Goal: Task Accomplishment & Management: Manage account settings

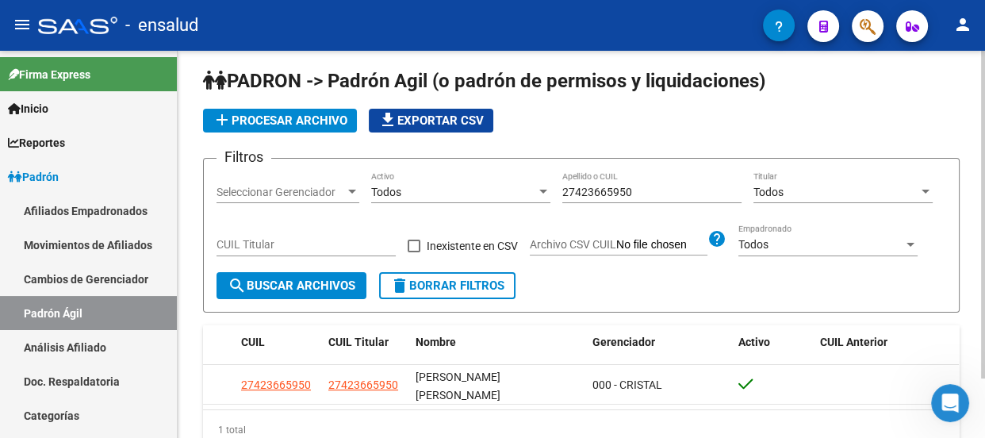
scroll to position [94, 0]
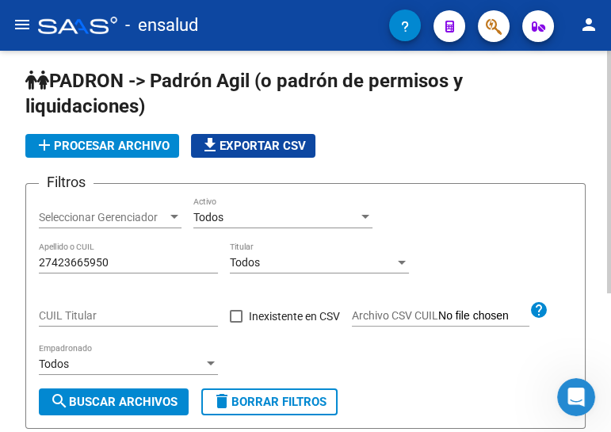
click at [369, 323] on label "Archivo CSV CUIL" at bounding box center [441, 317] width 178 height 17
click at [438, 323] on input "Archivo CSV CUIL" at bounding box center [483, 316] width 91 height 14
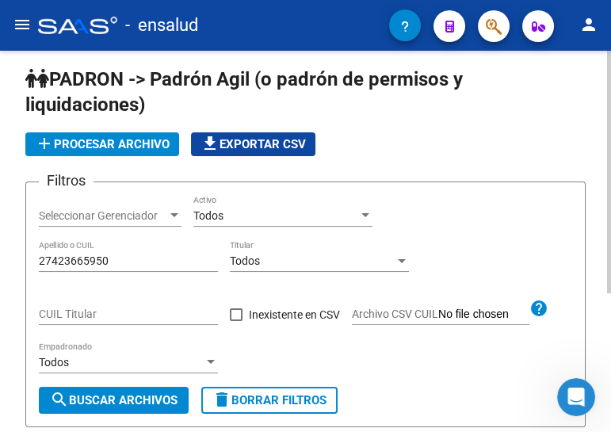
scroll to position [1, 0]
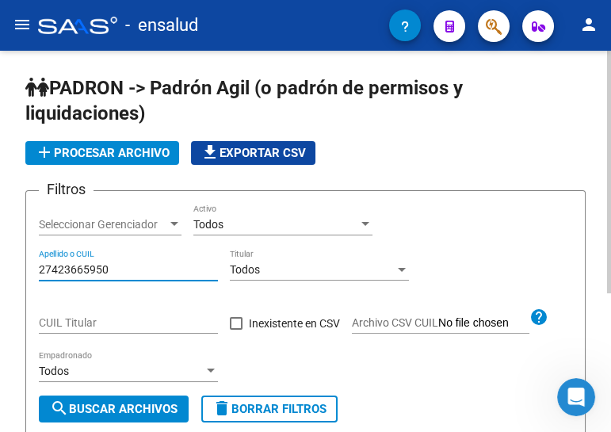
drag, startPoint x: 118, startPoint y: 270, endPoint x: 32, endPoint y: 264, distance: 86.6
click at [32, 264] on form "Filtros Seleccionar Gerenciador Seleccionar Gerenciador Todos Activo 2742366595…" at bounding box center [305, 313] width 561 height 246
paste input "0415782269"
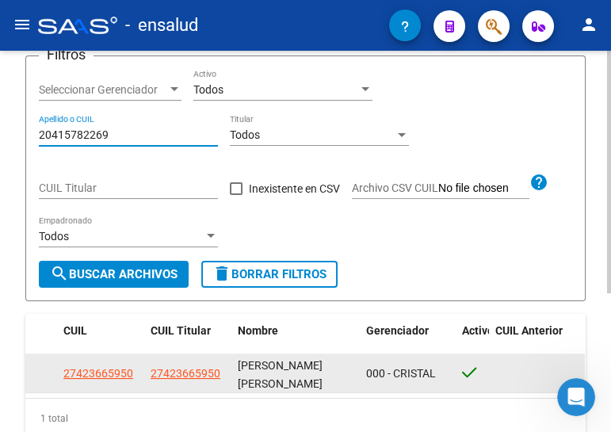
scroll to position [145, 0]
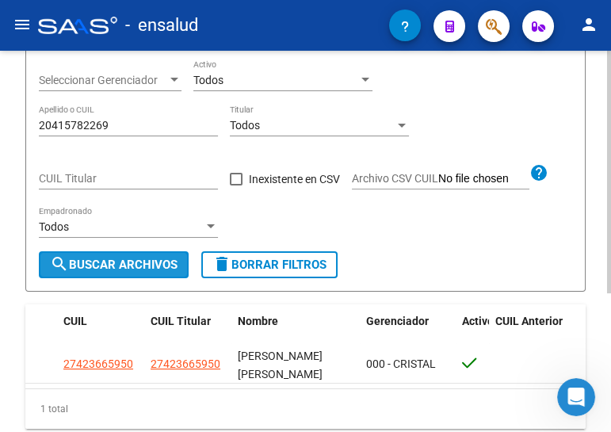
click at [118, 263] on span "search Buscar Archivos" at bounding box center [114, 265] width 128 height 14
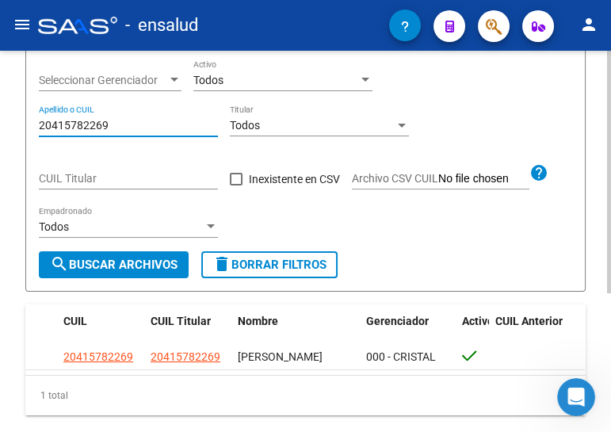
drag, startPoint x: 112, startPoint y: 123, endPoint x: 11, endPoint y: 109, distance: 101.7
click at [11, 109] on div "PADRON -> Padrón Agil (o padrón de permisos y liquidaciones) add Procesar archi…" at bounding box center [305, 199] width 611 height 586
paste input "344090840"
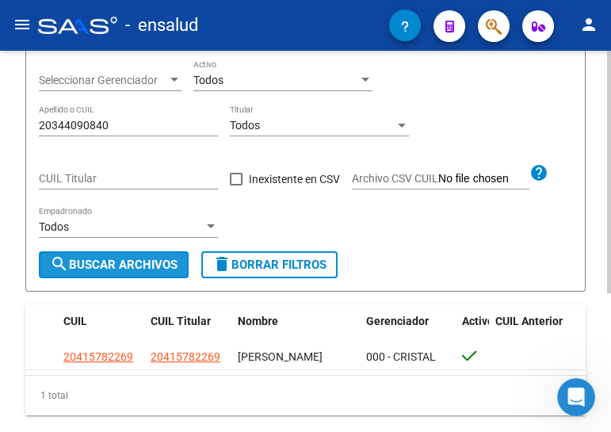
click at [136, 265] on span "search Buscar Archivos" at bounding box center [114, 265] width 128 height 14
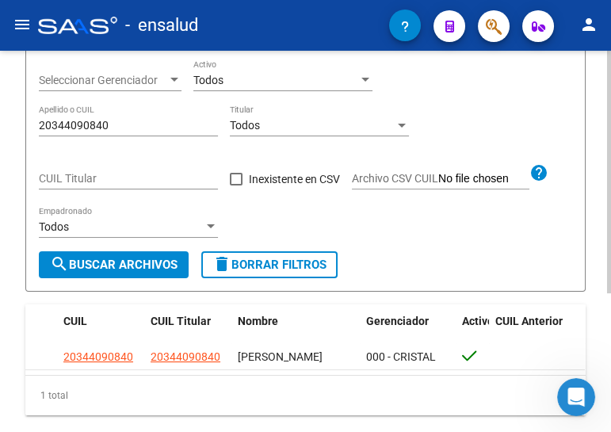
click at [113, 119] on input "20344090840" at bounding box center [128, 125] width 179 height 13
drag, startPoint x: 59, startPoint y: 120, endPoint x: 14, endPoint y: 119, distance: 44.4
click at [15, 119] on div "PADRON -> Padrón Agil (o padrón de permisos y liquidaciones) add Procesar archi…" at bounding box center [305, 199] width 611 height 586
paste input "729198161"
click at [124, 266] on span "search Buscar Archivos" at bounding box center [114, 265] width 128 height 14
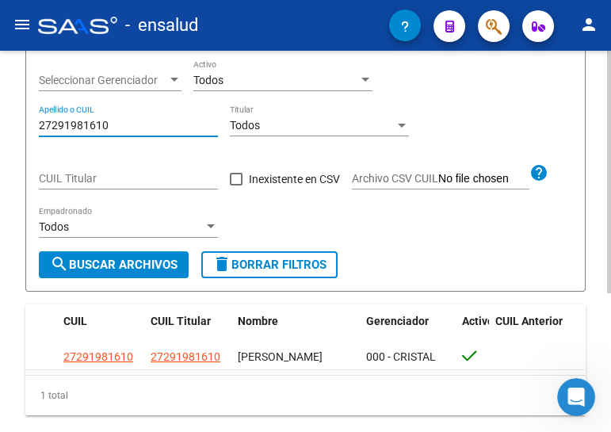
drag, startPoint x: 82, startPoint y: 123, endPoint x: 11, endPoint y: 121, distance: 70.6
click at [11, 121] on div "PADRON -> Padrón Agil (o padrón de permisos y liquidaciones) add Procesar archi…" at bounding box center [305, 199] width 611 height 586
paste input "020958977"
type input "20209589770"
click at [140, 258] on span "search Buscar Archivos" at bounding box center [114, 265] width 128 height 14
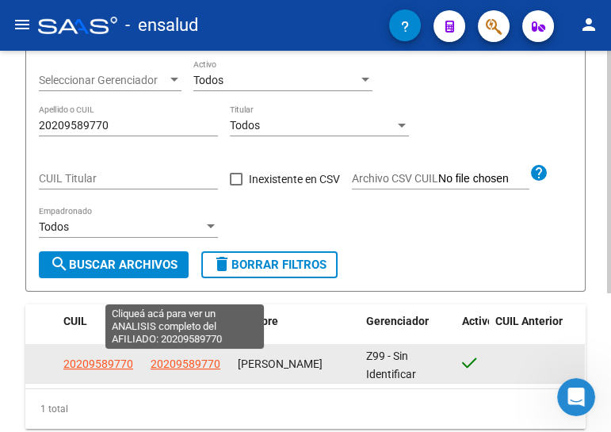
click at [199, 361] on span "20209589770" at bounding box center [186, 364] width 70 height 13
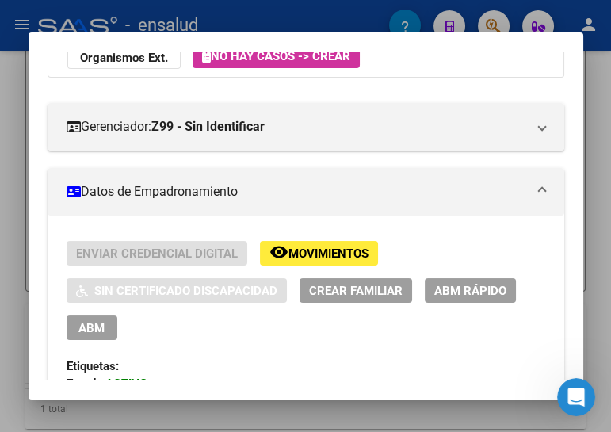
scroll to position [216, 0]
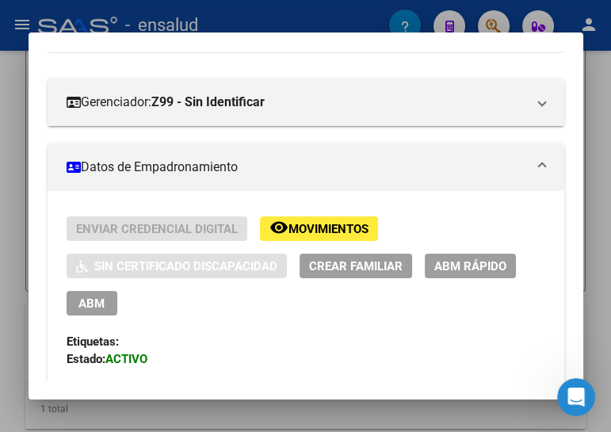
click at [90, 304] on span "ABM" at bounding box center [91, 304] width 26 height 14
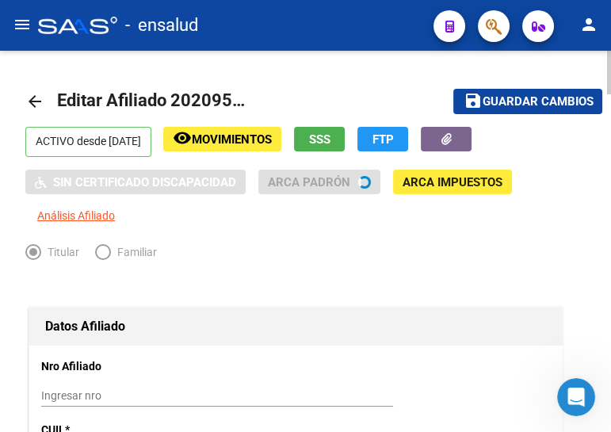
radio input "true"
type input "30-71426384-2"
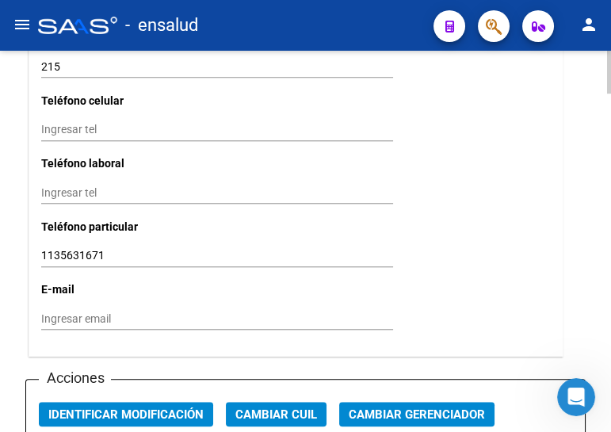
scroll to position [1874, 0]
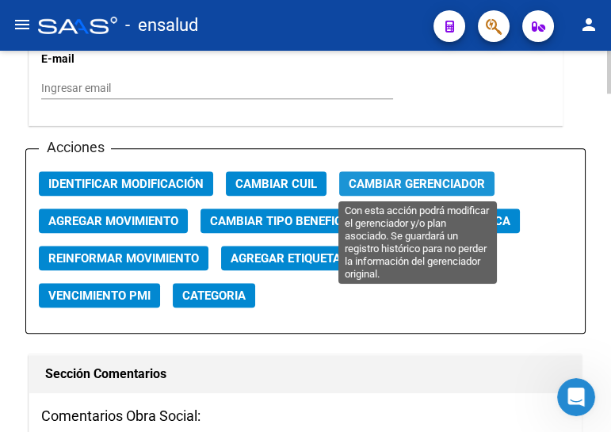
click at [392, 178] on span "Cambiar Gerenciador" at bounding box center [417, 184] width 136 height 14
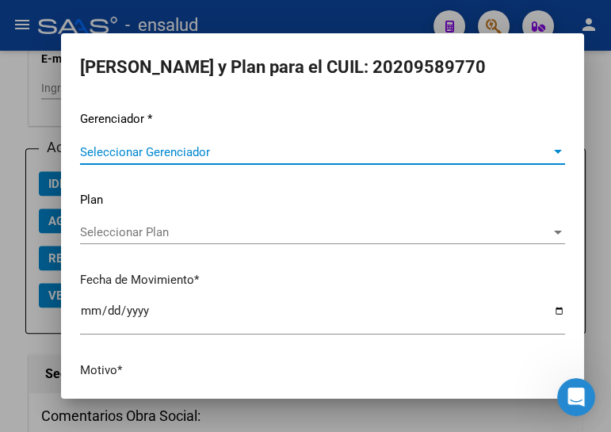
click at [368, 146] on span "Seleccionar Gerenciador" at bounding box center [315, 152] width 471 height 14
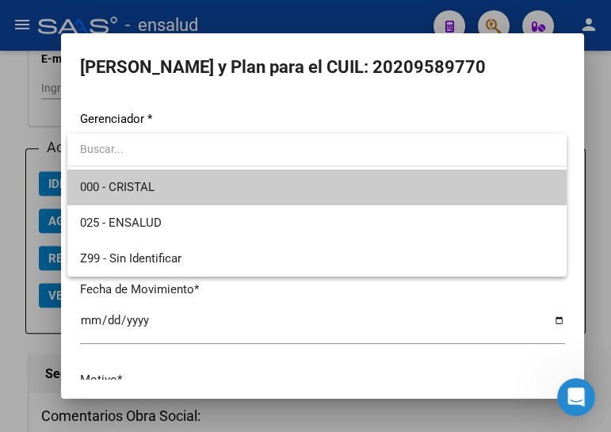
click at [358, 197] on span "000 - CRISTAL" at bounding box center [317, 188] width 474 height 36
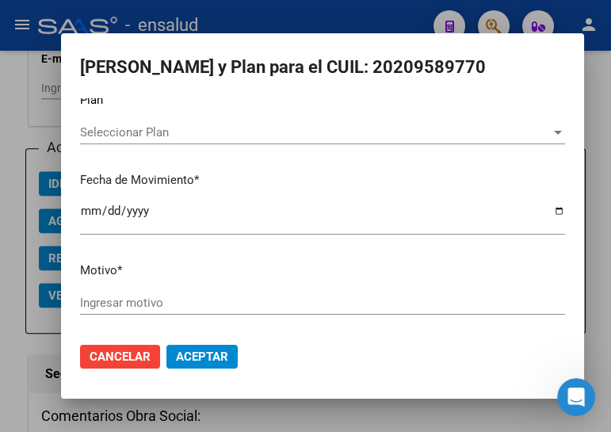
scroll to position [104, 0]
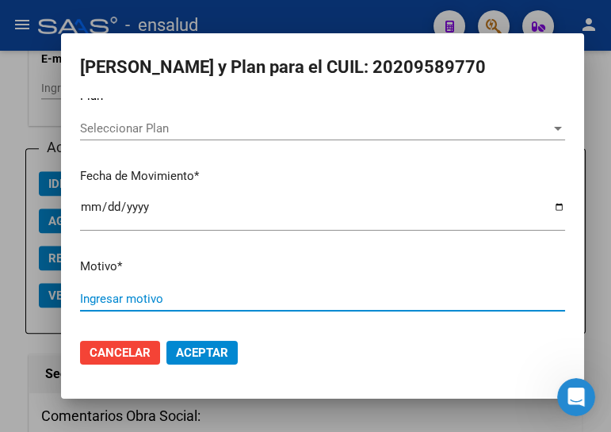
click at [235, 297] on input "Ingresar motivo" at bounding box center [322, 299] width 485 height 14
drag, startPoint x: 220, startPoint y: 293, endPoint x: 47, endPoint y: 293, distance: 173.6
click at [47, 293] on div "Elegir Gerenciador y Plan para el CUIL: 20209589770 Gerenciador * 000 - CRISTAL…" at bounding box center [305, 216] width 611 height 432
type input "ALTA"
click at [193, 350] on span "Aceptar" at bounding box center [202, 353] width 52 height 14
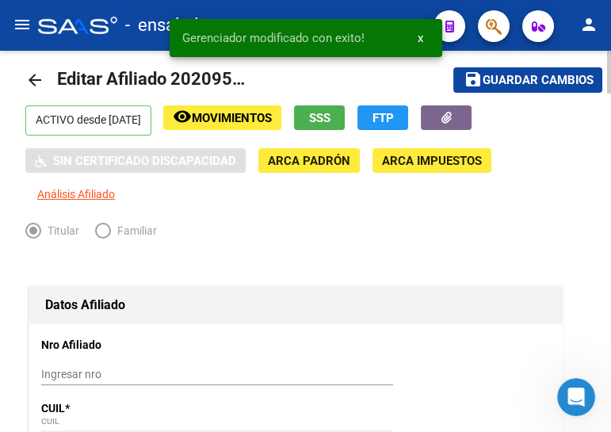
scroll to position [0, 0]
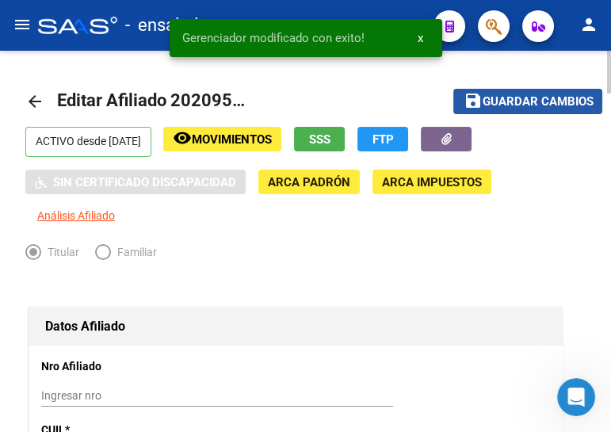
click at [511, 101] on span "Guardar cambios" at bounding box center [537, 102] width 111 height 14
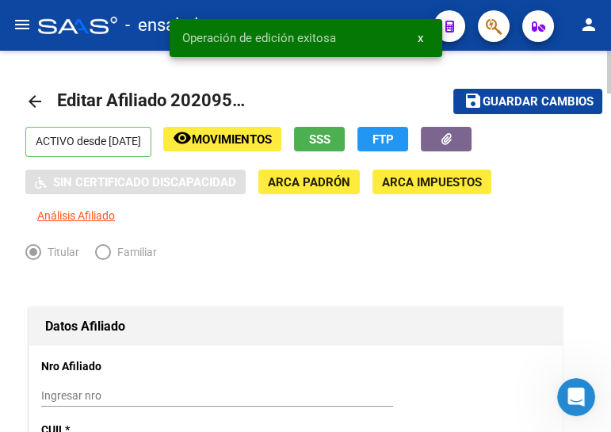
click at [437, 252] on div "Titular Familiar" at bounding box center [296, 255] width 542 height 25
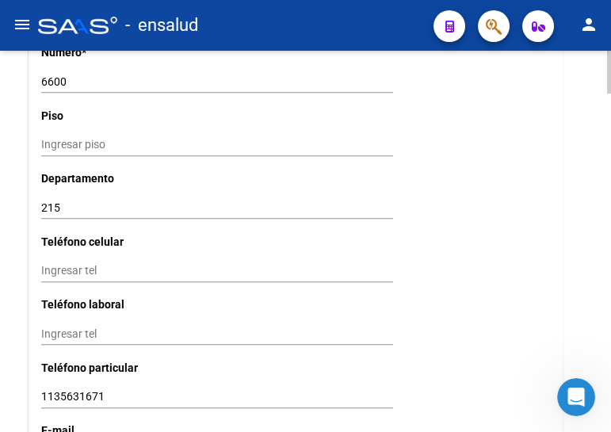
scroll to position [1729, 0]
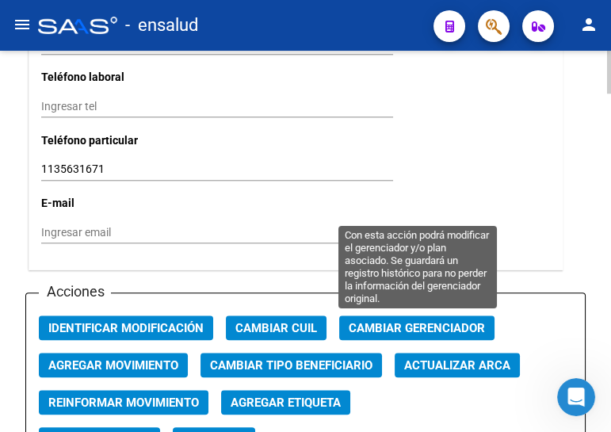
click at [401, 323] on span "Cambiar Gerenciador" at bounding box center [417, 328] width 136 height 14
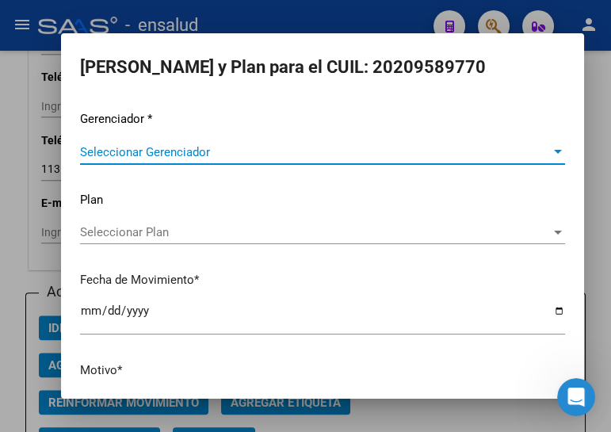
click at [265, 147] on span "Seleccionar Gerenciador" at bounding box center [315, 152] width 471 height 14
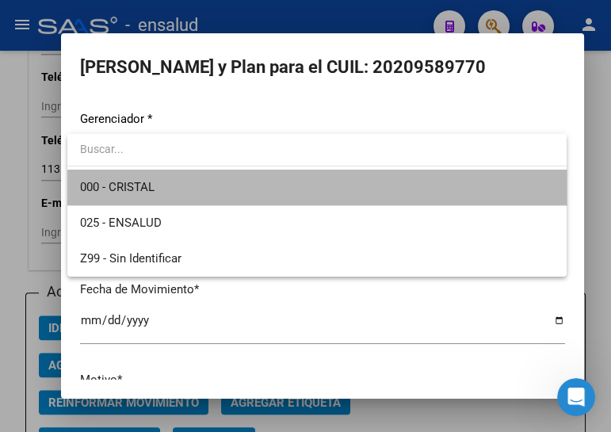
click at [238, 182] on span "000 - CRISTAL" at bounding box center [317, 188] width 474 height 36
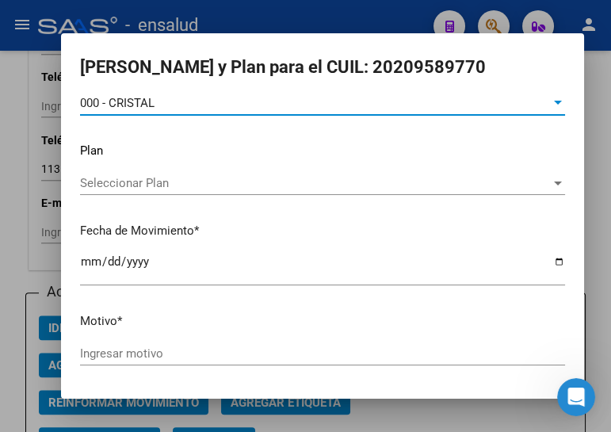
scroll to position [104, 0]
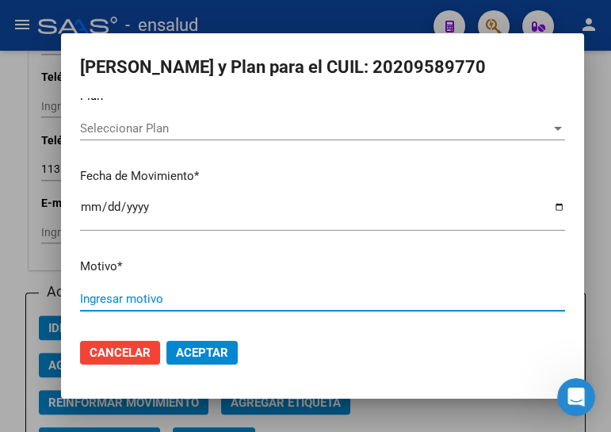
click at [155, 298] on input "Ingresar motivo" at bounding box center [322, 299] width 485 height 14
type input "ALTA"
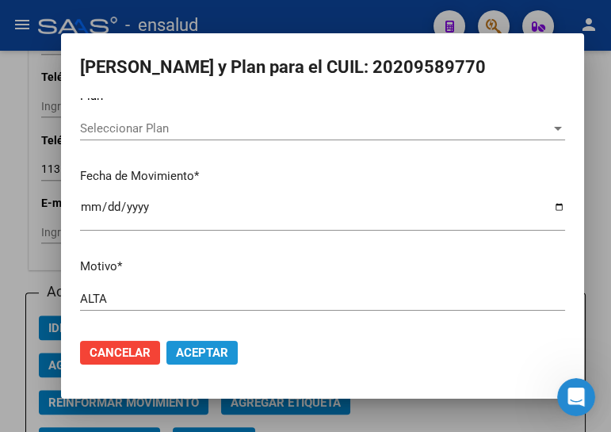
click at [194, 354] on span "Aceptar" at bounding box center [202, 353] width 52 height 14
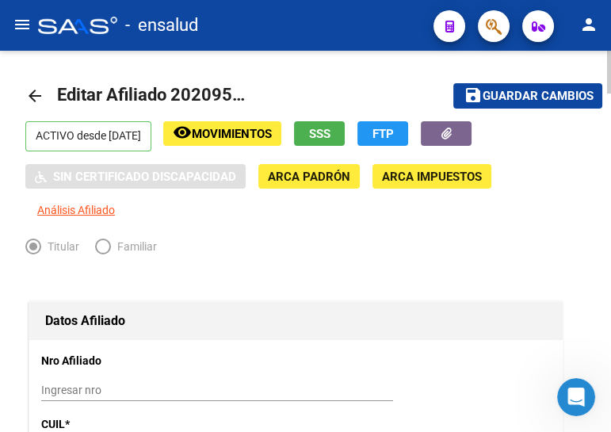
scroll to position [0, 0]
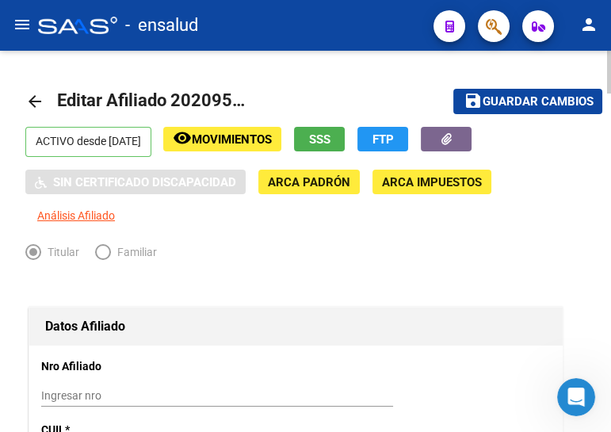
click at [522, 100] on span "Guardar cambios" at bounding box center [537, 102] width 111 height 14
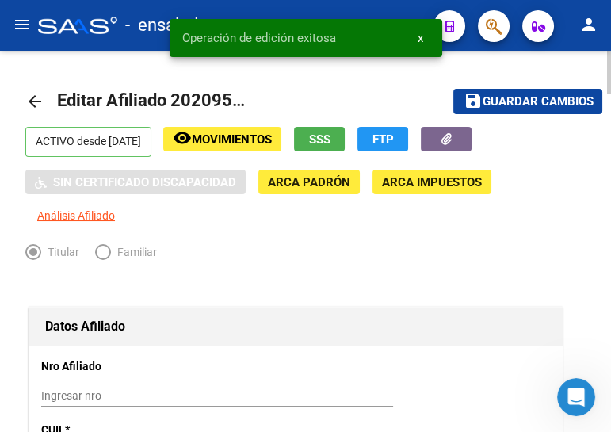
click at [35, 101] on mat-icon "arrow_back" at bounding box center [34, 101] width 19 height 19
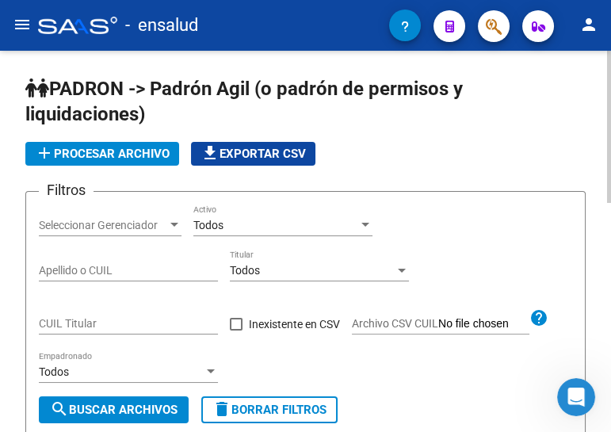
click at [98, 318] on input "CUIL Titular" at bounding box center [128, 323] width 179 height 13
paste input "27-38672252-3"
type input "27-38672252-3"
click at [117, 404] on span "search Buscar Archivos" at bounding box center [114, 410] width 128 height 14
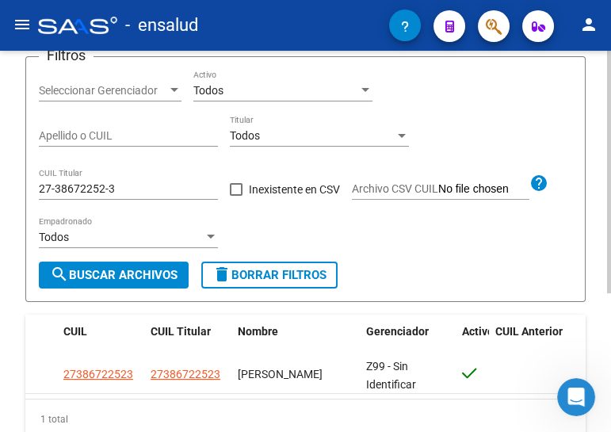
scroll to position [216, 0]
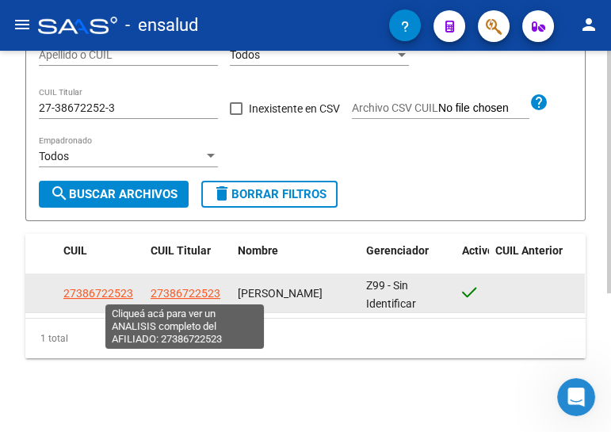
click at [196, 291] on span "27386722523" at bounding box center [186, 293] width 70 height 13
type textarea "27386722523"
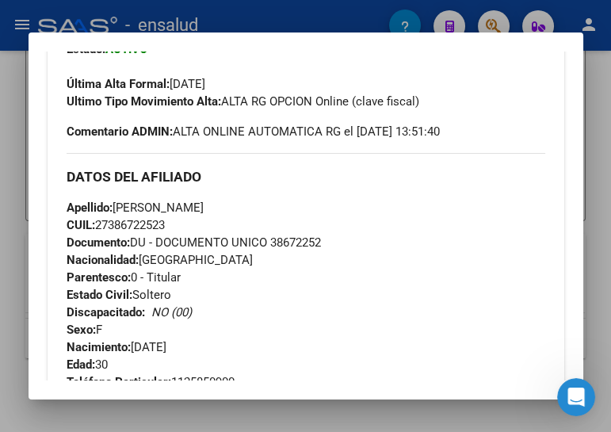
scroll to position [360, 0]
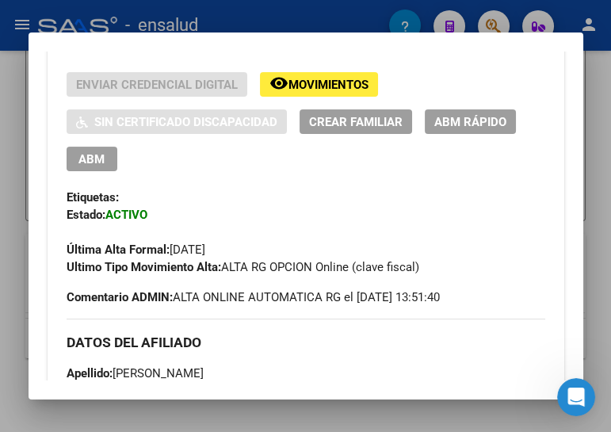
click at [91, 155] on span "ABM" at bounding box center [91, 159] width 26 height 14
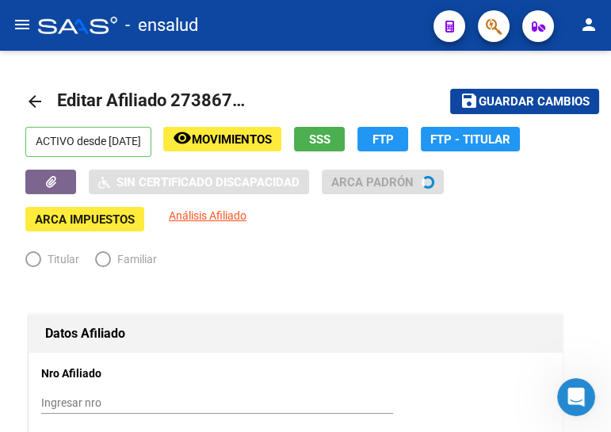
radio input "true"
type input "30-54808315-6"
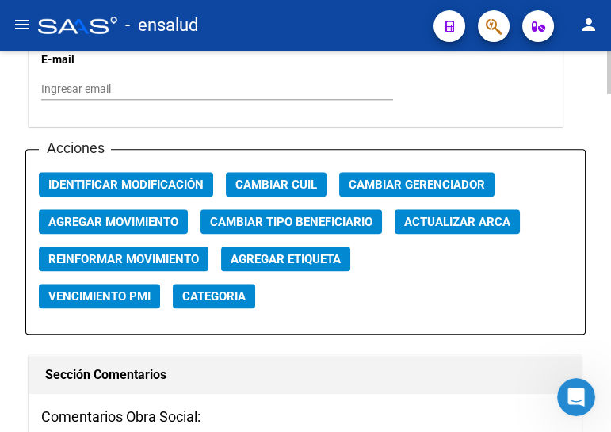
scroll to position [1874, 0]
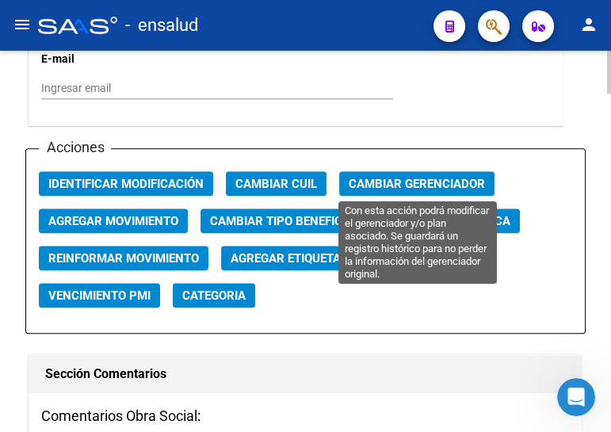
click at [387, 180] on span "Cambiar Gerenciador" at bounding box center [417, 184] width 136 height 14
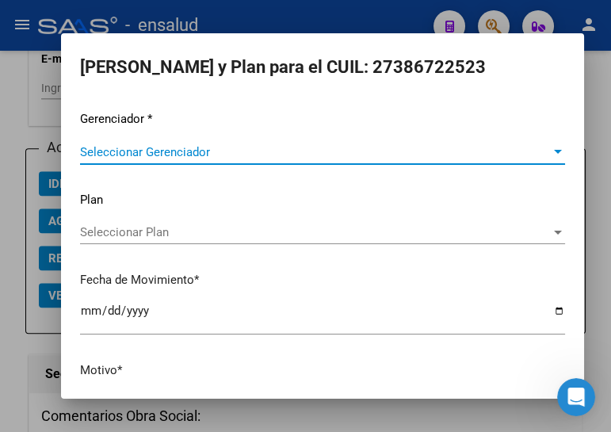
click at [162, 148] on span "Seleccionar Gerenciador" at bounding box center [315, 152] width 471 height 14
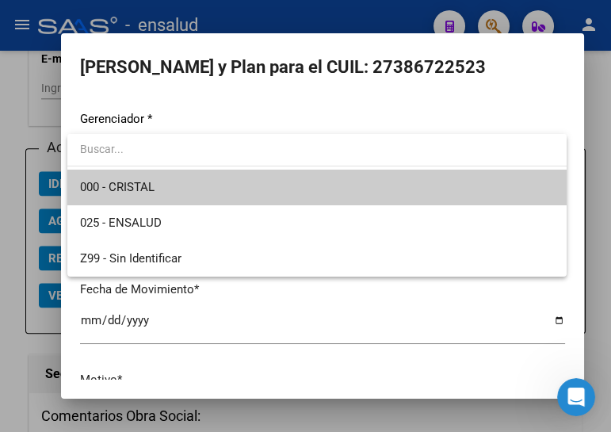
click at [161, 182] on span "000 - CRISTAL" at bounding box center [317, 188] width 474 height 36
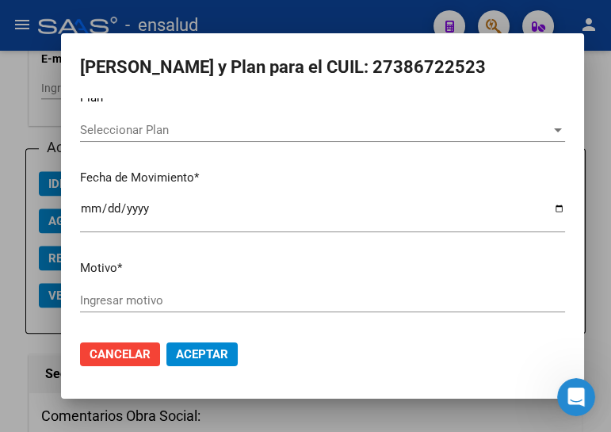
scroll to position [104, 0]
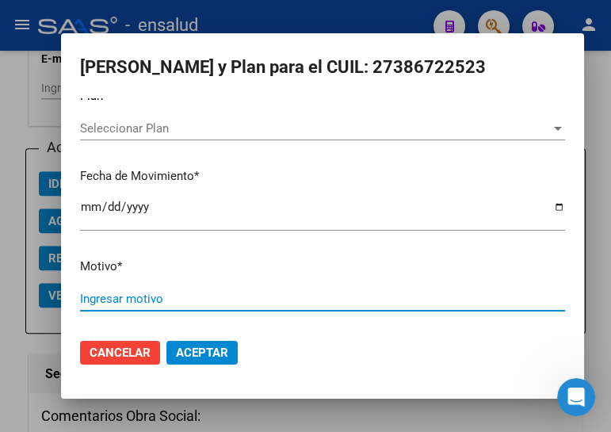
click at [107, 296] on input "Ingresar motivo" at bounding box center [322, 299] width 485 height 14
type input "ALTA"
click at [191, 350] on span "Aceptar" at bounding box center [202, 353] width 52 height 14
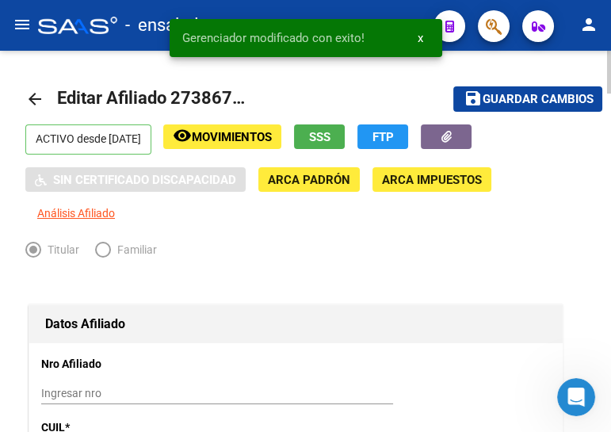
scroll to position [0, 0]
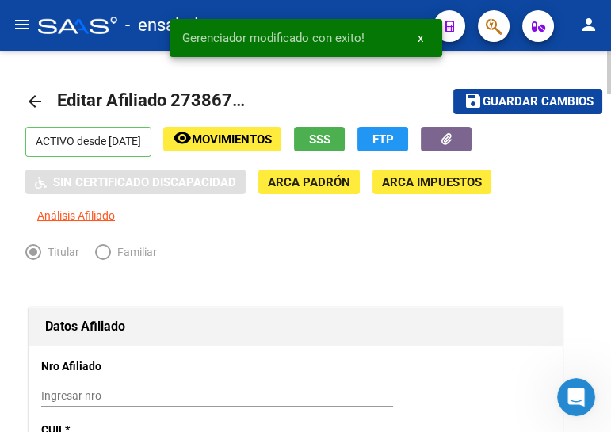
click at [538, 103] on span "Guardar cambios" at bounding box center [537, 102] width 111 height 14
click at [34, 99] on mat-icon "arrow_back" at bounding box center [34, 101] width 19 height 19
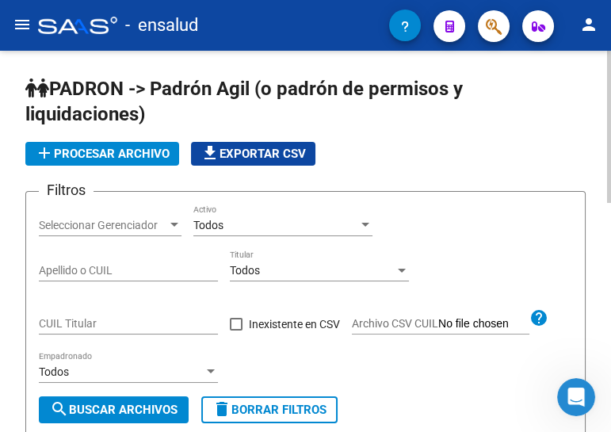
click at [72, 321] on input "CUIL Titular" at bounding box center [128, 323] width 179 height 13
paste input "20-25545604-1"
type input "20-25545604-1"
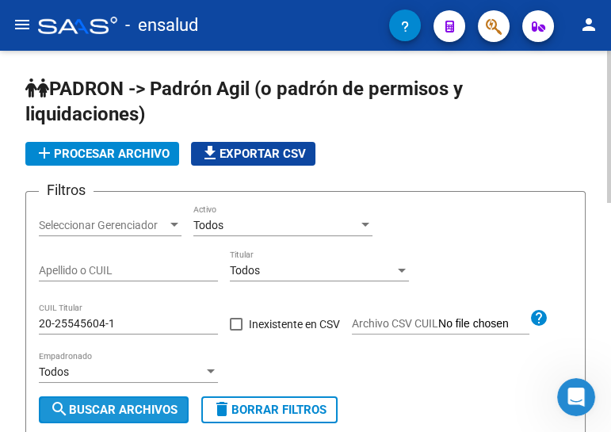
click at [128, 404] on span "search Buscar Archivos" at bounding box center [114, 410] width 128 height 14
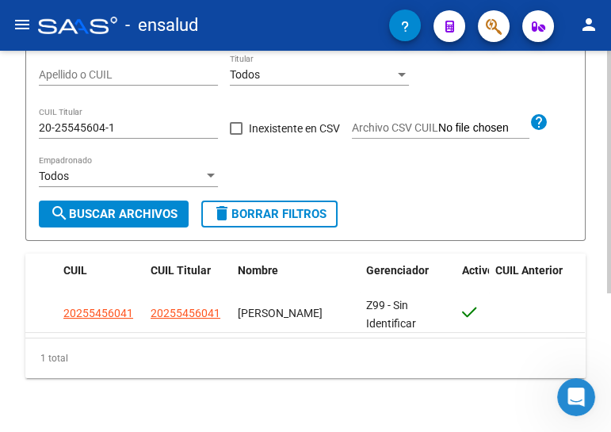
scroll to position [217, 0]
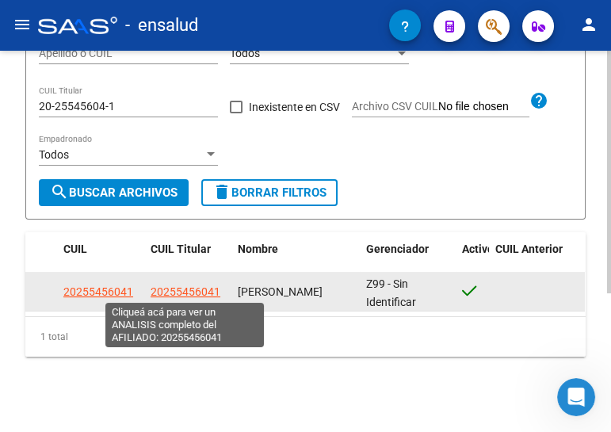
click at [186, 291] on span "20255456041" at bounding box center [186, 291] width 70 height 13
type textarea "20255456041"
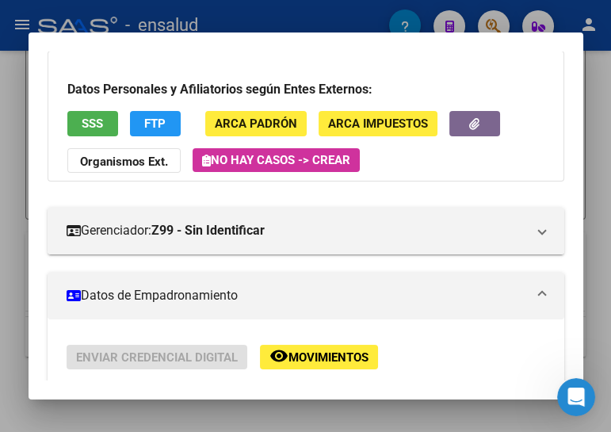
scroll to position [216, 0]
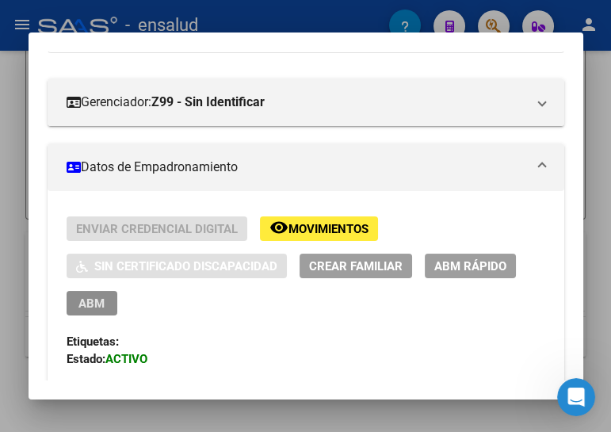
drag, startPoint x: 83, startPoint y: 306, endPoint x: 206, endPoint y: 294, distance: 123.5
click at [83, 305] on span "ABM" at bounding box center [91, 304] width 26 height 14
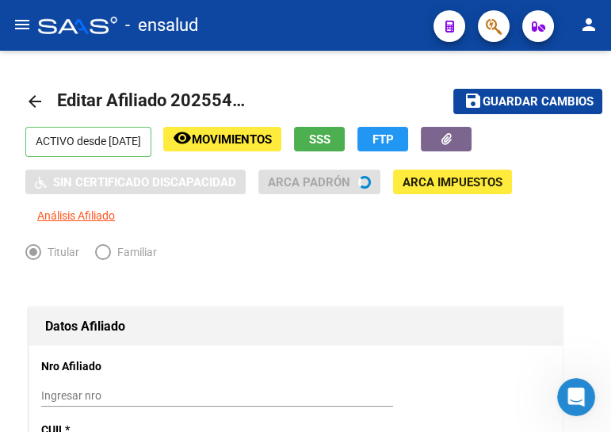
radio input "true"
type input "30-71068177-1"
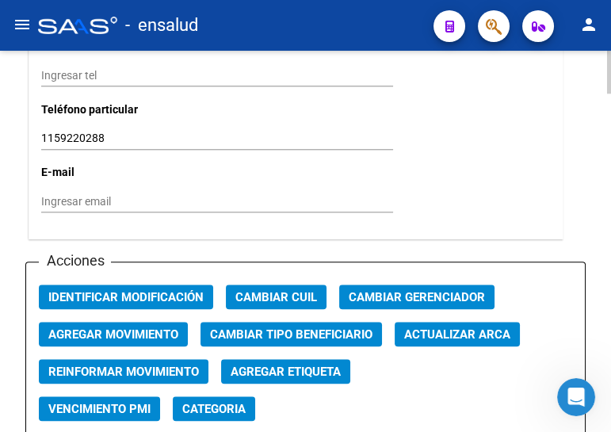
scroll to position [1801, 0]
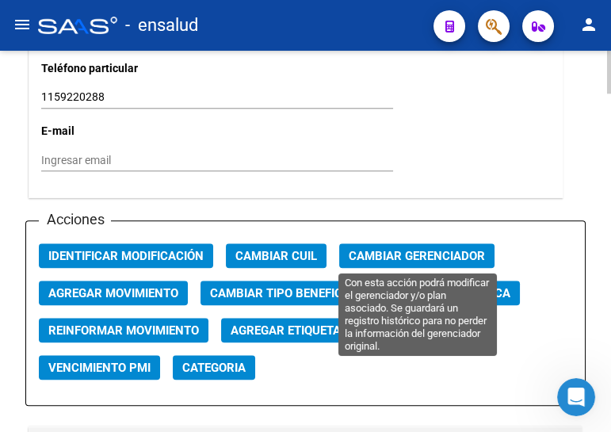
click at [396, 261] on span "Cambiar Gerenciador" at bounding box center [417, 256] width 136 height 14
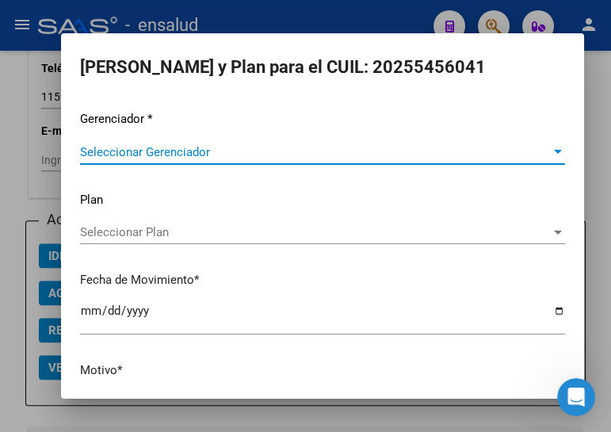
click at [169, 147] on span "Seleccionar Gerenciador" at bounding box center [315, 152] width 471 height 14
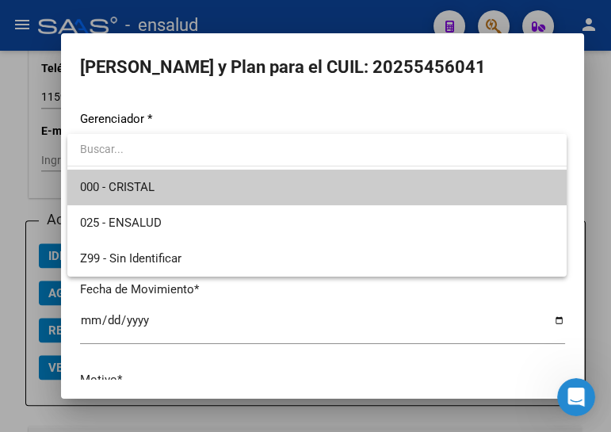
click at [170, 192] on span "000 - CRISTAL" at bounding box center [317, 188] width 474 height 36
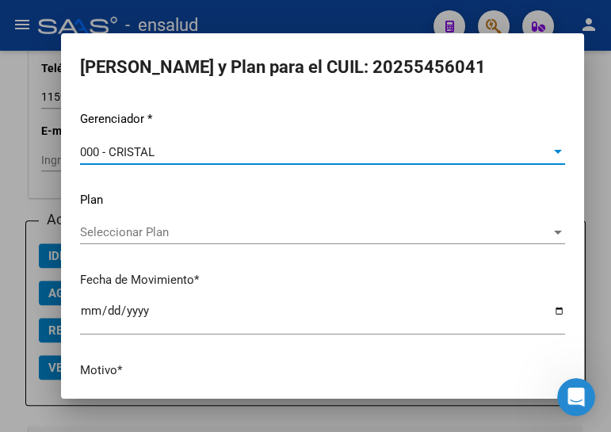
scroll to position [104, 0]
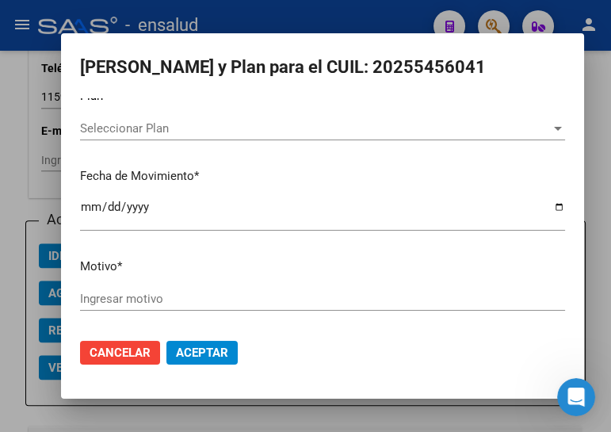
click at [151, 288] on div "Ingresar motivo" at bounding box center [322, 299] width 485 height 24
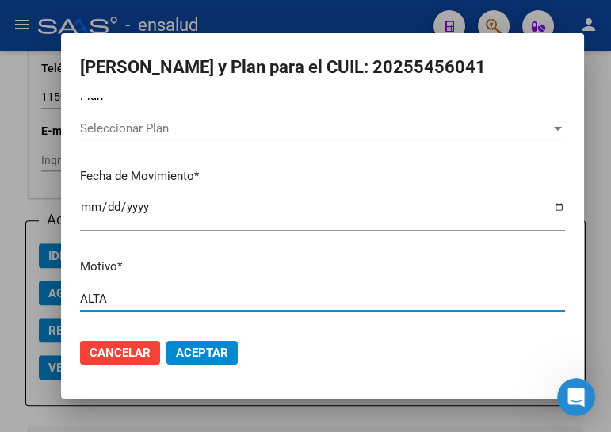
type input "ALTA"
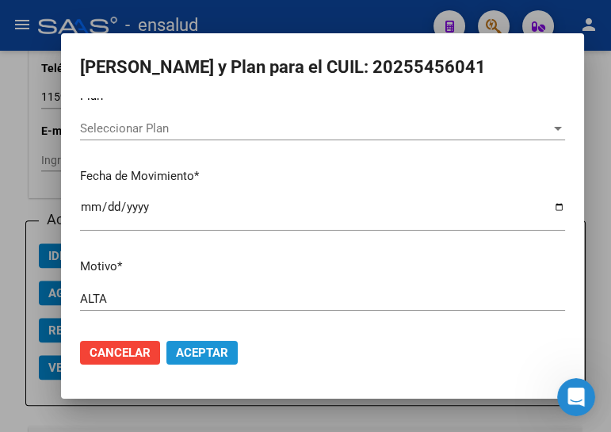
click at [181, 354] on span "Aceptar" at bounding box center [202, 353] width 52 height 14
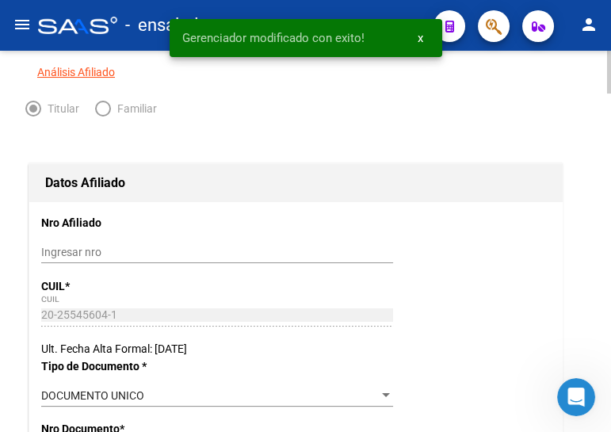
scroll to position [0, 0]
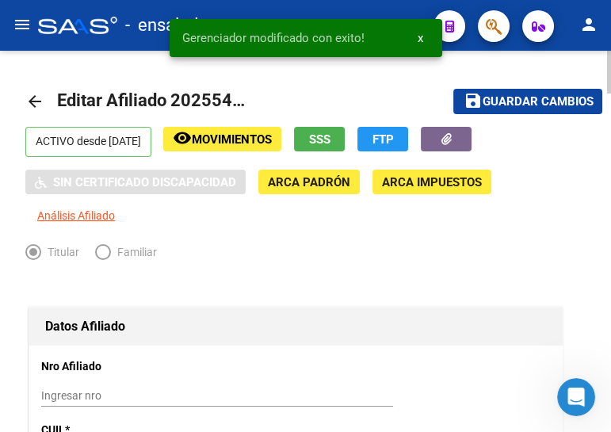
drag, startPoint x: 486, startPoint y: 95, endPoint x: 494, endPoint y: 97, distance: 8.1
click at [489, 95] on span "Guardar cambios" at bounding box center [537, 102] width 111 height 14
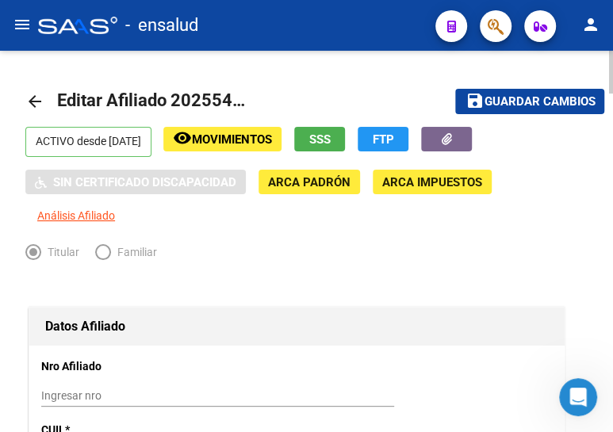
click at [36, 99] on mat-icon "arrow_back" at bounding box center [34, 101] width 19 height 19
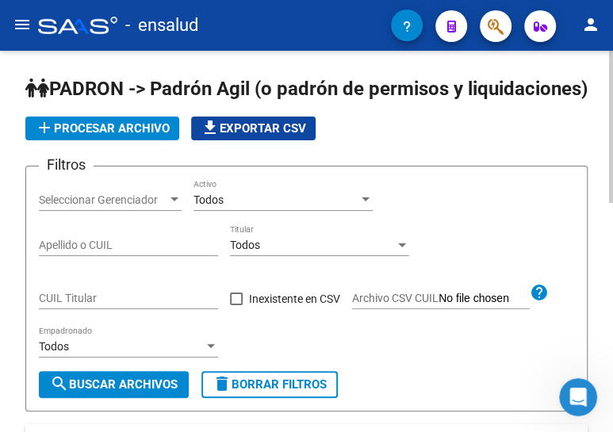
click at [81, 305] on input "CUIL Titular" at bounding box center [128, 298] width 179 height 13
paste input "27-30809578-4"
type input "27-30809578-4"
click at [83, 392] on span "search Buscar Archivos" at bounding box center [114, 384] width 128 height 14
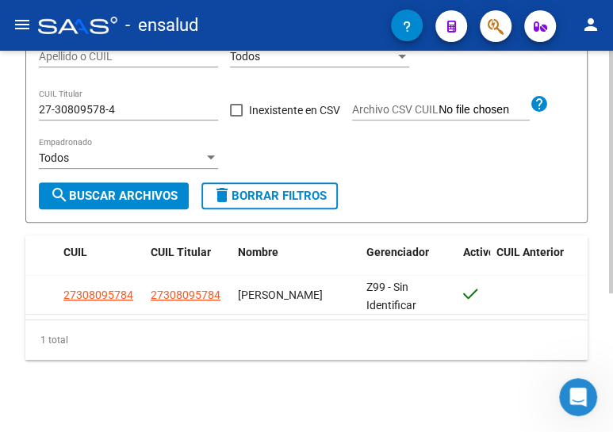
scroll to position [217, 0]
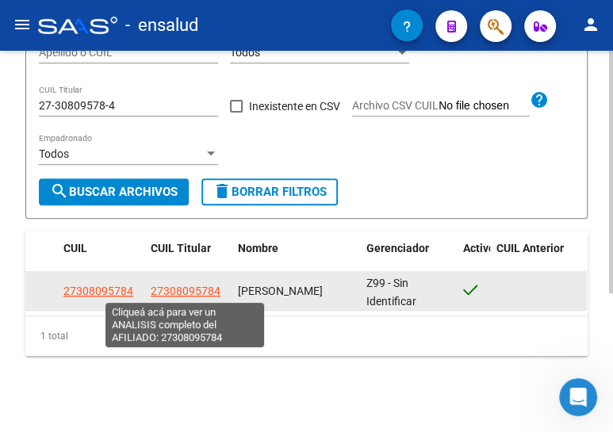
click at [164, 293] on span "27308095784" at bounding box center [186, 291] width 70 height 13
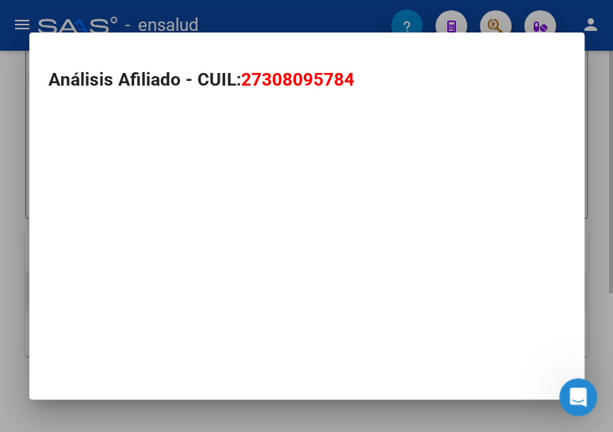
type textarea "27308095784"
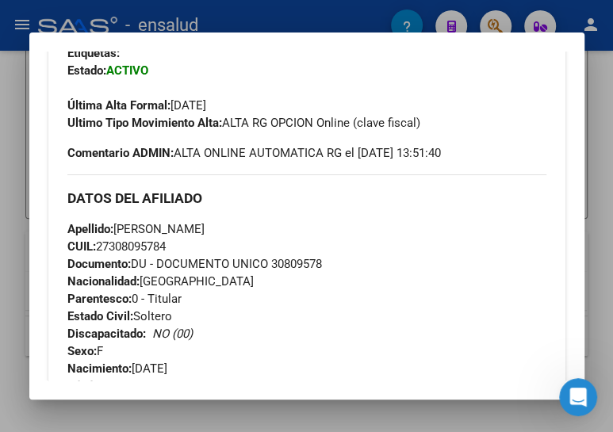
scroll to position [288, 0]
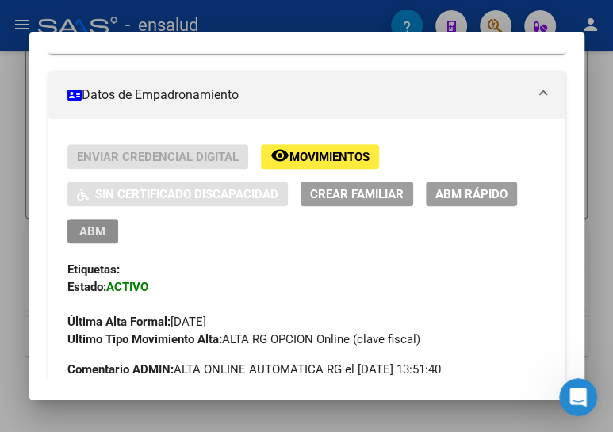
click at [98, 228] on span "ABM" at bounding box center [92, 231] width 26 height 14
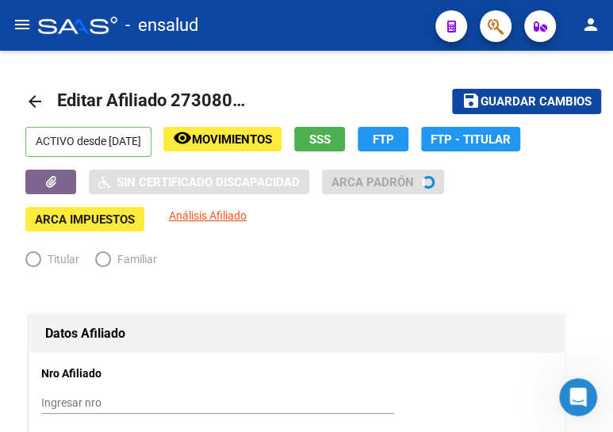
radio input "true"
type input "30-64432124-6"
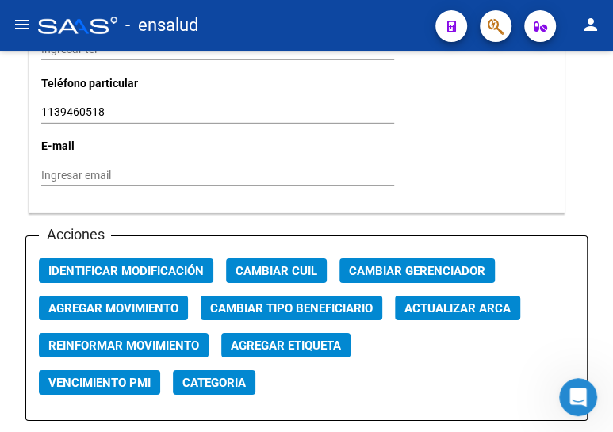
scroll to position [1801, 0]
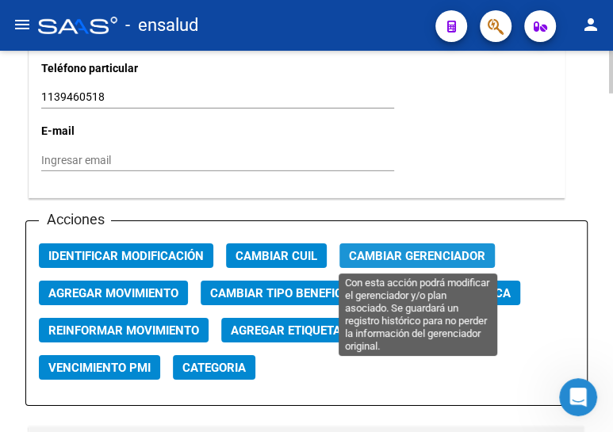
click at [371, 250] on span "Cambiar Gerenciador" at bounding box center [417, 256] width 136 height 14
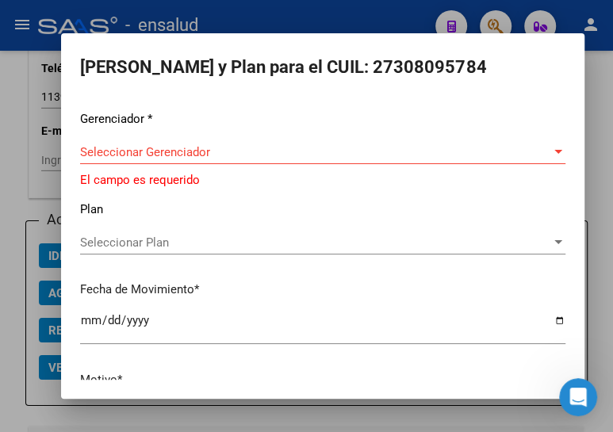
click at [257, 142] on div "Seleccionar Gerenciador Seleccionar Gerenciador" at bounding box center [322, 152] width 485 height 24
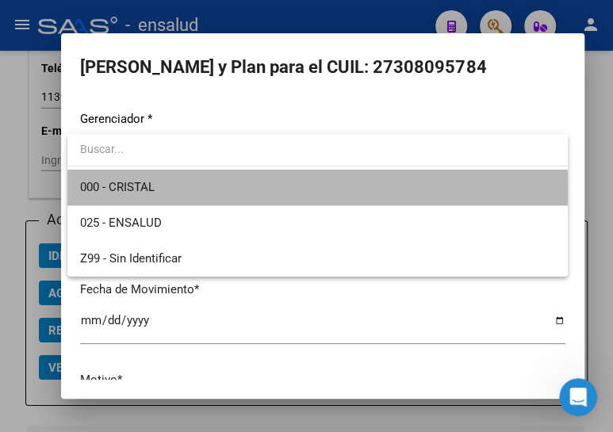
click at [216, 189] on span "000 - CRISTAL" at bounding box center [317, 188] width 474 height 36
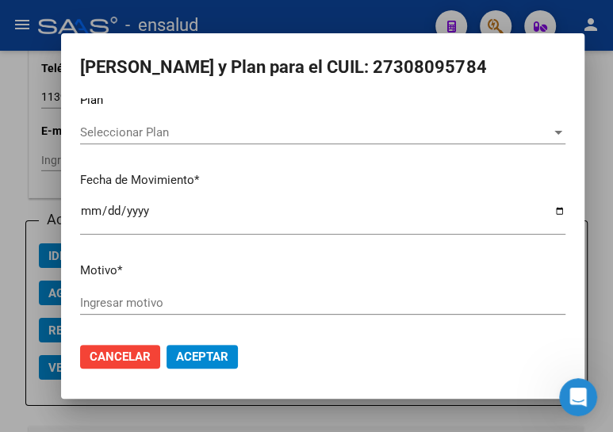
scroll to position [104, 0]
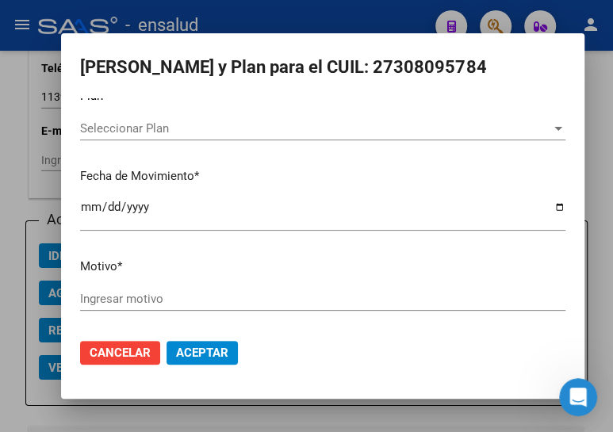
click at [145, 306] on div "Ingresar motivo" at bounding box center [322, 299] width 485 height 24
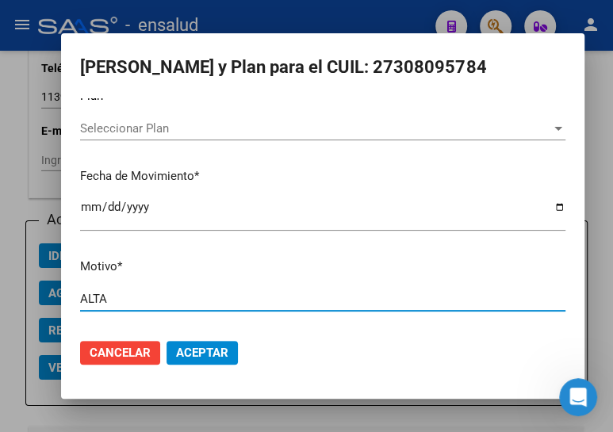
type input "ALTA"
click at [193, 348] on span "Aceptar" at bounding box center [202, 353] width 52 height 14
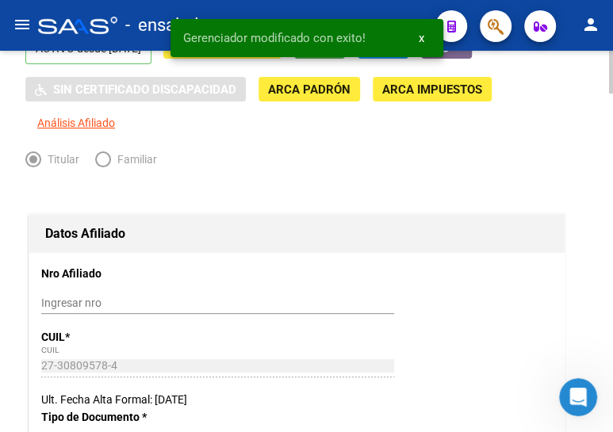
scroll to position [0, 0]
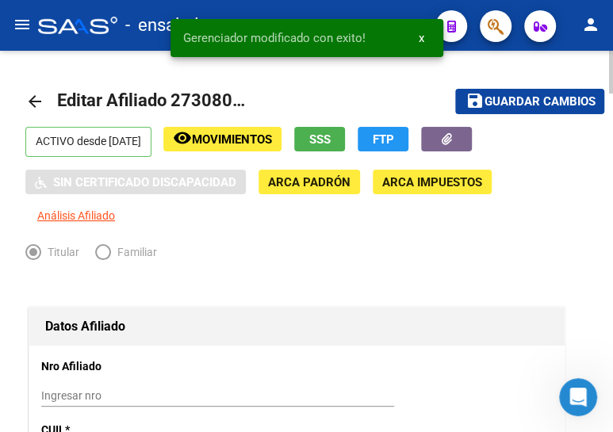
click at [522, 95] on span "Guardar cambios" at bounding box center [539, 102] width 111 height 14
click at [31, 99] on mat-icon "arrow_back" at bounding box center [34, 101] width 19 height 19
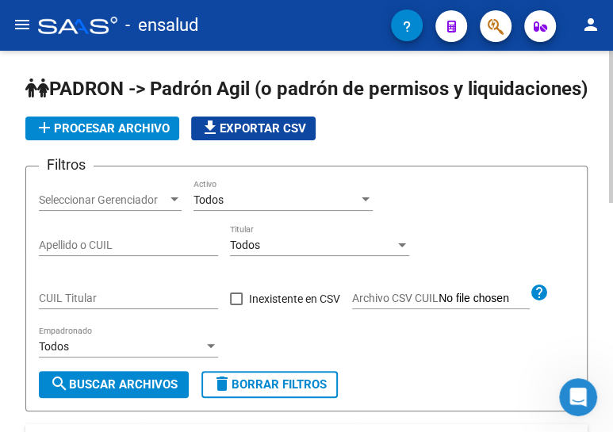
click at [117, 305] on input "CUIL Titular" at bounding box center [128, 298] width 179 height 13
paste input "20-18907153-2"
type input "20-18907153-2"
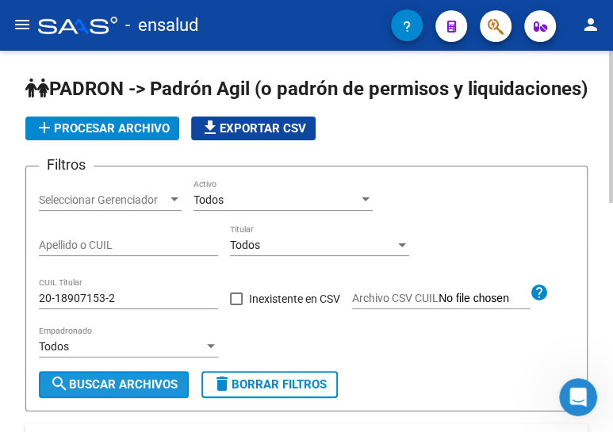
click at [92, 392] on span "search Buscar Archivos" at bounding box center [114, 384] width 128 height 14
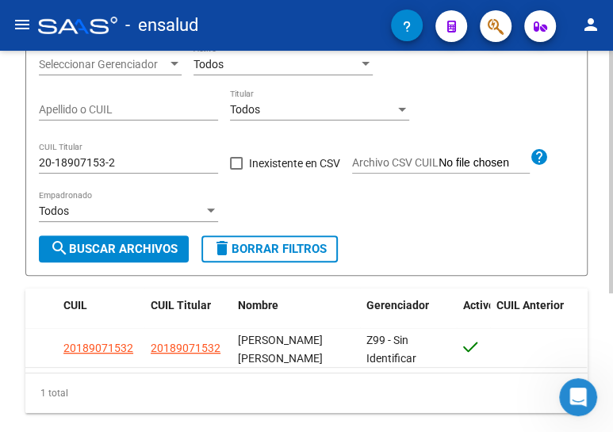
scroll to position [144, 0]
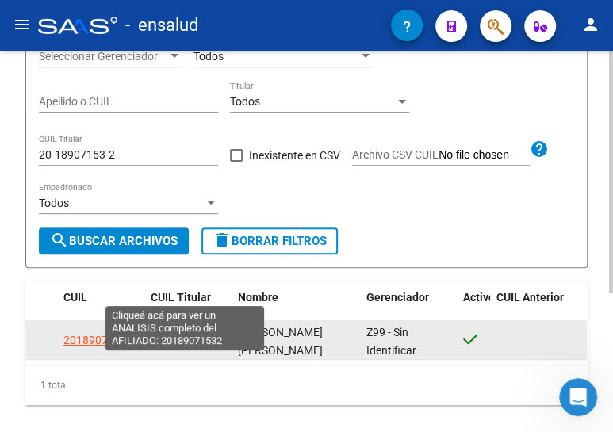
click at [178, 346] on span "20189071532" at bounding box center [186, 340] width 70 height 13
type textarea "20189071532"
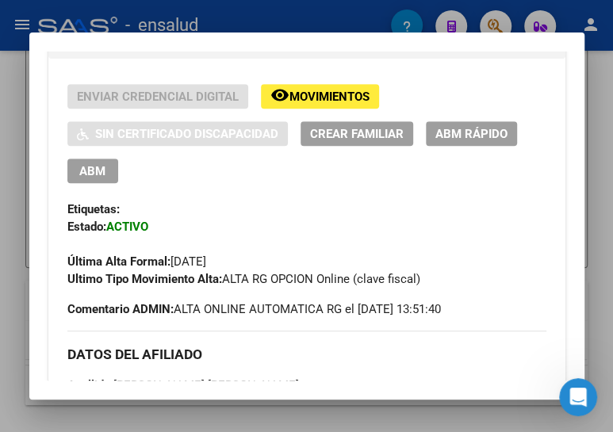
scroll to position [360, 0]
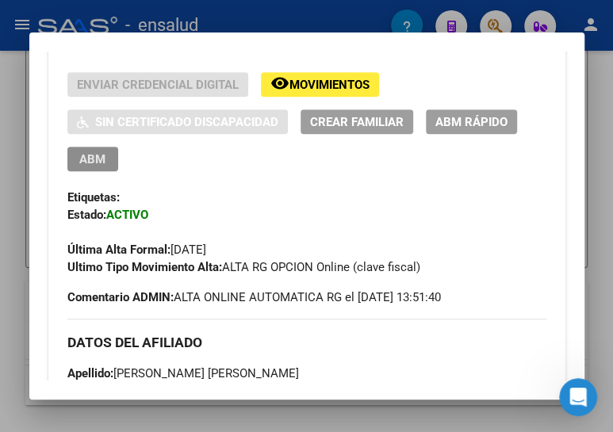
click at [80, 152] on span "ABM" at bounding box center [92, 159] width 26 height 14
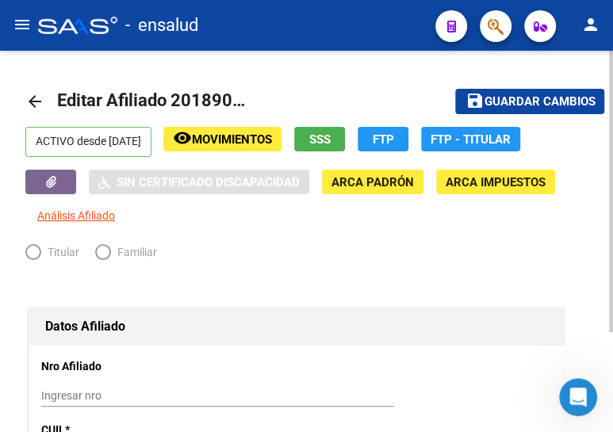
radio input "true"
type input "30-54808315-6"
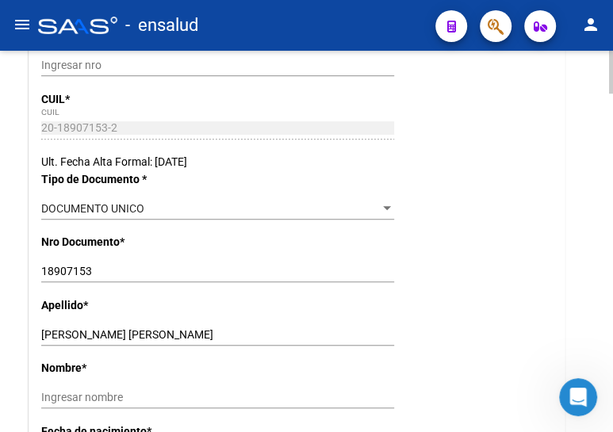
scroll to position [432, 0]
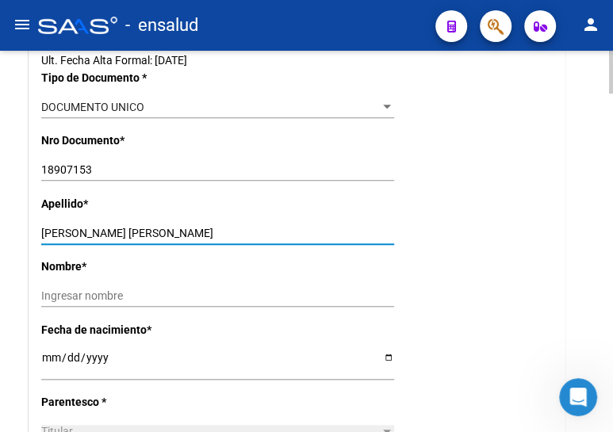
drag, startPoint x: 82, startPoint y: 230, endPoint x: 173, endPoint y: 231, distance: 91.2
click at [173, 231] on input "VALDEZ WALTER MATIAS" at bounding box center [217, 233] width 353 height 13
type input "VALDEZ"
click at [114, 289] on input "Ingresar nombre" at bounding box center [217, 295] width 353 height 13
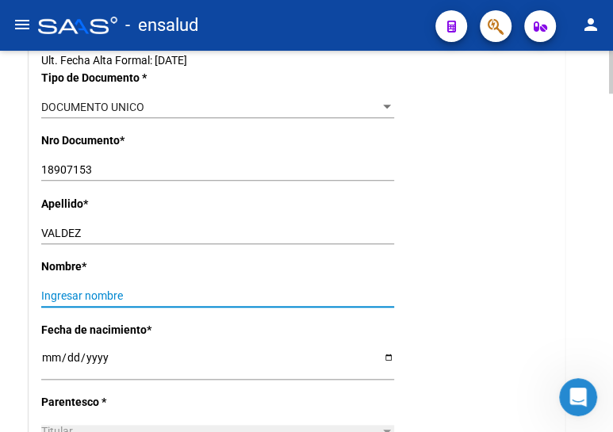
paste input "WALTER MATIAS"
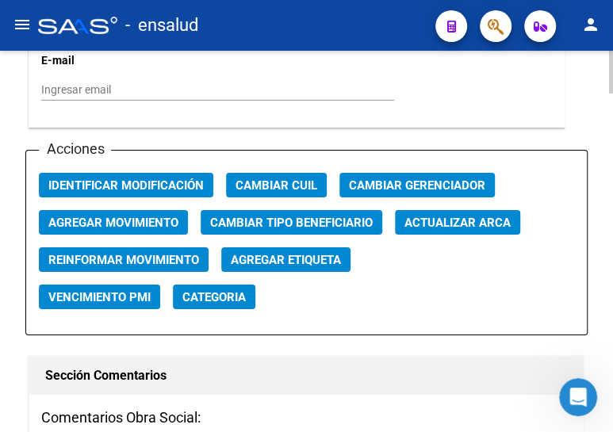
scroll to position [1874, 0]
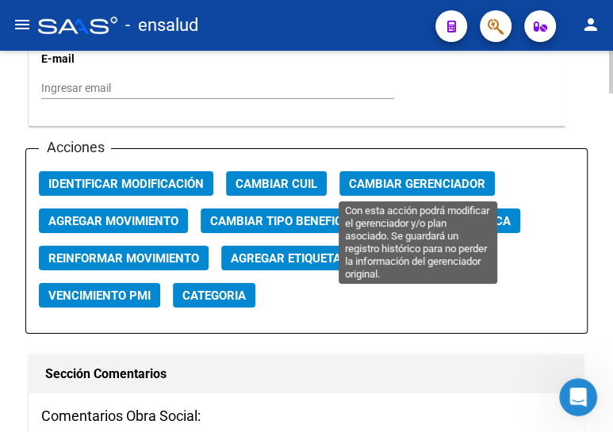
type input "WALTER MATIAS"
click at [398, 184] on span "Cambiar Gerenciador" at bounding box center [417, 184] width 136 height 14
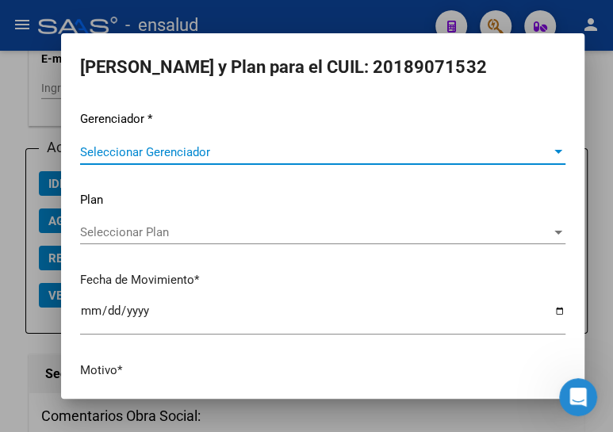
click at [191, 155] on span "Seleccionar Gerenciador" at bounding box center [315, 152] width 471 height 14
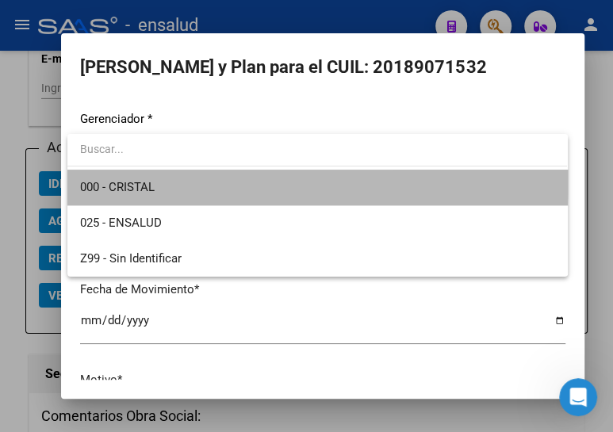
click at [178, 182] on span "000 - CRISTAL" at bounding box center [317, 188] width 474 height 36
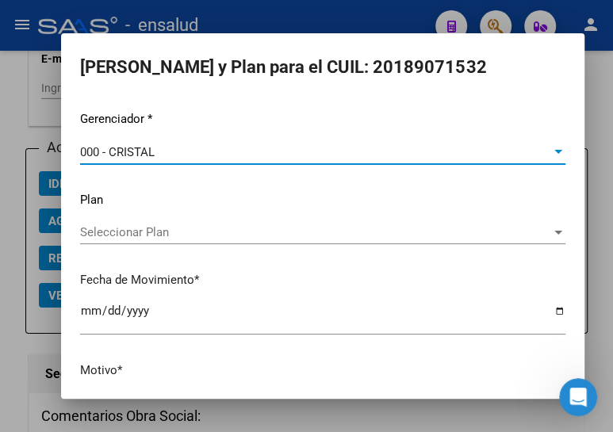
scroll to position [104, 0]
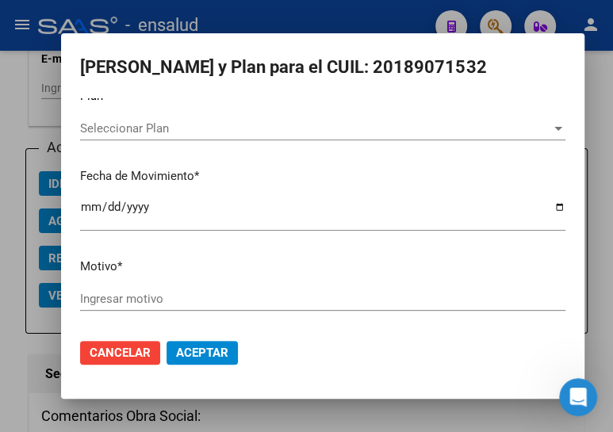
click at [127, 289] on div "Ingresar motivo" at bounding box center [322, 299] width 485 height 24
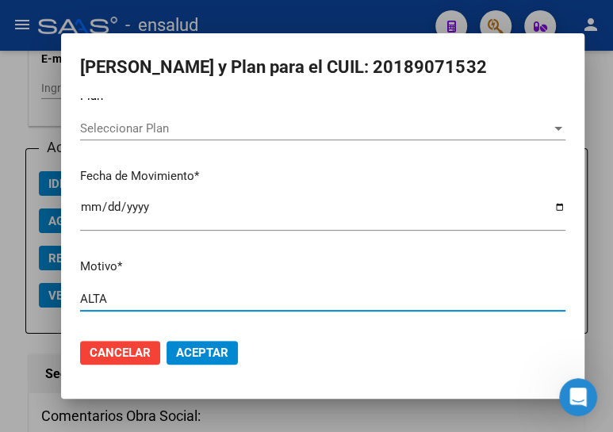
type input "ALTA"
click at [203, 341] on button "Aceptar" at bounding box center [201, 353] width 71 height 24
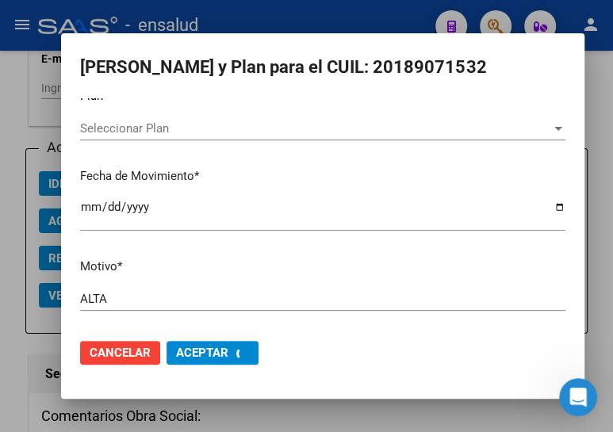
click at [201, 349] on span "Aceptar" at bounding box center [202, 353] width 52 height 14
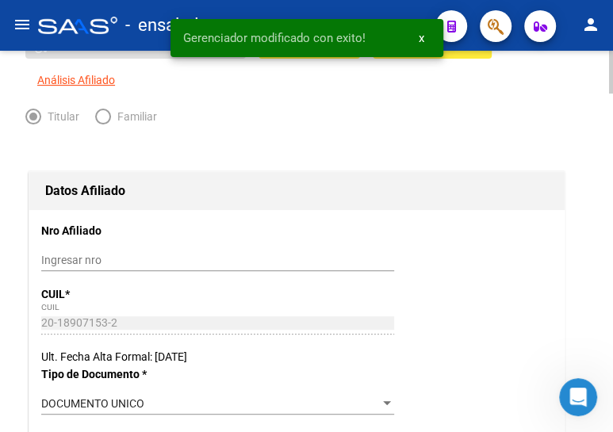
scroll to position [0, 0]
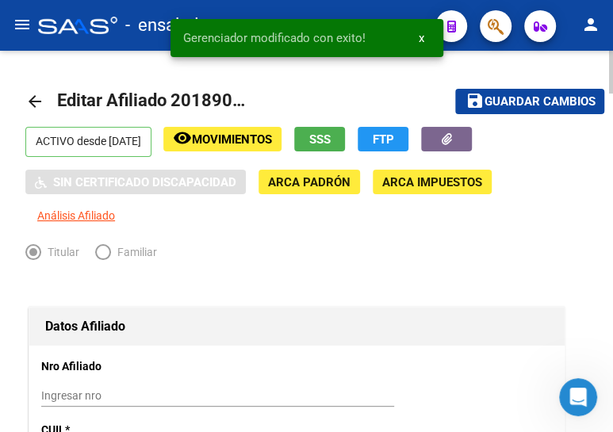
click at [519, 103] on span "Guardar cambios" at bounding box center [539, 102] width 111 height 14
click at [36, 101] on mat-icon "arrow_back" at bounding box center [34, 101] width 19 height 19
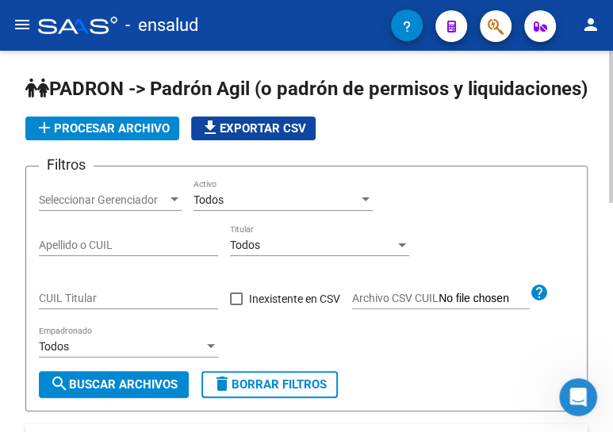
click at [113, 305] on input "CUIL Titular" at bounding box center [128, 298] width 179 height 13
paste input "20-39004452-7"
type input "20-39004452-7"
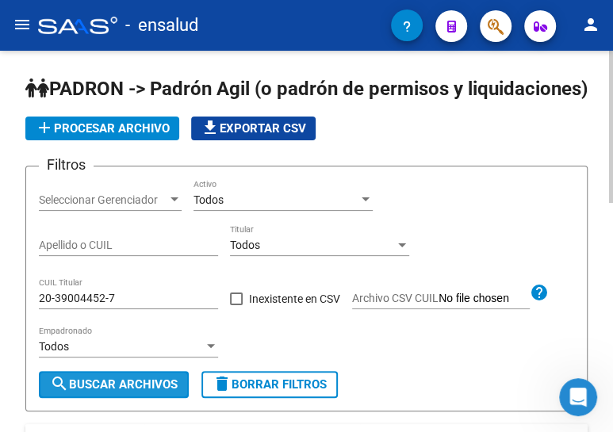
click at [131, 392] on span "search Buscar Archivos" at bounding box center [114, 384] width 128 height 14
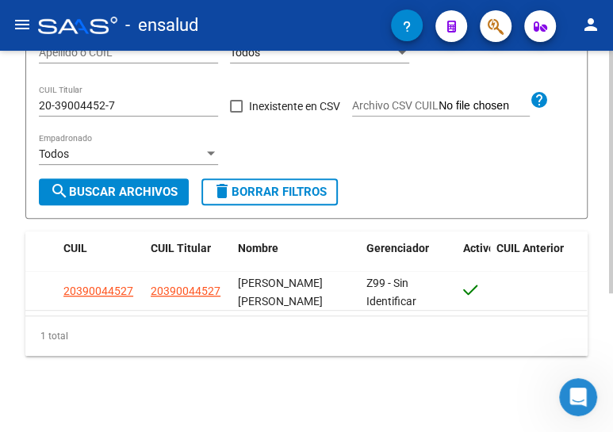
scroll to position [217, 0]
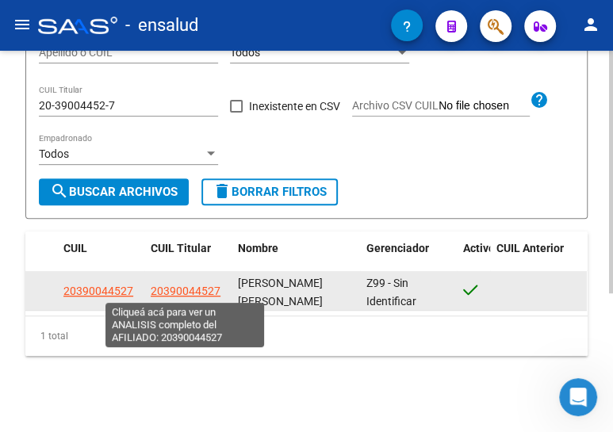
click at [193, 288] on span "20390044527" at bounding box center [186, 291] width 70 height 13
type textarea "20390044527"
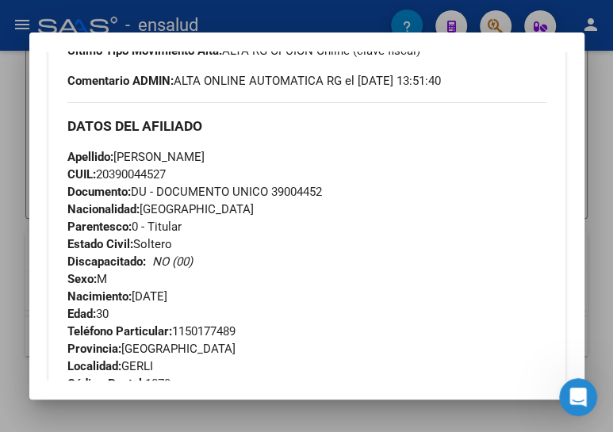
scroll to position [288, 0]
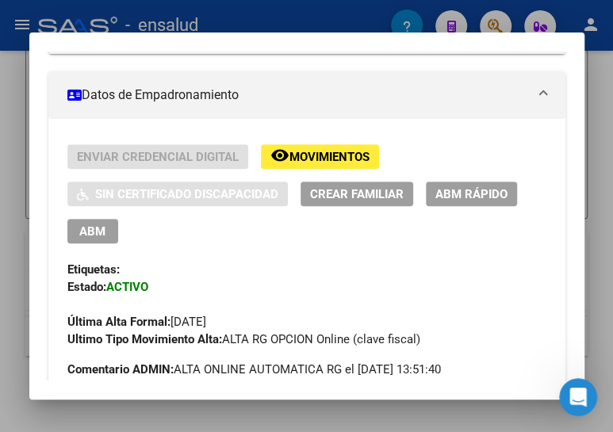
click at [87, 228] on span "ABM" at bounding box center [92, 231] width 26 height 14
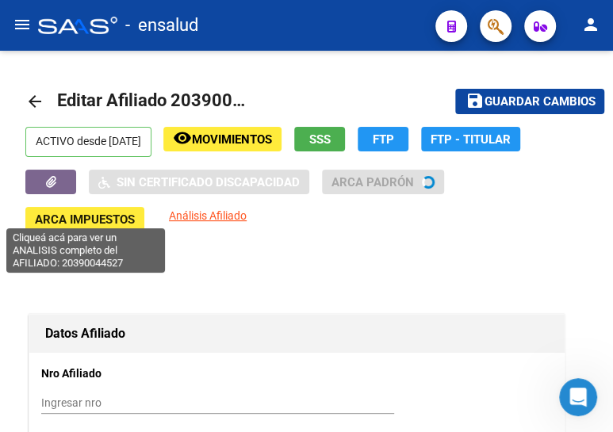
radio input "true"
type input "30-70822785-0"
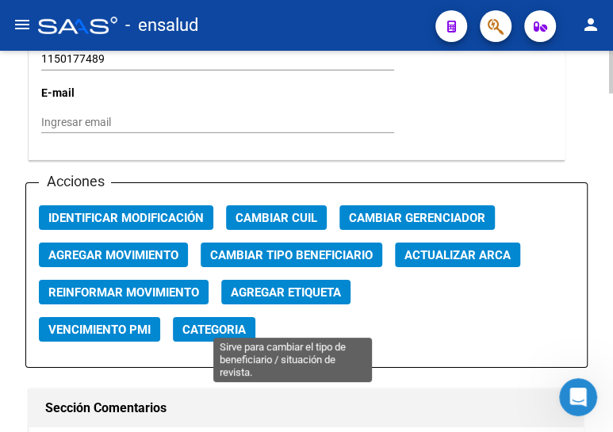
scroll to position [1729, 0]
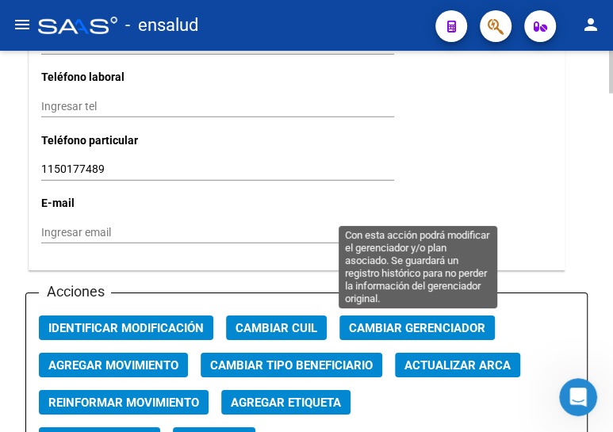
click at [381, 332] on span "Cambiar Gerenciador" at bounding box center [417, 328] width 136 height 14
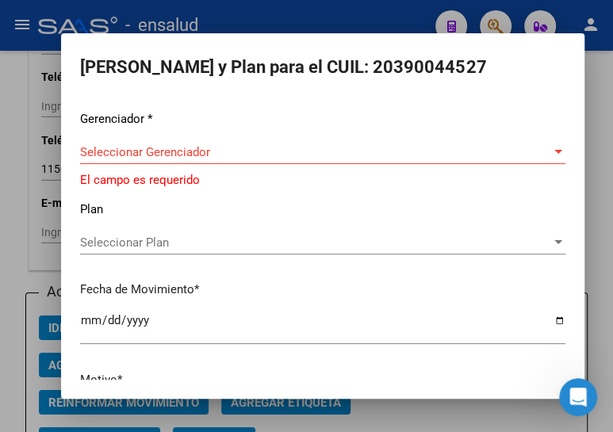
click at [189, 140] on div "Seleccionar Gerenciador Seleccionar Gerenciador" at bounding box center [322, 152] width 485 height 24
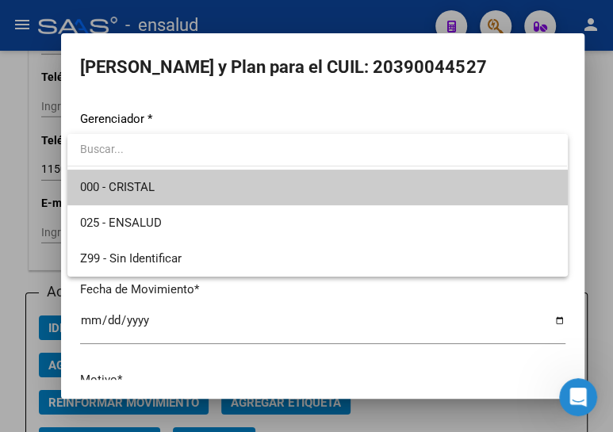
click at [186, 190] on span "000 - CRISTAL" at bounding box center [317, 188] width 474 height 36
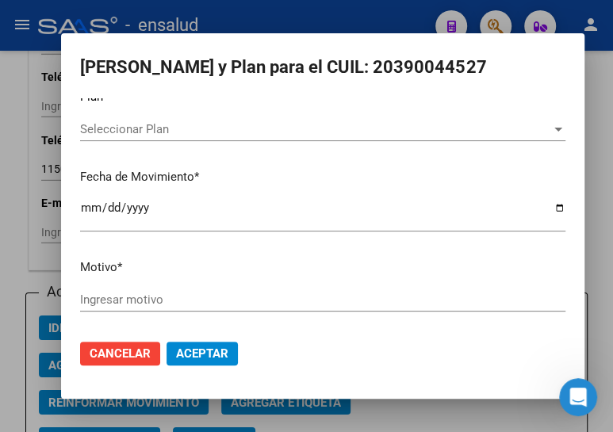
scroll to position [104, 0]
click at [138, 294] on input "Ingresar motivo" at bounding box center [322, 299] width 485 height 14
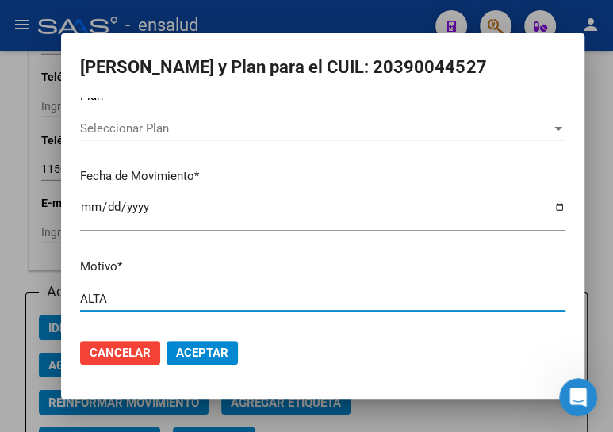
type input "ALTA"
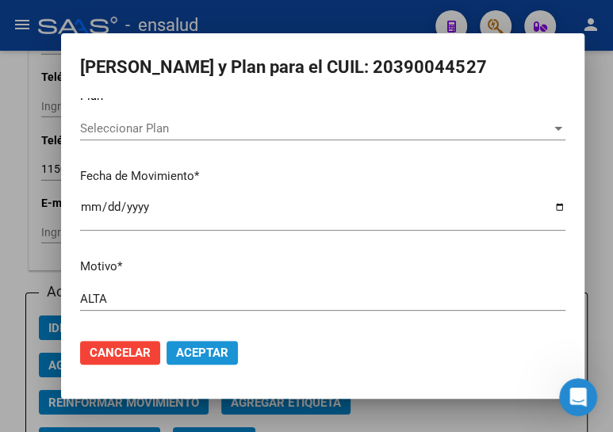
click at [214, 349] on span "Aceptar" at bounding box center [202, 353] width 52 height 14
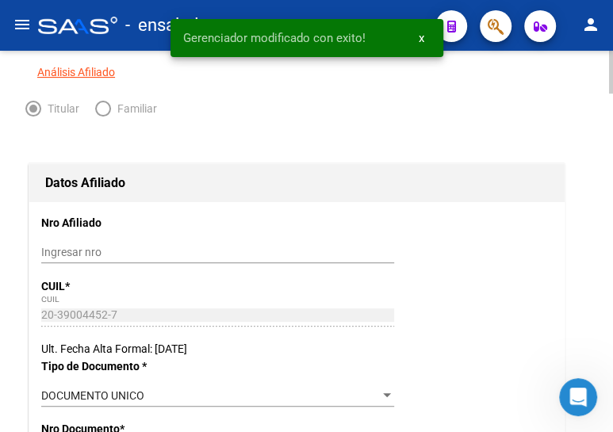
scroll to position [0, 0]
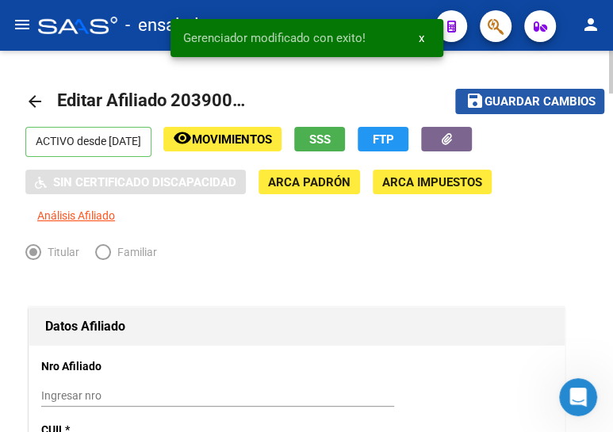
click at [533, 95] on span "Guardar cambios" at bounding box center [539, 102] width 111 height 14
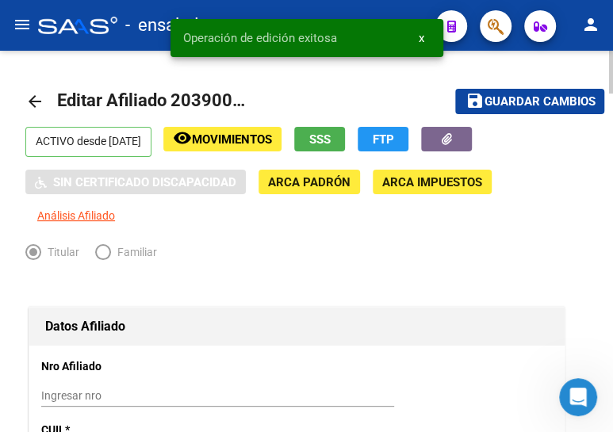
click at [25, 102] on mat-icon "arrow_back" at bounding box center [34, 101] width 19 height 19
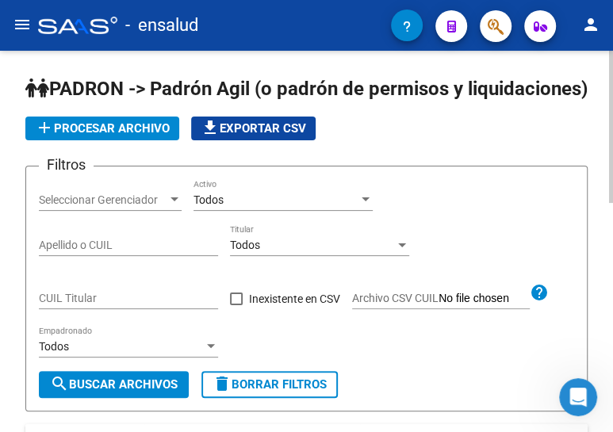
click at [58, 305] on input "CUIL Titular" at bounding box center [128, 298] width 179 height 13
paste input "20-21176298-6"
type input "20-21176298-6"
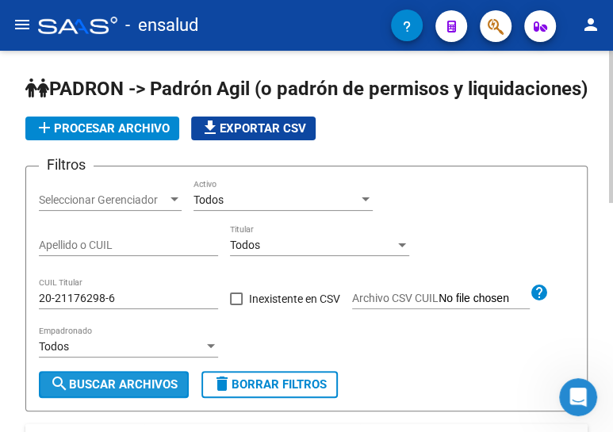
click at [127, 392] on span "search Buscar Archivos" at bounding box center [114, 384] width 128 height 14
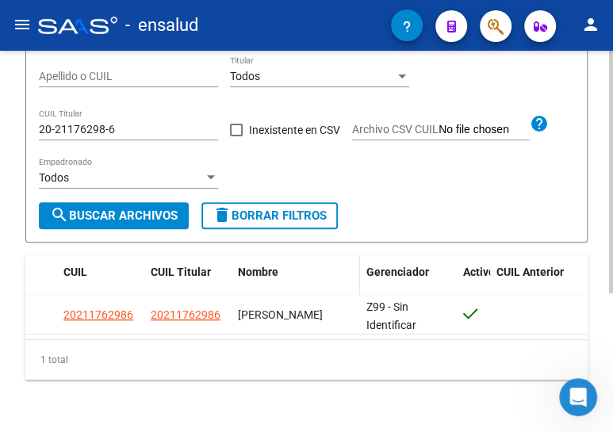
scroll to position [217, 0]
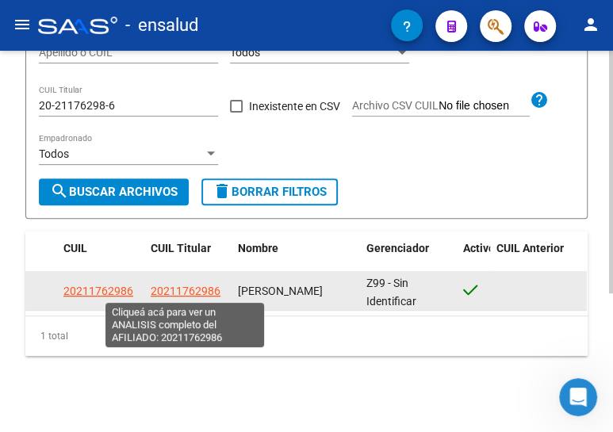
click at [177, 285] on span "20211762986" at bounding box center [186, 291] width 70 height 13
type textarea "20211762986"
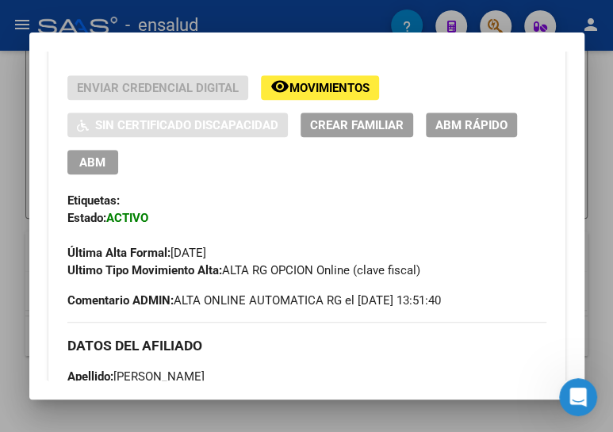
scroll to position [360, 0]
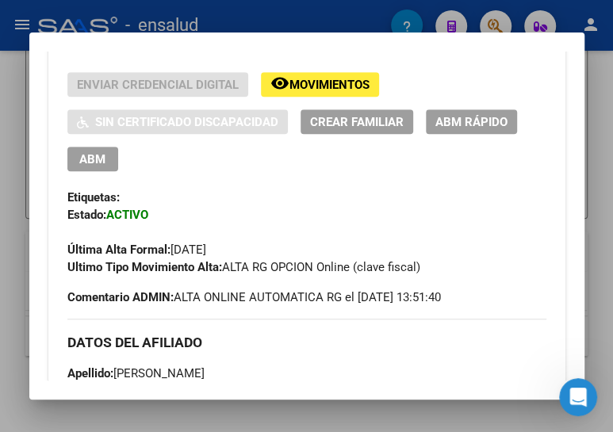
click at [96, 155] on span "ABM" at bounding box center [92, 159] width 26 height 14
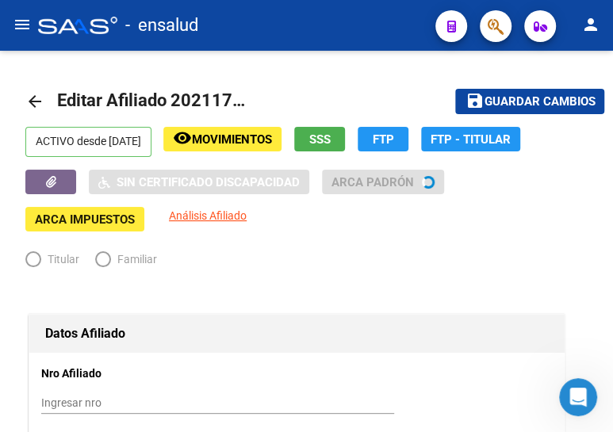
radio input "true"
type input "30-54636578-2"
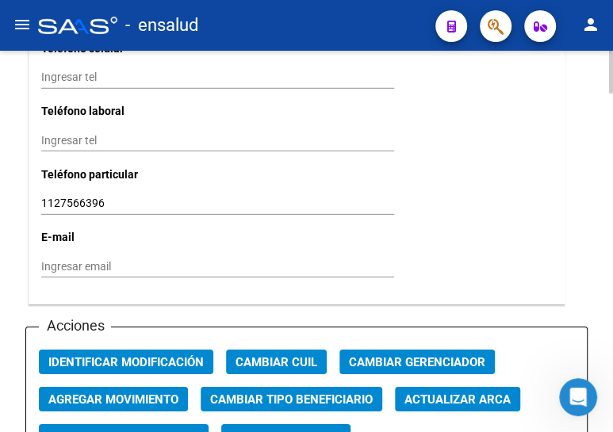
scroll to position [1729, 0]
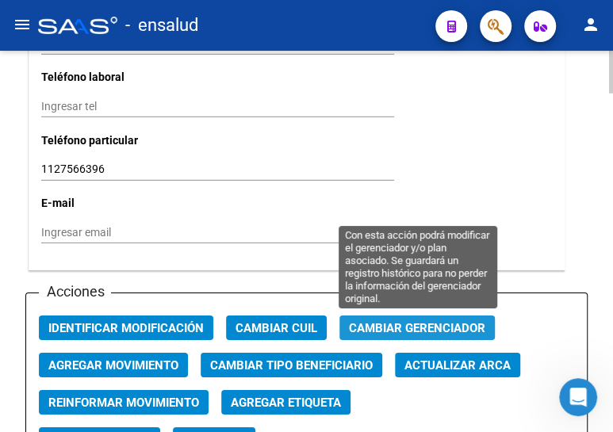
click at [390, 321] on span "Cambiar Gerenciador" at bounding box center [417, 328] width 136 height 14
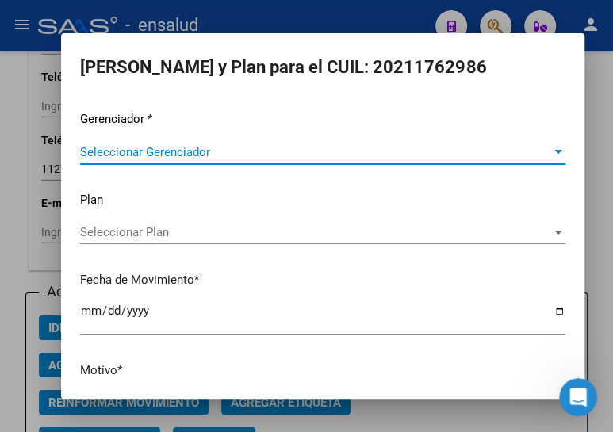
click at [244, 151] on span "Seleccionar Gerenciador" at bounding box center [315, 152] width 471 height 14
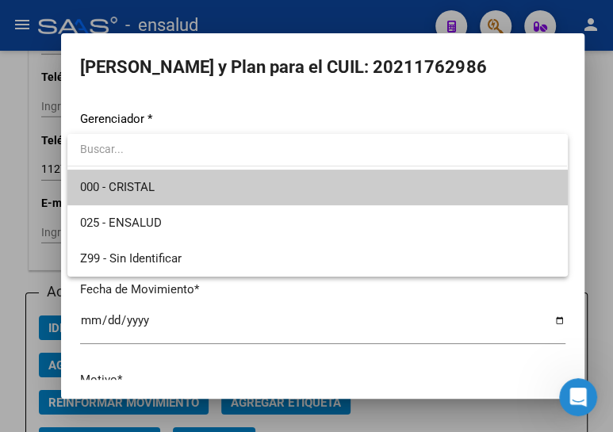
click at [218, 184] on span "000 - CRISTAL" at bounding box center [317, 188] width 474 height 36
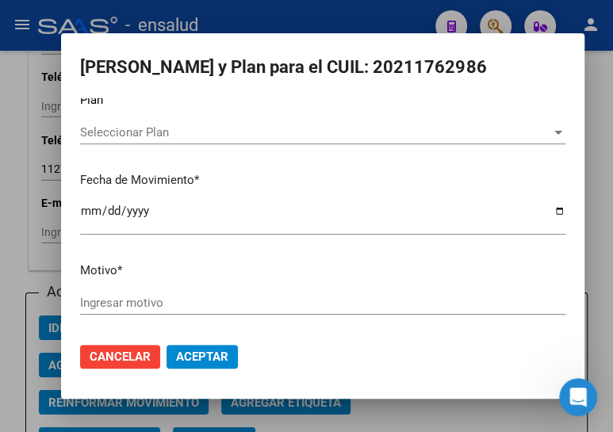
scroll to position [104, 0]
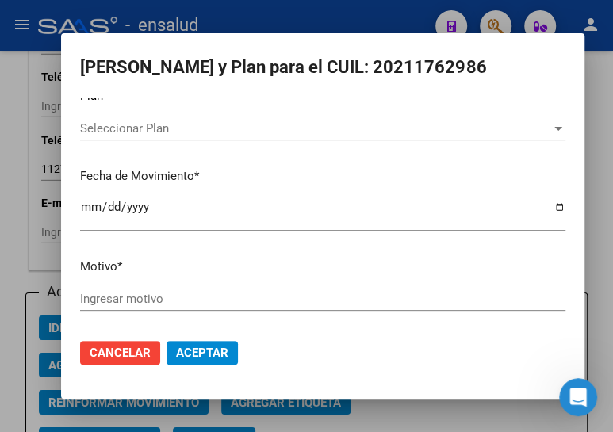
click at [182, 287] on div "Ingresar motivo" at bounding box center [322, 299] width 485 height 24
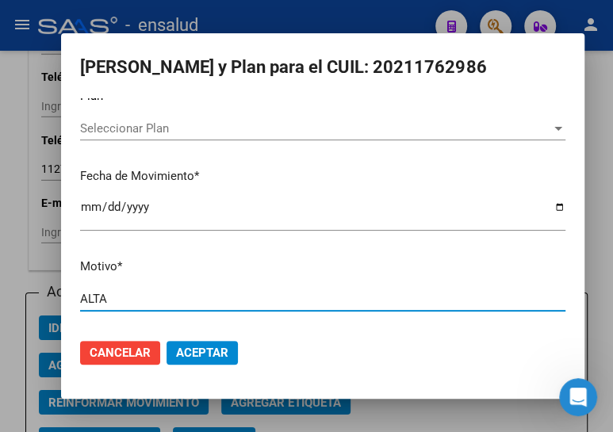
type input "ALTA"
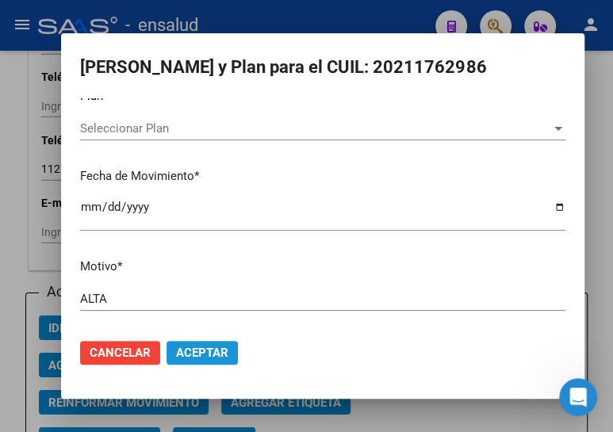
click at [193, 348] on span "Aceptar" at bounding box center [202, 353] width 52 height 14
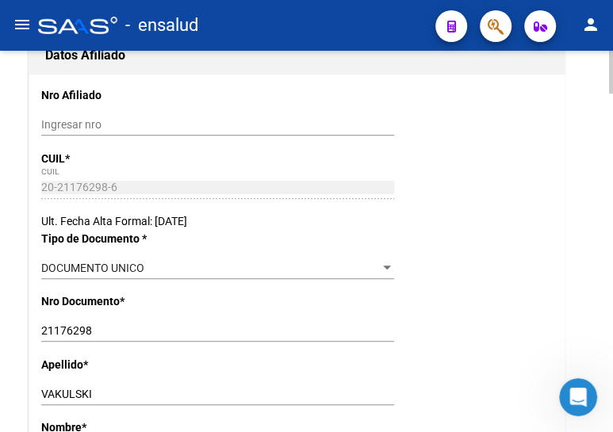
scroll to position [0, 0]
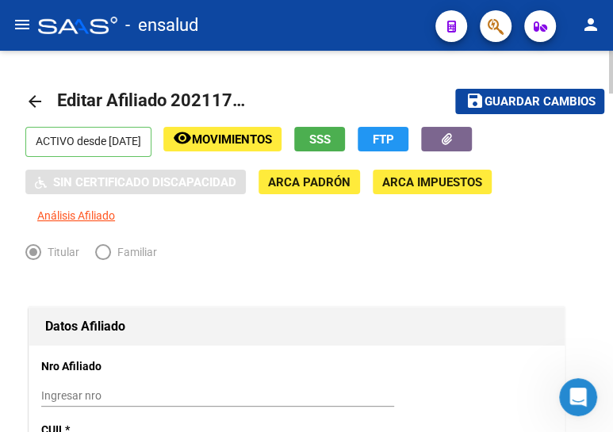
drag, startPoint x: 484, startPoint y: 100, endPoint x: 445, endPoint y: 74, distance: 47.5
click at [484, 100] on span "Guardar cambios" at bounding box center [539, 102] width 111 height 14
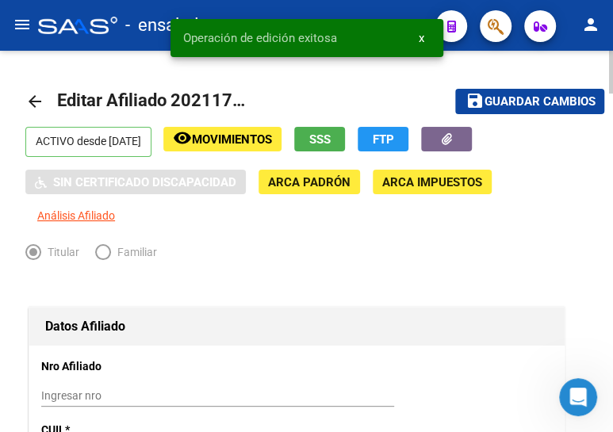
click at [39, 103] on mat-icon "arrow_back" at bounding box center [34, 101] width 19 height 19
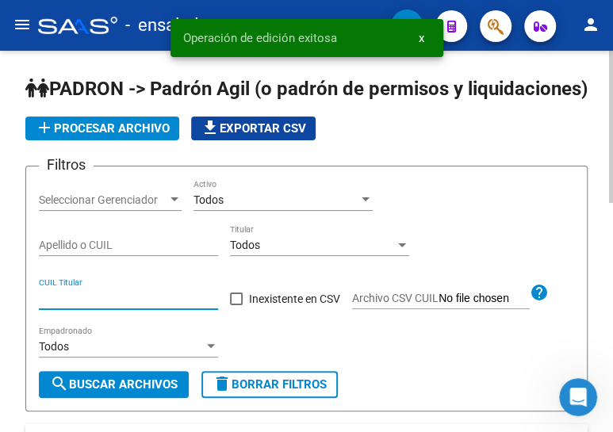
click at [102, 305] on input "CUIL Titular" at bounding box center [128, 298] width 179 height 13
paste input "27-28236075-1"
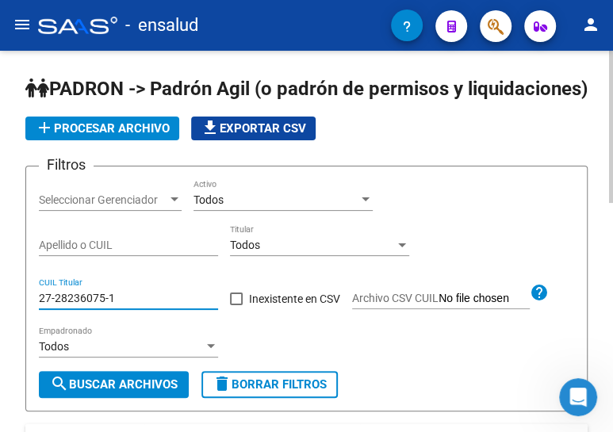
type input "27-28236075-1"
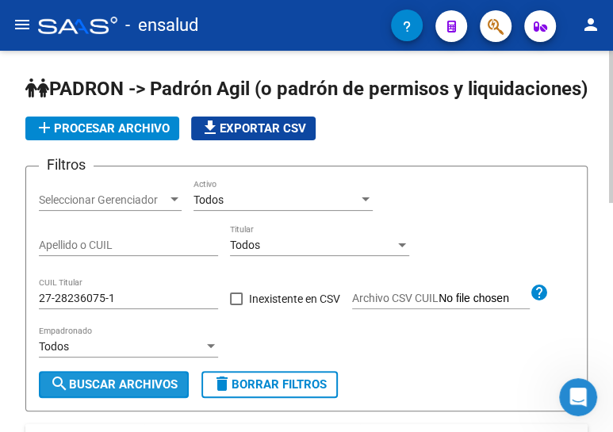
click at [108, 392] on span "search Buscar Archivos" at bounding box center [114, 384] width 128 height 14
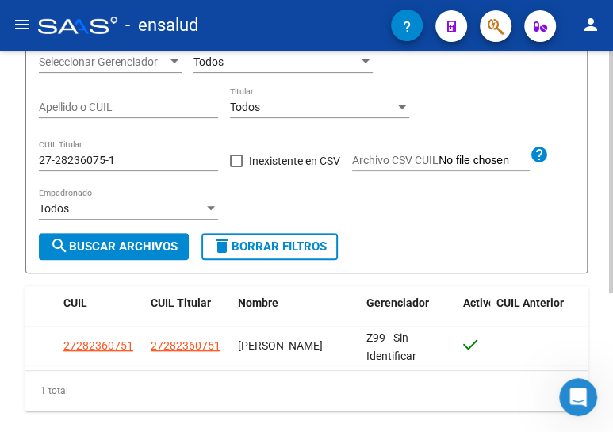
scroll to position [216, 0]
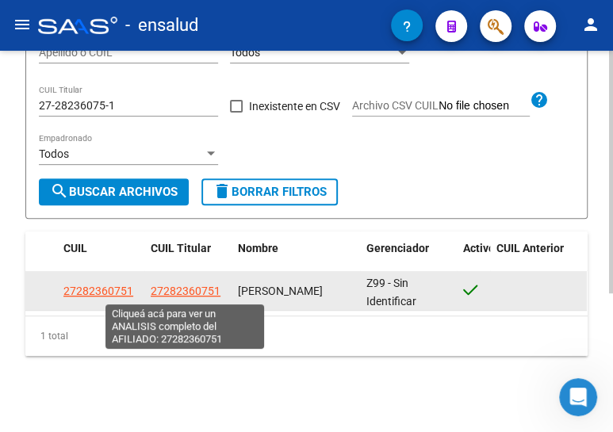
click at [189, 293] on span "27282360751" at bounding box center [186, 291] width 70 height 13
type textarea "27282360751"
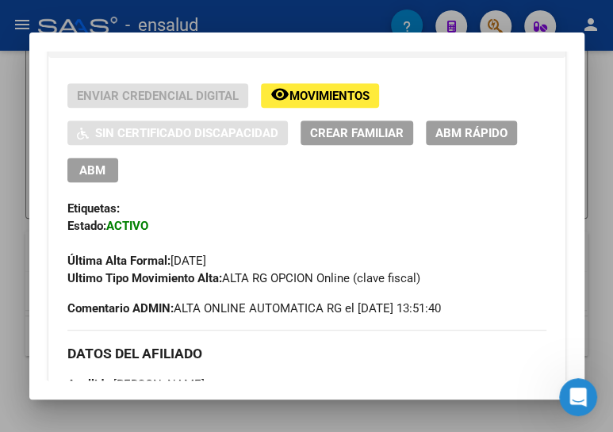
scroll to position [360, 0]
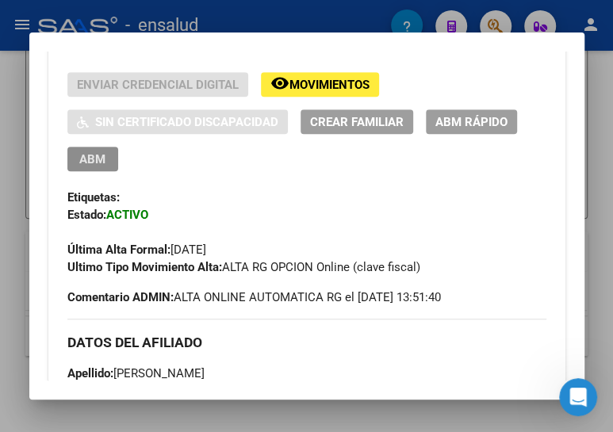
click at [91, 159] on span "ABM" at bounding box center [92, 159] width 26 height 14
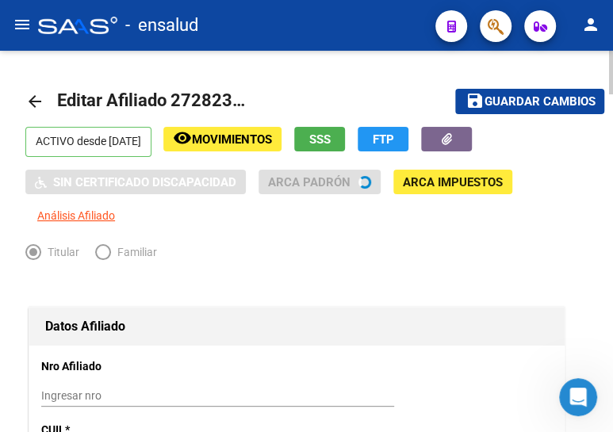
radio input "true"
type input "30-60680176-5"
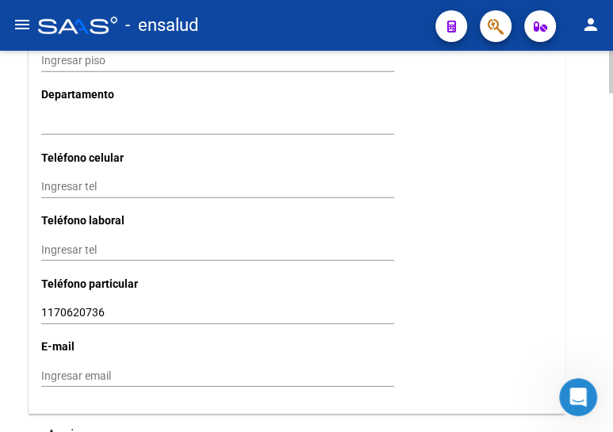
scroll to position [1801, 0]
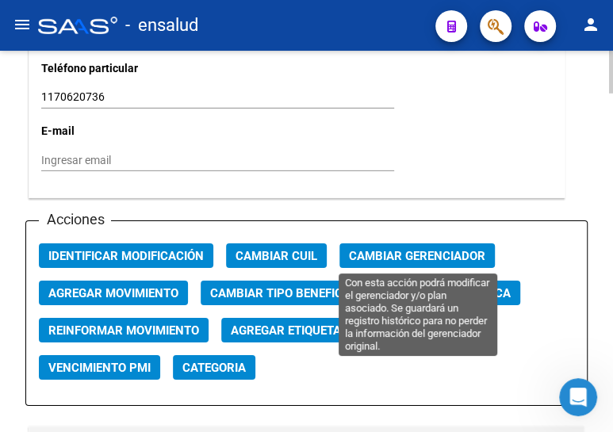
click at [377, 250] on span "Cambiar Gerenciador" at bounding box center [417, 256] width 136 height 14
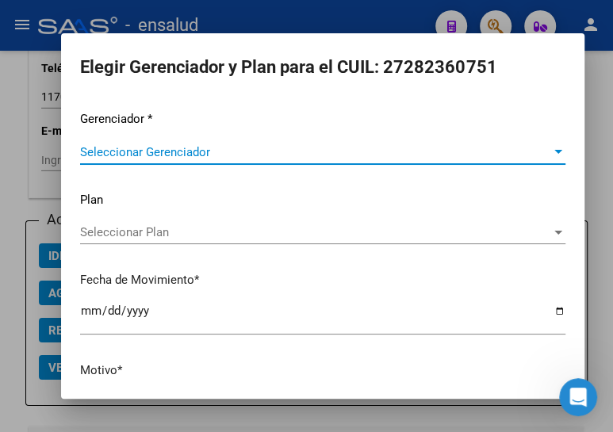
click at [151, 151] on span "Seleccionar Gerenciador" at bounding box center [315, 152] width 471 height 14
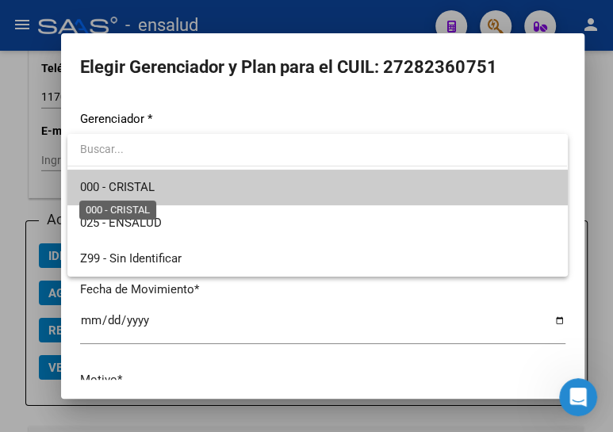
click at [149, 182] on span "000 - CRISTAL" at bounding box center [117, 187] width 75 height 14
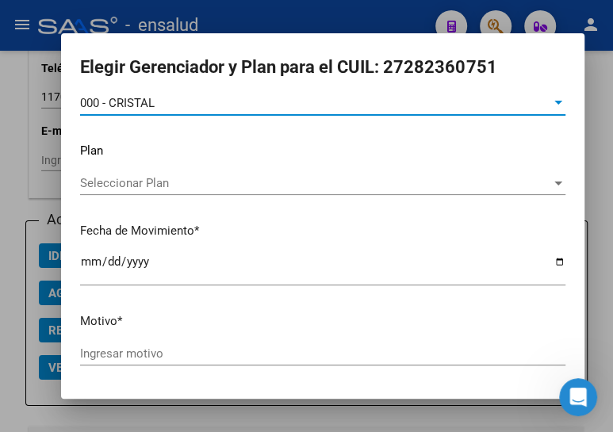
scroll to position [104, 0]
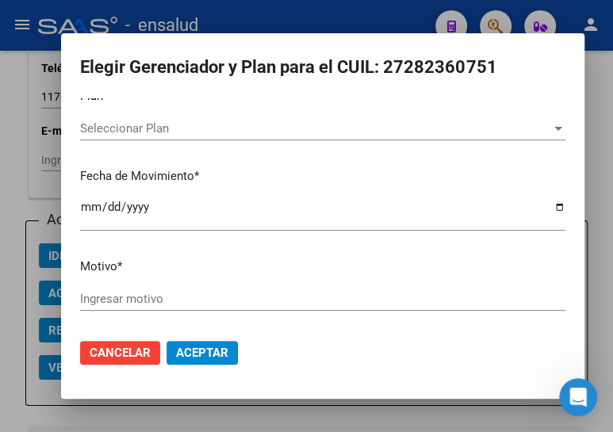
click at [113, 301] on input "Ingresar motivo" at bounding box center [322, 299] width 485 height 14
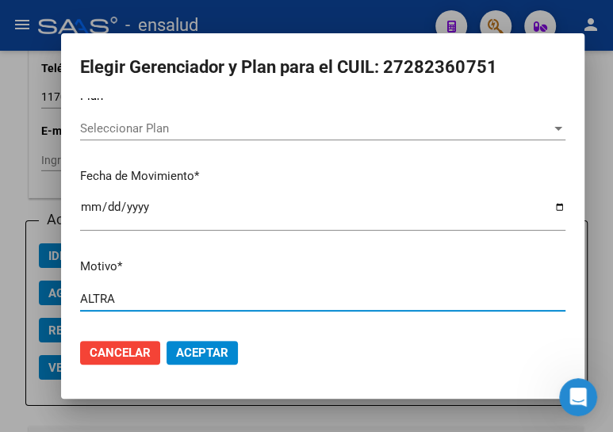
type input "ALTRA"
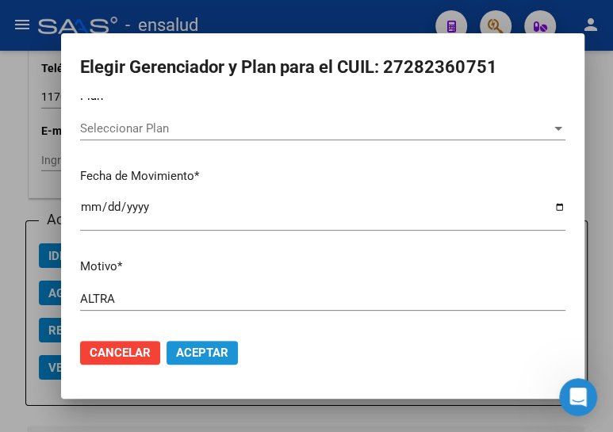
click at [218, 356] on span "Aceptar" at bounding box center [202, 353] width 52 height 14
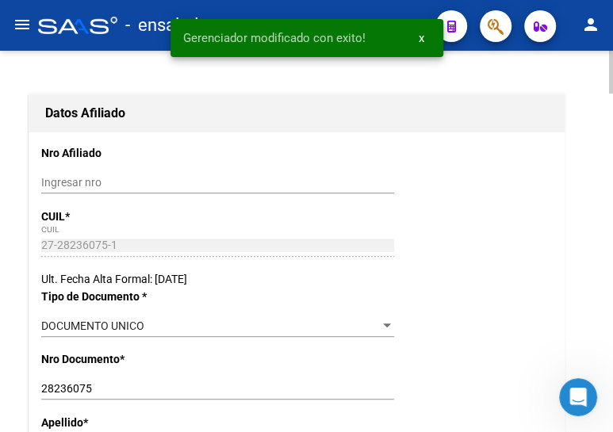
scroll to position [0, 0]
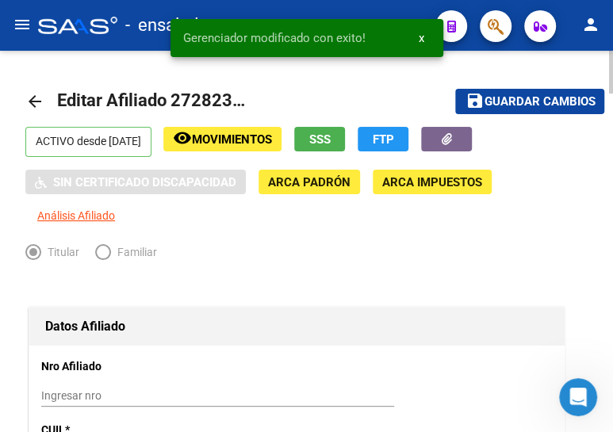
drag, startPoint x: 526, startPoint y: 102, endPoint x: 455, endPoint y: 82, distance: 73.3
click at [525, 102] on span "Guardar cambios" at bounding box center [539, 102] width 111 height 14
click at [32, 99] on mat-icon "arrow_back" at bounding box center [34, 101] width 19 height 19
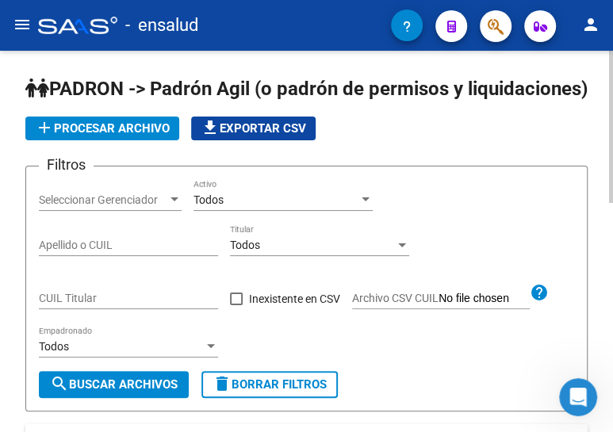
click at [100, 309] on div "CUIL Titular" at bounding box center [128, 293] width 179 height 32
paste input "20-31577973-2"
type input "20-31577973-2"
click at [143, 392] on span "search Buscar Archivos" at bounding box center [114, 384] width 128 height 14
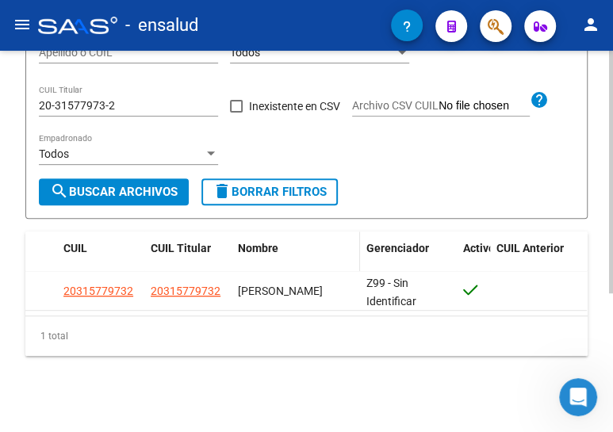
scroll to position [217, 0]
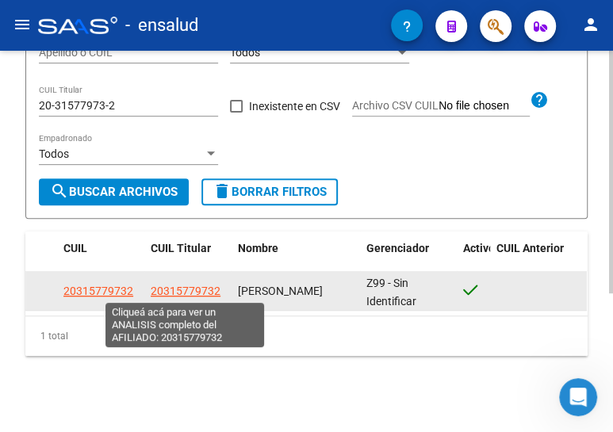
click at [180, 290] on span "20315779732" at bounding box center [186, 291] width 70 height 13
type textarea "20315779732"
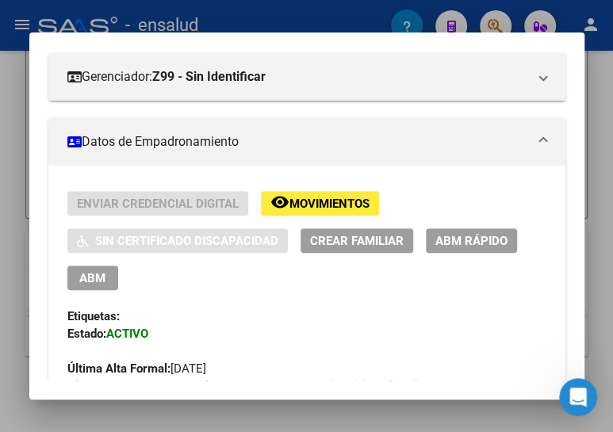
scroll to position [288, 0]
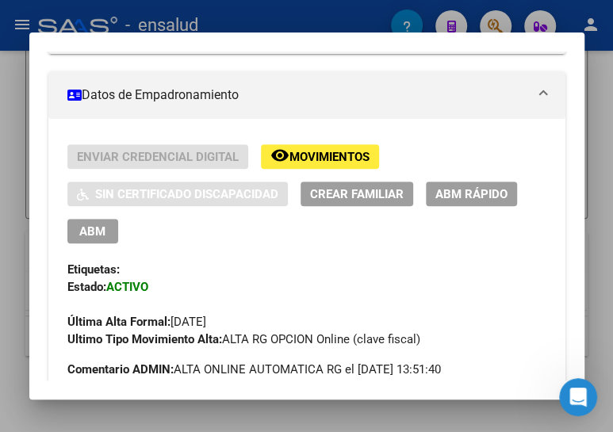
click at [98, 227] on span "ABM" at bounding box center [92, 231] width 26 height 14
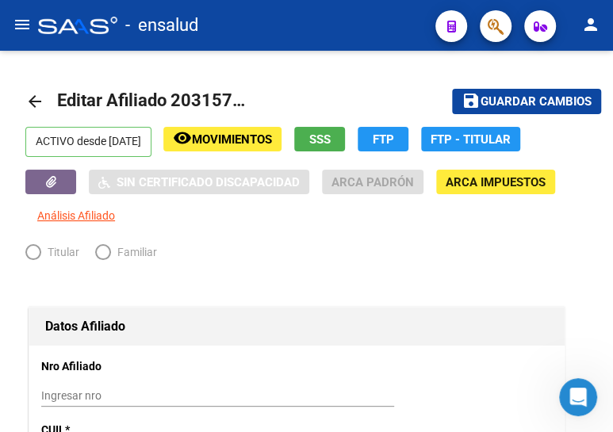
radio input "true"
type input "30-56796685-9"
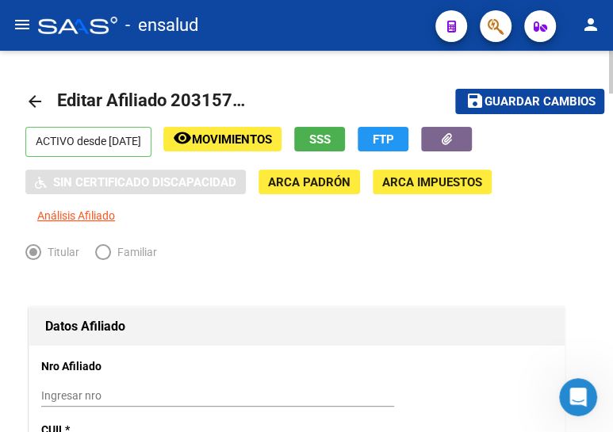
click at [493, 95] on span "Guardar cambios" at bounding box center [539, 102] width 111 height 14
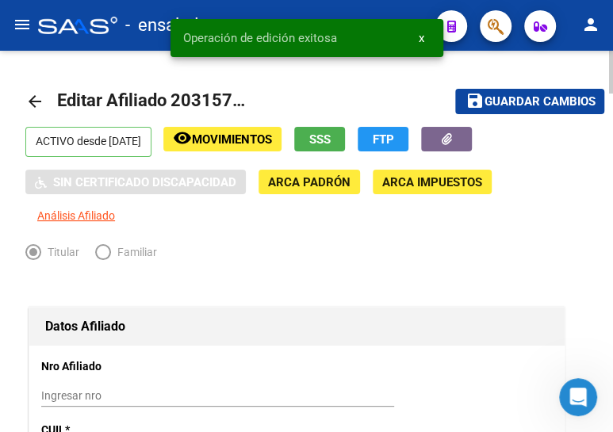
click at [35, 94] on mat-icon "arrow_back" at bounding box center [34, 101] width 19 height 19
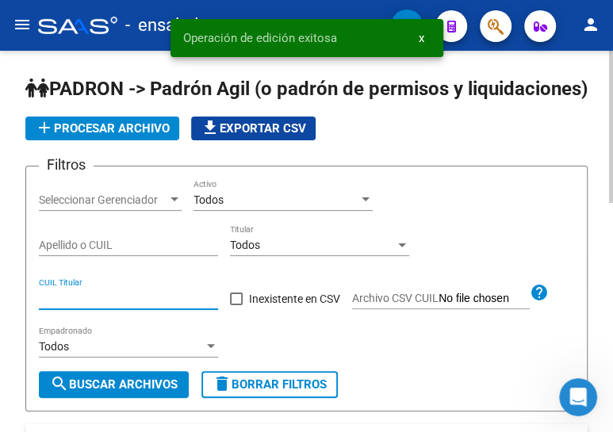
click at [60, 305] on input "CUIL Titular" at bounding box center [128, 298] width 179 height 13
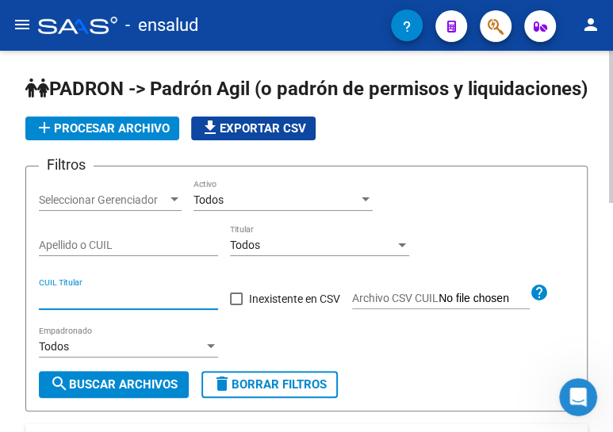
paste input "20-31577973-2"
type input "20-31577973-2"
click at [106, 392] on span "search Buscar Archivos" at bounding box center [114, 384] width 128 height 14
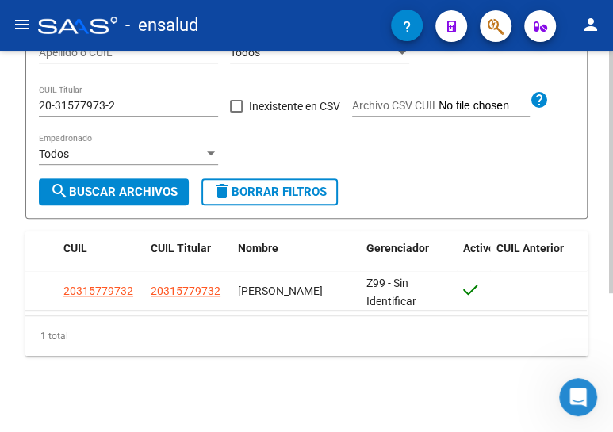
scroll to position [217, 0]
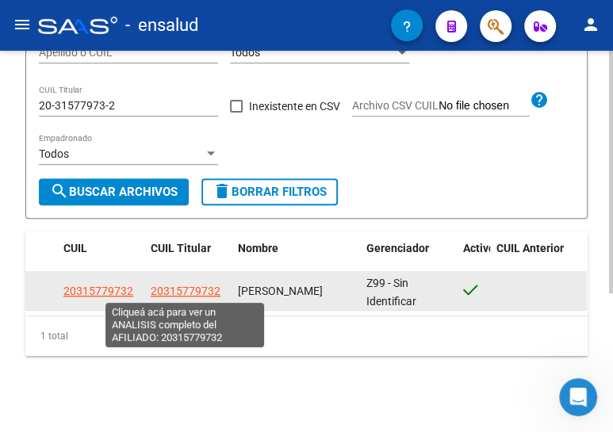
click at [190, 285] on span "20315779732" at bounding box center [186, 291] width 70 height 13
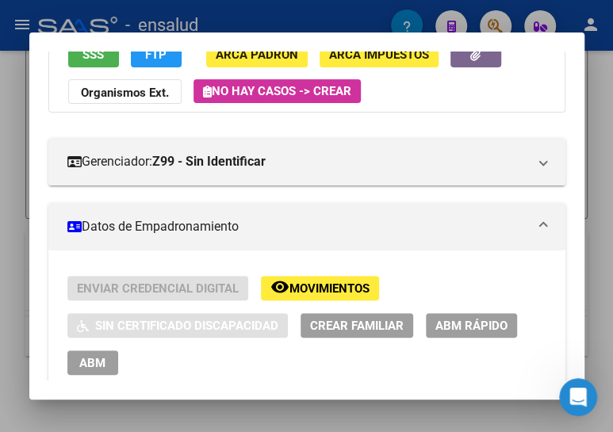
scroll to position [360, 0]
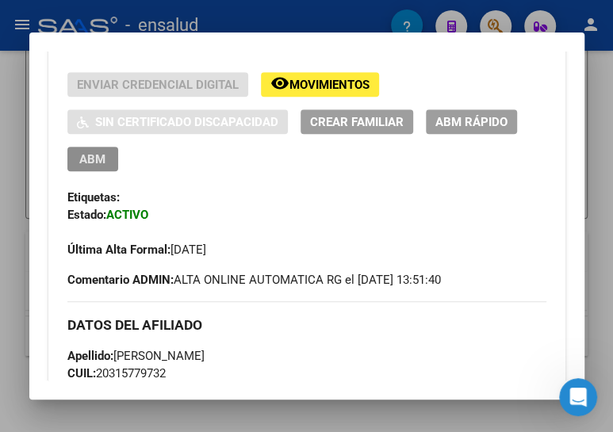
click at [97, 153] on span "ABM" at bounding box center [92, 159] width 26 height 14
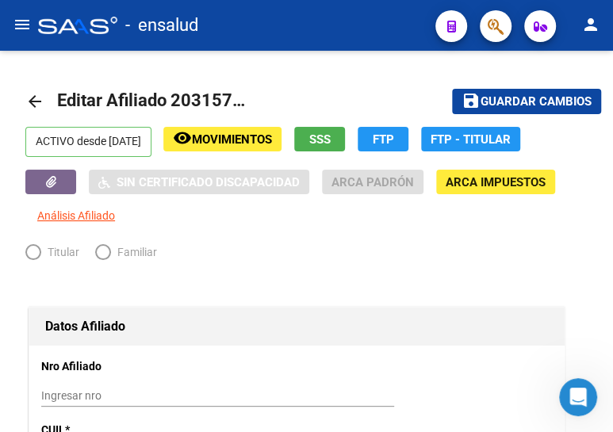
radio input "true"
type input "30-56796685-9"
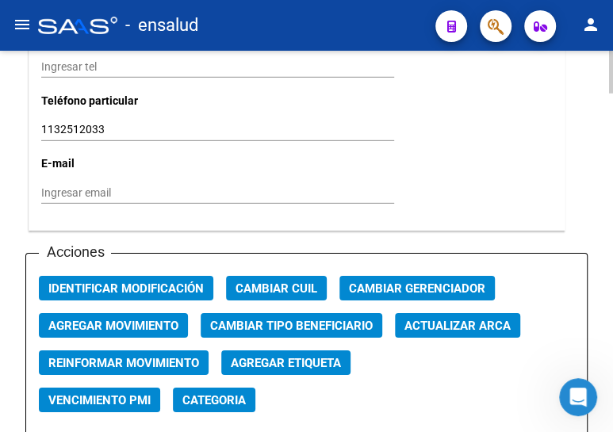
scroll to position [1801, 0]
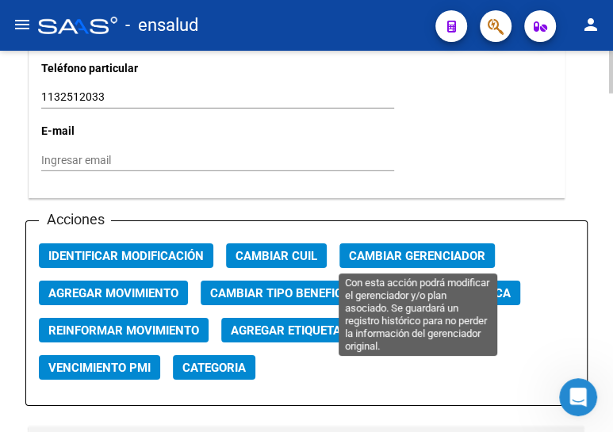
click at [420, 256] on span "Cambiar Gerenciador" at bounding box center [417, 256] width 136 height 14
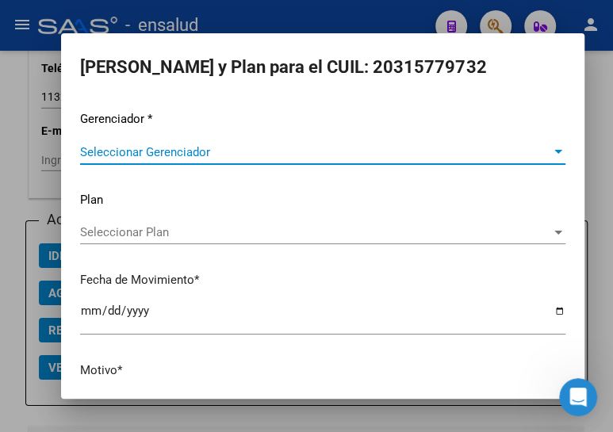
click at [241, 149] on span "Seleccionar Gerenciador" at bounding box center [315, 152] width 471 height 14
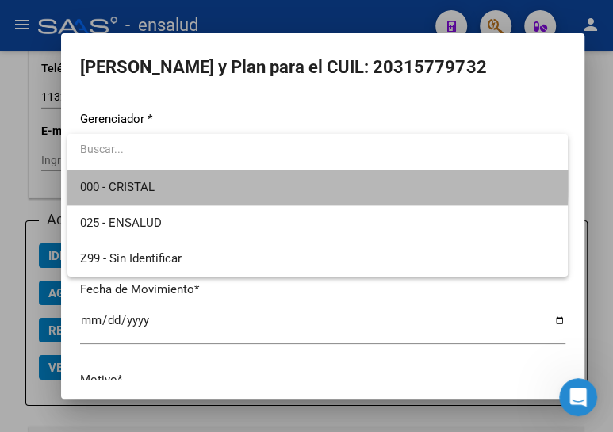
click at [197, 180] on span "000 - CRISTAL" at bounding box center [317, 188] width 474 height 36
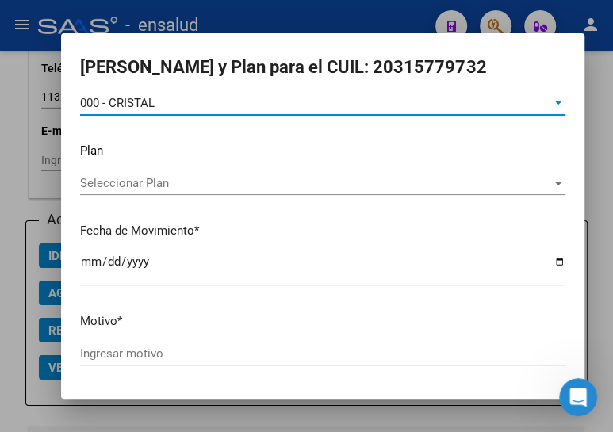
scroll to position [104, 0]
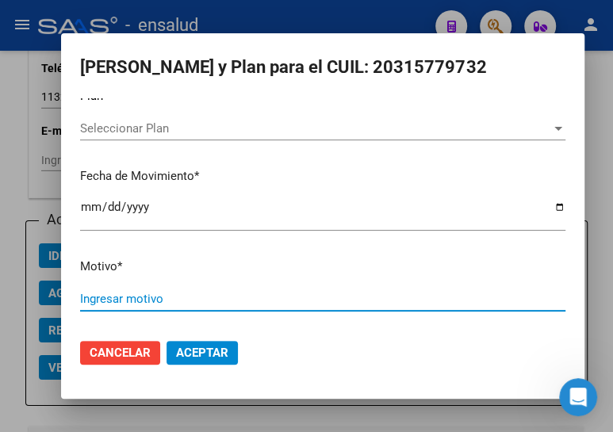
click at [116, 300] on input "Ingresar motivo" at bounding box center [322, 299] width 485 height 14
type input "ALTA"
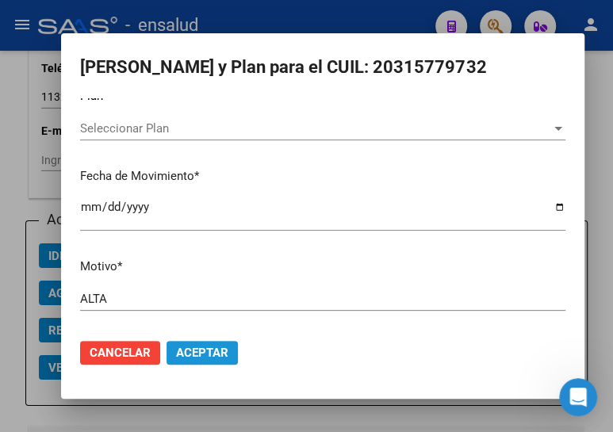
click at [217, 352] on span "Aceptar" at bounding box center [202, 353] width 52 height 14
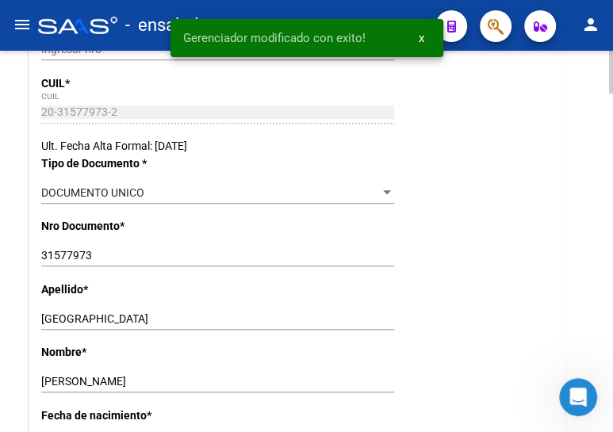
scroll to position [0, 0]
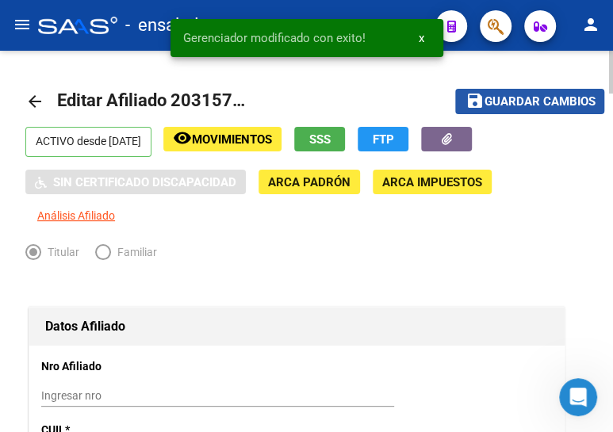
drag, startPoint x: 521, startPoint y: 98, endPoint x: 512, endPoint y: 96, distance: 8.9
click at [520, 98] on span "Guardar cambios" at bounding box center [539, 102] width 111 height 14
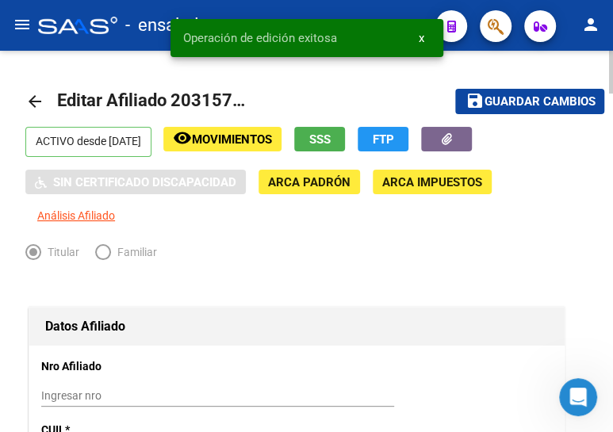
click at [33, 105] on mat-icon "arrow_back" at bounding box center [34, 101] width 19 height 19
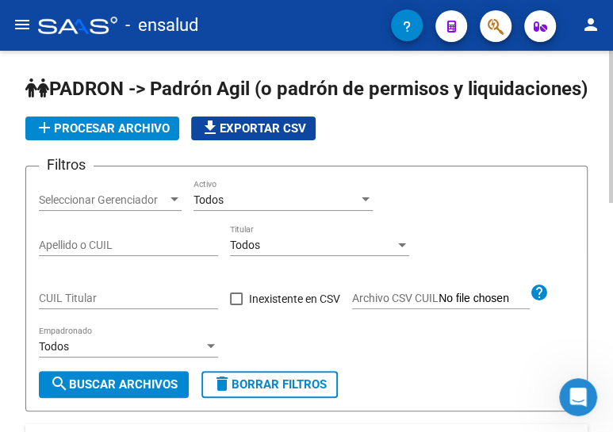
click at [78, 305] on input "CUIL Titular" at bounding box center [128, 298] width 179 height 13
paste input "23-23732085-9"
type input "23-23732085-9"
click at [143, 392] on span "search Buscar Archivos" at bounding box center [114, 384] width 128 height 14
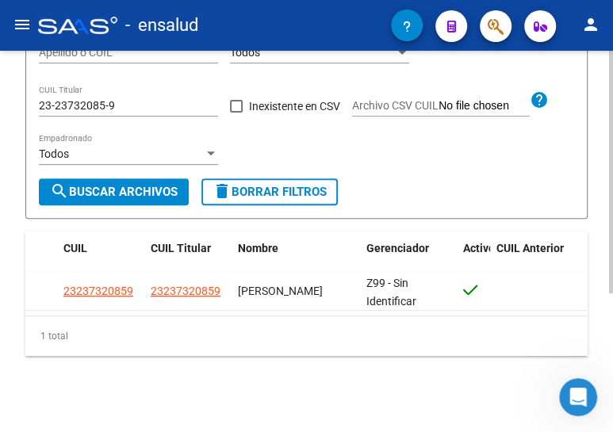
scroll to position [217, 0]
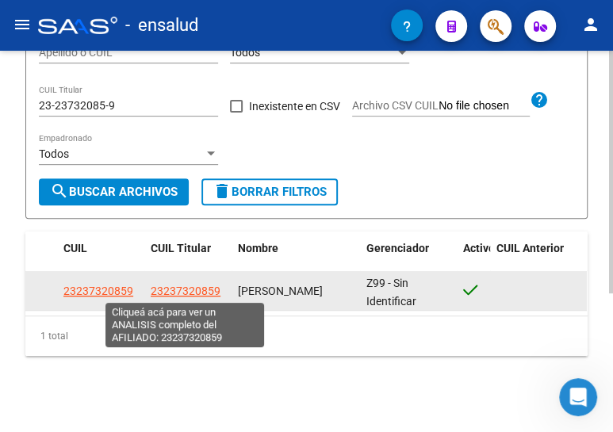
click at [203, 289] on span "23237320859" at bounding box center [186, 291] width 70 height 13
type textarea "23237320859"
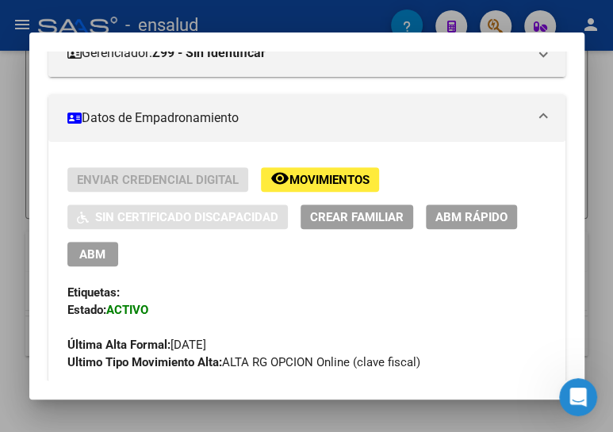
scroll to position [360, 0]
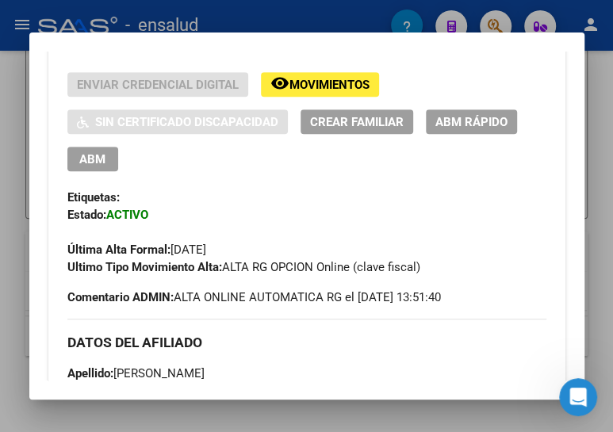
click at [92, 152] on span "ABM" at bounding box center [92, 159] width 26 height 14
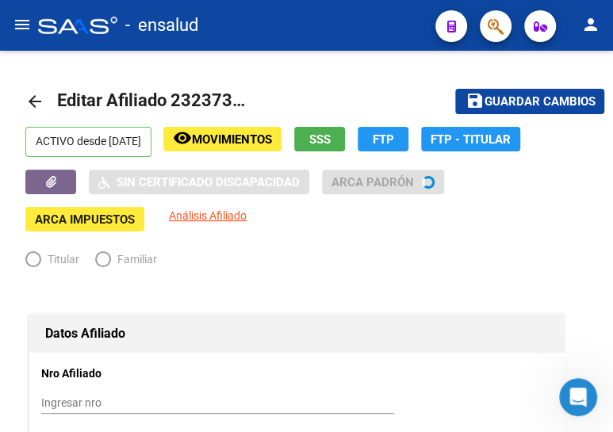
radio input "true"
type input "30-54633333-3"
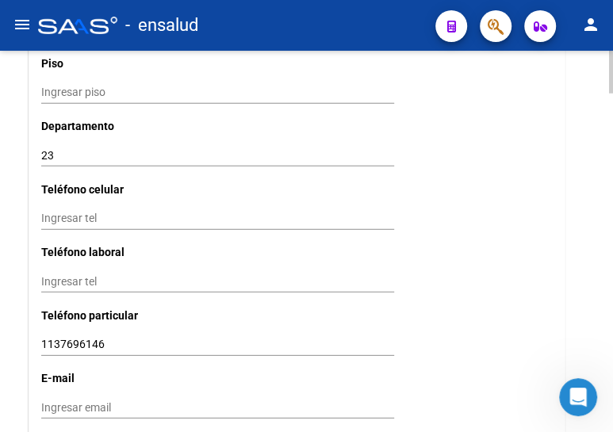
scroll to position [1657, 0]
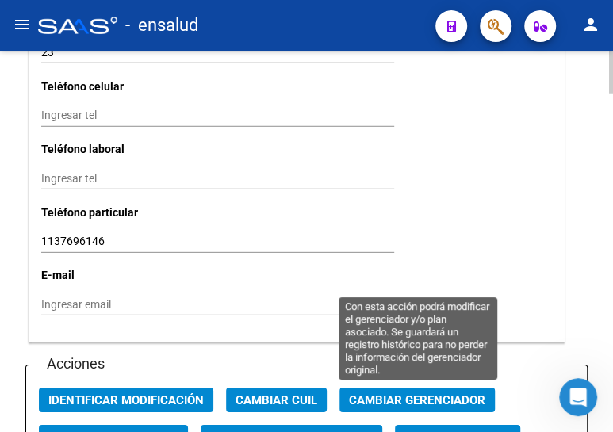
click at [423, 395] on span "Cambiar Gerenciador" at bounding box center [417, 400] width 136 height 14
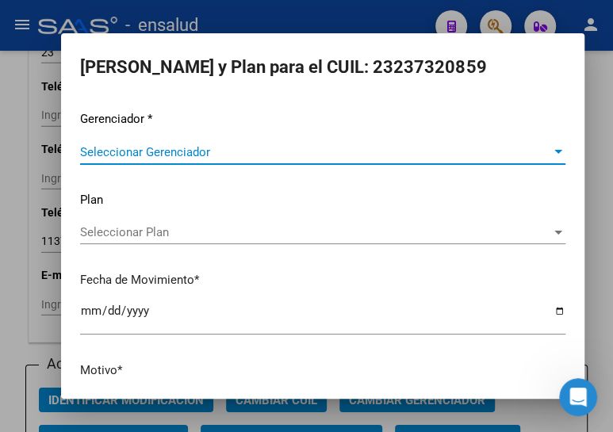
click at [186, 145] on span "Seleccionar Gerenciador" at bounding box center [315, 152] width 471 height 14
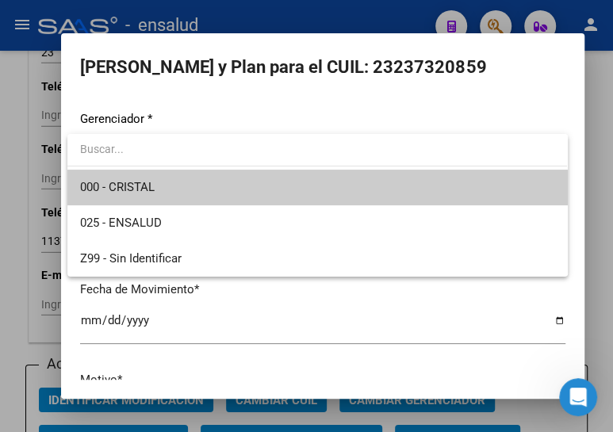
click at [200, 186] on span "000 - CRISTAL" at bounding box center [317, 188] width 474 height 36
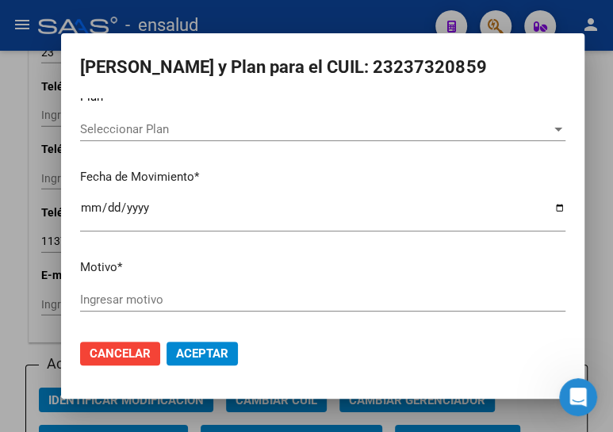
scroll to position [104, 0]
click at [140, 284] on div "Gerenciador * 000 - CRISTAL Seleccionar Gerenciador Plan Seleccionar Plan Selec…" at bounding box center [322, 166] width 485 height 320
click at [143, 298] on input "Ingresar motivo" at bounding box center [322, 299] width 485 height 14
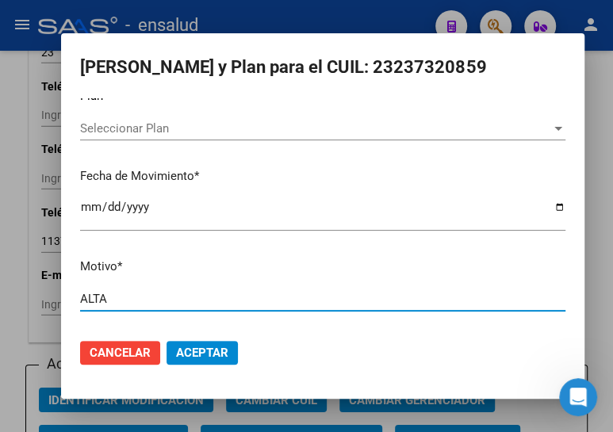
type input "ALTA"
click at [193, 348] on span "Aceptar" at bounding box center [202, 353] width 52 height 14
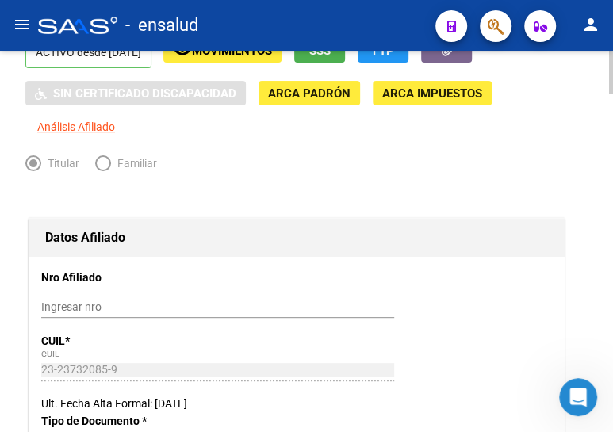
scroll to position [0, 0]
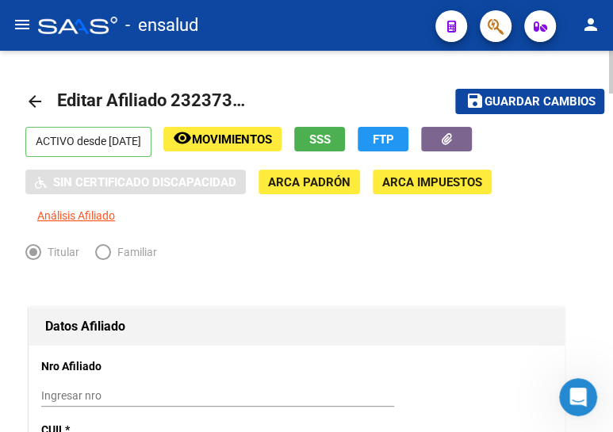
click at [526, 98] on span "Guardar cambios" at bounding box center [539, 102] width 111 height 14
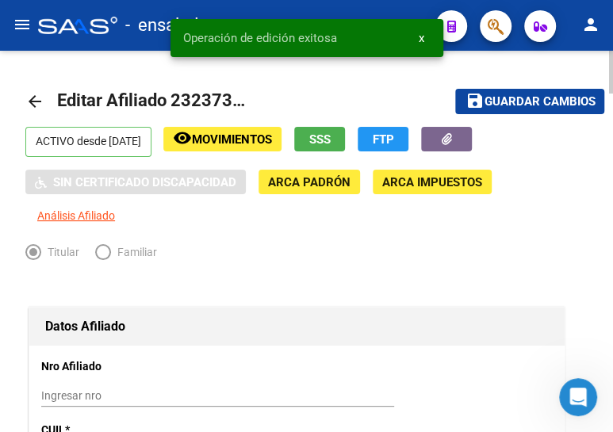
click at [31, 100] on mat-icon "arrow_back" at bounding box center [34, 101] width 19 height 19
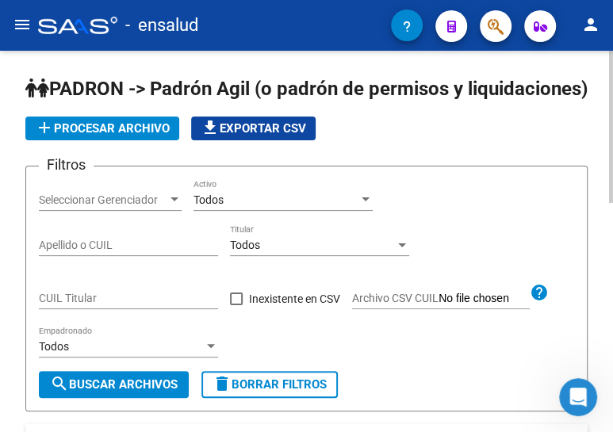
click at [122, 305] on input "CUIL Titular" at bounding box center [128, 298] width 179 height 13
paste input "23-38733451-3"
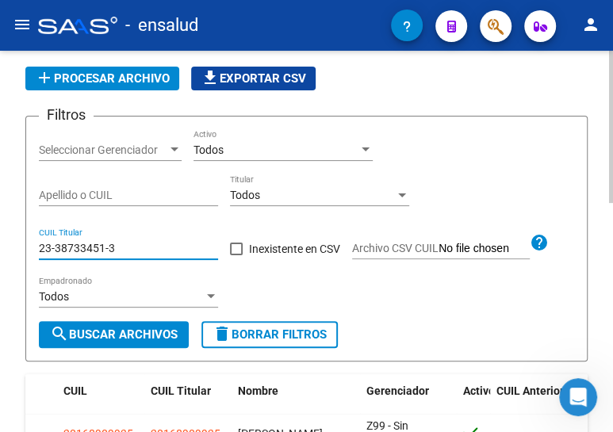
scroll to position [71, 0]
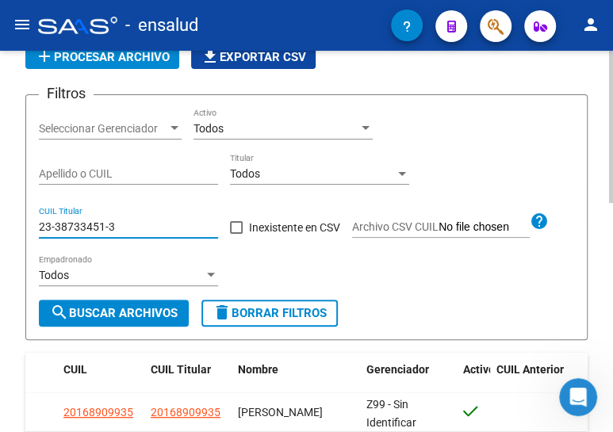
type input "23-38733451-3"
drag, startPoint x: 135, startPoint y: 332, endPoint x: 155, endPoint y: 323, distance: 22.4
click at [135, 320] on span "search Buscar Archivos" at bounding box center [114, 313] width 128 height 14
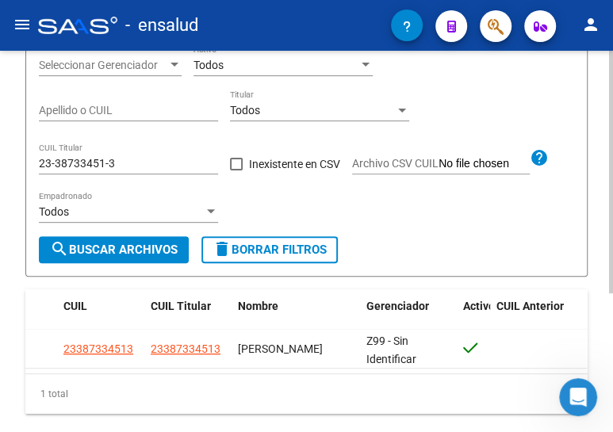
scroll to position [217, 0]
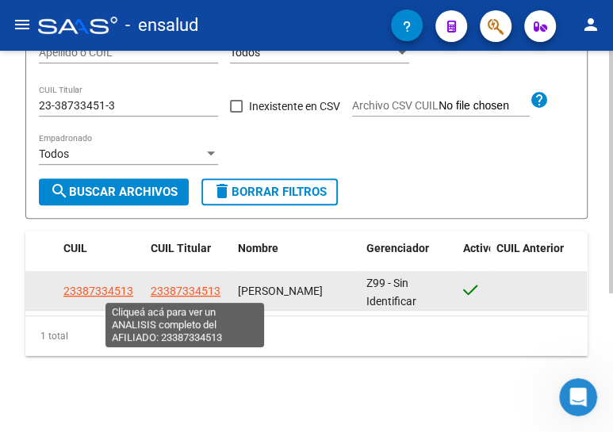
click at [170, 289] on span "23387334513" at bounding box center [186, 291] width 70 height 13
type textarea "23387334513"
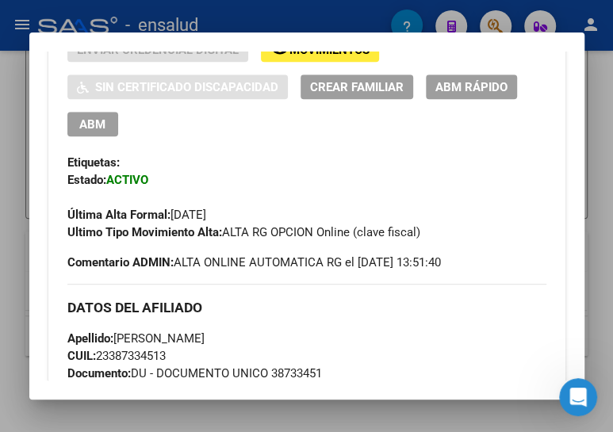
scroll to position [360, 0]
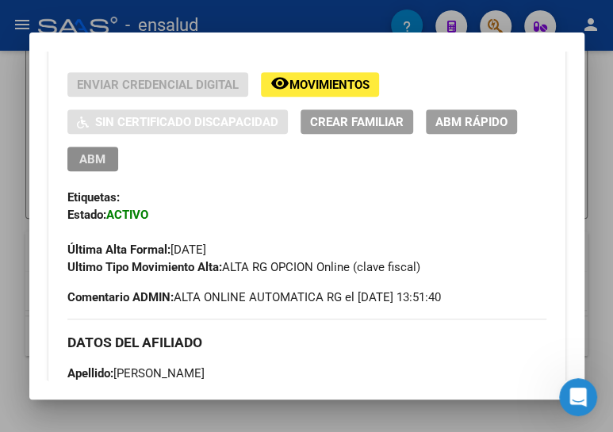
click at [82, 156] on span "ABM" at bounding box center [92, 159] width 26 height 14
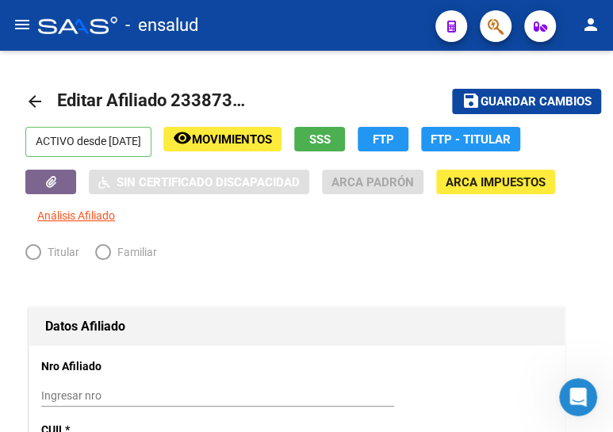
radio input "true"
type input "30-54808315-6"
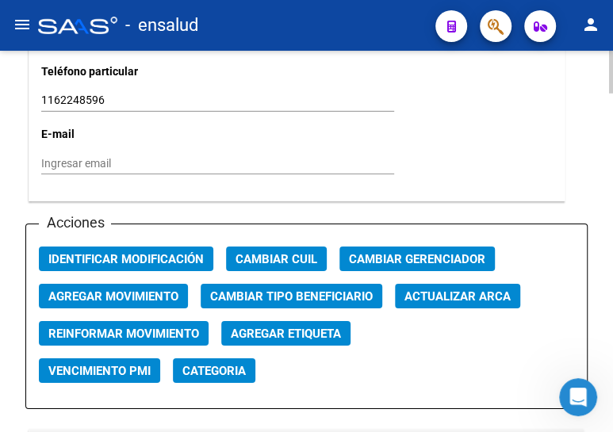
scroll to position [1801, 0]
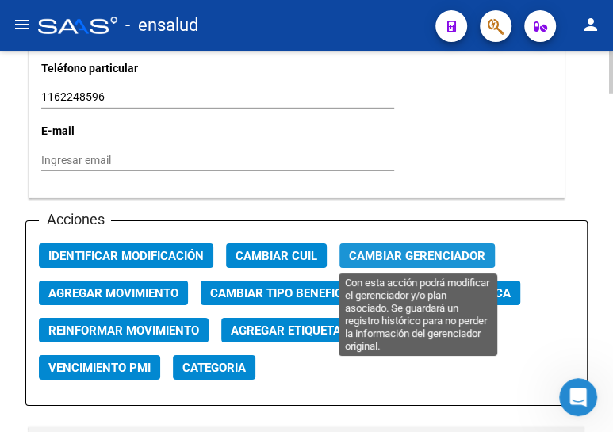
click at [393, 250] on span "Cambiar Gerenciador" at bounding box center [417, 256] width 136 height 14
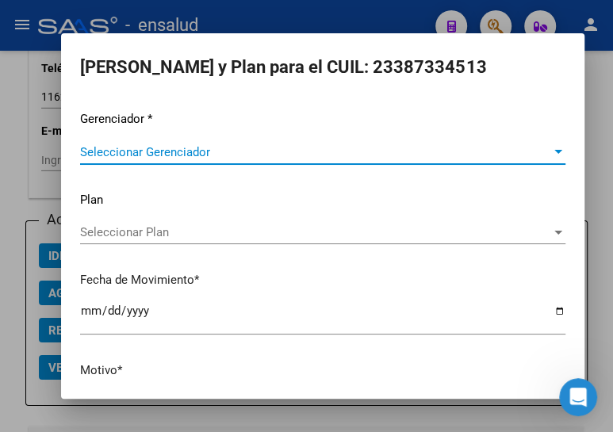
click at [222, 159] on span "Seleccionar Gerenciador" at bounding box center [315, 152] width 471 height 14
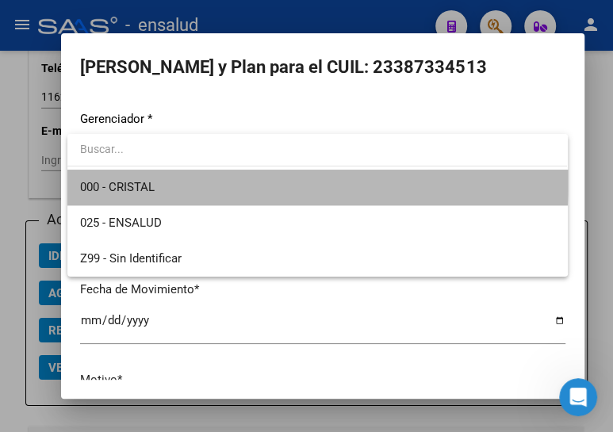
click at [196, 179] on span "000 - CRISTAL" at bounding box center [317, 188] width 474 height 36
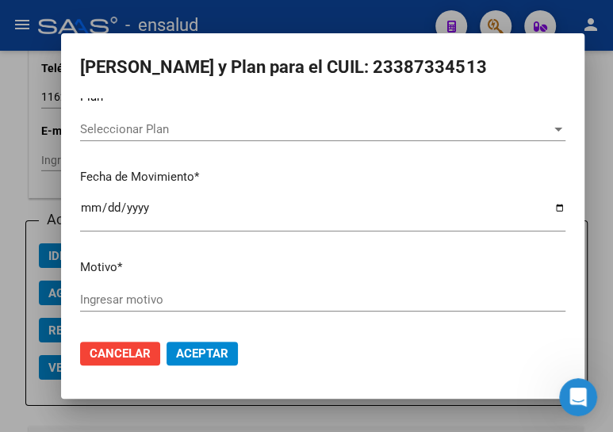
scroll to position [104, 0]
click at [137, 294] on input "Ingresar motivo" at bounding box center [322, 299] width 485 height 14
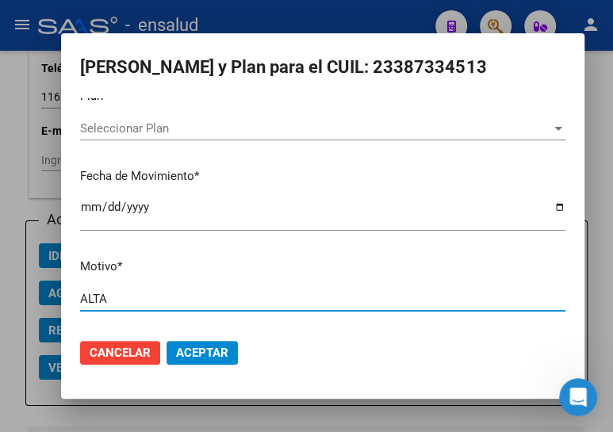
type input "ALTA"
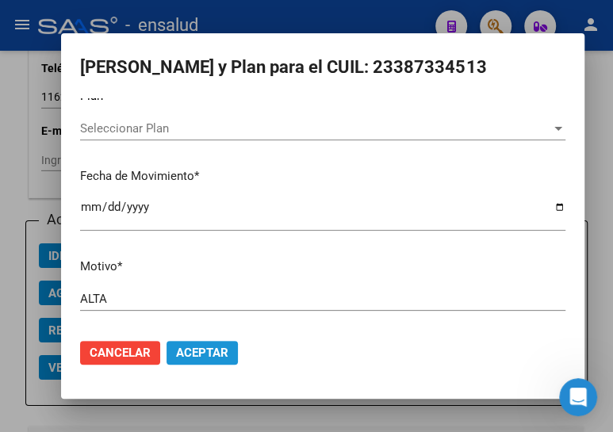
click at [197, 350] on span "Aceptar" at bounding box center [202, 353] width 52 height 14
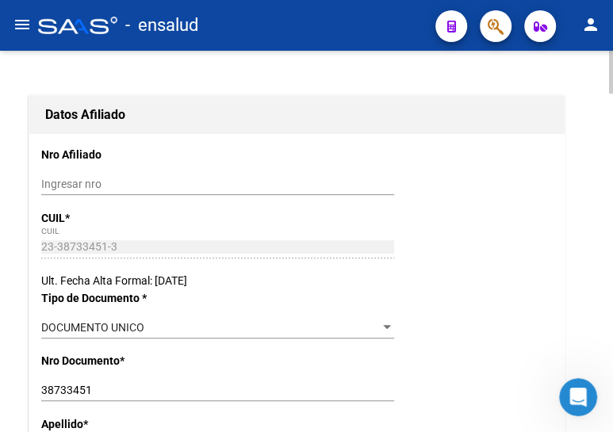
scroll to position [0, 0]
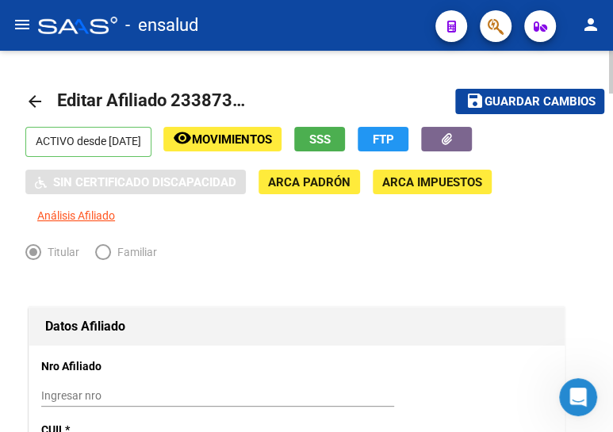
click at [531, 101] on span "Guardar cambios" at bounding box center [539, 102] width 111 height 14
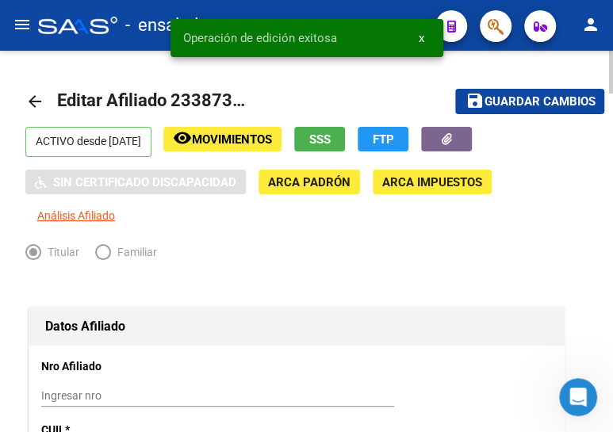
click at [29, 101] on mat-icon "arrow_back" at bounding box center [34, 101] width 19 height 19
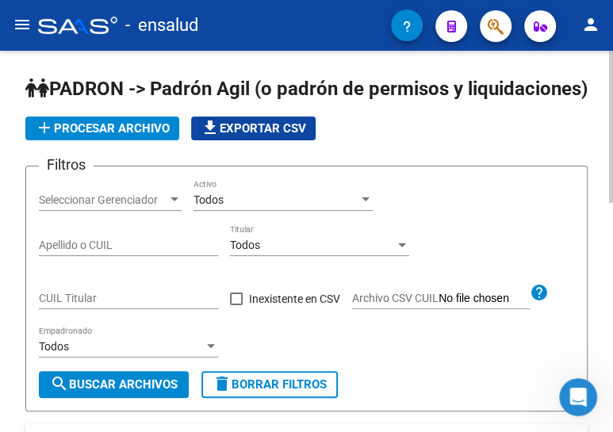
click at [89, 305] on input "CUIL Titular" at bounding box center [128, 298] width 179 height 13
paste input "27-35630280-5"
type input "27-35630280-5"
click at [100, 392] on span "search Buscar Archivos" at bounding box center [114, 384] width 128 height 14
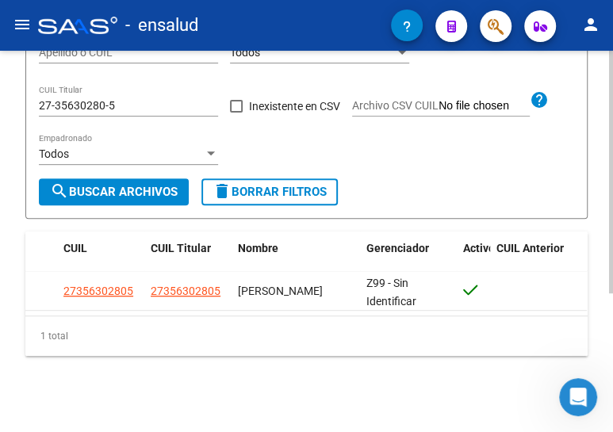
scroll to position [217, 0]
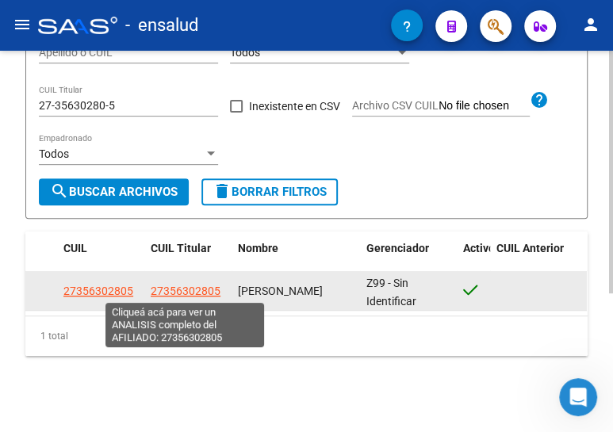
click at [181, 289] on span "27356302805" at bounding box center [186, 291] width 70 height 13
type textarea "27356302805"
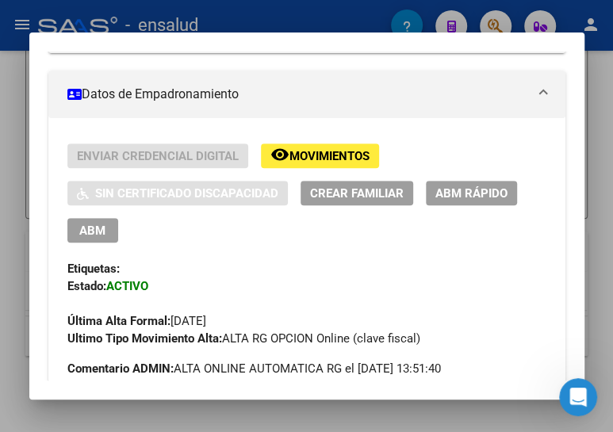
scroll to position [288, 0]
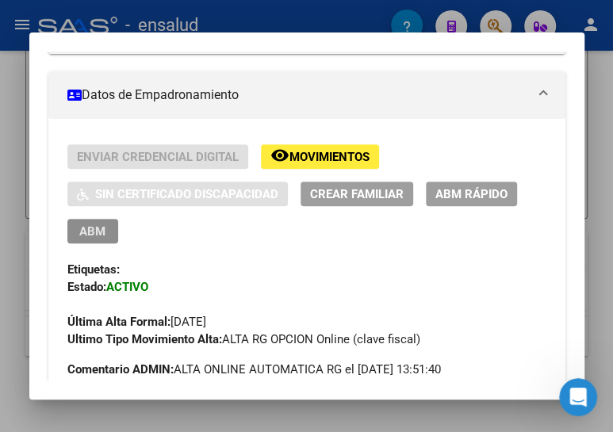
drag, startPoint x: 86, startPoint y: 224, endPoint x: 119, endPoint y: 224, distance: 32.5
click at [87, 224] on span "ABM" at bounding box center [92, 231] width 26 height 14
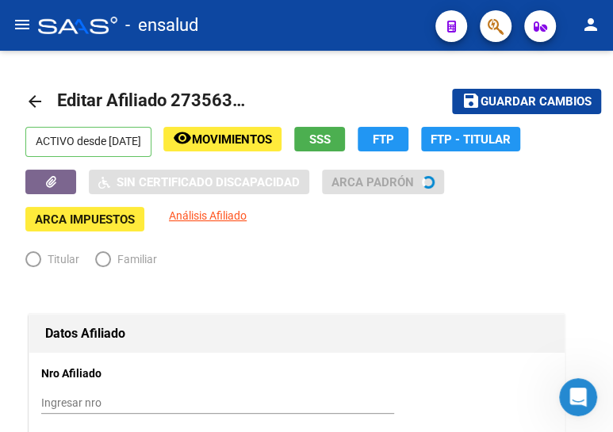
radio input "true"
type input "30-99900131-5"
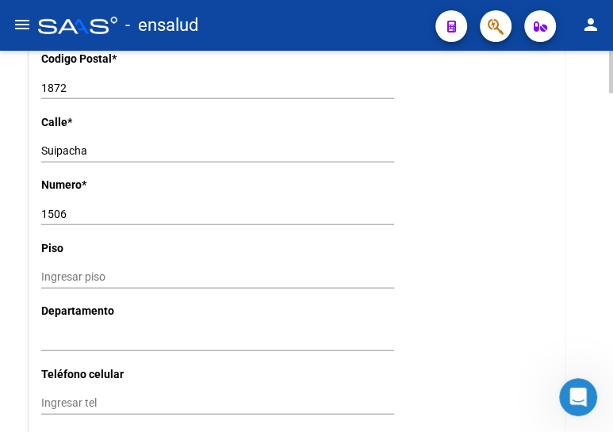
scroll to position [1729, 0]
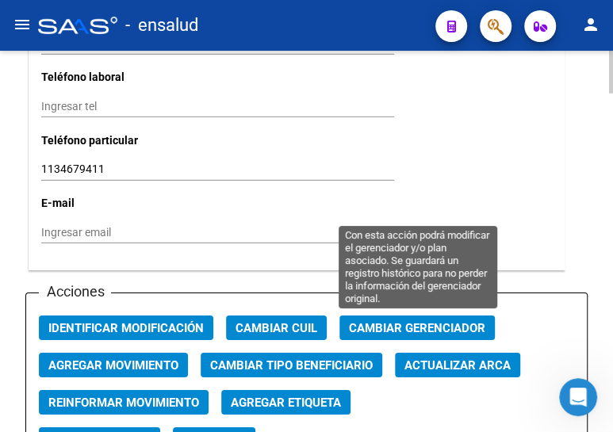
click at [407, 329] on span "Cambiar Gerenciador" at bounding box center [417, 328] width 136 height 14
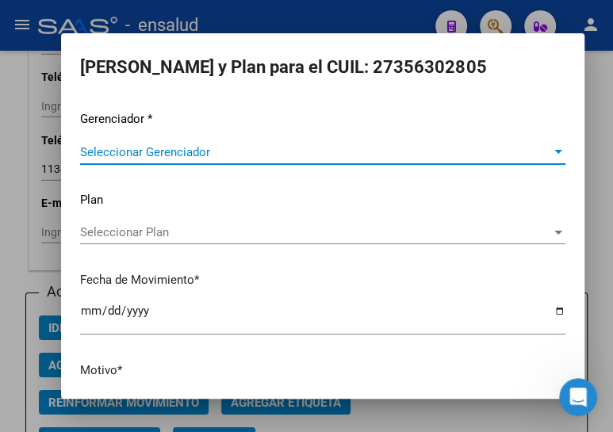
click at [262, 145] on span "Seleccionar Gerenciador" at bounding box center [315, 152] width 471 height 14
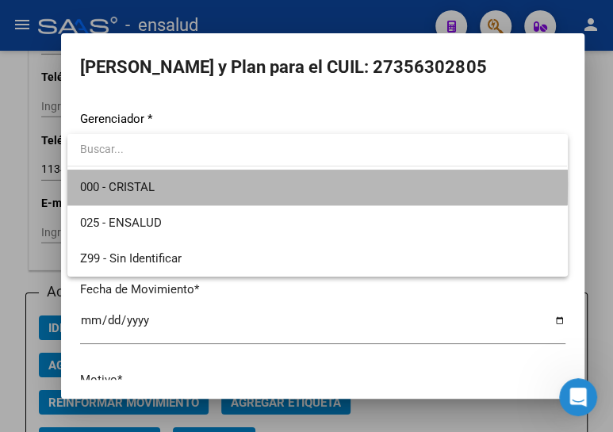
click at [224, 185] on span "000 - CRISTAL" at bounding box center [317, 188] width 474 height 36
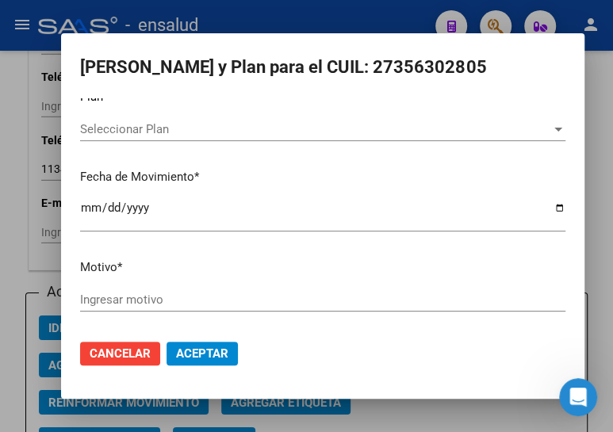
scroll to position [104, 0]
click at [143, 293] on input "Ingresar motivo" at bounding box center [322, 299] width 485 height 14
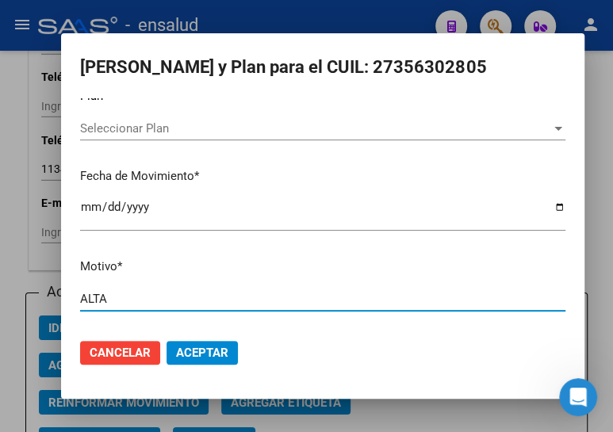
type input "ALTA"
click at [205, 341] on button "Aceptar" at bounding box center [201, 353] width 71 height 24
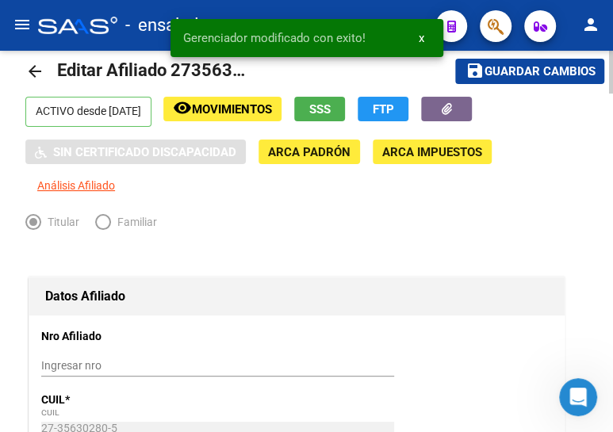
scroll to position [0, 0]
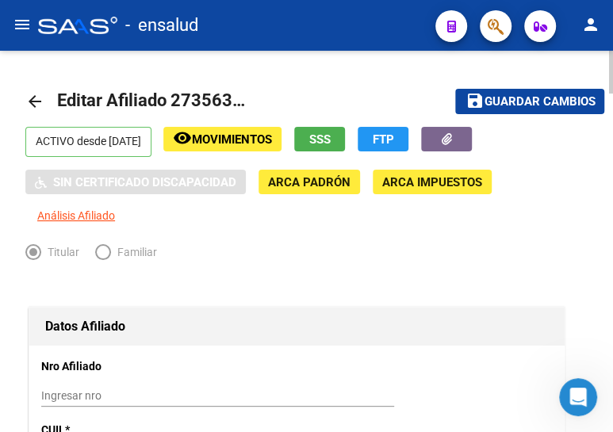
drag, startPoint x: 553, startPoint y: 99, endPoint x: 484, endPoint y: 98, distance: 69.0
click at [552, 98] on span "Guardar cambios" at bounding box center [539, 102] width 111 height 14
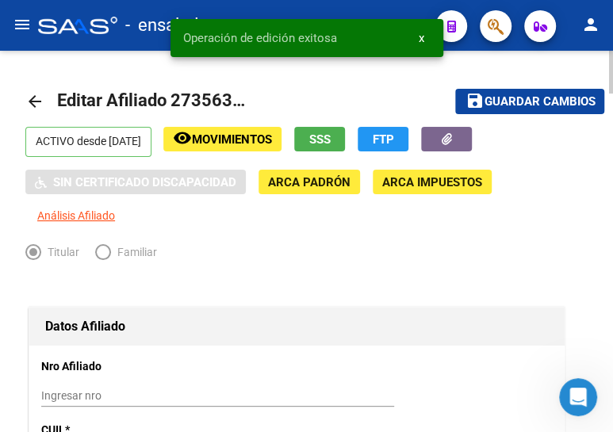
click at [34, 98] on mat-icon "arrow_back" at bounding box center [34, 101] width 19 height 19
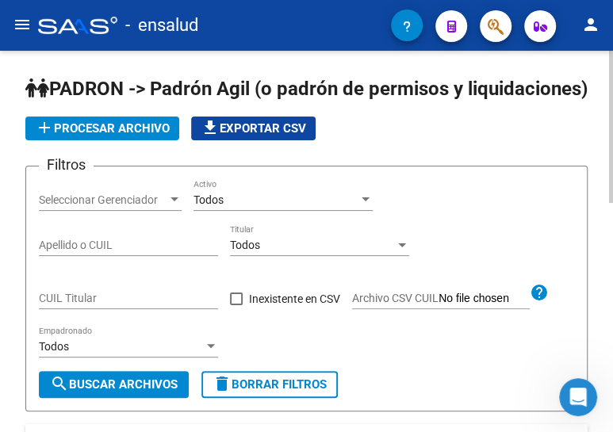
drag, startPoint x: 89, startPoint y: 324, endPoint x: 103, endPoint y: 320, distance: 15.0
click at [89, 305] on input "CUIL Titular" at bounding box center [128, 298] width 179 height 13
paste input "27-35155188-2"
type input "27-35155188-2"
click at [118, 398] on button "search Buscar Archivos" at bounding box center [114, 384] width 150 height 27
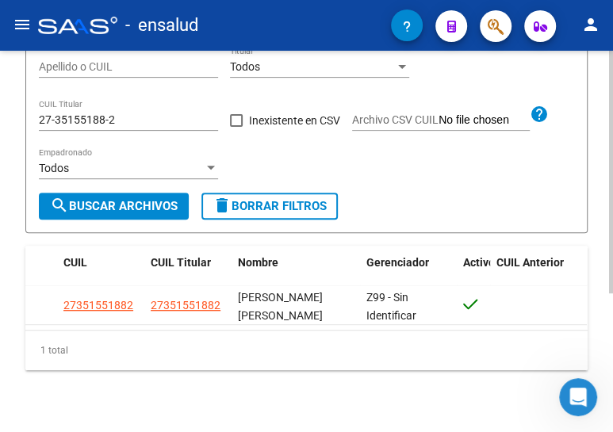
scroll to position [217, 0]
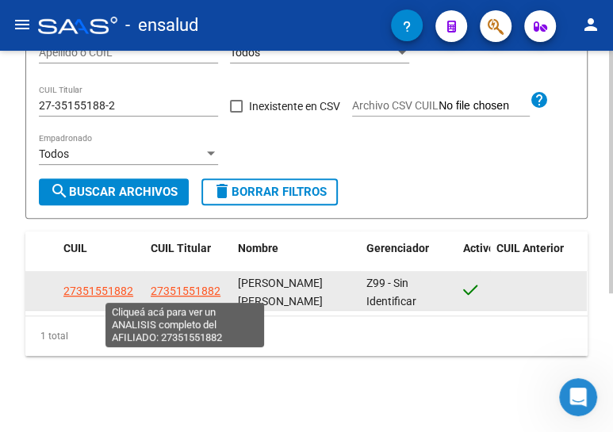
click at [173, 288] on span "27351551882" at bounding box center [186, 291] width 70 height 13
type textarea "27351551882"
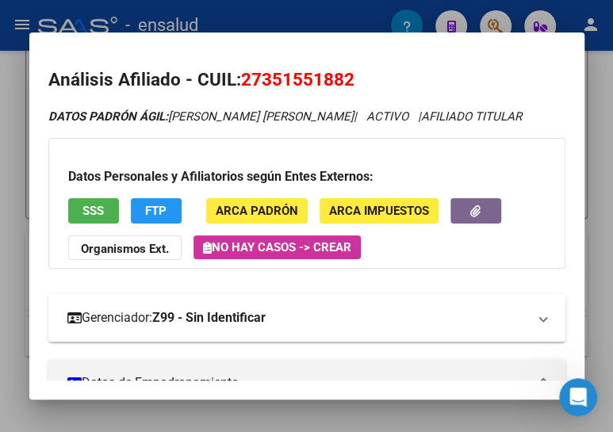
scroll to position [360, 0]
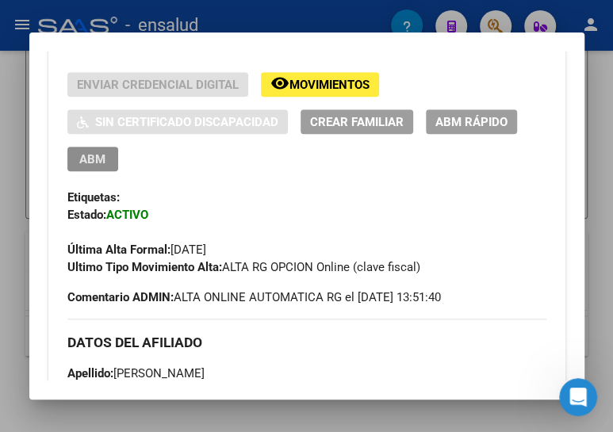
click at [93, 158] on span "ABM" at bounding box center [92, 159] width 26 height 14
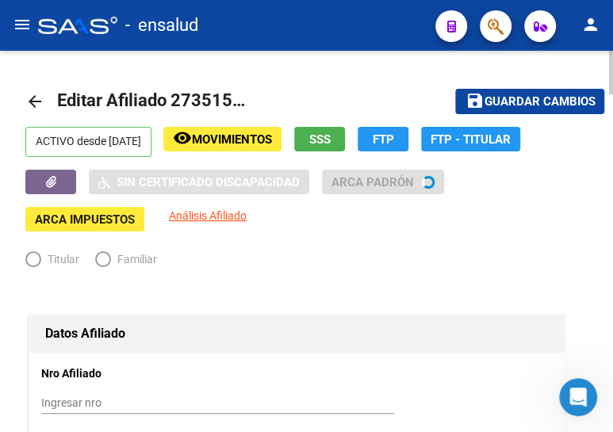
radio input "true"
type input "30-99900131-5"
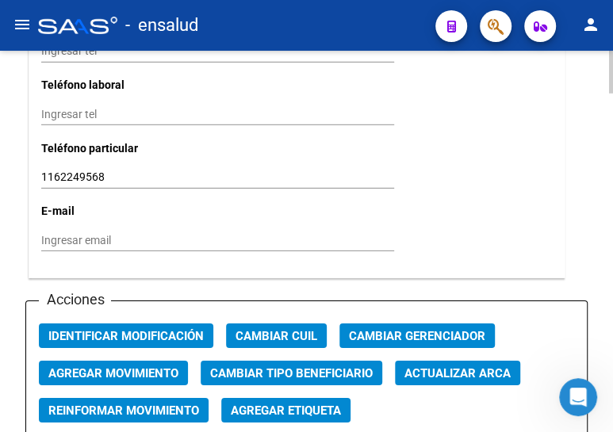
scroll to position [1729, 0]
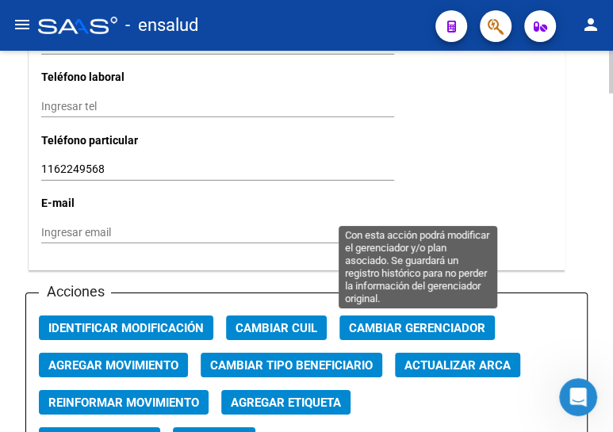
click at [412, 329] on span "Cambiar Gerenciador" at bounding box center [417, 328] width 136 height 14
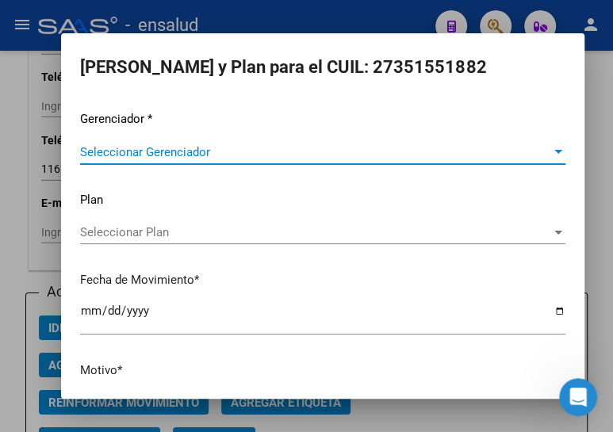
click at [324, 147] on span "Seleccionar Gerenciador" at bounding box center [315, 152] width 471 height 14
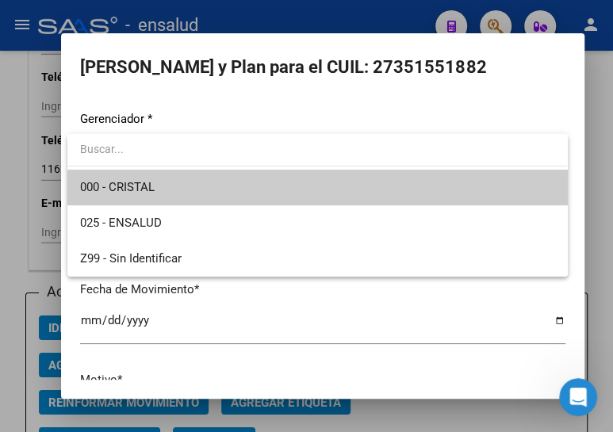
click at [249, 179] on span "000 - CRISTAL" at bounding box center [317, 188] width 474 height 36
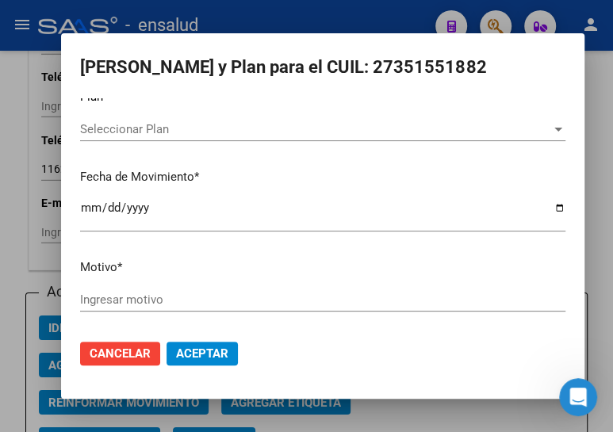
scroll to position [104, 0]
click at [126, 293] on input "Ingresar motivo" at bounding box center [322, 299] width 485 height 14
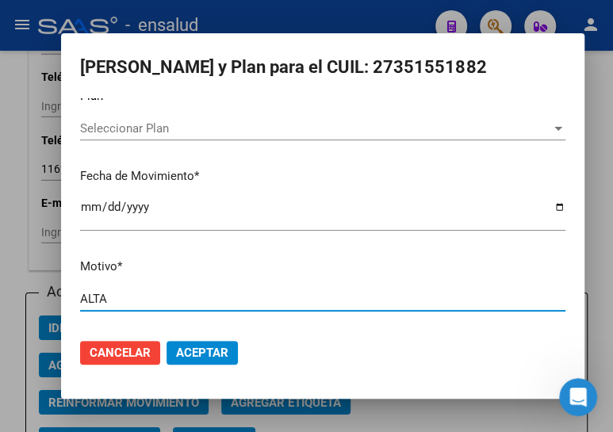
type input "ALTA"
click at [186, 346] on span "Aceptar" at bounding box center [202, 353] width 52 height 14
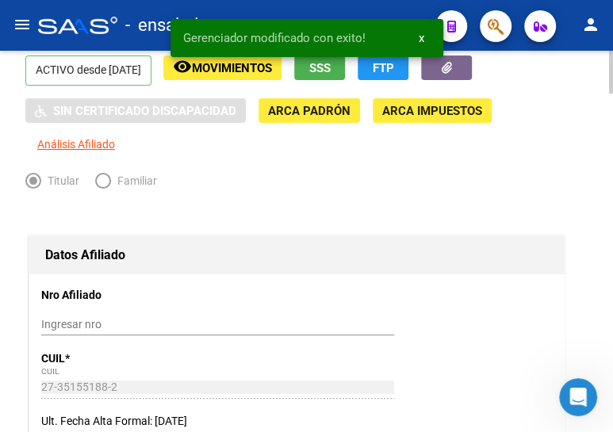
scroll to position [0, 0]
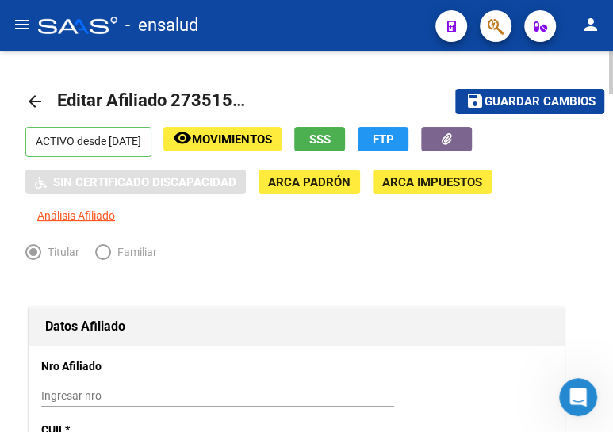
drag, startPoint x: 532, startPoint y: 94, endPoint x: 503, endPoint y: 85, distance: 30.1
click at [527, 91] on button "save Guardar cambios" at bounding box center [529, 101] width 149 height 25
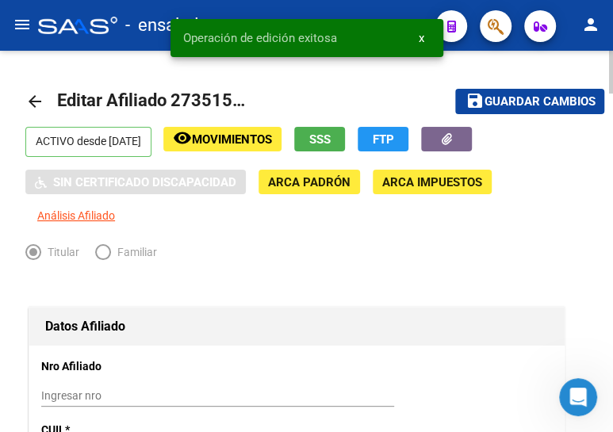
click at [34, 94] on mat-icon "arrow_back" at bounding box center [34, 101] width 19 height 19
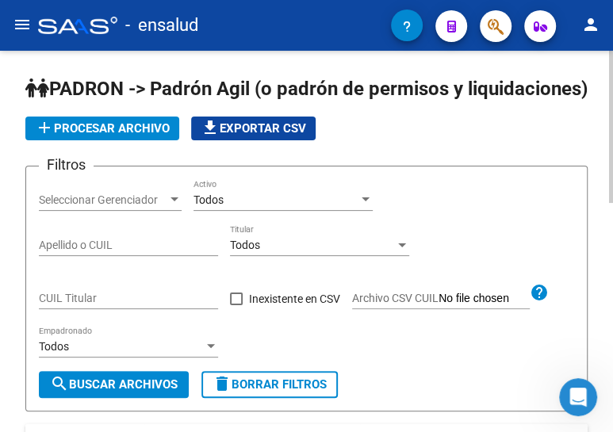
click at [91, 354] on div "Todos" at bounding box center [121, 346] width 165 height 13
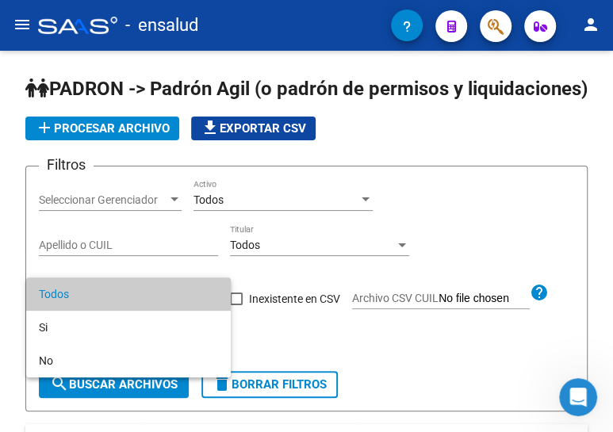
click at [323, 366] on div at bounding box center [306, 216] width 613 height 432
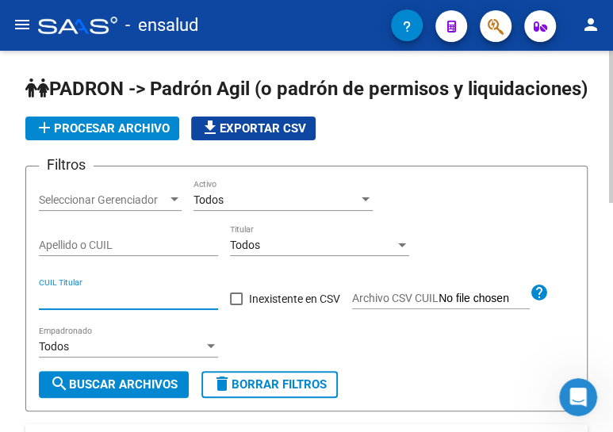
click at [86, 305] on input "CUIL Titular" at bounding box center [128, 298] width 179 height 13
paste input "20-34906977-7"
type input "20-34906977-7"
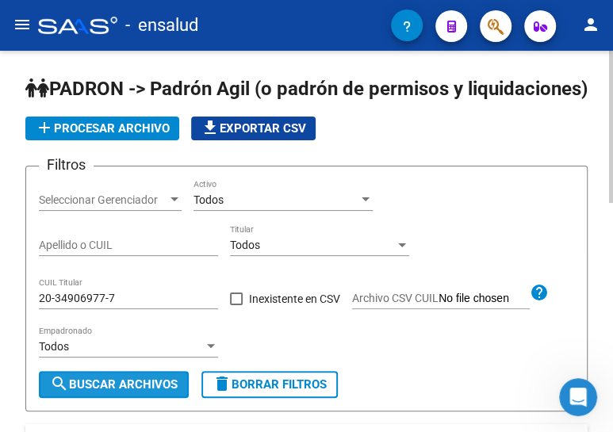
click at [96, 396] on button "search Buscar Archivos" at bounding box center [114, 384] width 150 height 27
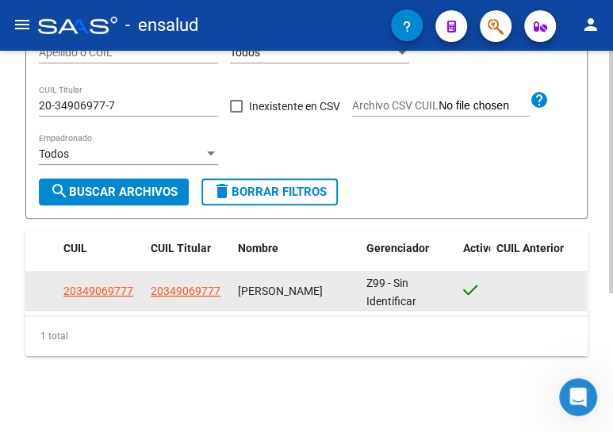
scroll to position [217, 0]
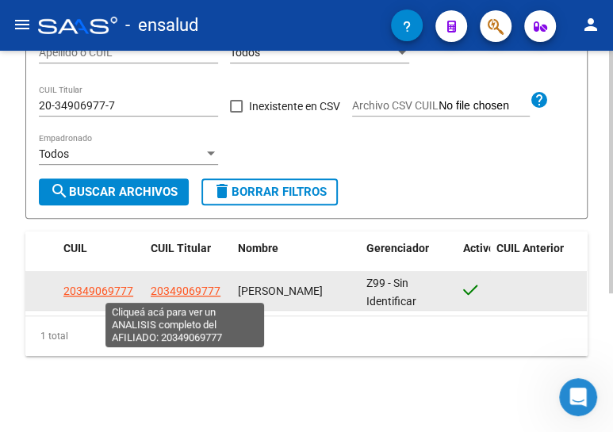
click at [185, 285] on span "20349069777" at bounding box center [186, 291] width 70 height 13
type textarea "20349069777"
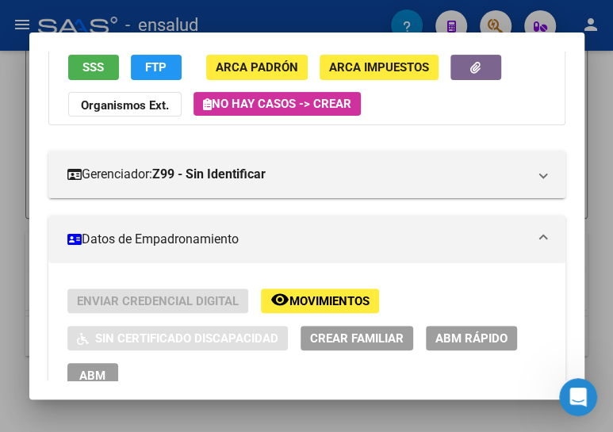
scroll to position [216, 0]
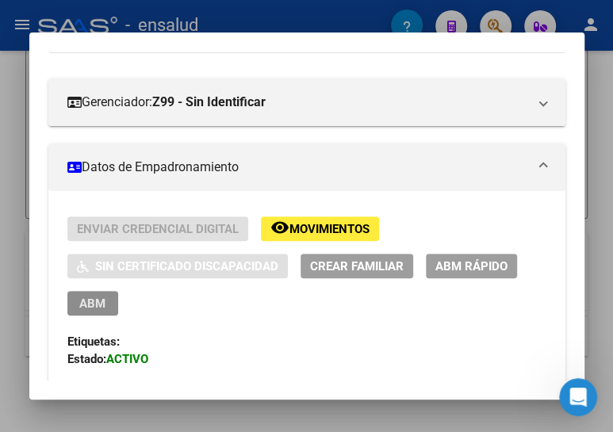
click at [90, 300] on span "ABM" at bounding box center [92, 304] width 26 height 14
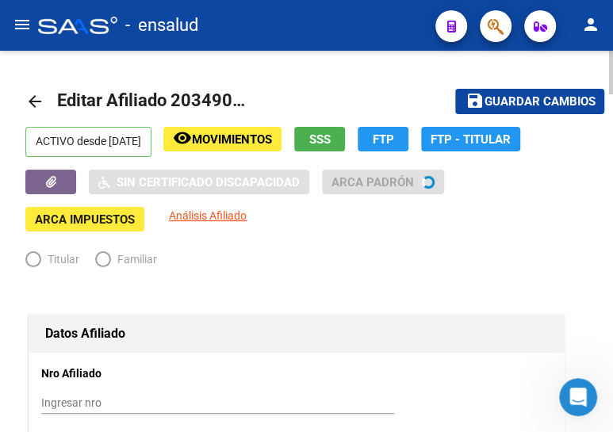
radio input "true"
type input "30-71057303-0"
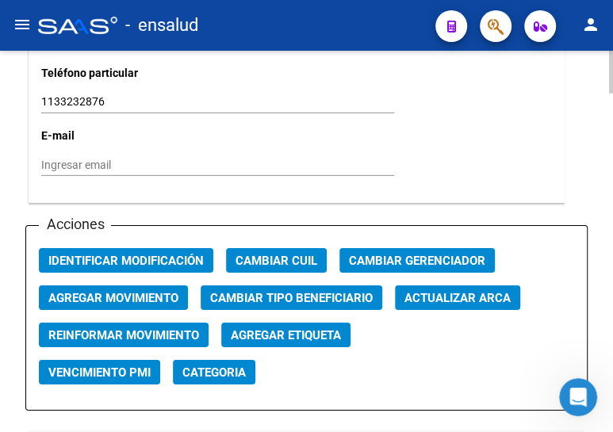
scroll to position [1801, 0]
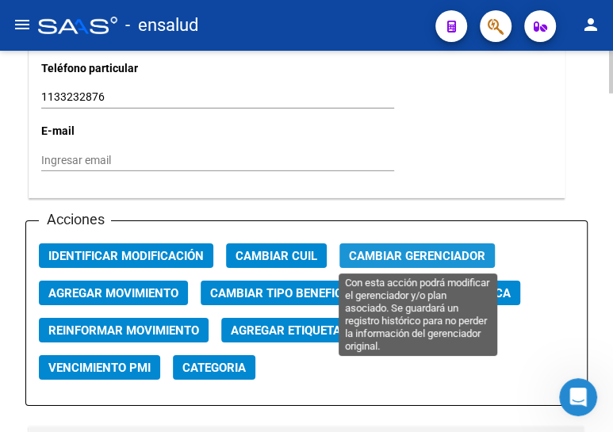
click at [415, 254] on span "Cambiar Gerenciador" at bounding box center [417, 256] width 136 height 14
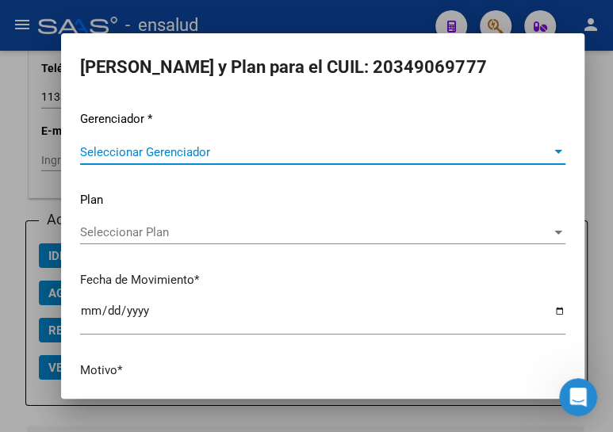
click at [159, 143] on div "Seleccionar Gerenciador Seleccionar Gerenciador" at bounding box center [322, 152] width 485 height 24
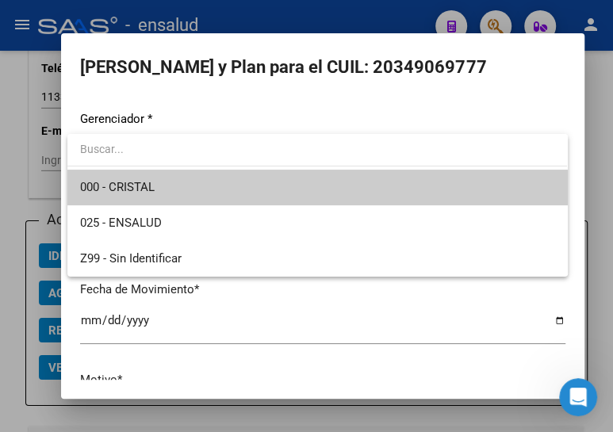
click at [159, 184] on span "000 - CRISTAL" at bounding box center [317, 188] width 474 height 36
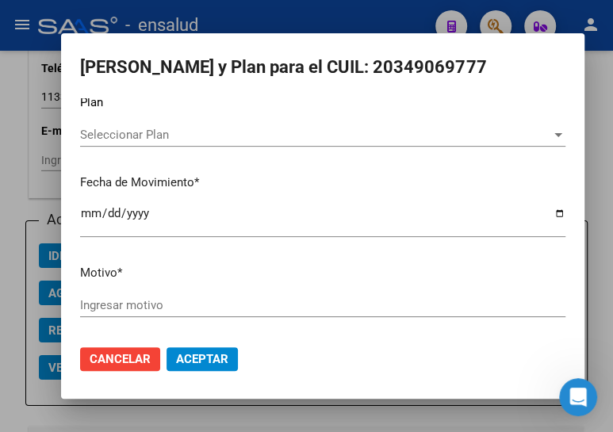
scroll to position [104, 0]
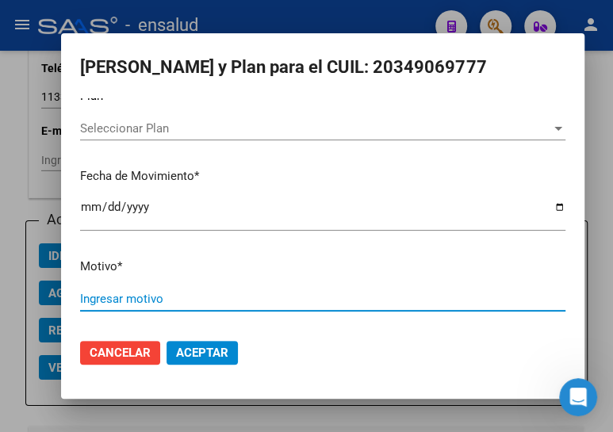
click at [124, 292] on input "Ingresar motivo" at bounding box center [322, 299] width 485 height 14
type input "ALTA"
click at [212, 346] on span "Aceptar" at bounding box center [202, 353] width 52 height 14
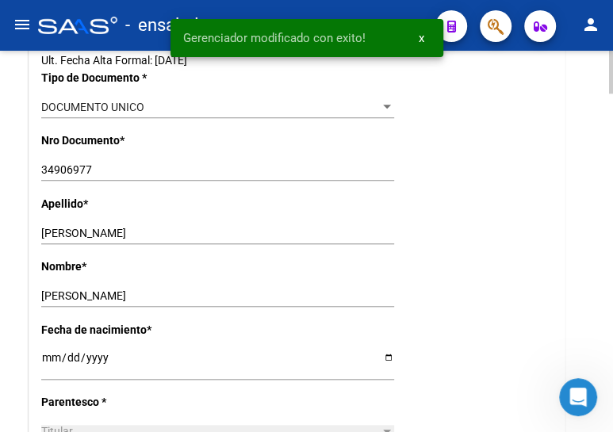
scroll to position [0, 0]
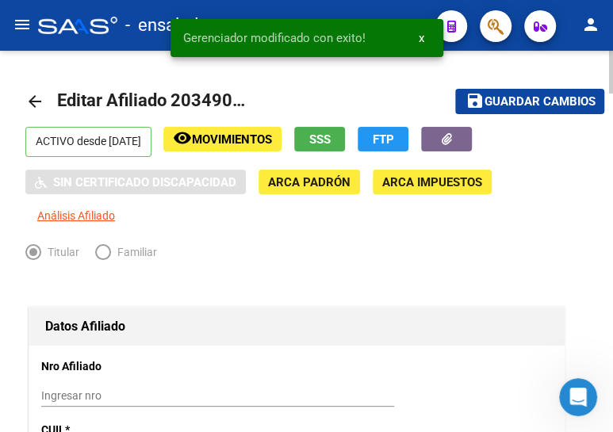
click at [515, 91] on button "save Guardar cambios" at bounding box center [529, 101] width 149 height 25
click at [33, 101] on mat-icon "arrow_back" at bounding box center [34, 101] width 19 height 19
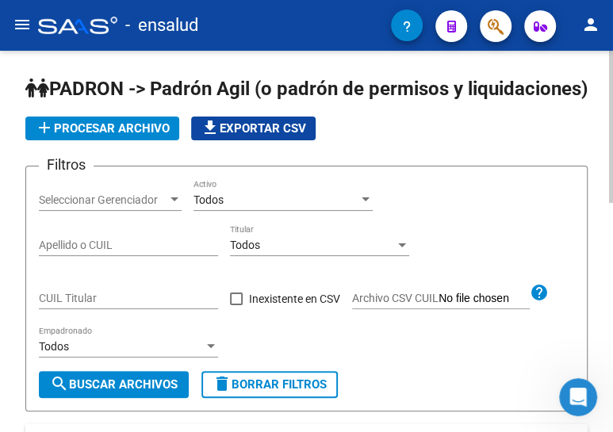
click at [88, 305] on input "CUIL Titular" at bounding box center [128, 298] width 179 height 13
paste input "20-33668360-3"
type input "20-33668360-3"
click at [98, 398] on button "search Buscar Archivos" at bounding box center [114, 384] width 150 height 27
click at [112, 392] on span "search Buscar Archivos" at bounding box center [114, 384] width 128 height 14
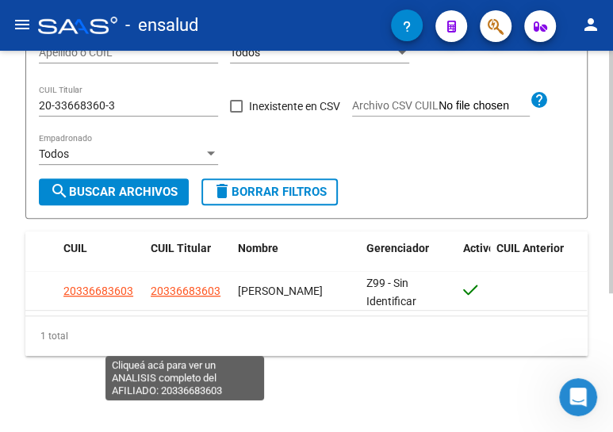
scroll to position [217, 0]
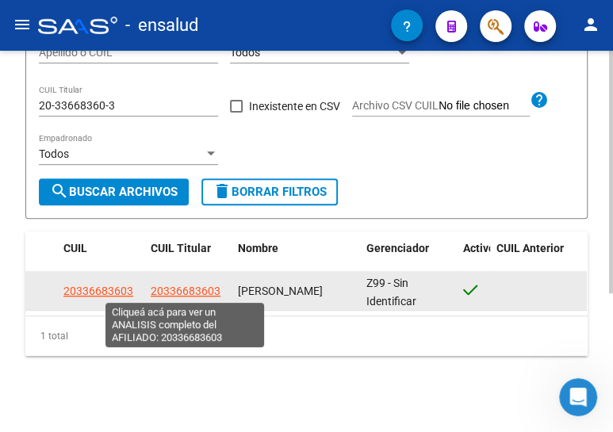
click at [189, 291] on span "20336683603" at bounding box center [186, 291] width 70 height 13
type textarea "20336683603"
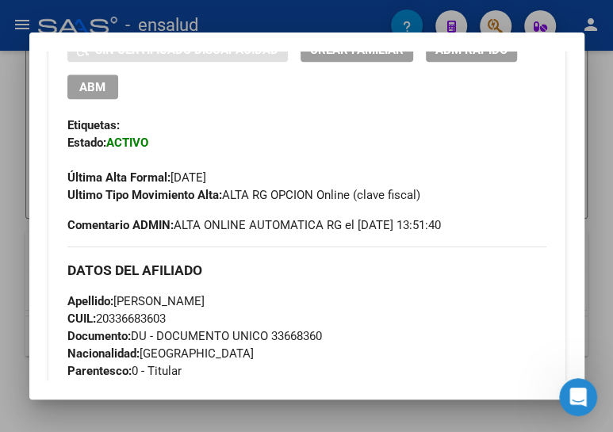
scroll to position [360, 0]
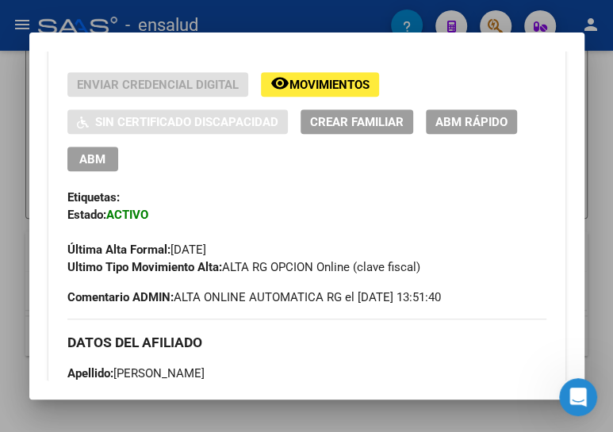
click at [94, 151] on span "ABM" at bounding box center [92, 158] width 26 height 14
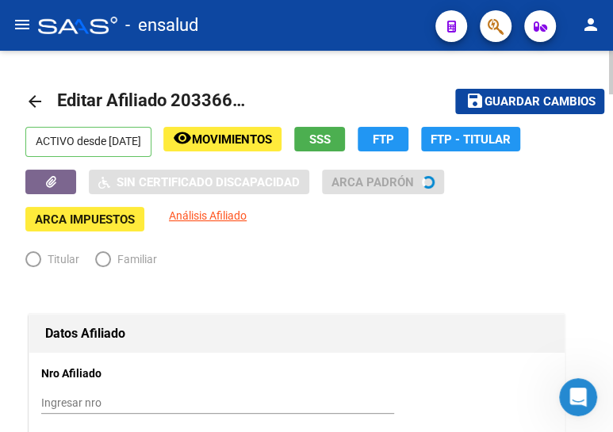
radio input "true"
type input "30-70770795-6"
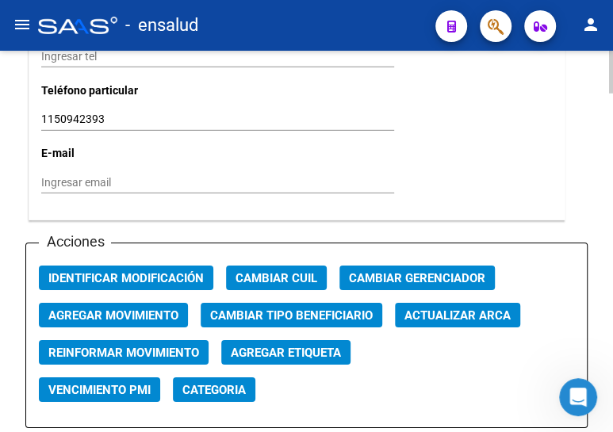
scroll to position [1801, 0]
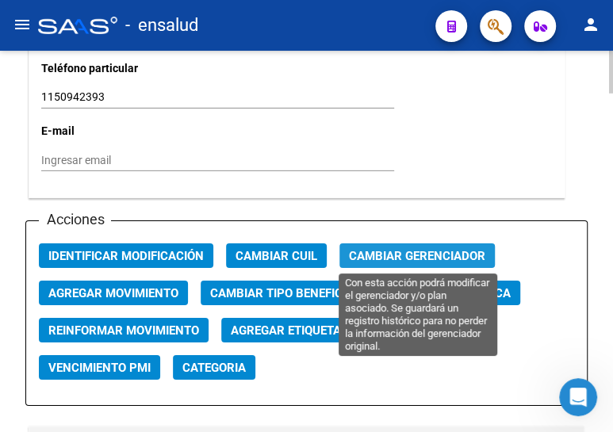
click at [418, 256] on span "Cambiar Gerenciador" at bounding box center [417, 256] width 136 height 14
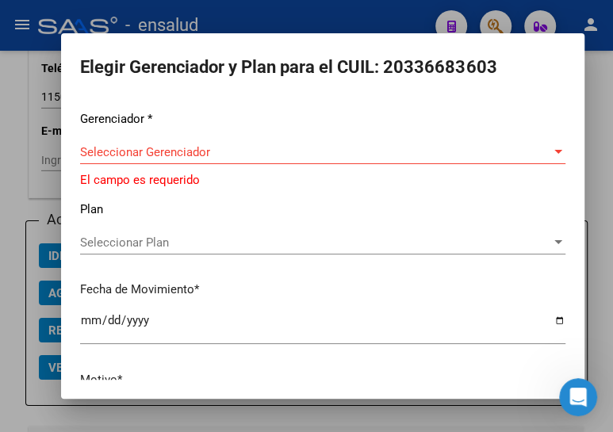
click at [239, 159] on div "Seleccionar Gerenciador Seleccionar Gerenciador" at bounding box center [322, 152] width 485 height 24
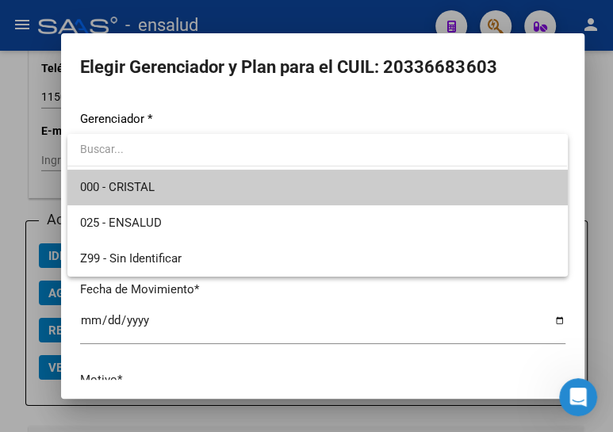
click at [210, 180] on span "000 - CRISTAL" at bounding box center [317, 188] width 474 height 36
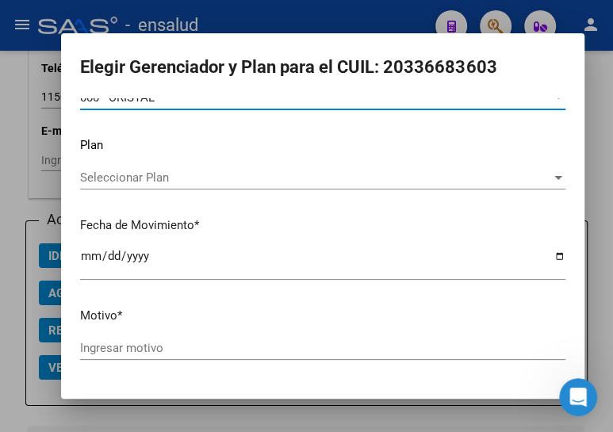
scroll to position [104, 0]
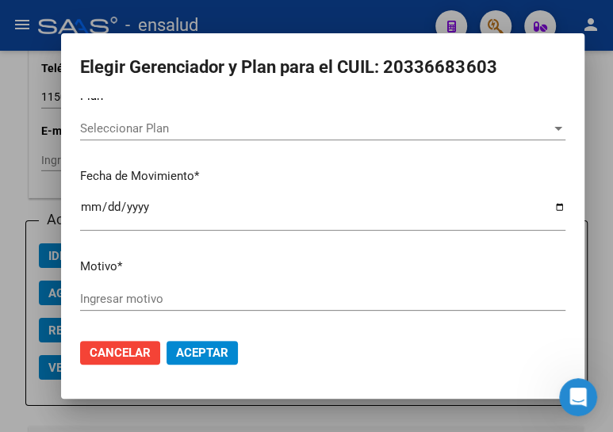
click at [132, 295] on input "Ingresar motivo" at bounding box center [322, 299] width 485 height 14
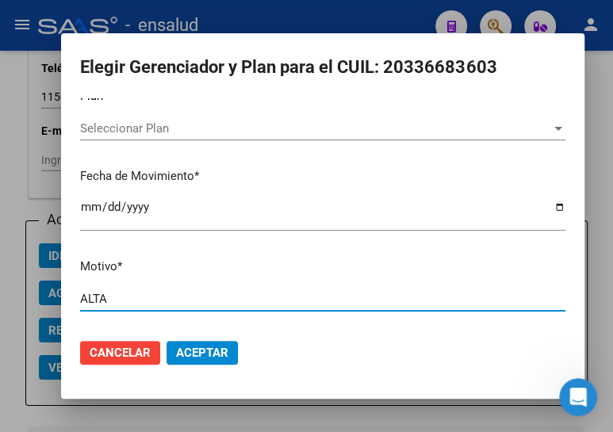
type input "ALTA"
click at [214, 346] on span "Aceptar" at bounding box center [202, 353] width 52 height 14
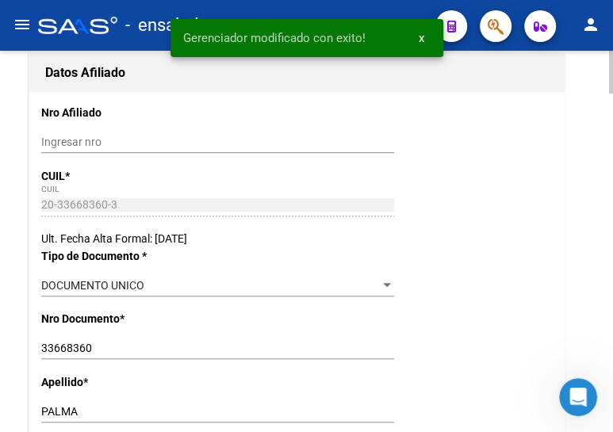
scroll to position [0, 0]
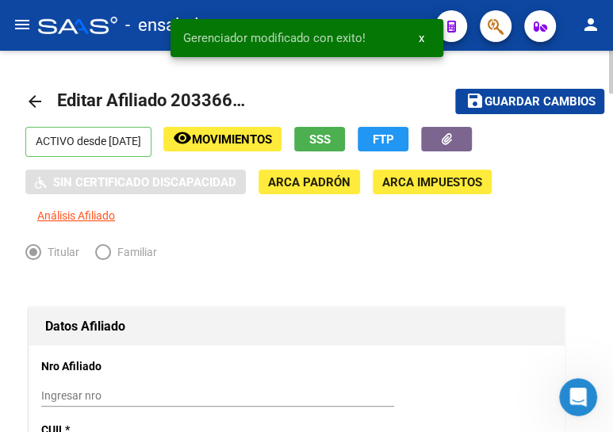
click at [528, 100] on span "Guardar cambios" at bounding box center [539, 102] width 111 height 14
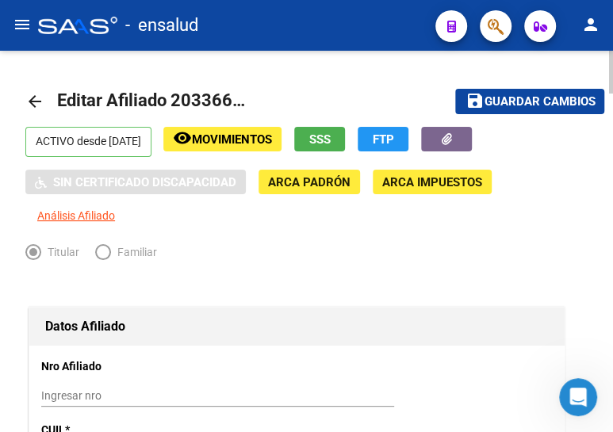
drag, startPoint x: 488, startPoint y: 94, endPoint x: 208, endPoint y: 128, distance: 282.7
click at [486, 95] on span "Guardar cambios" at bounding box center [539, 102] width 111 height 14
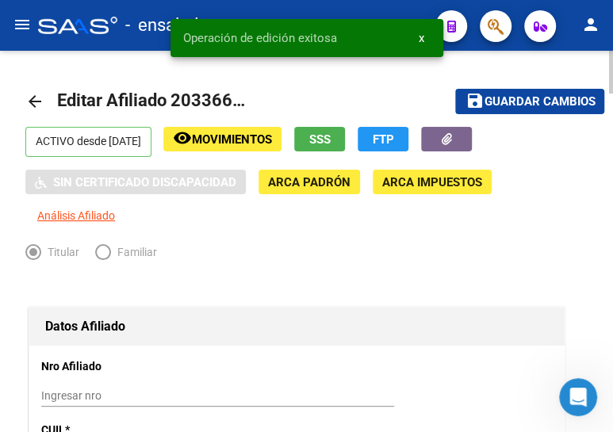
click at [33, 97] on mat-icon "arrow_back" at bounding box center [34, 101] width 19 height 19
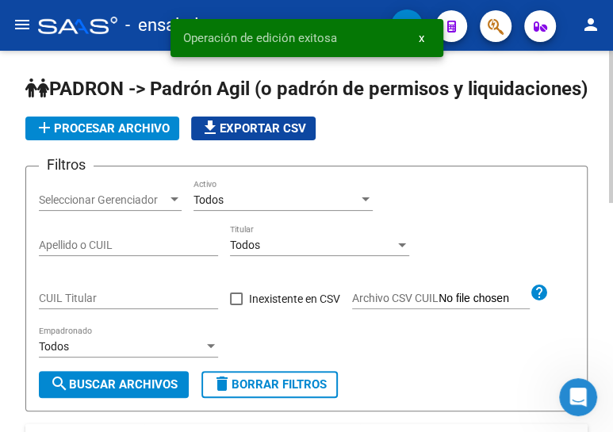
click at [101, 252] on input "Apellido o CUIL" at bounding box center [128, 245] width 179 height 13
paste input "27432408391"
type input "27432408391"
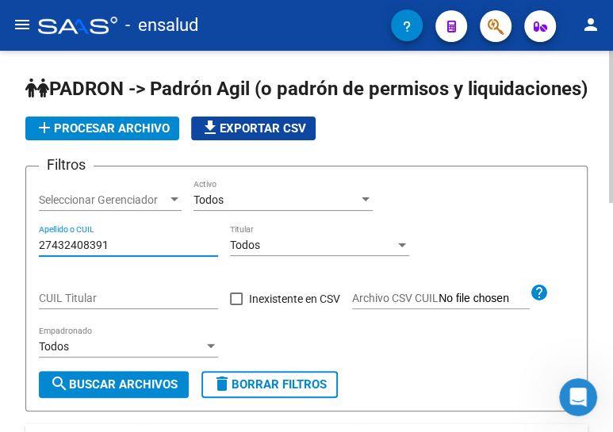
drag, startPoint x: 65, startPoint y: 255, endPoint x: 11, endPoint y: 249, distance: 54.3
click at [75, 305] on input "CUIL Titular" at bounding box center [128, 298] width 179 height 13
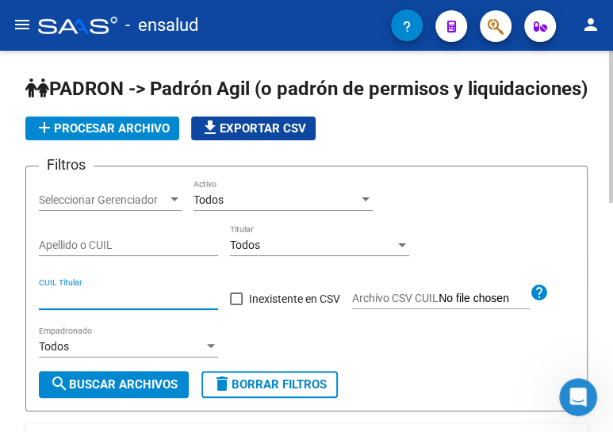
paste input "27-43240839-1"
type input "27-43240839-1"
click at [131, 392] on span "search Buscar Archivos" at bounding box center [114, 384] width 128 height 14
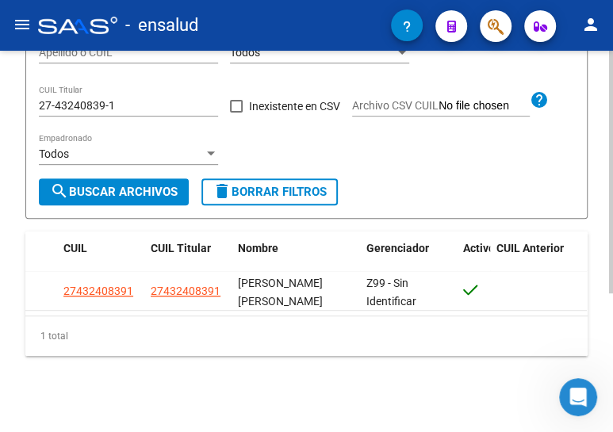
scroll to position [217, 0]
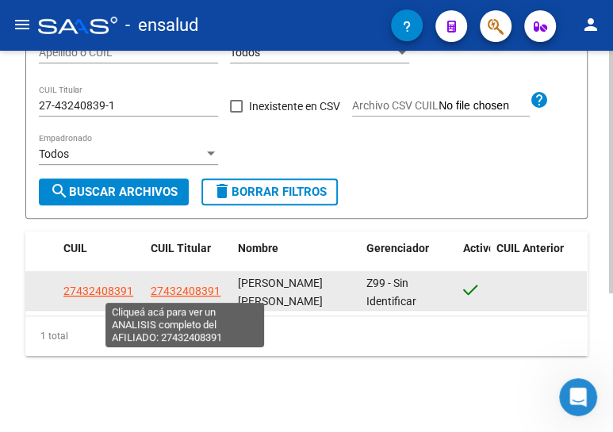
click at [190, 291] on span "27432408391" at bounding box center [186, 291] width 70 height 13
type textarea "27432408391"
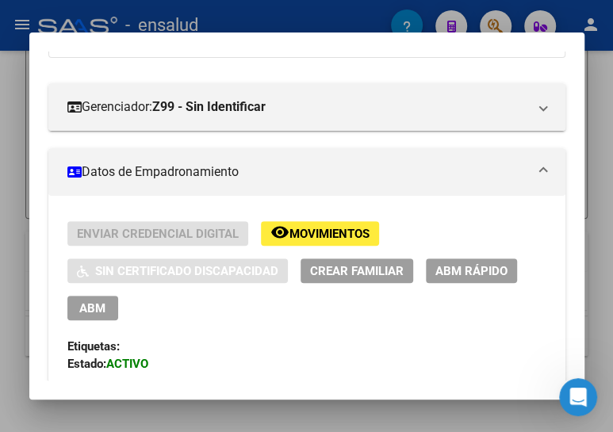
scroll to position [288, 0]
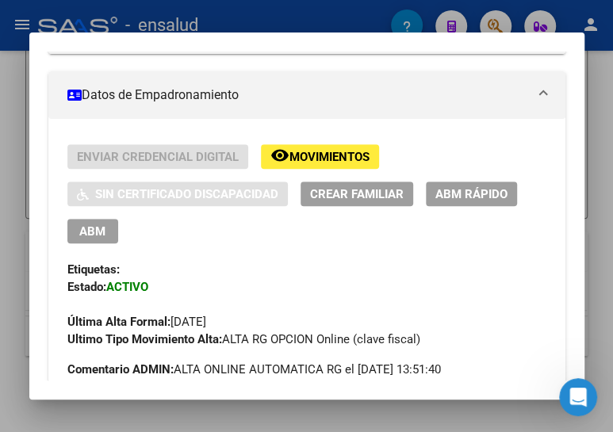
click at [83, 224] on span "ABM" at bounding box center [92, 231] width 26 height 14
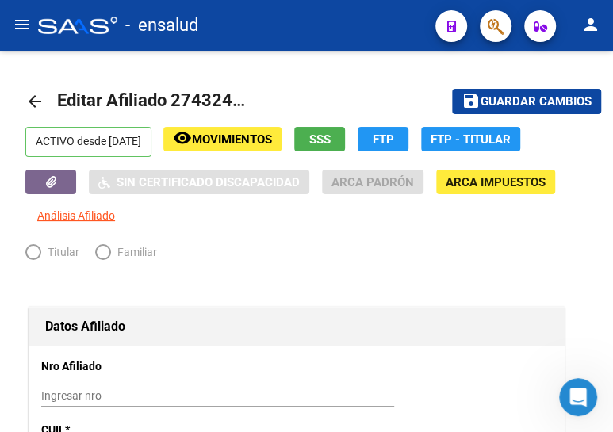
radio input "true"
type input "30-71184176-4"
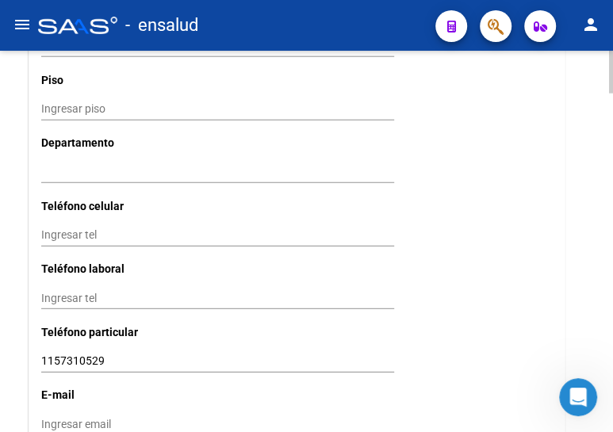
scroll to position [1729, 0]
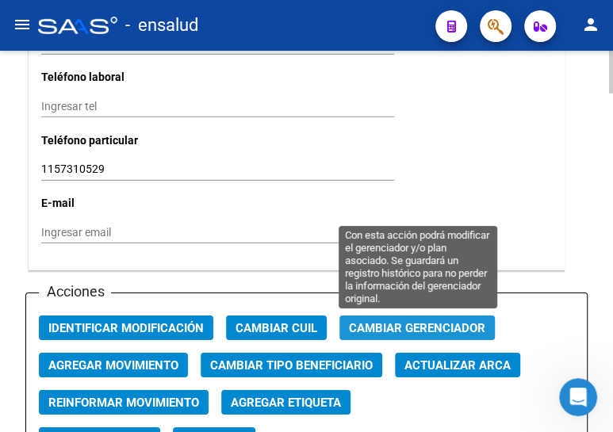
click at [381, 323] on span "Cambiar Gerenciador" at bounding box center [417, 328] width 136 height 14
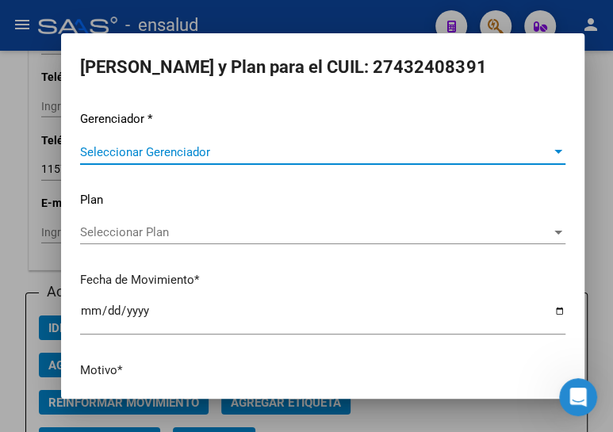
click at [156, 145] on span "Seleccionar Gerenciador" at bounding box center [315, 152] width 471 height 14
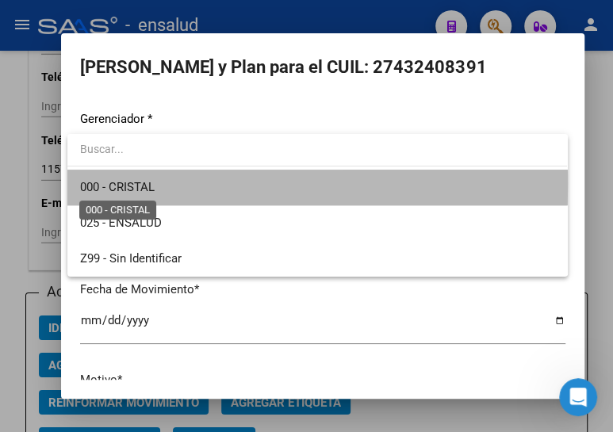
click at [153, 184] on span "000 - CRISTAL" at bounding box center [117, 187] width 75 height 14
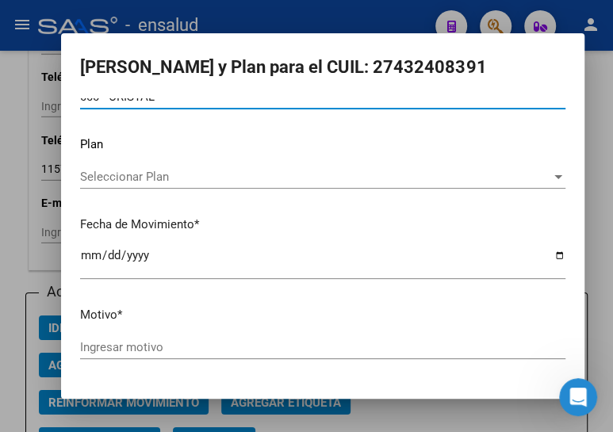
scroll to position [104, 0]
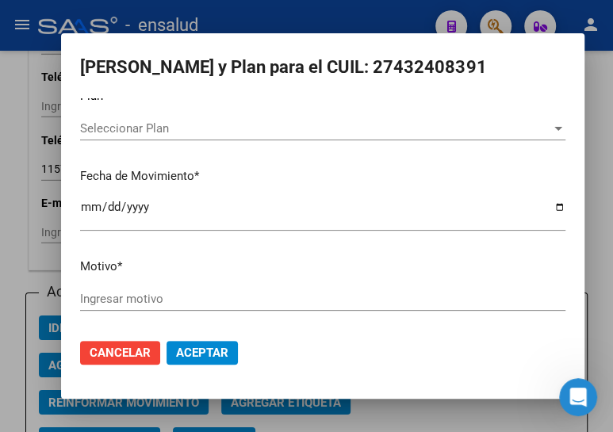
click at [123, 297] on input "Ingresar motivo" at bounding box center [322, 299] width 485 height 14
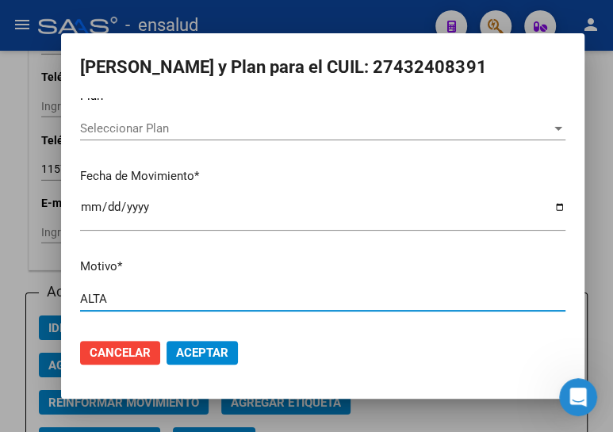
type input "ALTA"
click at [209, 353] on span "Aceptar" at bounding box center [202, 353] width 52 height 14
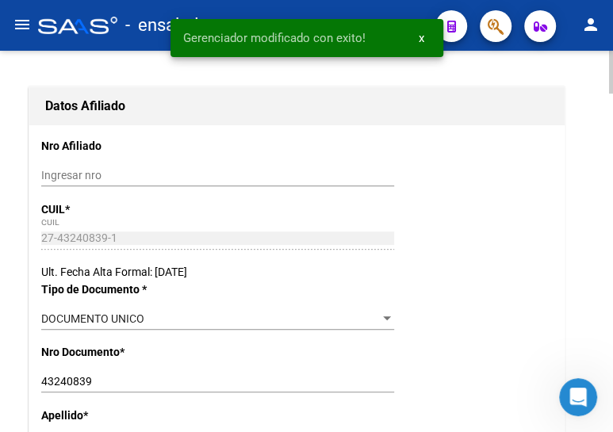
scroll to position [0, 0]
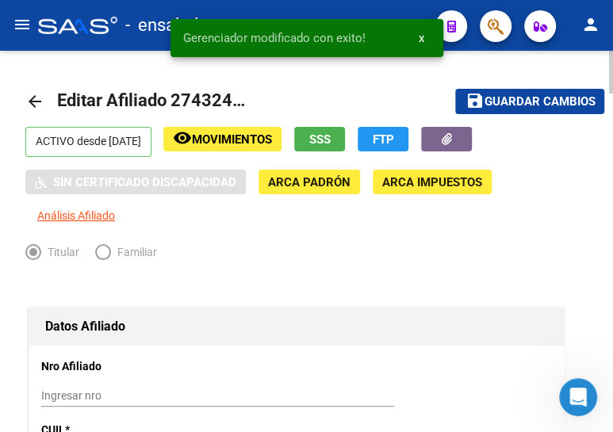
click at [559, 101] on span "Guardar cambios" at bounding box center [539, 102] width 111 height 14
click at [32, 97] on mat-icon "arrow_back" at bounding box center [34, 101] width 19 height 19
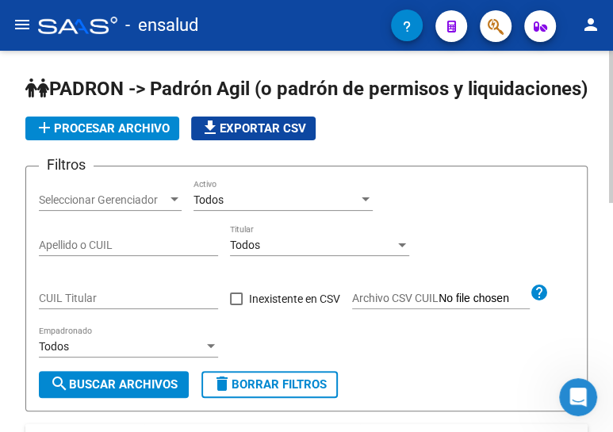
click at [59, 305] on input "CUIL Titular" at bounding box center [128, 298] width 179 height 13
paste input "20-49588032-0"
type input "20-49588032-0"
click at [113, 392] on span "search Buscar Archivos" at bounding box center [114, 384] width 128 height 14
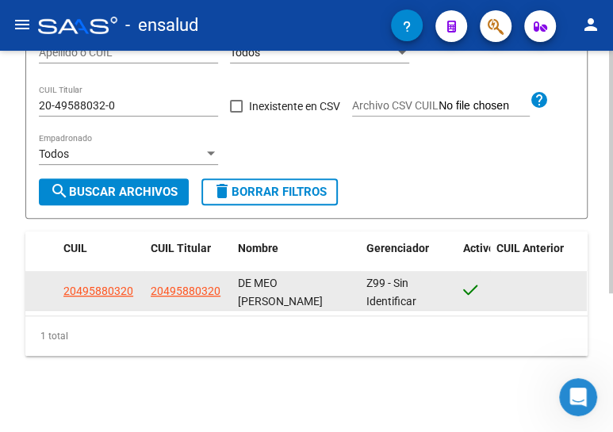
scroll to position [216, 0]
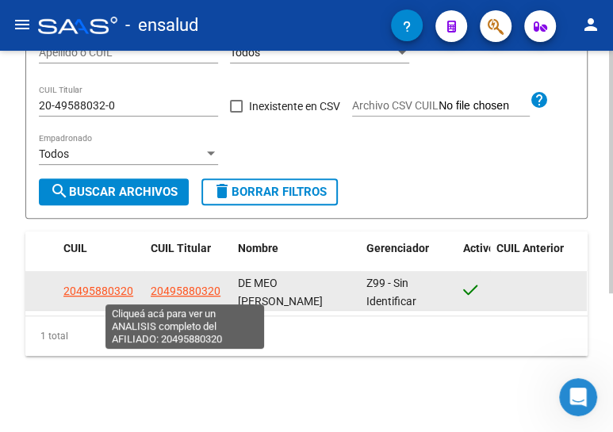
click at [178, 286] on span "20495880320" at bounding box center [186, 291] width 70 height 13
type textarea "20495880320"
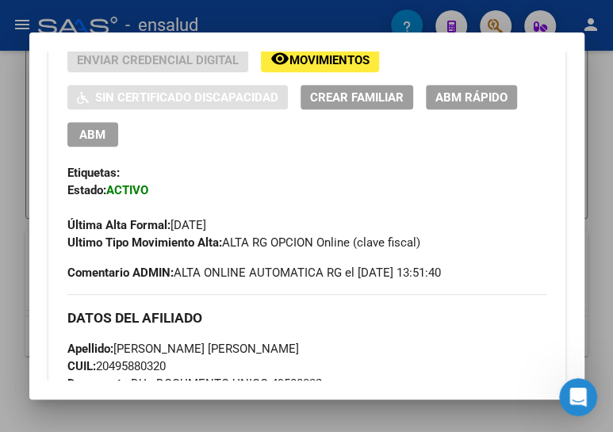
scroll to position [360, 0]
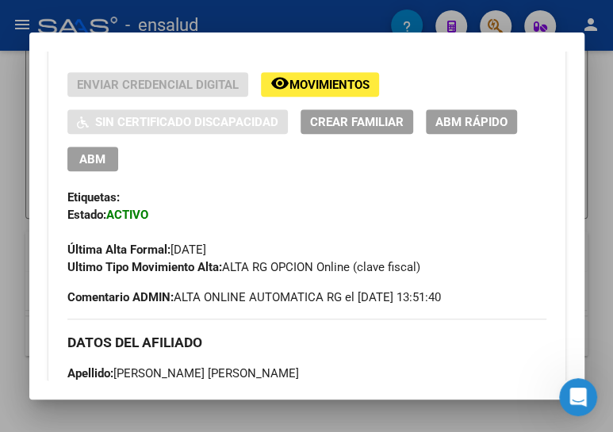
click at [86, 166] on span "ABM" at bounding box center [92, 159] width 26 height 14
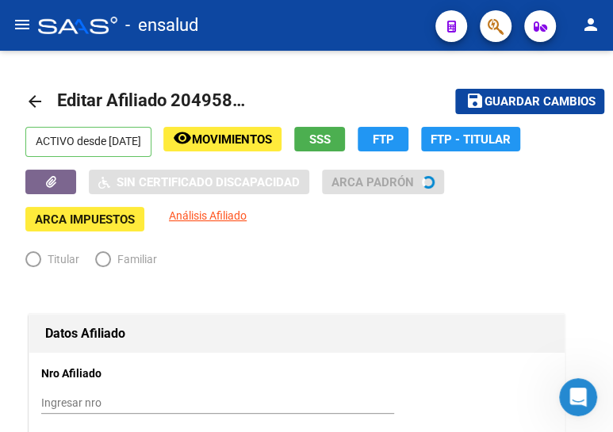
radio input "true"
type input "30-63740428-4"
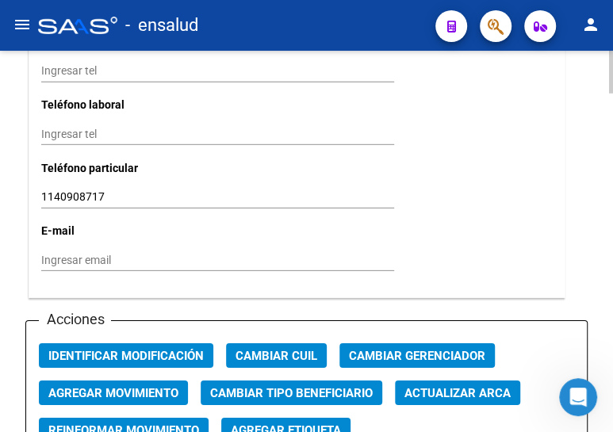
scroll to position [1729, 0]
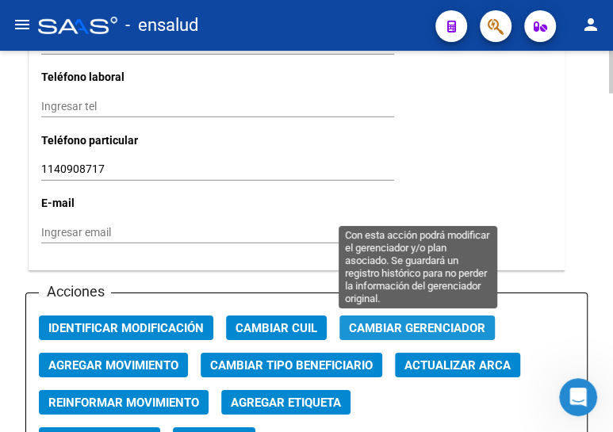
click at [421, 322] on span "Cambiar Gerenciador" at bounding box center [417, 328] width 136 height 14
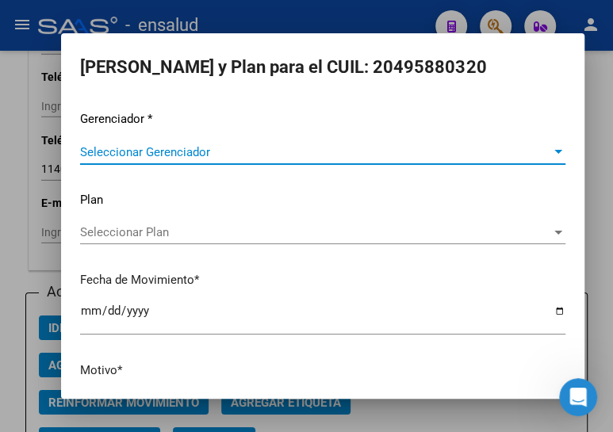
click at [189, 153] on span "Seleccionar Gerenciador" at bounding box center [315, 152] width 471 height 14
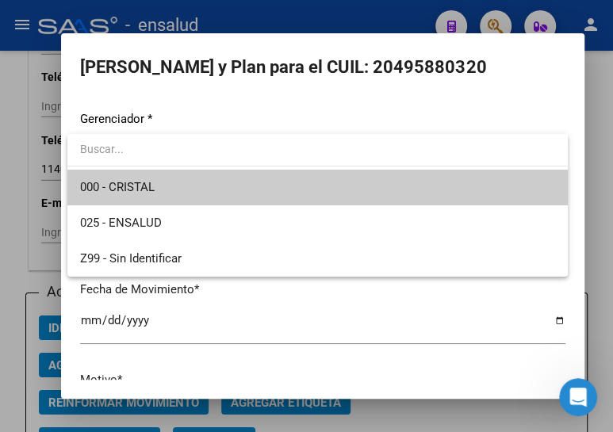
click at [178, 186] on span "000 - CRISTAL" at bounding box center [317, 188] width 474 height 36
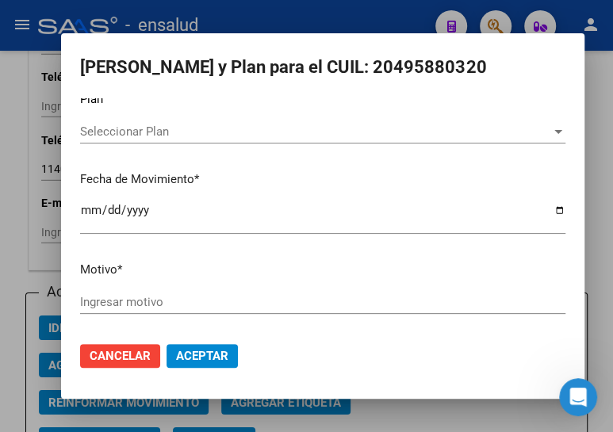
scroll to position [104, 0]
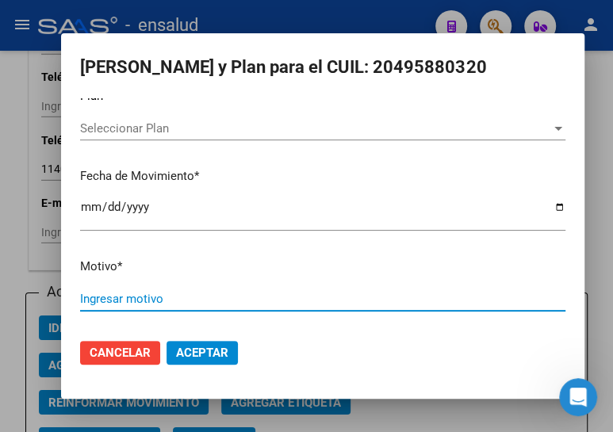
click at [109, 298] on input "Ingresar motivo" at bounding box center [322, 299] width 485 height 14
type input "ALTA"
click at [193, 356] on span "Aceptar" at bounding box center [202, 353] width 52 height 14
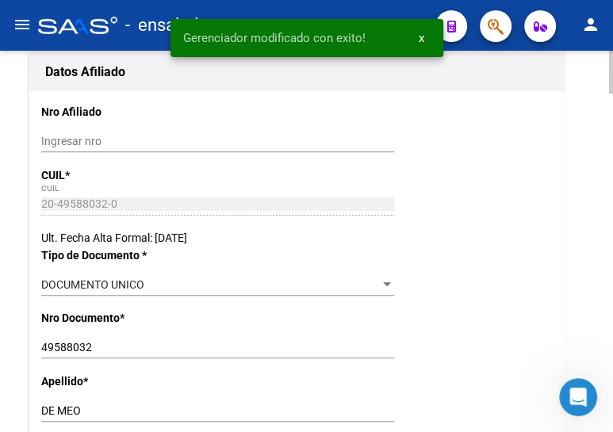
scroll to position [0, 0]
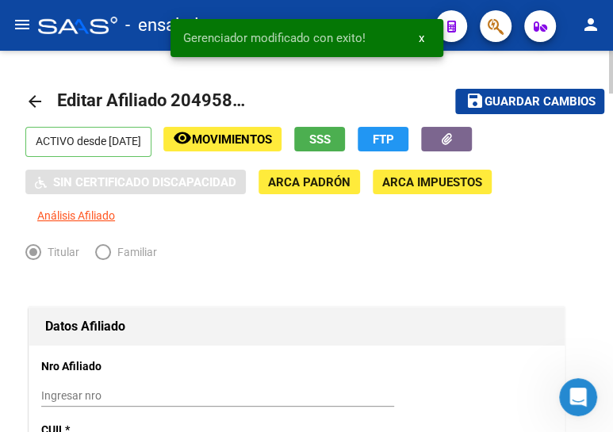
click at [493, 105] on span "Guardar cambios" at bounding box center [539, 102] width 111 height 14
click at [40, 102] on mat-icon "arrow_back" at bounding box center [34, 101] width 19 height 19
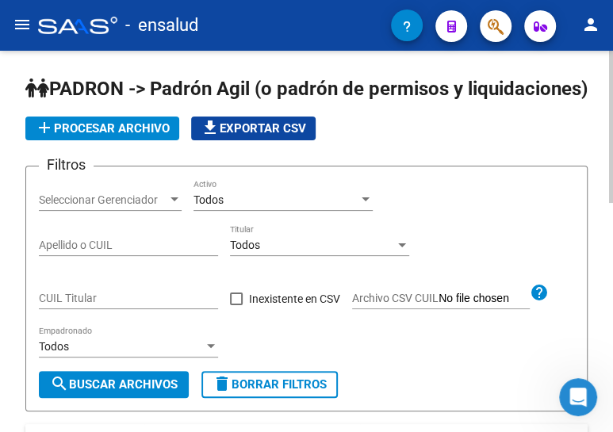
click at [93, 305] on input "CUIL Titular" at bounding box center [128, 298] width 179 height 13
paste input "27-37718542-6"
type input "27-37718542-6"
drag, startPoint x: 102, startPoint y: 405, endPoint x: 111, endPoint y: 400, distance: 10.3
click at [103, 392] on span "search Buscar Archivos" at bounding box center [114, 384] width 128 height 14
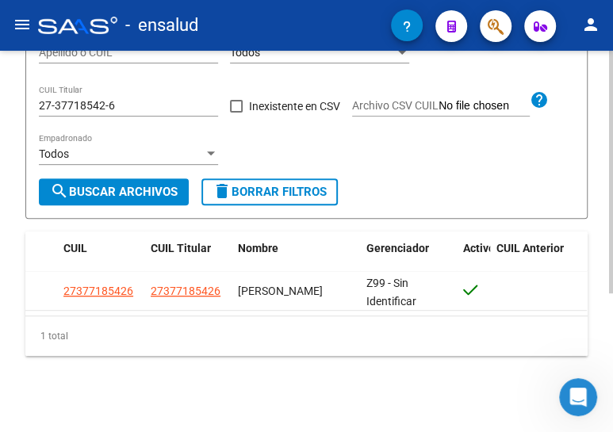
scroll to position [217, 0]
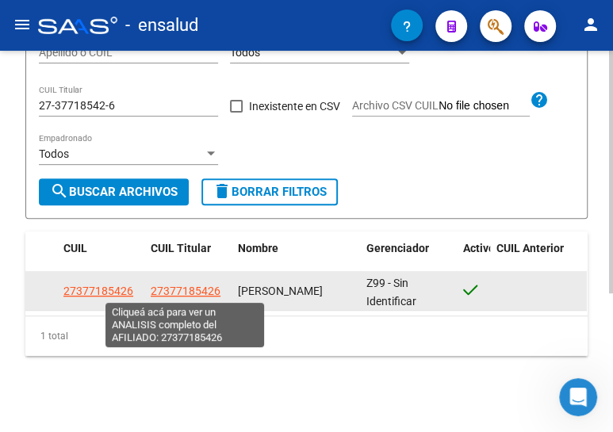
click at [189, 287] on span "27377185426" at bounding box center [186, 291] width 70 height 13
type textarea "27377185426"
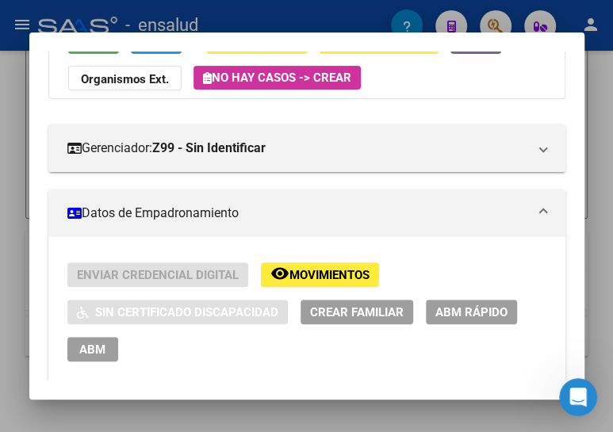
scroll to position [216, 0]
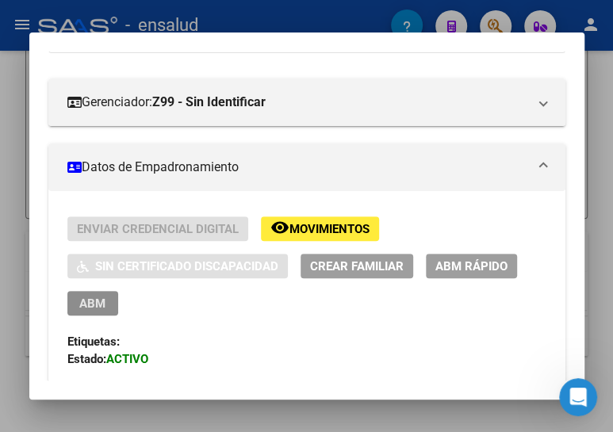
click at [100, 297] on span "ABM" at bounding box center [92, 304] width 26 height 14
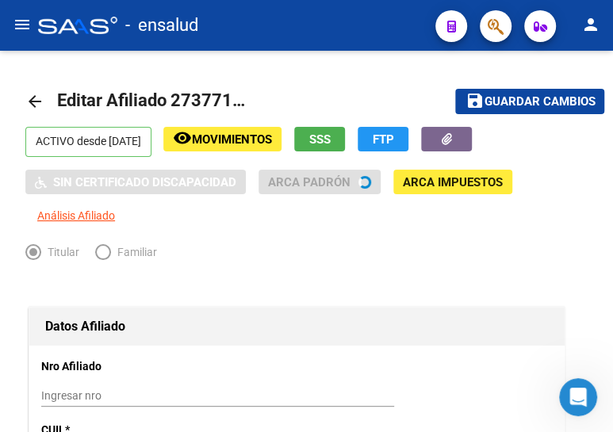
radio input "true"
type input "30-99900131-5"
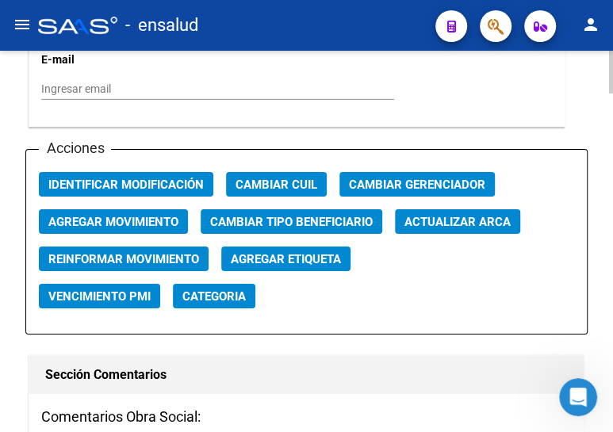
scroll to position [1874, 0]
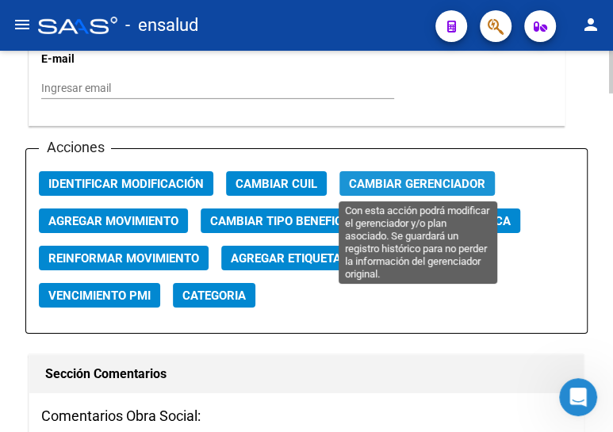
click at [432, 188] on span "Cambiar Gerenciador" at bounding box center [417, 184] width 136 height 14
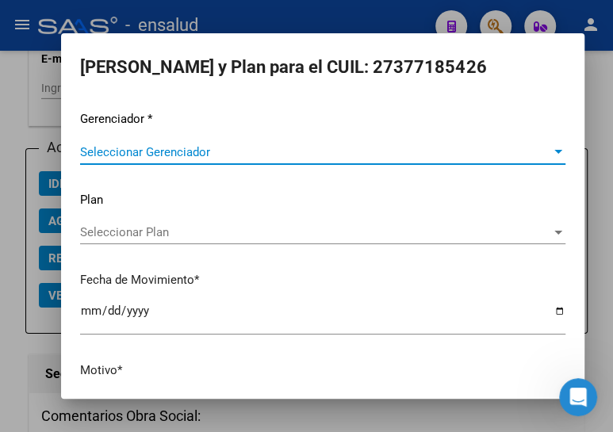
click at [165, 153] on span "Seleccionar Gerenciador" at bounding box center [315, 152] width 471 height 14
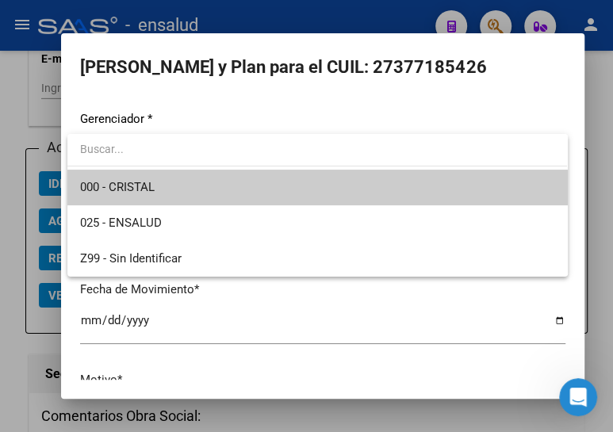
click at [193, 188] on span "000 - CRISTAL" at bounding box center [317, 188] width 474 height 36
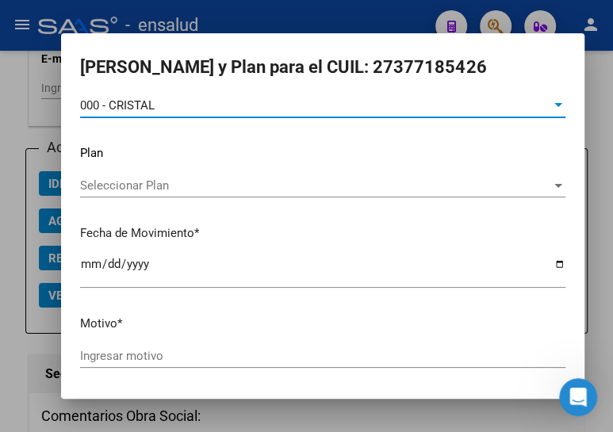
scroll to position [71, 0]
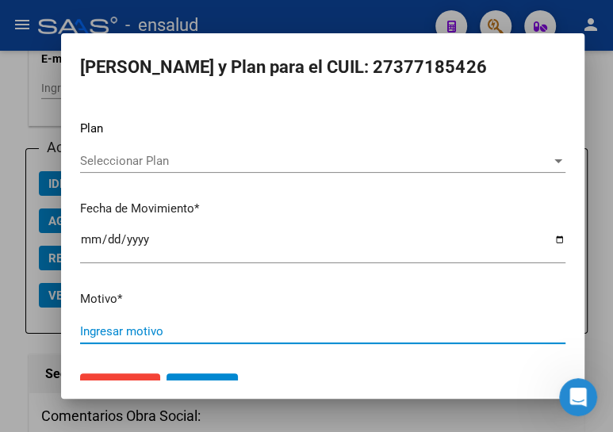
click at [181, 327] on input "Ingresar motivo" at bounding box center [322, 331] width 485 height 14
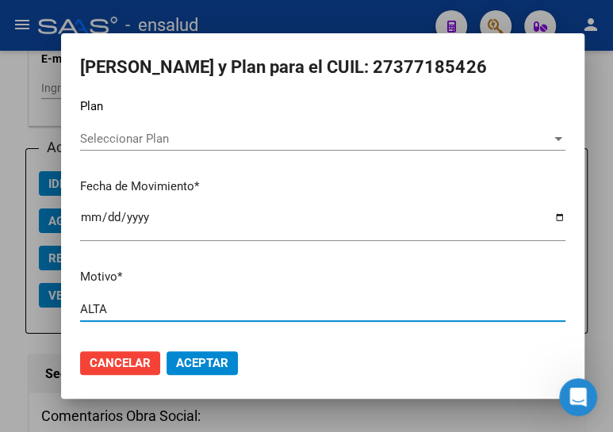
scroll to position [104, 0]
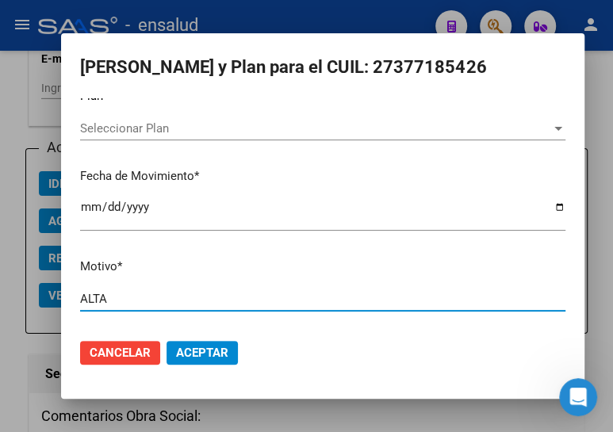
type input "ALTA"
click at [191, 348] on span "Aceptar" at bounding box center [202, 353] width 52 height 14
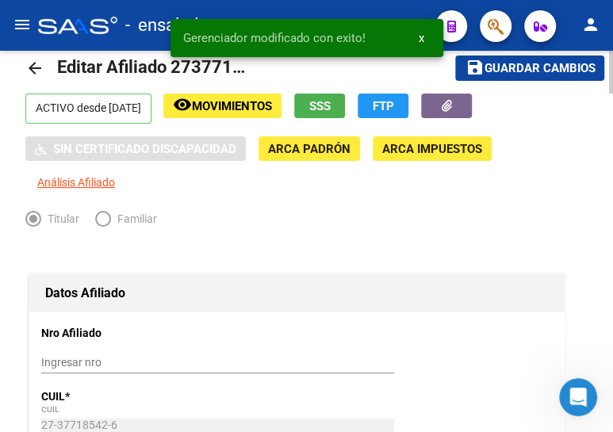
scroll to position [0, 0]
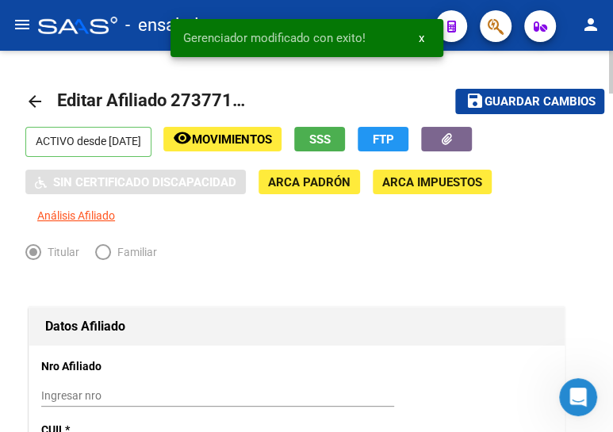
click at [527, 105] on span "Guardar cambios" at bounding box center [539, 102] width 111 height 14
click at [33, 96] on mat-icon "arrow_back" at bounding box center [34, 101] width 19 height 19
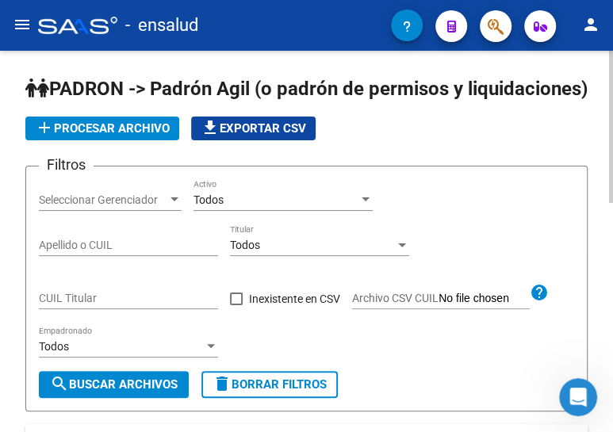
click at [111, 305] on input "CUIL Titular" at bounding box center [128, 298] width 179 height 13
paste input "20-34072104-8"
type input "20-34072104-8"
click at [105, 392] on span "search Buscar Archivos" at bounding box center [114, 384] width 128 height 14
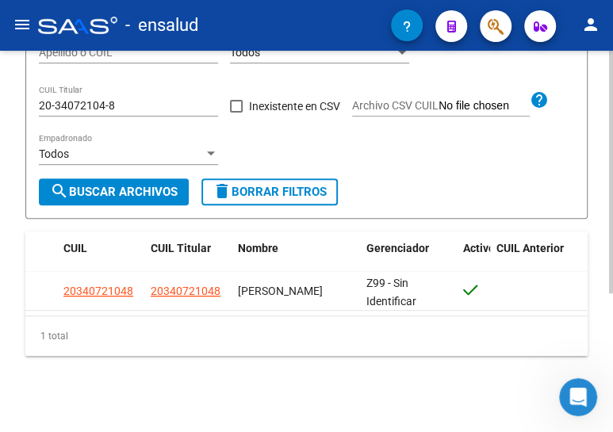
scroll to position [217, 0]
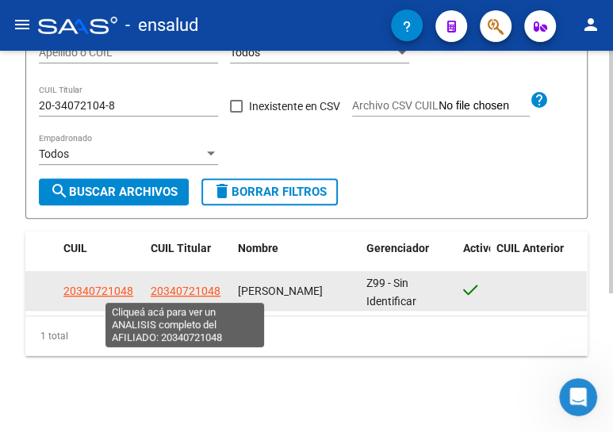
click at [199, 293] on span "20340721048" at bounding box center [186, 291] width 70 height 13
type textarea "20340721048"
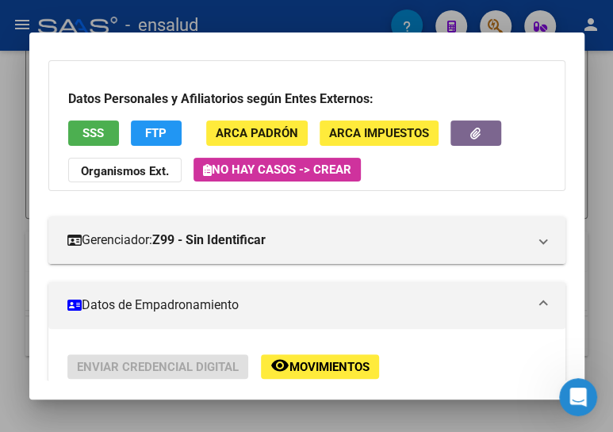
scroll to position [360, 0]
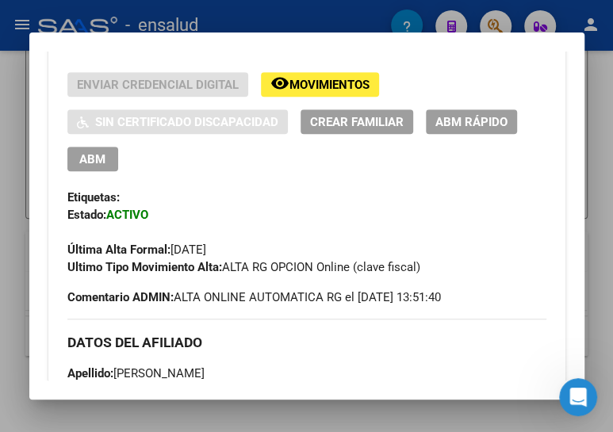
click at [93, 155] on span "ABM" at bounding box center [92, 159] width 26 height 14
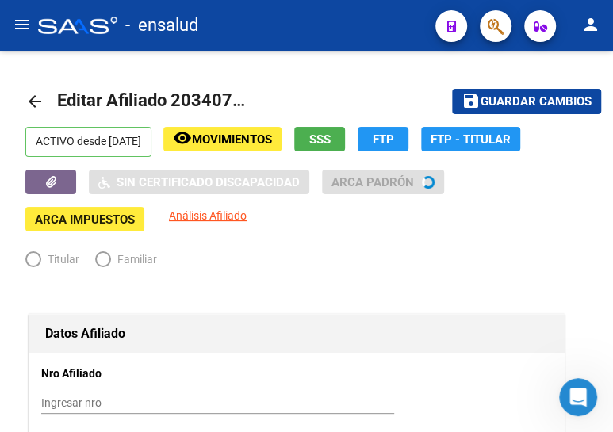
radio input "true"
type input "30-70770795-6"
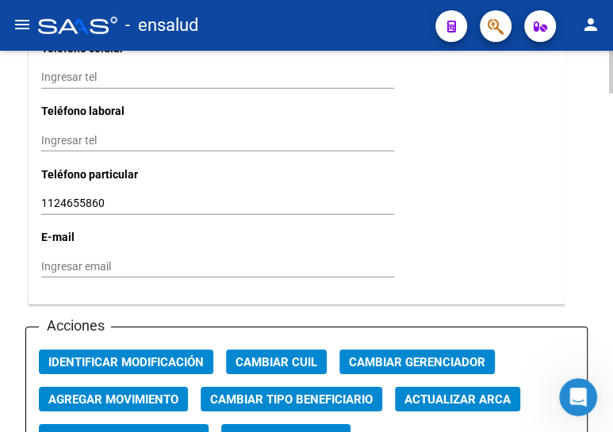
scroll to position [1729, 0]
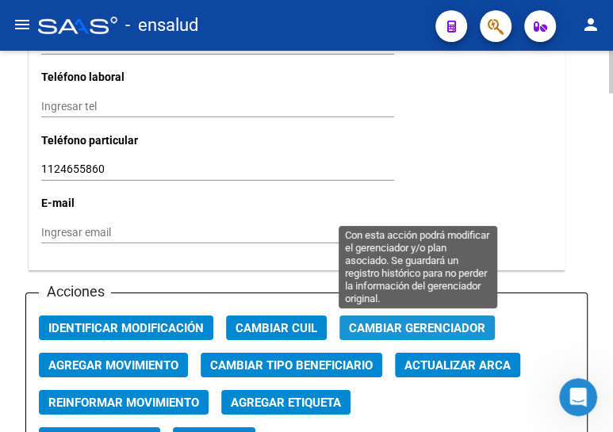
click at [403, 321] on span "Cambiar Gerenciador" at bounding box center [417, 328] width 136 height 14
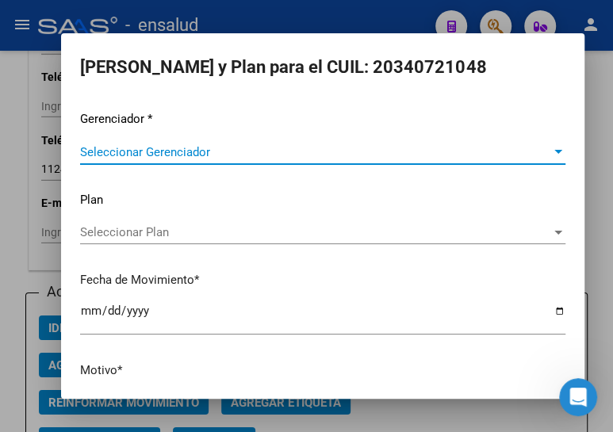
click at [160, 155] on span "Seleccionar Gerenciador" at bounding box center [315, 152] width 471 height 14
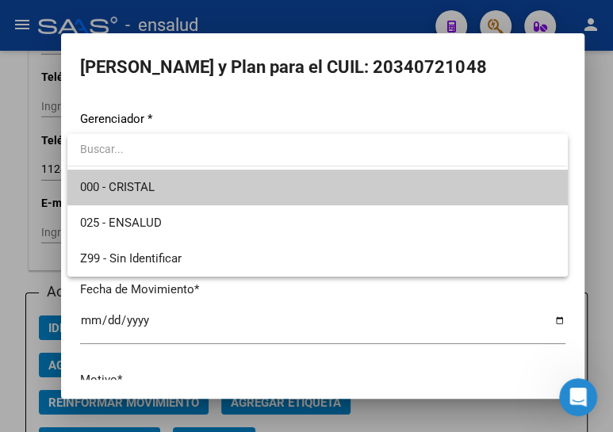
click at [167, 188] on span "000 - CRISTAL" at bounding box center [317, 188] width 474 height 36
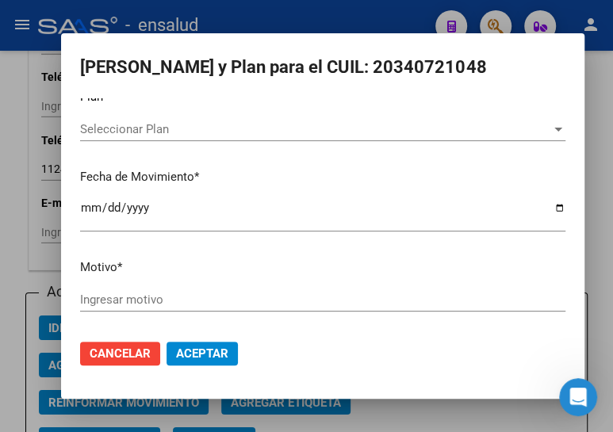
scroll to position [104, 0]
click at [124, 293] on input "Ingresar motivo" at bounding box center [322, 299] width 485 height 14
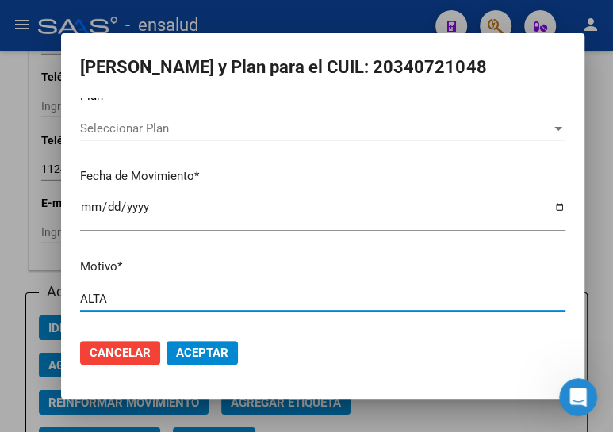
type input "ALTA"
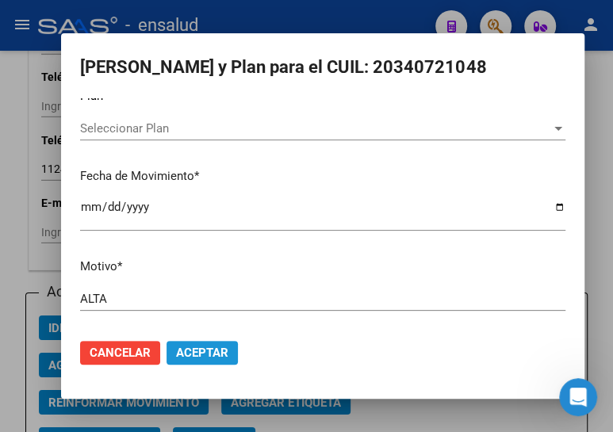
click at [191, 348] on span "Aceptar" at bounding box center [202, 353] width 52 height 14
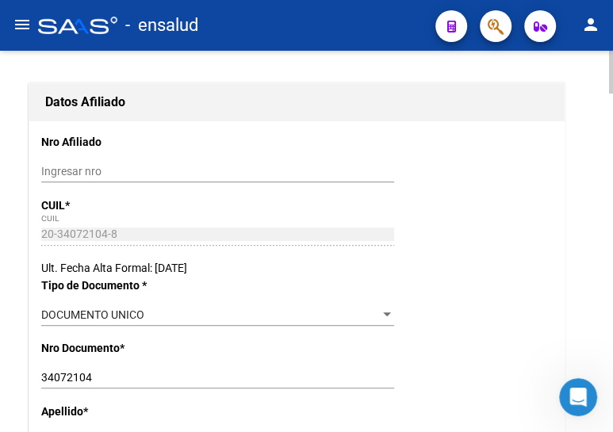
scroll to position [0, 0]
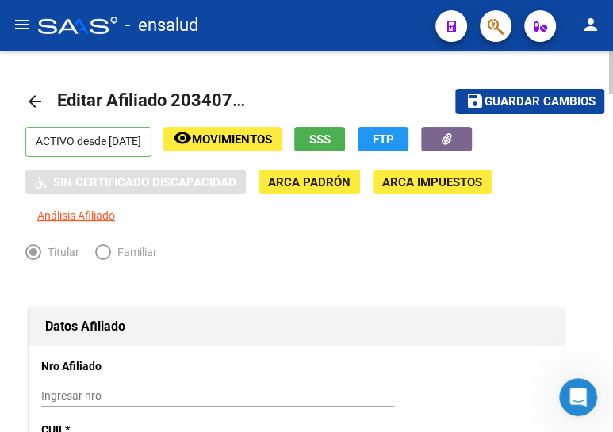
click at [529, 100] on span "Guardar cambios" at bounding box center [539, 102] width 111 height 14
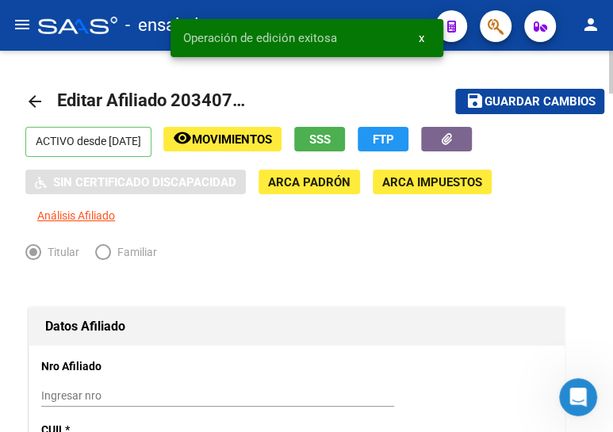
drag, startPoint x: 33, startPoint y: 96, endPoint x: 92, endPoint y: 98, distance: 59.5
click at [34, 95] on mat-icon "arrow_back" at bounding box center [34, 101] width 19 height 19
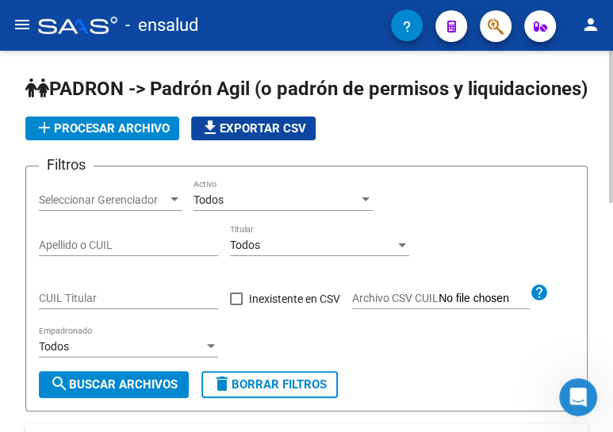
click at [83, 309] on div "CUIL Titular" at bounding box center [128, 293] width 179 height 32
paste input "20-23617464-7"
type input "20-23617464-7"
click at [109, 392] on span "search Buscar Archivos" at bounding box center [114, 384] width 128 height 14
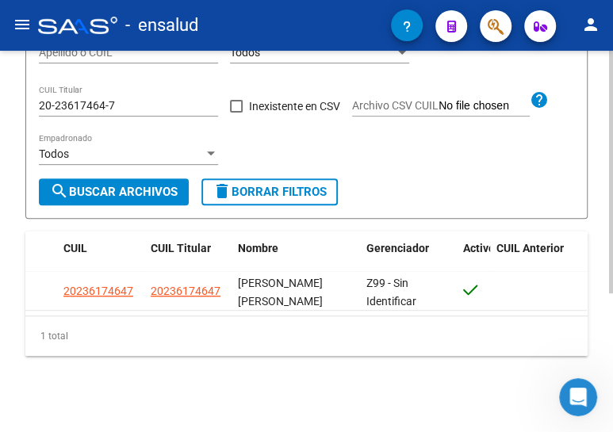
scroll to position [216, 0]
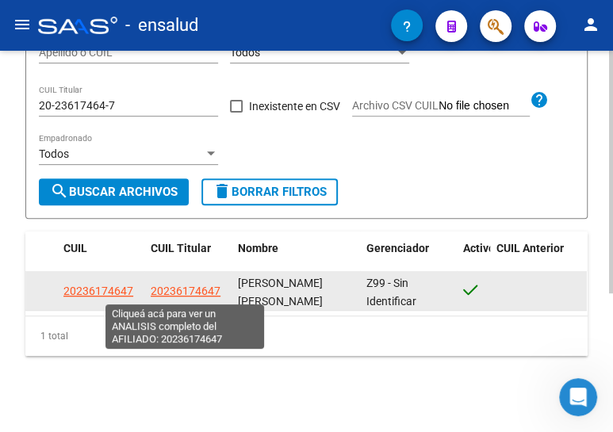
click at [182, 287] on span "20236174647" at bounding box center [186, 291] width 70 height 13
type textarea "20236174647"
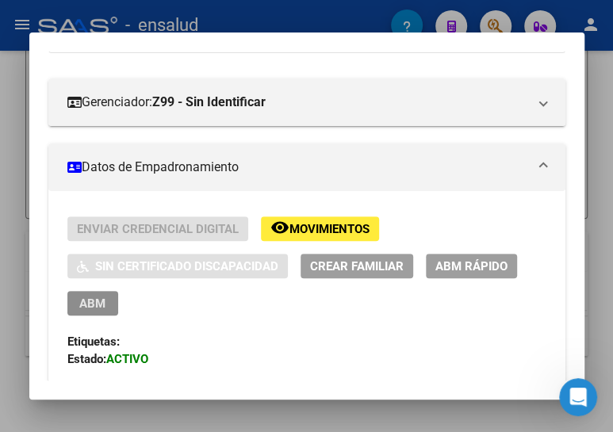
click at [98, 297] on span "ABM" at bounding box center [92, 304] width 26 height 14
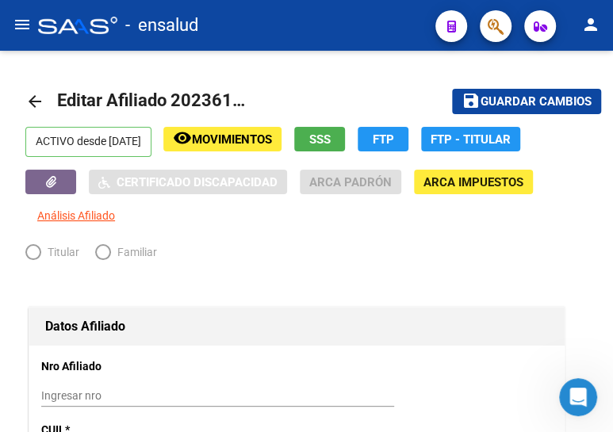
radio input "true"
type input "30-71589010-7"
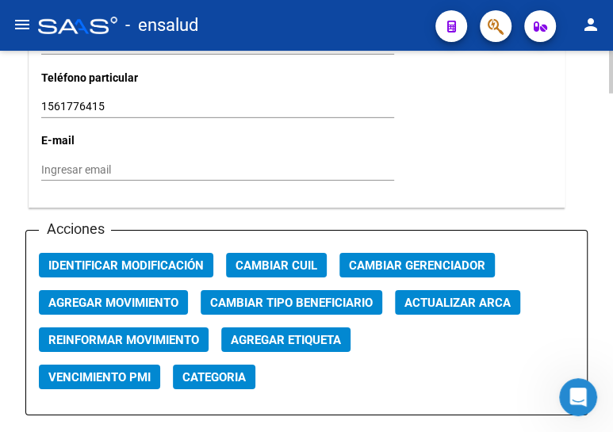
scroll to position [1801, 0]
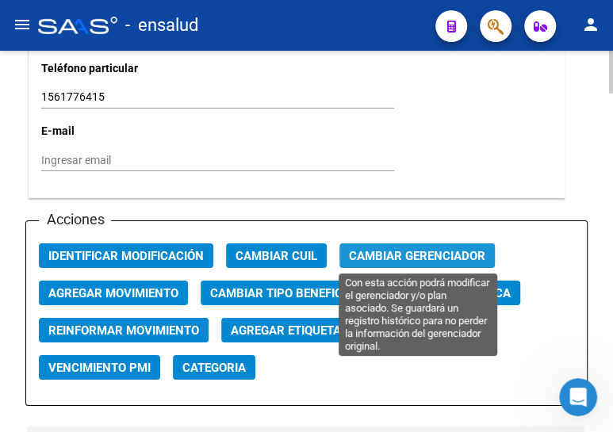
click at [404, 253] on span "Cambiar Gerenciador" at bounding box center [417, 256] width 136 height 14
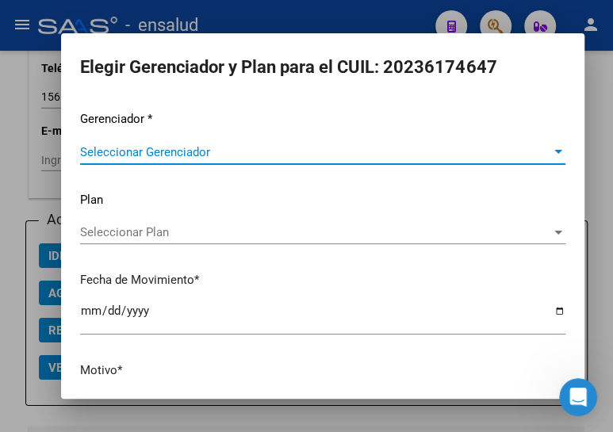
click at [182, 145] on span "Seleccionar Gerenciador" at bounding box center [315, 152] width 471 height 14
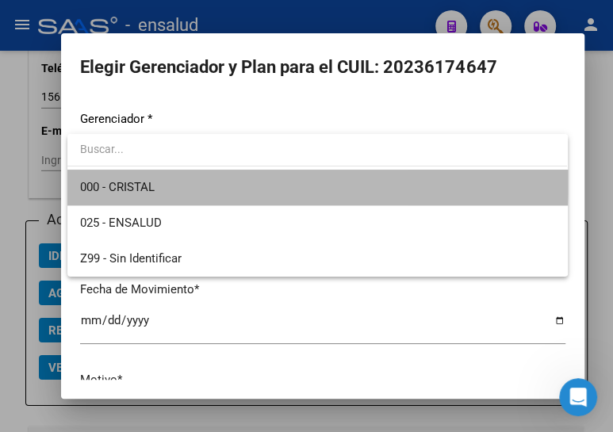
click at [186, 182] on span "000 - CRISTAL" at bounding box center [317, 188] width 474 height 36
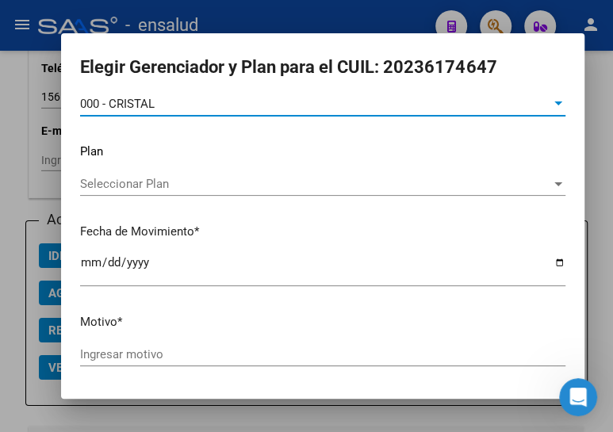
scroll to position [104, 0]
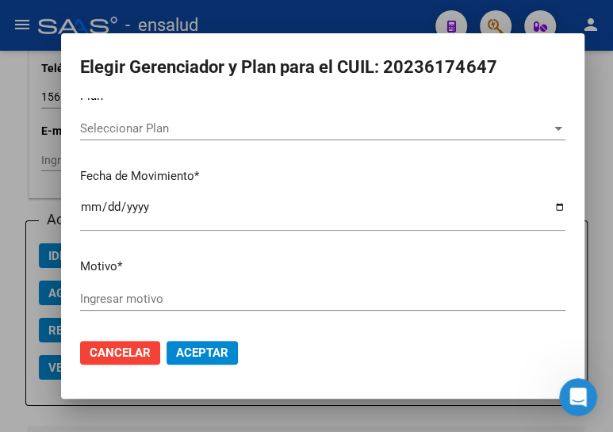
click at [154, 300] on input "Ingresar motivo" at bounding box center [322, 299] width 485 height 14
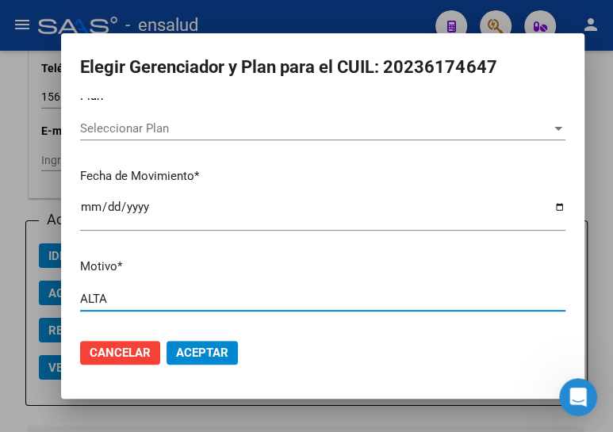
type input "ALTA"
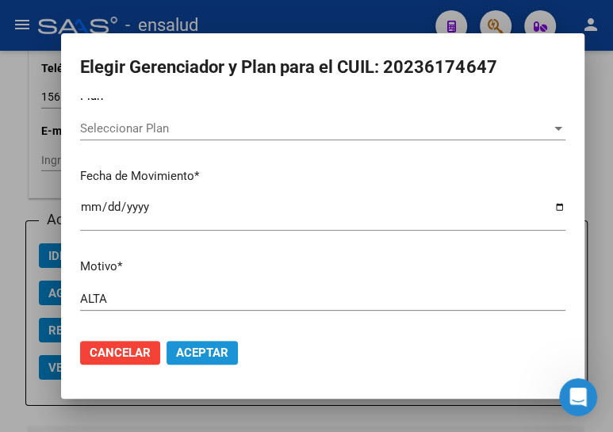
click at [200, 348] on span "Aceptar" at bounding box center [202, 353] width 52 height 14
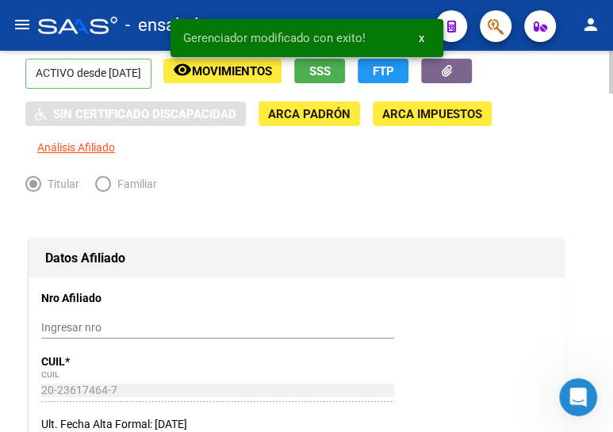
scroll to position [0, 0]
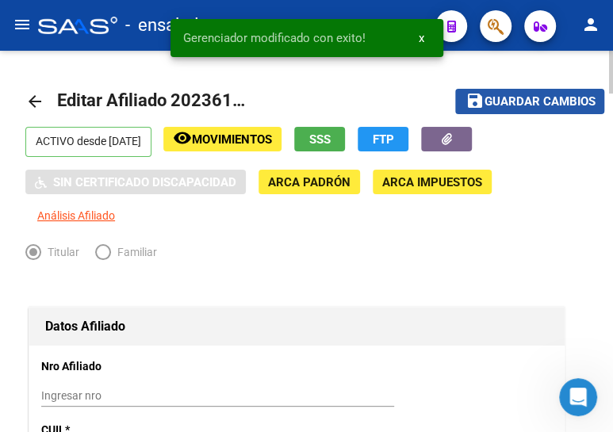
click at [511, 101] on span "Guardar cambios" at bounding box center [539, 102] width 111 height 14
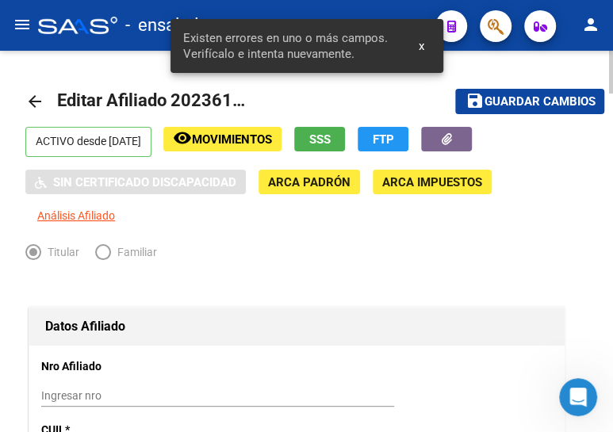
click at [31, 99] on mat-icon "arrow_back" at bounding box center [34, 101] width 19 height 19
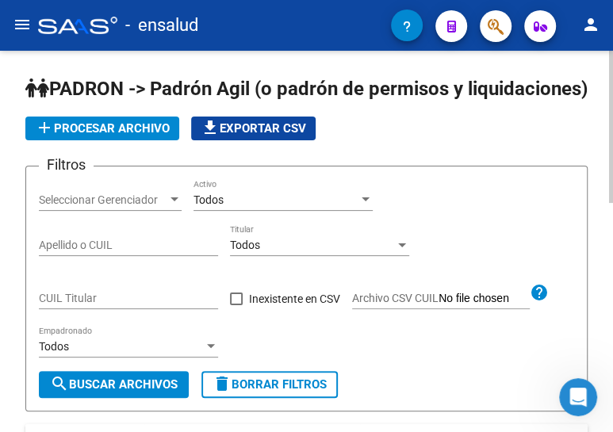
click at [95, 305] on input "CUIL Titular" at bounding box center [128, 298] width 179 height 13
click at [65, 309] on div "CUIL Titular" at bounding box center [128, 293] width 179 height 32
paste input "20-41639451-3"
type input "20-41639451-3"
drag, startPoint x: 113, startPoint y: 400, endPoint x: 174, endPoint y: 344, distance: 83.0
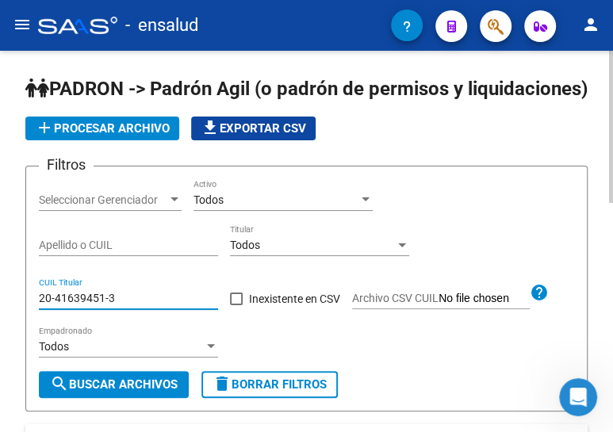
click at [113, 398] on button "search Buscar Archivos" at bounding box center [114, 384] width 150 height 27
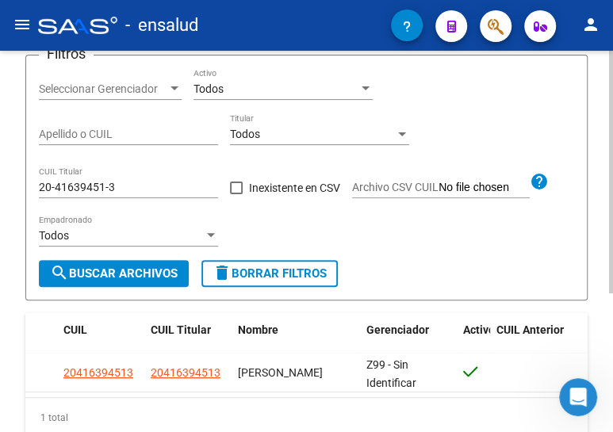
scroll to position [144, 0]
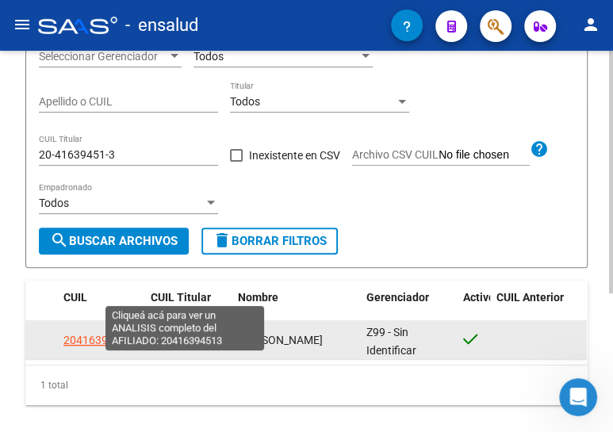
click at [195, 346] on span "20416394513" at bounding box center [186, 340] width 70 height 13
type textarea "20416394513"
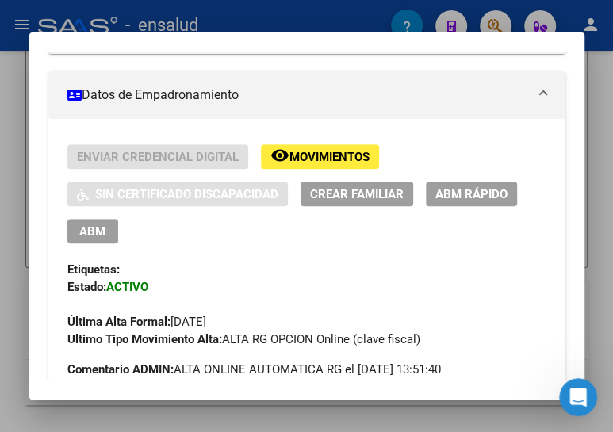
scroll to position [360, 0]
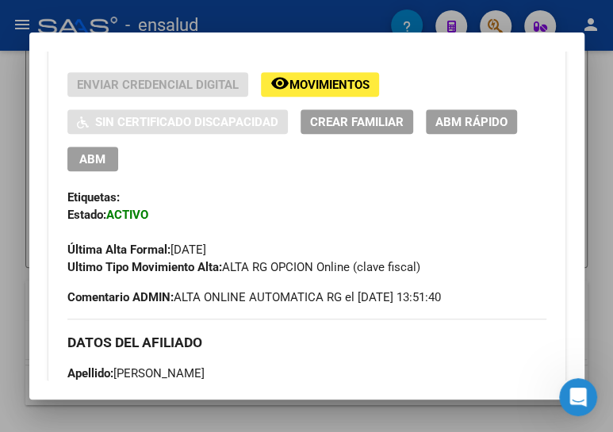
click at [82, 154] on span "ABM" at bounding box center [92, 159] width 26 height 14
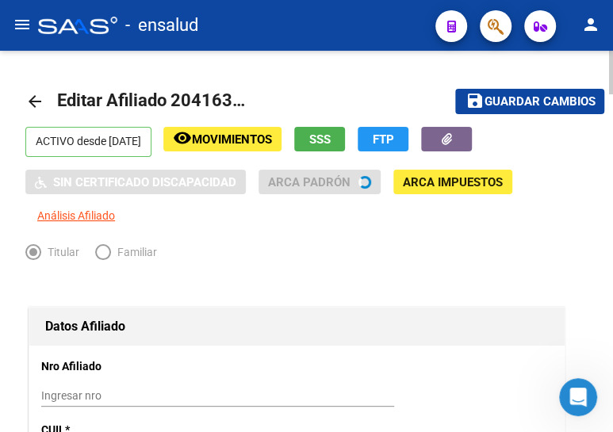
radio input "true"
type input "30-71434778-7"
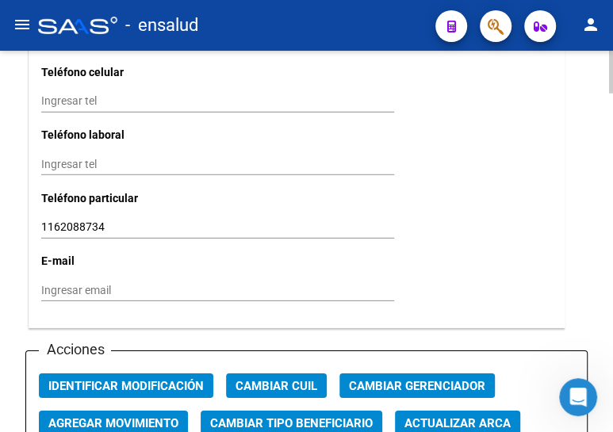
scroll to position [1874, 0]
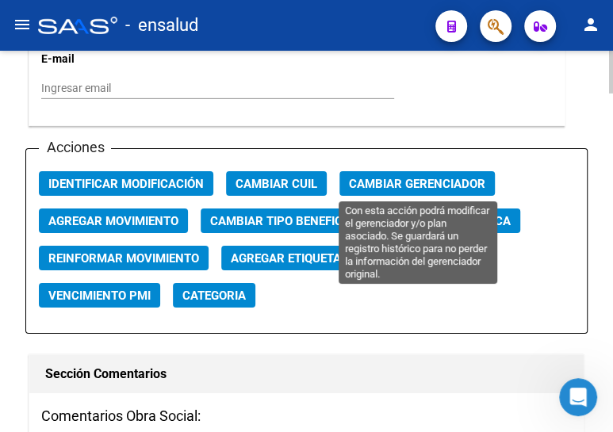
click at [412, 178] on span "Cambiar Gerenciador" at bounding box center [417, 184] width 136 height 14
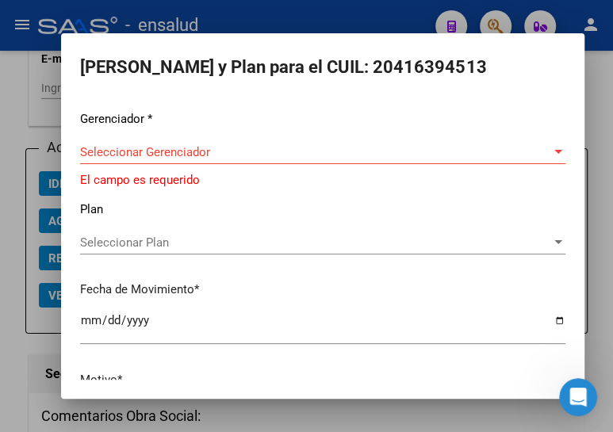
click at [176, 140] on div "Seleccionar Gerenciador Seleccionar Gerenciador" at bounding box center [322, 152] width 485 height 24
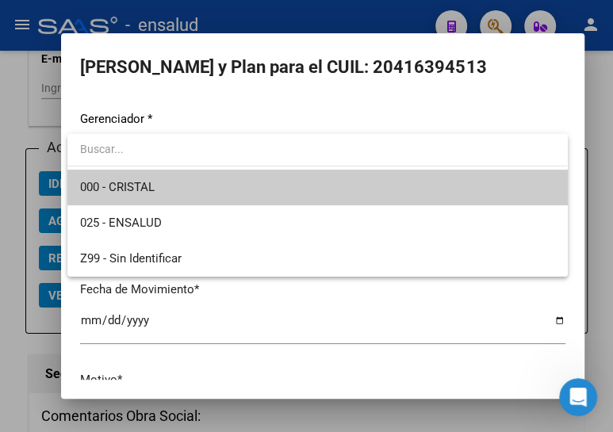
drag, startPoint x: 160, startPoint y: 186, endPoint x: 161, endPoint y: 221, distance: 35.7
click at [160, 186] on span "000 - CRISTAL" at bounding box center [317, 188] width 474 height 36
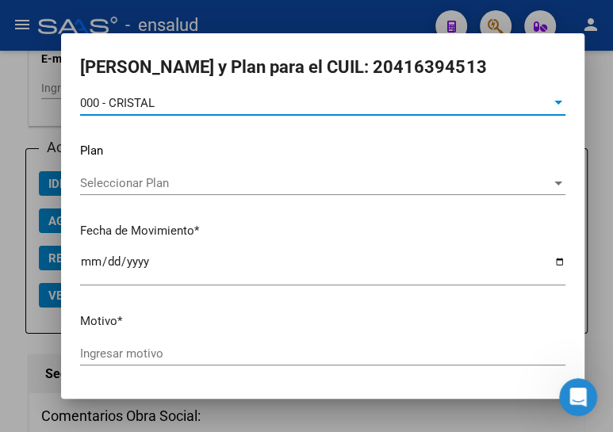
scroll to position [104, 0]
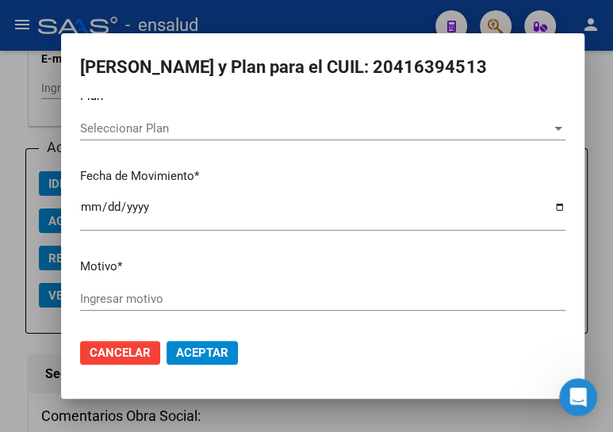
click at [126, 299] on input "Ingresar motivo" at bounding box center [322, 299] width 485 height 14
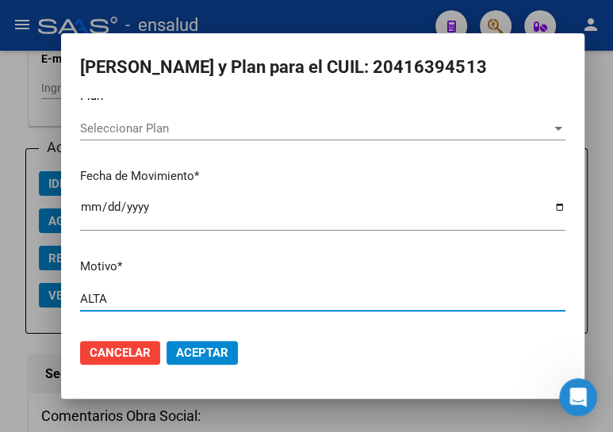
type input "ALTA"
click at [203, 346] on span "Aceptar" at bounding box center [202, 353] width 52 height 14
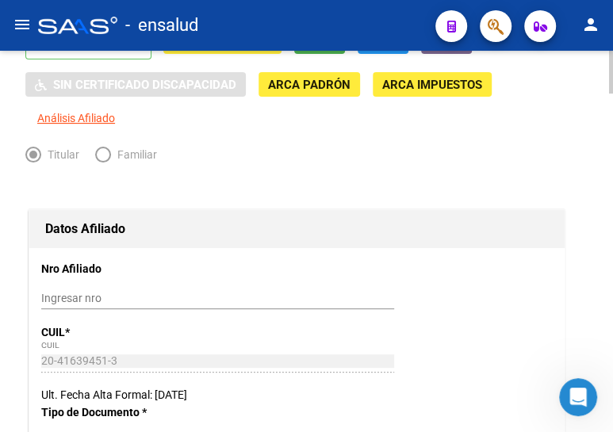
scroll to position [0, 0]
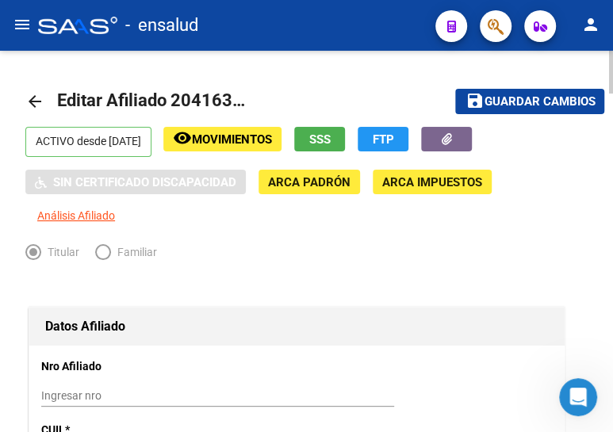
click at [32, 96] on mat-icon "arrow_back" at bounding box center [34, 101] width 19 height 19
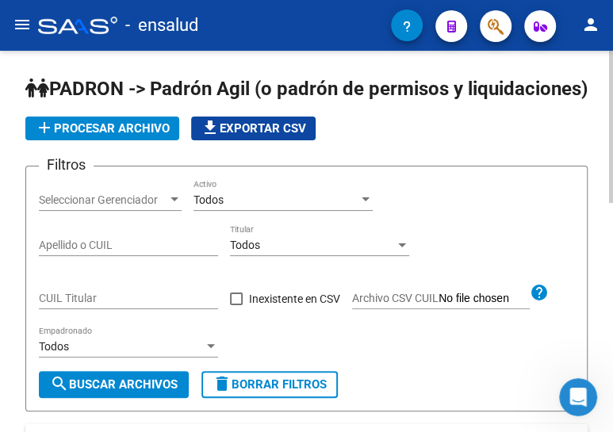
click at [145, 309] on div "CUIL Titular" at bounding box center [128, 293] width 179 height 32
paste input "20-45574660-5"
type input "20-45574660-5"
click at [123, 392] on span "search Buscar Archivos" at bounding box center [114, 384] width 128 height 14
click at [141, 392] on span "search Buscar Archivos" at bounding box center [114, 384] width 128 height 14
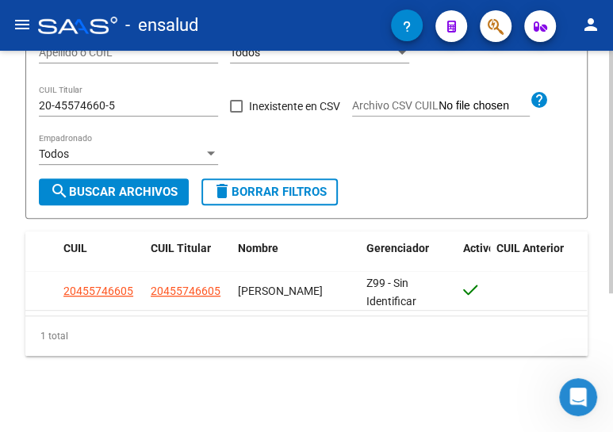
scroll to position [217, 0]
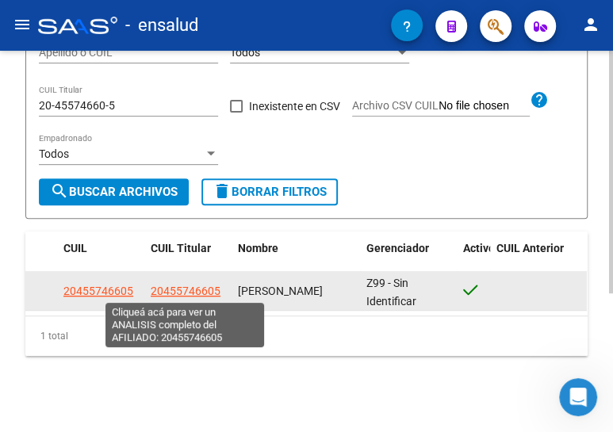
click at [163, 285] on span "20455746605" at bounding box center [186, 291] width 70 height 13
type textarea "20455746605"
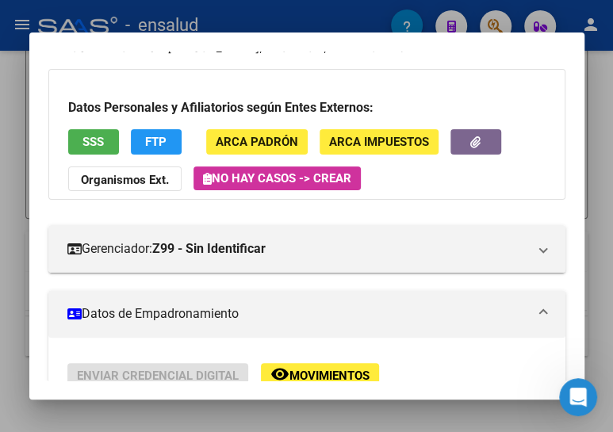
scroll to position [216, 0]
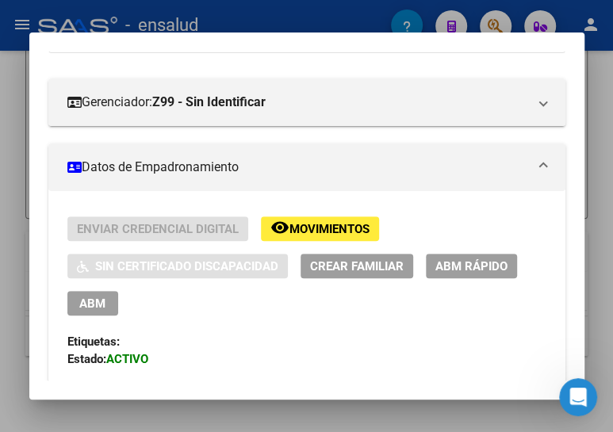
drag, startPoint x: 95, startPoint y: 301, endPoint x: 466, endPoint y: 217, distance: 380.5
click at [95, 301] on span "ABM" at bounding box center [92, 304] width 26 height 14
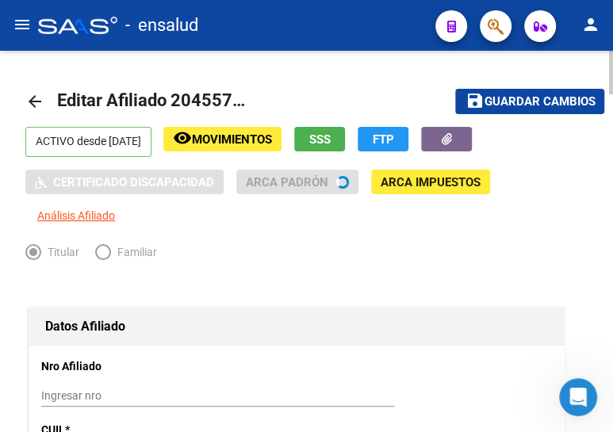
radio input "true"
type input "30-71882793-7"
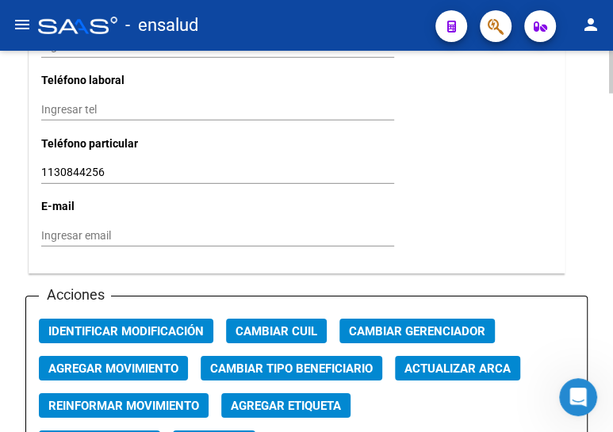
scroll to position [1729, 0]
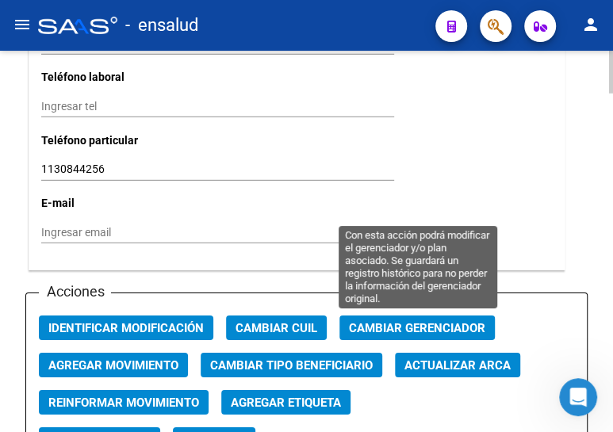
click at [444, 321] on span "Cambiar Gerenciador" at bounding box center [417, 328] width 136 height 14
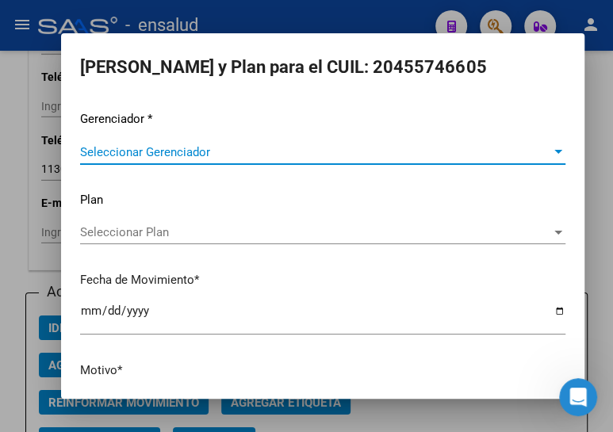
click at [182, 149] on span "Seleccionar Gerenciador" at bounding box center [315, 152] width 471 height 14
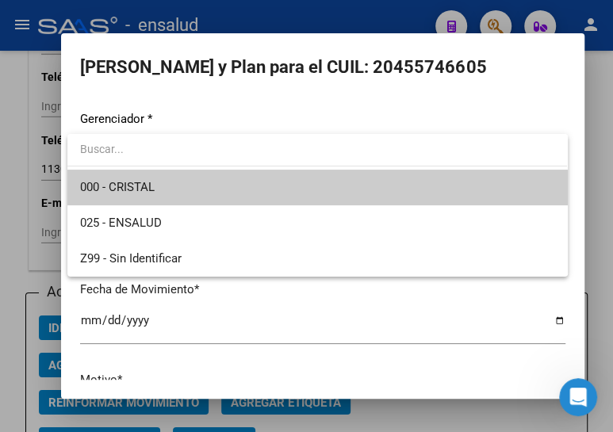
click at [165, 186] on span "000 - CRISTAL" at bounding box center [317, 188] width 474 height 36
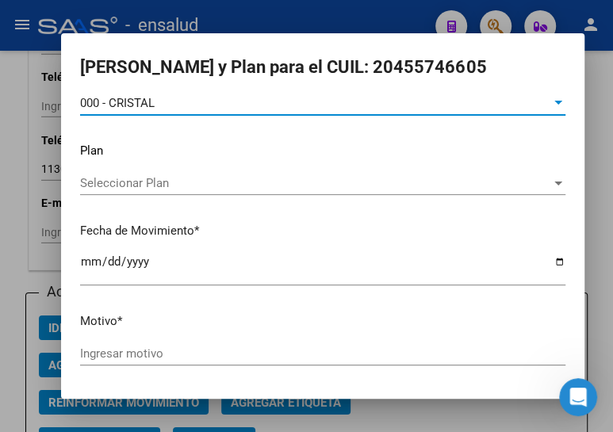
scroll to position [104, 0]
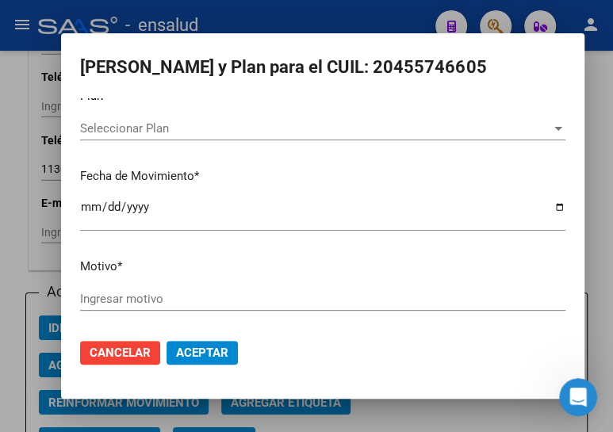
click at [143, 301] on input "Ingresar motivo" at bounding box center [322, 299] width 485 height 14
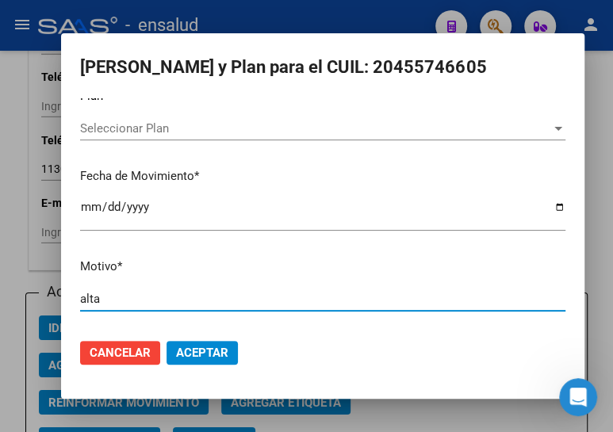
type input "alta"
click at [201, 346] on span "Aceptar" at bounding box center [202, 353] width 52 height 14
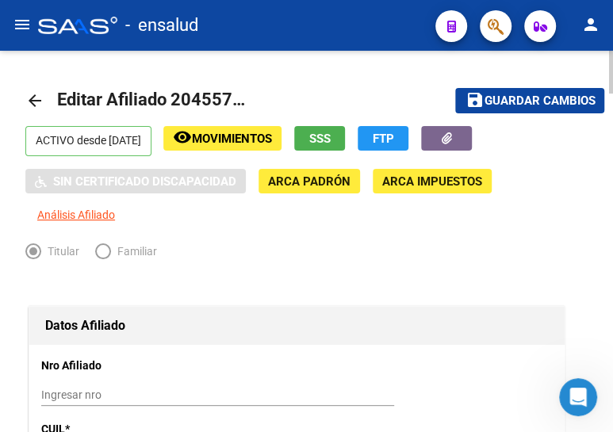
scroll to position [0, 0]
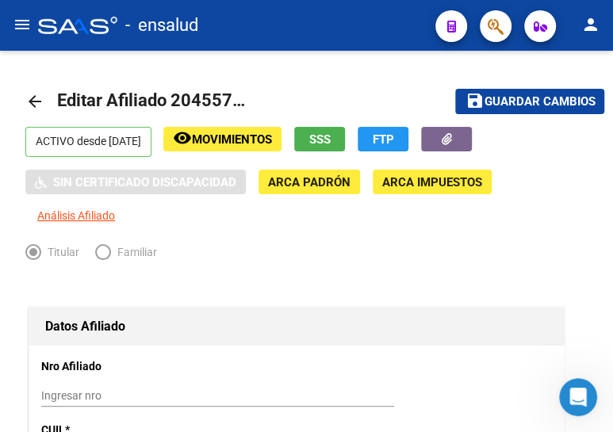
drag, startPoint x: 488, startPoint y: 94, endPoint x: 258, endPoint y: 1, distance: 248.2
click at [488, 95] on span "Guardar cambios" at bounding box center [539, 102] width 111 height 14
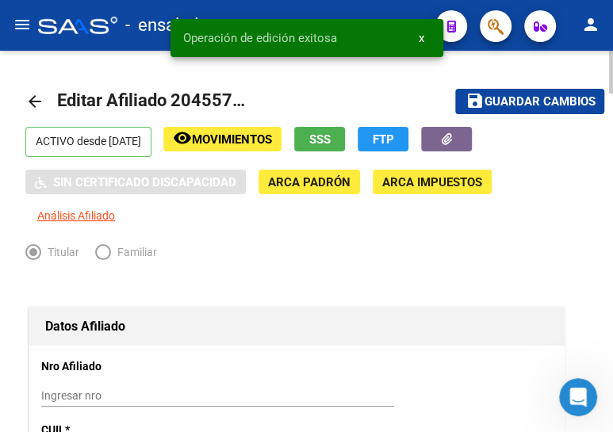
click at [30, 97] on mat-icon "arrow_back" at bounding box center [34, 101] width 19 height 19
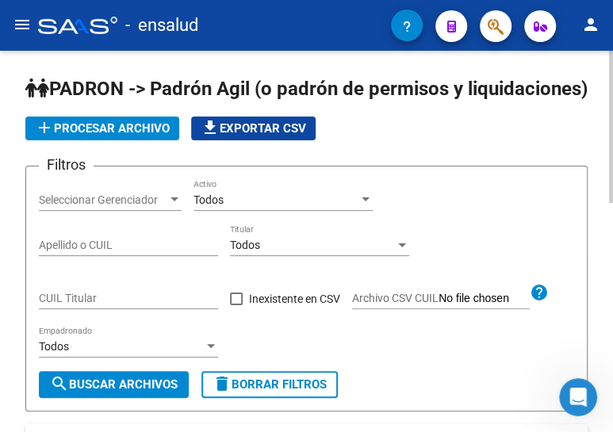
click at [71, 305] on input "CUIL Titular" at bounding box center [128, 298] width 179 height 13
paste input "20-43249820-5"
type input "20-43249820-5"
click at [101, 392] on span "search Buscar Archivos" at bounding box center [114, 384] width 128 height 14
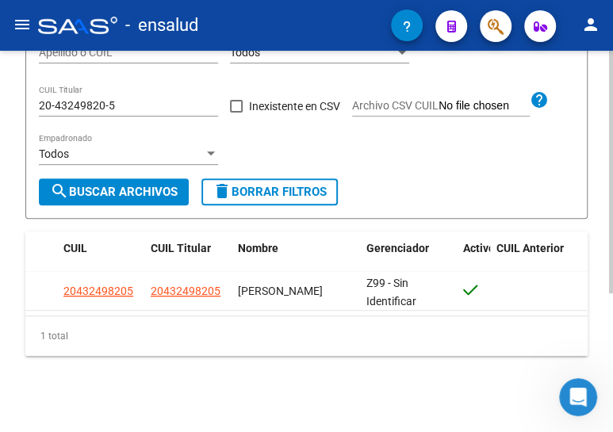
scroll to position [217, 0]
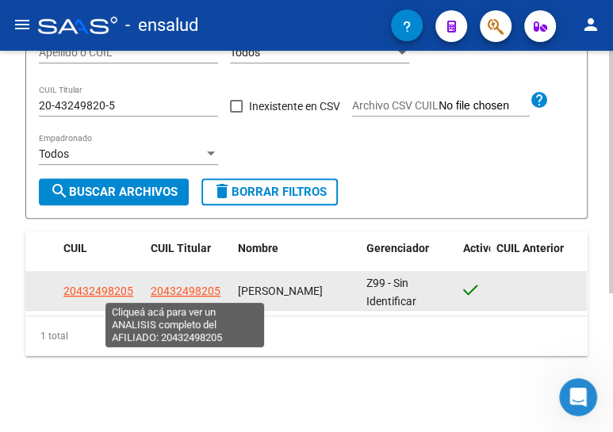
click at [187, 289] on span "20432498205" at bounding box center [186, 291] width 70 height 13
type textarea "20432498205"
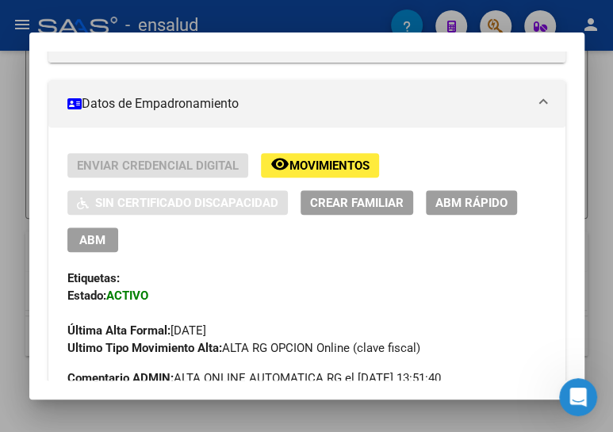
scroll to position [300, 0]
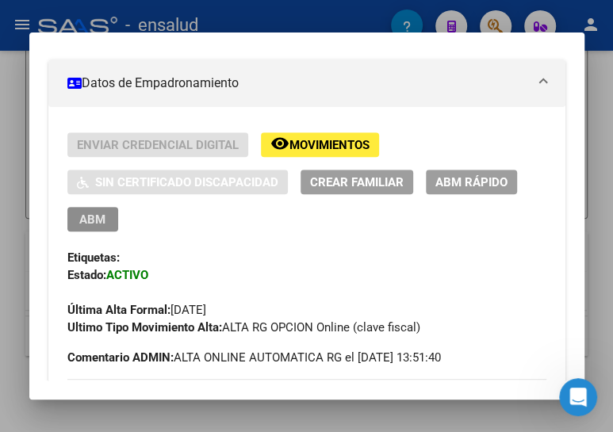
click at [86, 212] on span "ABM" at bounding box center [92, 219] width 26 height 14
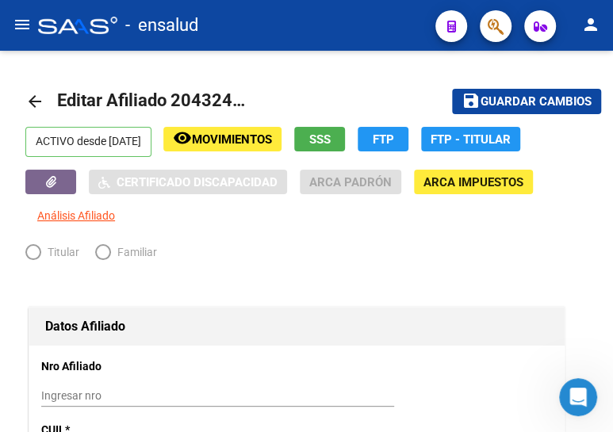
radio input "true"
type input "30-71609489-4"
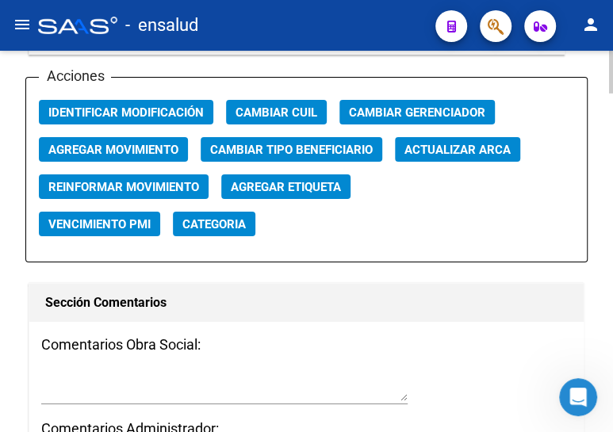
scroll to position [1946, 0]
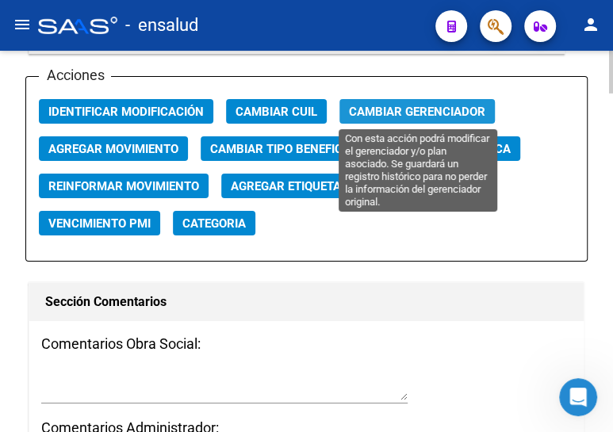
click at [399, 105] on span "Cambiar Gerenciador" at bounding box center [417, 112] width 136 height 14
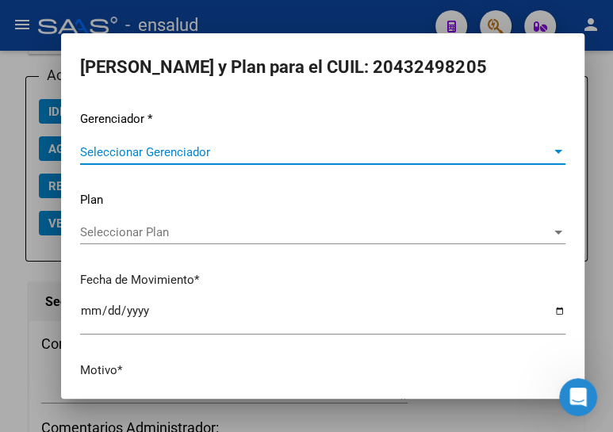
click at [353, 154] on span "Seleccionar Gerenciador" at bounding box center [315, 152] width 471 height 14
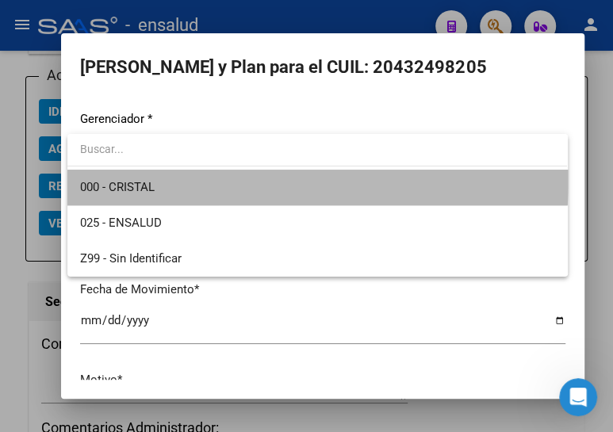
click at [293, 180] on span "000 - CRISTAL" at bounding box center [317, 188] width 474 height 36
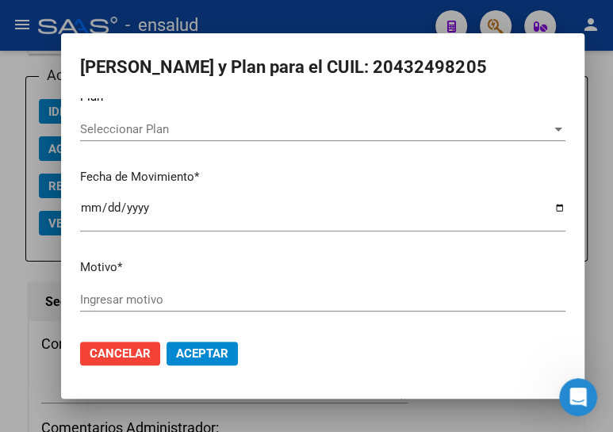
scroll to position [104, 0]
click at [223, 297] on input "Ingresar motivo" at bounding box center [322, 299] width 485 height 14
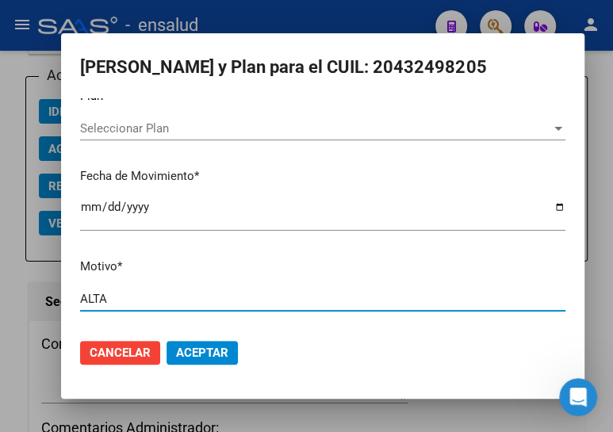
type input "ALTA"
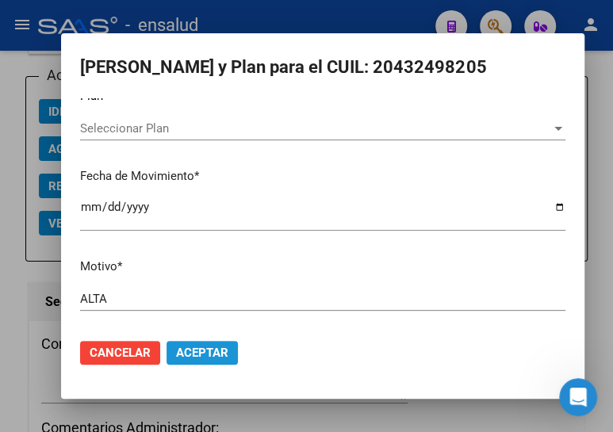
click at [195, 348] on span "Aceptar" at bounding box center [202, 353] width 52 height 14
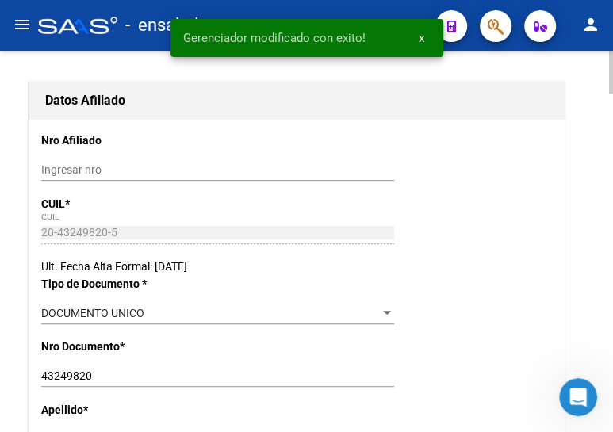
scroll to position [0, 0]
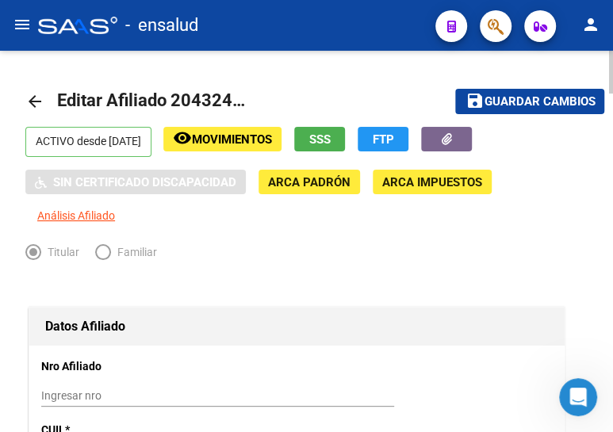
click at [533, 97] on span "Guardar cambios" at bounding box center [539, 102] width 111 height 14
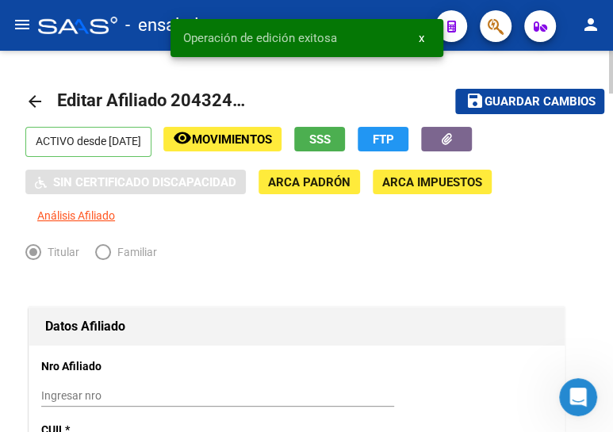
click at [39, 99] on mat-icon "arrow_back" at bounding box center [34, 101] width 19 height 19
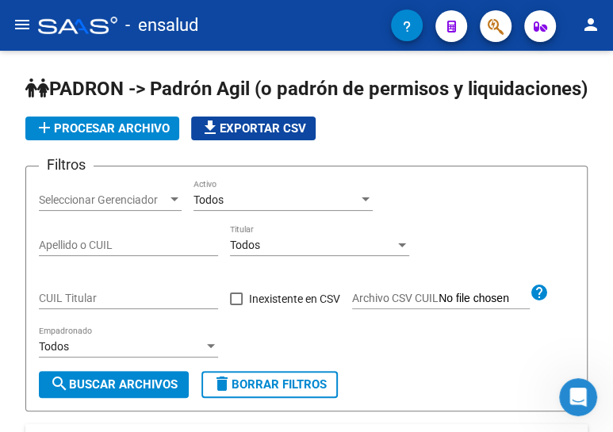
scroll to position [94, 0]
click at [121, 309] on div "CUIL Titular" at bounding box center [128, 293] width 179 height 32
paste input "27-37861024-4"
type input "27-37861024-4"
click at [97, 392] on span "search Buscar Archivos" at bounding box center [114, 384] width 128 height 14
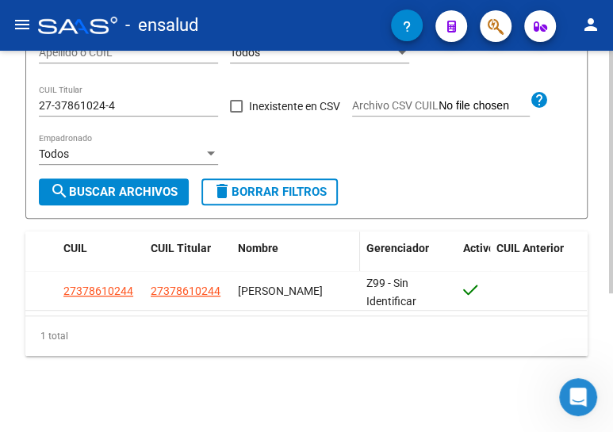
scroll to position [217, 0]
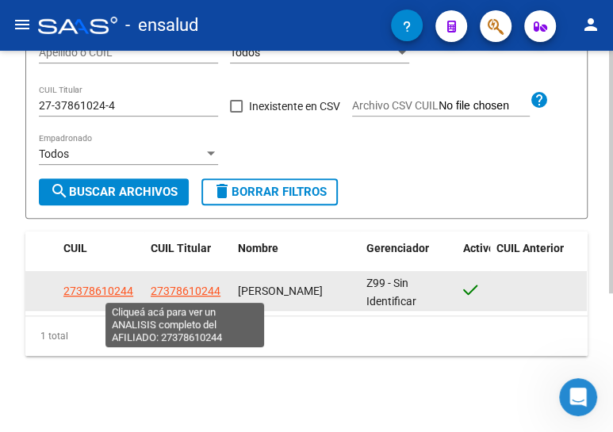
click at [203, 293] on span "27378610244" at bounding box center [186, 291] width 70 height 13
type textarea "27378610244"
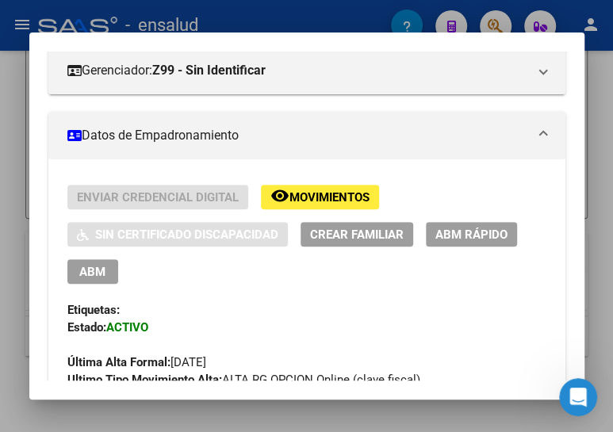
scroll to position [288, 0]
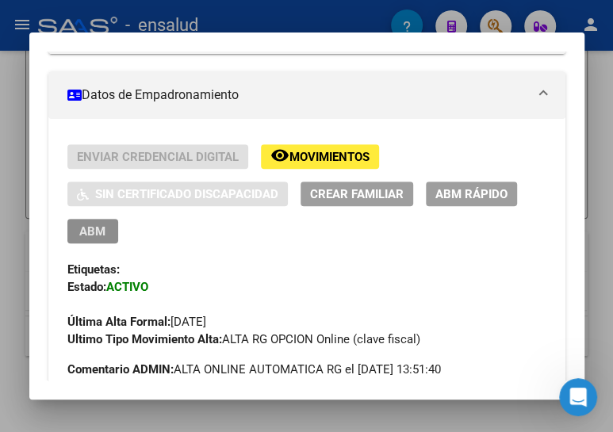
click at [97, 229] on span "ABM" at bounding box center [92, 231] width 26 height 14
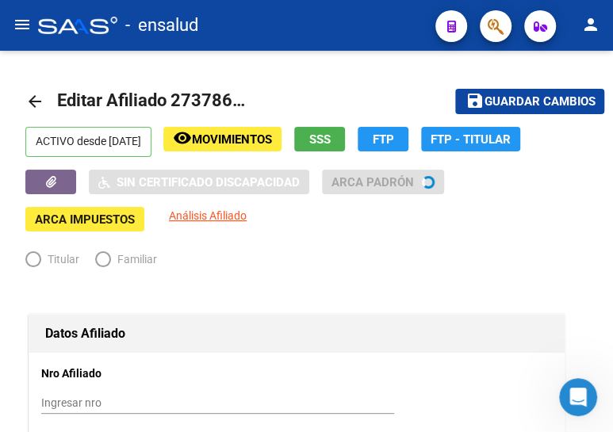
radio input "true"
type input "30-99900131-5"
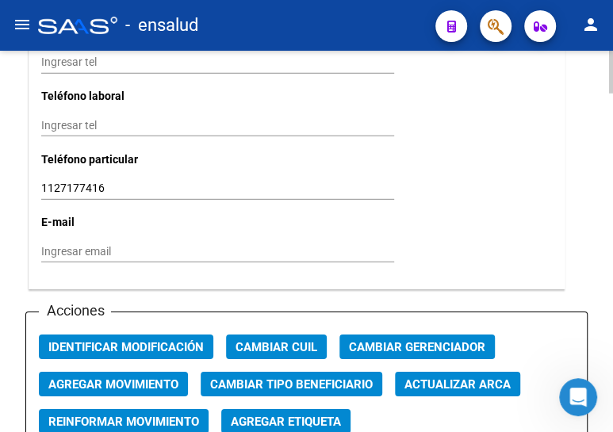
scroll to position [1729, 0]
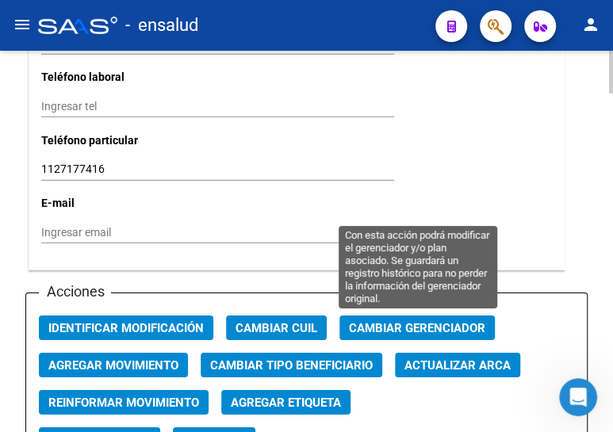
click at [417, 325] on span "Cambiar Gerenciador" at bounding box center [417, 328] width 136 height 14
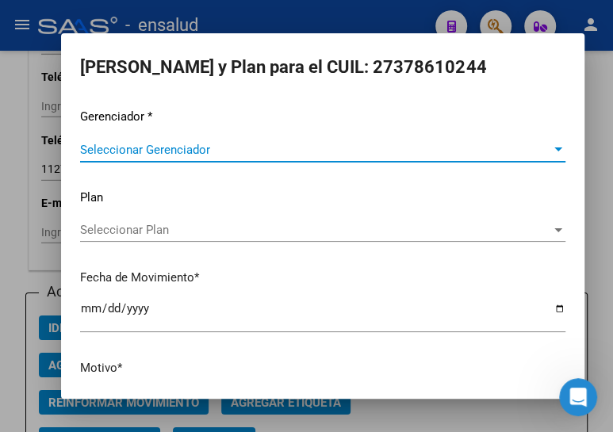
scroll to position [0, 0]
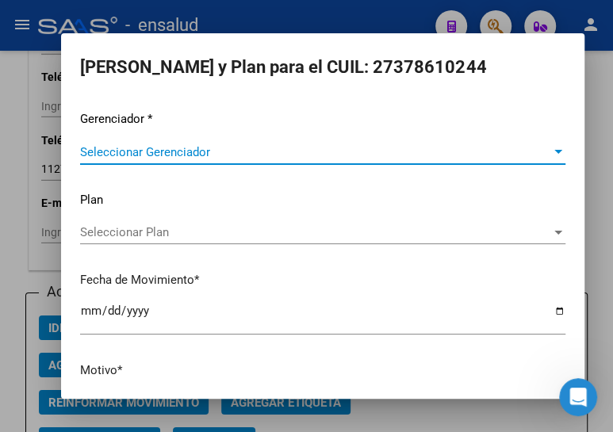
click at [102, 151] on span "Seleccionar Gerenciador" at bounding box center [315, 152] width 471 height 14
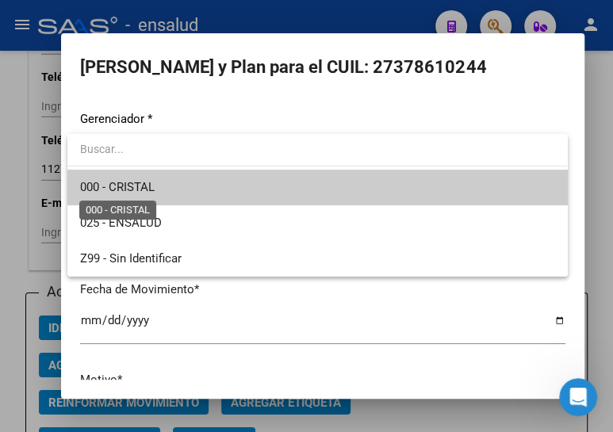
click at [133, 188] on span "000 - CRISTAL" at bounding box center [117, 187] width 75 height 14
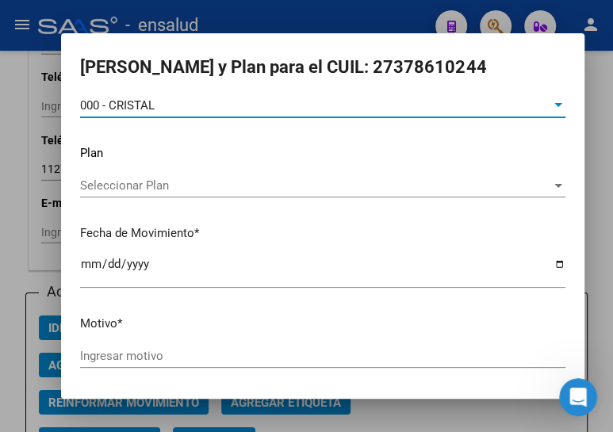
scroll to position [71, 0]
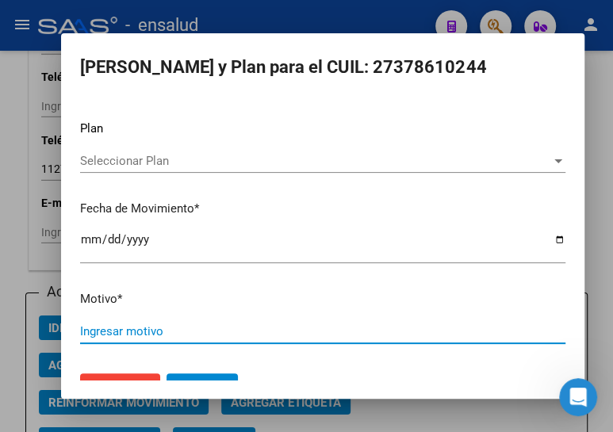
click at [105, 330] on input "Ingresar motivo" at bounding box center [322, 331] width 485 height 14
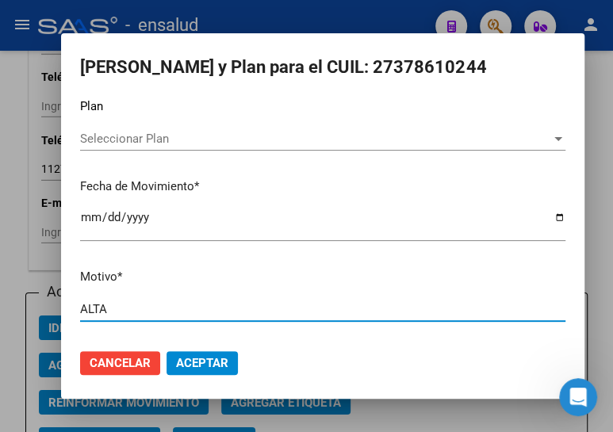
type input "ALTA"
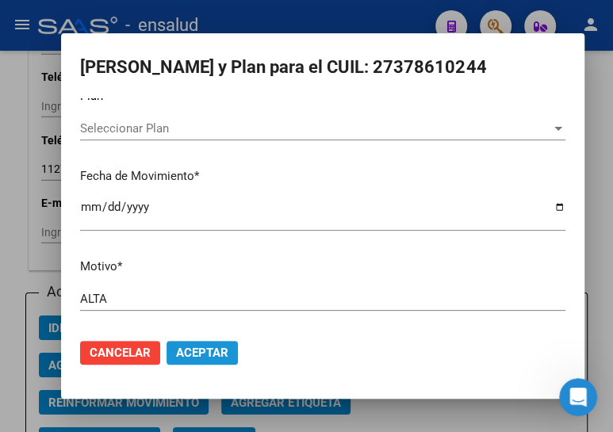
click at [191, 342] on button "Aceptar" at bounding box center [201, 353] width 71 height 24
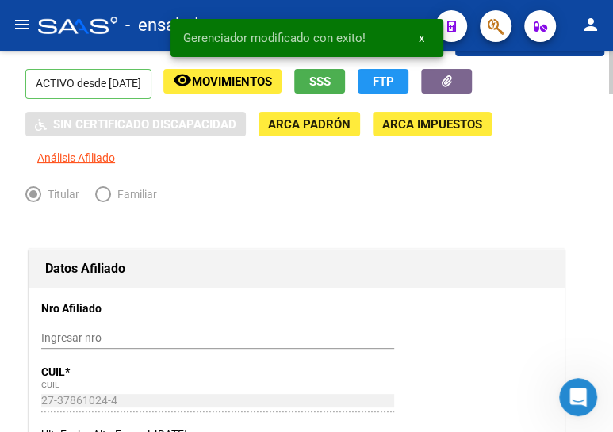
scroll to position [0, 0]
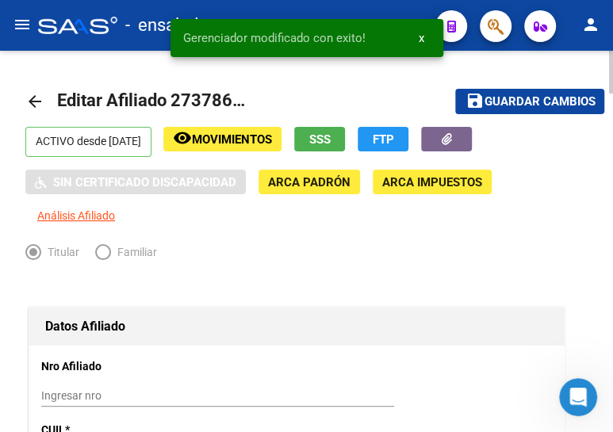
click at [525, 96] on span "Guardar cambios" at bounding box center [539, 102] width 111 height 14
click at [32, 97] on mat-icon "arrow_back" at bounding box center [34, 101] width 19 height 19
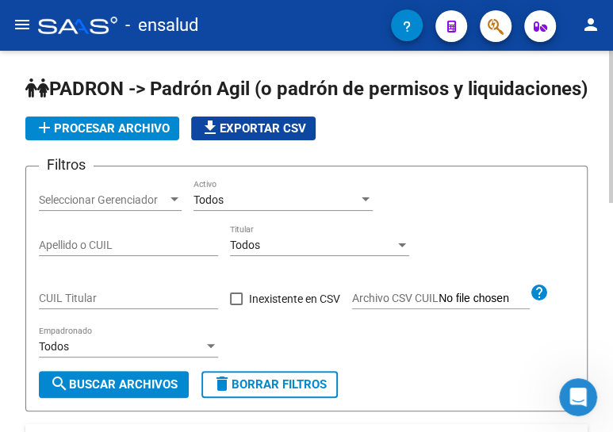
click at [94, 305] on input "CUIL Titular" at bounding box center [128, 298] width 179 height 13
paste input "27-26384863-8"
type input "27-26384863-8"
click at [142, 392] on span "search Buscar Archivos" at bounding box center [114, 384] width 128 height 14
click at [132, 392] on span "search Buscar Archivos" at bounding box center [114, 384] width 128 height 14
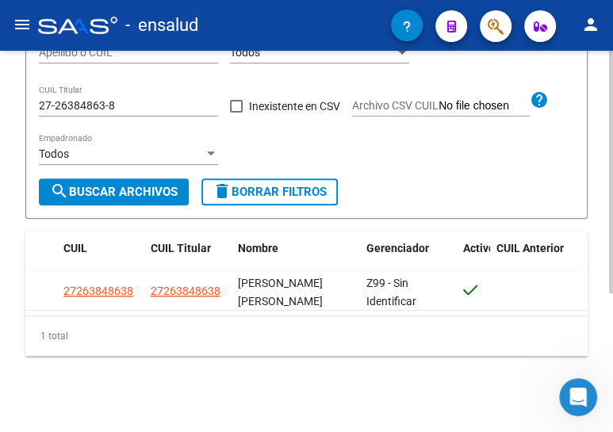
scroll to position [217, 0]
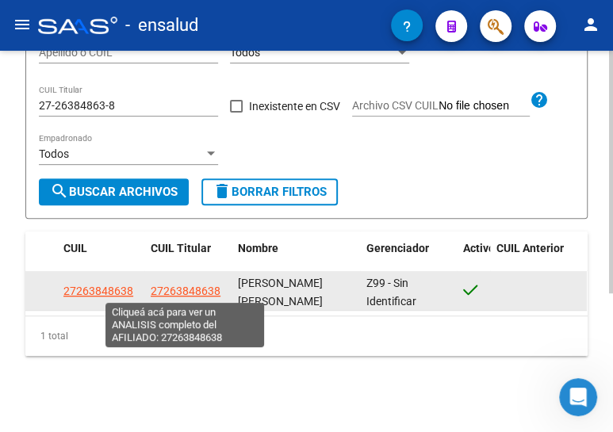
click at [180, 285] on span "27263848638" at bounding box center [186, 291] width 70 height 13
type textarea "27263848638"
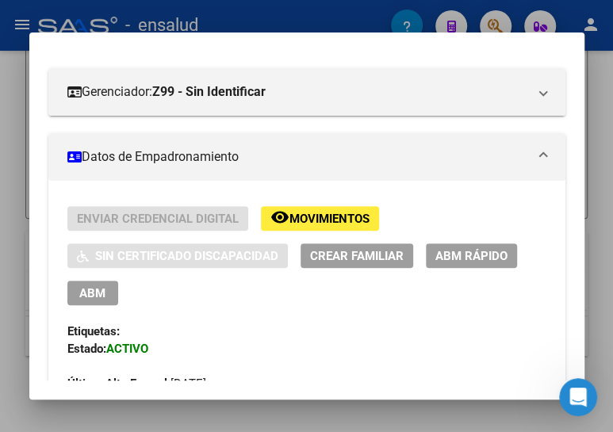
scroll to position [288, 0]
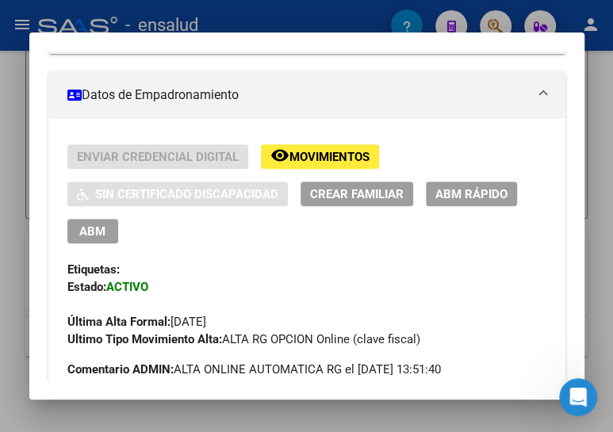
click at [110, 232] on button "ABM" at bounding box center [92, 231] width 51 height 25
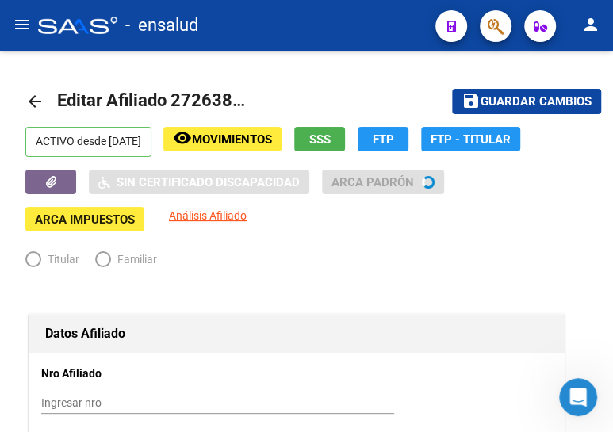
radio input "true"
type input "30-99900131-5"
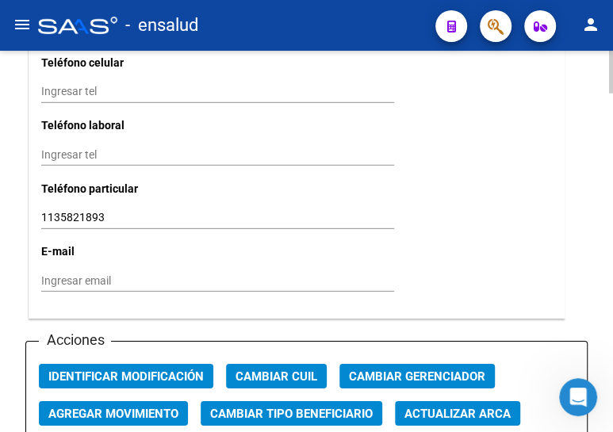
scroll to position [1729, 0]
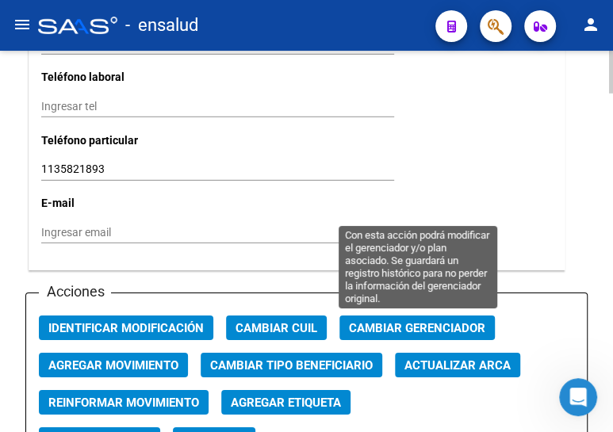
click at [407, 322] on span "Cambiar Gerenciador" at bounding box center [417, 328] width 136 height 14
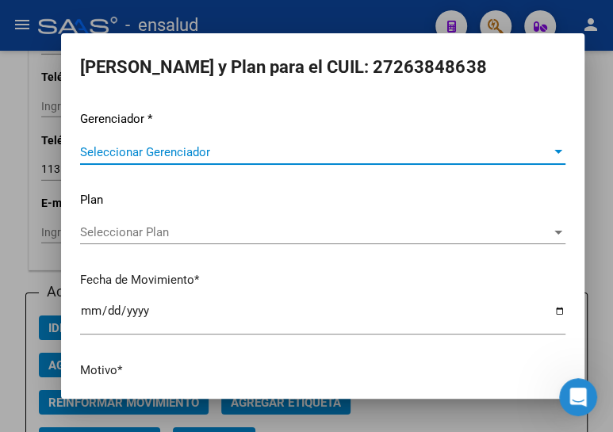
click at [233, 147] on span "Seleccionar Gerenciador" at bounding box center [315, 152] width 471 height 14
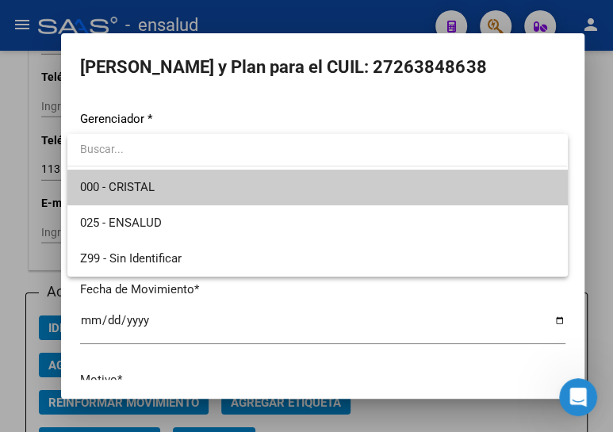
click at [180, 189] on span "000 - CRISTAL" at bounding box center [317, 188] width 474 height 36
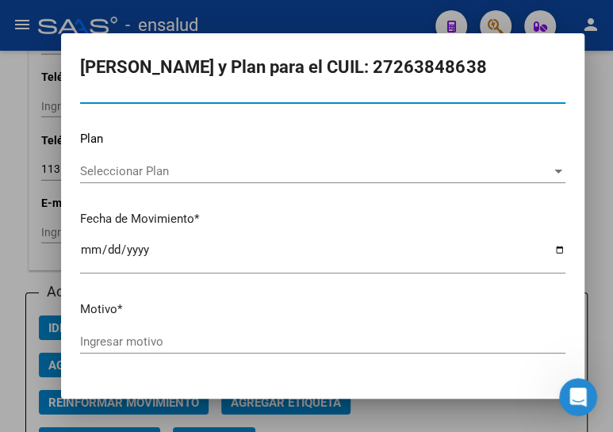
scroll to position [104, 0]
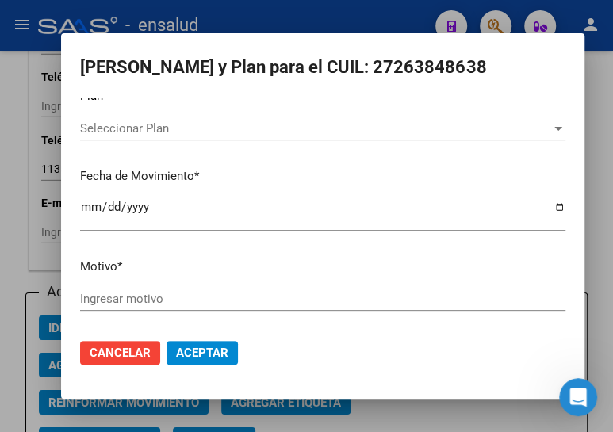
click at [163, 297] on input "Ingresar motivo" at bounding box center [322, 299] width 485 height 14
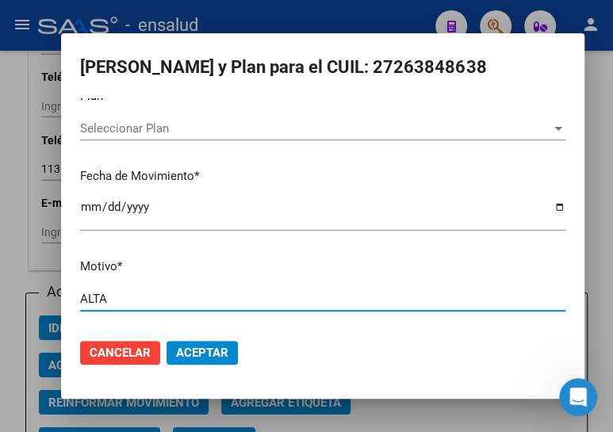
type input "ALTA"
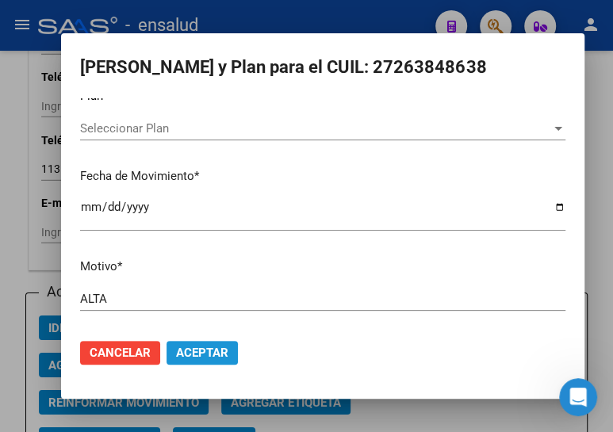
click at [203, 346] on span "Aceptar" at bounding box center [202, 353] width 52 height 14
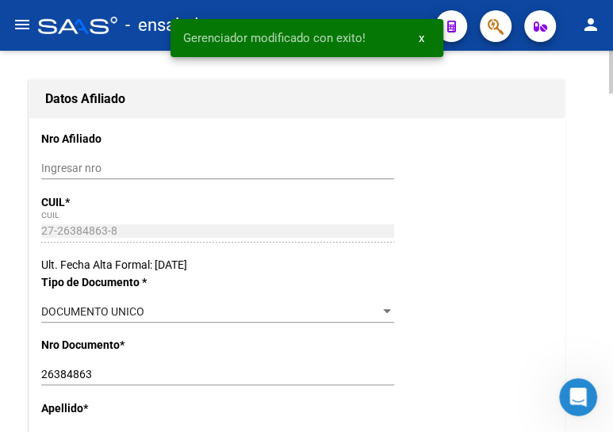
scroll to position [0, 0]
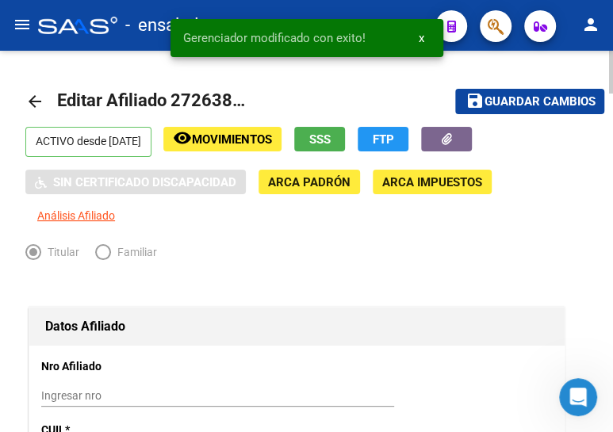
click at [520, 98] on span "Guardar cambios" at bounding box center [539, 102] width 111 height 14
click at [32, 96] on mat-icon "arrow_back" at bounding box center [34, 101] width 19 height 19
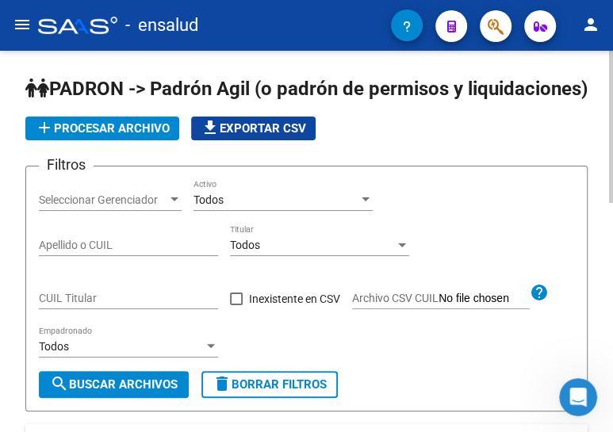
click at [100, 305] on input "CUIL Titular" at bounding box center [128, 298] width 179 height 13
paste input "20-24418424-4"
type input "20-24418424-4"
click at [101, 392] on span "search Buscar Archivos" at bounding box center [114, 384] width 128 height 14
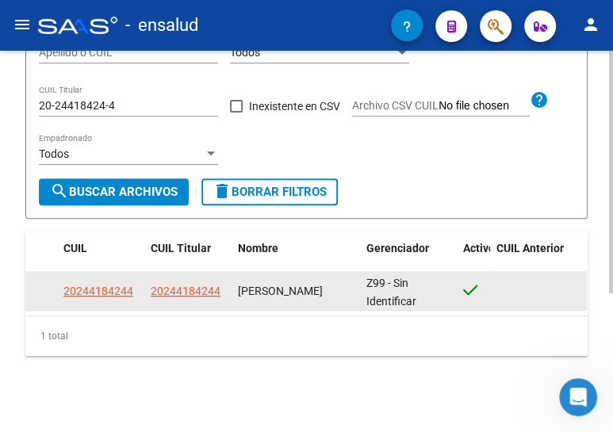
scroll to position [217, 0]
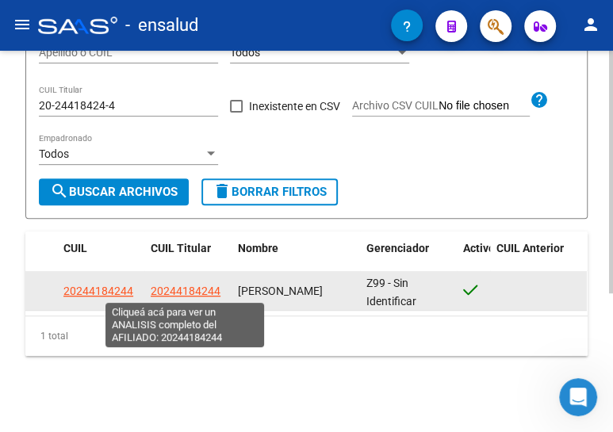
click at [196, 293] on span "20244184244" at bounding box center [186, 291] width 70 height 13
type textarea "20244184244"
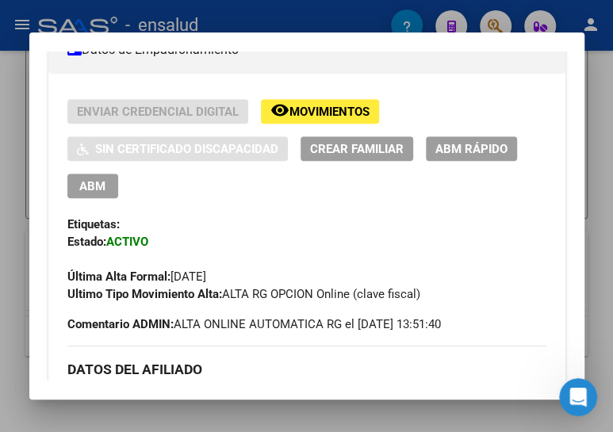
scroll to position [360, 0]
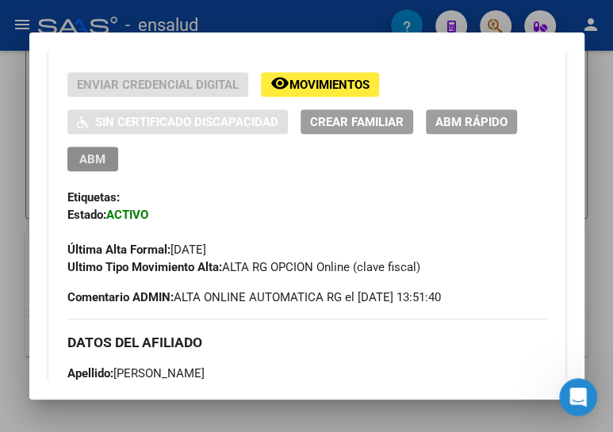
click at [94, 155] on span "ABM" at bounding box center [92, 159] width 26 height 14
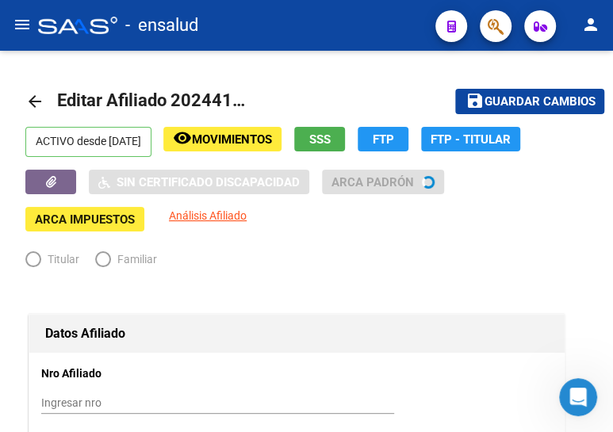
radio input "true"
type input "30-99900131-5"
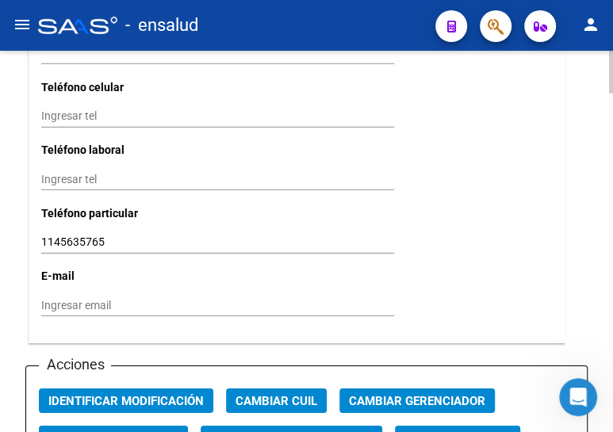
scroll to position [1657, 0]
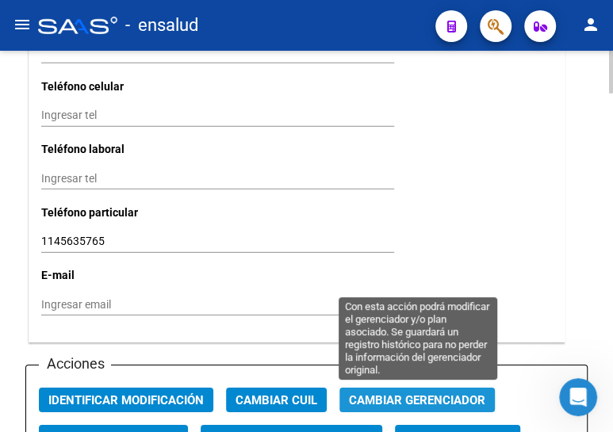
click at [395, 392] on span "Cambiar Gerenciador" at bounding box center [417, 399] width 136 height 14
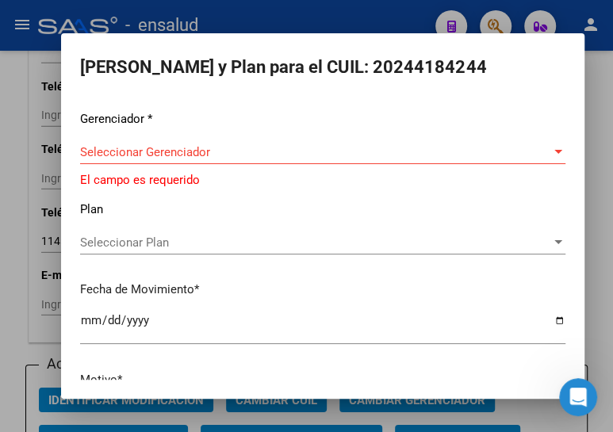
click at [132, 144] on div "Seleccionar Gerenciador Seleccionar Gerenciador" at bounding box center [322, 152] width 485 height 24
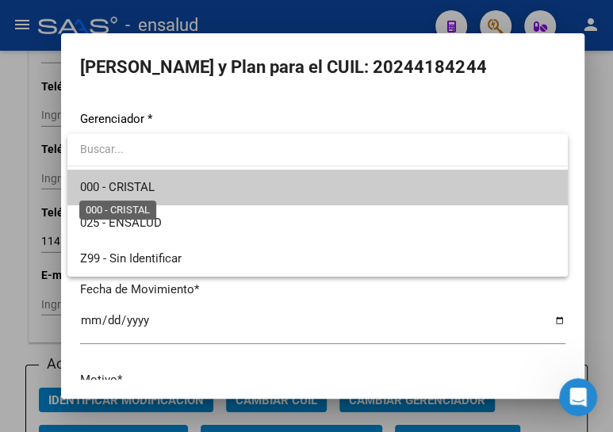
click at [128, 186] on span "000 - CRISTAL" at bounding box center [117, 187] width 75 height 14
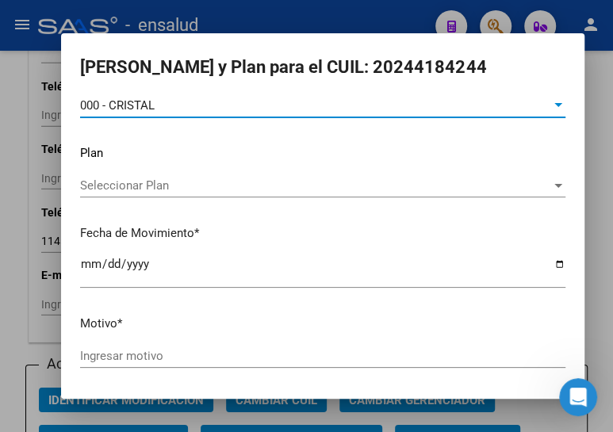
scroll to position [104, 0]
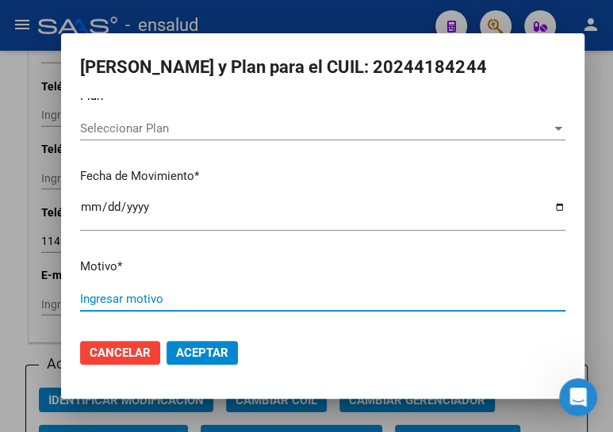
click at [103, 296] on input "Ingresar motivo" at bounding box center [322, 299] width 485 height 14
type input "ALTA"
click at [193, 349] on span "Aceptar" at bounding box center [202, 353] width 52 height 14
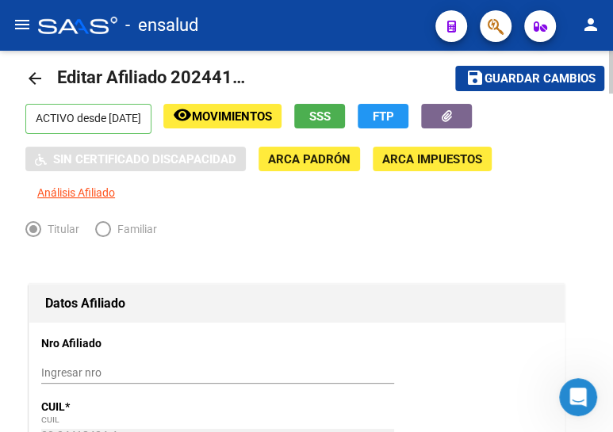
scroll to position [0, 0]
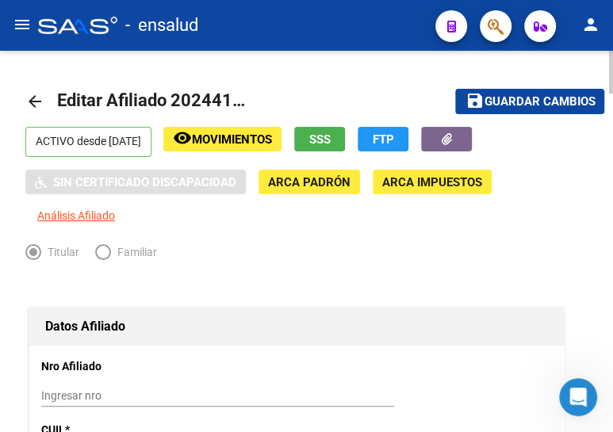
click at [477, 100] on mat-icon "save" at bounding box center [474, 100] width 19 height 19
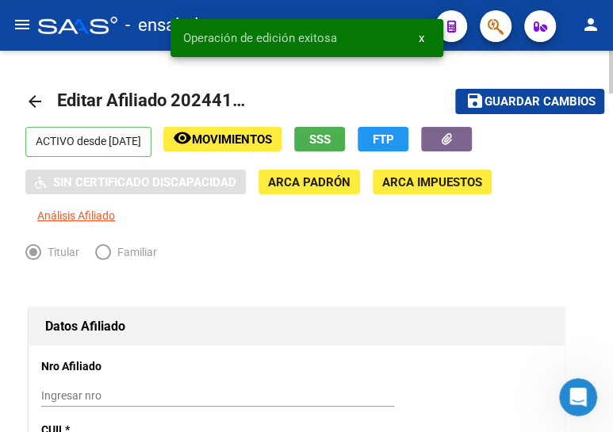
click at [32, 97] on mat-icon "arrow_back" at bounding box center [34, 101] width 19 height 19
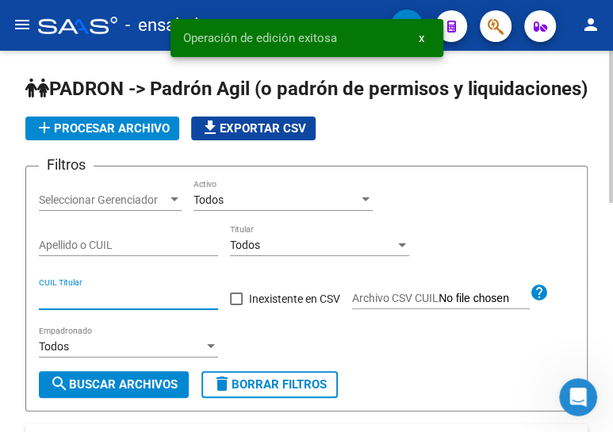
click at [83, 305] on input "CUIL Titular" at bounding box center [128, 298] width 179 height 13
paste input "23-42687887-9"
type input "23-42687887-9"
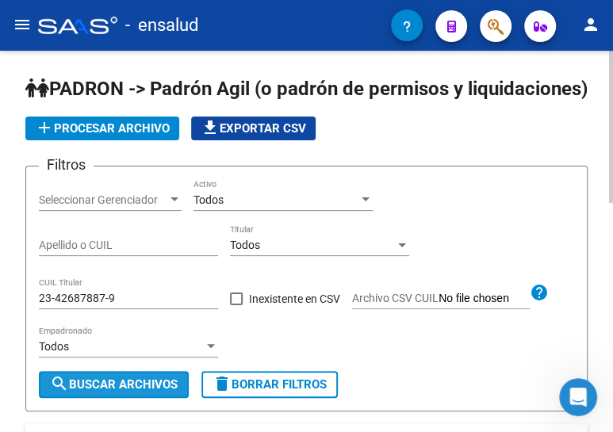
drag, startPoint x: 113, startPoint y: 412, endPoint x: 131, endPoint y: 396, distance: 24.1
click at [114, 392] on span "search Buscar Archivos" at bounding box center [114, 384] width 128 height 14
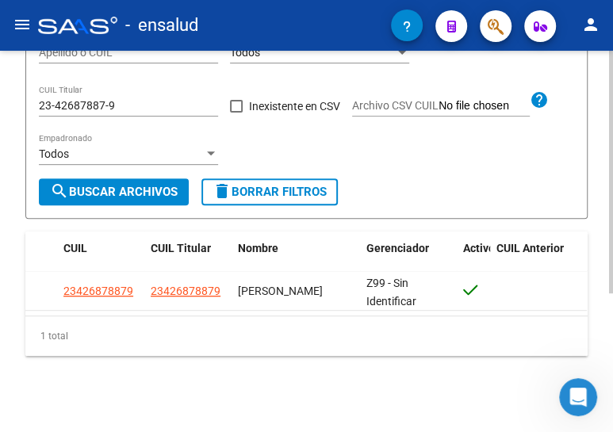
scroll to position [217, 0]
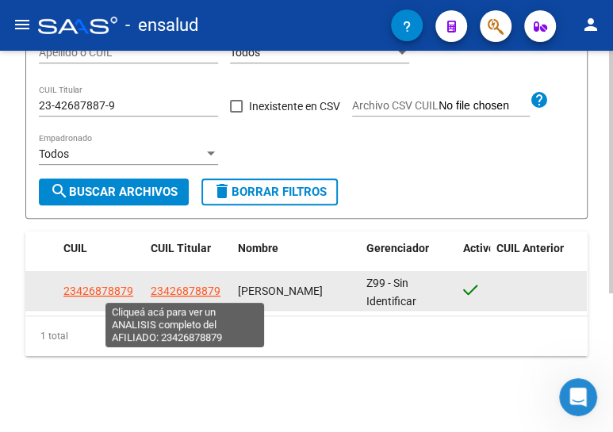
click at [177, 287] on span "23426878879" at bounding box center [186, 291] width 70 height 13
type textarea "23426878879"
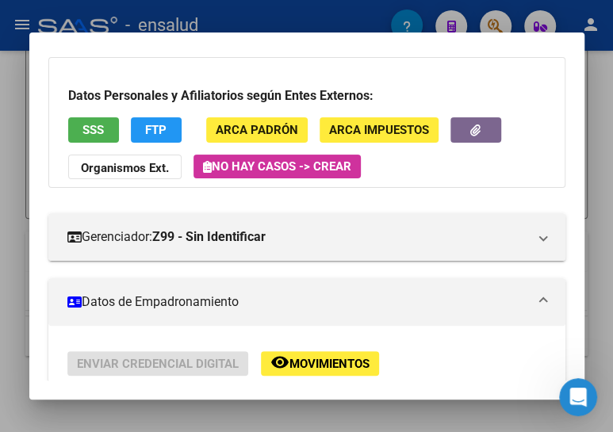
scroll to position [360, 0]
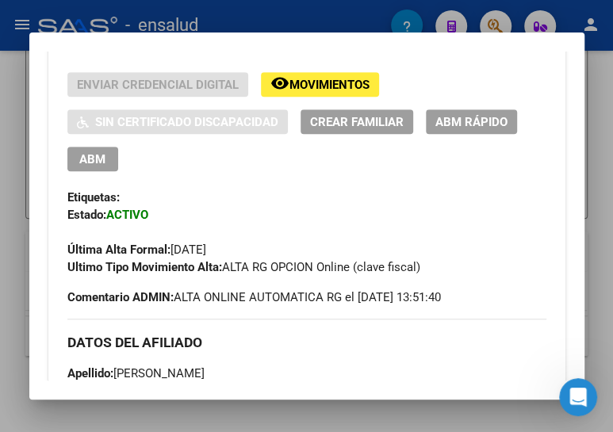
click at [94, 158] on span "ABM" at bounding box center [92, 159] width 26 height 14
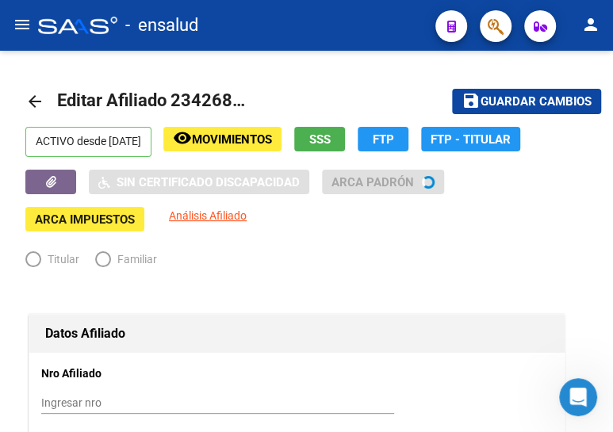
radio input "true"
type input "30-71552215-9"
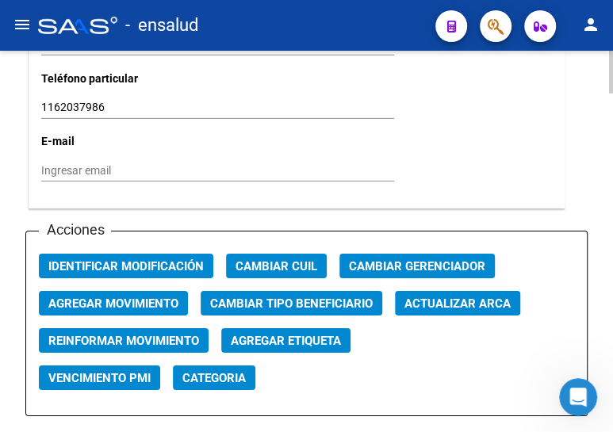
scroll to position [1801, 0]
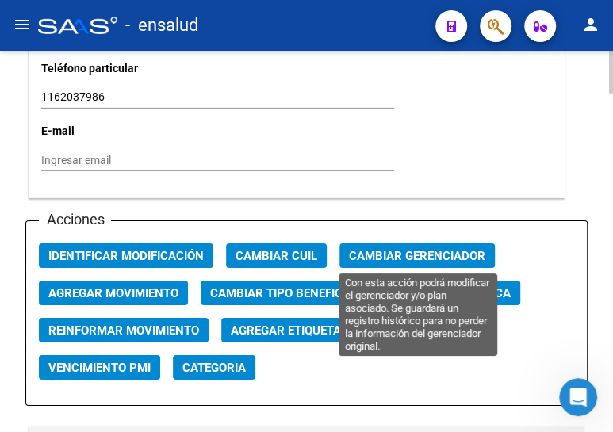
click at [419, 254] on span "Cambiar Gerenciador" at bounding box center [417, 256] width 136 height 14
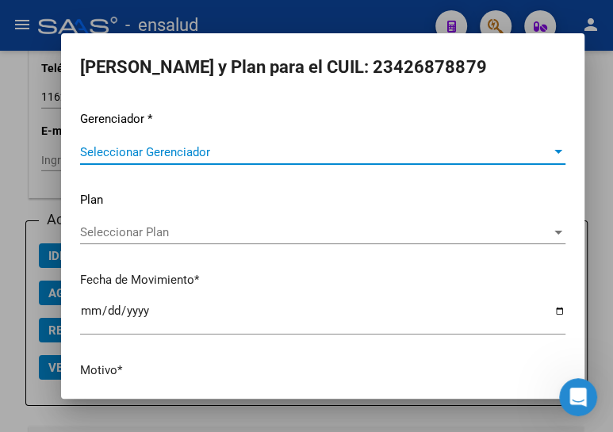
click at [128, 151] on span "Seleccionar Gerenciador" at bounding box center [315, 152] width 471 height 14
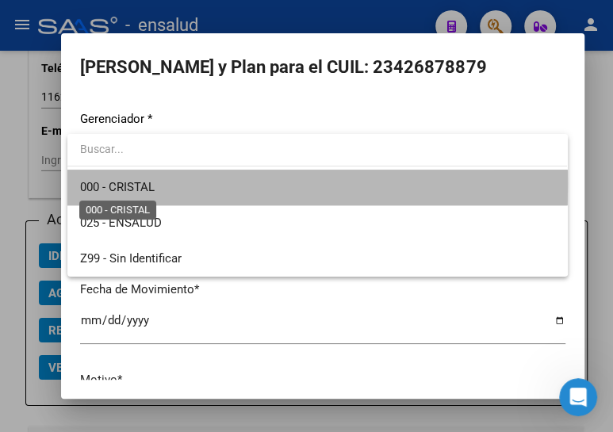
drag, startPoint x: 128, startPoint y: 183, endPoint x: 128, endPoint y: 250, distance: 66.6
click at [128, 183] on span "000 - CRISTAL" at bounding box center [117, 187] width 75 height 14
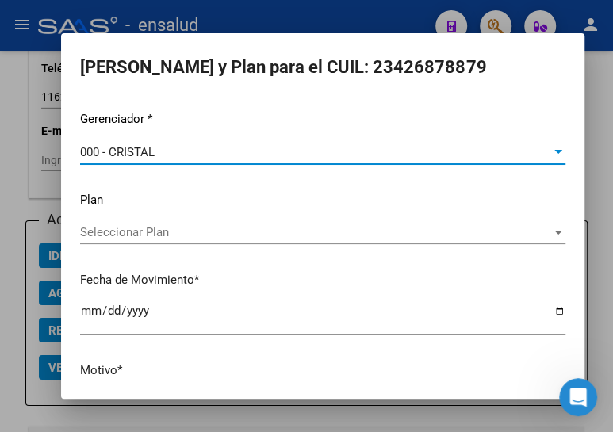
scroll to position [104, 0]
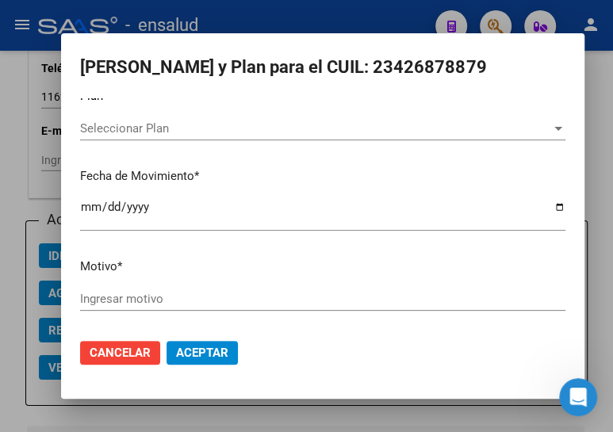
click at [129, 298] on input "Ingresar motivo" at bounding box center [322, 299] width 485 height 14
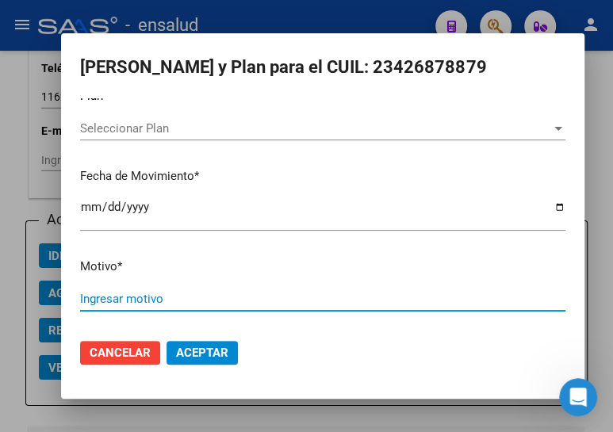
paste input "23426878879"
drag, startPoint x: 164, startPoint y: 294, endPoint x: 32, endPoint y: 285, distance: 132.7
click at [33, 289] on div "Elegir Gerenciador y Plan para el CUIL: 23426878879 Gerenciador * 000 - CRISTAL…" at bounding box center [306, 216] width 613 height 432
type input "ALTA"
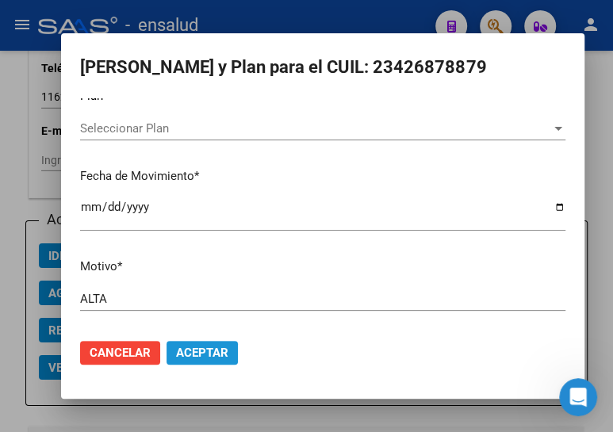
click at [197, 342] on button "Aceptar" at bounding box center [201, 353] width 71 height 24
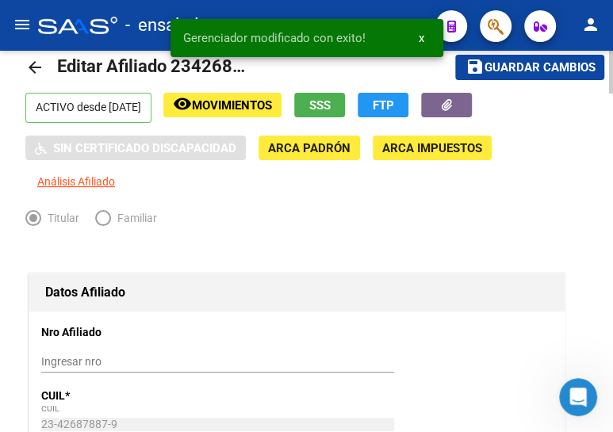
scroll to position [0, 0]
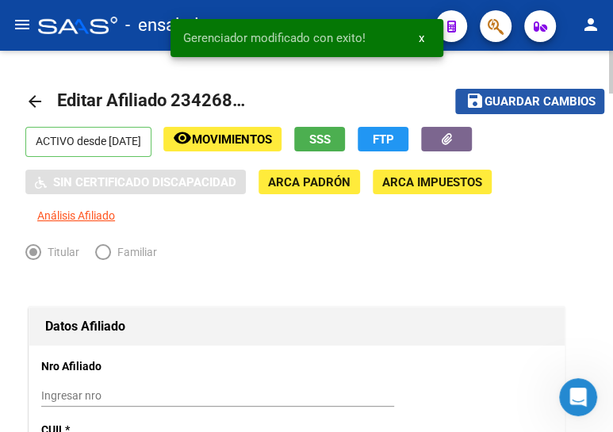
click at [518, 102] on span "Guardar cambios" at bounding box center [539, 102] width 111 height 14
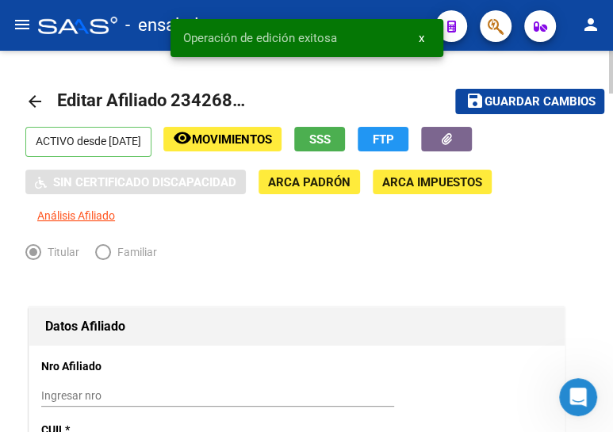
click at [34, 98] on mat-icon "arrow_back" at bounding box center [34, 101] width 19 height 19
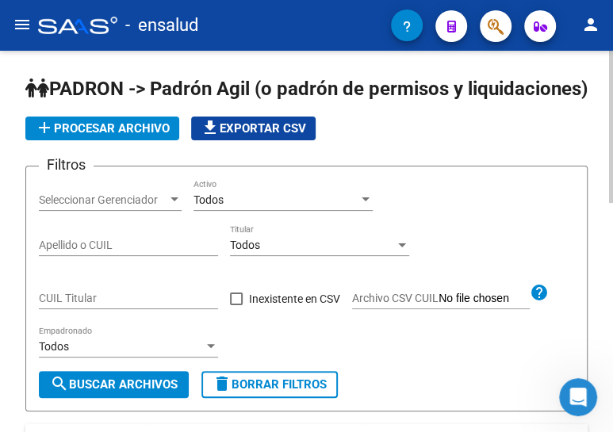
click at [95, 305] on input "CUIL Titular" at bounding box center [128, 298] width 179 height 13
paste input "20-95821836-3"
type input "20-95821836-3"
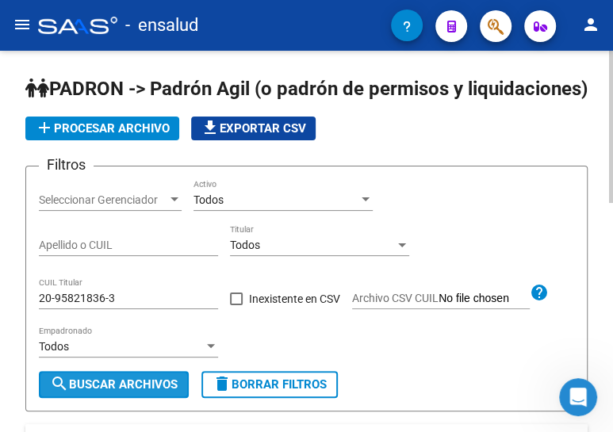
drag, startPoint x: 121, startPoint y: 403, endPoint x: 116, endPoint y: 381, distance: 22.7
click at [123, 392] on span "search Buscar Archivos" at bounding box center [114, 384] width 128 height 14
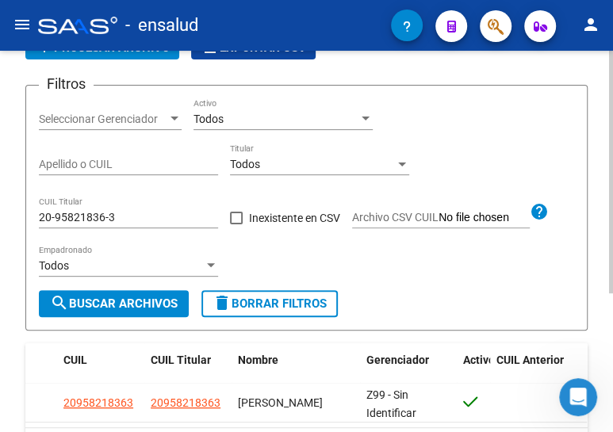
scroll to position [217, 0]
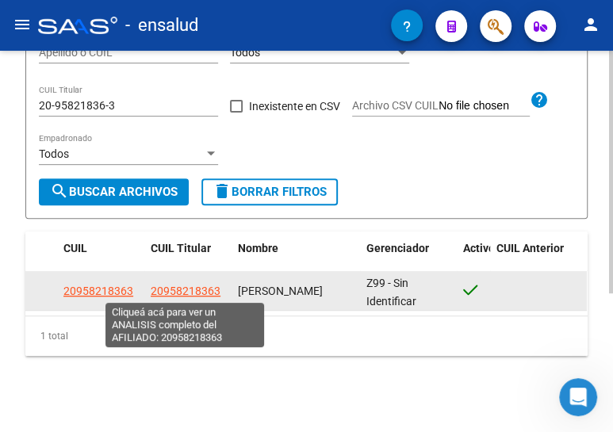
click at [166, 289] on span "20958218363" at bounding box center [186, 291] width 70 height 13
type textarea "20958218363"
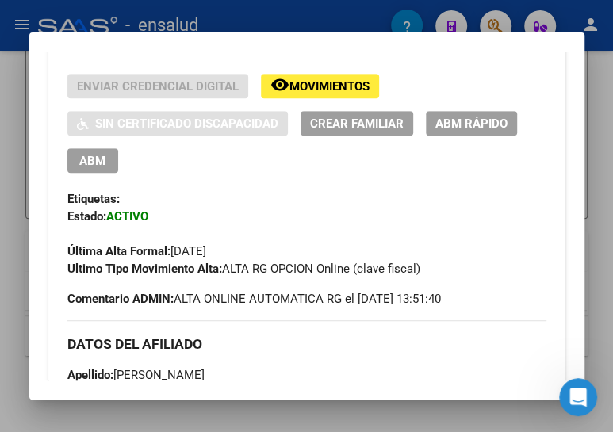
scroll to position [360, 0]
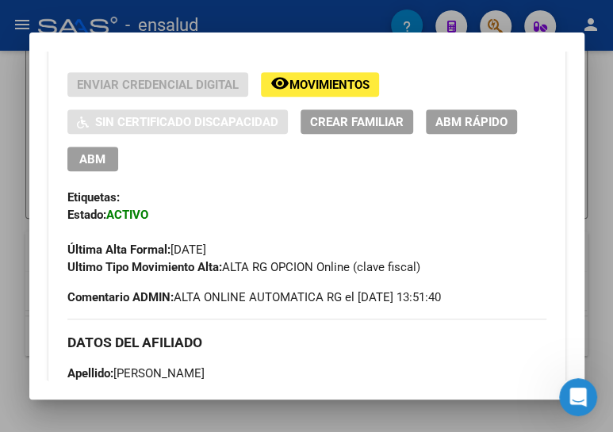
click at [94, 158] on span "ABM" at bounding box center [92, 159] width 26 height 14
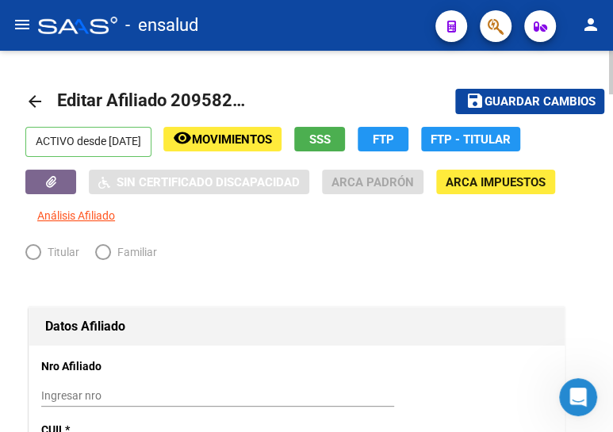
radio input "true"
type input "30-71552215-9"
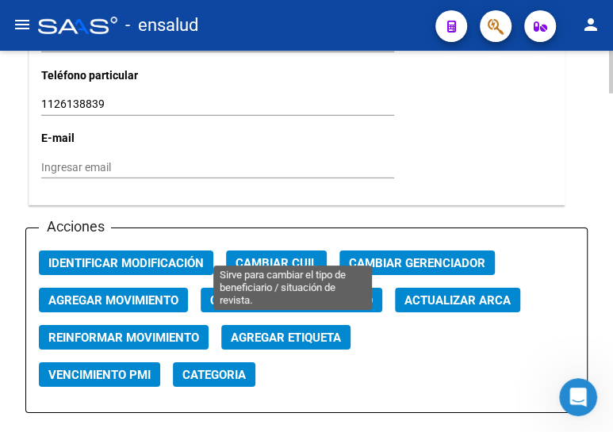
scroll to position [1874, 0]
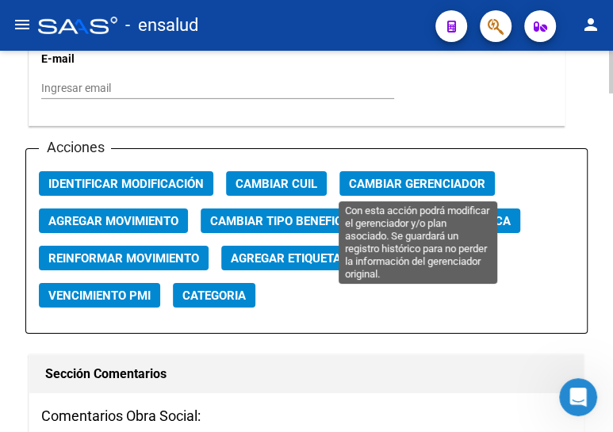
click at [410, 180] on span "Cambiar Gerenciador" at bounding box center [417, 184] width 136 height 14
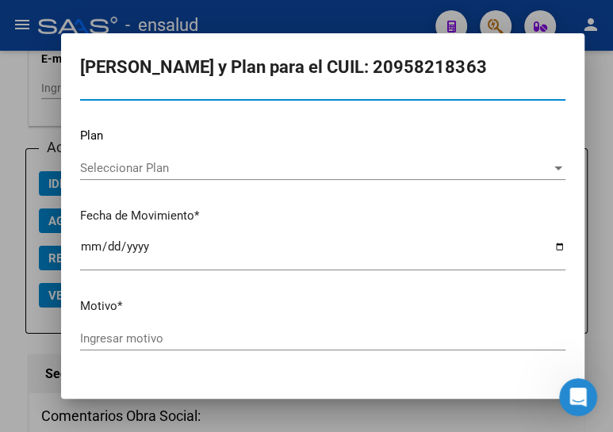
scroll to position [0, 0]
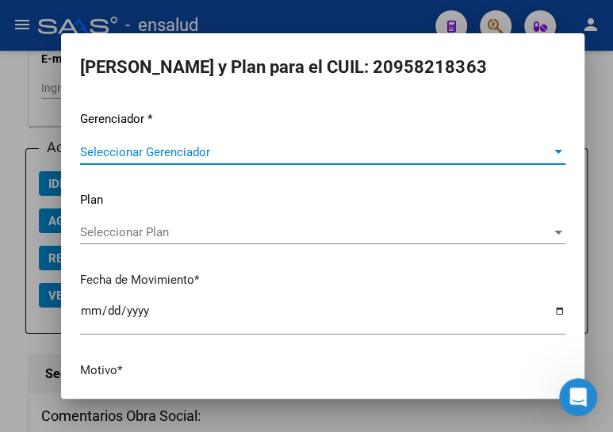
click at [149, 148] on span "Seleccionar Gerenciador" at bounding box center [315, 152] width 471 height 14
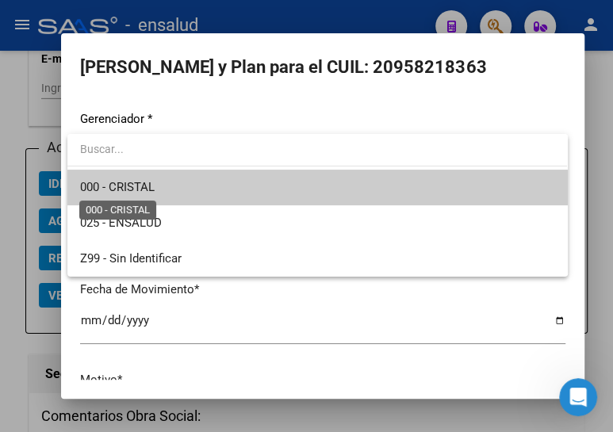
click at [154, 182] on span "000 - CRISTAL" at bounding box center [117, 187] width 75 height 14
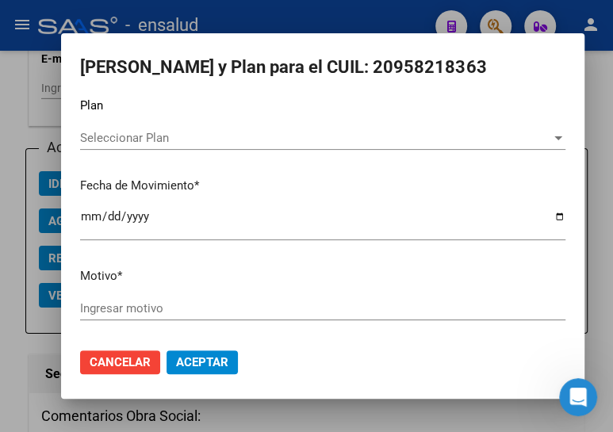
scroll to position [104, 0]
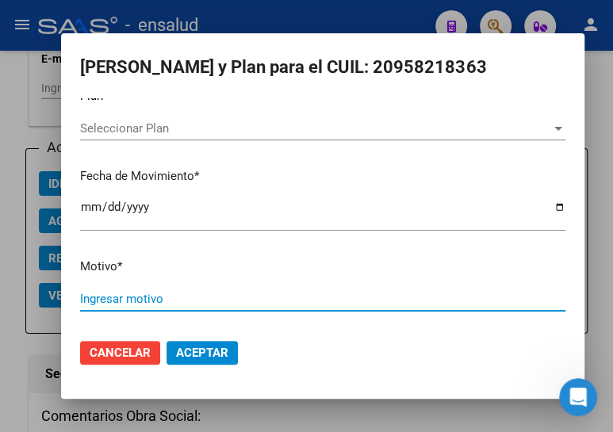
click at [146, 293] on input "Ingresar motivo" at bounding box center [322, 299] width 485 height 14
type input "ALTA"
click at [193, 348] on span "Aceptar" at bounding box center [202, 353] width 52 height 14
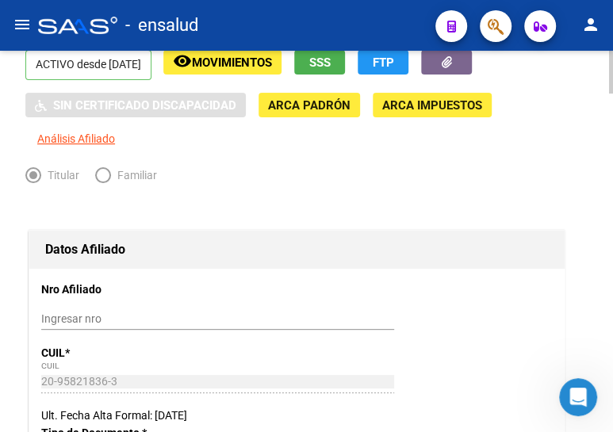
scroll to position [0, 0]
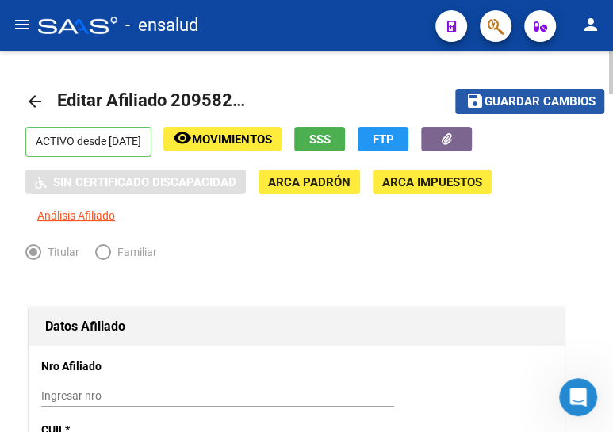
drag, startPoint x: 499, startPoint y: 98, endPoint x: 461, endPoint y: 112, distance: 41.4
click at [498, 98] on span "Guardar cambios" at bounding box center [539, 102] width 111 height 14
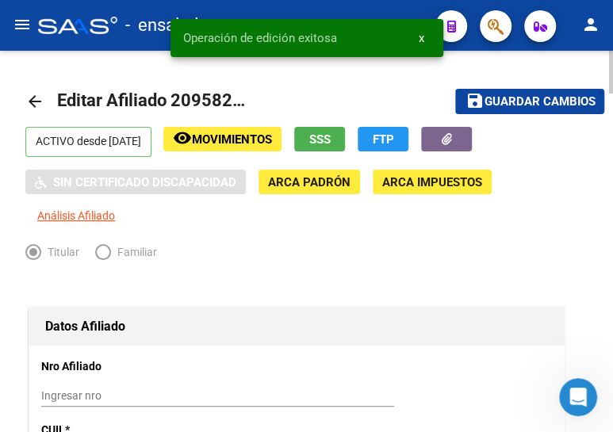
click at [34, 97] on mat-icon "arrow_back" at bounding box center [34, 101] width 19 height 19
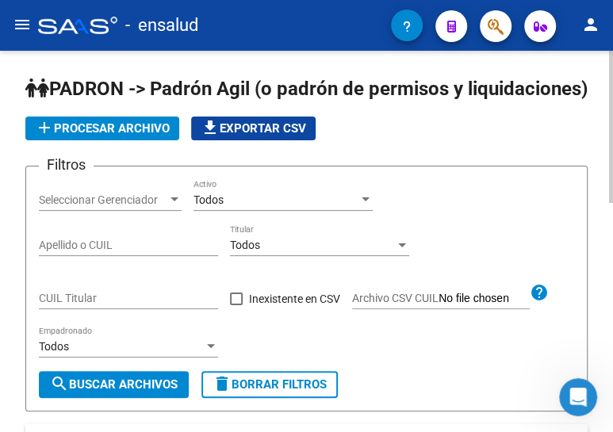
click at [90, 305] on input "CUIL Titular" at bounding box center [128, 298] width 179 height 13
paste input "27-41463875-4"
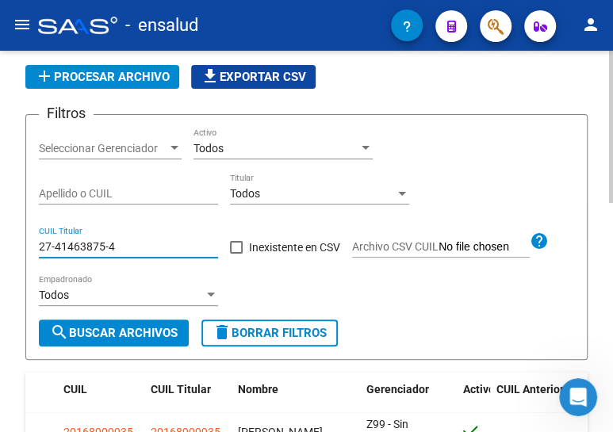
scroll to position [71, 0]
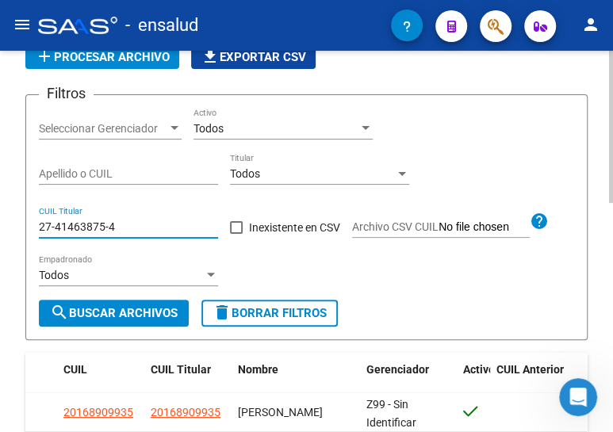
type input "27-41463875-4"
click at [104, 320] on span "search Buscar Archivos" at bounding box center [114, 313] width 128 height 14
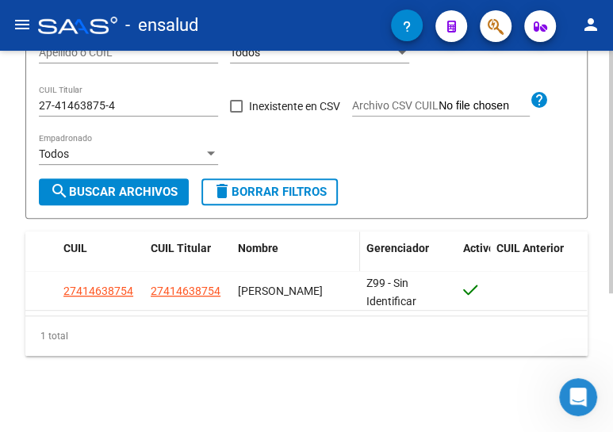
scroll to position [217, 0]
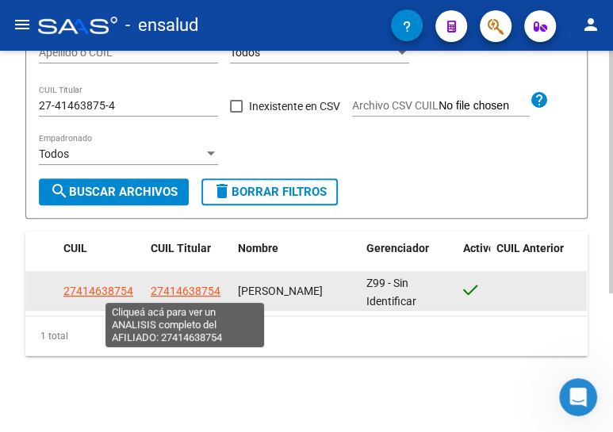
click at [180, 288] on span "27414638754" at bounding box center [186, 291] width 70 height 13
type textarea "27414638754"
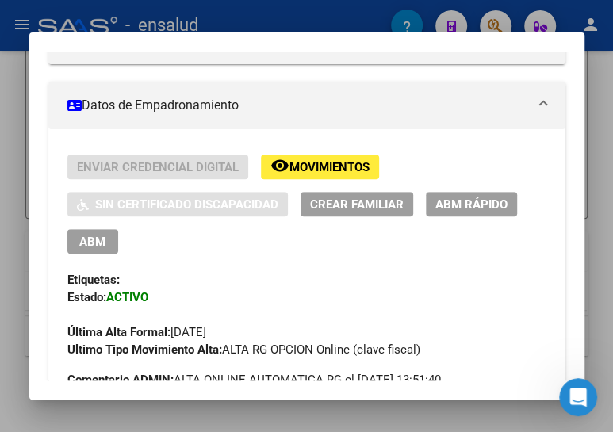
scroll to position [288, 0]
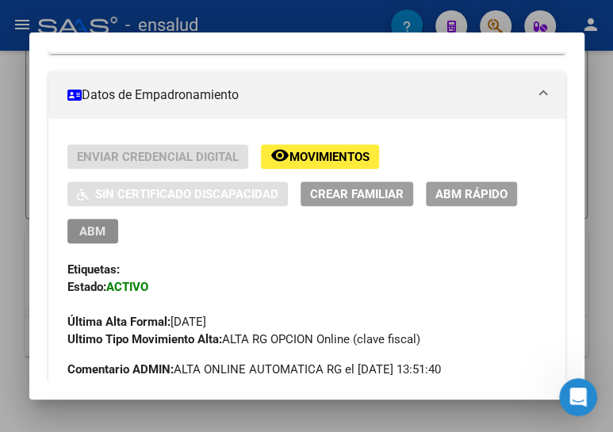
click at [80, 228] on span "ABM" at bounding box center [92, 231] width 26 height 14
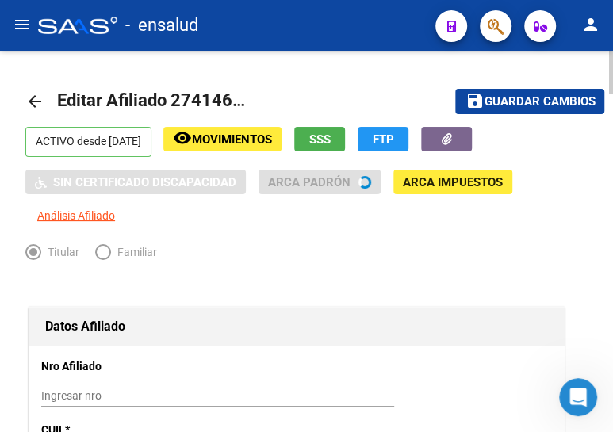
radio input "true"
type input "30-62221968-5"
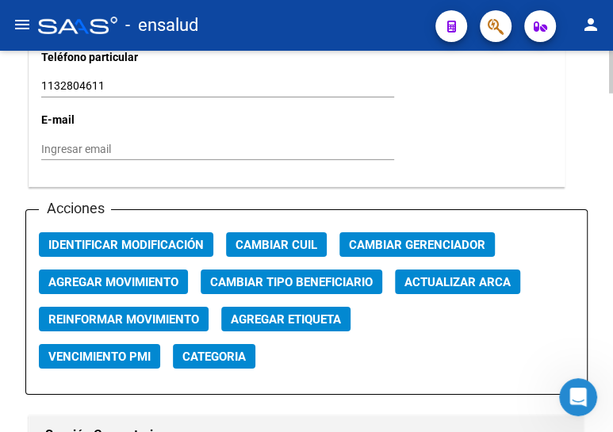
scroll to position [1874, 0]
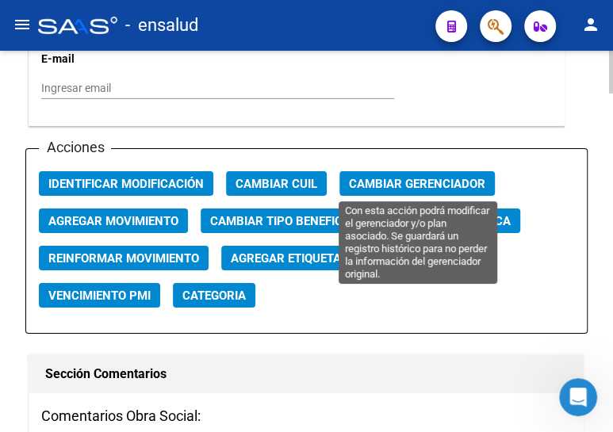
click at [414, 178] on span "Cambiar Gerenciador" at bounding box center [417, 184] width 136 height 14
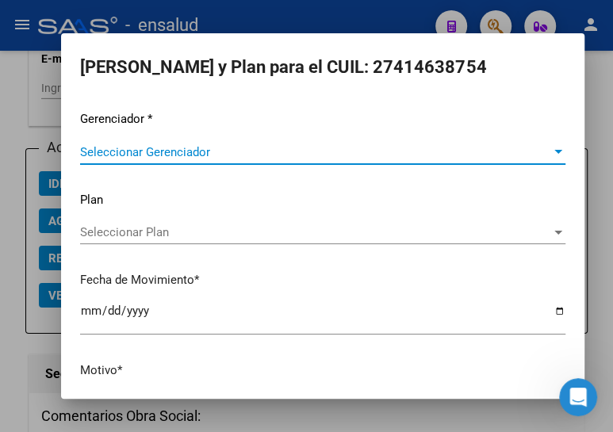
click at [196, 152] on span "Seleccionar Gerenciador" at bounding box center [315, 152] width 471 height 14
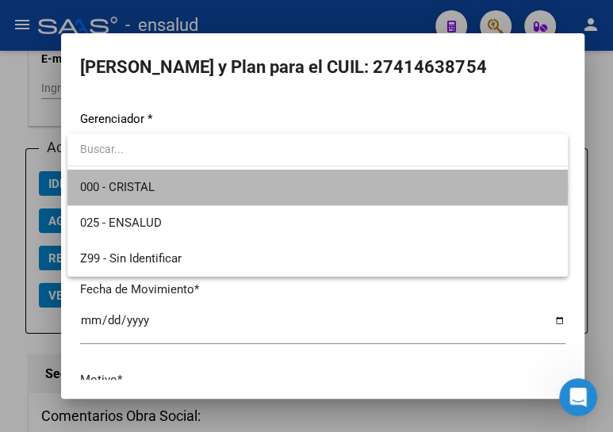
click at [206, 189] on span "000 - CRISTAL" at bounding box center [317, 188] width 474 height 36
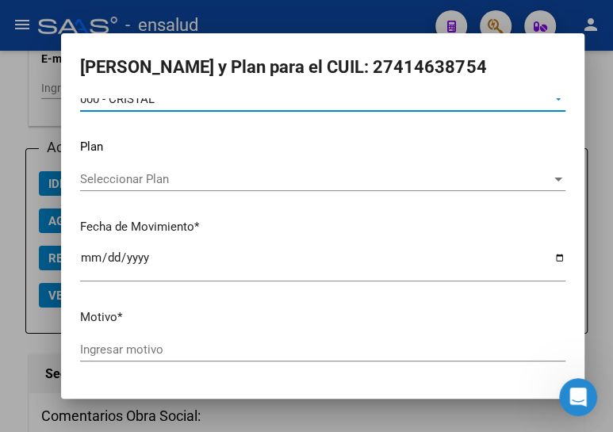
scroll to position [104, 0]
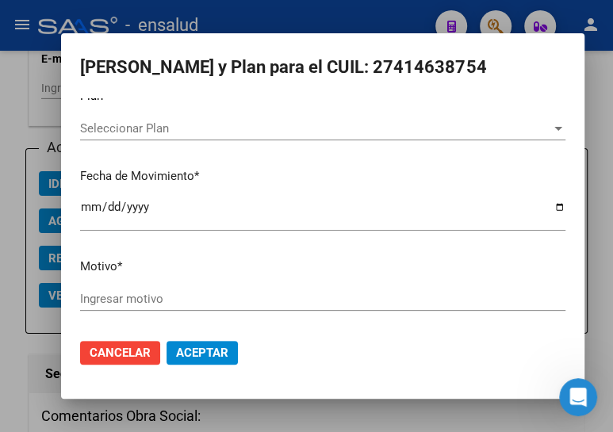
click at [194, 293] on input "Ingresar motivo" at bounding box center [322, 299] width 485 height 14
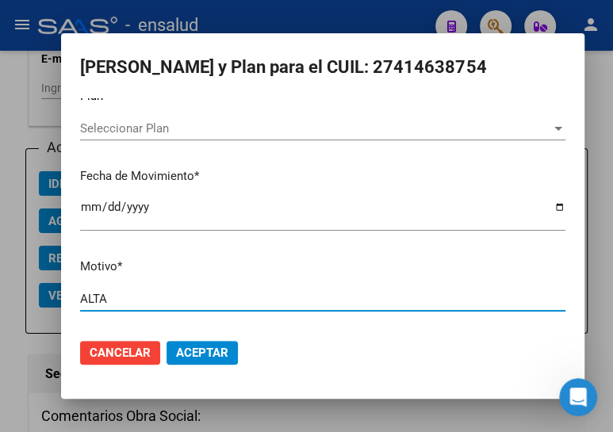
type input "ALTA"
click at [202, 348] on span "Aceptar" at bounding box center [202, 353] width 52 height 14
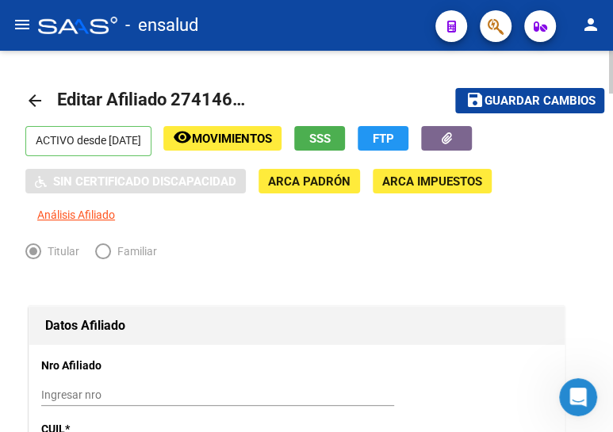
scroll to position [0, 0]
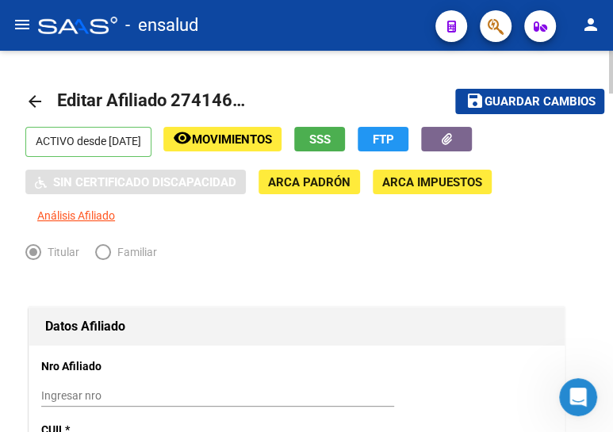
drag, startPoint x: 492, startPoint y: 101, endPoint x: 413, endPoint y: 94, distance: 78.7
click at [492, 100] on span "Guardar cambios" at bounding box center [539, 102] width 111 height 14
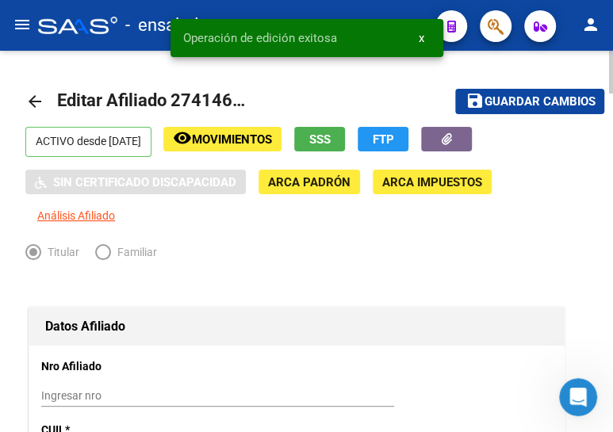
click at [30, 94] on mat-icon "arrow_back" at bounding box center [34, 101] width 19 height 19
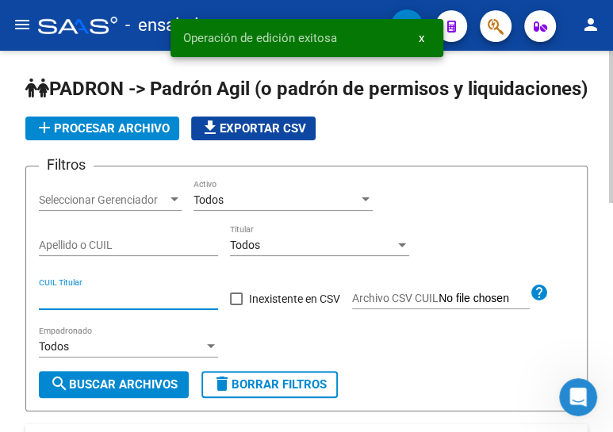
click at [110, 305] on input "CUIL Titular" at bounding box center [128, 298] width 179 height 13
paste input "20-40997431-8"
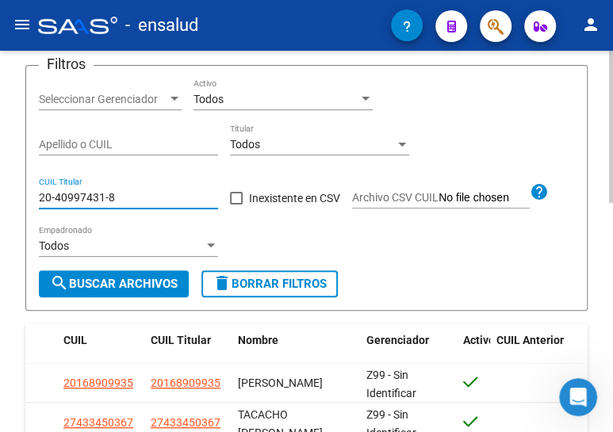
scroll to position [144, 0]
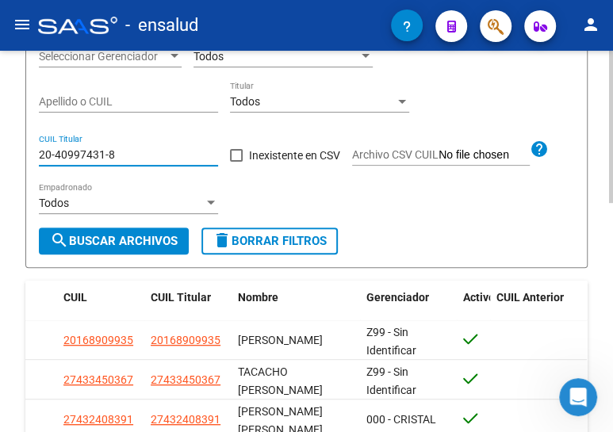
type input "20-40997431-8"
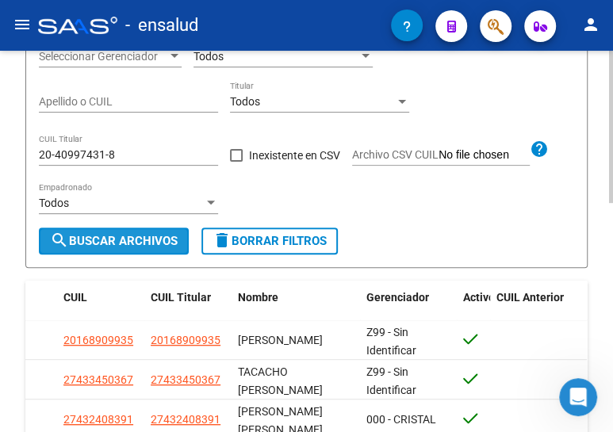
click at [114, 248] on span "search Buscar Archivos" at bounding box center [114, 241] width 128 height 14
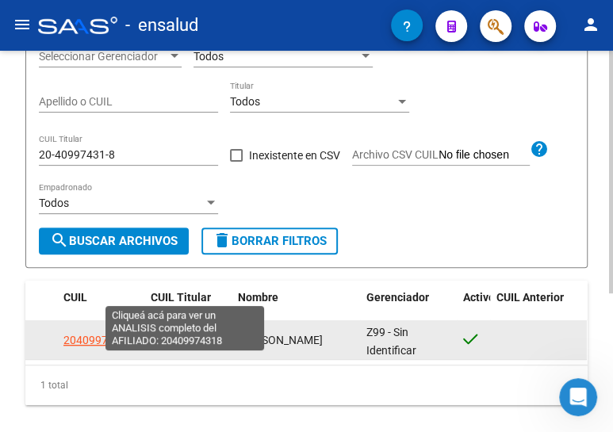
click at [192, 346] on span "20409974318" at bounding box center [186, 340] width 70 height 13
type textarea "20409974318"
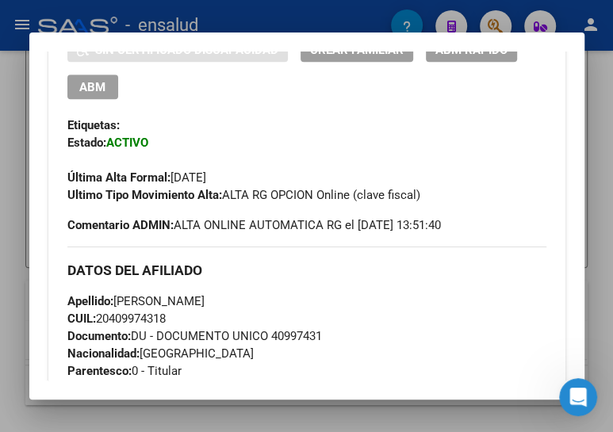
scroll to position [288, 0]
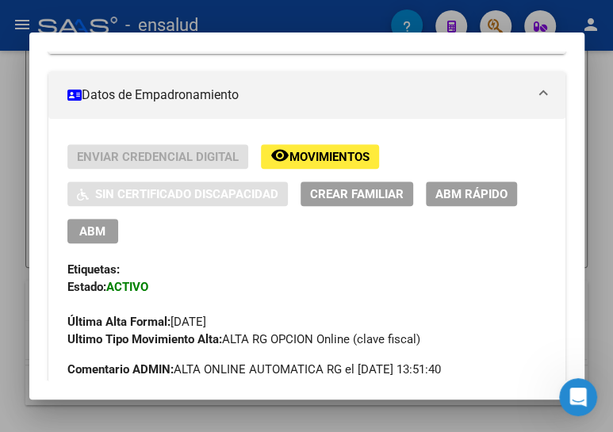
click at [84, 228] on span "ABM" at bounding box center [92, 231] width 26 height 14
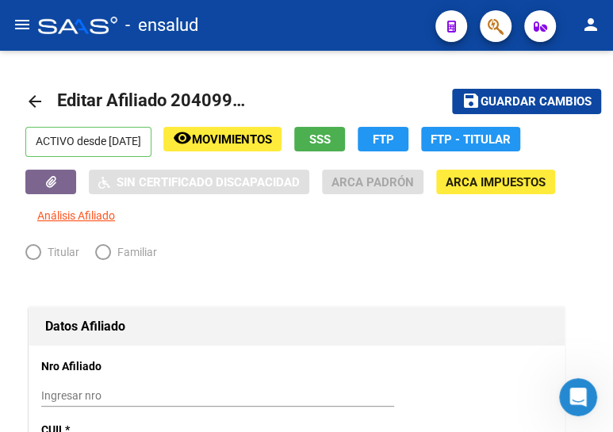
radio input "true"
type input "30-70554966-0"
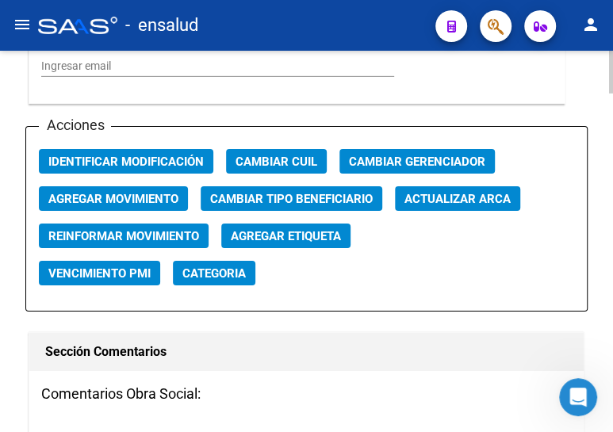
scroll to position [1874, 0]
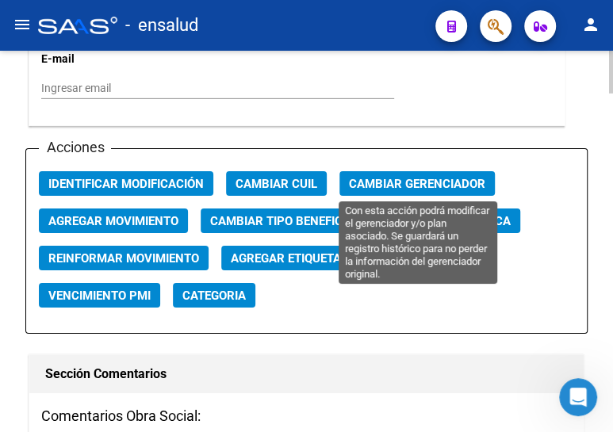
click at [369, 178] on span "Cambiar Gerenciador" at bounding box center [417, 184] width 136 height 14
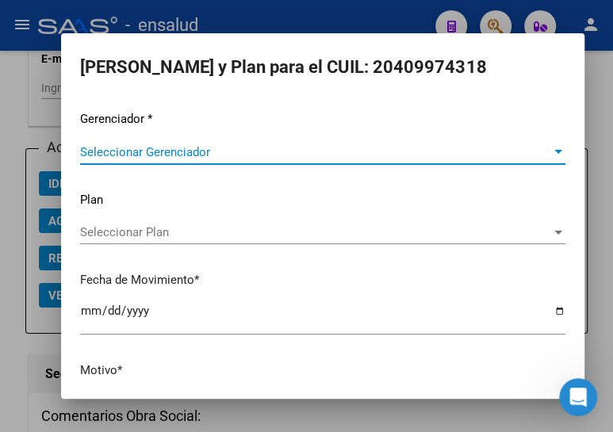
click at [201, 143] on div "Seleccionar Gerenciador Seleccionar Gerenciador" at bounding box center [322, 152] width 485 height 24
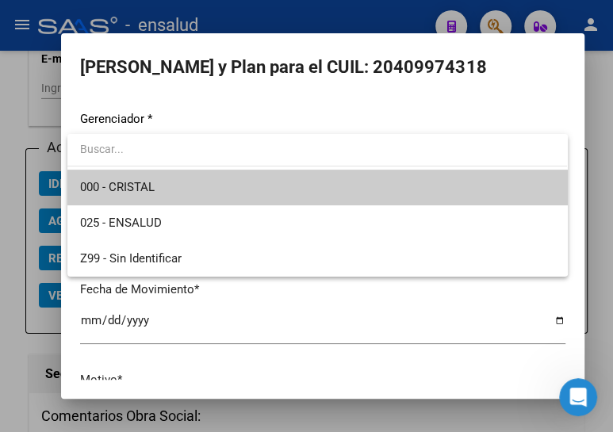
click at [169, 181] on span "000 - CRISTAL" at bounding box center [317, 188] width 474 height 36
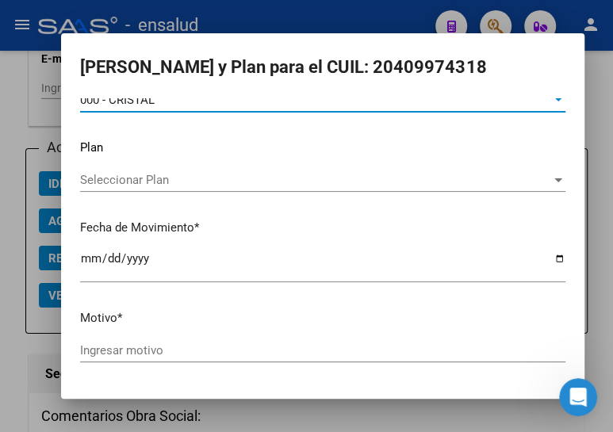
scroll to position [104, 0]
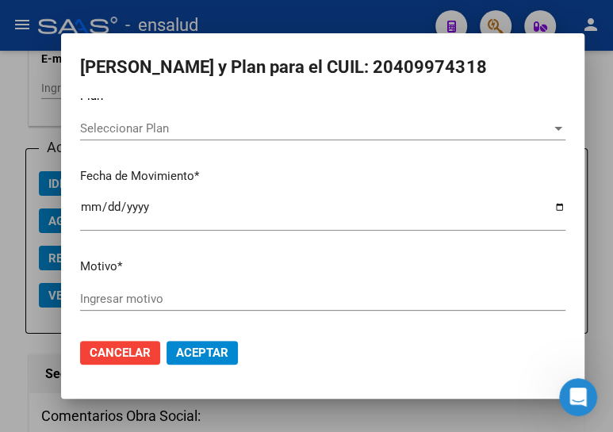
click at [144, 289] on div "Ingresar motivo" at bounding box center [322, 299] width 485 height 24
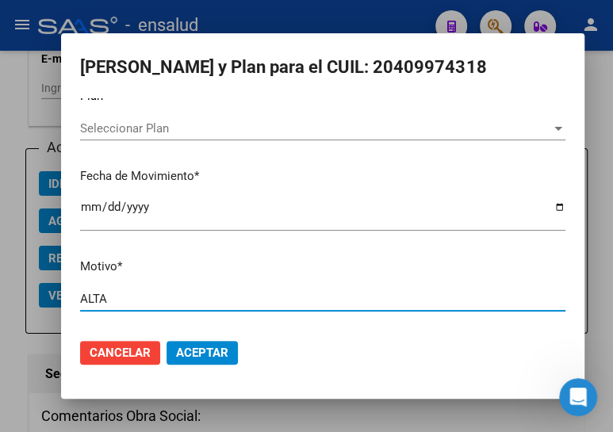
type input "ALTA"
drag, startPoint x: 198, startPoint y: 348, endPoint x: 201, endPoint y: 309, distance: 38.9
click at [199, 346] on span "Aceptar" at bounding box center [202, 353] width 52 height 14
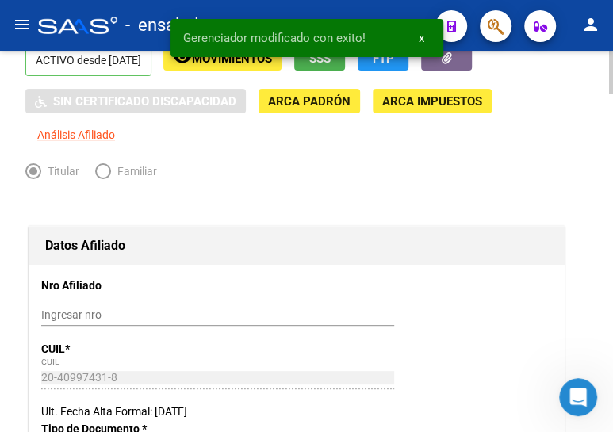
scroll to position [0, 0]
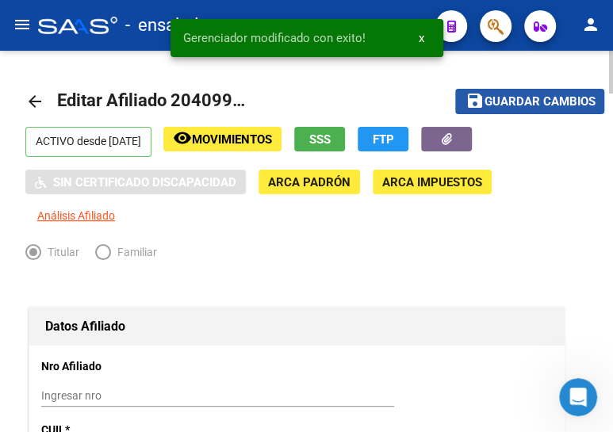
click at [538, 100] on span "Guardar cambios" at bounding box center [539, 102] width 111 height 14
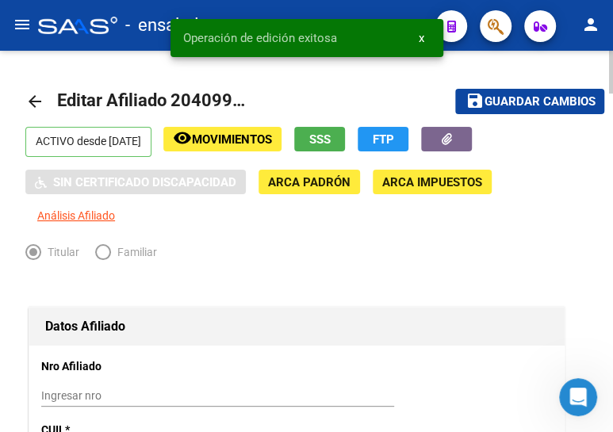
click at [29, 98] on mat-icon "arrow_back" at bounding box center [34, 101] width 19 height 19
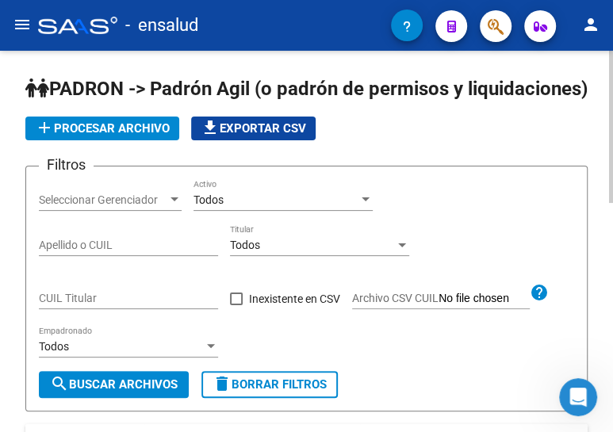
click at [76, 305] on input "CUIL Titular" at bounding box center [128, 298] width 179 height 13
paste input "20-27220622-9"
type input "20-27220622-9"
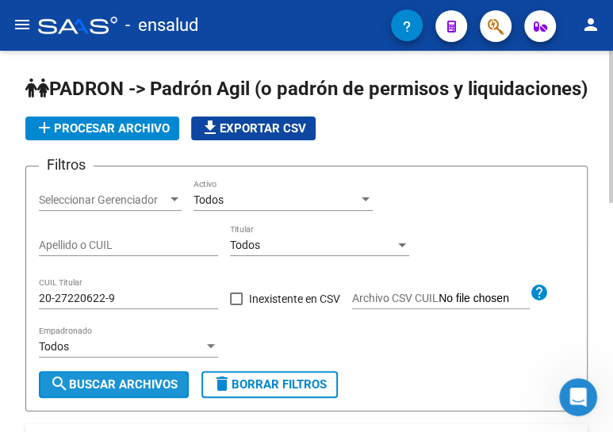
click at [87, 392] on span "search Buscar Archivos" at bounding box center [114, 384] width 128 height 14
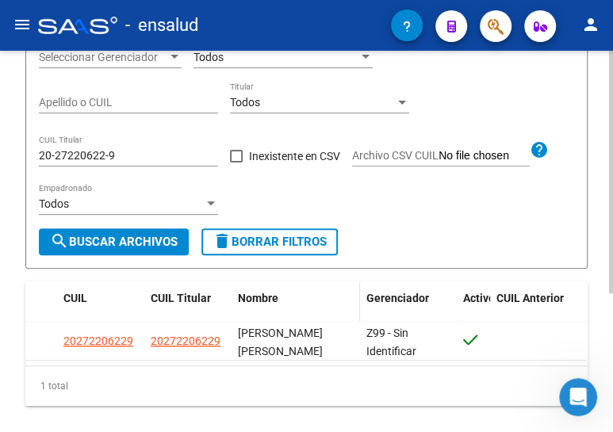
scroll to position [144, 0]
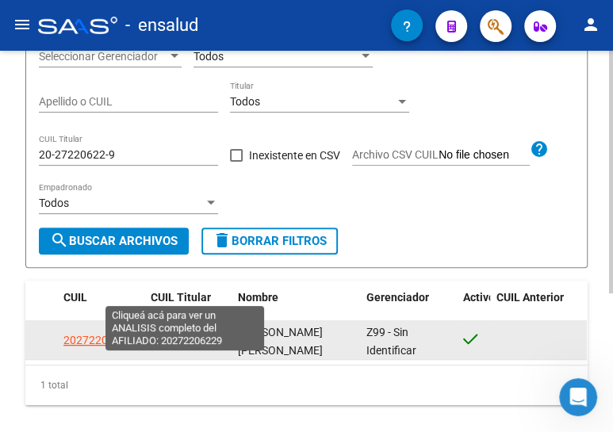
click at [165, 346] on span "20272206229" at bounding box center [186, 340] width 70 height 13
type textarea "20272206229"
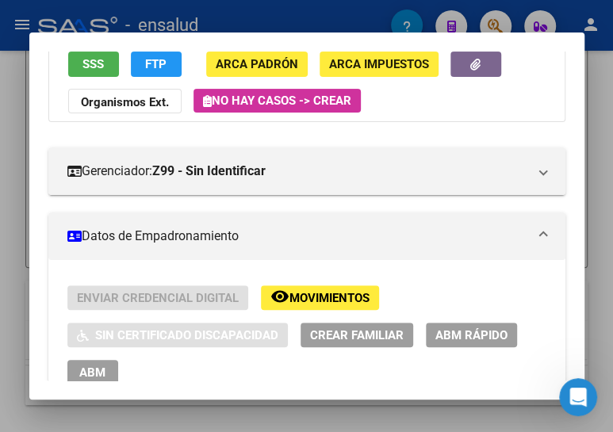
scroll to position [216, 0]
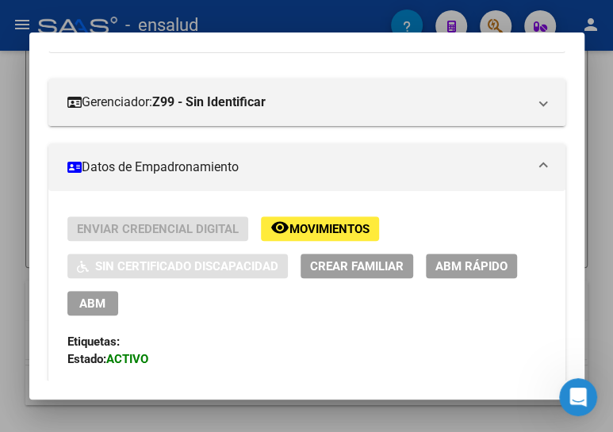
click at [88, 302] on span "ABM" at bounding box center [92, 304] width 26 height 14
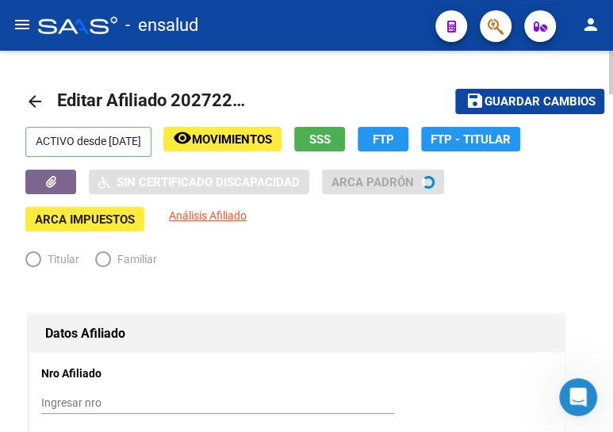
radio input "true"
type input "30-71853434-4"
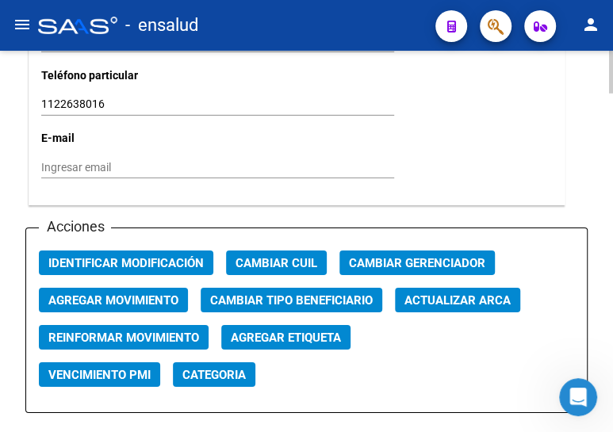
scroll to position [1874, 0]
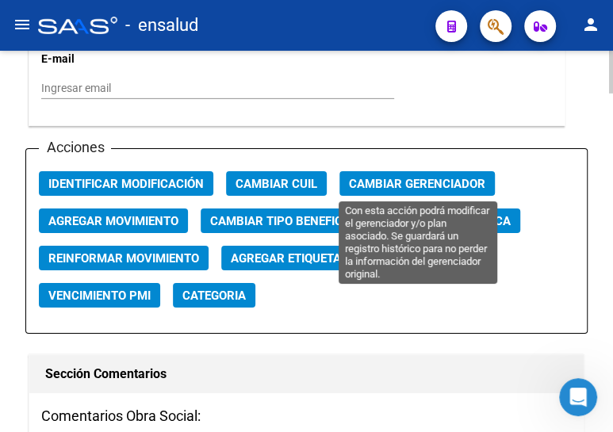
click at [450, 179] on span "Cambiar Gerenciador" at bounding box center [417, 184] width 136 height 14
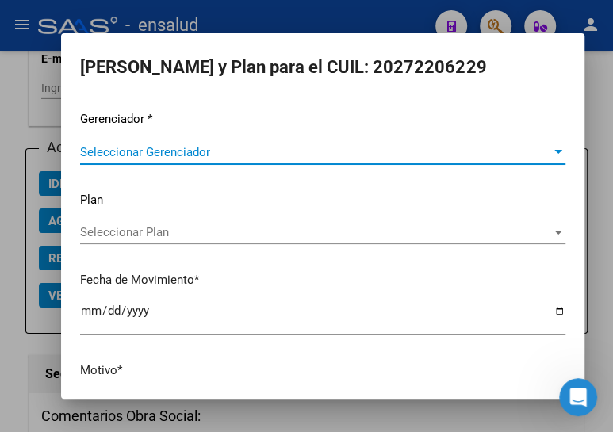
click at [214, 154] on span "Seleccionar Gerenciador" at bounding box center [315, 152] width 471 height 14
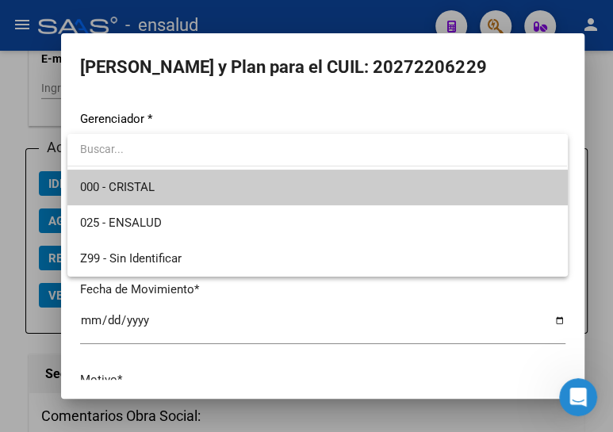
click at [212, 188] on span "000 - CRISTAL" at bounding box center [317, 188] width 474 height 36
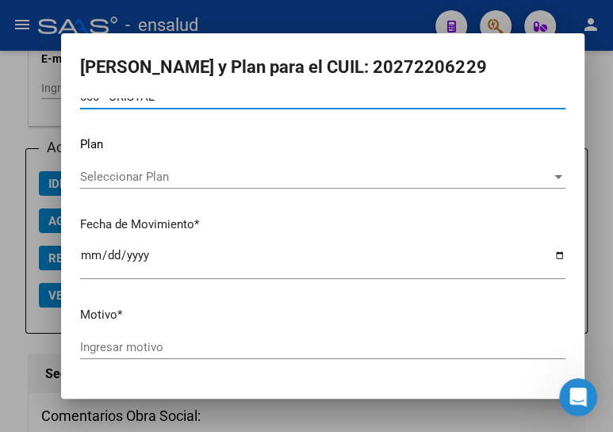
scroll to position [104, 0]
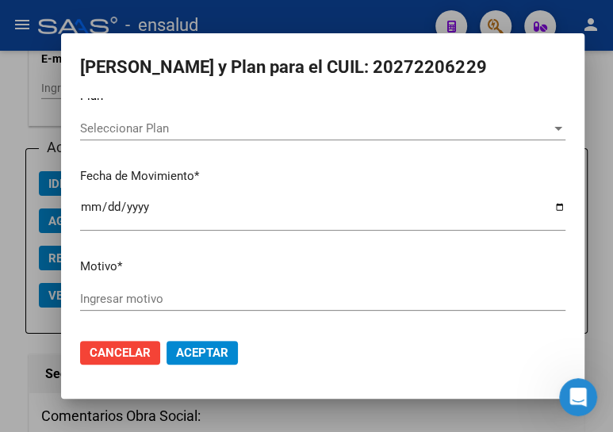
click at [180, 287] on div "Ingresar motivo" at bounding box center [322, 299] width 485 height 24
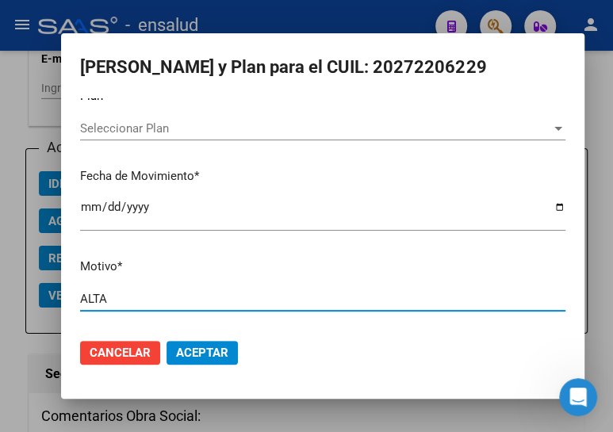
type input "ALTA"
click at [206, 350] on span "Aceptar" at bounding box center [202, 353] width 52 height 14
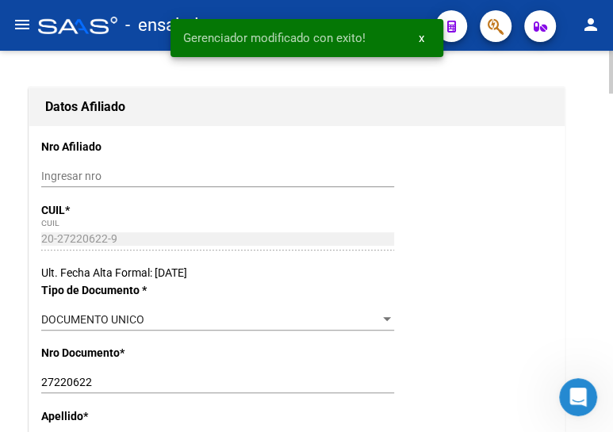
scroll to position [0, 0]
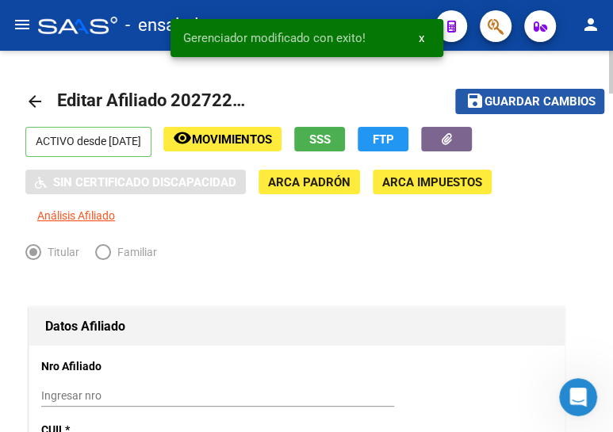
click at [507, 95] on span "Guardar cambios" at bounding box center [539, 102] width 111 height 14
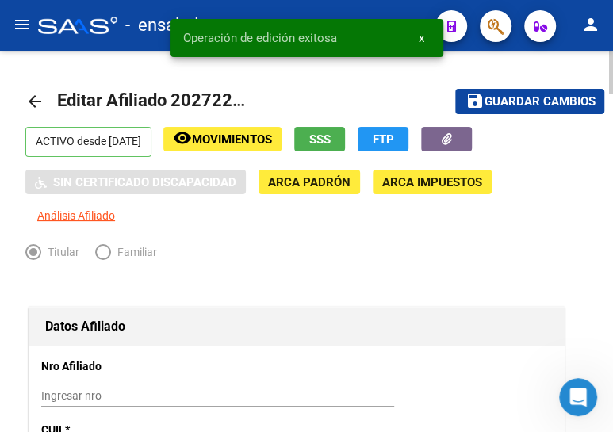
drag, startPoint x: 32, startPoint y: 97, endPoint x: 193, endPoint y: 118, distance: 162.4
click at [33, 97] on mat-icon "arrow_back" at bounding box center [34, 101] width 19 height 19
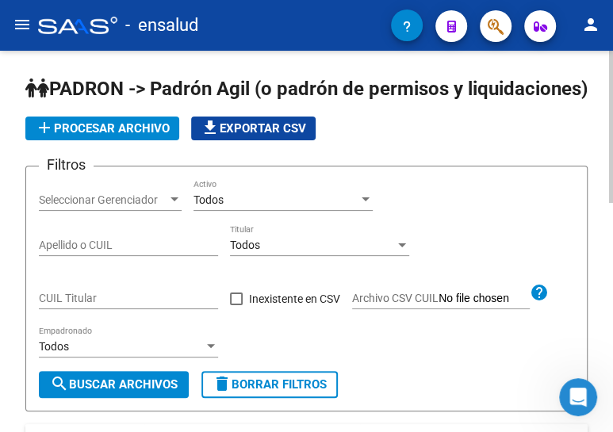
click at [68, 305] on input "CUIL Titular" at bounding box center [128, 298] width 179 height 13
paste input "20-29668360-5"
type input "20-29668360-5"
click at [124, 392] on span "search Buscar Archivos" at bounding box center [114, 384] width 128 height 14
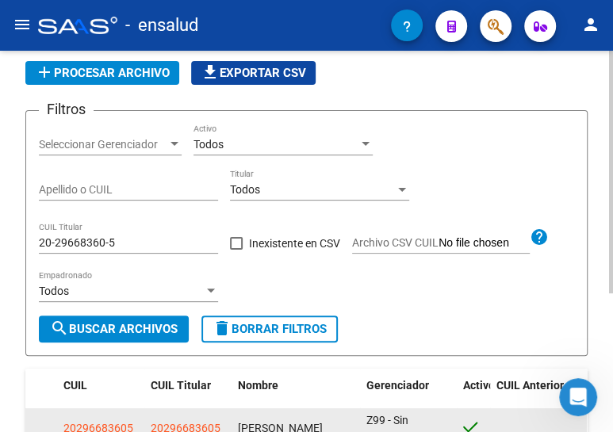
scroll to position [217, 0]
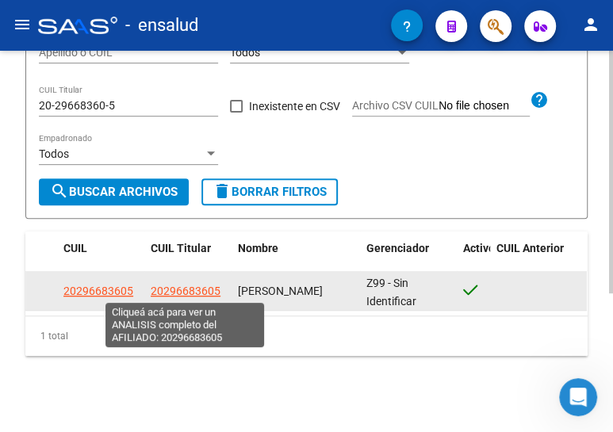
click at [178, 290] on span "20296683605" at bounding box center [186, 291] width 70 height 13
type textarea "20296683605"
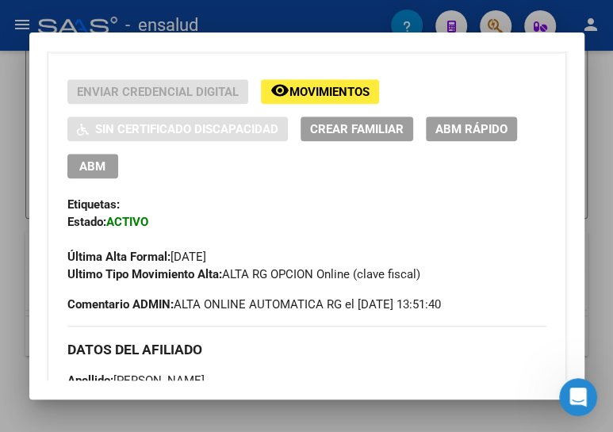
scroll to position [360, 0]
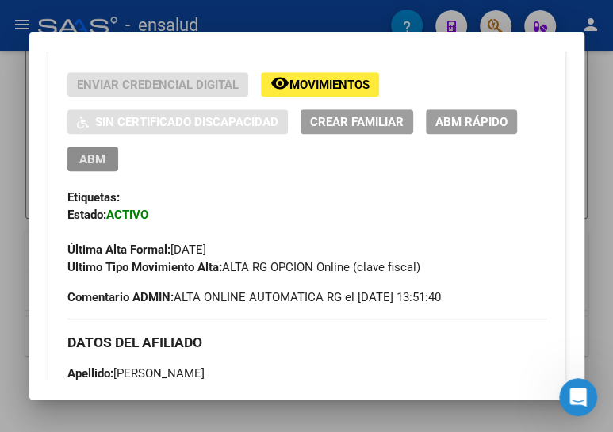
click at [92, 148] on button "ABM" at bounding box center [92, 159] width 51 height 25
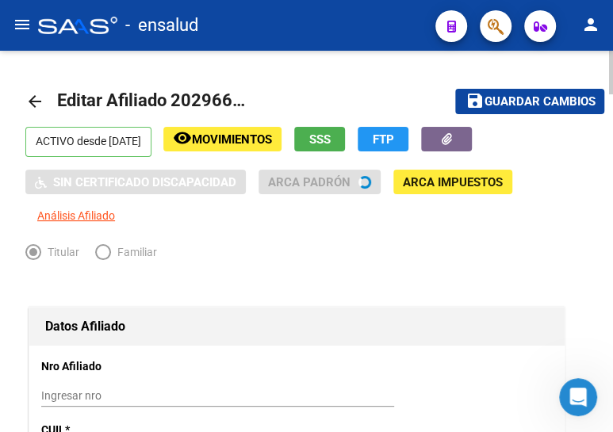
radio input "true"
type input "30-71609551-3"
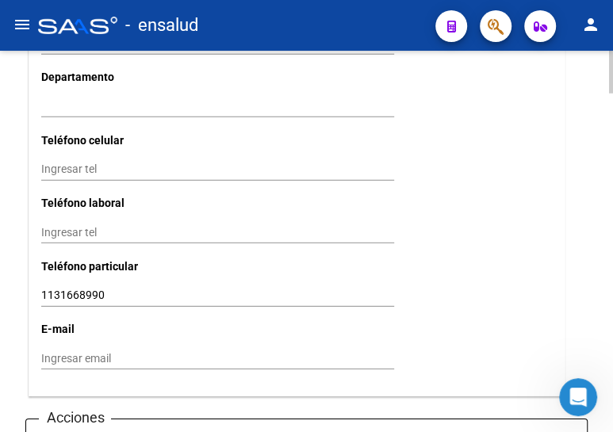
scroll to position [1657, 0]
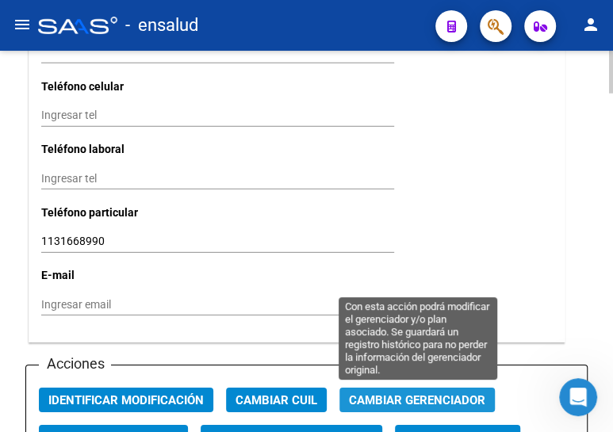
click at [396, 398] on span "Cambiar Gerenciador" at bounding box center [417, 400] width 136 height 14
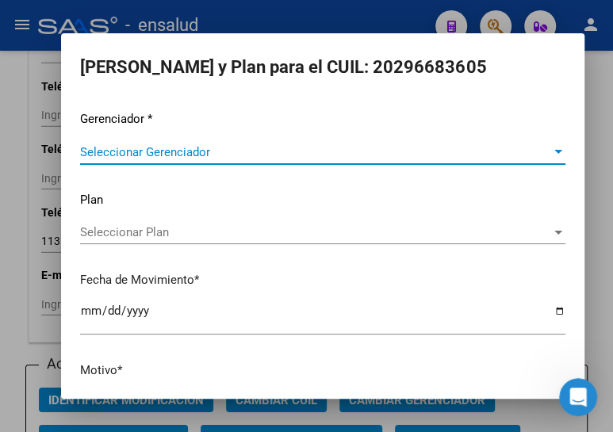
click at [166, 143] on div "Seleccionar Gerenciador Seleccionar Gerenciador" at bounding box center [322, 152] width 485 height 24
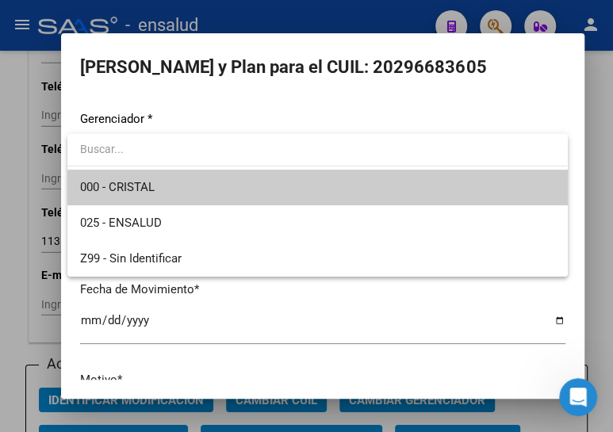
click at [168, 182] on span "000 - CRISTAL" at bounding box center [317, 188] width 474 height 36
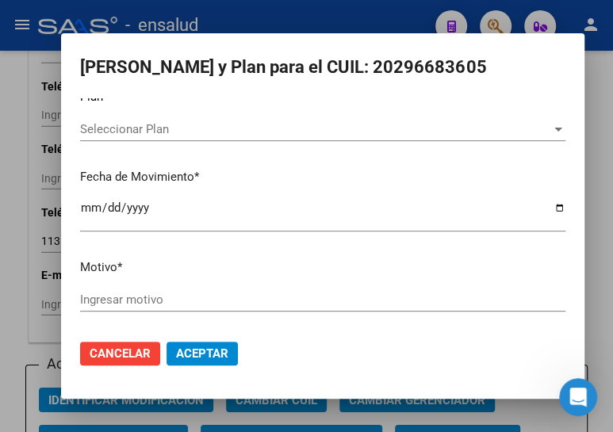
scroll to position [104, 0]
click at [140, 297] on input "Ingresar motivo" at bounding box center [322, 299] width 485 height 14
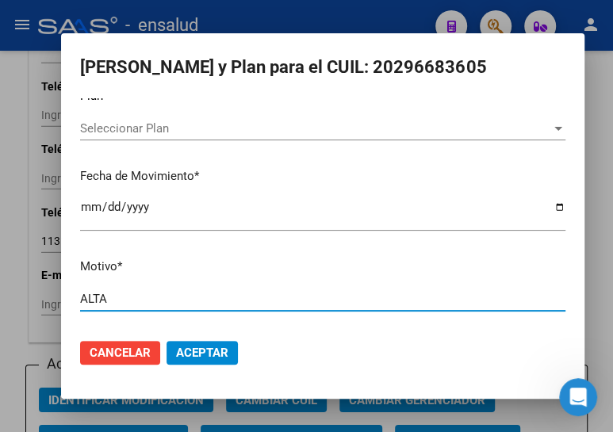
type input "ALTA"
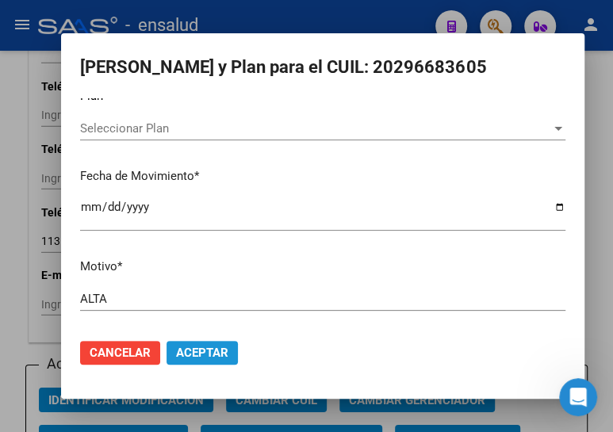
click at [194, 346] on span "Aceptar" at bounding box center [202, 353] width 52 height 14
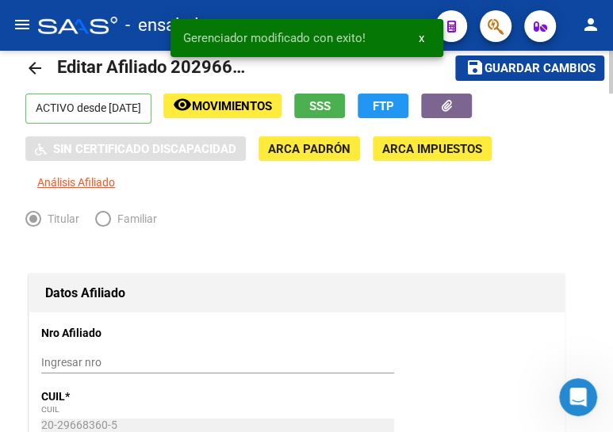
scroll to position [0, 0]
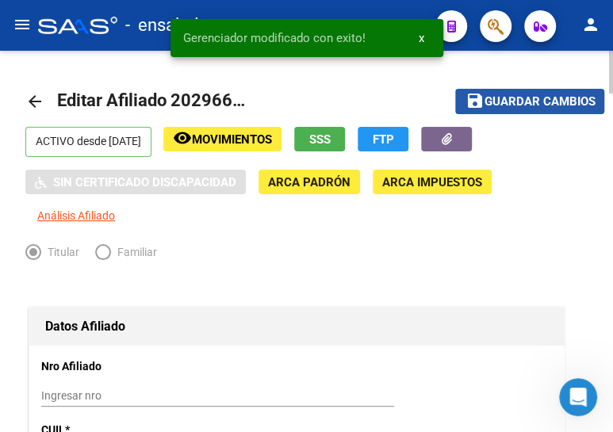
click at [527, 101] on span "Guardar cambios" at bounding box center [539, 102] width 111 height 14
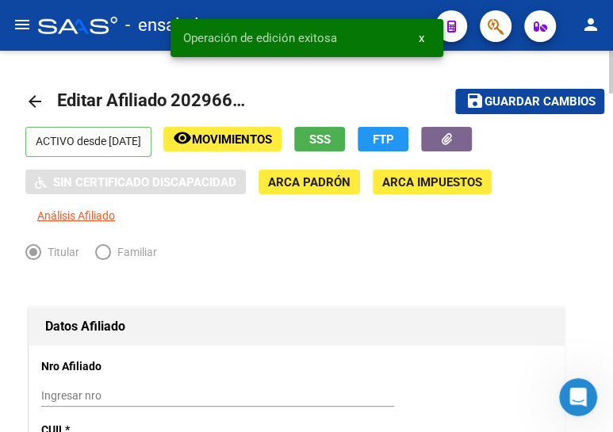
click at [37, 94] on mat-icon "arrow_back" at bounding box center [34, 101] width 19 height 19
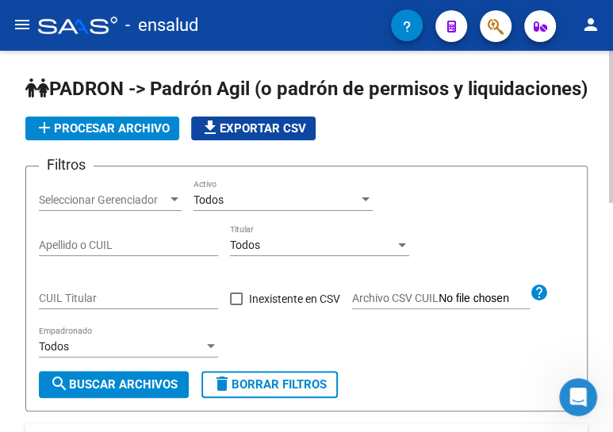
click at [82, 305] on input "CUIL Titular" at bounding box center [128, 298] width 179 height 13
paste input "20-29668360-5"
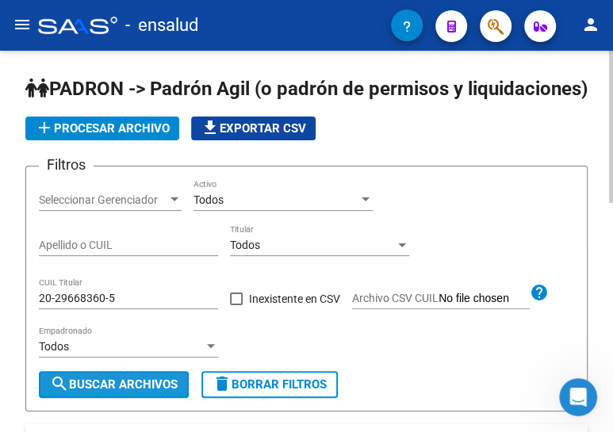
drag, startPoint x: 94, startPoint y: 405, endPoint x: 123, endPoint y: 376, distance: 40.9
click at [96, 392] on span "search Buscar Archivos" at bounding box center [114, 384] width 128 height 14
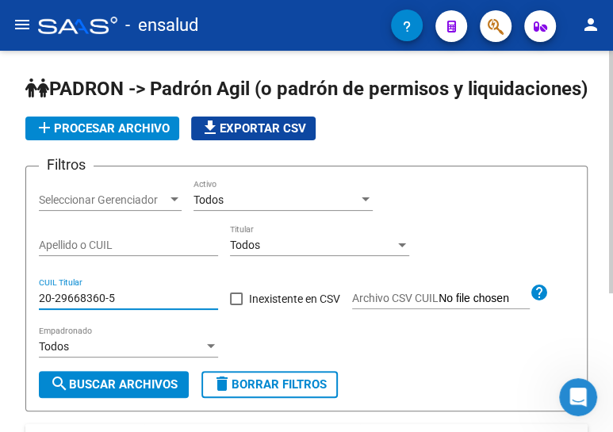
drag, startPoint x: 128, startPoint y: 326, endPoint x: 11, endPoint y: 319, distance: 116.8
click at [11, 320] on div "PADRON -> Padrón Agil (o padrón de permisos y liquidaciones) add Procesar archi…" at bounding box center [306, 331] width 613 height 561
paste input "7-28342903-8"
type input "27-28342903-8"
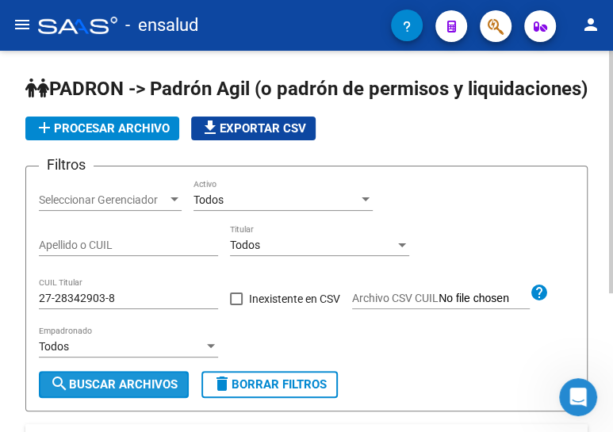
click at [140, 392] on span "search Buscar Archivos" at bounding box center [114, 384] width 128 height 14
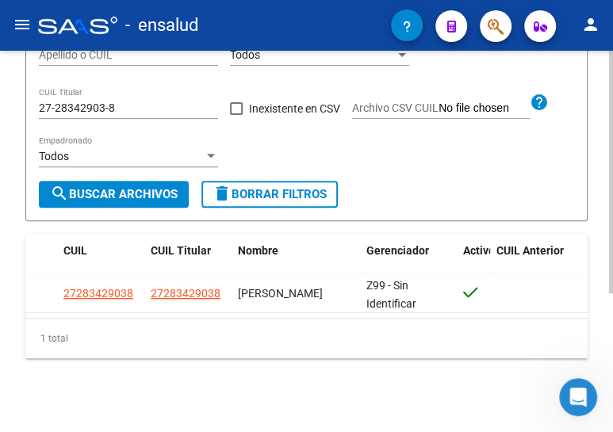
scroll to position [216, 0]
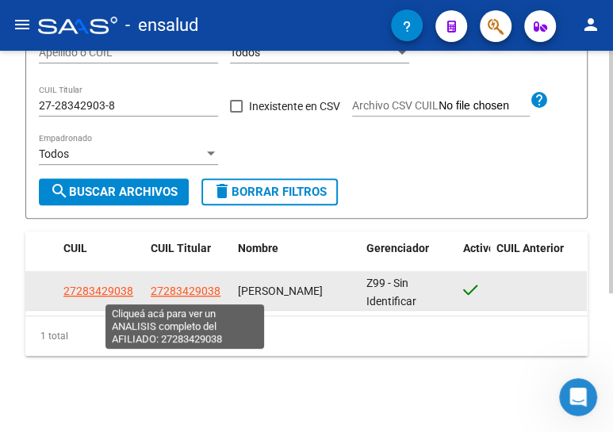
click at [183, 296] on span "27283429038" at bounding box center [186, 291] width 70 height 13
type textarea "27283429038"
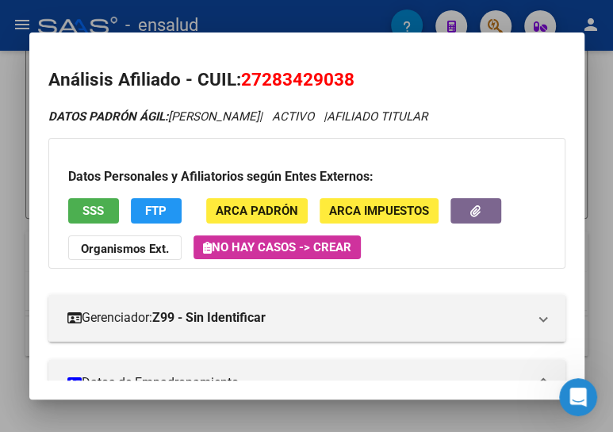
scroll to position [345, 0]
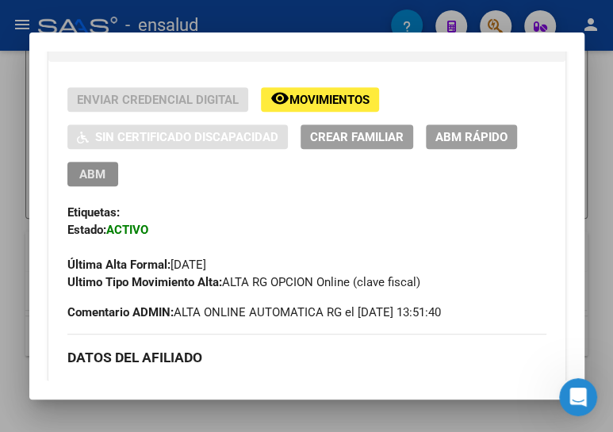
click at [100, 171] on span "ABM" at bounding box center [92, 174] width 26 height 14
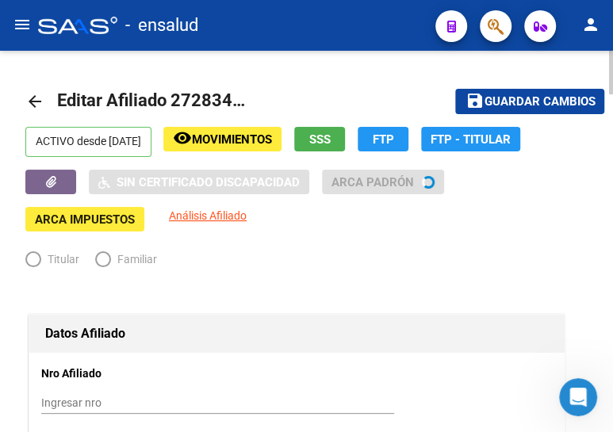
radio input "true"
type input "30-68071567-6"
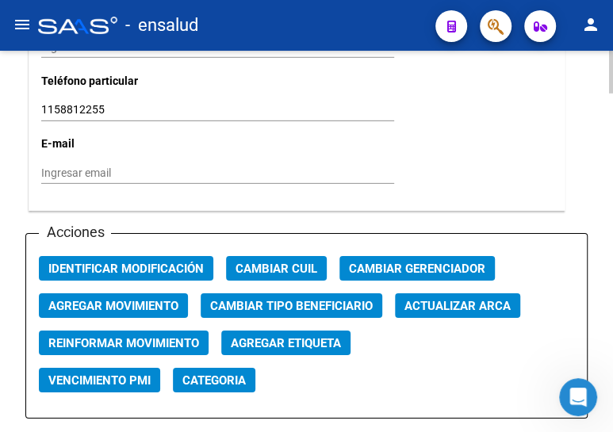
scroll to position [1801, 0]
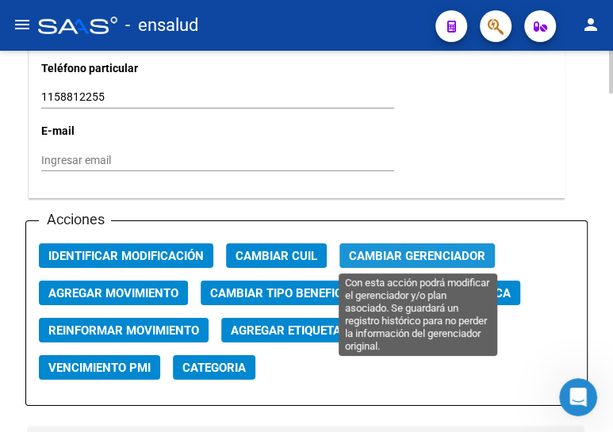
click at [398, 255] on span "Cambiar Gerenciador" at bounding box center [417, 256] width 136 height 14
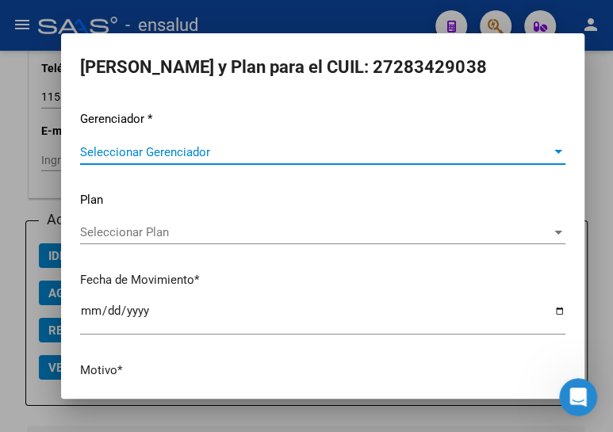
click at [135, 145] on span "Seleccionar Gerenciador" at bounding box center [315, 152] width 471 height 14
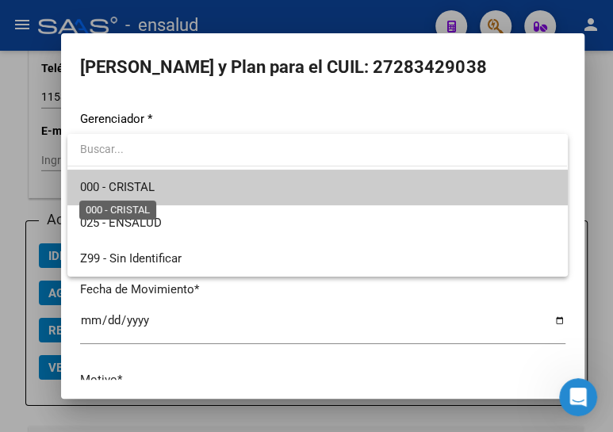
click at [152, 185] on span "000 - CRISTAL" at bounding box center [117, 187] width 75 height 14
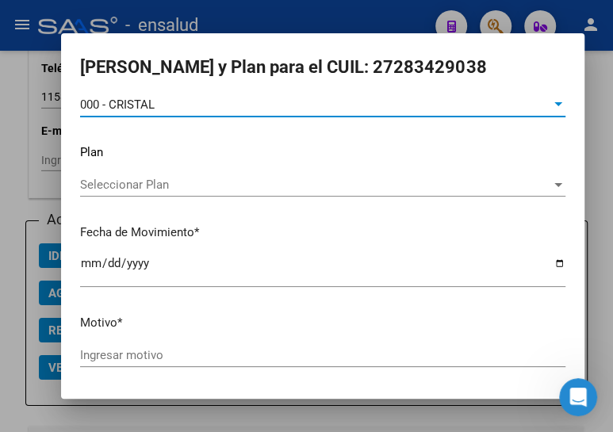
scroll to position [71, 0]
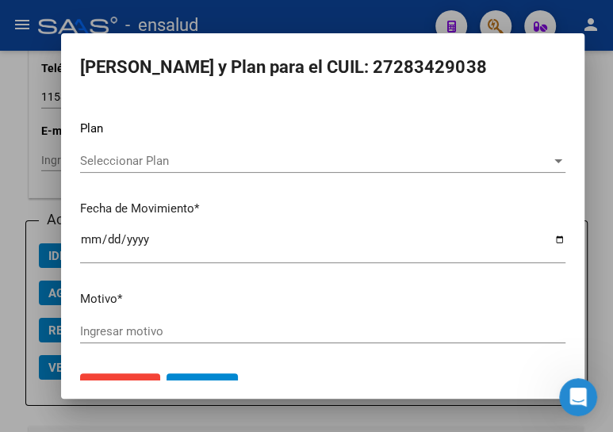
click at [119, 328] on input "Ingresar motivo" at bounding box center [322, 331] width 485 height 14
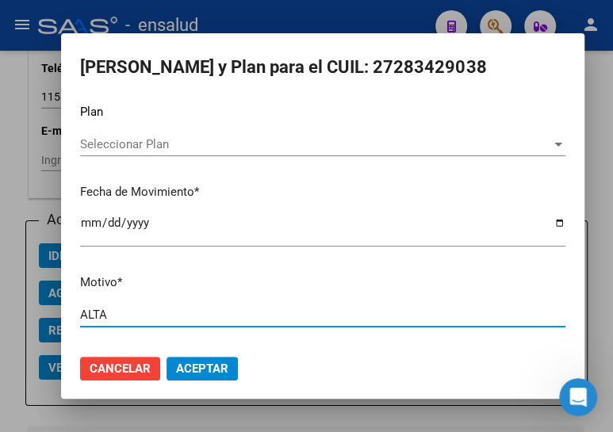
scroll to position [104, 0]
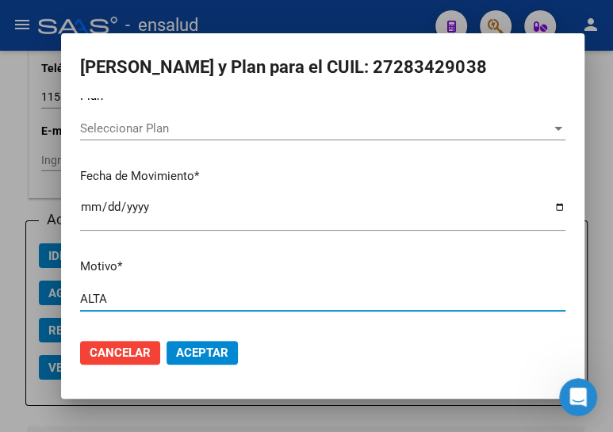
type input "ALTA"
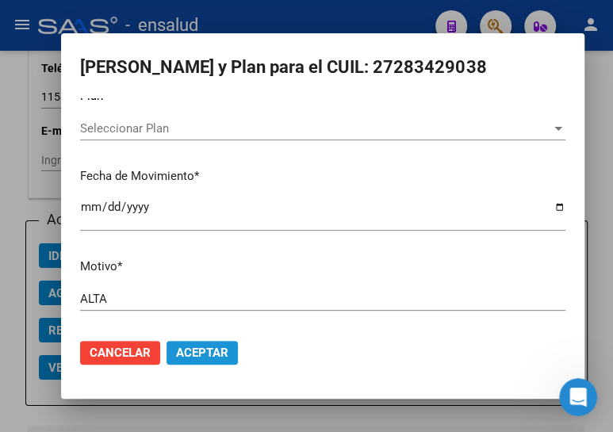
click at [223, 355] on span "Aceptar" at bounding box center [202, 353] width 52 height 14
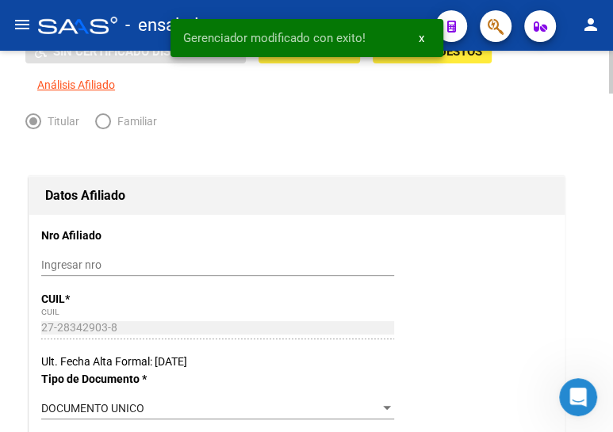
scroll to position [0, 0]
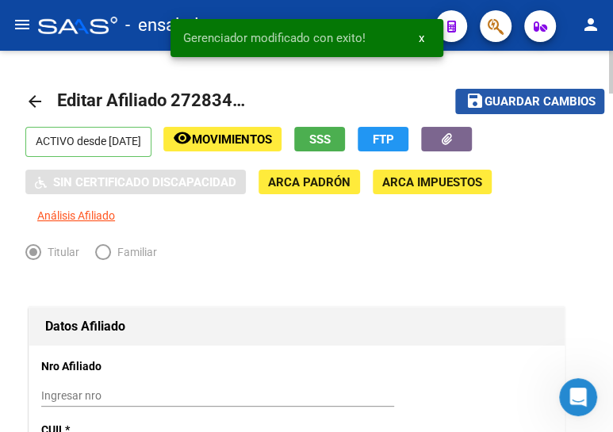
click at [539, 106] on span "Guardar cambios" at bounding box center [539, 102] width 111 height 14
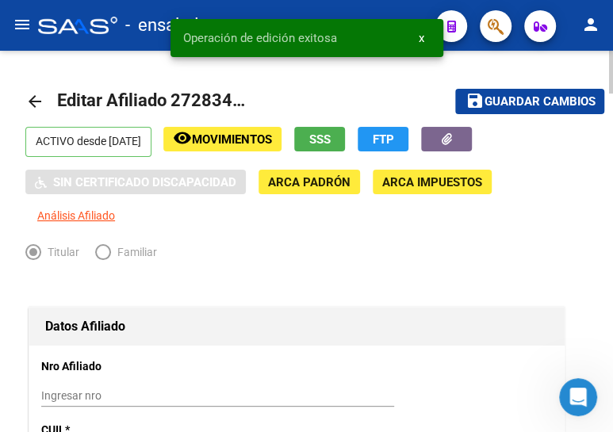
click at [35, 100] on mat-icon "arrow_back" at bounding box center [34, 101] width 19 height 19
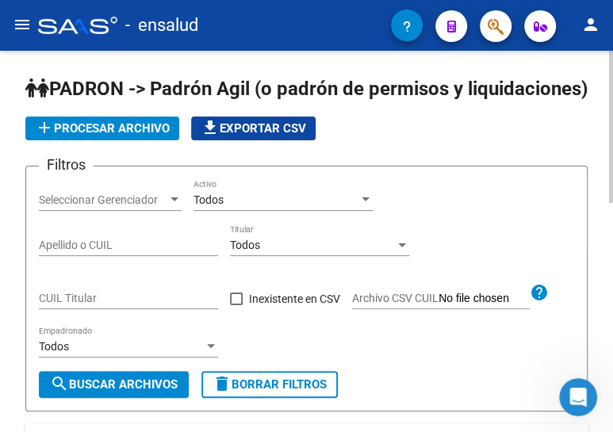
click at [85, 305] on input "CUIL Titular" at bounding box center [128, 298] width 179 height 13
paste input "27-18184528-2"
type input "27-18184528-2"
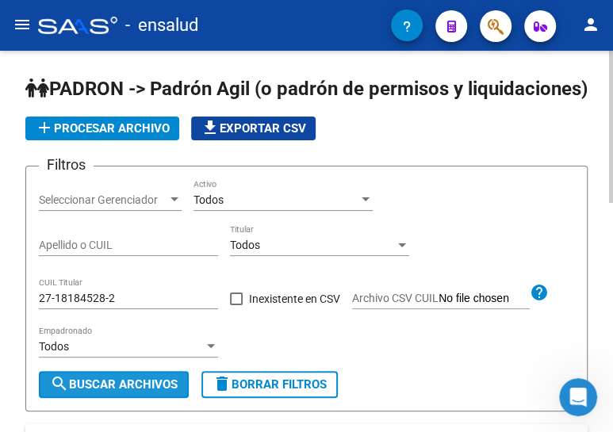
drag, startPoint x: 105, startPoint y: 404, endPoint x: 150, endPoint y: 351, distance: 69.2
click at [105, 392] on span "search Buscar Archivos" at bounding box center [114, 384] width 128 height 14
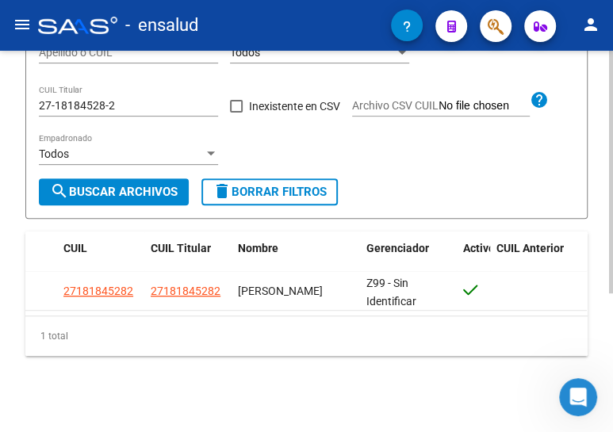
scroll to position [217, 0]
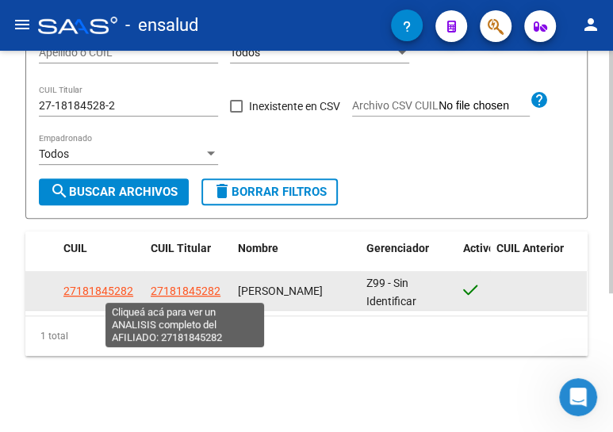
click at [179, 288] on span "27181845282" at bounding box center [186, 291] width 70 height 13
type textarea "27181845282"
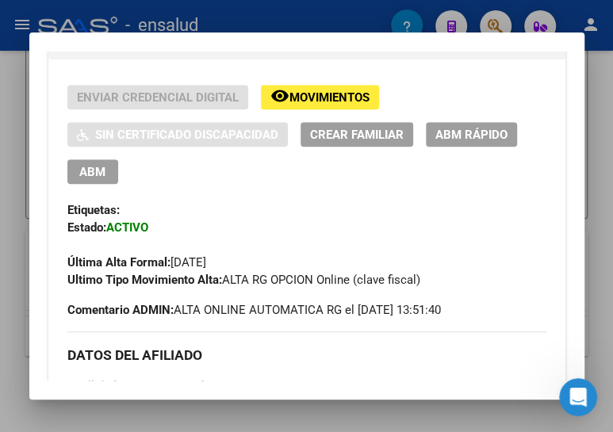
scroll to position [360, 0]
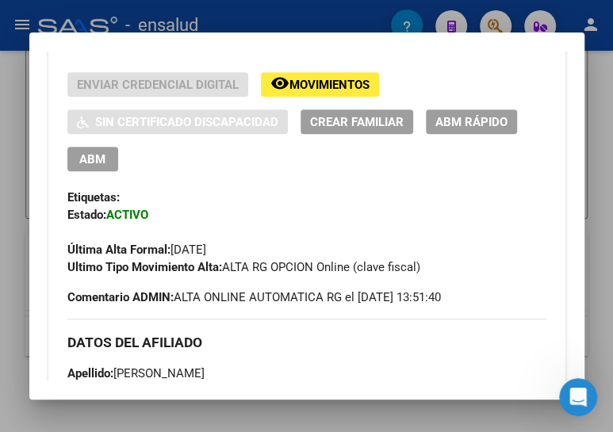
drag, startPoint x: 79, startPoint y: 157, endPoint x: 280, endPoint y: 203, distance: 205.8
click at [79, 157] on span "ABM" at bounding box center [92, 159] width 26 height 14
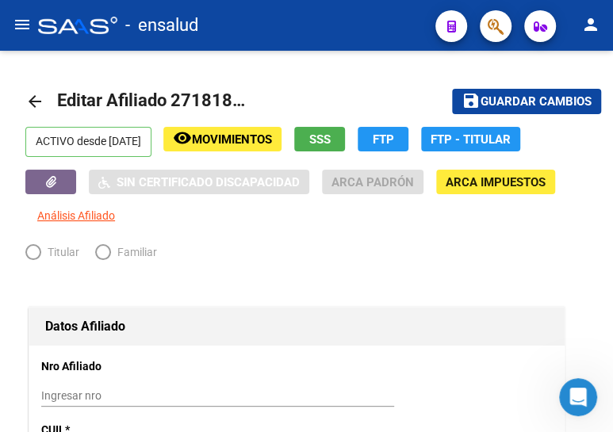
radio input "true"
type input "30-99900131-5"
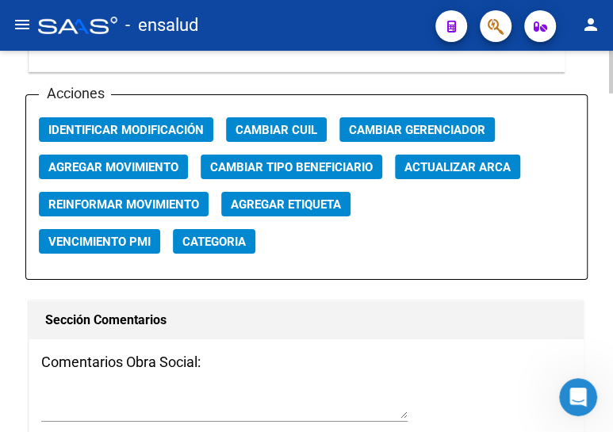
scroll to position [1946, 0]
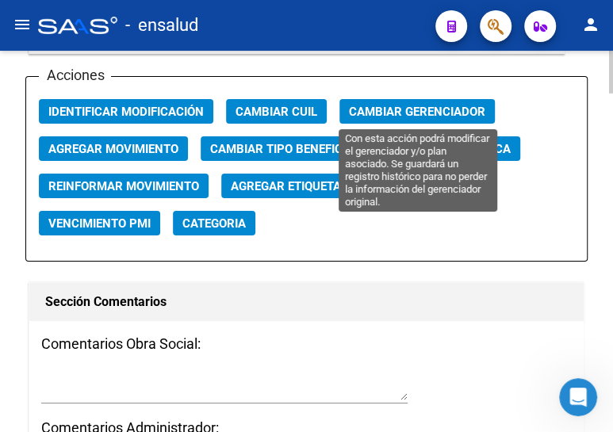
click at [399, 105] on span "Cambiar Gerenciador" at bounding box center [417, 112] width 136 height 14
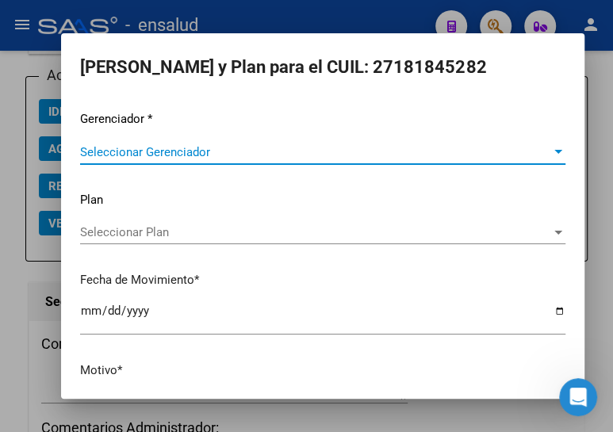
click at [153, 145] on span "Seleccionar Gerenciador" at bounding box center [315, 152] width 471 height 14
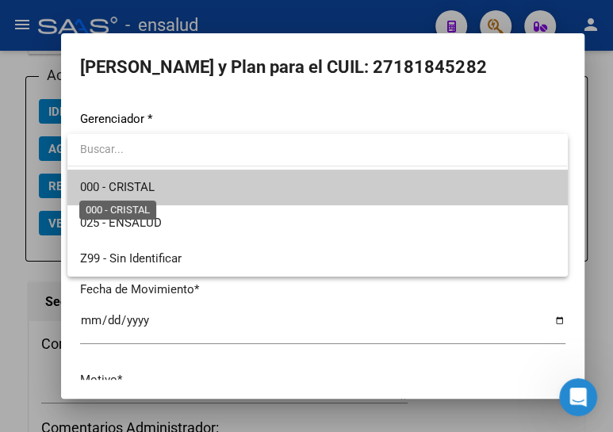
click at [149, 183] on span "000 - CRISTAL" at bounding box center [117, 187] width 75 height 14
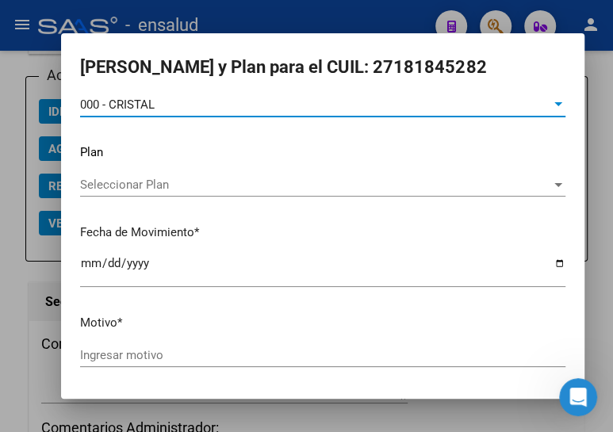
scroll to position [104, 0]
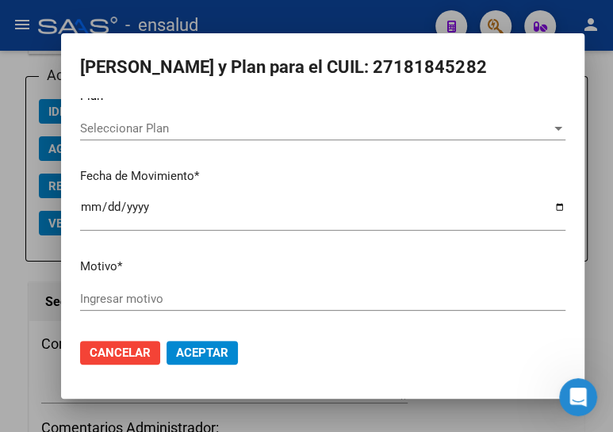
click at [151, 292] on input "Ingresar motivo" at bounding box center [322, 299] width 485 height 14
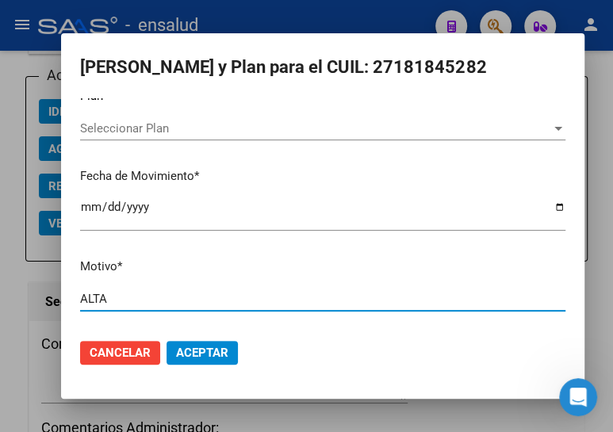
type input "ALTA"
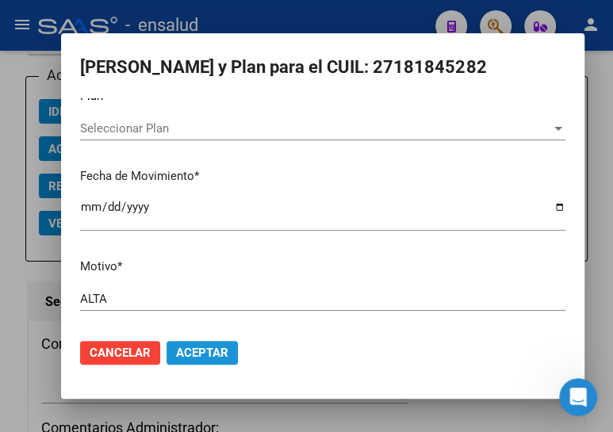
click at [200, 348] on span "Aceptar" at bounding box center [202, 353] width 52 height 14
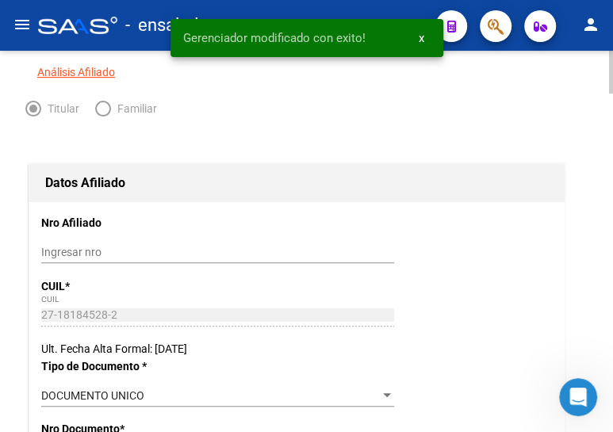
scroll to position [0, 0]
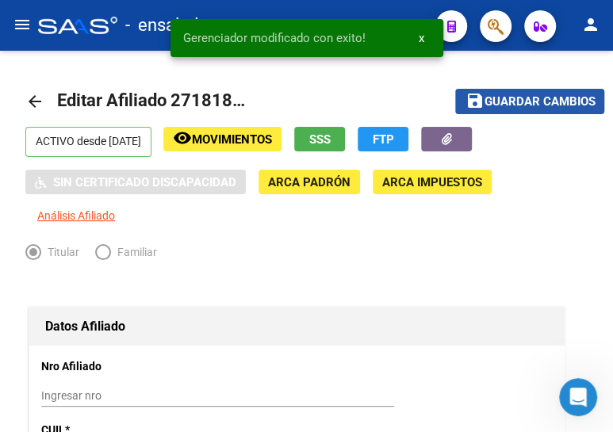
drag, startPoint x: 515, startPoint y: 99, endPoint x: 323, endPoint y: 50, distance: 198.8
click at [515, 99] on span "Guardar cambios" at bounding box center [539, 102] width 111 height 14
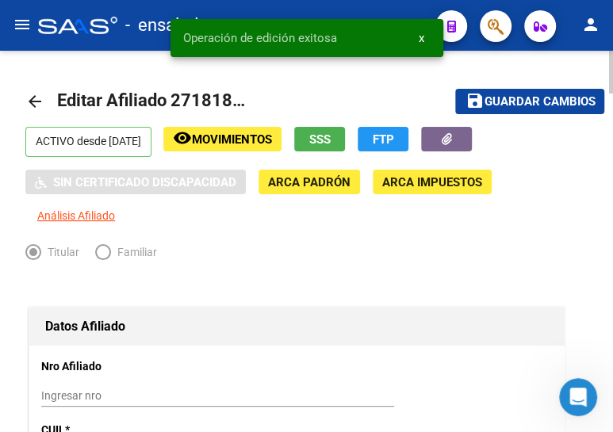
click at [32, 98] on mat-icon "arrow_back" at bounding box center [34, 101] width 19 height 19
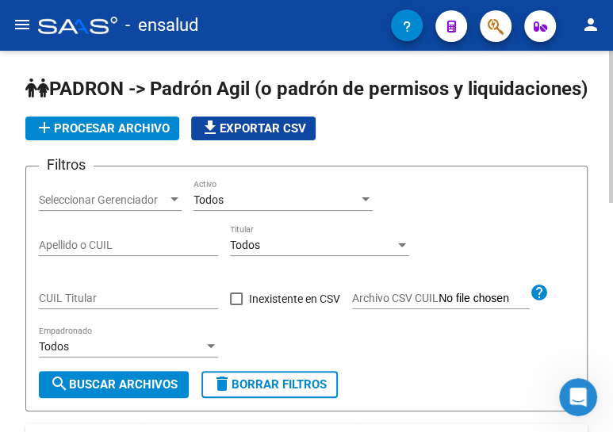
click at [122, 304] on div "CUIL Titular" at bounding box center [128, 293] width 179 height 32
paste input "20-27628451-8"
type input "20-27628451-8"
click at [135, 392] on span "search Buscar Archivos" at bounding box center [114, 384] width 128 height 14
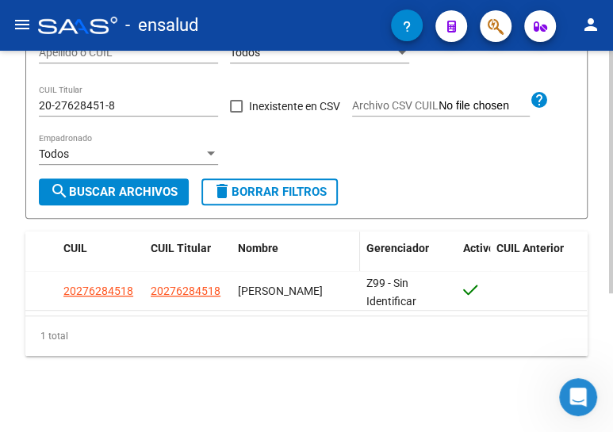
scroll to position [217, 0]
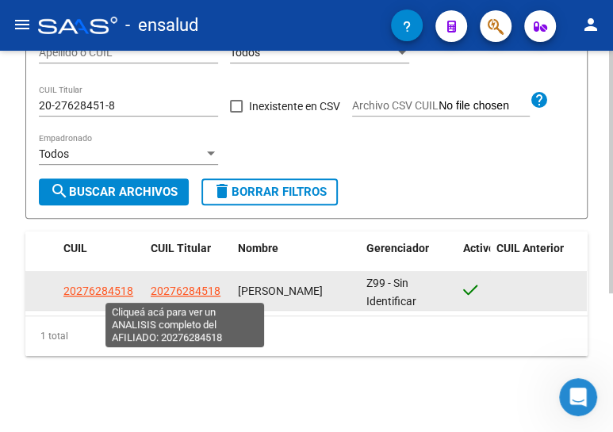
click at [166, 289] on span "20276284518" at bounding box center [186, 291] width 70 height 13
type textarea "20276284518"
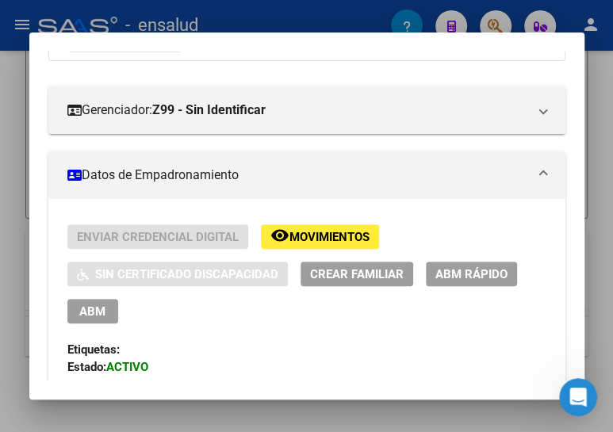
scroll to position [216, 0]
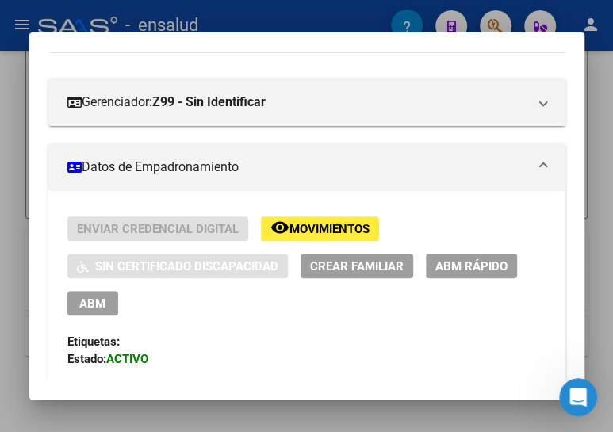
click at [86, 301] on span "ABM" at bounding box center [92, 304] width 26 height 14
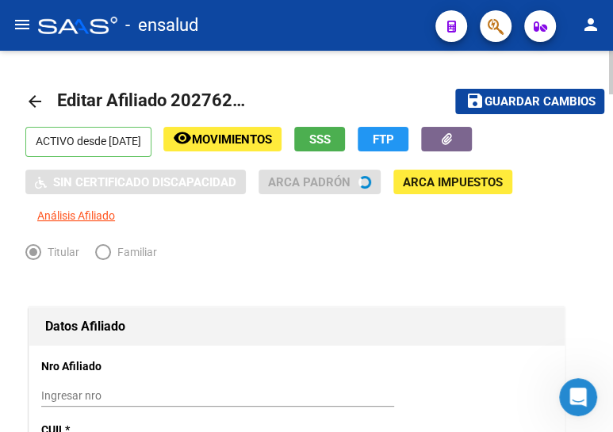
radio input "true"
type input "30-66352677-0"
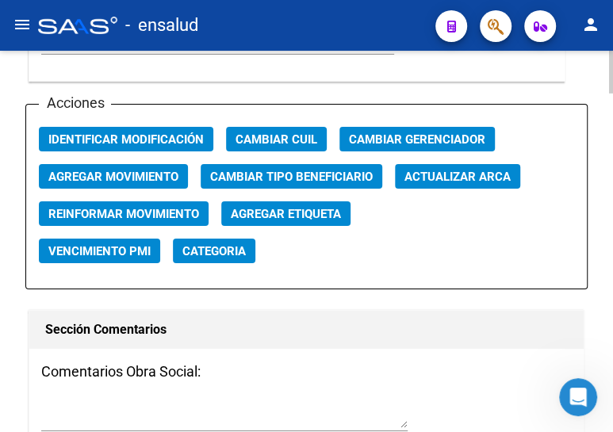
scroll to position [1946, 0]
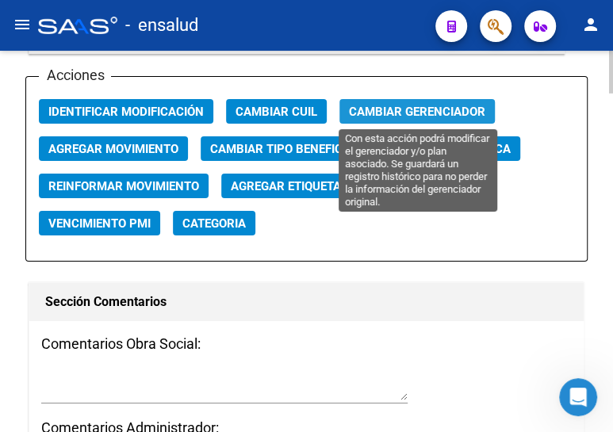
click at [427, 111] on span "Cambiar Gerenciador" at bounding box center [417, 112] width 136 height 14
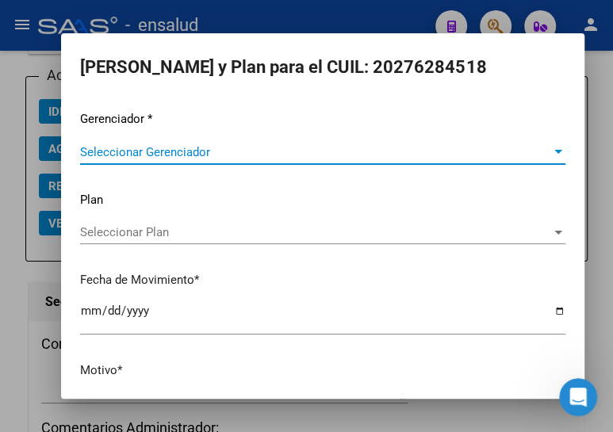
click at [186, 156] on span "Seleccionar Gerenciador" at bounding box center [315, 152] width 471 height 14
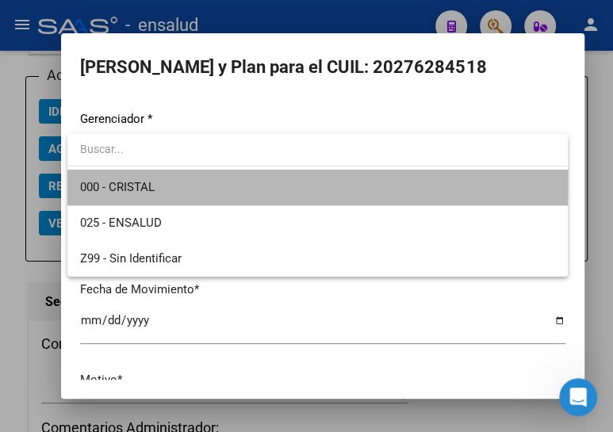
drag, startPoint x: 166, startPoint y: 179, endPoint x: 166, endPoint y: 239, distance: 60.3
click at [166, 179] on span "000 - CRISTAL" at bounding box center [317, 188] width 474 height 36
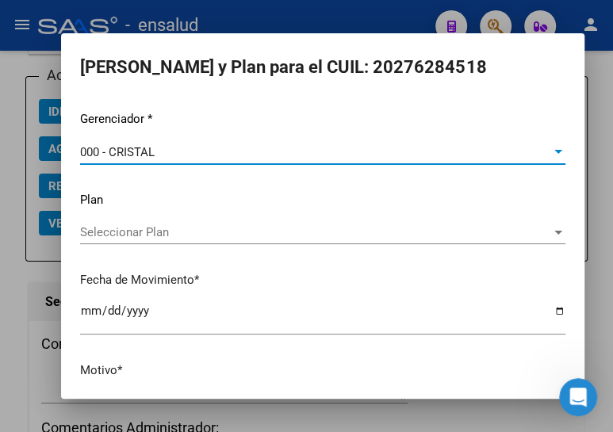
scroll to position [104, 0]
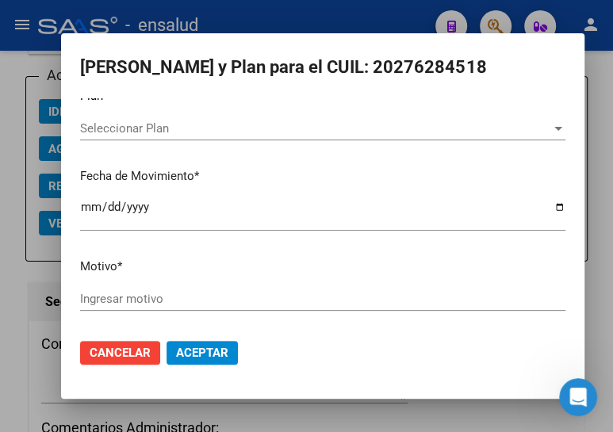
click at [113, 299] on input "Ingresar motivo" at bounding box center [322, 299] width 485 height 14
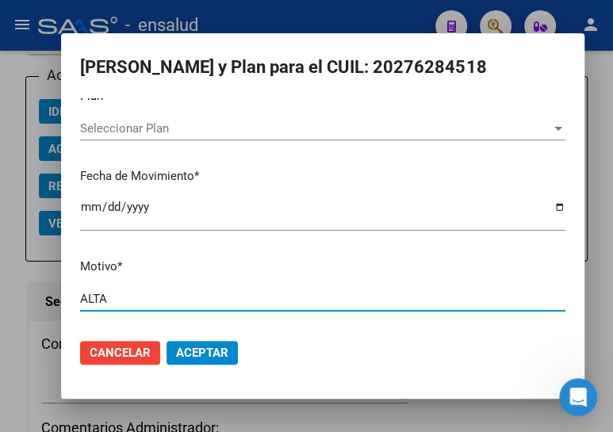
type input "ALTA"
click at [198, 346] on span "Aceptar" at bounding box center [202, 353] width 52 height 14
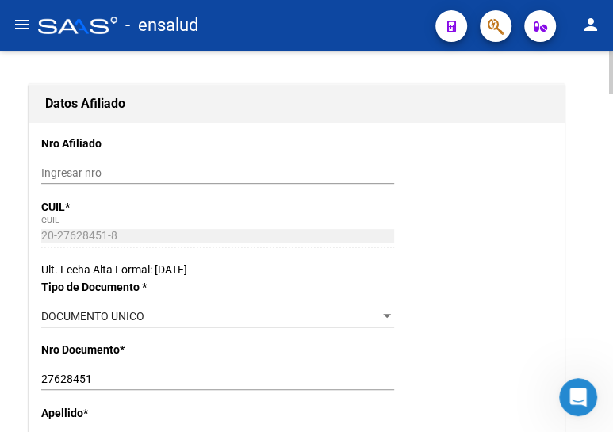
scroll to position [0, 0]
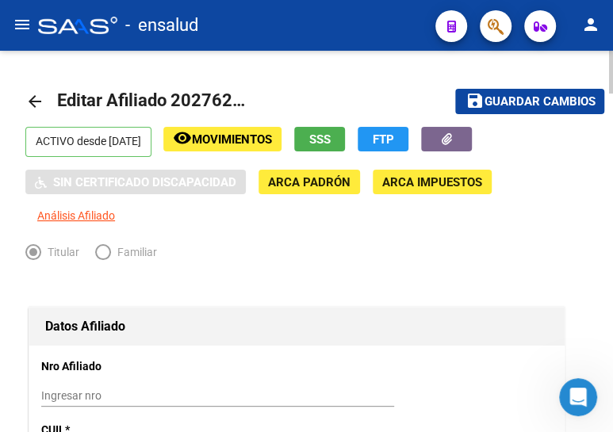
click at [483, 98] on mat-icon "save" at bounding box center [474, 100] width 19 height 19
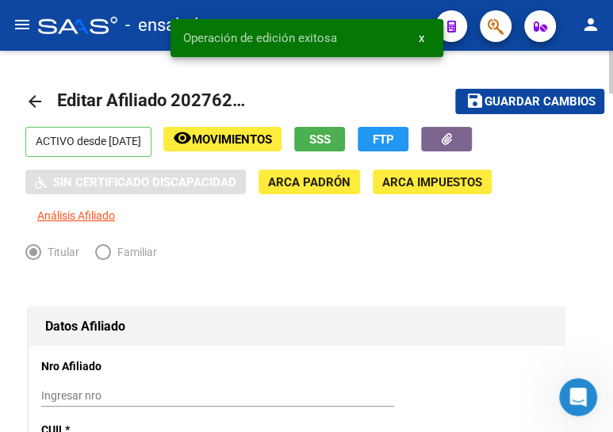
click at [32, 97] on mat-icon "arrow_back" at bounding box center [34, 101] width 19 height 19
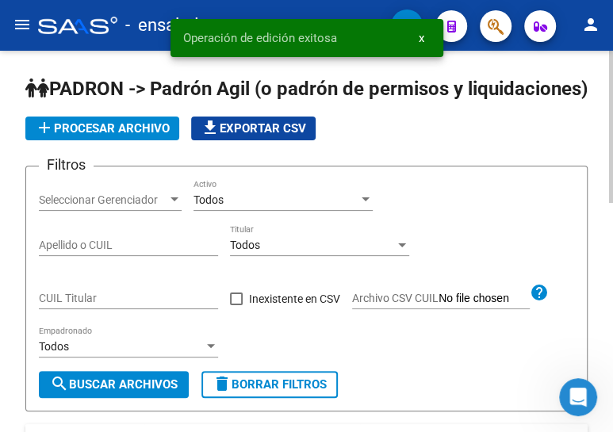
click at [71, 309] on div "CUIL Titular" at bounding box center [128, 293] width 179 height 32
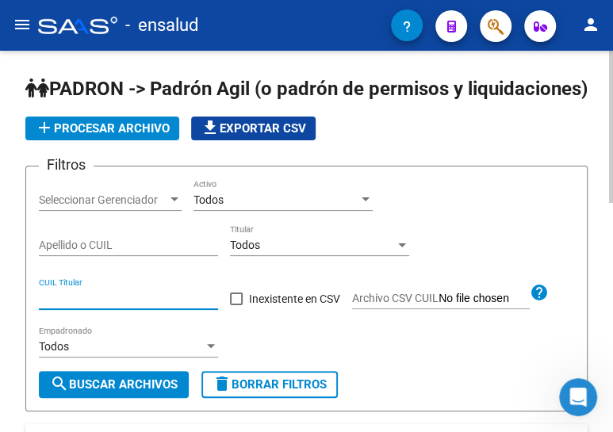
paste input "20-33118803-5"
type input "20-33118803-5"
click at [111, 392] on span "search Buscar Archivos" at bounding box center [114, 384] width 128 height 14
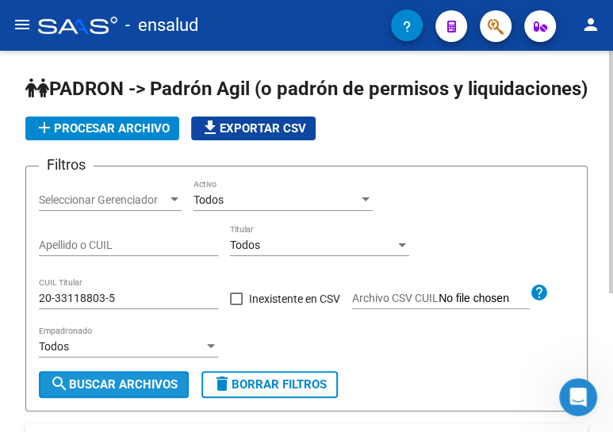
click at [126, 392] on span "search Buscar Archivos" at bounding box center [114, 384] width 128 height 14
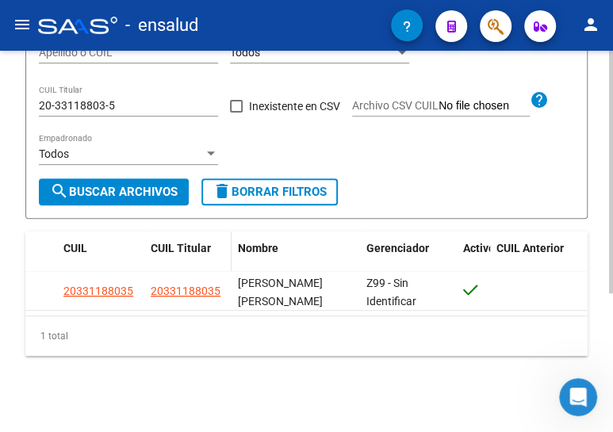
scroll to position [217, 0]
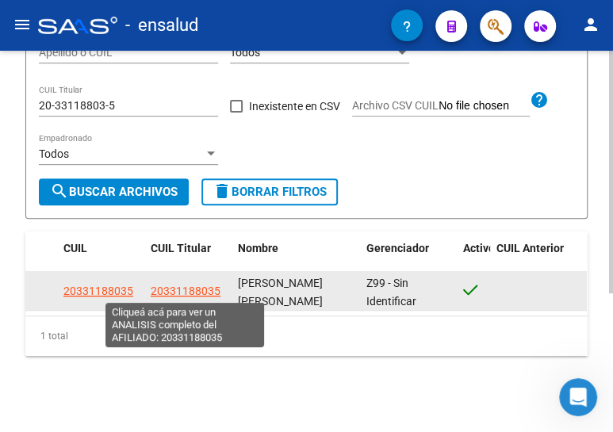
click at [189, 285] on span "20331188035" at bounding box center [186, 291] width 70 height 13
type textarea "20331188035"
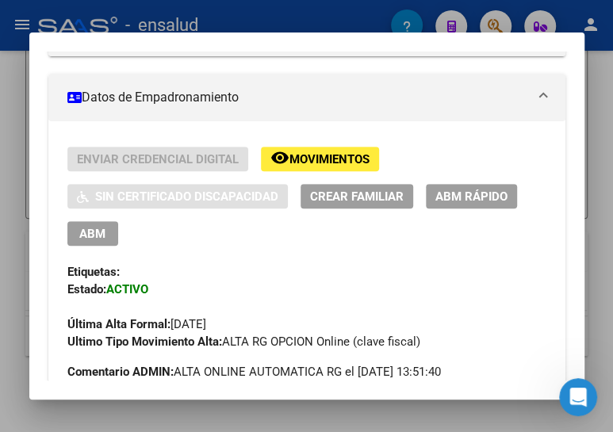
scroll to position [288, 0]
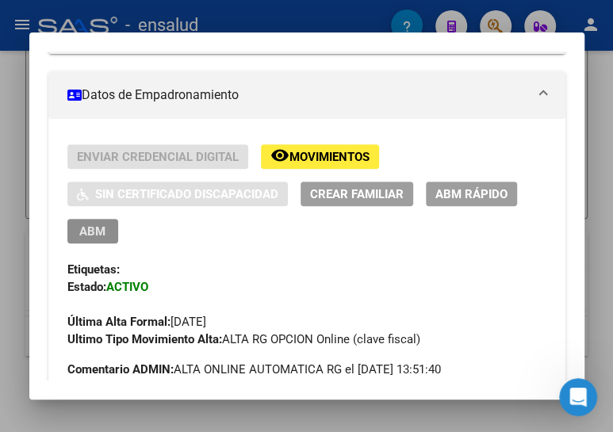
click at [90, 237] on span "ABM" at bounding box center [92, 231] width 26 height 14
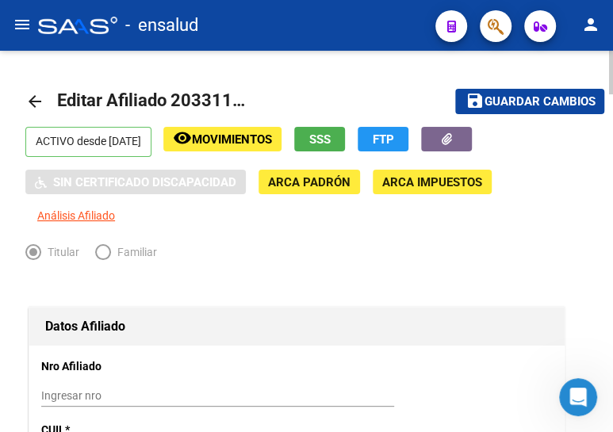
radio input "true"
type input "30-69323148-1"
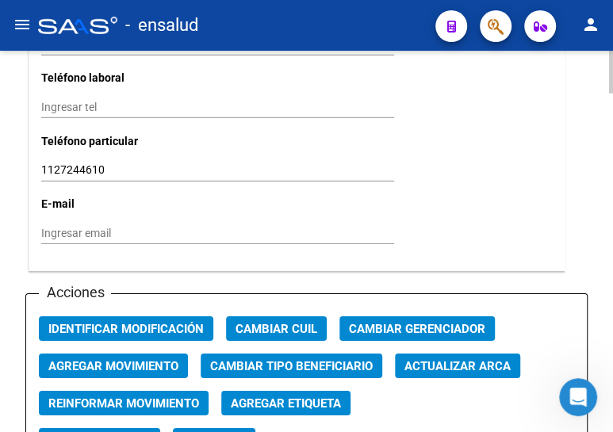
scroll to position [1801, 0]
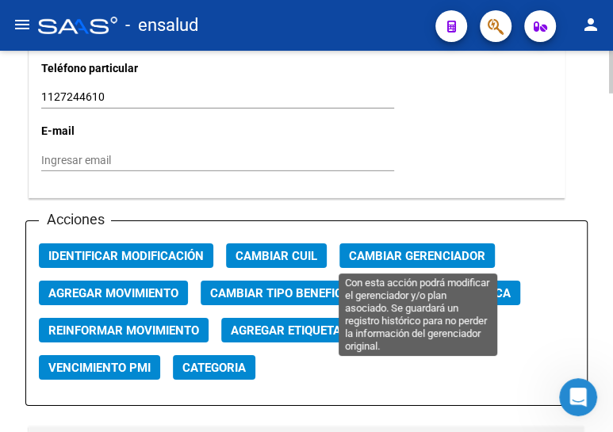
click at [396, 250] on span "Cambiar Gerenciador" at bounding box center [417, 256] width 136 height 14
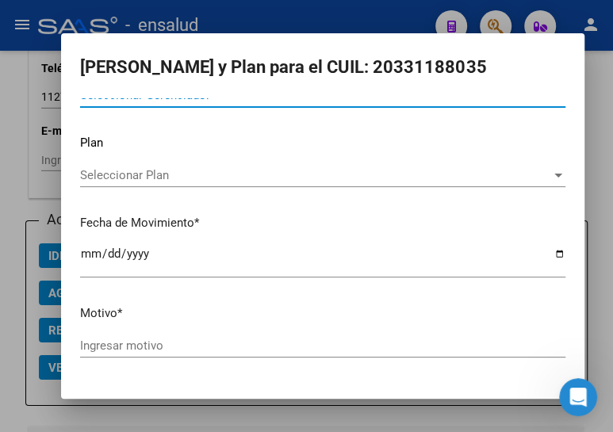
scroll to position [0, 0]
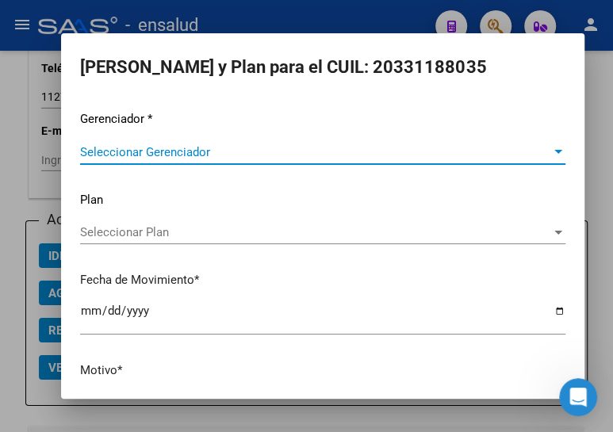
click at [140, 151] on span "Seleccionar Gerenciador" at bounding box center [315, 152] width 471 height 14
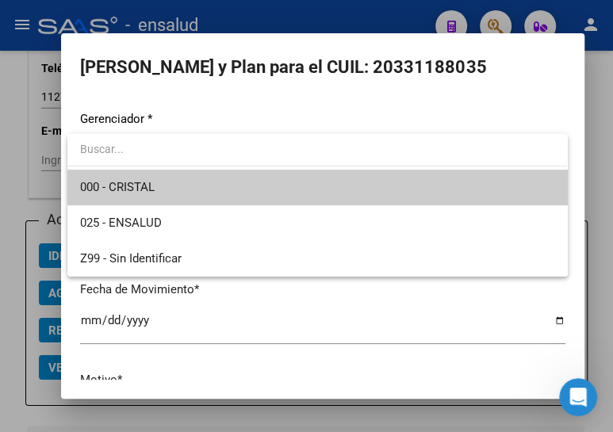
click at [163, 184] on span "000 - CRISTAL" at bounding box center [317, 188] width 474 height 36
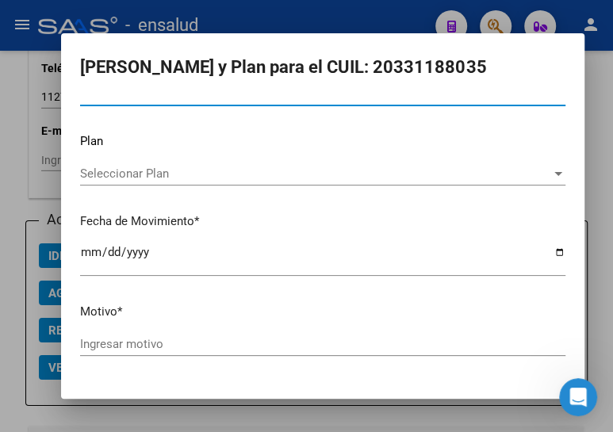
scroll to position [104, 0]
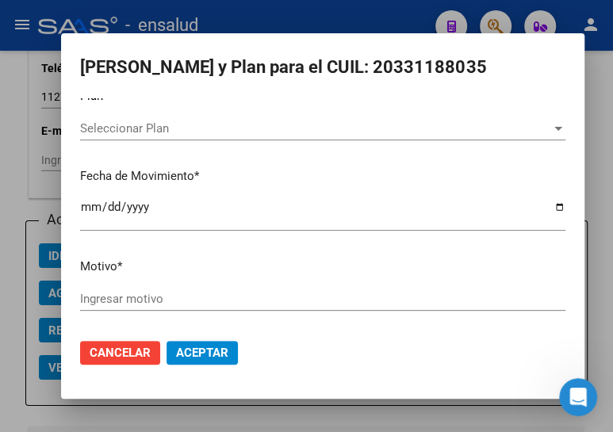
click at [114, 296] on input "Ingresar motivo" at bounding box center [322, 299] width 485 height 14
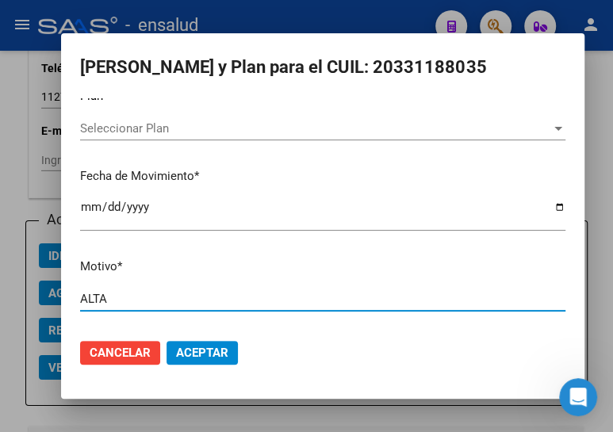
type input "ALTA"
click at [204, 354] on span "Aceptar" at bounding box center [202, 353] width 52 height 14
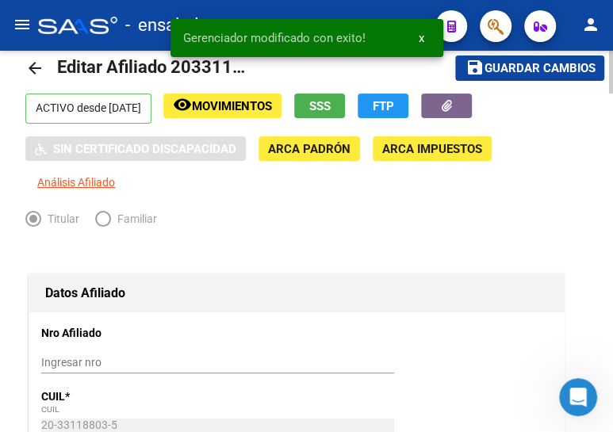
scroll to position [0, 0]
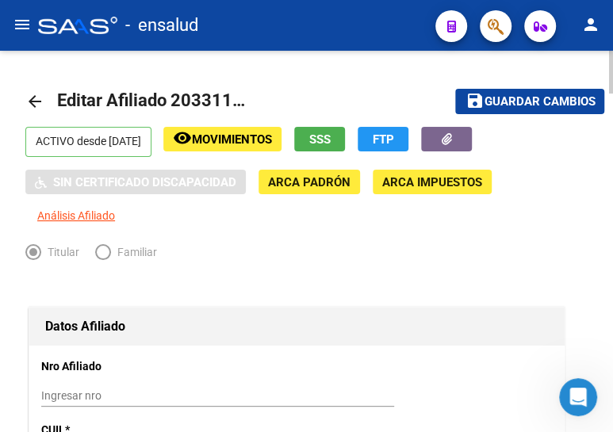
click at [523, 95] on span "Guardar cambios" at bounding box center [539, 102] width 111 height 14
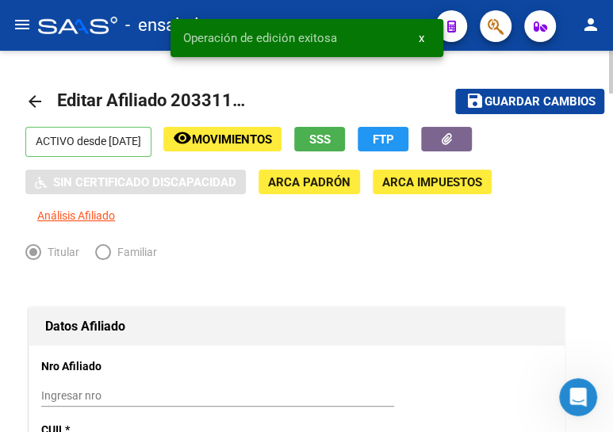
click at [32, 94] on mat-icon "arrow_back" at bounding box center [34, 101] width 19 height 19
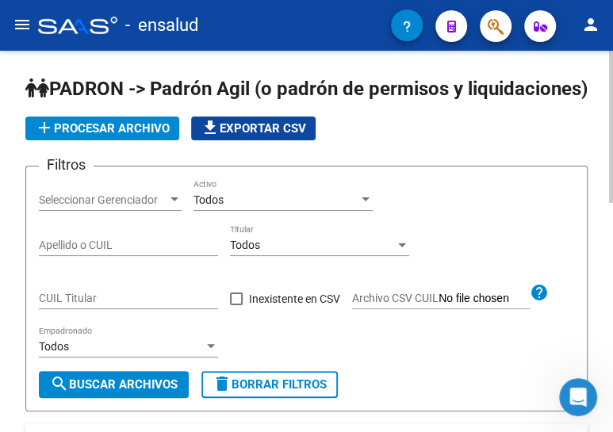
click at [101, 305] on input "CUIL Titular" at bounding box center [128, 298] width 179 height 13
paste input "27-94891243-6"
type input "27-94891243-6"
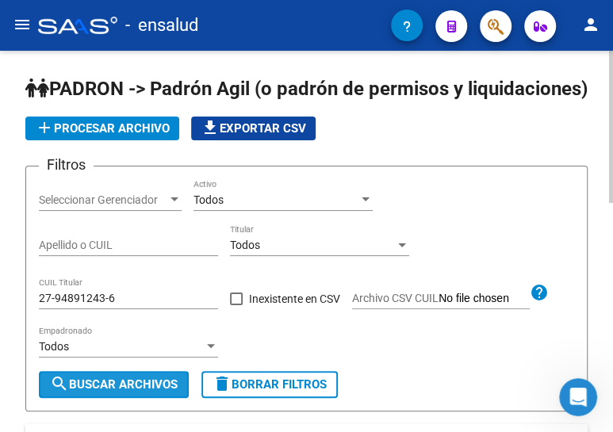
click at [102, 397] on button "search Buscar Archivos" at bounding box center [114, 384] width 150 height 27
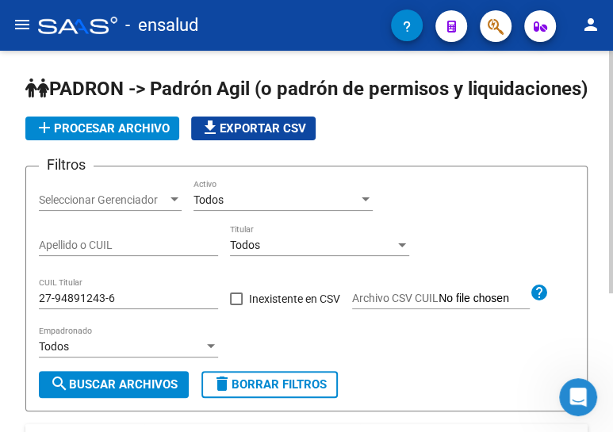
click at [129, 392] on span "search Buscar Archivos" at bounding box center [114, 384] width 128 height 14
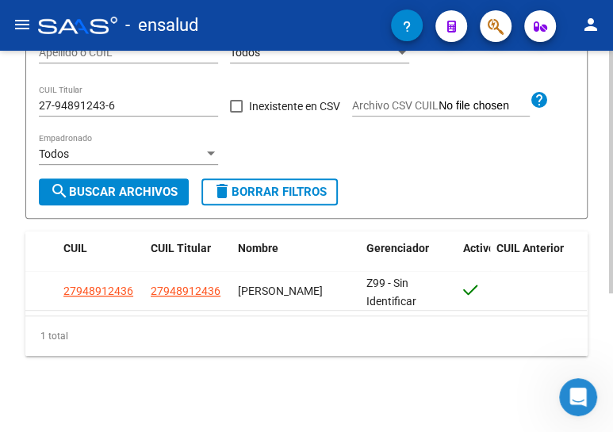
scroll to position [217, 0]
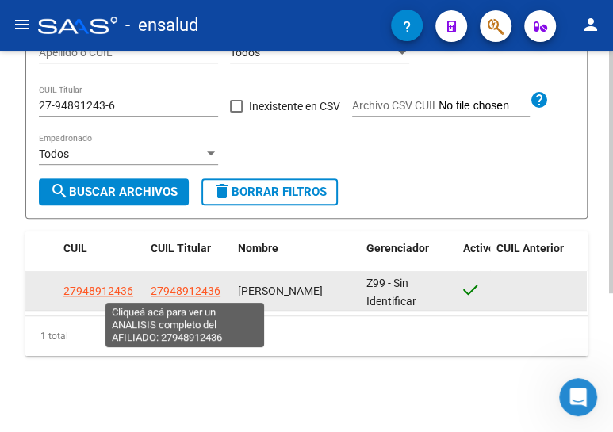
click at [190, 293] on span "27948912436" at bounding box center [186, 291] width 70 height 13
type textarea "27948912436"
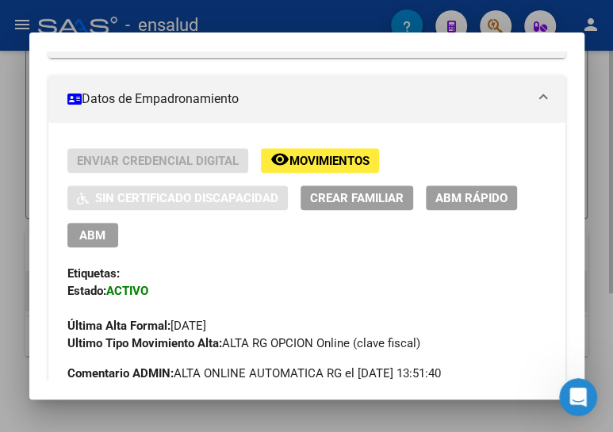
scroll to position [288, 0]
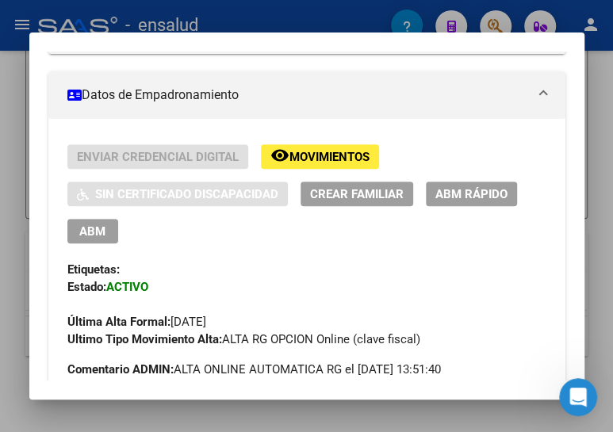
click at [93, 231] on span "ABM" at bounding box center [92, 231] width 26 height 14
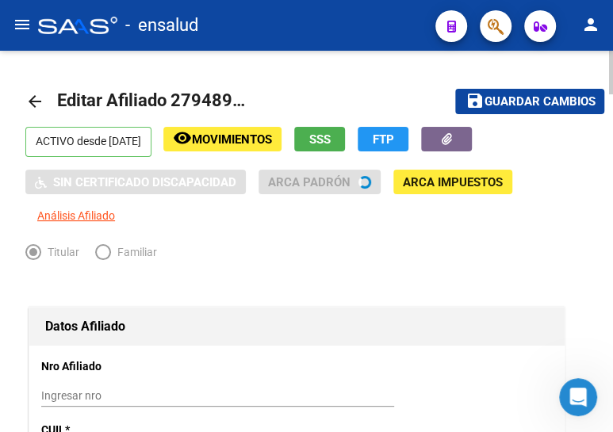
radio input "true"
type input "30-99900131-5"
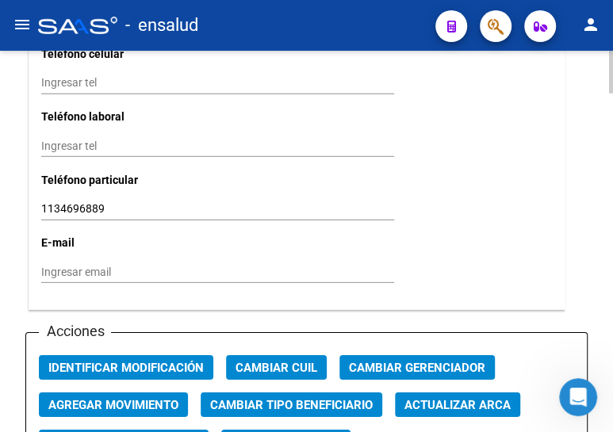
scroll to position [1801, 0]
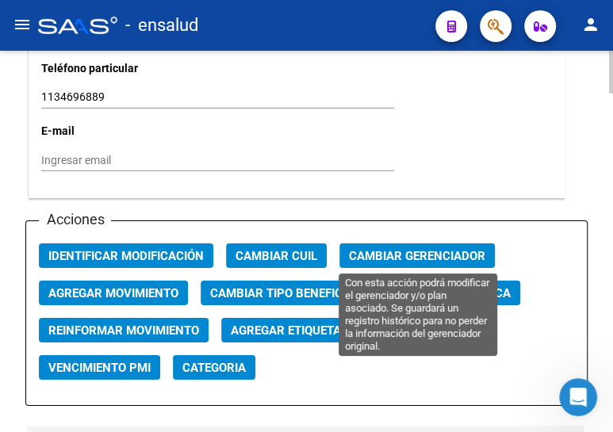
click at [420, 255] on span "Cambiar Gerenciador" at bounding box center [417, 256] width 136 height 14
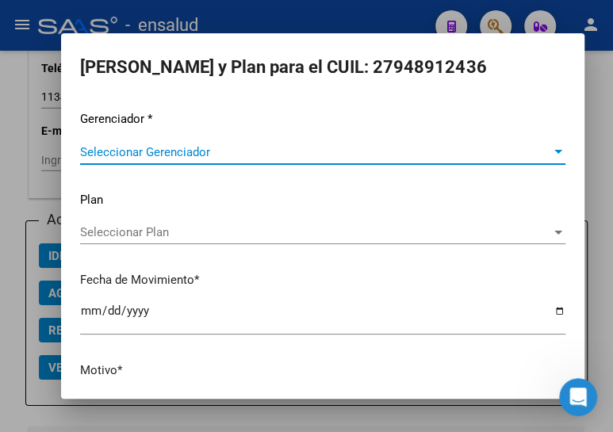
click at [213, 153] on span "Seleccionar Gerenciador" at bounding box center [315, 152] width 471 height 14
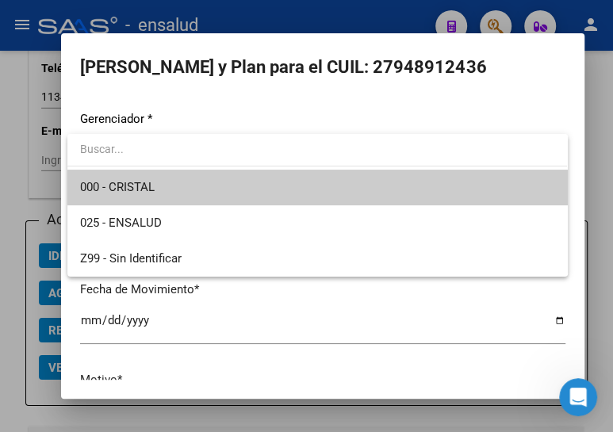
click at [197, 187] on span "000 - CRISTAL" at bounding box center [317, 188] width 474 height 36
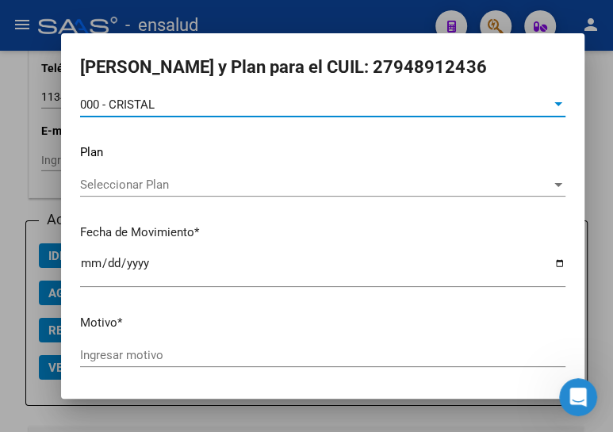
scroll to position [104, 0]
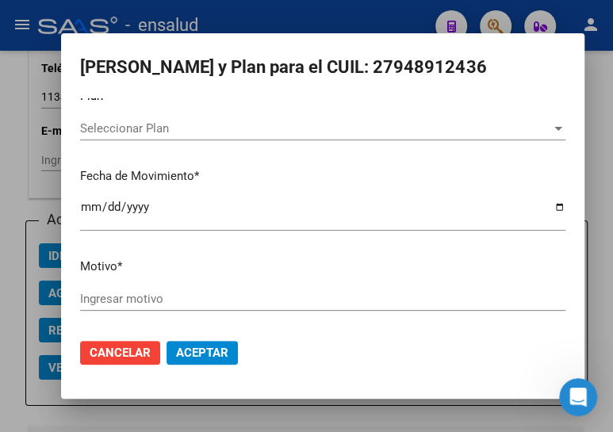
click at [184, 284] on div "Gerenciador * 000 - CRISTAL Seleccionar Gerenciador Plan Seleccionar Plan Selec…" at bounding box center [322, 166] width 485 height 320
click at [186, 300] on input "Ingresar motivo" at bounding box center [322, 299] width 485 height 14
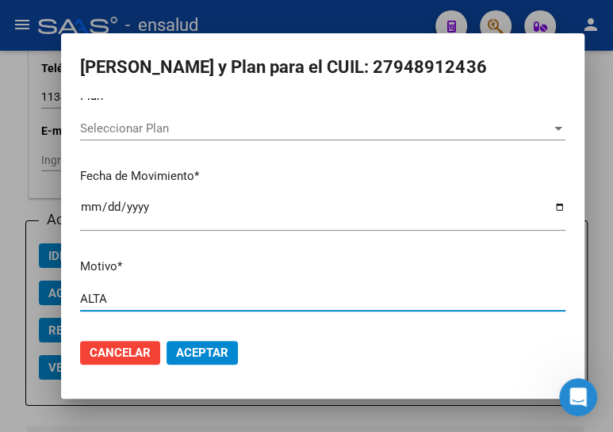
type input "ALTA"
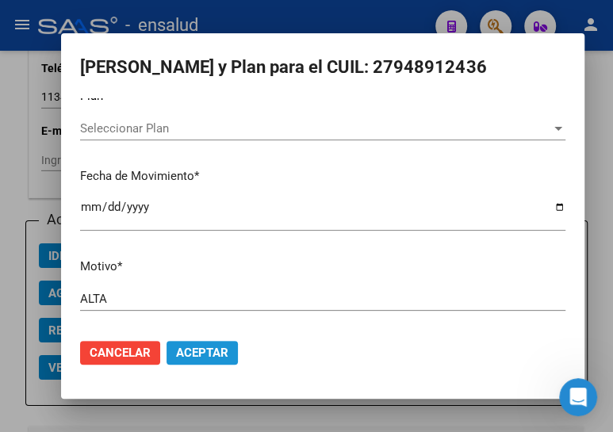
click at [207, 346] on span "Aceptar" at bounding box center [202, 353] width 52 height 14
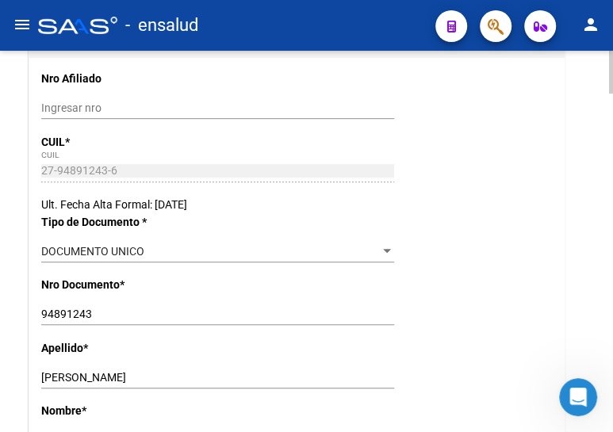
scroll to position [0, 0]
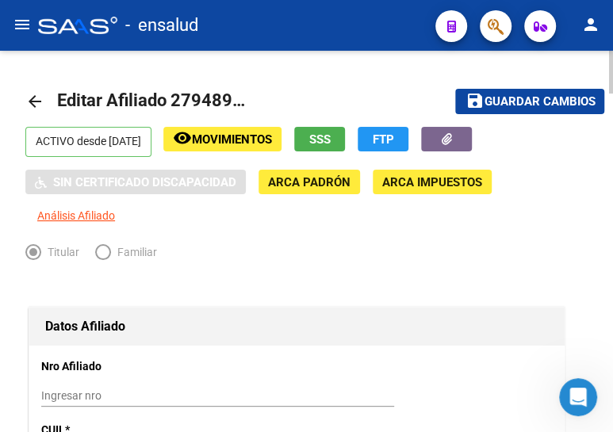
click at [490, 97] on span "Guardar cambios" at bounding box center [539, 102] width 111 height 14
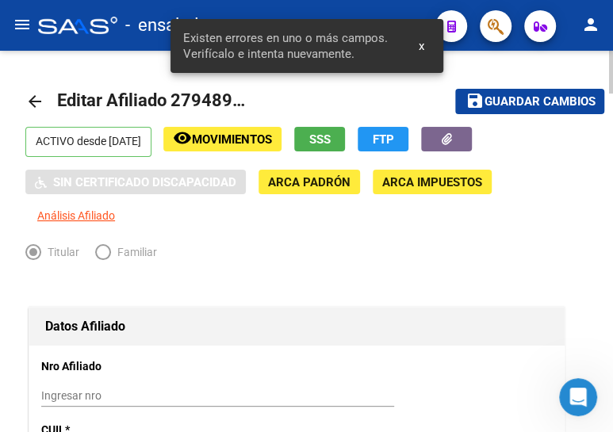
click at [35, 99] on mat-icon "arrow_back" at bounding box center [34, 101] width 19 height 19
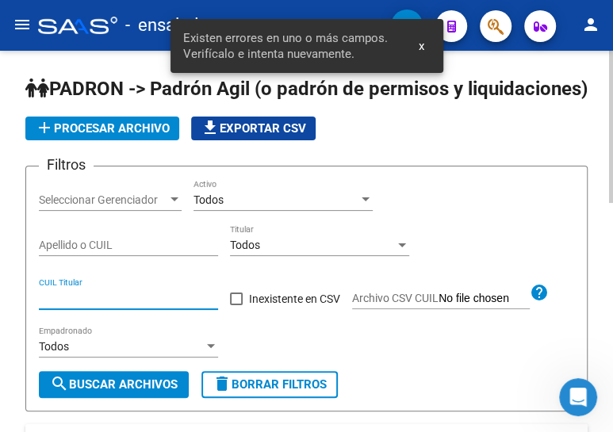
click at [93, 305] on input "CUIL Titular" at bounding box center [128, 298] width 179 height 13
paste input "20-23266835-1"
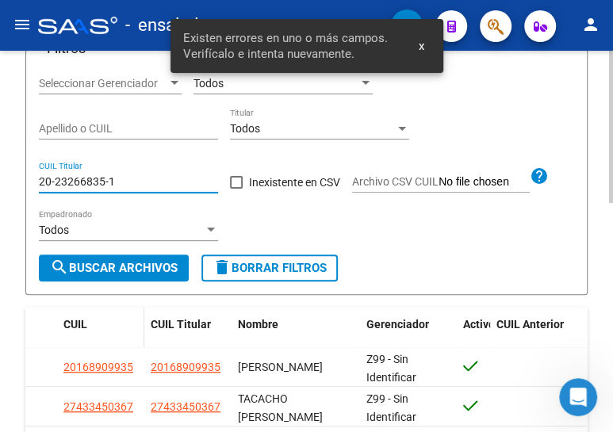
scroll to position [144, 0]
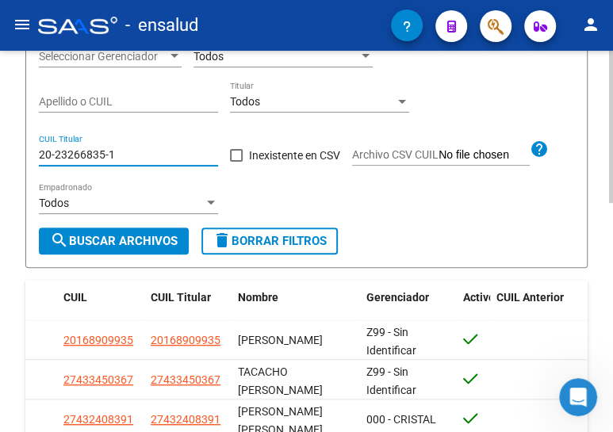
type input "20-23266835-1"
click at [115, 248] on span "search Buscar Archivos" at bounding box center [114, 241] width 128 height 14
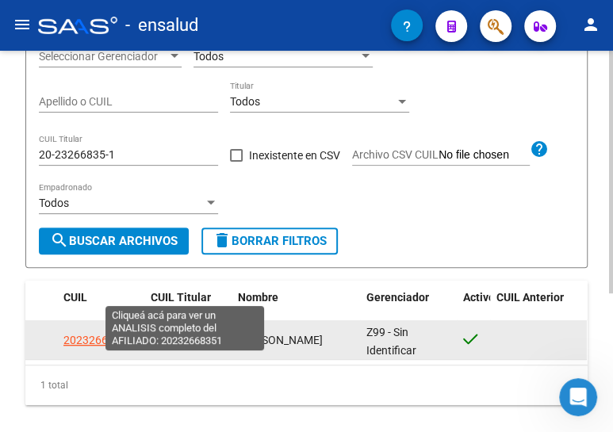
click at [182, 346] on span "20232668351" at bounding box center [186, 340] width 70 height 13
type textarea "20232668351"
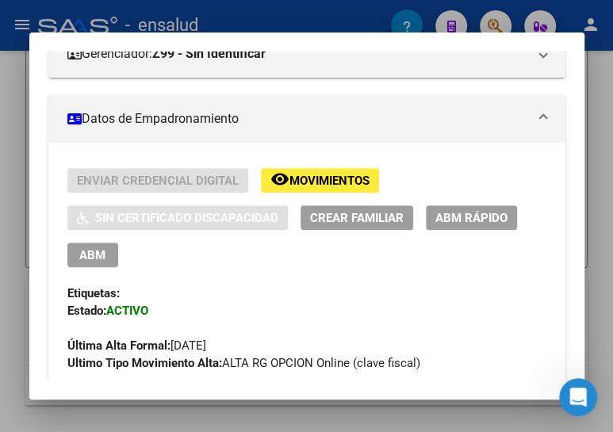
scroll to position [265, 0]
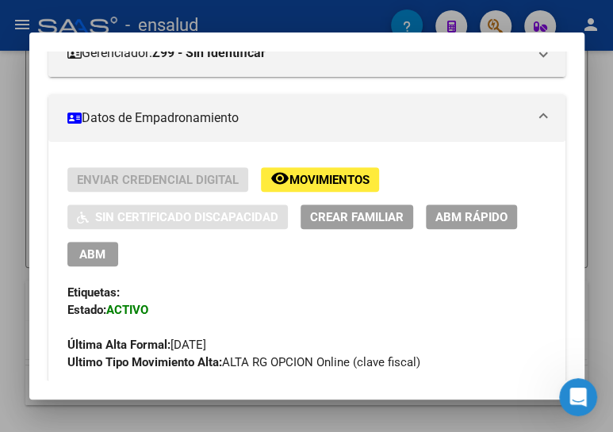
drag, startPoint x: 90, startPoint y: 252, endPoint x: 345, endPoint y: 212, distance: 257.7
click at [93, 252] on span "ABM" at bounding box center [92, 254] width 26 height 14
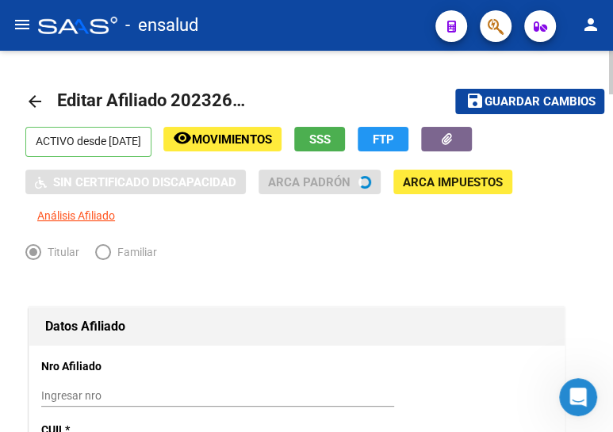
radio input "true"
type input "30-99900131-5"
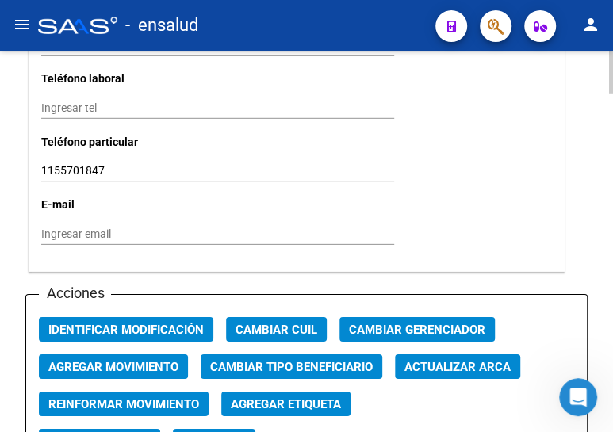
scroll to position [1729, 0]
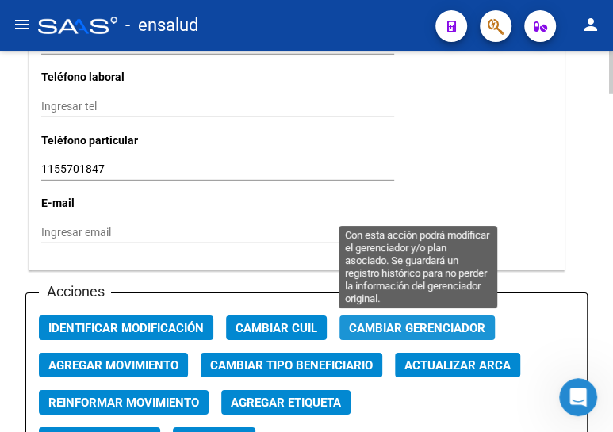
click at [437, 325] on span "Cambiar Gerenciador" at bounding box center [417, 328] width 136 height 14
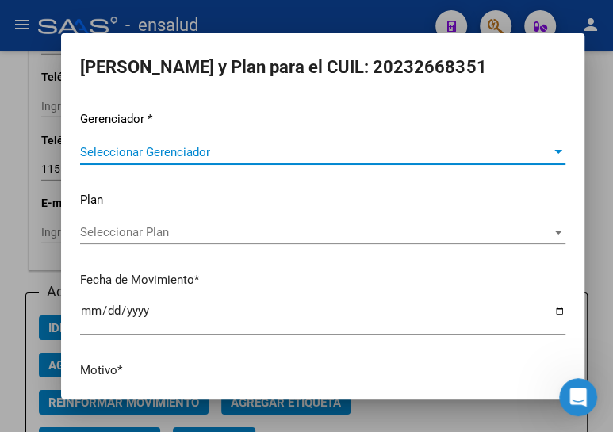
click at [209, 151] on span "Seleccionar Gerenciador" at bounding box center [315, 152] width 471 height 14
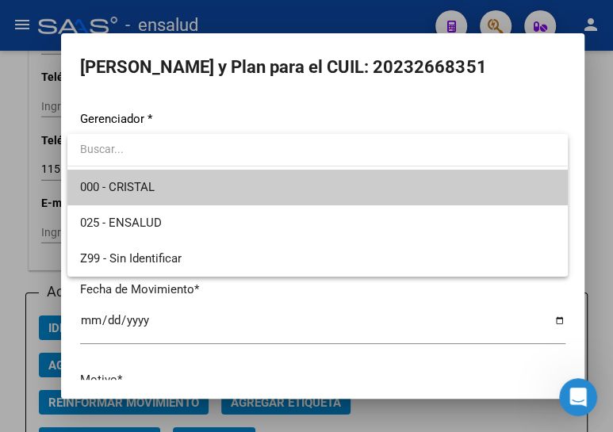
click at [182, 183] on span "000 - CRISTAL" at bounding box center [317, 188] width 474 height 36
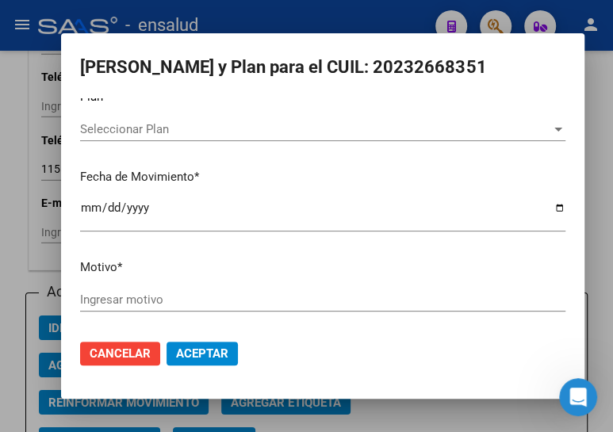
scroll to position [104, 0]
click at [133, 300] on input "Ingresar motivo" at bounding box center [322, 299] width 485 height 14
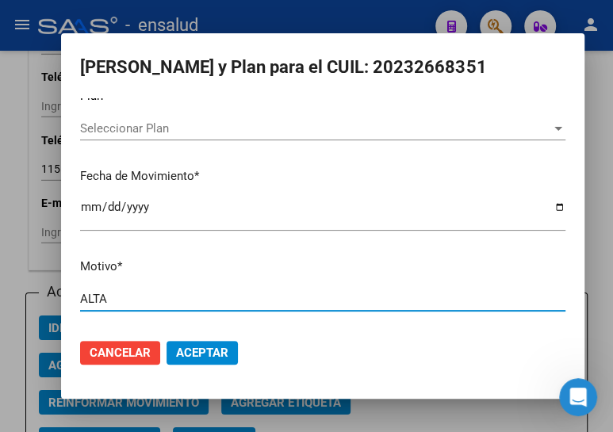
type input "ALTA"
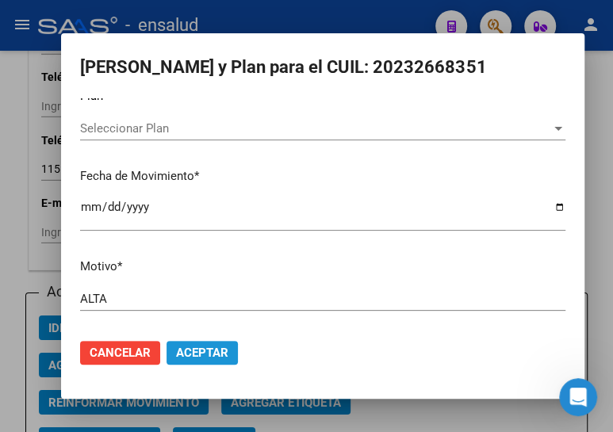
click at [198, 347] on span "Aceptar" at bounding box center [202, 353] width 52 height 14
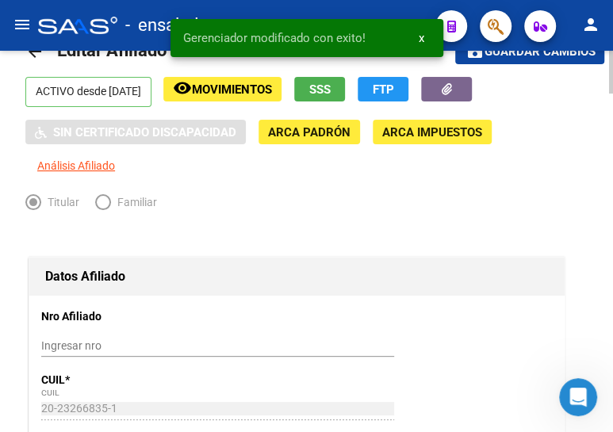
scroll to position [0, 0]
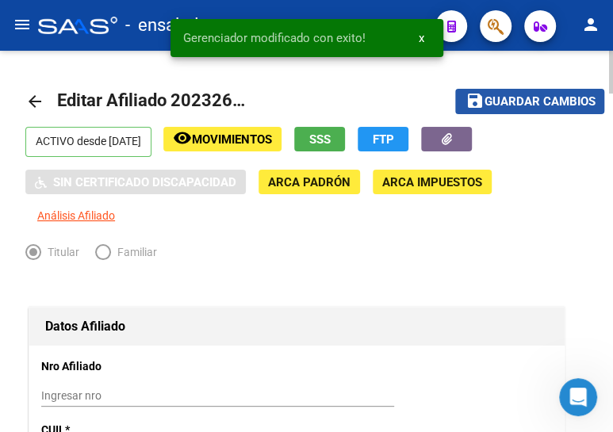
drag, startPoint x: 533, startPoint y: 101, endPoint x: 503, endPoint y: 108, distance: 30.2
click at [532, 101] on span "Guardar cambios" at bounding box center [539, 102] width 111 height 14
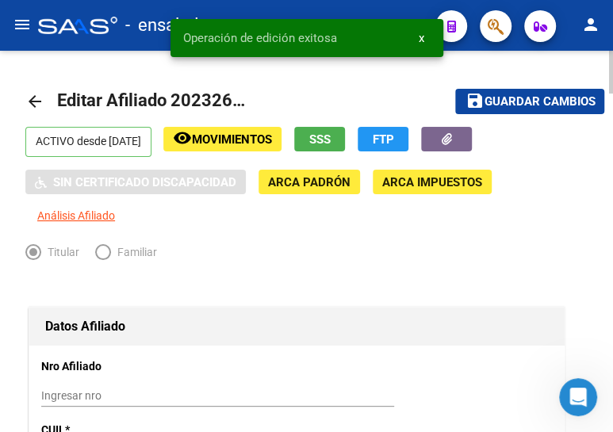
click at [31, 100] on mat-icon "arrow_back" at bounding box center [34, 101] width 19 height 19
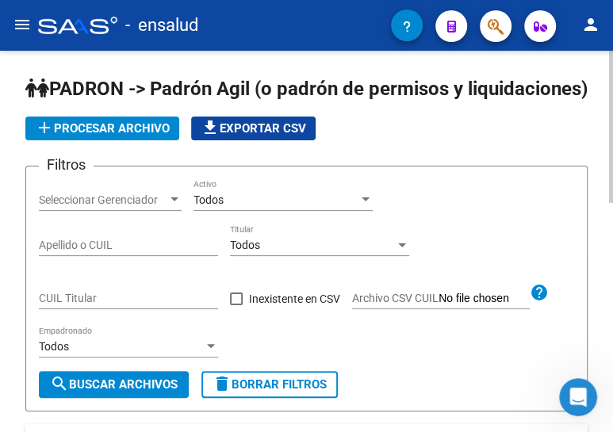
click at [135, 305] on input "CUIL Titular" at bounding box center [128, 298] width 179 height 13
paste input "20-23266835-1"
click at [108, 392] on span "search Buscar Archivos" at bounding box center [114, 384] width 128 height 14
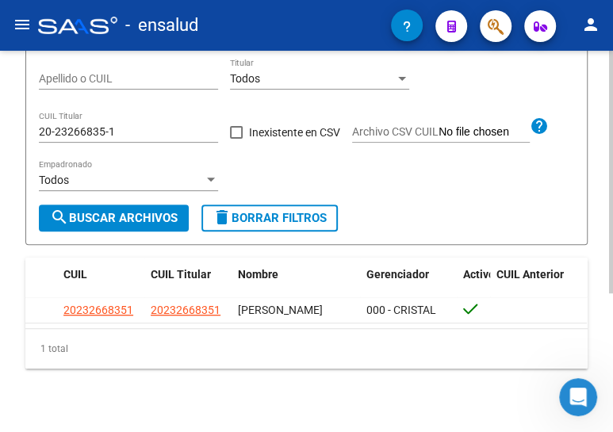
scroll to position [145, 0]
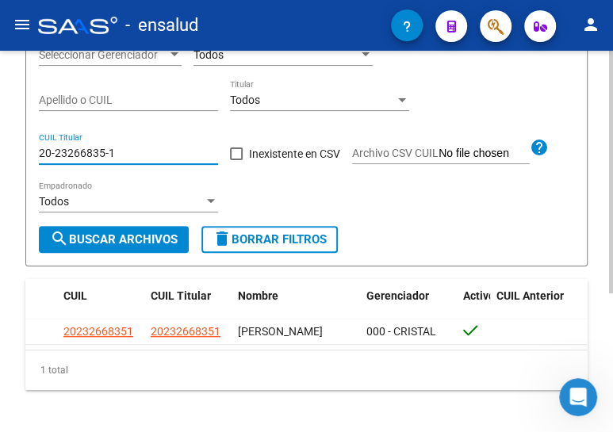
drag, startPoint x: 119, startPoint y: 174, endPoint x: 11, endPoint y: 166, distance: 108.1
click at [11, 166] on div "PADRON -> Padrón Agil (o padrón de permisos y liquidaciones) add Procesar archi…" at bounding box center [306, 186] width 613 height 561
paste input "45779278-7"
type input "20-45779278-7"
click at [134, 247] on span "search Buscar Archivos" at bounding box center [114, 239] width 128 height 14
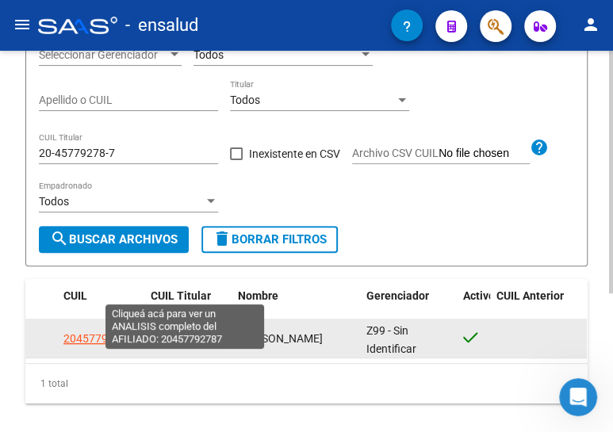
click at [188, 345] on span "20457792787" at bounding box center [186, 338] width 70 height 13
type textarea "20457792787"
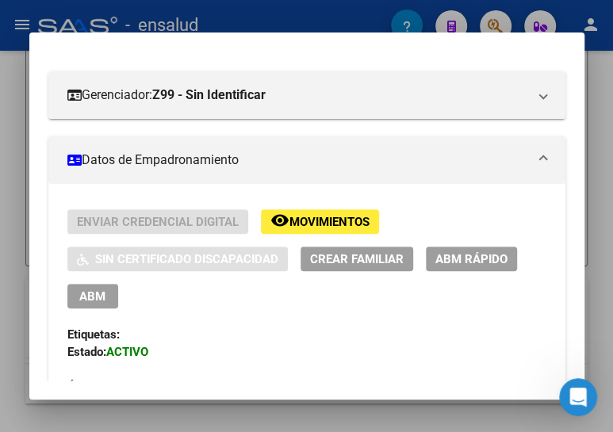
scroll to position [288, 0]
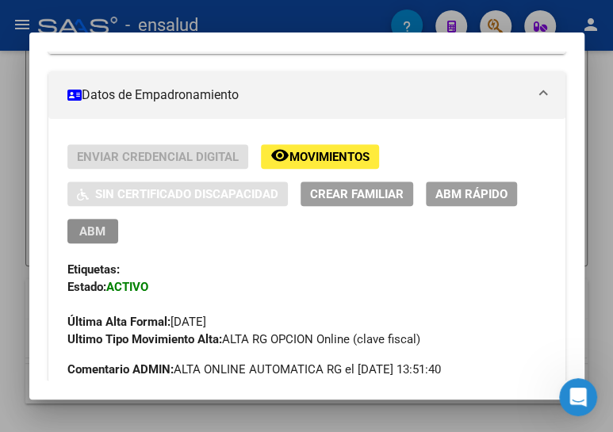
drag, startPoint x: 88, startPoint y: 228, endPoint x: 274, endPoint y: 248, distance: 186.7
click at [88, 228] on span "ABM" at bounding box center [92, 231] width 26 height 14
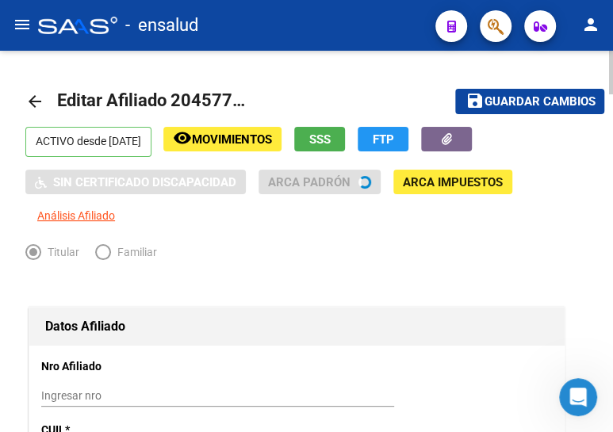
radio input "true"
type input "30-71057303-0"
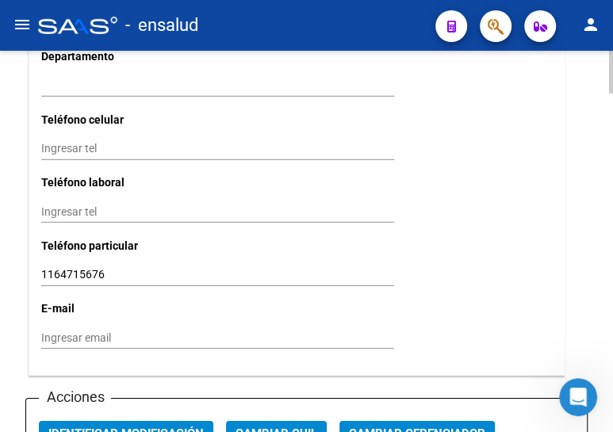
scroll to position [1657, 0]
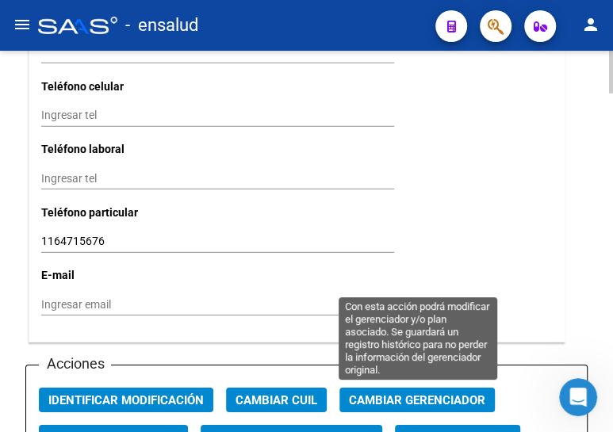
click at [416, 393] on span "Cambiar Gerenciador" at bounding box center [417, 400] width 136 height 14
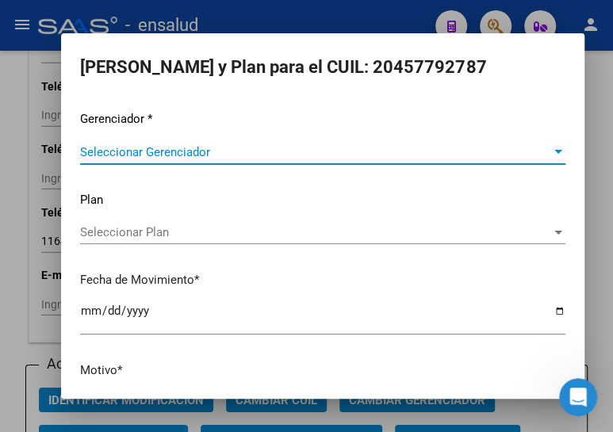
click at [137, 158] on span "Seleccionar Gerenciador" at bounding box center [315, 152] width 471 height 14
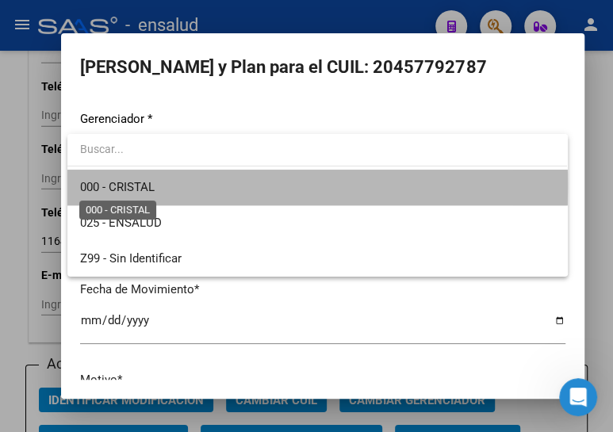
click at [137, 186] on span "000 - CRISTAL" at bounding box center [117, 187] width 75 height 14
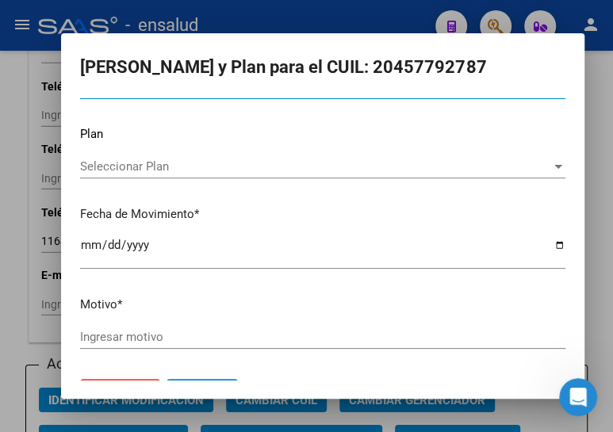
scroll to position [104, 0]
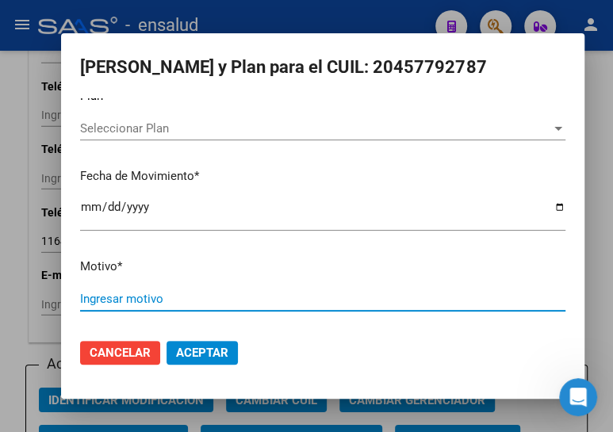
click at [143, 297] on input "Ingresar motivo" at bounding box center [322, 299] width 485 height 14
type input "ALTA"
click at [197, 351] on span "Aceptar" at bounding box center [202, 353] width 52 height 14
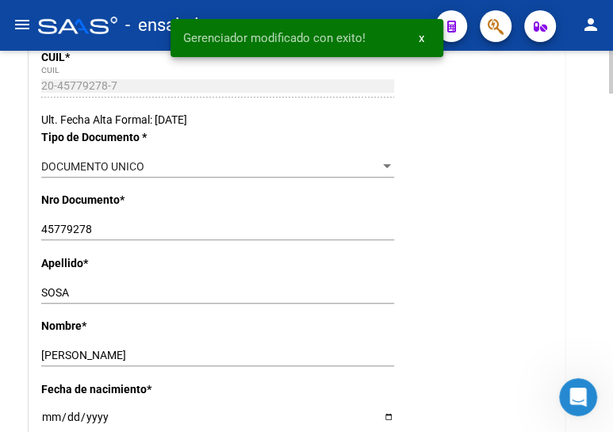
scroll to position [0, 0]
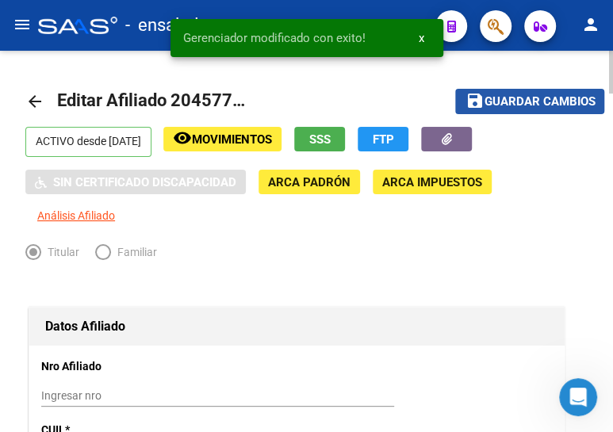
drag, startPoint x: 523, startPoint y: 101, endPoint x: 452, endPoint y: 107, distance: 71.6
click at [522, 101] on span "Guardar cambios" at bounding box center [539, 102] width 111 height 14
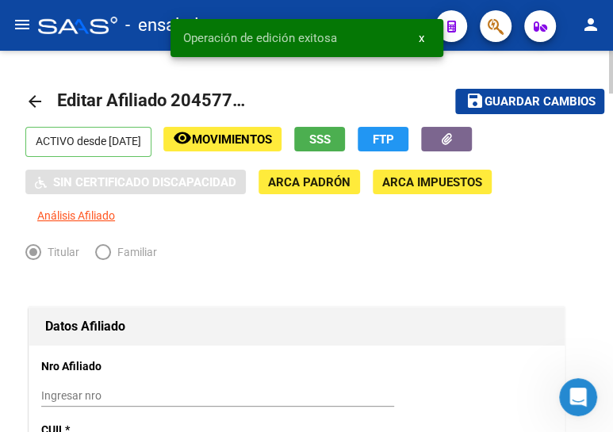
click at [31, 103] on mat-icon "arrow_back" at bounding box center [34, 101] width 19 height 19
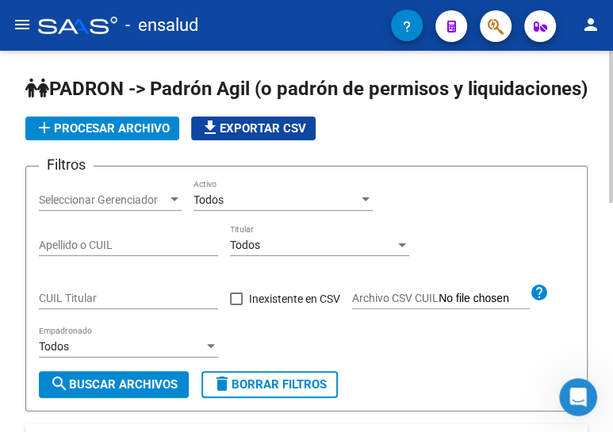
click at [108, 305] on input "CUIL Titular" at bounding box center [128, 298] width 179 height 13
paste input "20-35784789-4"
type input "20-35784789-4"
click at [109, 392] on span "search Buscar Archivos" at bounding box center [114, 384] width 128 height 14
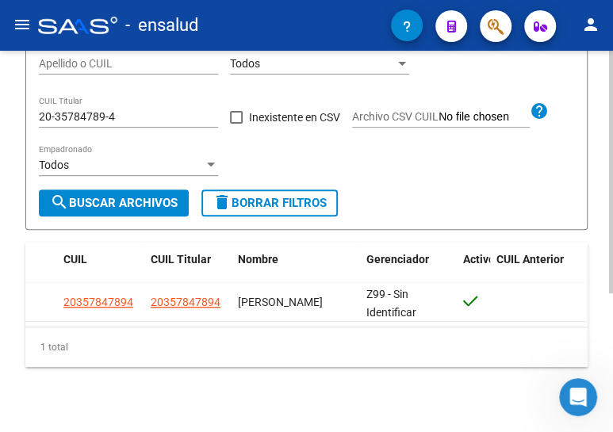
scroll to position [216, 0]
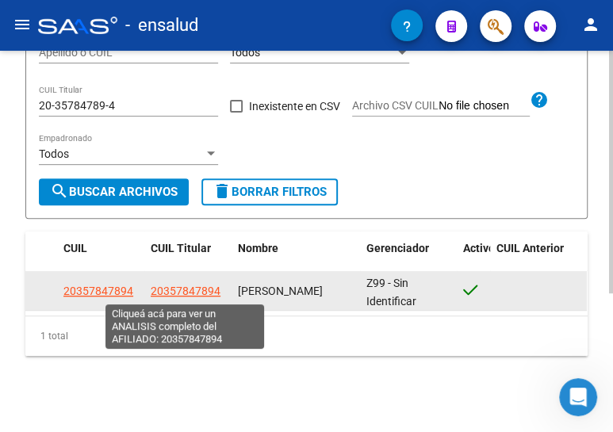
click at [193, 293] on span "20357847894" at bounding box center [186, 291] width 70 height 13
type textarea "20357847894"
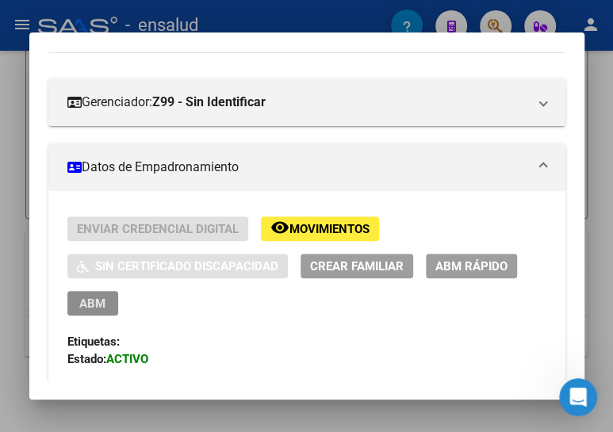
drag, startPoint x: 97, startPoint y: 300, endPoint x: 327, endPoint y: 265, distance: 233.5
click at [98, 301] on span "ABM" at bounding box center [92, 304] width 26 height 14
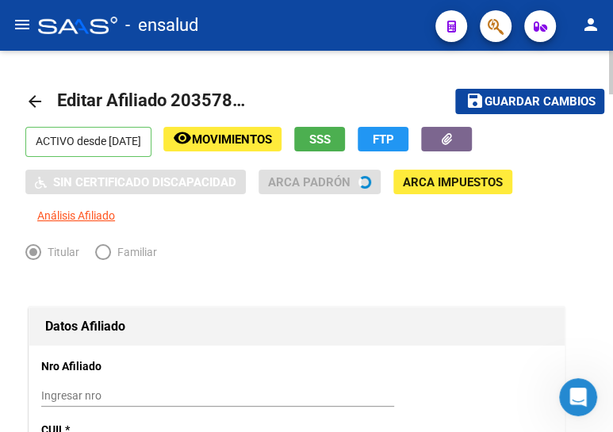
radio input "true"
type input "30-65080001-6"
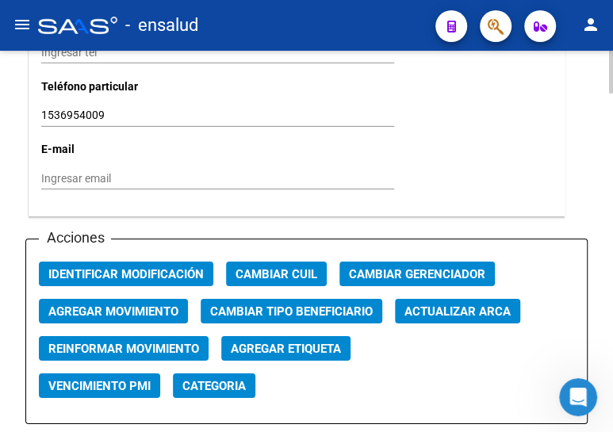
scroll to position [1801, 0]
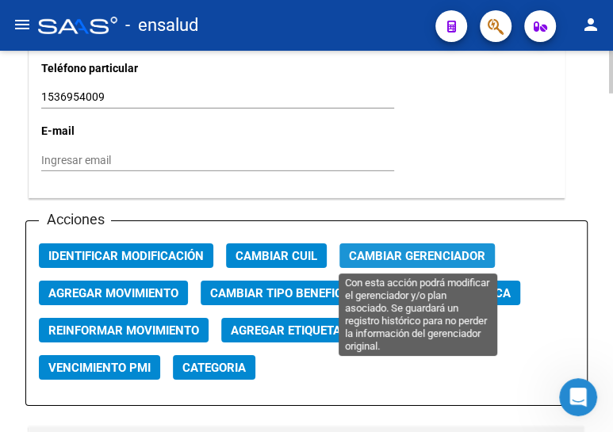
click at [380, 254] on span "Cambiar Gerenciador" at bounding box center [417, 256] width 136 height 14
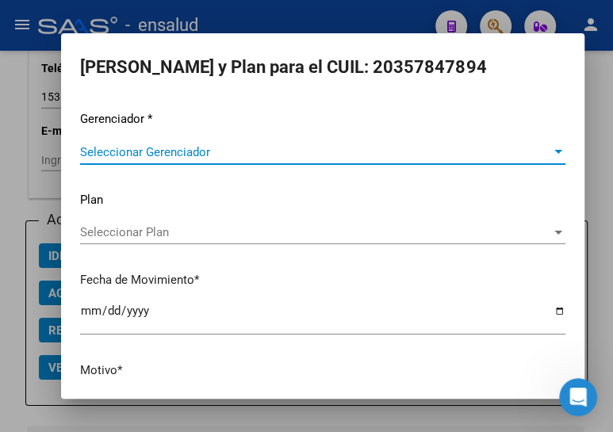
click at [140, 149] on span "Seleccionar Gerenciador" at bounding box center [315, 152] width 471 height 14
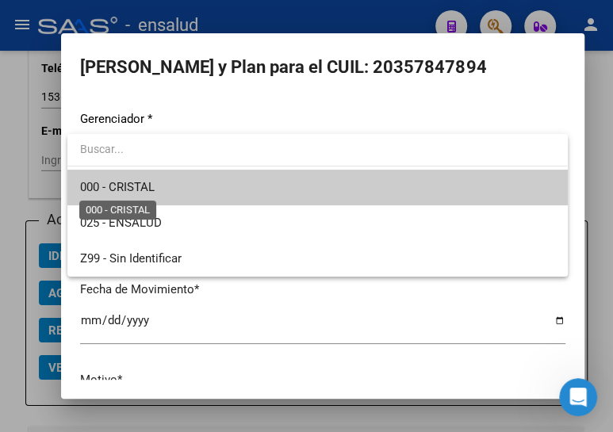
click at [141, 182] on span "000 - CRISTAL" at bounding box center [117, 187] width 75 height 14
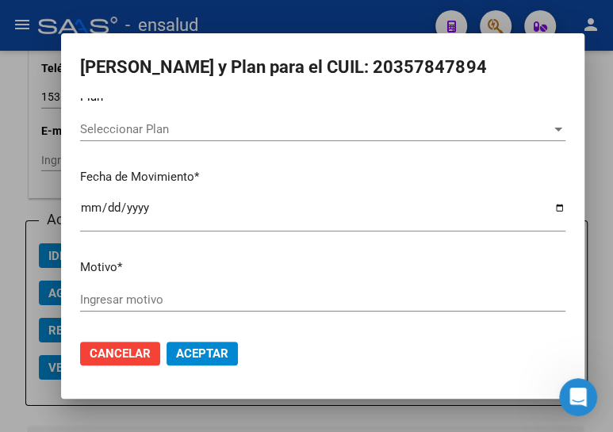
scroll to position [104, 0]
click at [132, 297] on input "Ingresar motivo" at bounding box center [322, 299] width 485 height 14
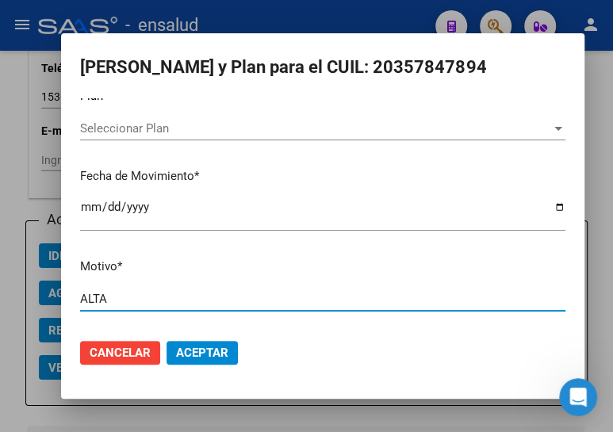
type input "ALTA"
click at [203, 350] on span "Aceptar" at bounding box center [202, 353] width 52 height 14
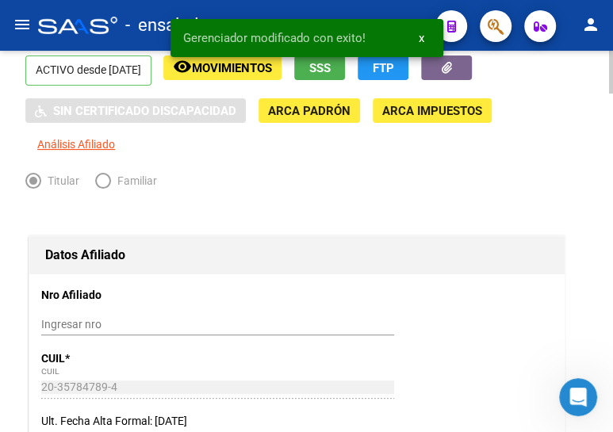
scroll to position [0, 0]
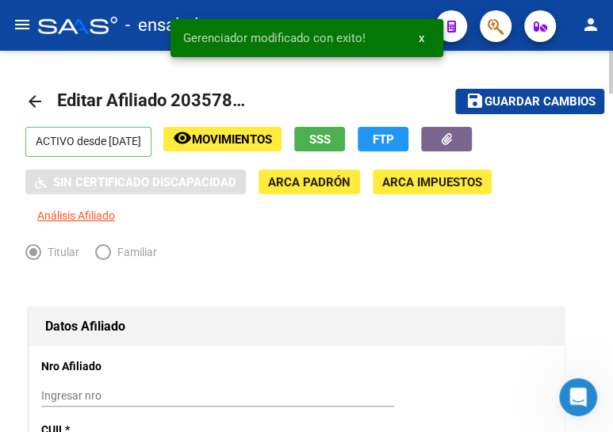
click at [513, 95] on span "Guardar cambios" at bounding box center [539, 102] width 111 height 14
drag, startPoint x: 29, startPoint y: 98, endPoint x: 79, endPoint y: 113, distance: 52.2
click at [31, 98] on mat-icon "arrow_back" at bounding box center [34, 101] width 19 height 19
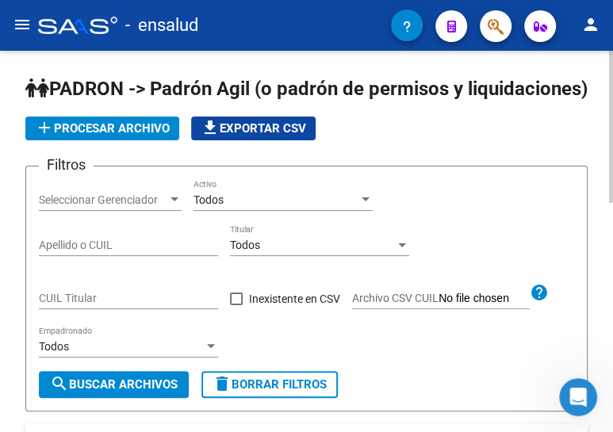
click at [255, 207] on div "Todos" at bounding box center [275, 199] width 165 height 13
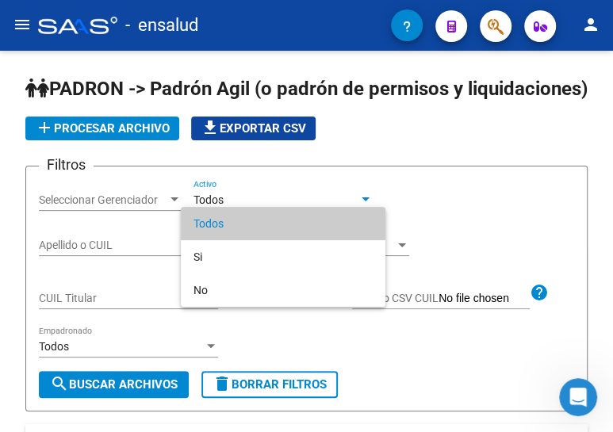
click at [90, 319] on div at bounding box center [306, 216] width 613 height 432
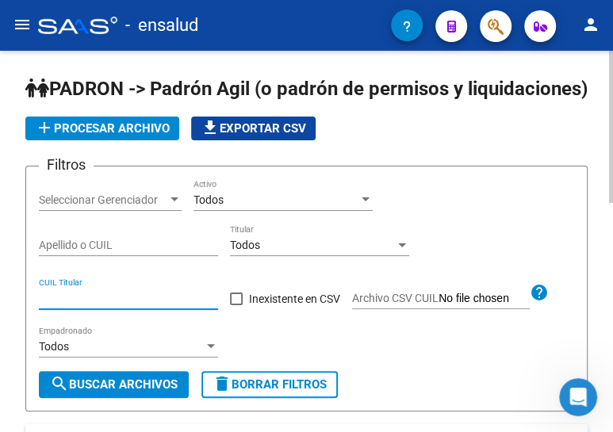
click at [86, 305] on input "CUIL Titular" at bounding box center [128, 298] width 179 height 13
paste input "20-33812568-3"
type input "20-33812568-3"
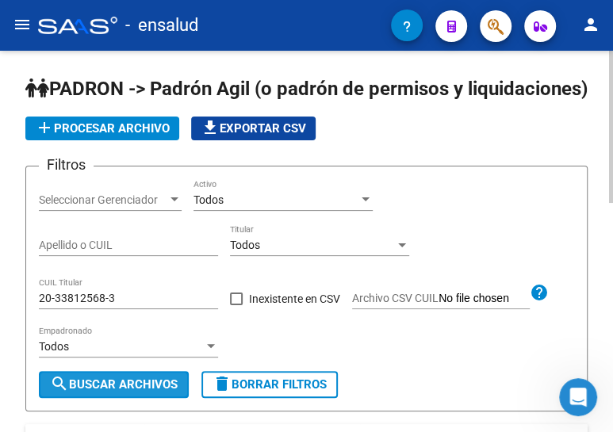
click at [102, 392] on span "search Buscar Archivos" at bounding box center [114, 384] width 128 height 14
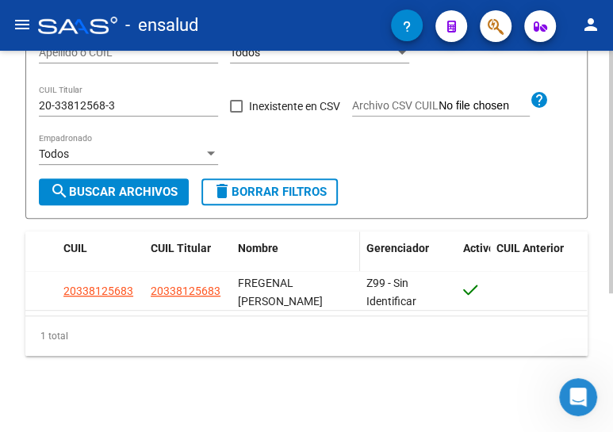
scroll to position [217, 0]
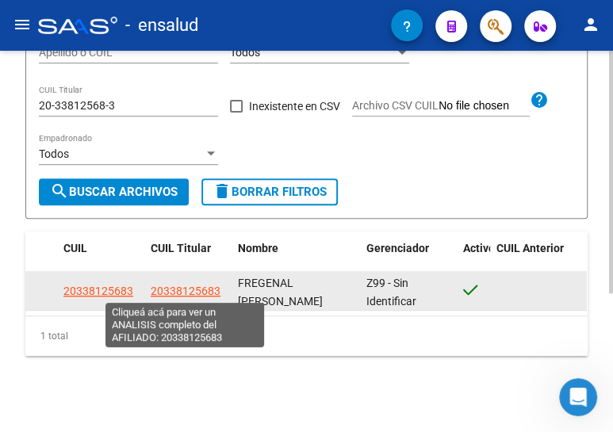
click at [193, 291] on span "20338125683" at bounding box center [186, 291] width 70 height 13
type textarea "20338125683"
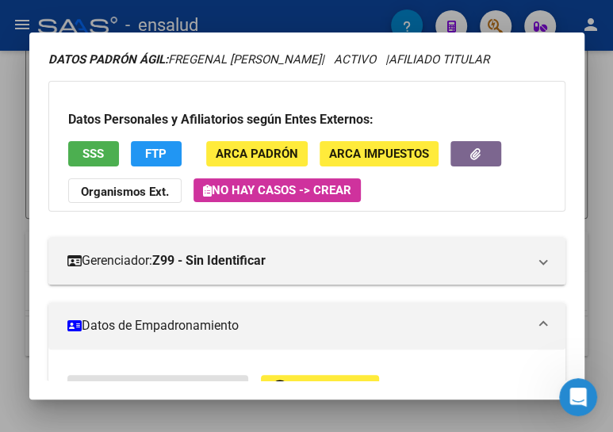
scroll to position [144, 0]
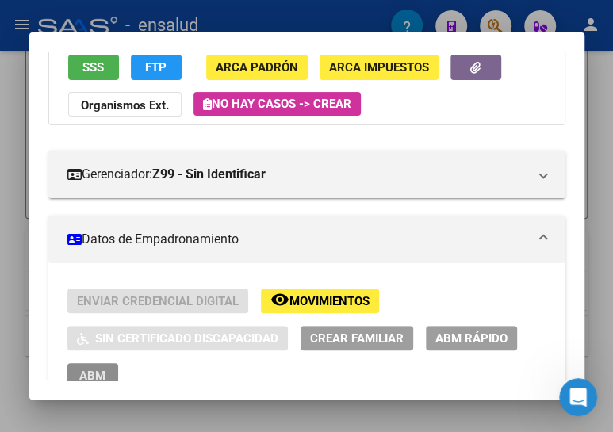
click at [82, 369] on span "ABM" at bounding box center [92, 376] width 26 height 14
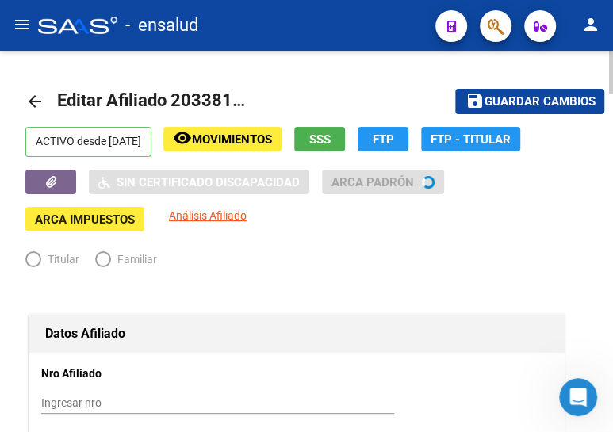
radio input "true"
type input "30-71438150-0"
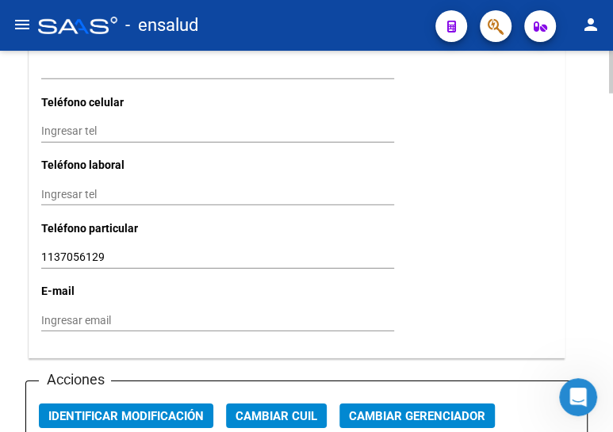
scroll to position [1657, 0]
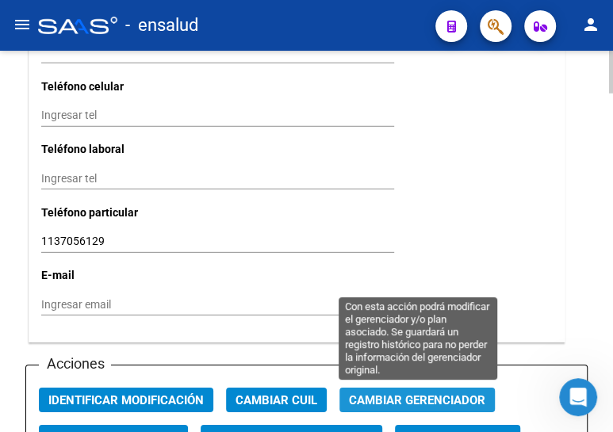
click at [428, 401] on span "Cambiar Gerenciador" at bounding box center [417, 400] width 136 height 14
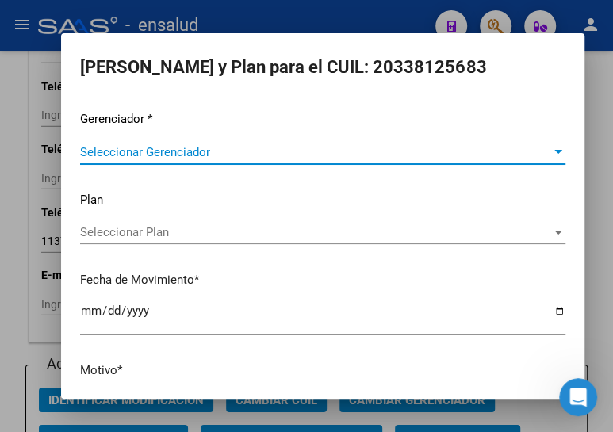
click at [176, 146] on span "Seleccionar Gerenciador" at bounding box center [315, 152] width 471 height 14
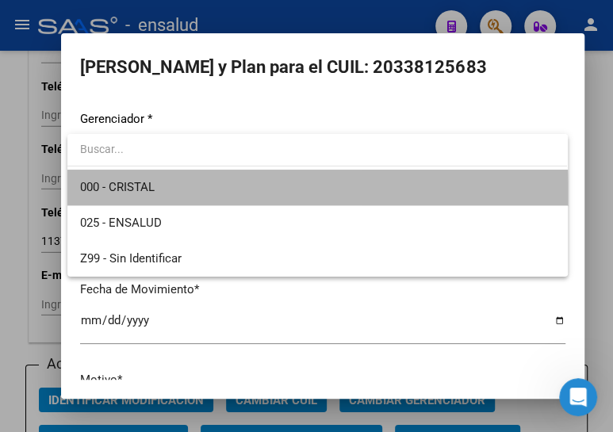
click at [163, 194] on span "000 - CRISTAL" at bounding box center [317, 188] width 474 height 36
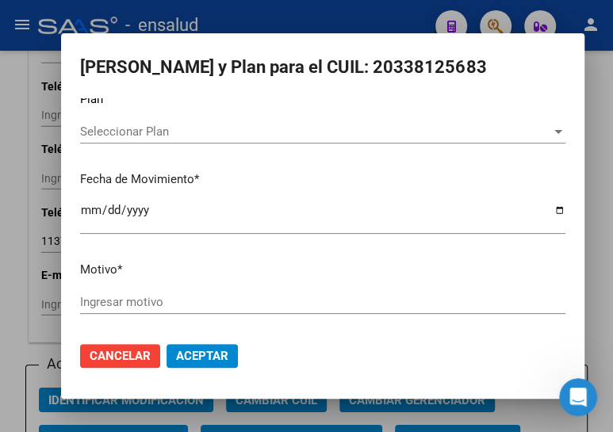
scroll to position [104, 0]
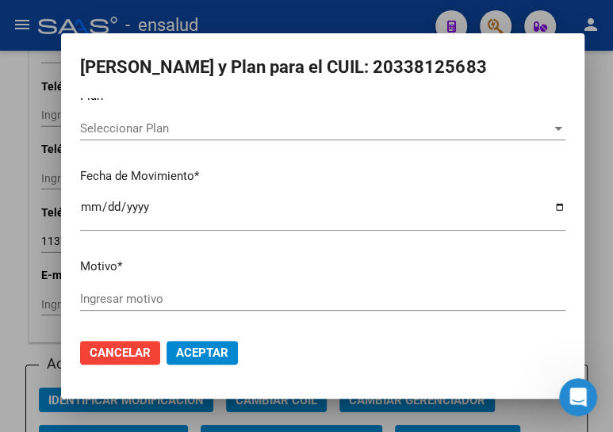
click at [144, 296] on input "Ingresar motivo" at bounding box center [322, 299] width 485 height 14
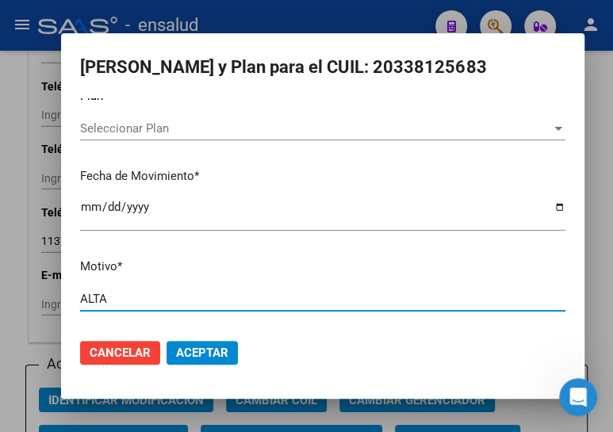
type input "ALTA"
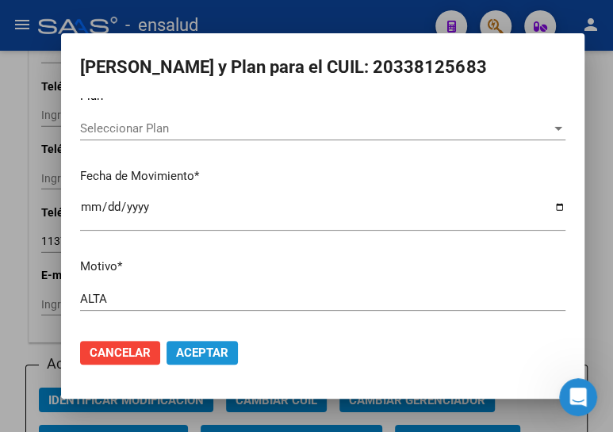
click at [216, 355] on span "Aceptar" at bounding box center [202, 353] width 52 height 14
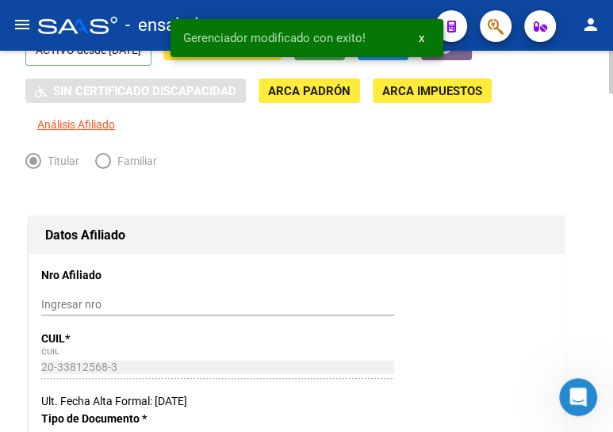
scroll to position [0, 0]
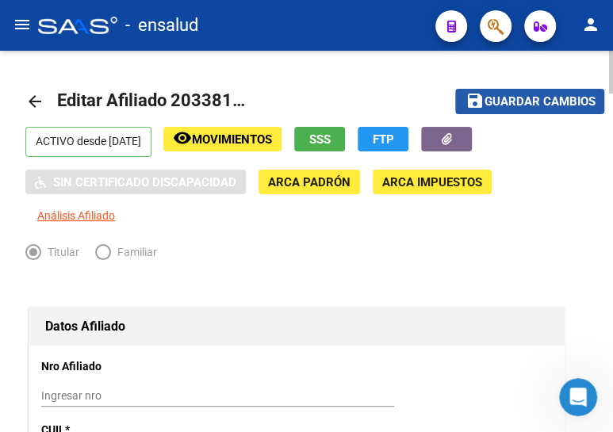
click at [516, 97] on span "Guardar cambios" at bounding box center [539, 102] width 111 height 14
click at [33, 98] on mat-icon "arrow_back" at bounding box center [34, 101] width 19 height 19
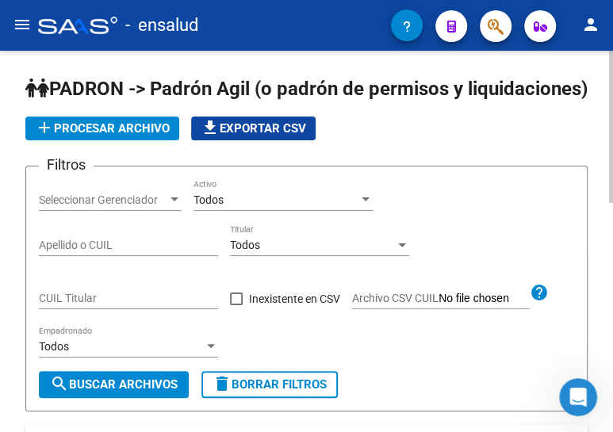
click at [107, 308] on div "CUIL Titular" at bounding box center [128, 293] width 179 height 32
paste input "27-21469443-9"
type input "27-21469443-9"
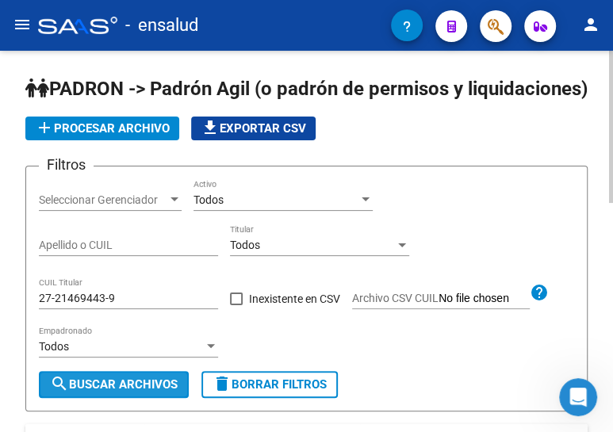
click at [114, 392] on span "search Buscar Archivos" at bounding box center [114, 384] width 128 height 14
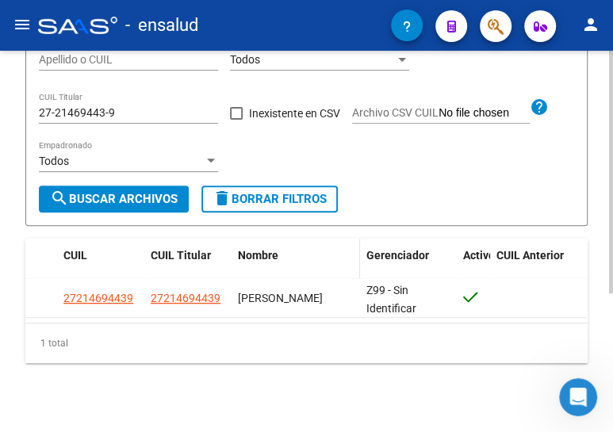
scroll to position [217, 0]
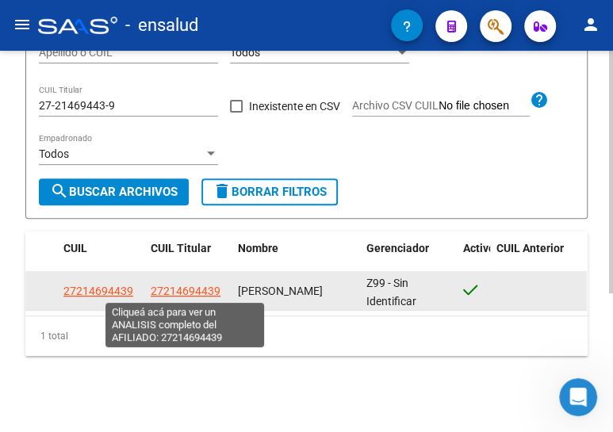
click at [190, 292] on span "27214694439" at bounding box center [186, 291] width 70 height 13
type textarea "27214694439"
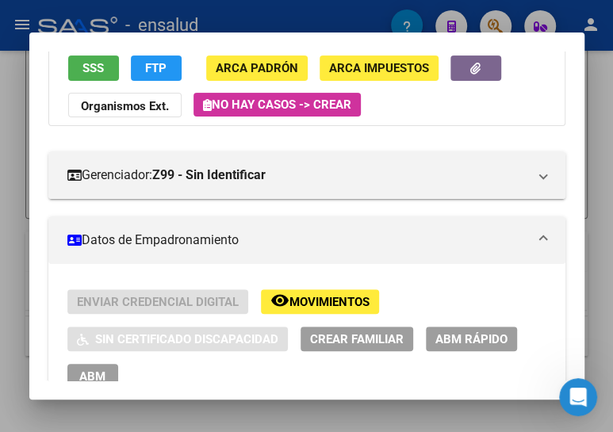
scroll to position [144, 0]
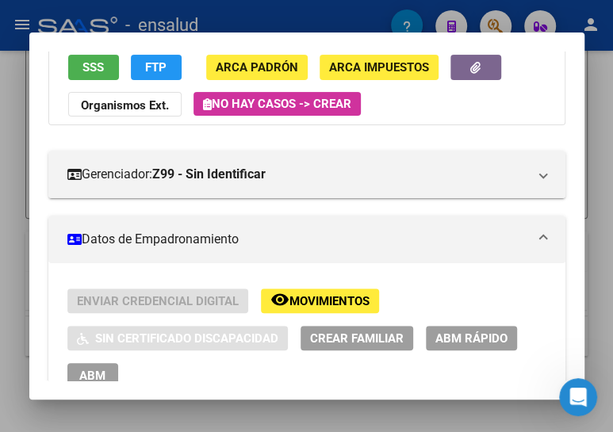
click at [100, 370] on span "ABM" at bounding box center [92, 376] width 26 height 14
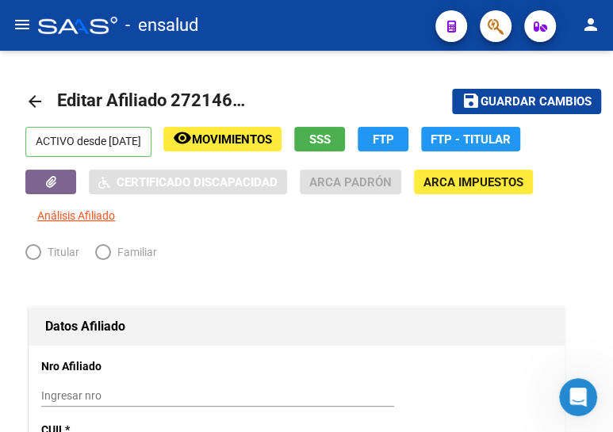
radio input "true"
type input "30-99900131-5"
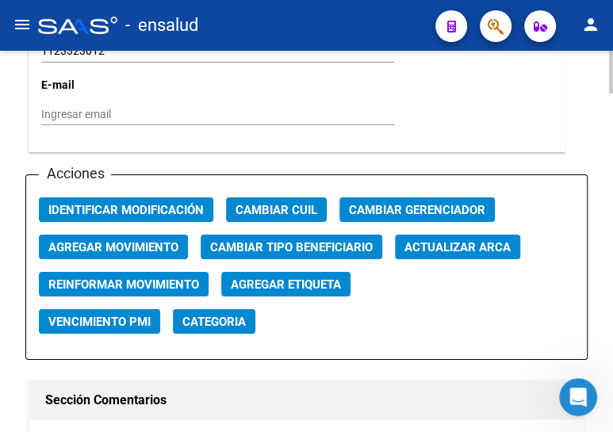
scroll to position [1855, 0]
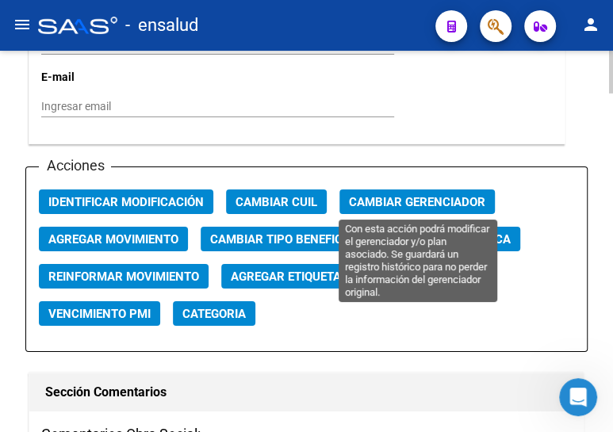
click at [413, 196] on span "Cambiar Gerenciador" at bounding box center [417, 202] width 136 height 14
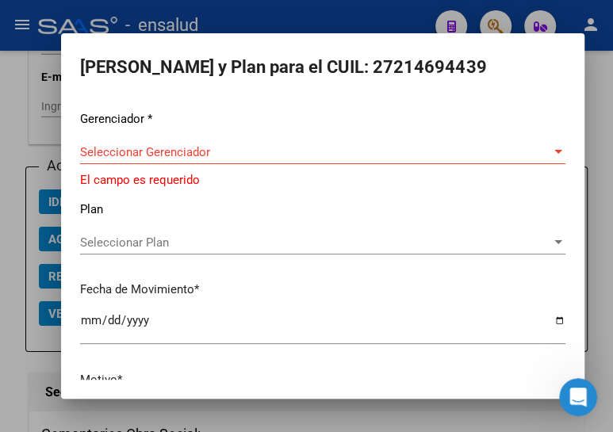
click at [154, 136] on div "Gerenciador * Seleccionar Gerenciador Seleccionar Gerenciador El campo es reque…" at bounding box center [322, 274] width 485 height 329
click at [151, 151] on span "Seleccionar Gerenciador" at bounding box center [315, 152] width 471 height 14
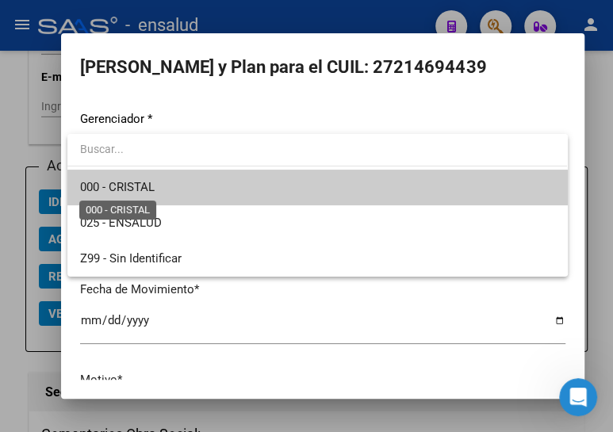
click at [139, 185] on span "000 - CRISTAL" at bounding box center [117, 187] width 75 height 14
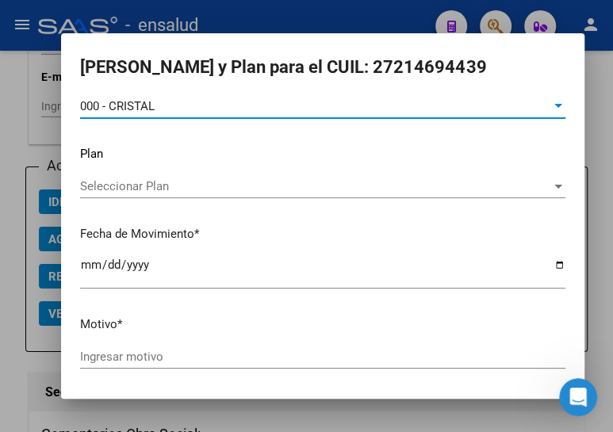
scroll to position [104, 0]
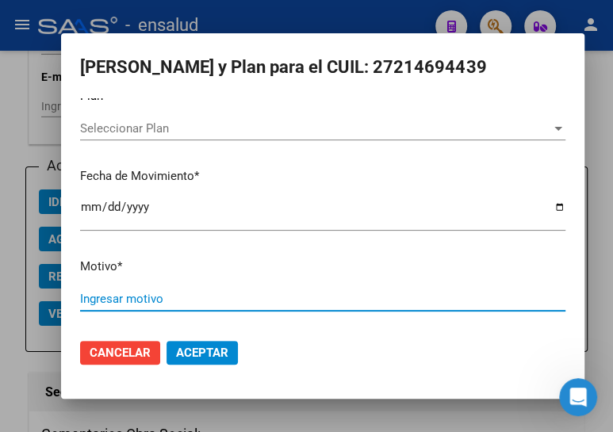
click at [132, 293] on input "Ingresar motivo" at bounding box center [322, 299] width 485 height 14
type input "ALTA"
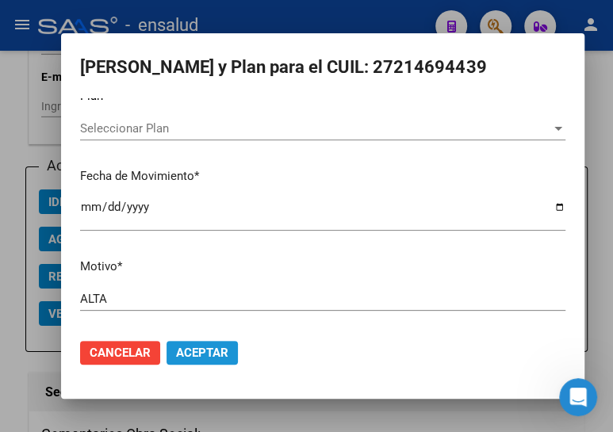
click at [195, 348] on span "Aceptar" at bounding box center [202, 353] width 52 height 14
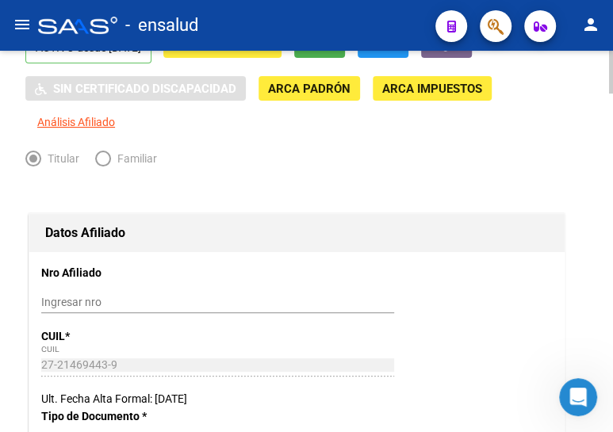
scroll to position [0, 0]
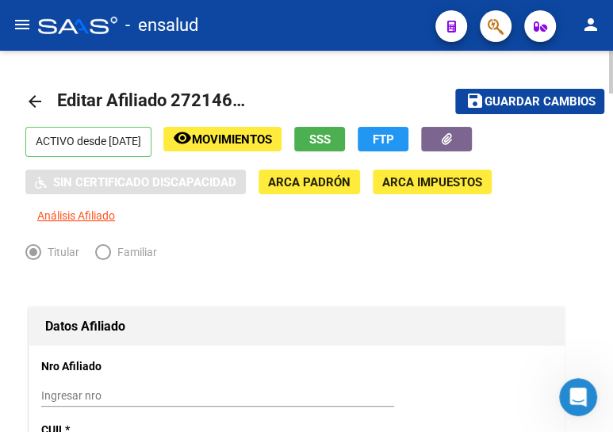
click at [519, 100] on span "Guardar cambios" at bounding box center [539, 102] width 111 height 14
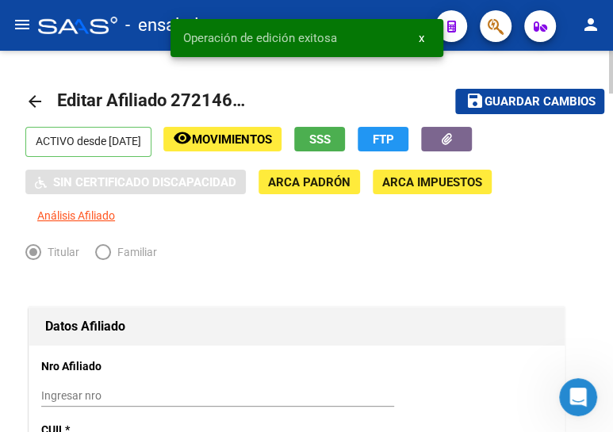
click at [34, 94] on mat-icon "arrow_back" at bounding box center [34, 101] width 19 height 19
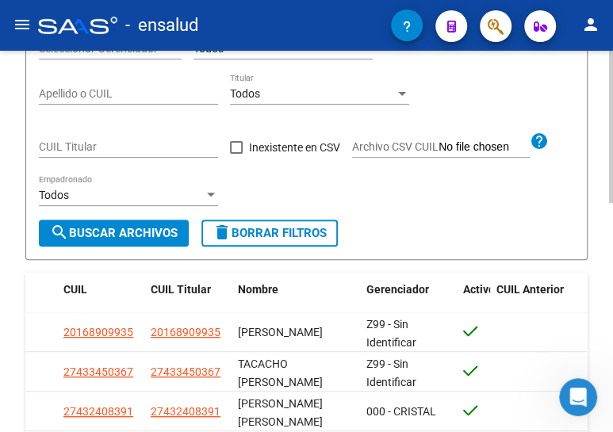
scroll to position [144, 0]
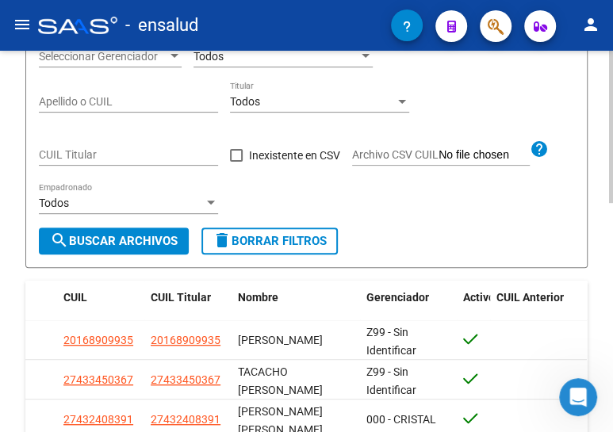
click at [84, 162] on input "CUIL Titular" at bounding box center [128, 154] width 179 height 13
click at [86, 162] on input "CUIL Titular" at bounding box center [128, 154] width 179 height 13
paste input "27-33348178-8"
type input "27-33348178-8"
click at [102, 248] on span "search Buscar Archivos" at bounding box center [114, 241] width 128 height 14
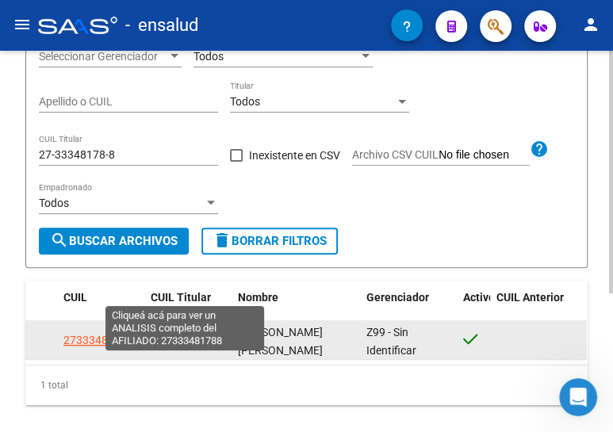
click at [189, 346] on span "27333481788" at bounding box center [186, 340] width 70 height 13
type textarea "27333481788"
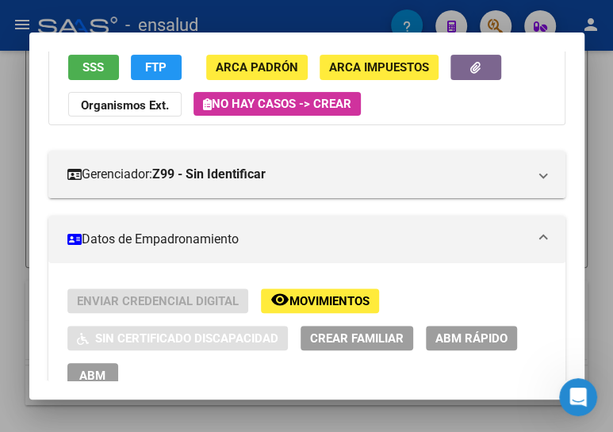
scroll to position [216, 0]
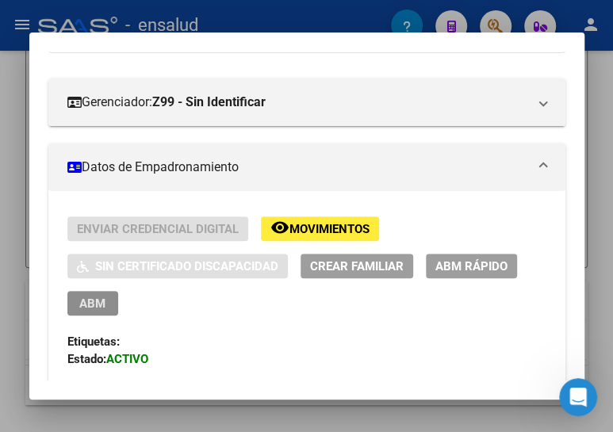
drag, startPoint x: 86, startPoint y: 298, endPoint x: 155, endPoint y: 251, distance: 83.3
click at [86, 297] on span "ABM" at bounding box center [92, 304] width 26 height 14
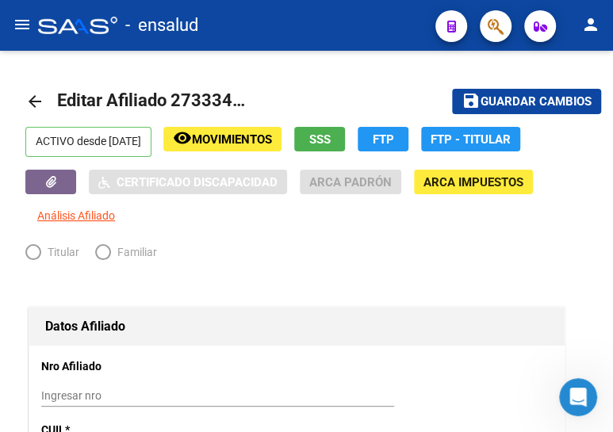
radio input "true"
type input "30-54636578-2"
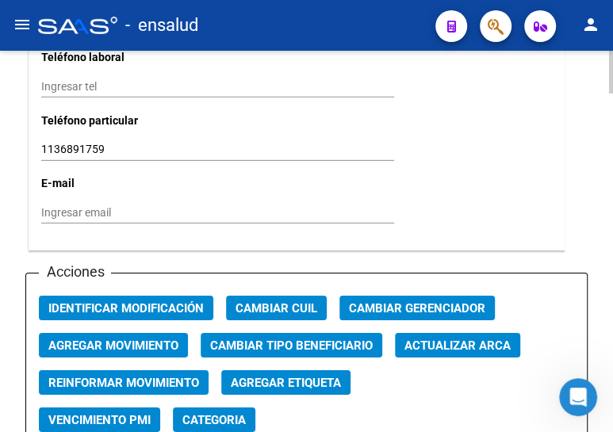
scroll to position [1801, 0]
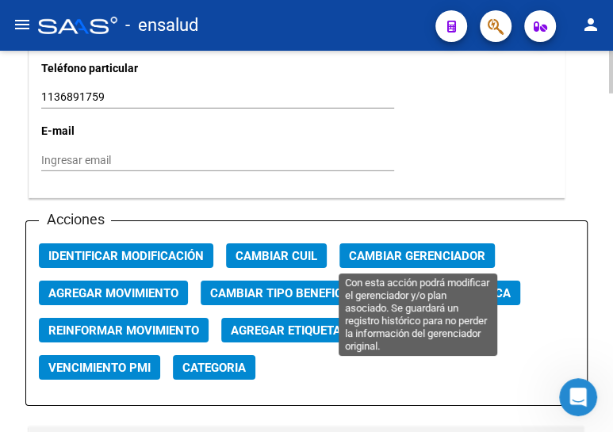
click at [452, 255] on span "Cambiar Gerenciador" at bounding box center [417, 256] width 136 height 14
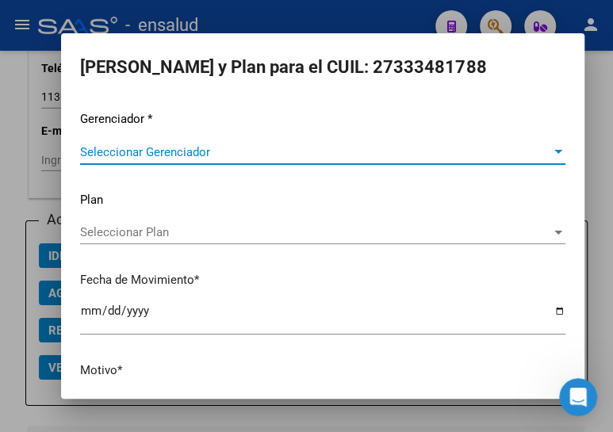
click at [125, 145] on span "Seleccionar Gerenciador" at bounding box center [315, 152] width 471 height 14
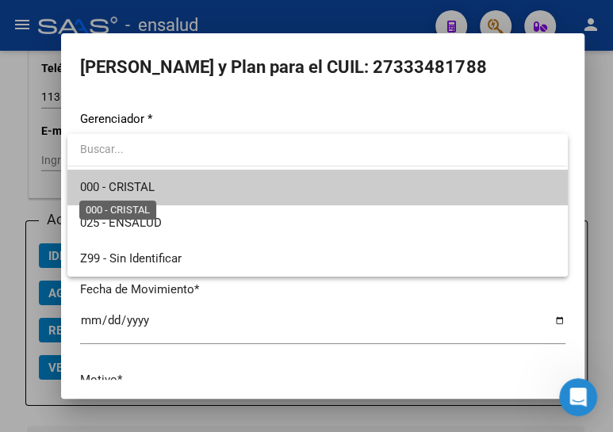
drag, startPoint x: 143, startPoint y: 182, endPoint x: 148, endPoint y: 232, distance: 50.3
click at [143, 182] on span "000 - CRISTAL" at bounding box center [117, 187] width 75 height 14
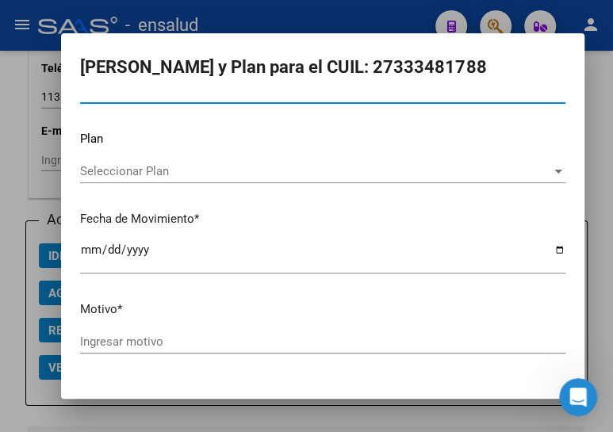
scroll to position [104, 0]
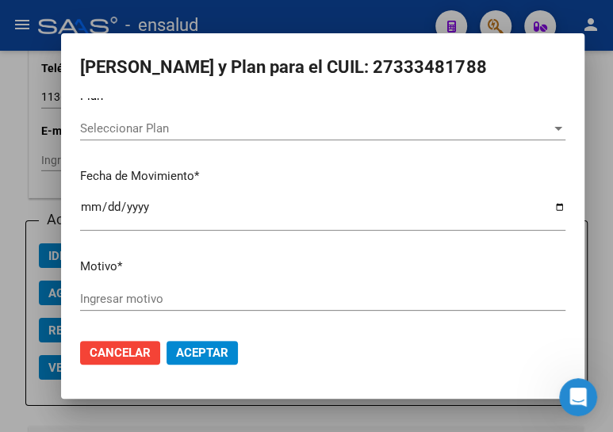
click at [135, 302] on input "Ingresar motivo" at bounding box center [322, 299] width 485 height 14
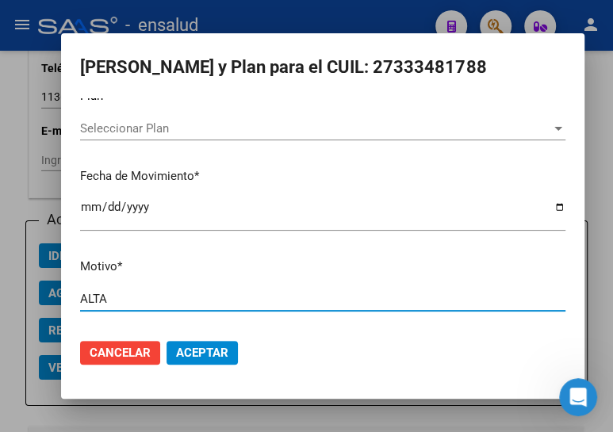
type input "ALTA"
click at [200, 346] on span "Aceptar" at bounding box center [202, 353] width 52 height 14
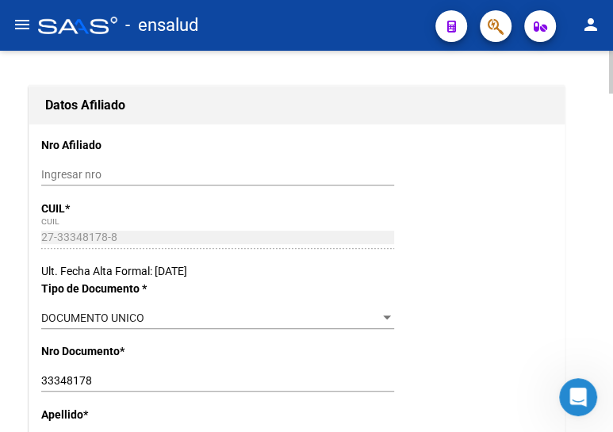
scroll to position [0, 0]
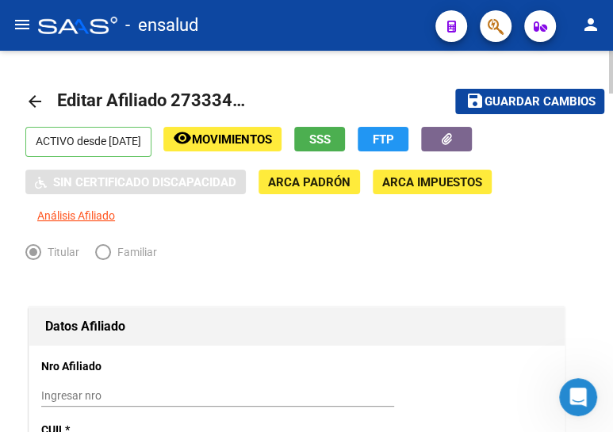
click at [523, 99] on span "Guardar cambios" at bounding box center [539, 102] width 111 height 14
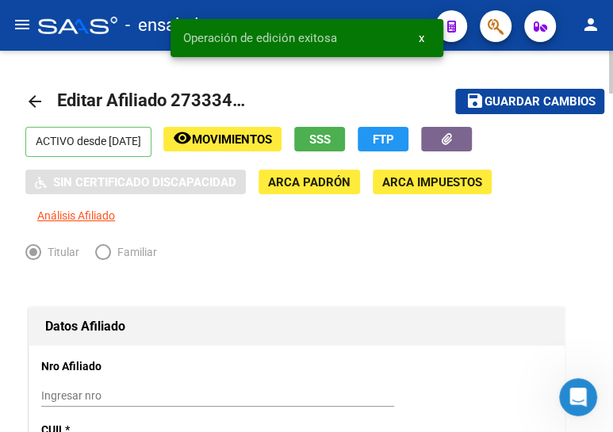
click at [31, 100] on mat-icon "arrow_back" at bounding box center [34, 101] width 19 height 19
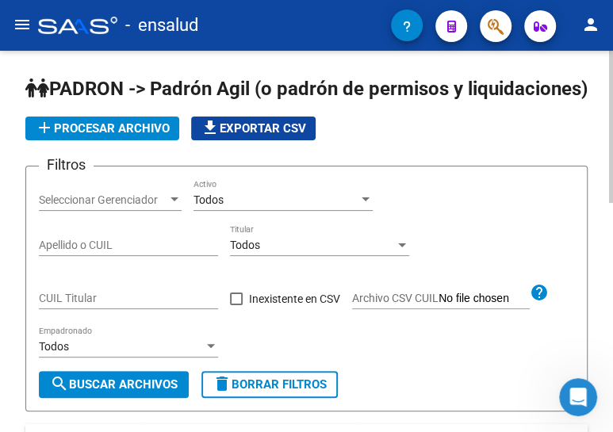
click at [87, 305] on input "CUIL Titular" at bounding box center [128, 298] width 179 height 13
paste input "27-94757025-6"
type input "27-94757025-6"
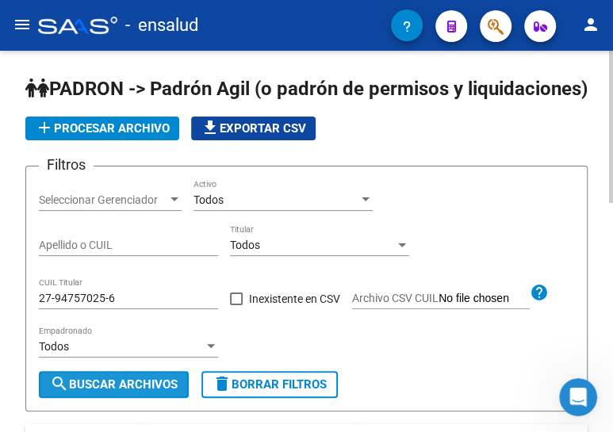
click at [127, 392] on span "search Buscar Archivos" at bounding box center [114, 384] width 128 height 14
click at [124, 392] on span "search Buscar Archivos" at bounding box center [114, 384] width 128 height 14
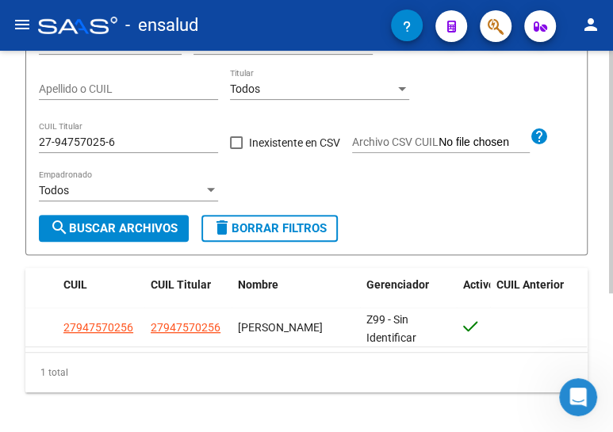
scroll to position [217, 0]
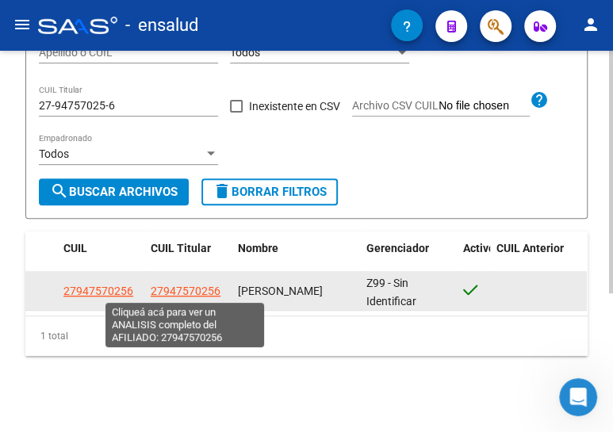
click at [189, 288] on span "27947570256" at bounding box center [186, 291] width 70 height 13
type textarea "27947570256"
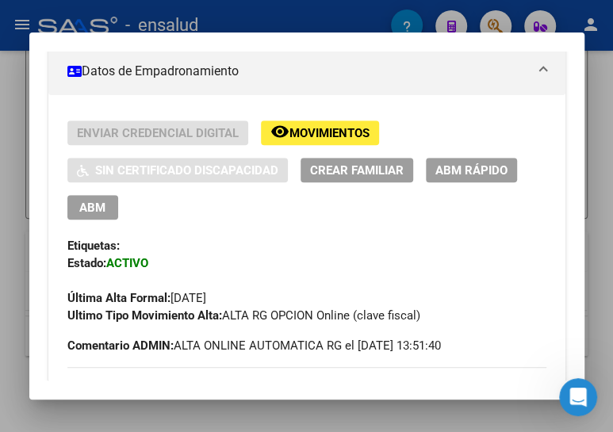
scroll to position [288, 0]
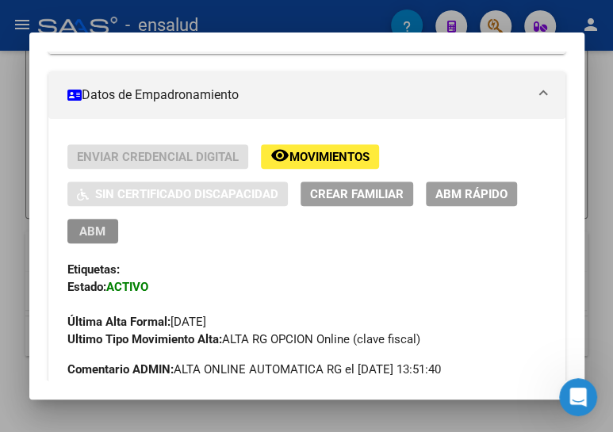
click at [87, 233] on span "ABM" at bounding box center [92, 231] width 26 height 14
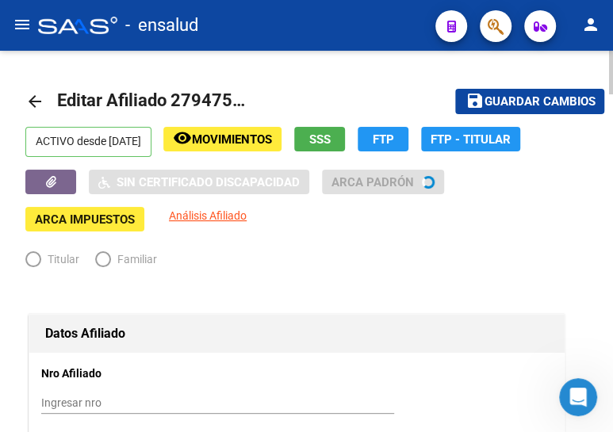
radio input "true"
type input "23-94862287-4"
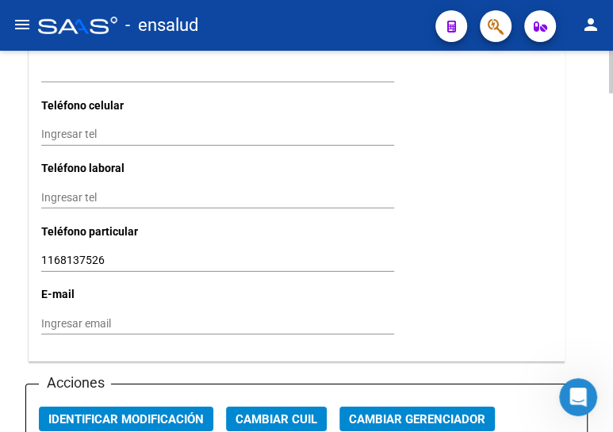
scroll to position [1729, 0]
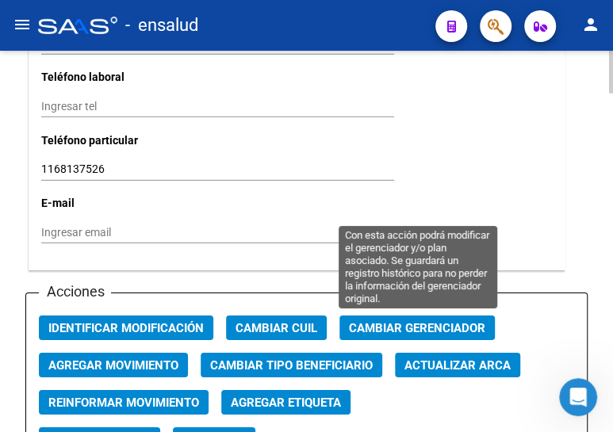
click at [411, 321] on span "Cambiar Gerenciador" at bounding box center [417, 328] width 136 height 14
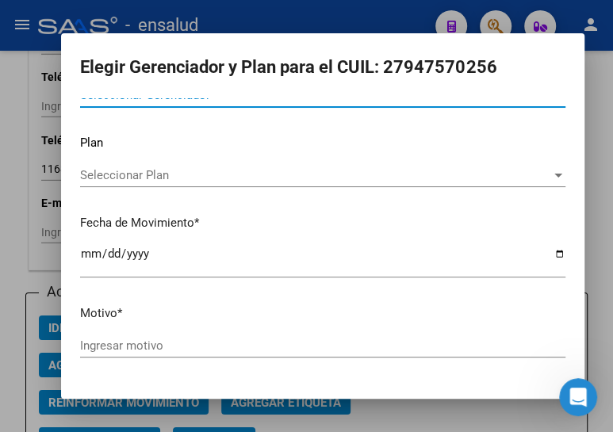
scroll to position [0, 0]
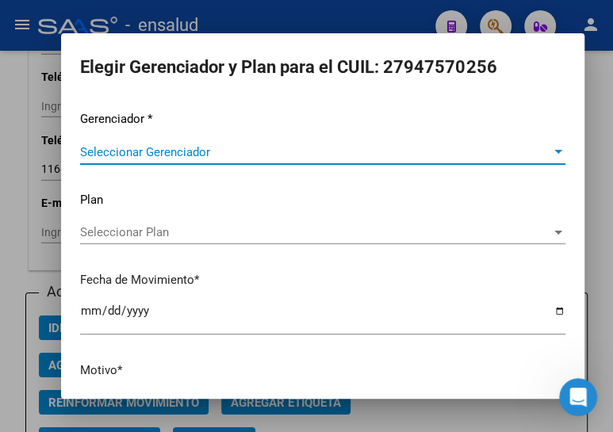
click at [142, 151] on span "Seleccionar Gerenciador" at bounding box center [315, 152] width 471 height 14
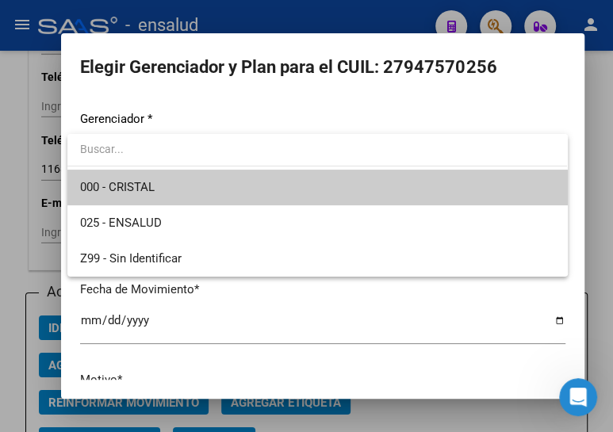
click at [159, 187] on span "000 - CRISTAL" at bounding box center [317, 188] width 474 height 36
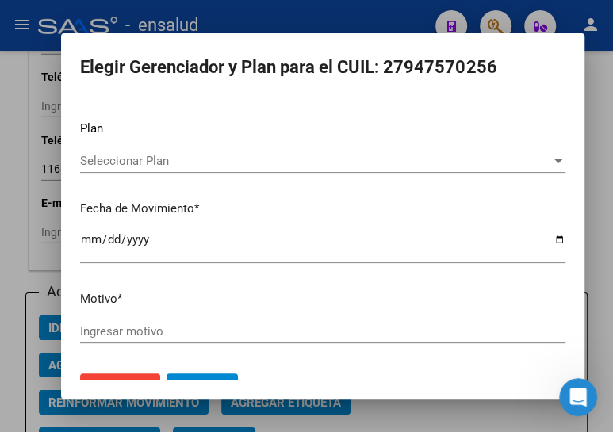
scroll to position [104, 0]
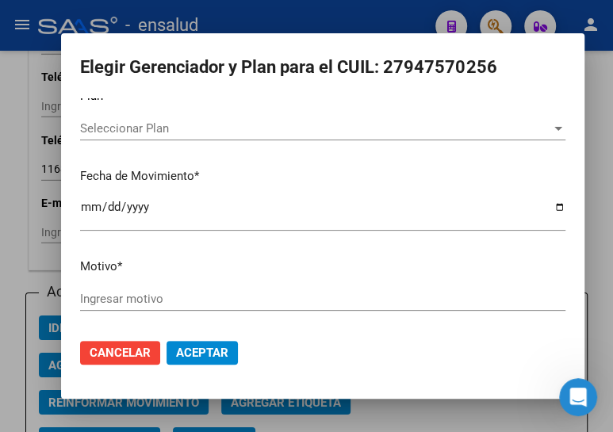
click at [149, 293] on input "Ingresar motivo" at bounding box center [322, 299] width 485 height 14
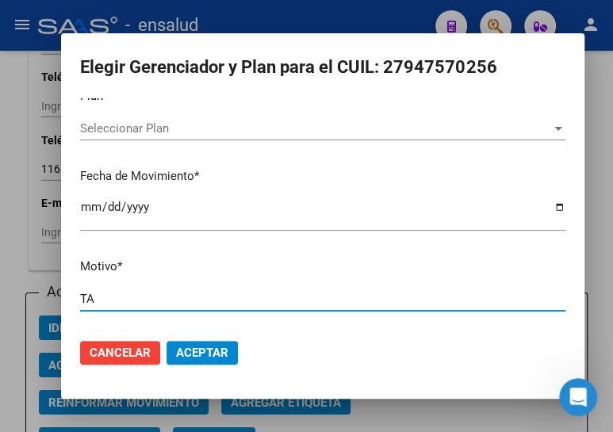
type input "T"
type input "ALTA"
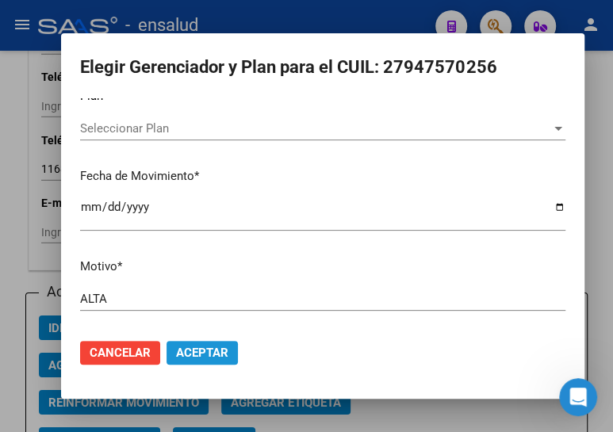
click at [209, 356] on span "Aceptar" at bounding box center [202, 353] width 52 height 14
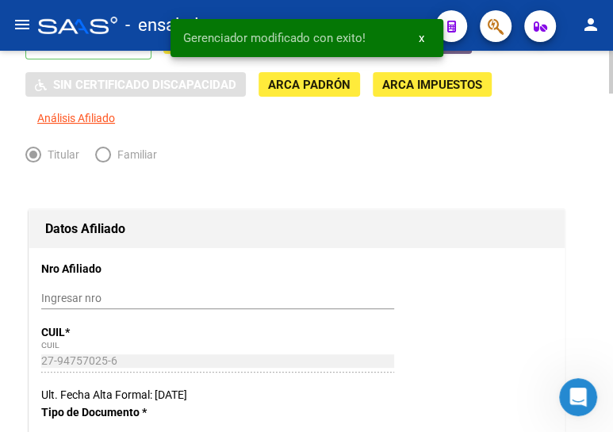
scroll to position [0, 0]
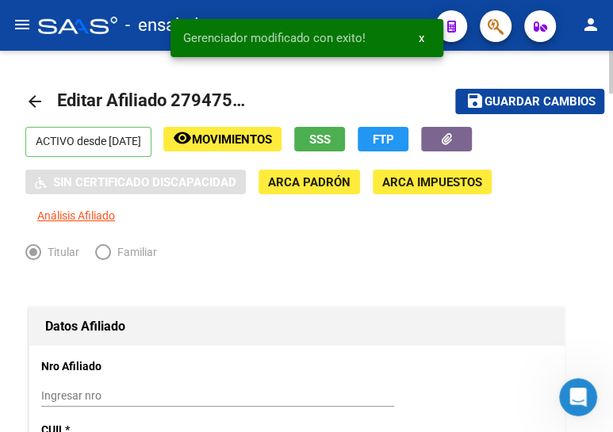
click at [516, 92] on button "save Guardar cambios" at bounding box center [529, 101] width 149 height 25
click at [30, 99] on mat-icon "arrow_back" at bounding box center [34, 101] width 19 height 19
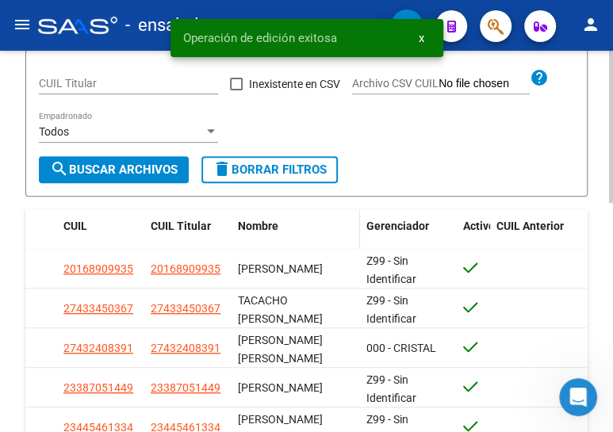
scroll to position [216, 0]
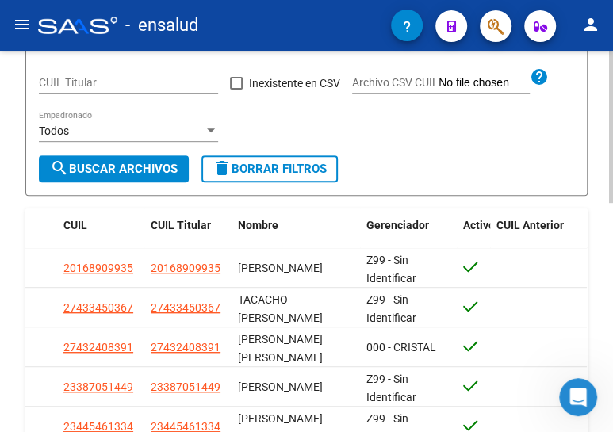
click at [99, 90] on input "CUIL Titular" at bounding box center [128, 82] width 179 height 13
paste input "27-94757025-6"
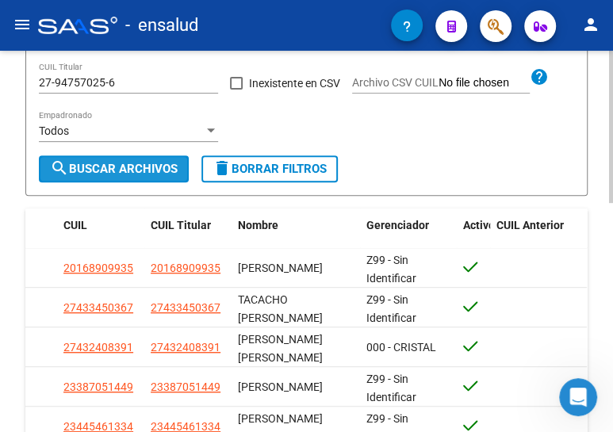
click at [108, 176] on span "search Buscar Archivos" at bounding box center [114, 169] width 128 height 14
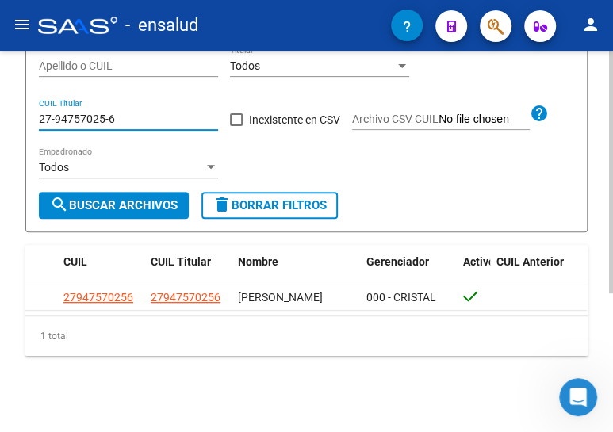
drag, startPoint x: 134, startPoint y: 102, endPoint x: 11, endPoint y: 92, distance: 123.3
click at [11, 92] on div "PADRON -> Padrón Agil (o padrón de permisos y liquidaciones) add Procesar archi…" at bounding box center [306, 152] width 613 height 561
paste input "0-34196060-7"
type input "20-34196060-7"
click at [111, 192] on button "search Buscar Archivos" at bounding box center [114, 205] width 150 height 27
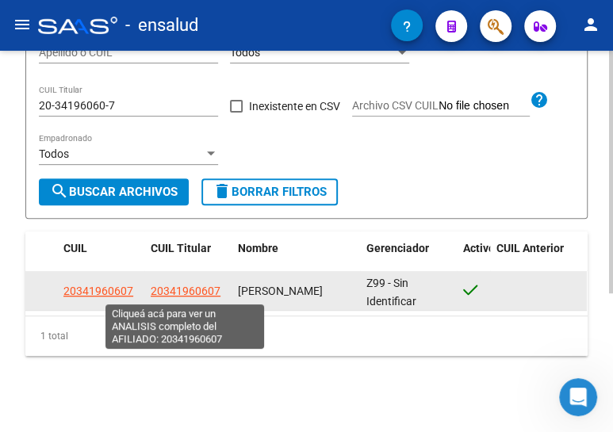
click at [181, 286] on span "20341960607" at bounding box center [186, 291] width 70 height 13
type textarea "20341960607"
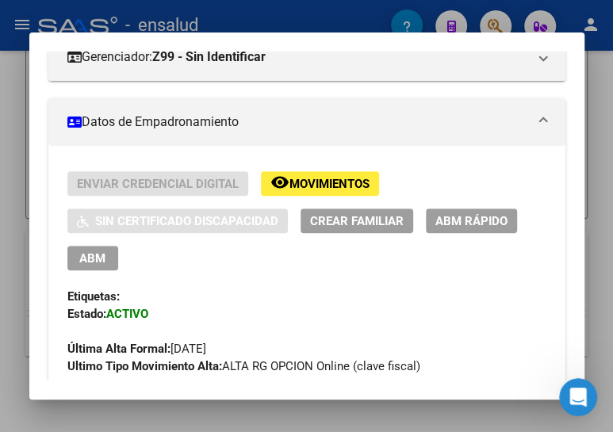
scroll to position [288, 0]
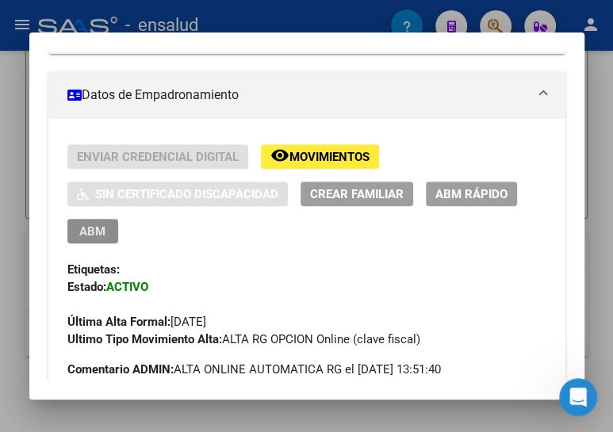
click at [91, 228] on span "ABM" at bounding box center [92, 231] width 26 height 14
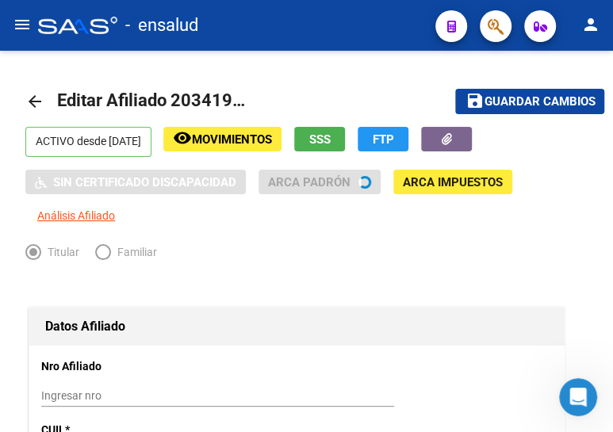
radio input "true"
type input "30-71697220-4"
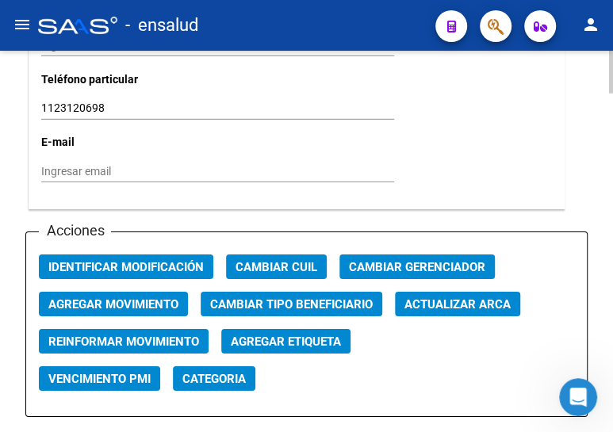
scroll to position [1801, 0]
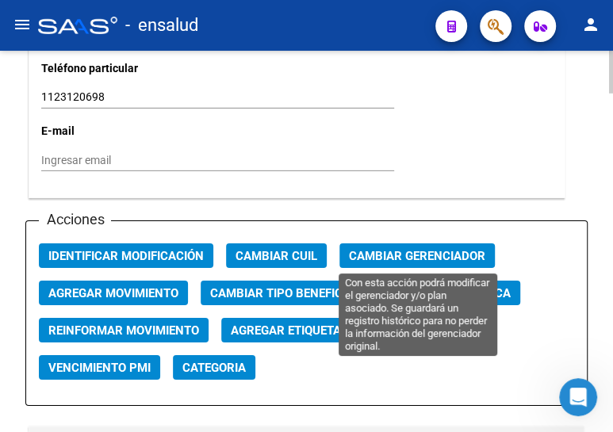
click at [388, 251] on span "Cambiar Gerenciador" at bounding box center [417, 256] width 136 height 14
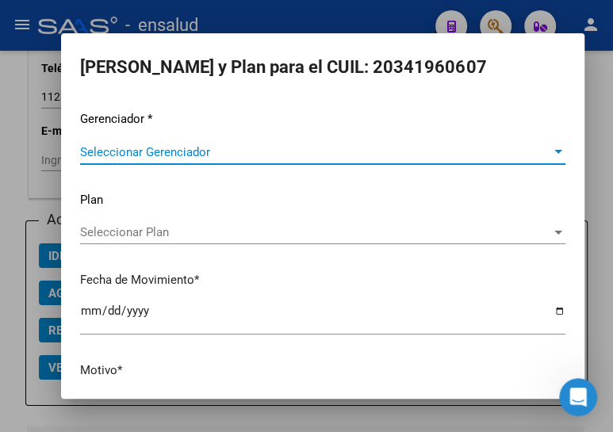
click at [163, 149] on span "Seleccionar Gerenciador" at bounding box center [315, 152] width 471 height 14
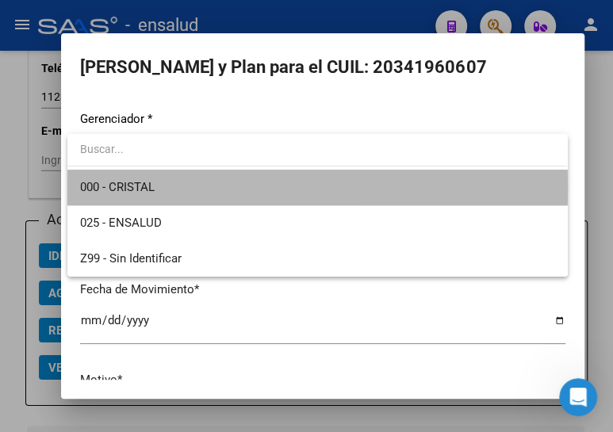
click at [163, 188] on span "000 - CRISTAL" at bounding box center [317, 188] width 474 height 36
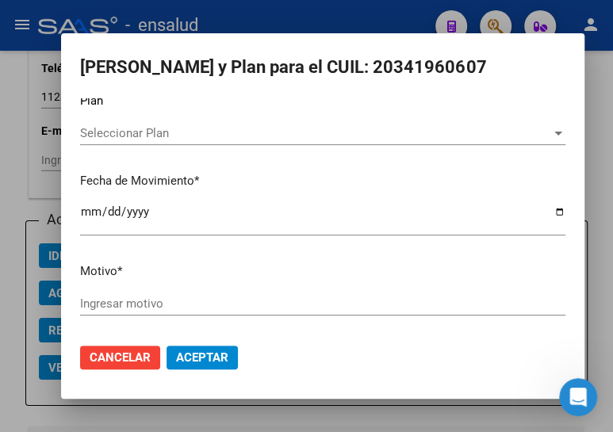
scroll to position [104, 0]
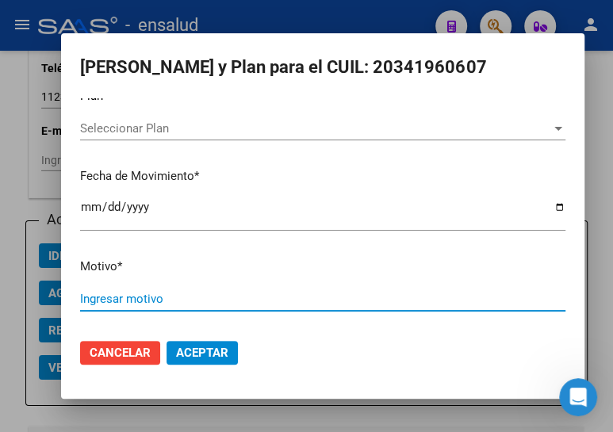
click at [153, 300] on input "Ingresar motivo" at bounding box center [322, 299] width 485 height 14
type input "ALTA"
click at [193, 358] on button "Aceptar" at bounding box center [201, 353] width 71 height 24
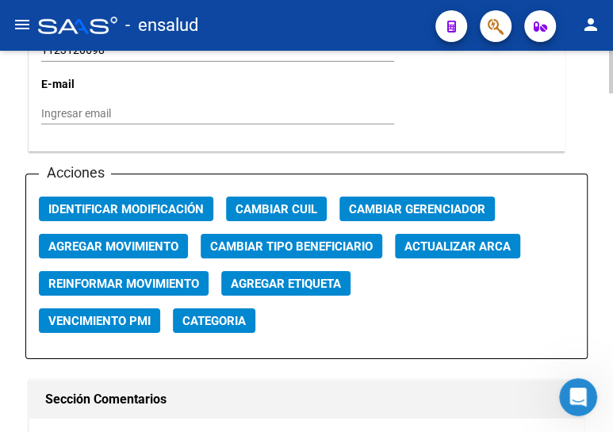
scroll to position [1874, 0]
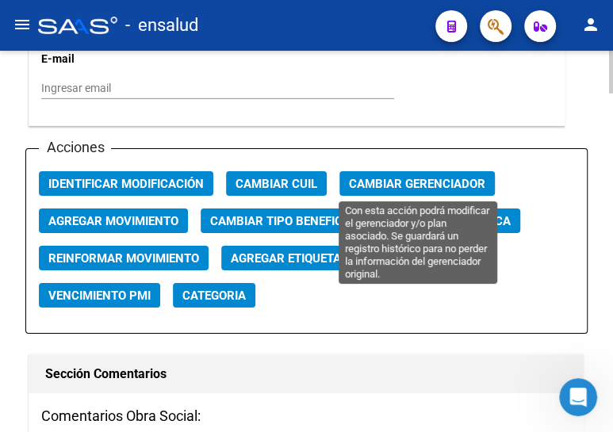
click at [419, 189] on span "Cambiar Gerenciador" at bounding box center [417, 184] width 136 height 14
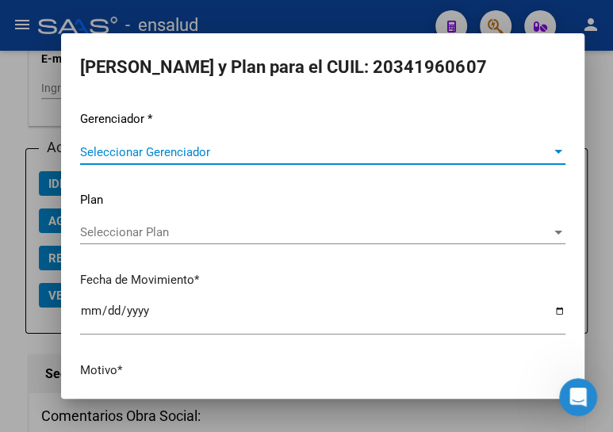
click at [135, 152] on span "Seleccionar Gerenciador" at bounding box center [315, 152] width 471 height 14
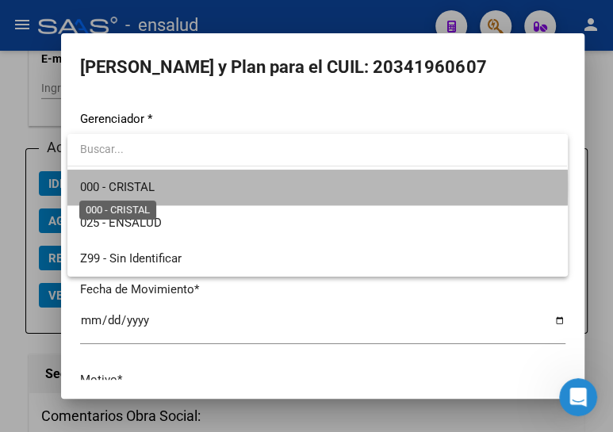
click at [136, 188] on span "000 - CRISTAL" at bounding box center [117, 187] width 75 height 14
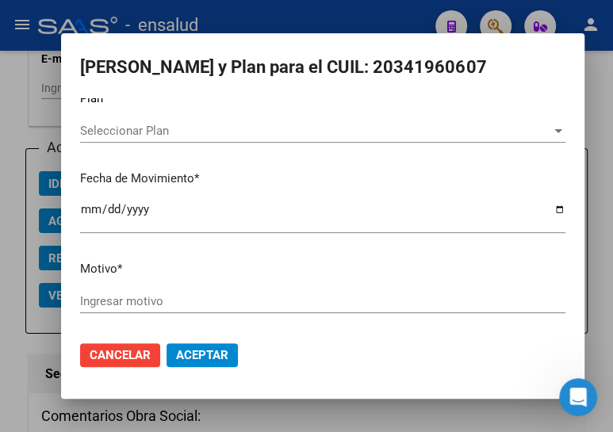
scroll to position [104, 0]
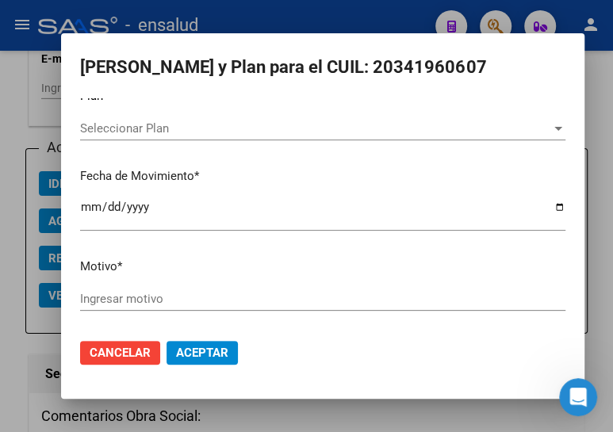
click at [166, 292] on input "Ingresar motivo" at bounding box center [322, 299] width 485 height 14
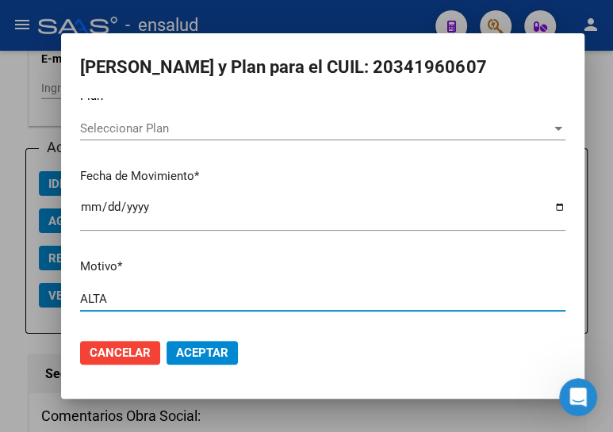
type input "ALTA"
click at [206, 347] on span "Aceptar" at bounding box center [202, 353] width 52 height 14
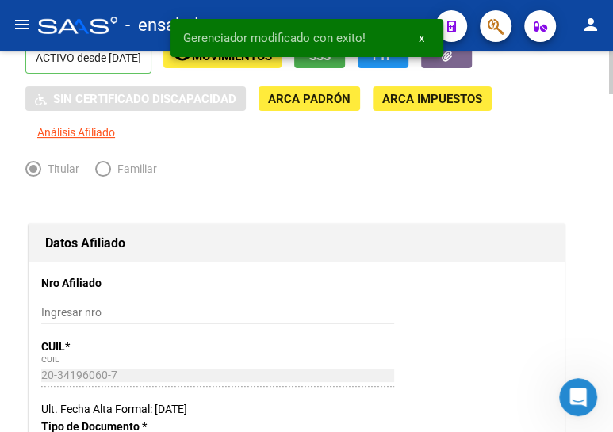
scroll to position [0, 0]
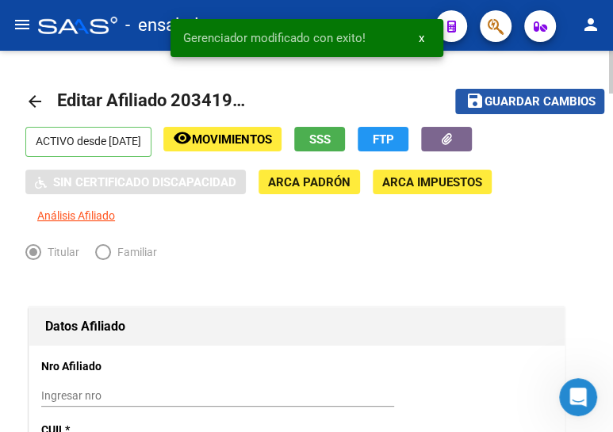
click at [531, 98] on span "Guardar cambios" at bounding box center [539, 102] width 111 height 14
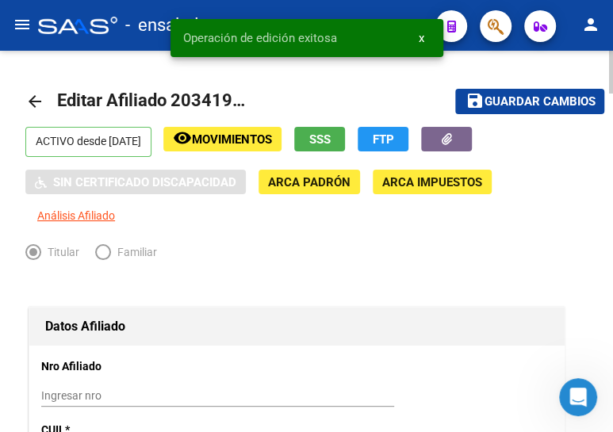
click at [33, 97] on mat-icon "arrow_back" at bounding box center [34, 101] width 19 height 19
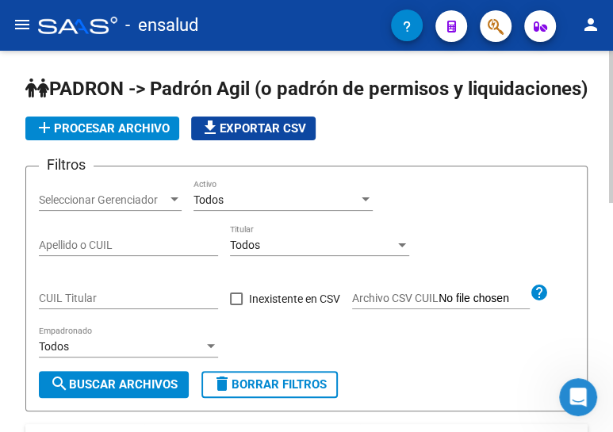
click at [101, 305] on input "CUIL Titular" at bounding box center [128, 298] width 179 height 13
paste input "23-95410861-9"
type input "23-95410861-9"
click at [140, 392] on span "search Buscar Archivos" at bounding box center [114, 384] width 128 height 14
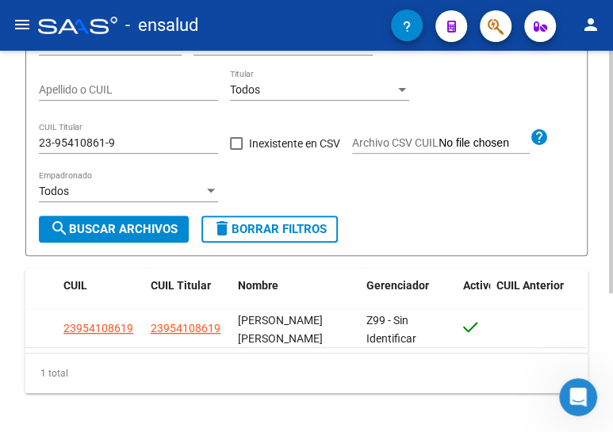
scroll to position [217, 0]
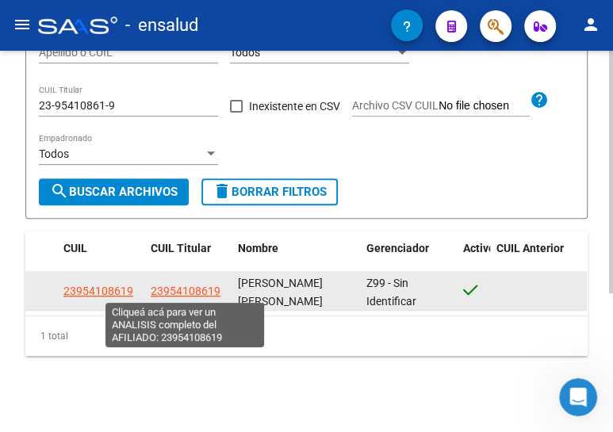
click at [177, 292] on span "23954108619" at bounding box center [186, 291] width 70 height 13
type textarea "23954108619"
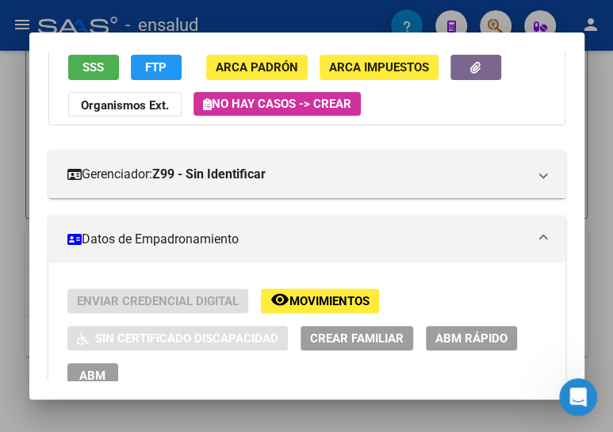
scroll to position [216, 0]
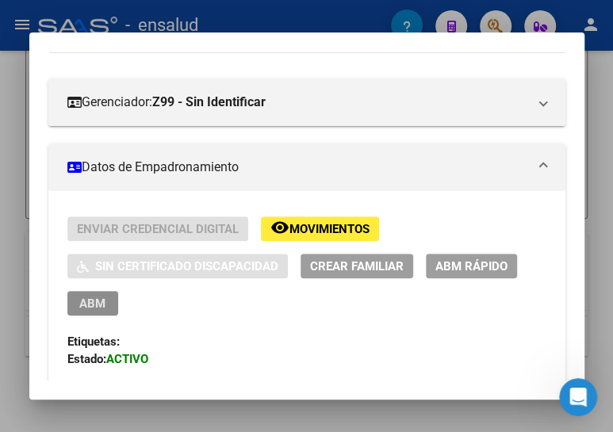
click at [95, 307] on span "ABM" at bounding box center [92, 304] width 26 height 14
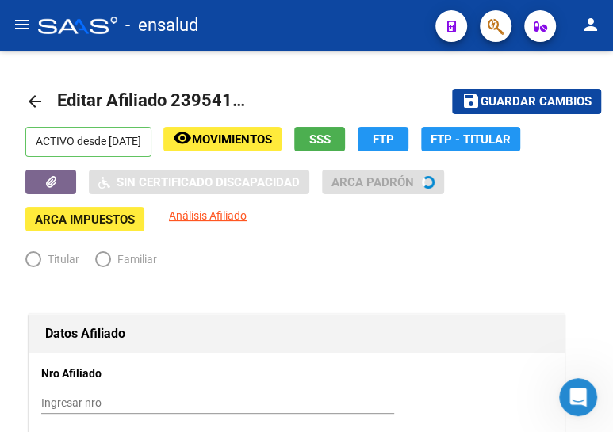
radio input "true"
type input "30-71552215-9"
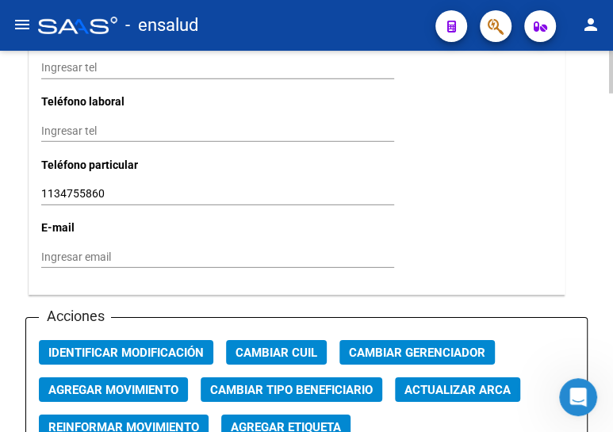
scroll to position [1729, 0]
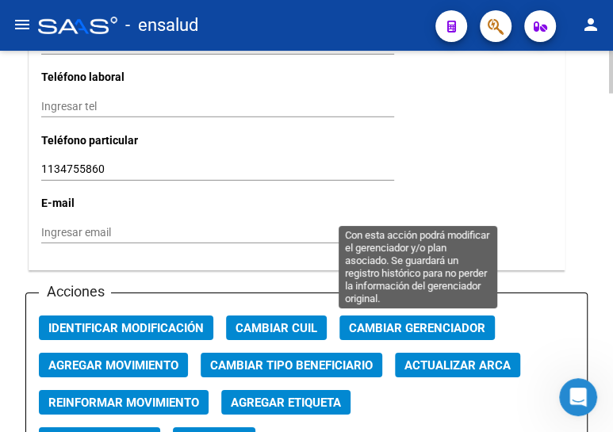
click at [396, 321] on span "Cambiar Gerenciador" at bounding box center [417, 328] width 136 height 14
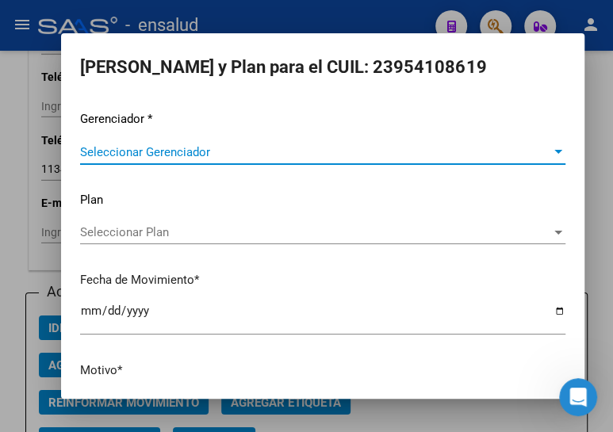
click at [137, 146] on span "Seleccionar Gerenciador" at bounding box center [315, 152] width 471 height 14
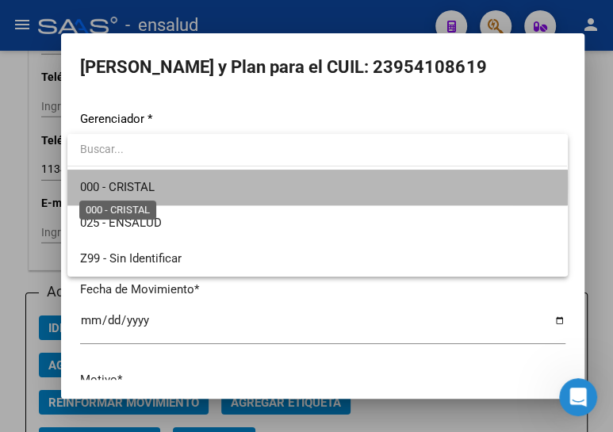
click at [137, 186] on span "000 - CRISTAL" at bounding box center [117, 187] width 75 height 14
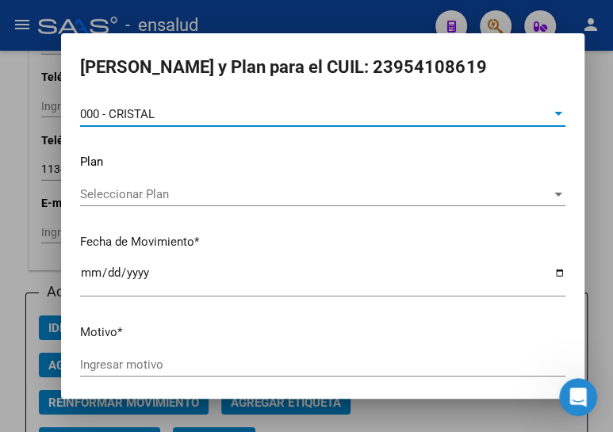
scroll to position [104, 0]
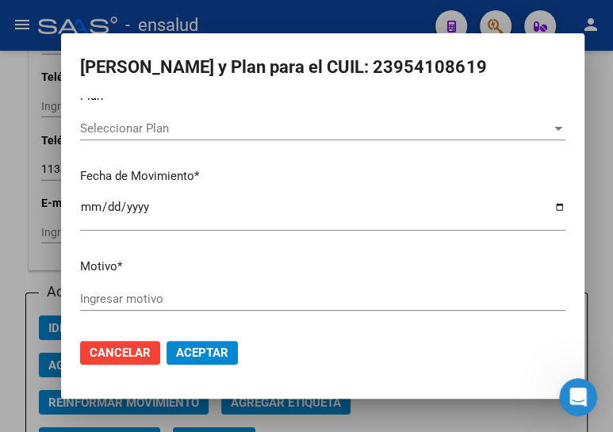
click at [136, 295] on input "Ingresar motivo" at bounding box center [322, 299] width 485 height 14
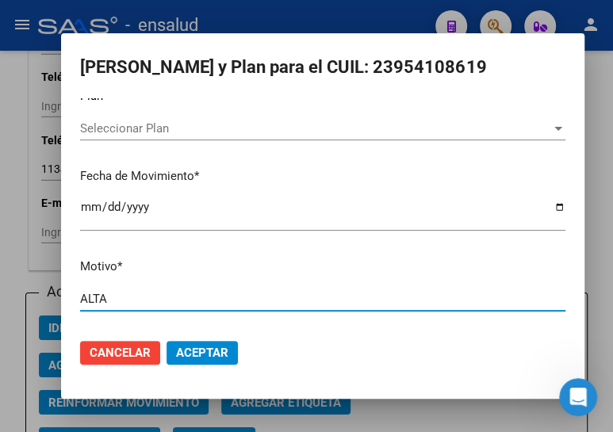
type input "ALTA"
click at [202, 353] on span "Aceptar" at bounding box center [202, 353] width 52 height 14
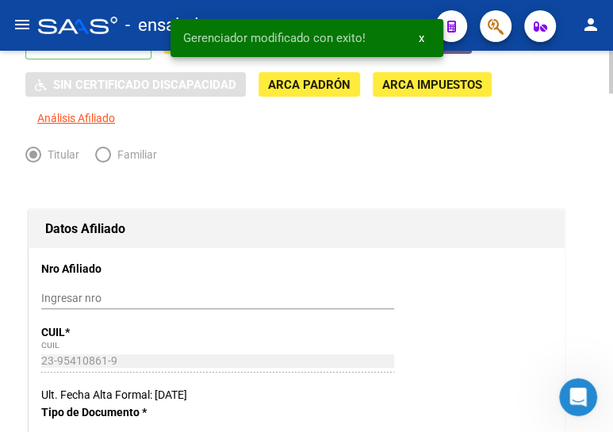
scroll to position [0, 0]
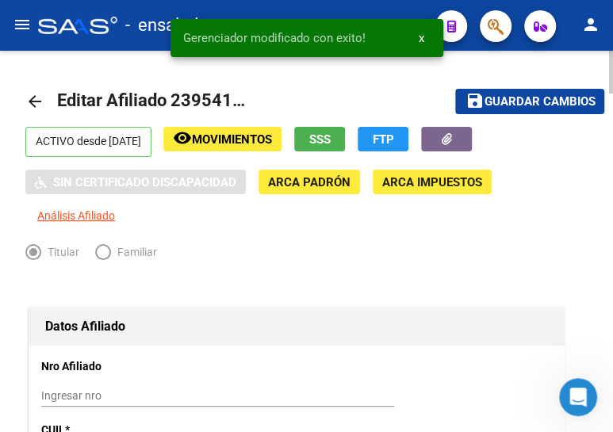
click at [533, 95] on span "Guardar cambios" at bounding box center [539, 102] width 111 height 14
click at [31, 98] on mat-icon "arrow_back" at bounding box center [34, 101] width 19 height 19
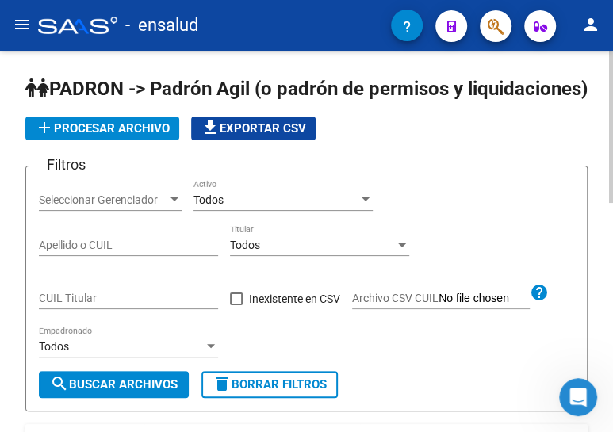
click at [79, 305] on input "CUIL Titular" at bounding box center [128, 298] width 179 height 13
paste input "27-34643955-1"
type input "27-34643955-1"
click at [125, 392] on span "search Buscar Archivos" at bounding box center [114, 384] width 128 height 14
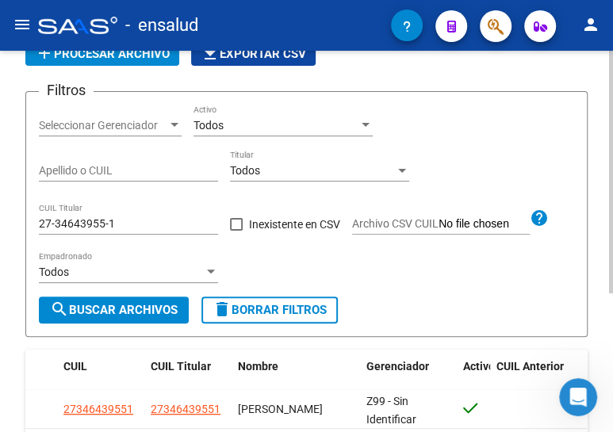
scroll to position [217, 0]
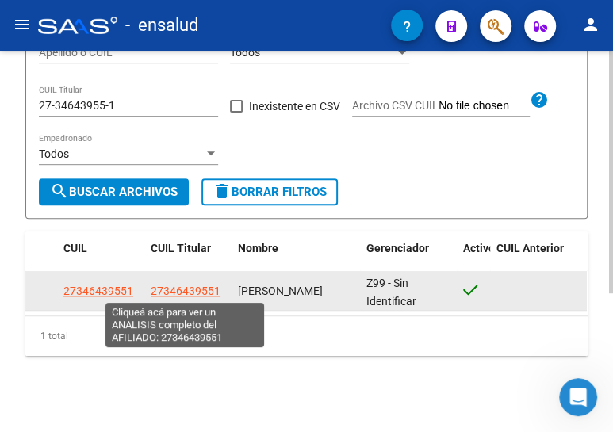
click at [170, 289] on span "27346439551" at bounding box center [186, 291] width 70 height 13
type textarea "27346439551"
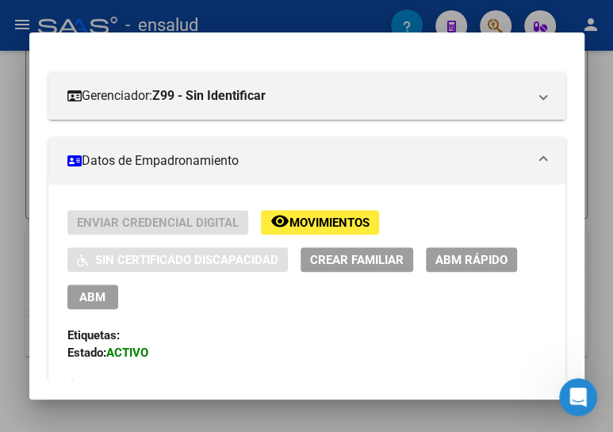
scroll to position [216, 0]
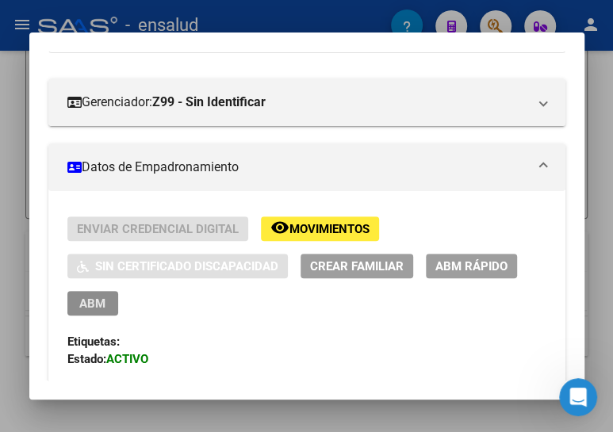
drag, startPoint x: 81, startPoint y: 301, endPoint x: 320, endPoint y: 302, distance: 238.6
click at [82, 301] on span "ABM" at bounding box center [92, 304] width 26 height 14
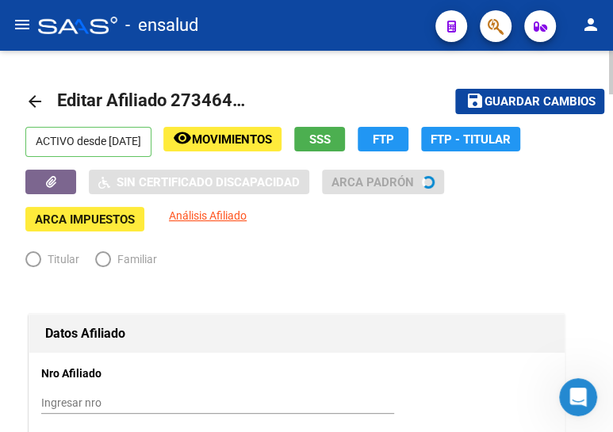
radio input "true"
type input "30-69286993-8"
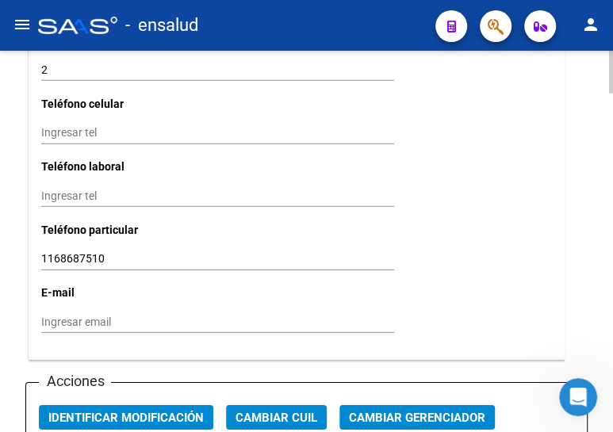
scroll to position [1657, 0]
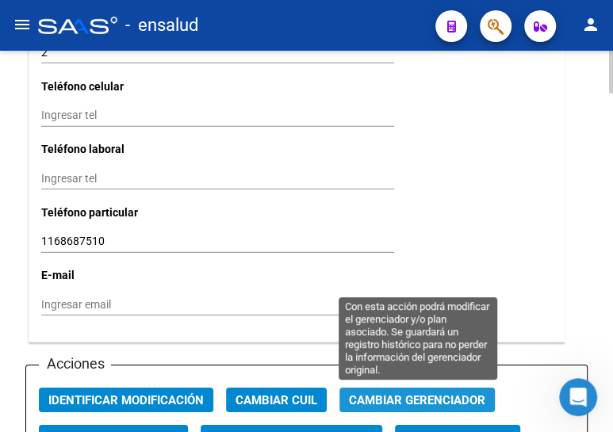
click at [399, 393] on span "Cambiar Gerenciador" at bounding box center [417, 400] width 136 height 14
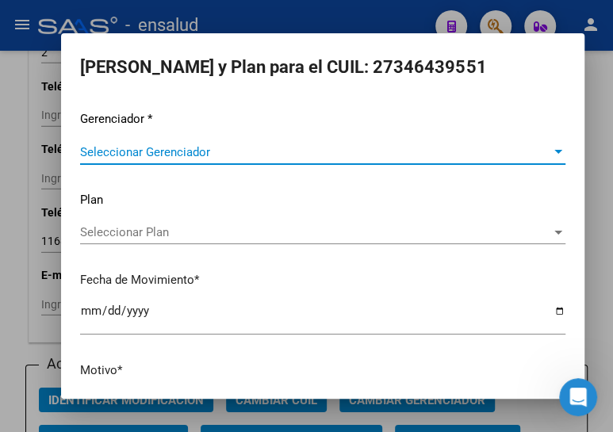
click at [171, 145] on span "Seleccionar Gerenciador" at bounding box center [315, 152] width 471 height 14
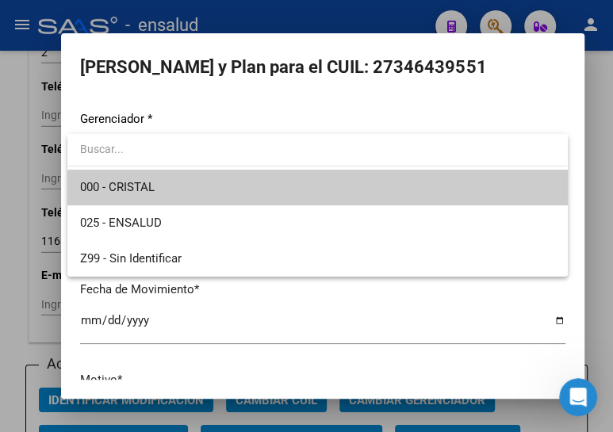
click at [169, 189] on span "000 - CRISTAL" at bounding box center [317, 188] width 474 height 36
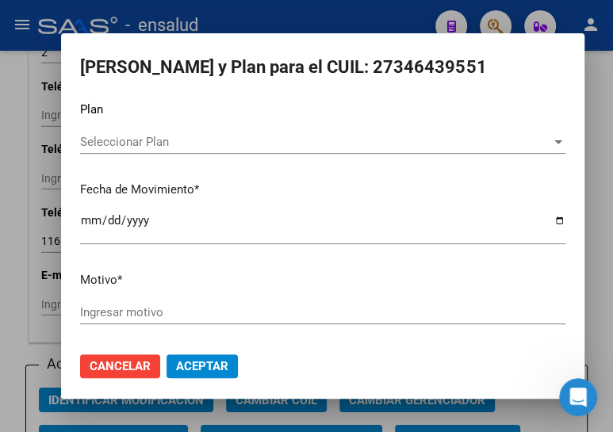
scroll to position [104, 0]
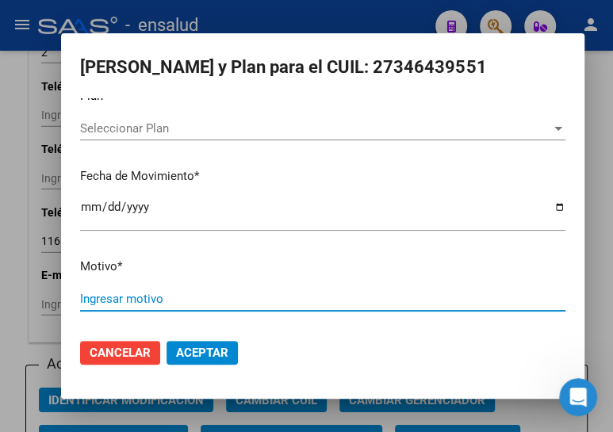
click at [130, 299] on input "Ingresar motivo" at bounding box center [322, 299] width 485 height 14
type input "ALTA"
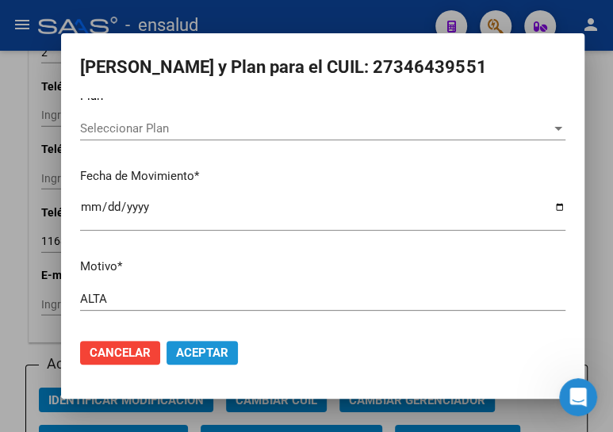
click at [191, 349] on span "Aceptar" at bounding box center [202, 353] width 52 height 14
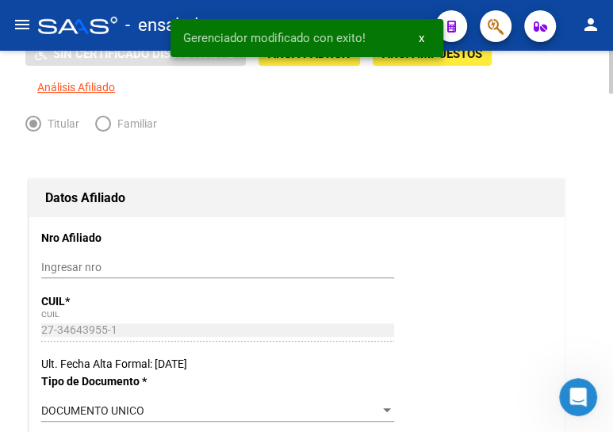
scroll to position [0, 0]
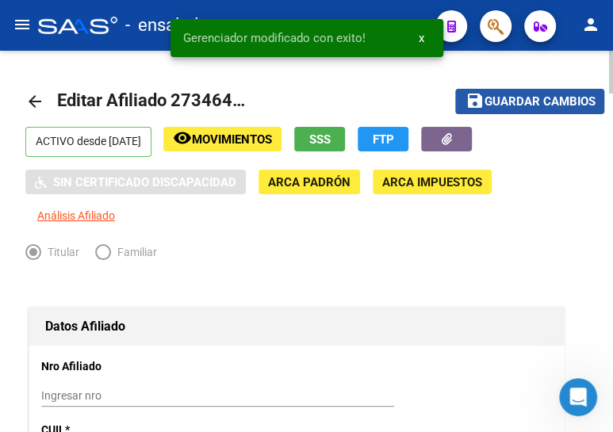
click at [492, 98] on span "Guardar cambios" at bounding box center [539, 102] width 111 height 14
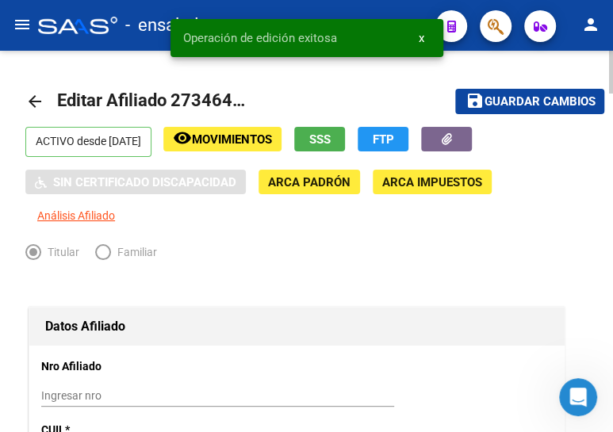
click at [29, 98] on mat-icon "arrow_back" at bounding box center [34, 101] width 19 height 19
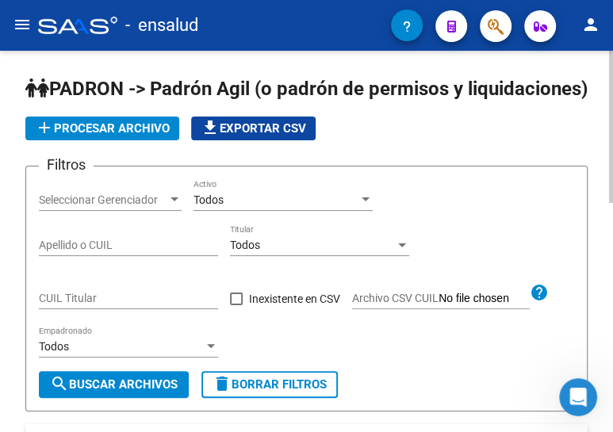
click at [89, 252] on input "Apellido o CUIL" at bounding box center [128, 245] width 179 height 13
click at [112, 305] on input "CUIL Titular" at bounding box center [128, 298] width 179 height 13
paste input "20-24635279-9"
type input "20-24635279-9"
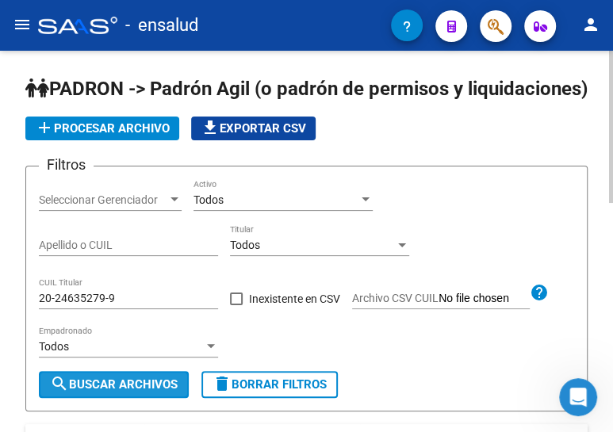
drag, startPoint x: 121, startPoint y: 412, endPoint x: 143, endPoint y: 388, distance: 32.0
click at [122, 392] on span "search Buscar Archivos" at bounding box center [114, 384] width 128 height 14
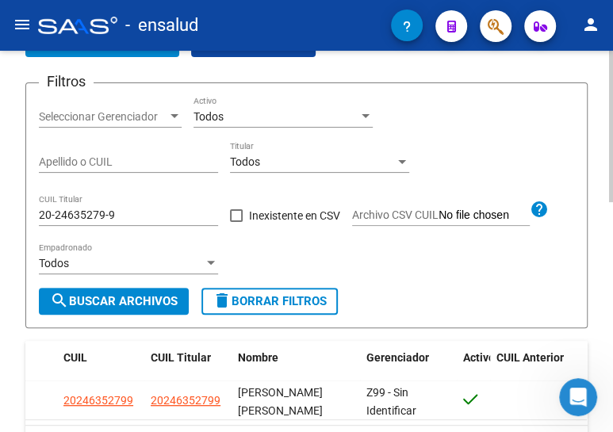
scroll to position [216, 0]
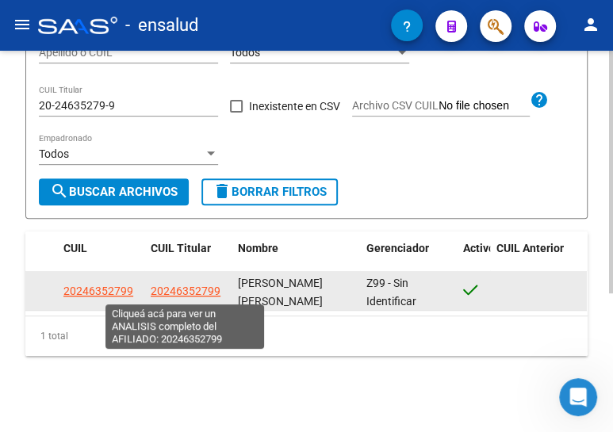
click at [166, 294] on span "20246352799" at bounding box center [186, 291] width 70 height 13
type textarea "20246352799"
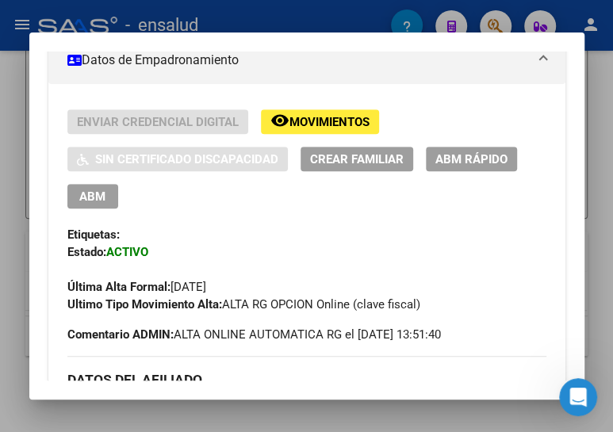
scroll to position [288, 0]
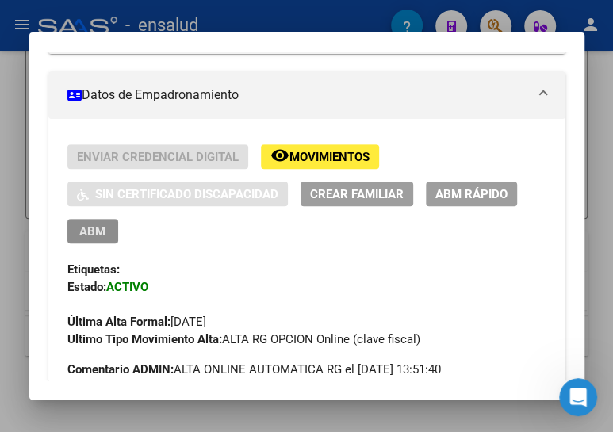
click at [94, 230] on span "ABM" at bounding box center [92, 231] width 26 height 14
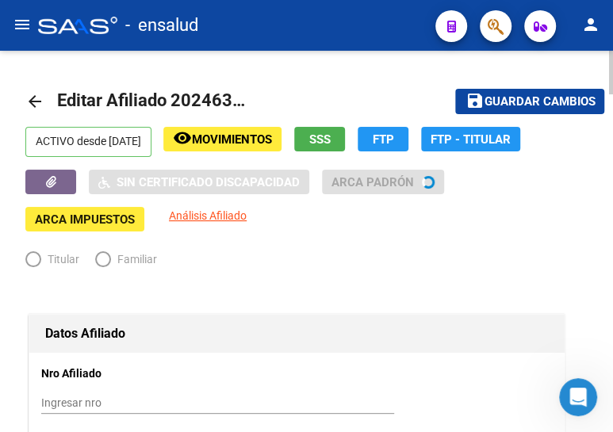
radio input "true"
type input "30-71068177-1"
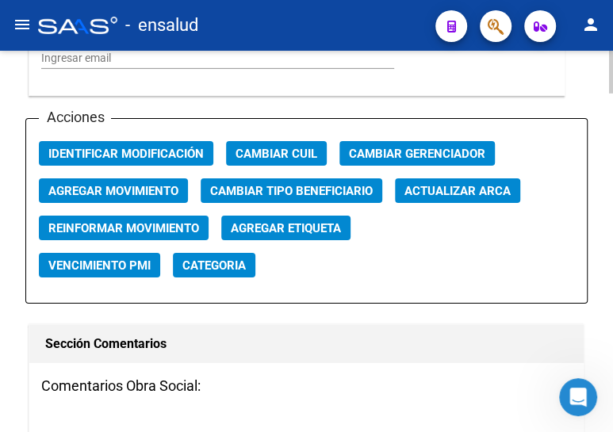
scroll to position [1946, 0]
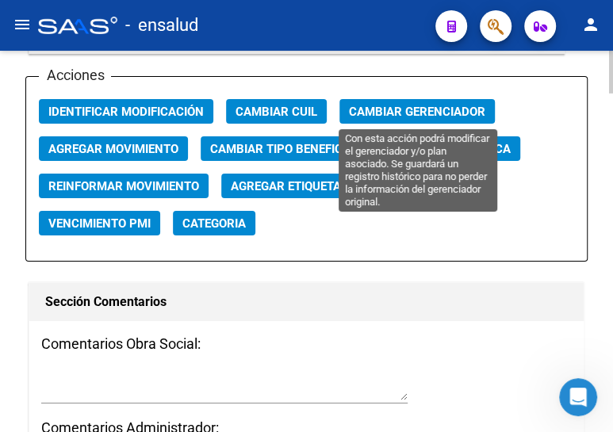
click at [369, 105] on span "Cambiar Gerenciador" at bounding box center [417, 112] width 136 height 14
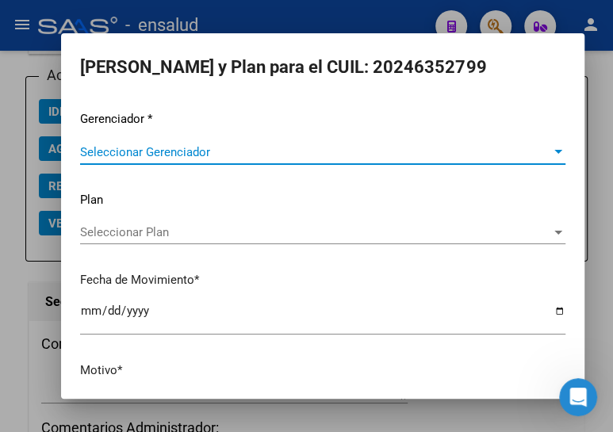
click at [216, 148] on span "Seleccionar Gerenciador" at bounding box center [315, 152] width 471 height 14
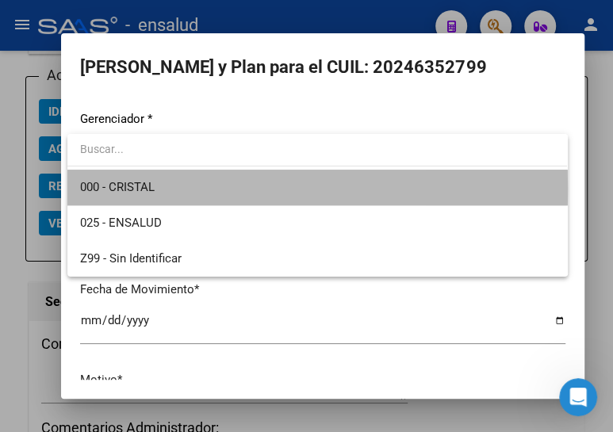
click at [194, 189] on span "000 - CRISTAL" at bounding box center [317, 188] width 474 height 36
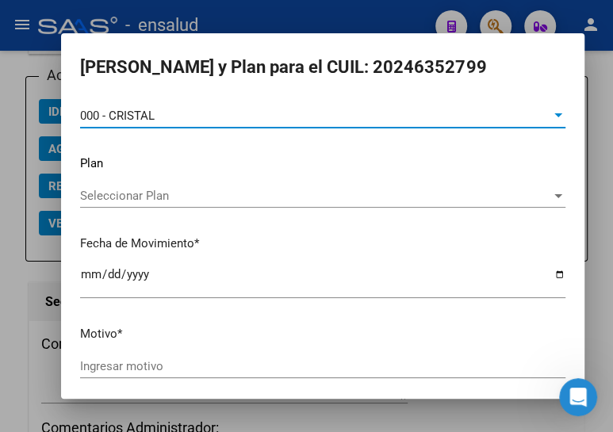
scroll to position [104, 0]
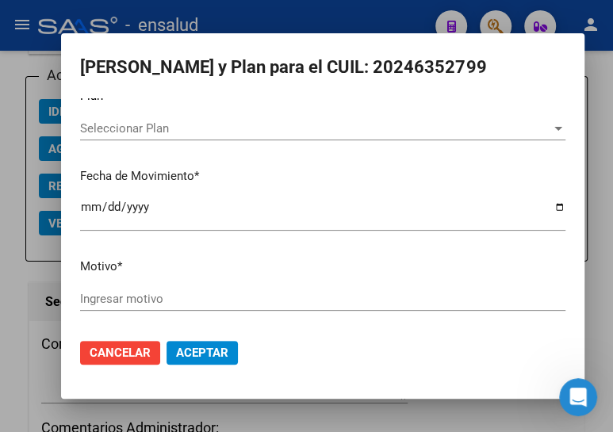
click at [185, 287] on div "Ingresar motivo" at bounding box center [322, 299] width 485 height 24
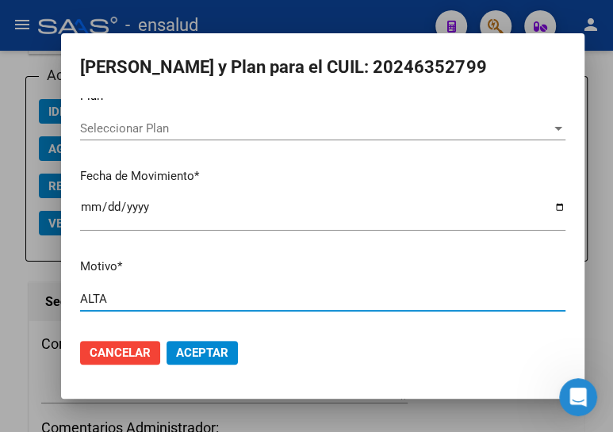
type input "ALTA"
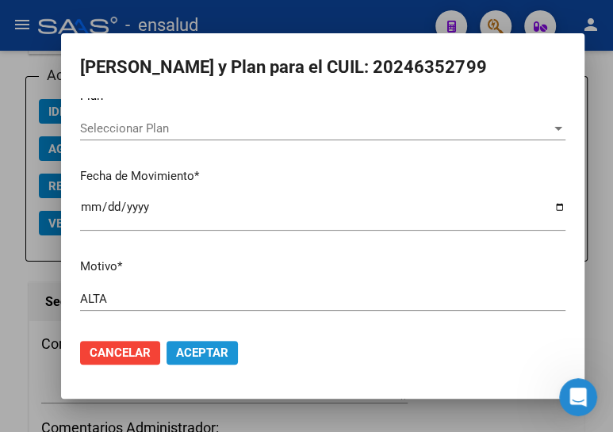
click at [207, 356] on span "Aceptar" at bounding box center [202, 353] width 52 height 14
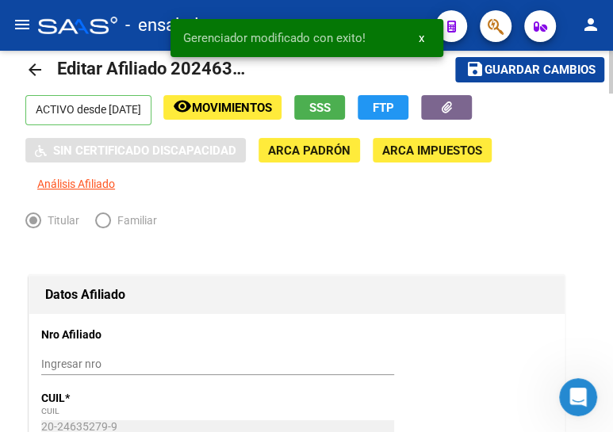
scroll to position [0, 0]
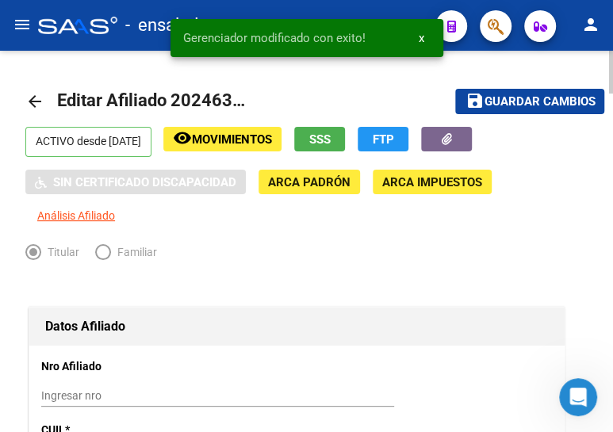
click at [499, 94] on span "save Guardar cambios" at bounding box center [530, 101] width 130 height 14
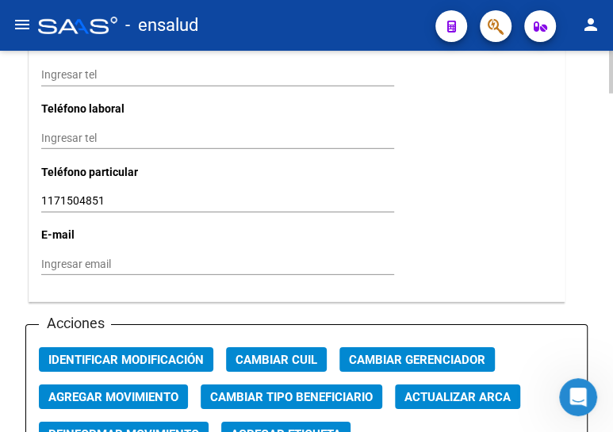
scroll to position [1729, 0]
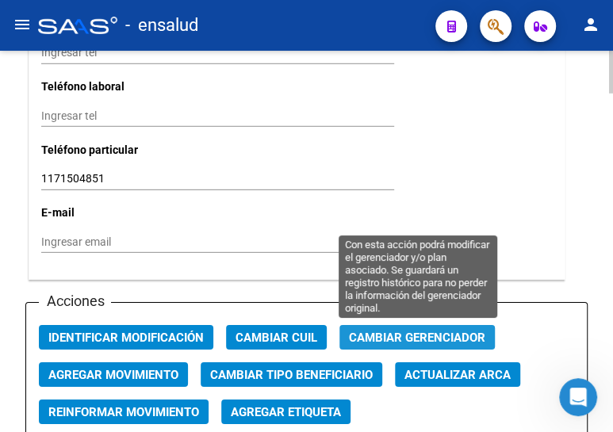
click at [426, 331] on span "Cambiar Gerenciador" at bounding box center [417, 338] width 136 height 14
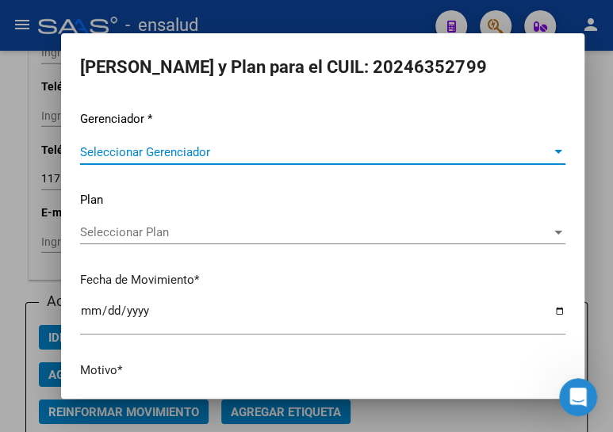
click at [115, 151] on span "Seleccionar Gerenciador" at bounding box center [315, 152] width 471 height 14
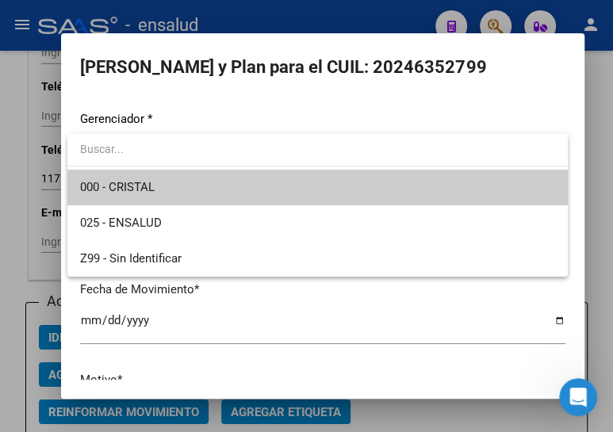
click at [132, 184] on span "000 - CRISTAL" at bounding box center [117, 187] width 75 height 14
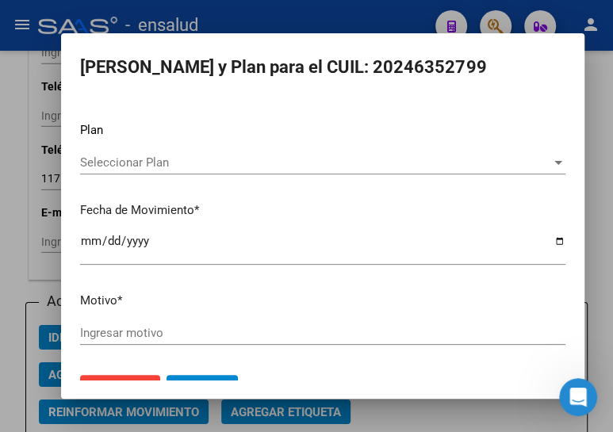
scroll to position [104, 0]
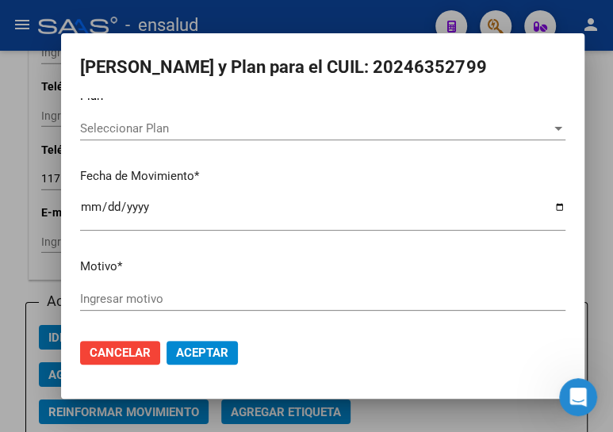
click at [113, 293] on input "Ingresar motivo" at bounding box center [322, 299] width 485 height 14
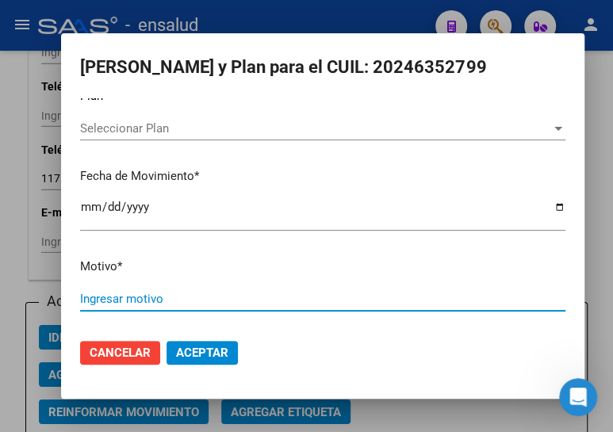
click at [154, 296] on input "Ingresar motivo" at bounding box center [322, 299] width 485 height 14
type input "ALTA"
click at [197, 351] on span "Aceptar" at bounding box center [202, 353] width 52 height 14
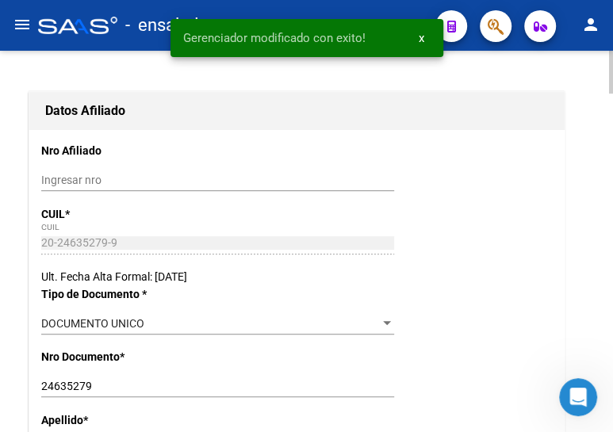
scroll to position [0, 0]
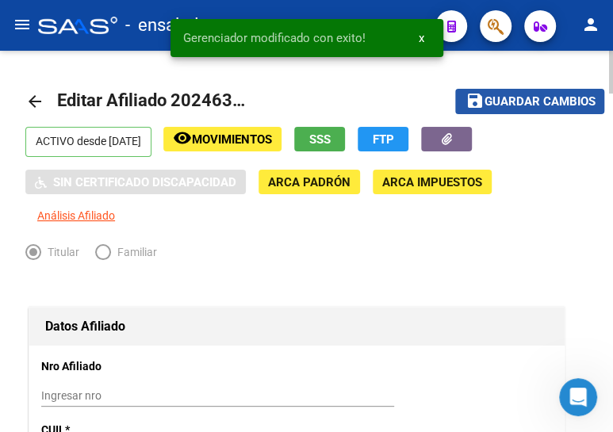
click at [521, 95] on span "Guardar cambios" at bounding box center [539, 102] width 111 height 14
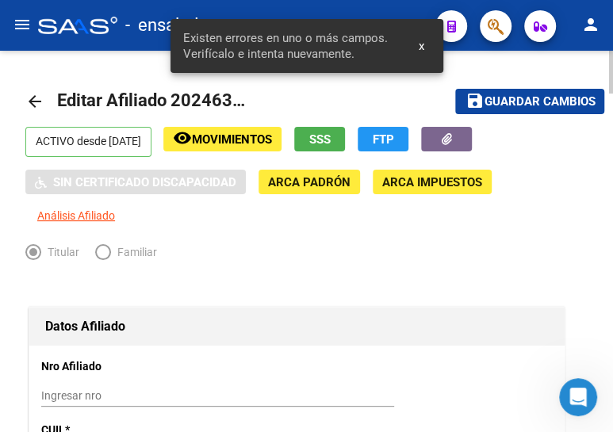
click at [29, 94] on mat-icon "arrow_back" at bounding box center [34, 101] width 19 height 19
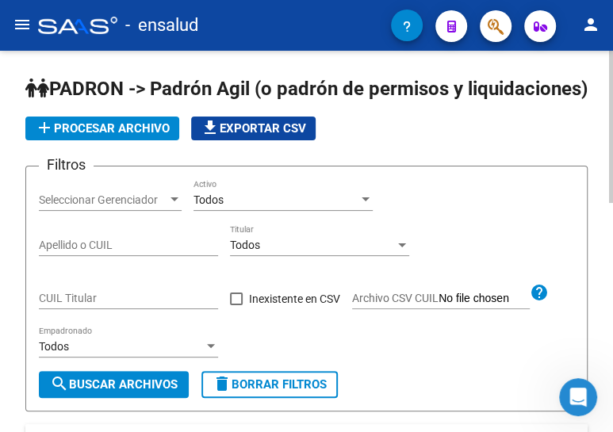
click at [71, 305] on input "CUIL Titular" at bounding box center [128, 298] width 179 height 13
paste input "20-24635279-9"
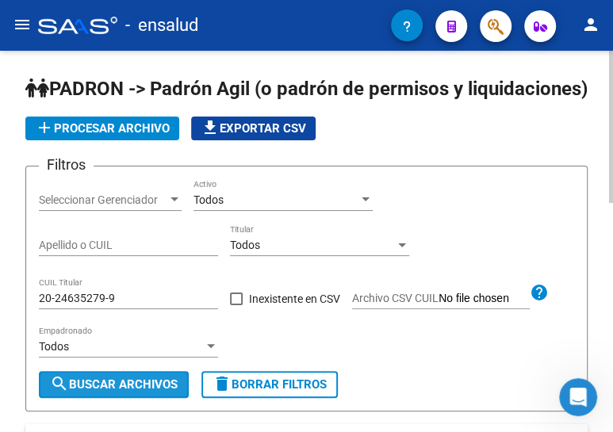
click at [117, 392] on span "search Buscar Archivos" at bounding box center [114, 384] width 128 height 14
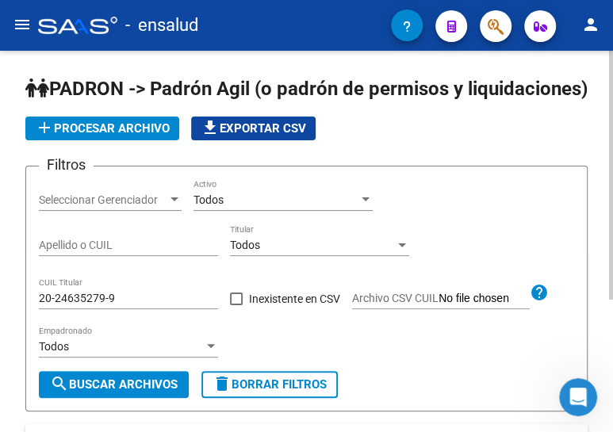
drag, startPoint x: 130, startPoint y: 314, endPoint x: 11, endPoint y: 309, distance: 119.0
click at [11, 309] on div "[PERSON_NAME] -> [PERSON_NAME] Agil ([PERSON_NAME] de permisos y liquidaciones)…" at bounding box center [306, 338] width 613 height 574
drag, startPoint x: 125, startPoint y: 325, endPoint x: 17, endPoint y: 327, distance: 107.8
click at [17, 327] on div "[PERSON_NAME] -> [PERSON_NAME] Agil ([PERSON_NAME] de permisos y liquidaciones)…" at bounding box center [306, 338] width 613 height 574
paste input "3-42311965"
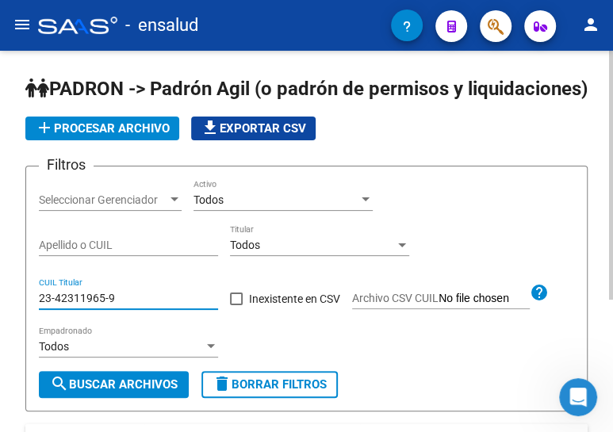
type input "23-42311965-9"
drag, startPoint x: 119, startPoint y: 409, endPoint x: 189, endPoint y: 343, distance: 95.9
click at [122, 392] on span "search Buscar Archivos" at bounding box center [114, 384] width 128 height 14
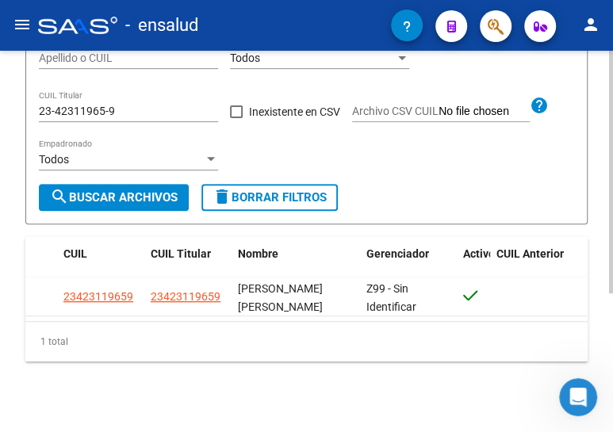
scroll to position [217, 0]
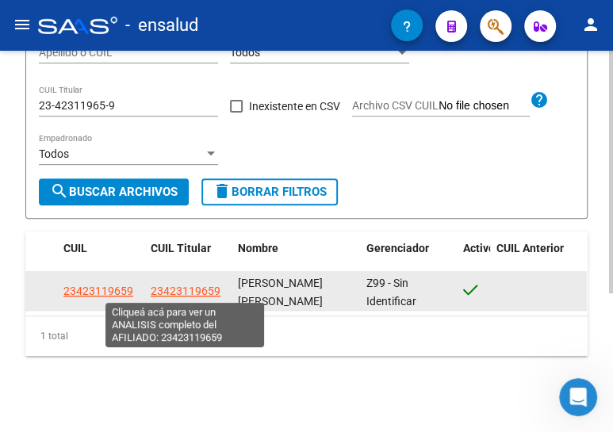
click at [209, 287] on span "23423119659" at bounding box center [186, 291] width 70 height 13
type textarea "23423119659"
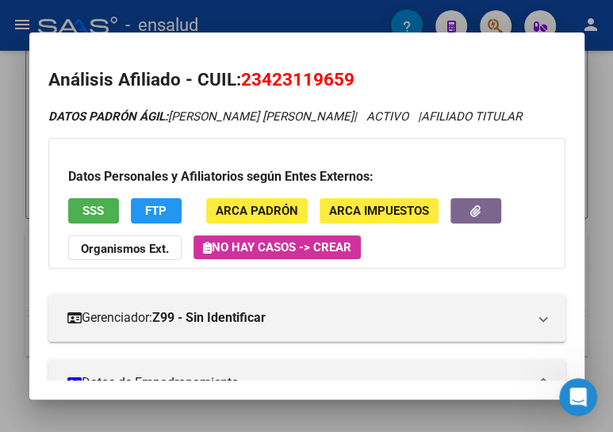
scroll to position [144, 0]
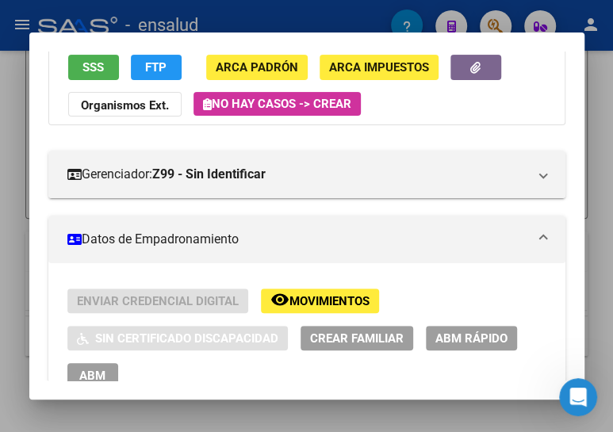
click at [79, 373] on span "ABM" at bounding box center [92, 376] width 26 height 14
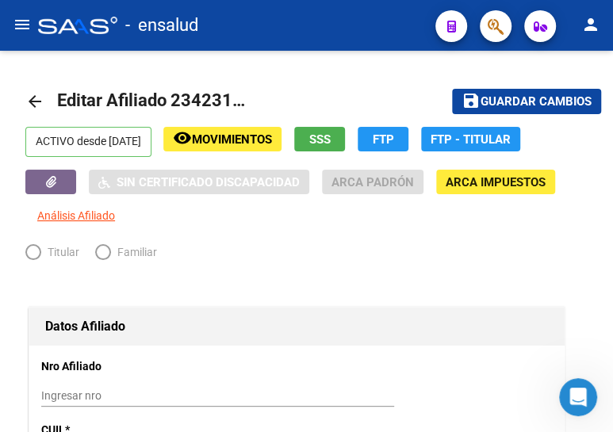
radio input "true"
type input "30-54636578-2"
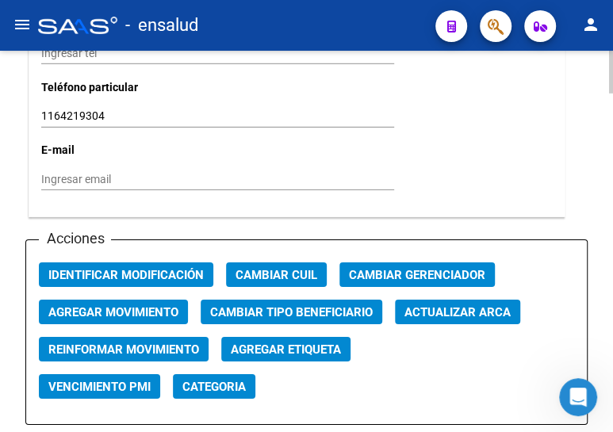
scroll to position [1801, 0]
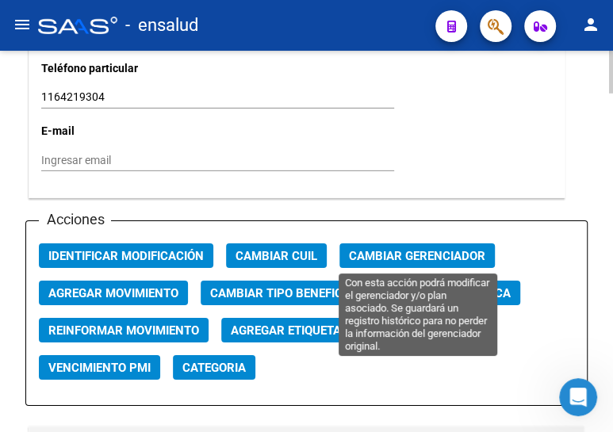
click at [404, 254] on span "Cambiar Gerenciador" at bounding box center [417, 256] width 136 height 14
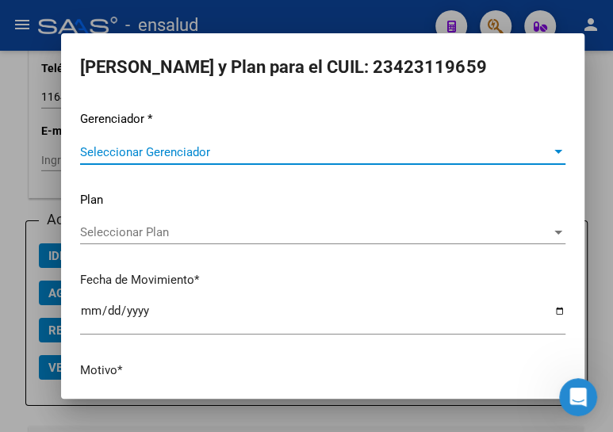
click at [146, 147] on span "Seleccionar Gerenciador" at bounding box center [315, 152] width 471 height 14
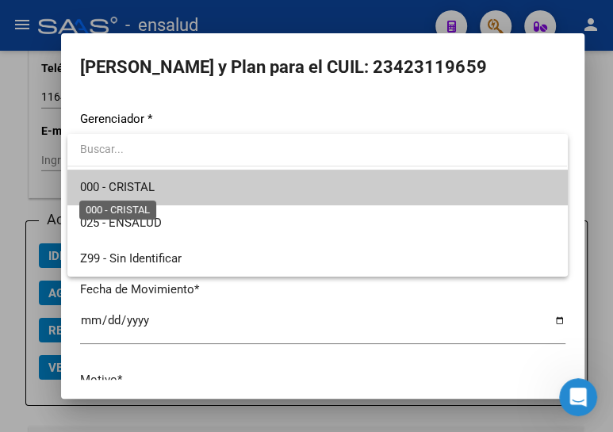
click at [149, 189] on span "000 - CRISTAL" at bounding box center [117, 187] width 75 height 14
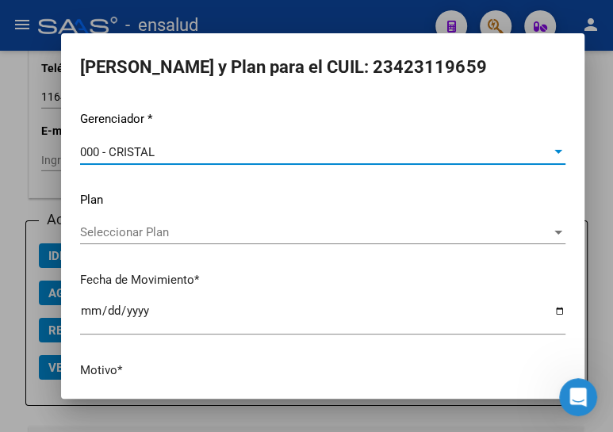
scroll to position [104, 0]
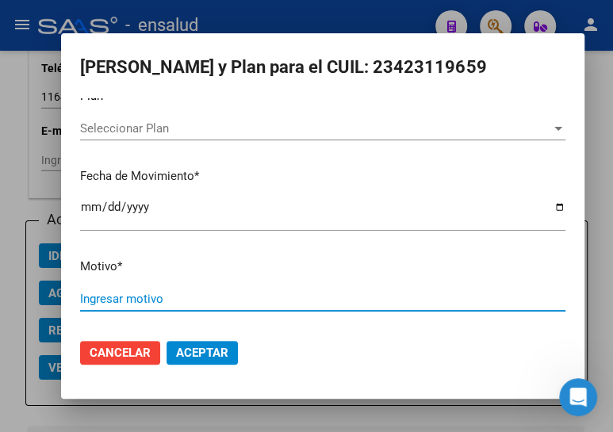
click at [125, 300] on input "Ingresar motivo" at bounding box center [322, 299] width 485 height 14
type input "ALTA"
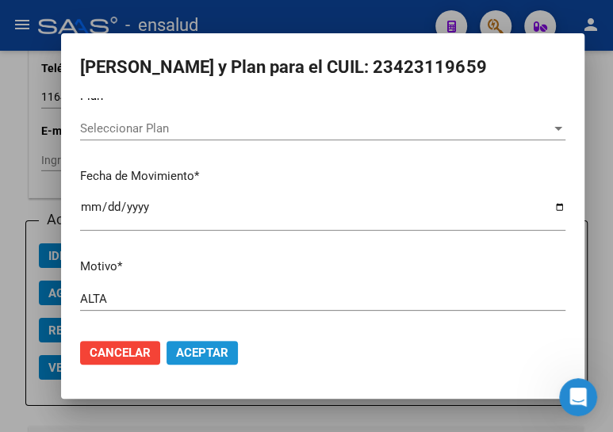
click at [213, 346] on span "Aceptar" at bounding box center [202, 353] width 52 height 14
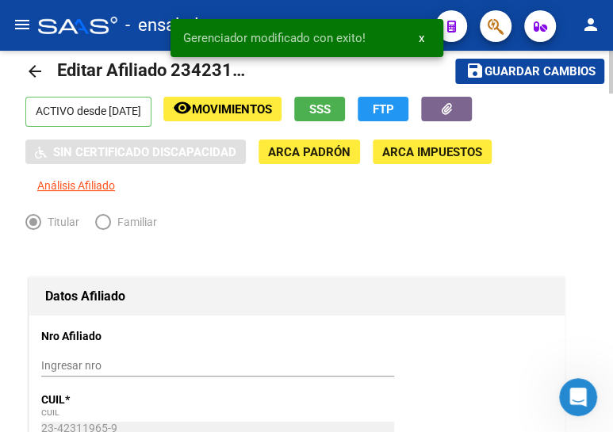
scroll to position [0, 0]
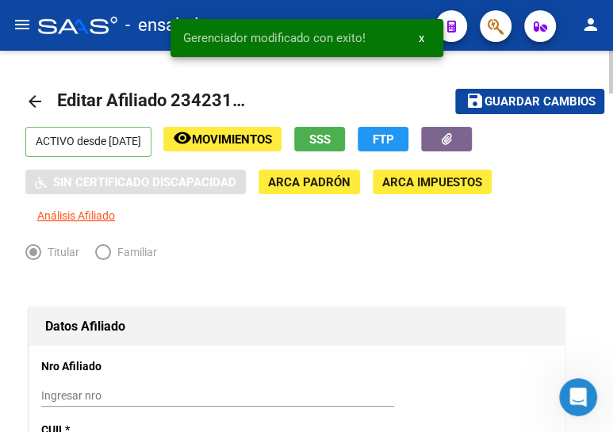
click at [538, 99] on span "Guardar cambios" at bounding box center [539, 102] width 111 height 14
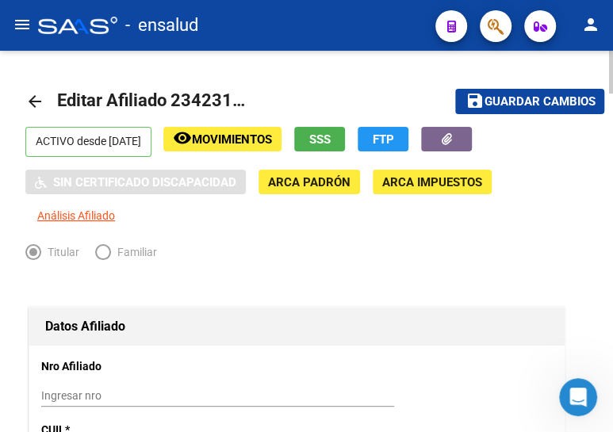
click at [31, 94] on mat-icon "arrow_back" at bounding box center [34, 101] width 19 height 19
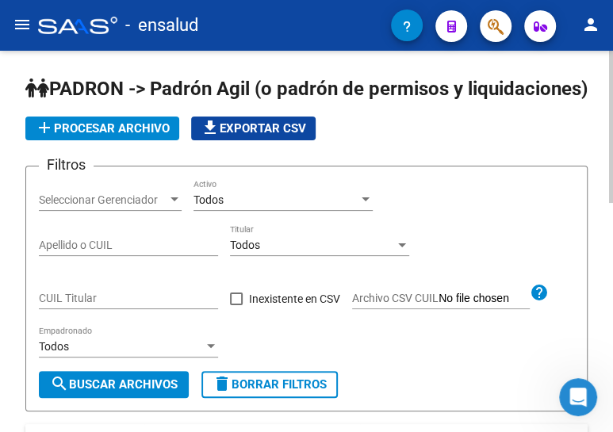
click at [90, 305] on input "CUIL Titular" at bounding box center [128, 298] width 179 height 13
paste input "20-38826102-2"
type input "20-38826102-2"
drag, startPoint x: 102, startPoint y: 402, endPoint x: 147, endPoint y: 382, distance: 49.3
click at [102, 392] on span "search Buscar Archivos" at bounding box center [114, 384] width 128 height 14
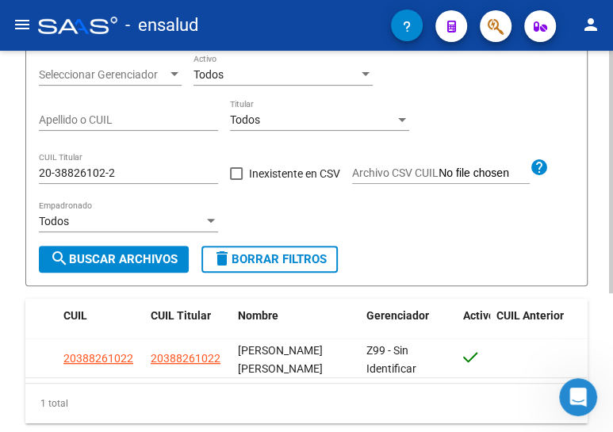
scroll to position [216, 0]
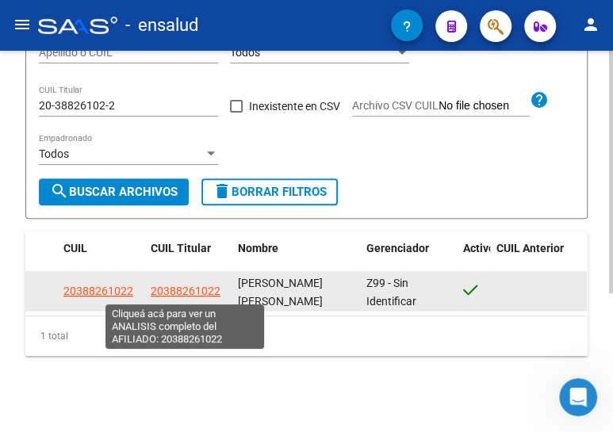
click at [188, 291] on span "20388261022" at bounding box center [186, 291] width 70 height 13
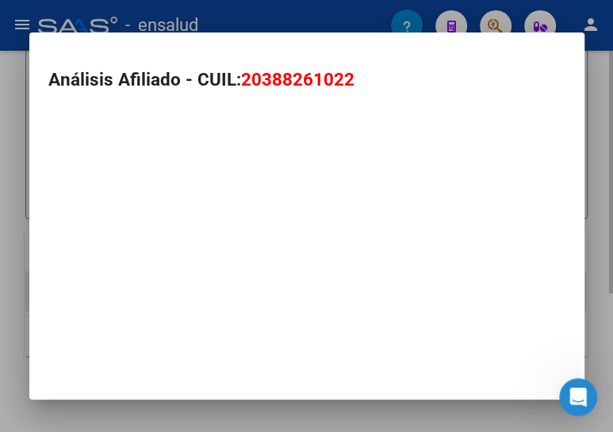
type textarea "20388261022"
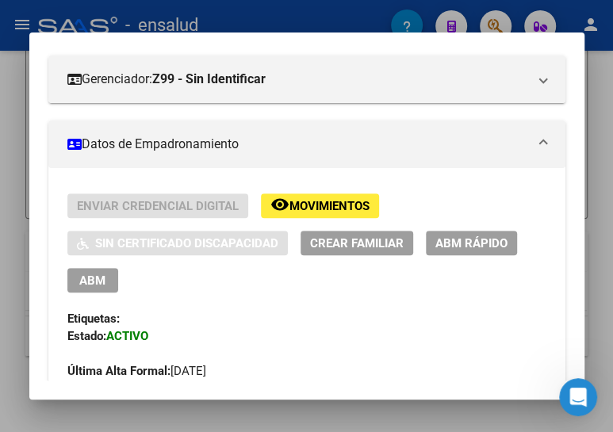
scroll to position [288, 0]
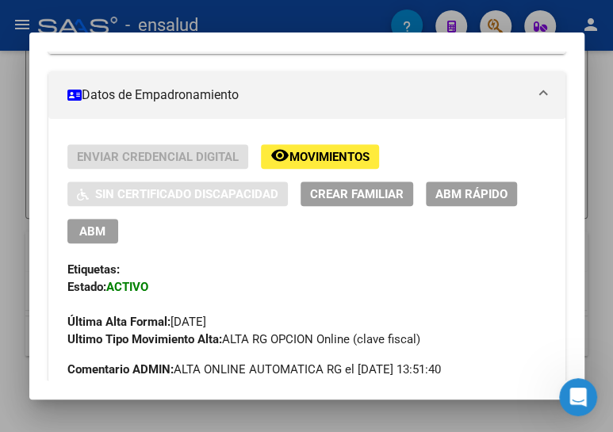
drag, startPoint x: 106, startPoint y: 235, endPoint x: 111, endPoint y: 225, distance: 10.6
click at [105, 235] on button "ABM" at bounding box center [92, 231] width 51 height 25
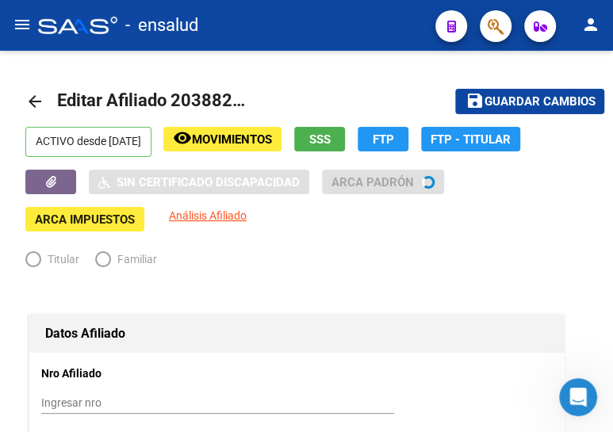
radio input "true"
type input "30-70857483-6"
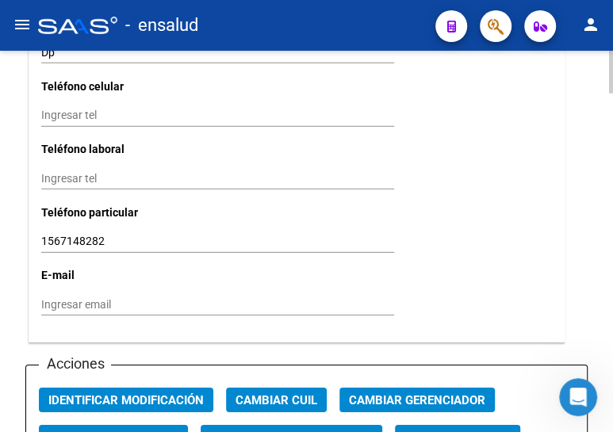
scroll to position [1729, 0]
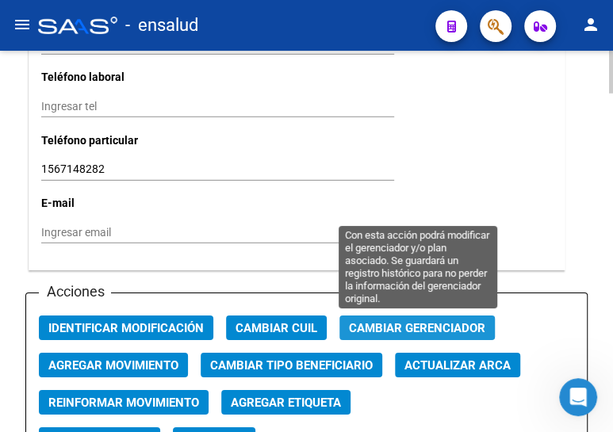
click at [417, 325] on span "Cambiar Gerenciador" at bounding box center [417, 328] width 136 height 14
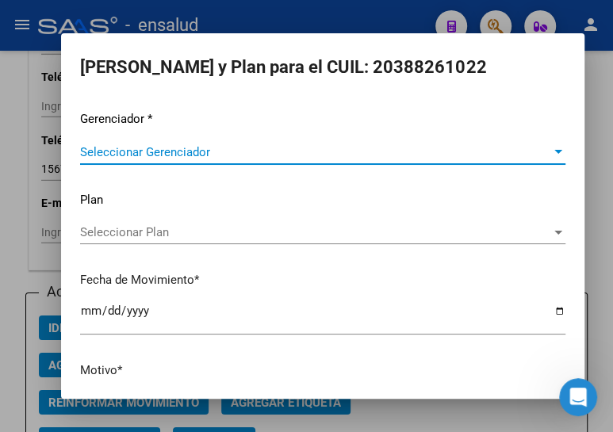
click at [199, 148] on span "Seleccionar Gerenciador" at bounding box center [315, 152] width 471 height 14
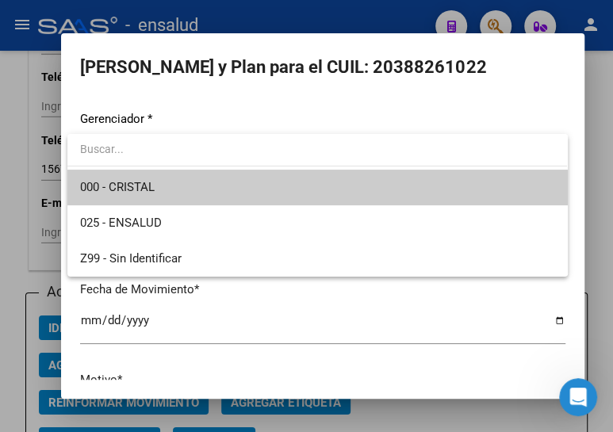
click at [199, 193] on span "000 - CRISTAL" at bounding box center [317, 188] width 474 height 36
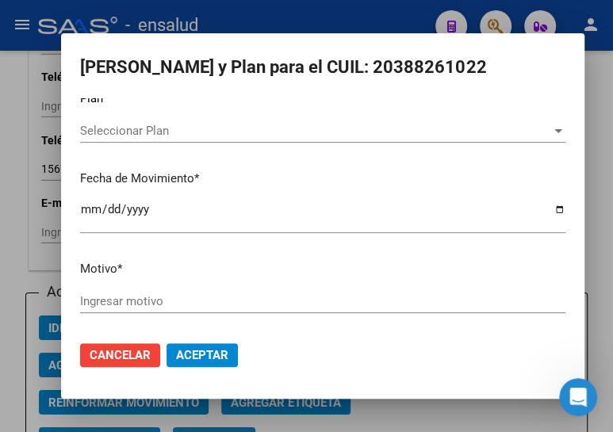
scroll to position [104, 0]
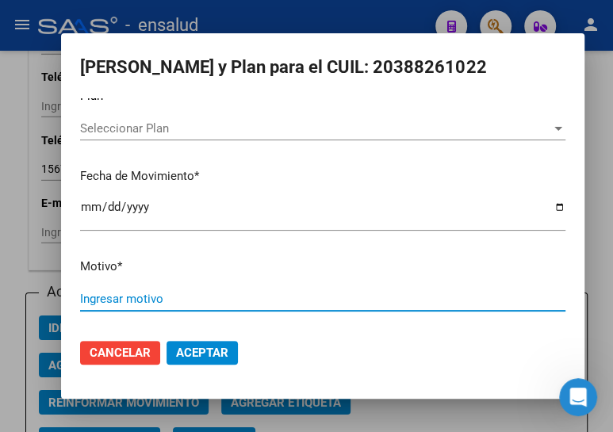
click at [167, 294] on input "Ingresar motivo" at bounding box center [322, 299] width 485 height 14
type input "ALTA"
drag, startPoint x: 205, startPoint y: 343, endPoint x: 234, endPoint y: 323, distance: 34.8
click at [206, 346] on span "Aceptar" at bounding box center [202, 353] width 52 height 14
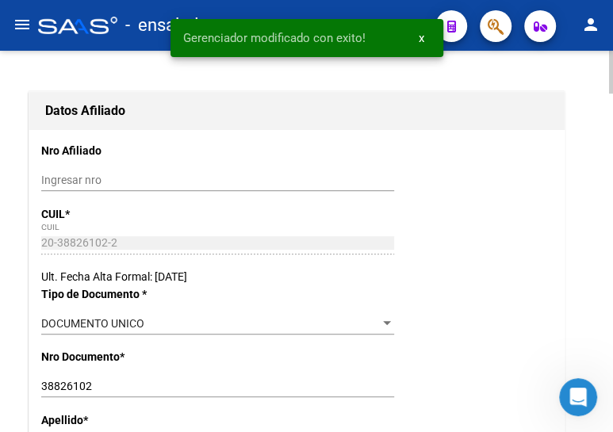
scroll to position [0, 0]
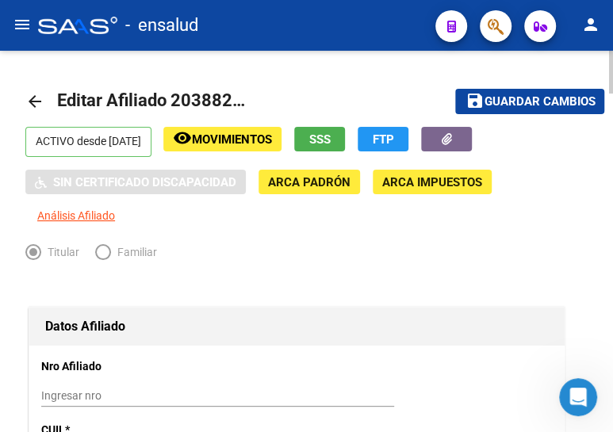
drag, startPoint x: 536, startPoint y: 102, endPoint x: 323, endPoint y: 86, distance: 213.9
click at [521, 98] on span "Guardar cambios" at bounding box center [539, 102] width 111 height 14
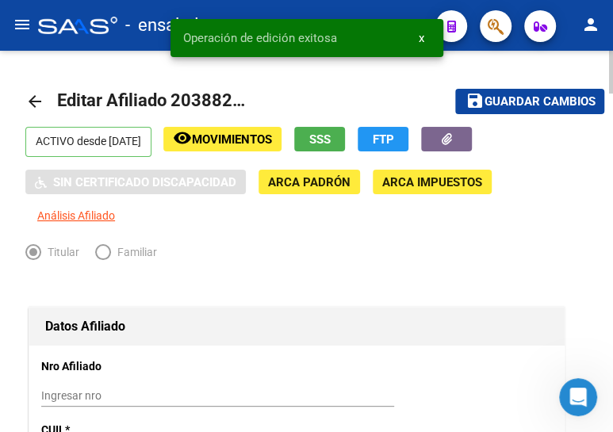
drag, startPoint x: 34, startPoint y: 103, endPoint x: 611, endPoint y: 289, distance: 606.5
click at [35, 103] on mat-icon "arrow_back" at bounding box center [34, 101] width 19 height 19
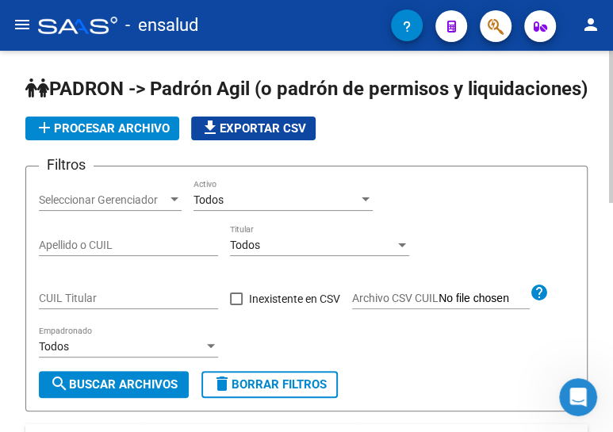
click at [112, 305] on input "CUIL Titular" at bounding box center [128, 298] width 179 height 13
paste input "20-40243222-6"
type input "20-40243222-6"
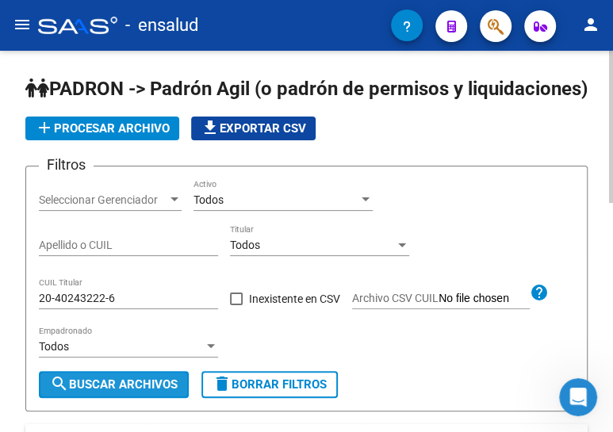
drag, startPoint x: 127, startPoint y: 403, endPoint x: 244, endPoint y: 303, distance: 154.1
click at [127, 392] on span "search Buscar Archivos" at bounding box center [114, 384] width 128 height 14
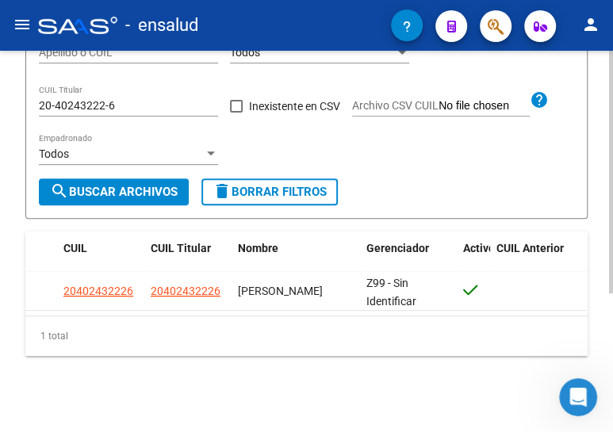
scroll to position [217, 0]
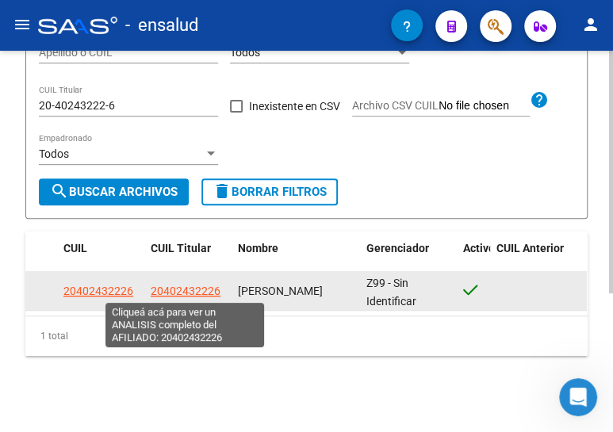
click at [197, 293] on span "20402432226" at bounding box center [186, 291] width 70 height 13
type textarea "20402432226"
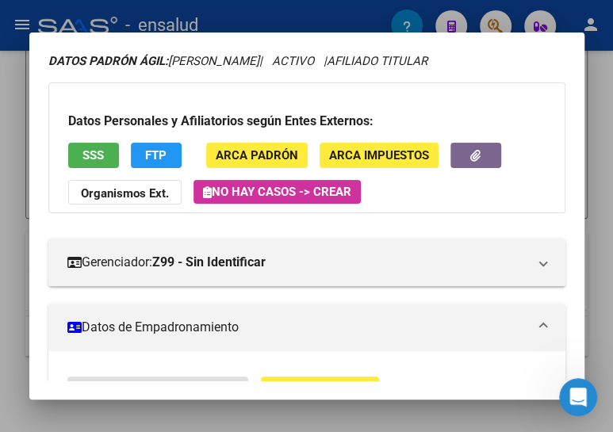
scroll to position [360, 0]
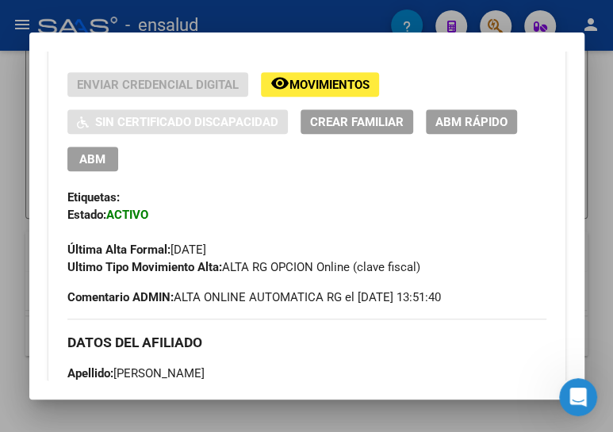
click at [91, 166] on button "ABM" at bounding box center [92, 159] width 51 height 25
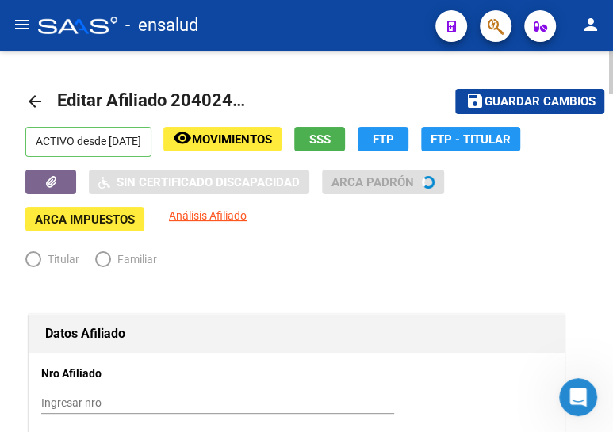
radio input "true"
type input "30-71864644-4"
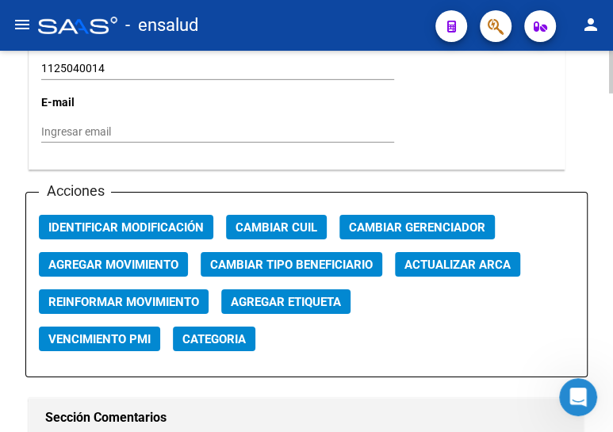
scroll to position [1874, 0]
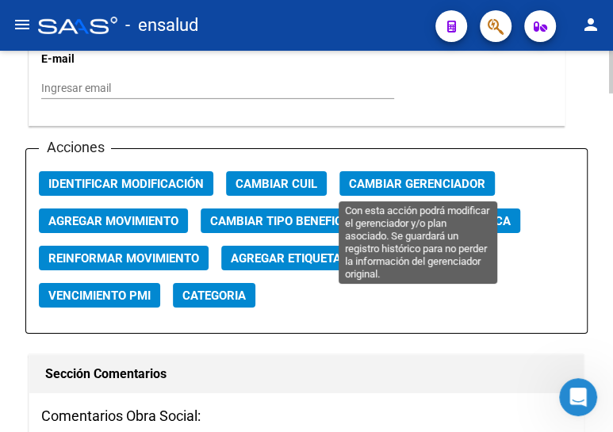
click at [412, 183] on span "Cambiar Gerenciador" at bounding box center [417, 184] width 136 height 14
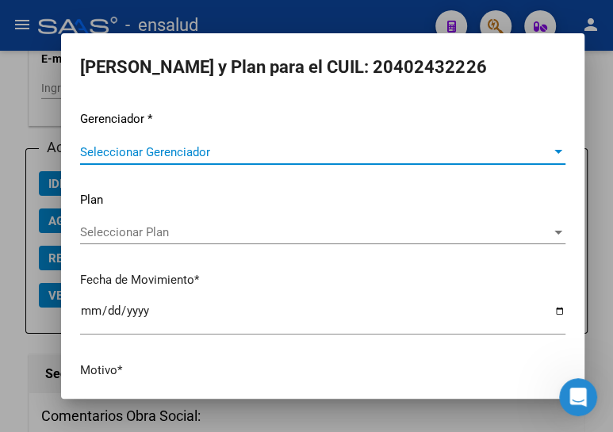
click at [125, 159] on span "Seleccionar Gerenciador" at bounding box center [315, 152] width 471 height 14
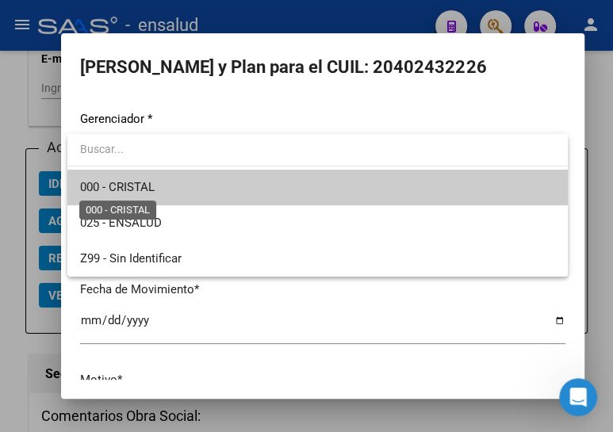
click at [125, 180] on span "000 - CRISTAL" at bounding box center [117, 187] width 75 height 14
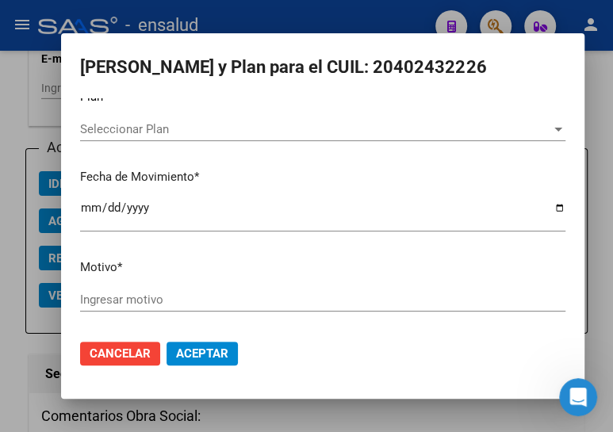
scroll to position [104, 0]
click at [137, 300] on input "Ingresar motivo" at bounding box center [322, 299] width 485 height 14
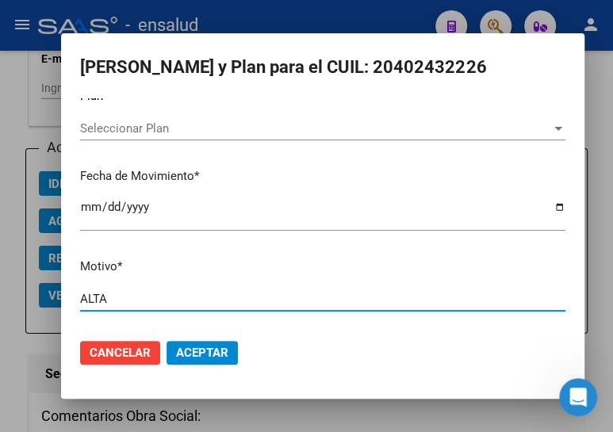
type input "ALTA"
drag, startPoint x: 203, startPoint y: 346, endPoint x: 216, endPoint y: 335, distance: 18.0
click at [201, 346] on span "Aceptar" at bounding box center [202, 353] width 52 height 14
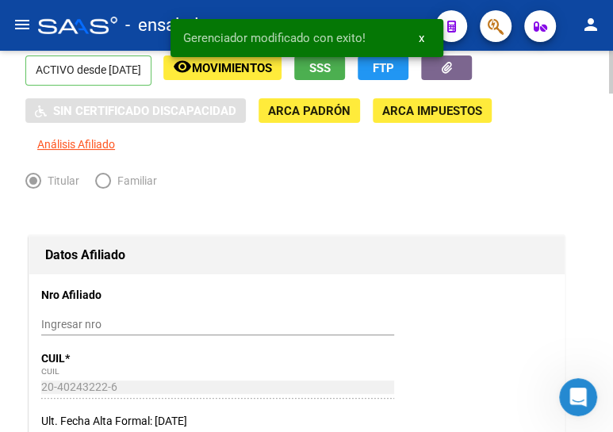
scroll to position [0, 0]
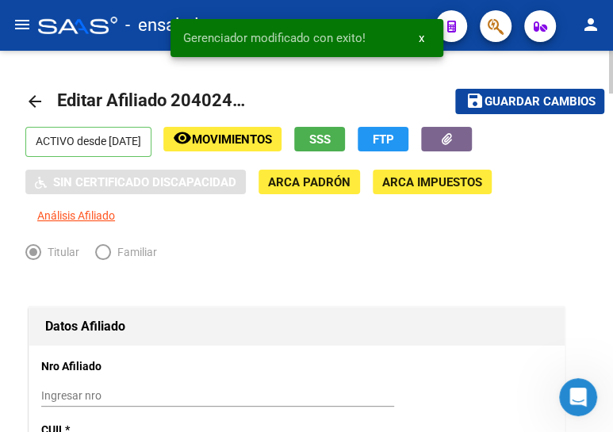
click at [519, 96] on span "Guardar cambios" at bounding box center [539, 102] width 111 height 14
click at [36, 103] on mat-icon "arrow_back" at bounding box center [34, 101] width 19 height 19
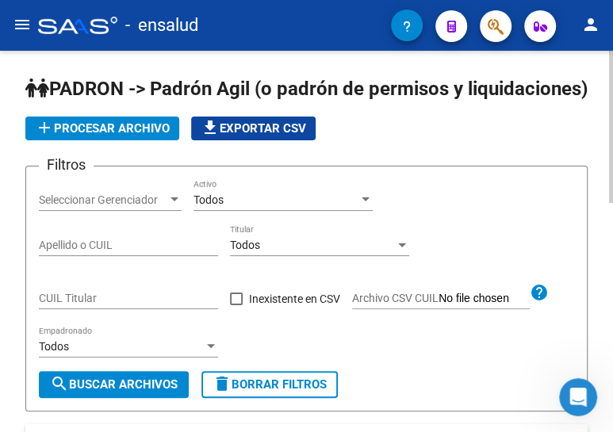
click at [157, 305] on input "CUIL Titular" at bounding box center [128, 298] width 179 height 13
paste input "27-40567694-5"
type input "27-40567694-5"
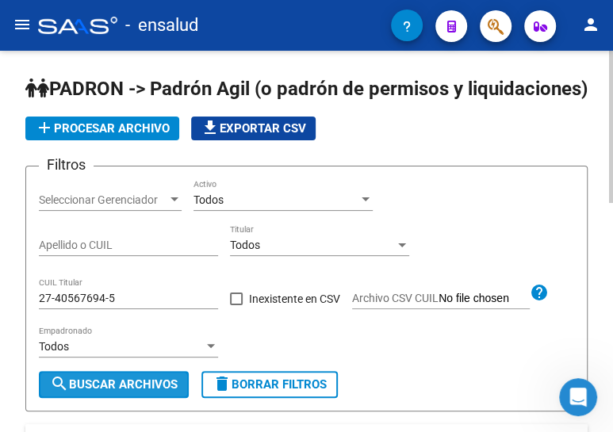
drag, startPoint x: 108, startPoint y: 406, endPoint x: 121, endPoint y: 396, distance: 17.0
click at [109, 392] on span "search Buscar Archivos" at bounding box center [114, 384] width 128 height 14
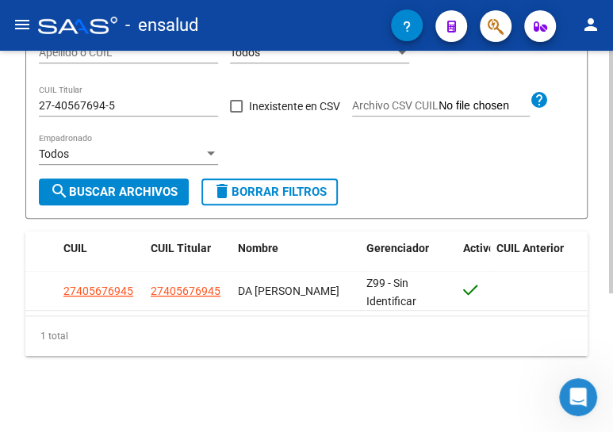
scroll to position [217, 0]
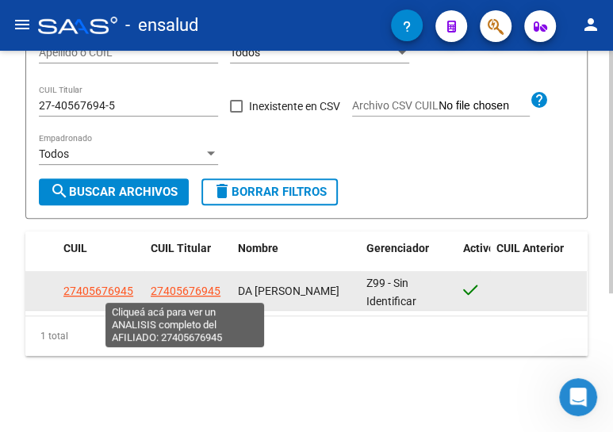
click at [195, 289] on span "27405676945" at bounding box center [186, 291] width 70 height 13
type textarea "27405676945"
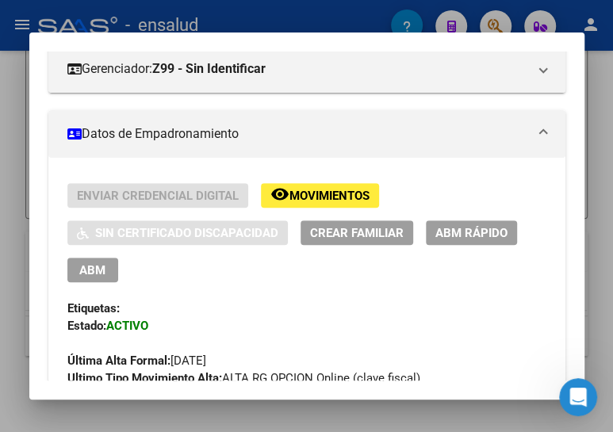
scroll to position [288, 0]
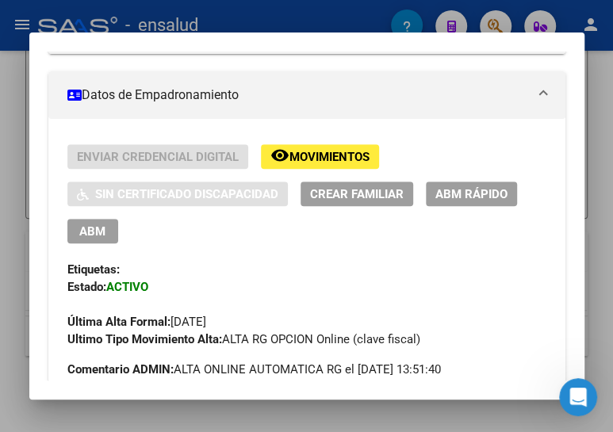
drag, startPoint x: 86, startPoint y: 230, endPoint x: 340, endPoint y: 235, distance: 254.6
click at [86, 230] on span "ABM" at bounding box center [92, 231] width 26 height 14
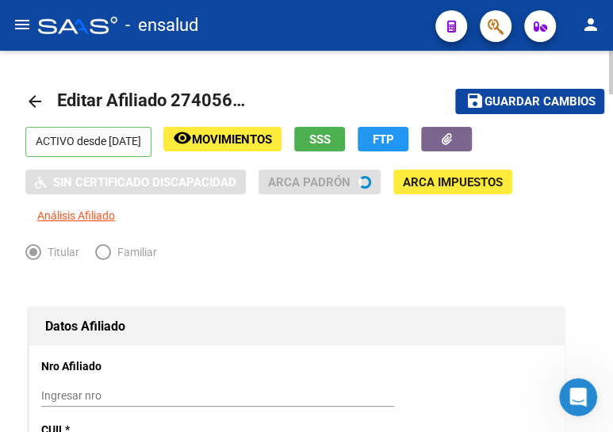
radio input "true"
type input "30-71387620-4"
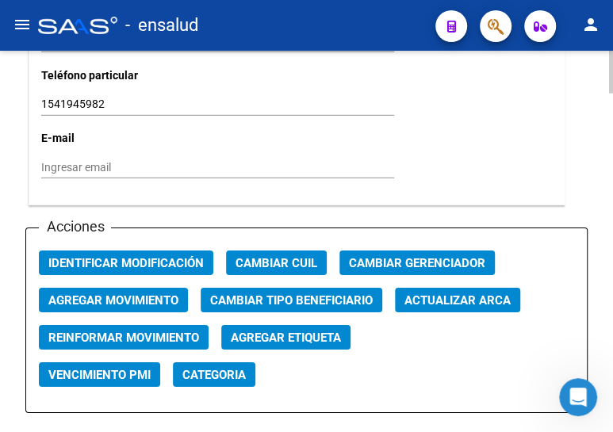
scroll to position [1801, 0]
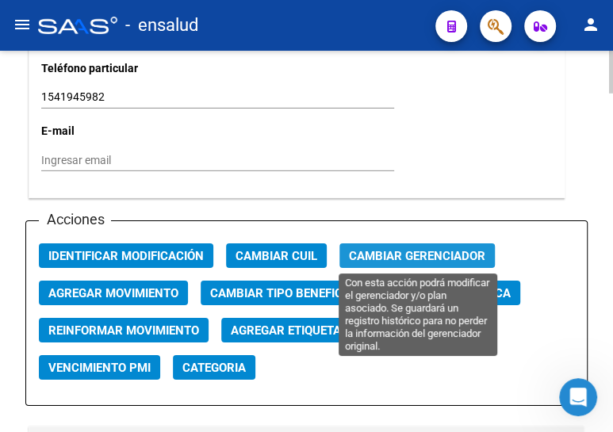
click at [389, 254] on span "Cambiar Gerenciador" at bounding box center [417, 256] width 136 height 14
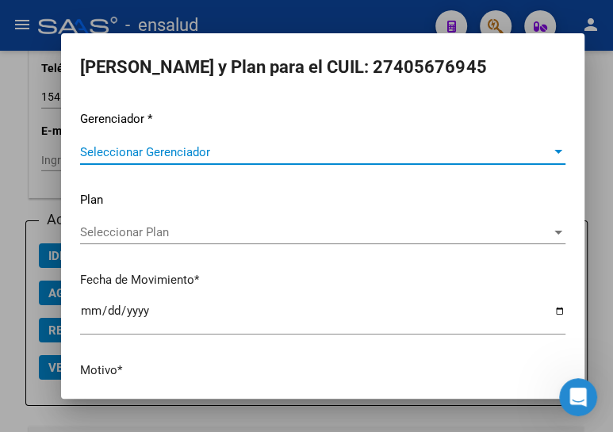
click at [157, 150] on span "Seleccionar Gerenciador" at bounding box center [315, 152] width 471 height 14
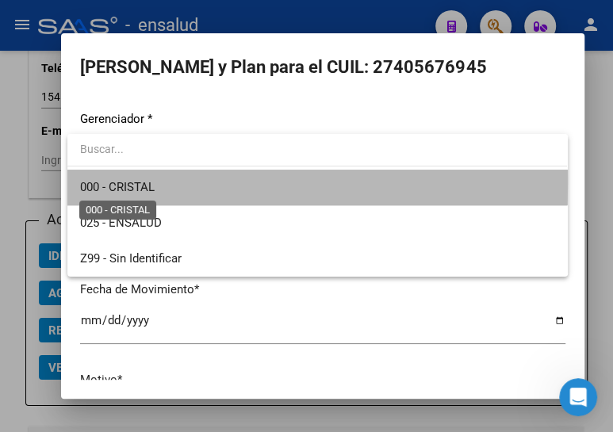
click at [135, 182] on span "000 - CRISTAL" at bounding box center [117, 187] width 75 height 14
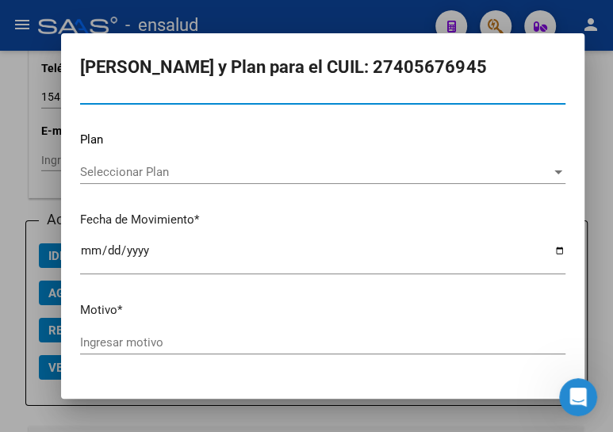
scroll to position [104, 0]
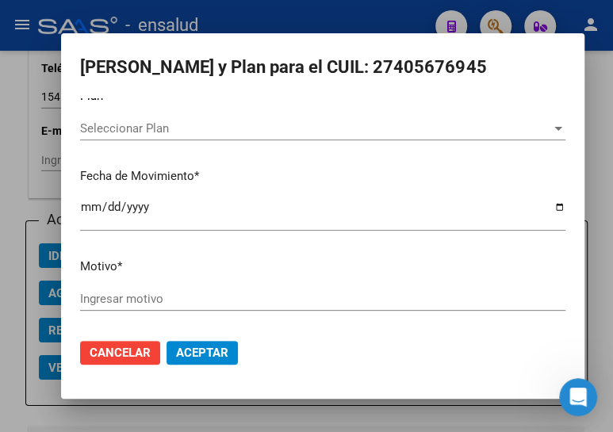
click at [136, 300] on input "Ingresar motivo" at bounding box center [322, 299] width 485 height 14
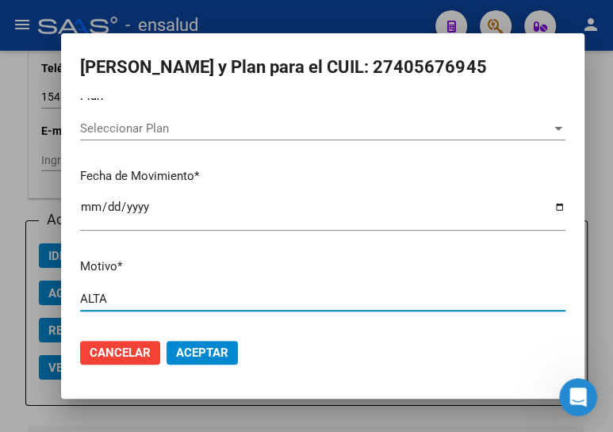
type input "ALTA"
click at [193, 350] on span "Aceptar" at bounding box center [202, 353] width 52 height 14
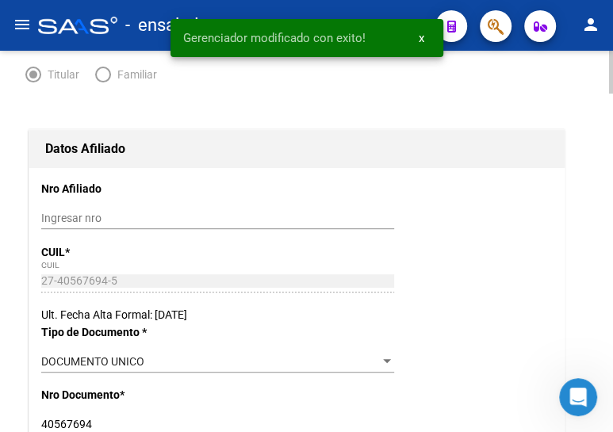
scroll to position [0, 0]
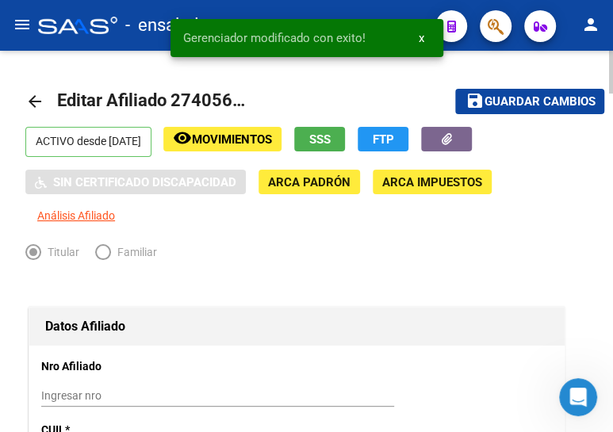
click at [499, 90] on button "save Guardar cambios" at bounding box center [529, 101] width 149 height 25
click at [29, 98] on mat-icon "arrow_back" at bounding box center [34, 101] width 19 height 19
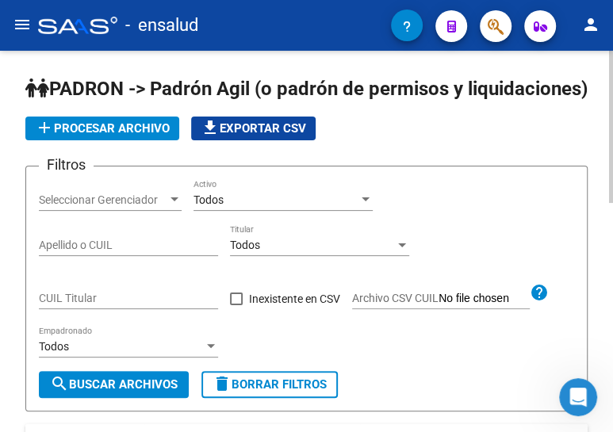
click at [85, 305] on input "CUIL Titular" at bounding box center [128, 298] width 179 height 13
paste input "20-34406238-3"
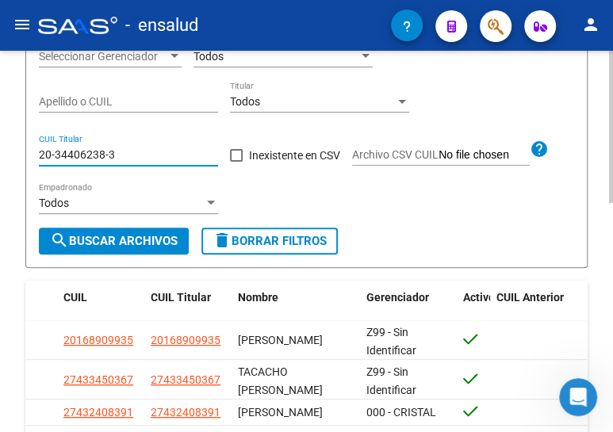
type input "20-34406238-3"
drag, startPoint x: 101, startPoint y: 262, endPoint x: 168, endPoint y: 245, distance: 68.6
click at [102, 248] on span "search Buscar Archivos" at bounding box center [114, 241] width 128 height 14
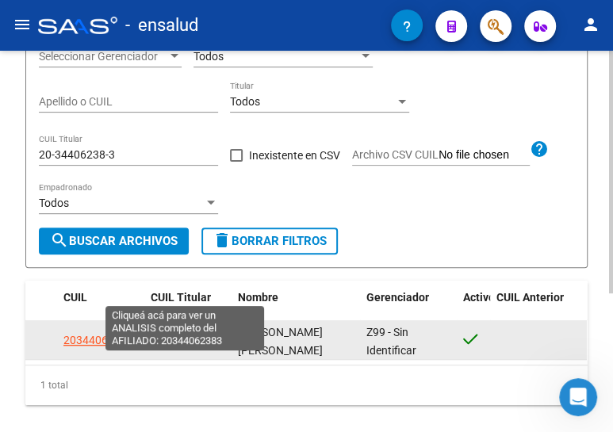
click at [193, 346] on span "20344062383" at bounding box center [186, 340] width 70 height 13
type textarea "20344062383"
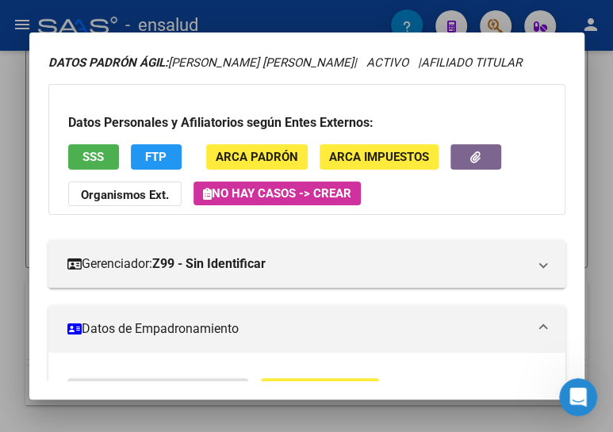
scroll to position [288, 0]
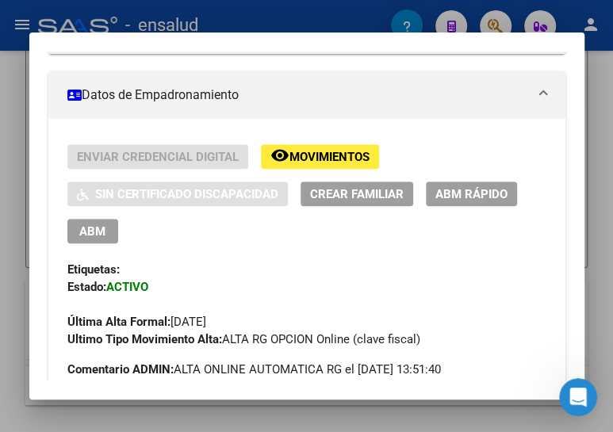
click at [79, 224] on span "ABM" at bounding box center [92, 231] width 26 height 14
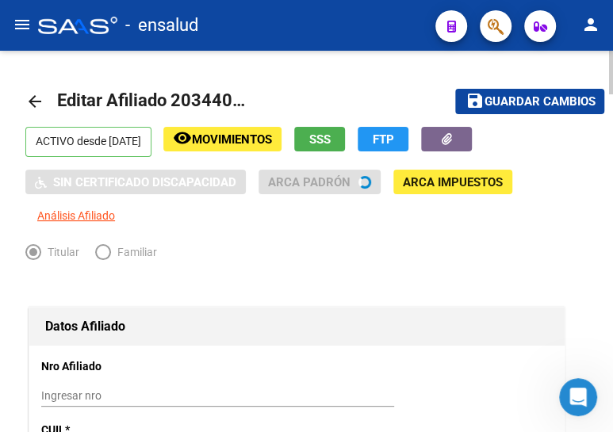
radio input "true"
type input "30-57253525-4"
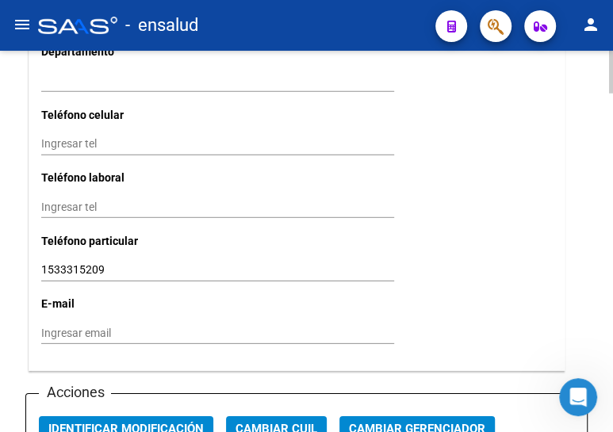
scroll to position [1801, 0]
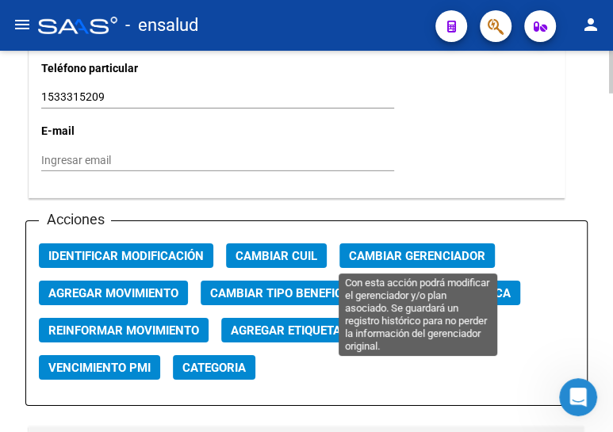
click at [367, 249] on span "Cambiar Gerenciador" at bounding box center [417, 256] width 136 height 14
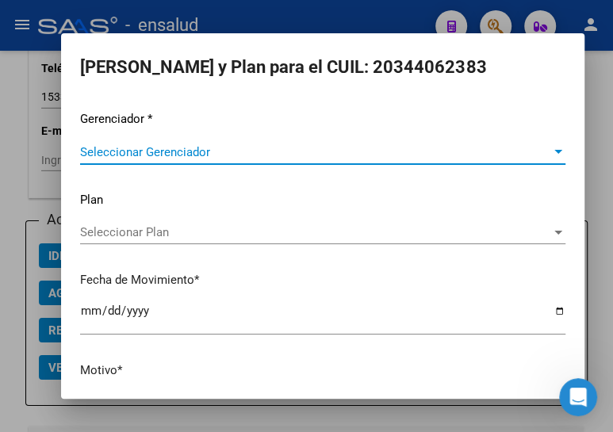
click at [167, 155] on span "Seleccionar Gerenciador" at bounding box center [315, 152] width 471 height 14
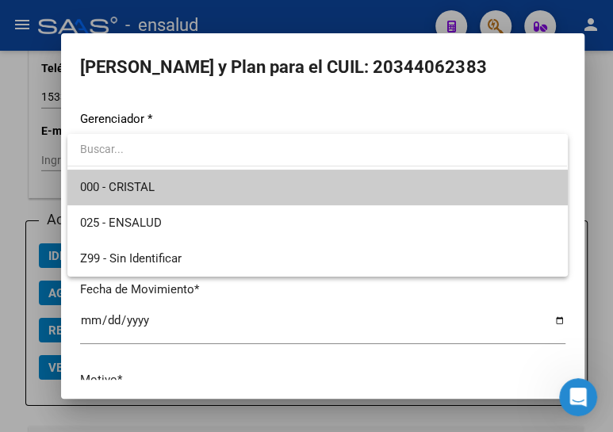
click at [165, 186] on span "000 - CRISTAL" at bounding box center [317, 188] width 474 height 36
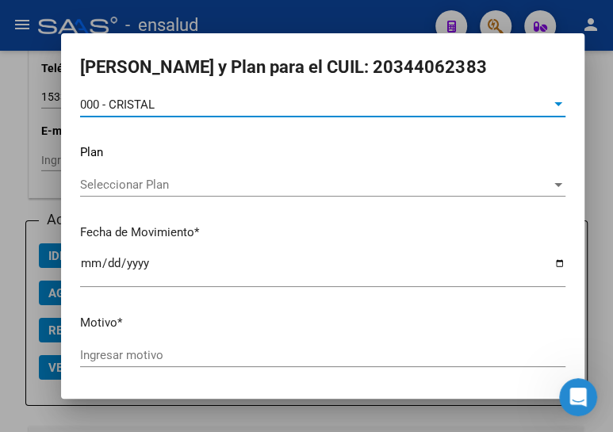
scroll to position [104, 0]
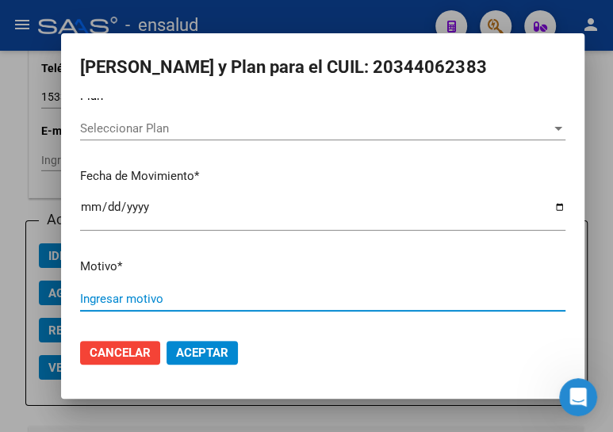
click at [151, 295] on input "Ingresar motivo" at bounding box center [322, 299] width 485 height 14
type input "ALTA"
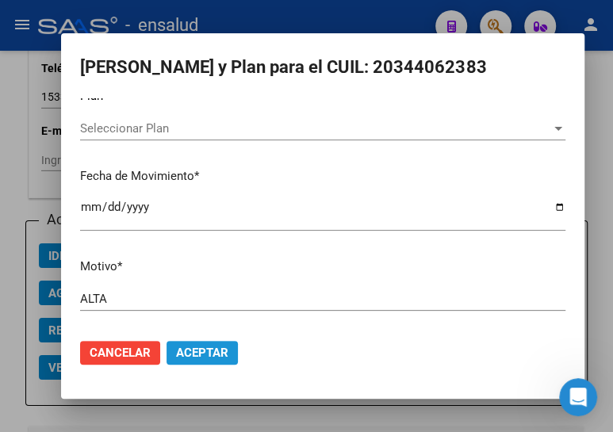
click at [214, 346] on span "Aceptar" at bounding box center [202, 353] width 52 height 14
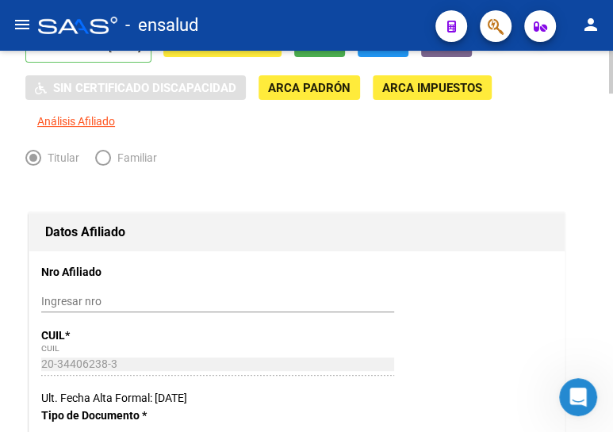
scroll to position [0, 0]
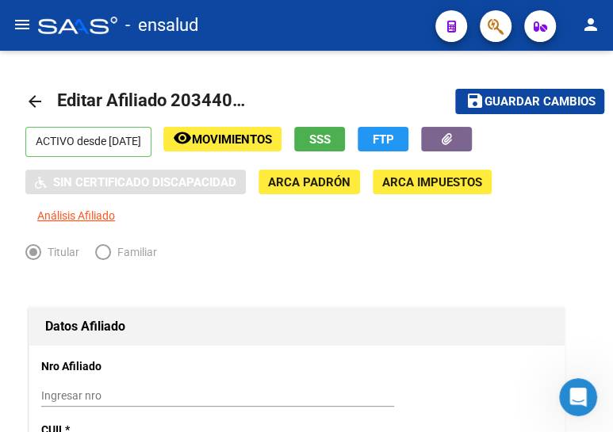
drag, startPoint x: 491, startPoint y: 101, endPoint x: 11, endPoint y: 34, distance: 484.3
click at [488, 100] on span "Guardar cambios" at bounding box center [539, 102] width 111 height 14
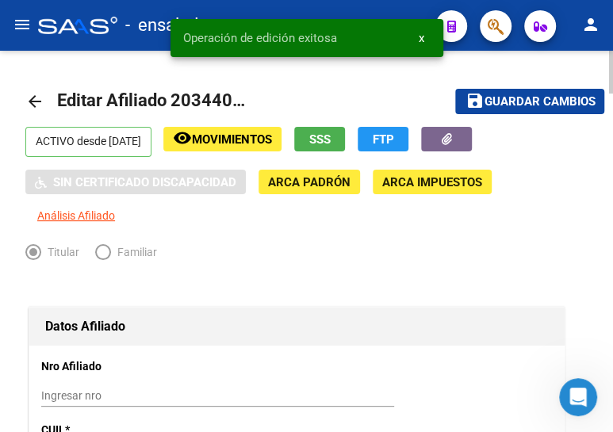
click at [33, 98] on mat-icon "arrow_back" at bounding box center [34, 101] width 19 height 19
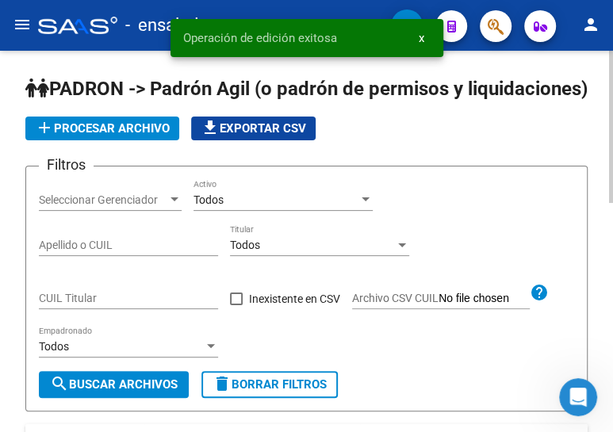
click at [89, 305] on input "CUIL Titular" at bounding box center [128, 298] width 179 height 13
paste input "27-31241226-3"
type input "27-31241226-3"
drag, startPoint x: 111, startPoint y: 401, endPoint x: 164, endPoint y: 351, distance: 72.9
click at [113, 398] on button "search Buscar Archivos" at bounding box center [114, 384] width 150 height 27
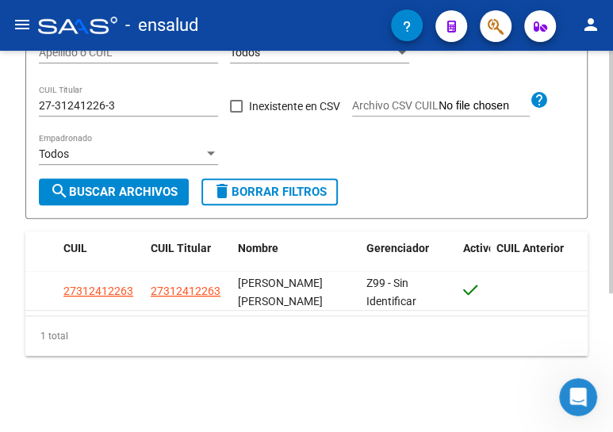
scroll to position [217, 0]
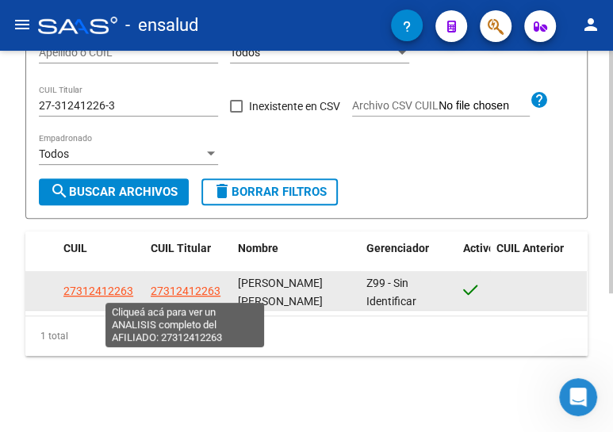
click at [176, 286] on span "27312412263" at bounding box center [186, 291] width 70 height 13
type textarea "27312412263"
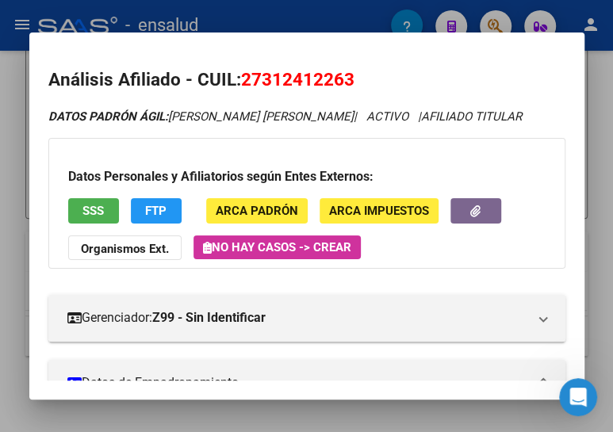
scroll to position [432, 0]
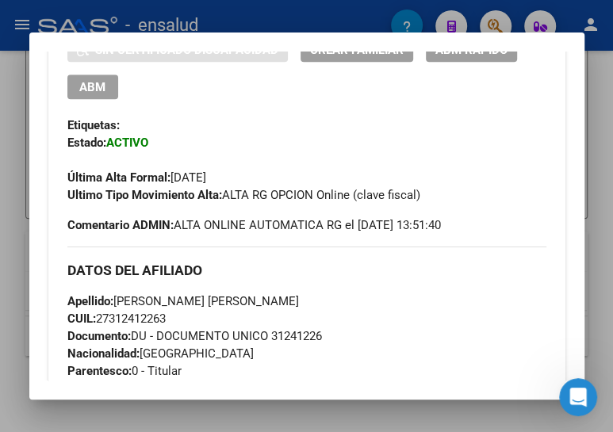
click at [98, 86] on span "ABM" at bounding box center [92, 87] width 26 height 14
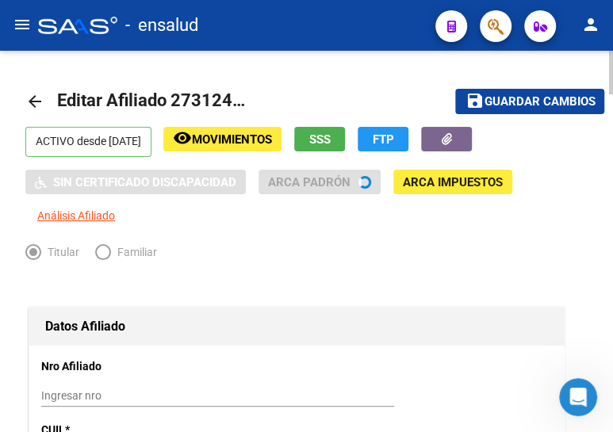
radio input "true"
type input "30-68250597-0"
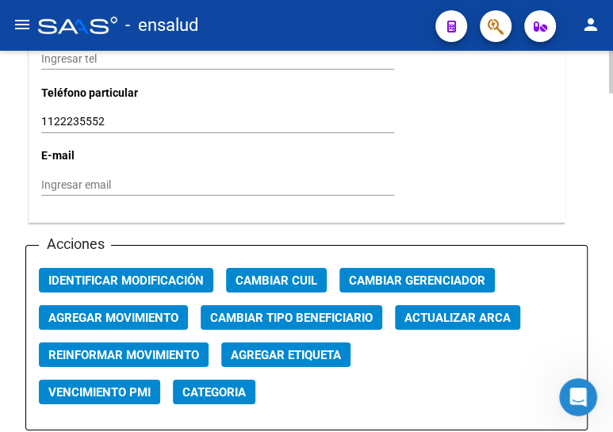
scroll to position [1801, 0]
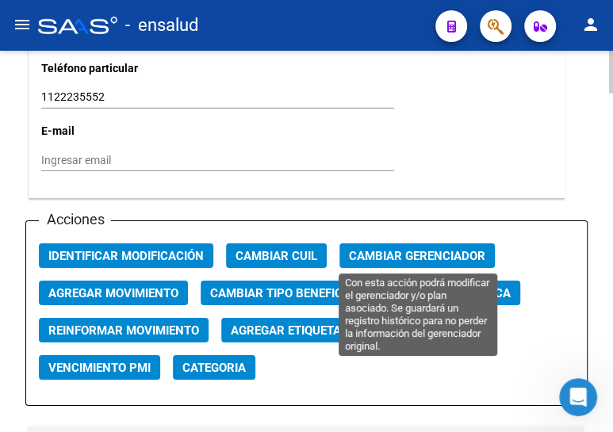
click at [392, 249] on span "Cambiar Gerenciador" at bounding box center [417, 256] width 136 height 14
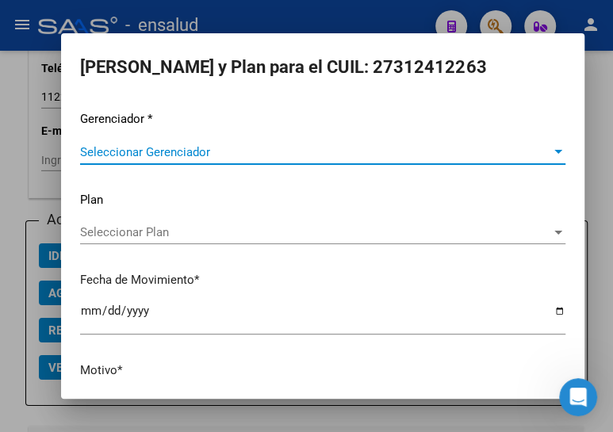
click at [139, 155] on span "Seleccionar Gerenciador" at bounding box center [315, 152] width 471 height 14
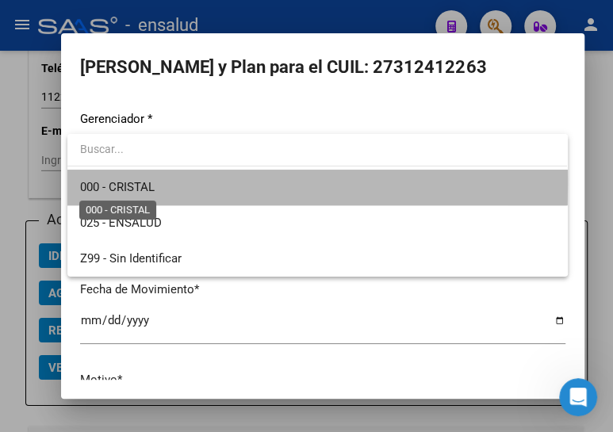
click at [135, 182] on span "000 - CRISTAL" at bounding box center [117, 187] width 75 height 14
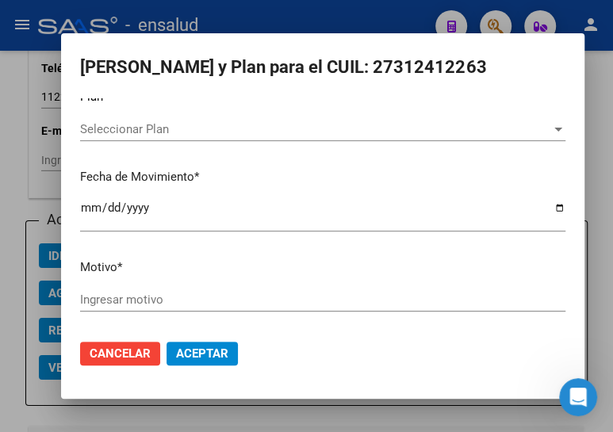
scroll to position [104, 0]
click at [103, 294] on input "Ingresar motivo" at bounding box center [322, 299] width 485 height 14
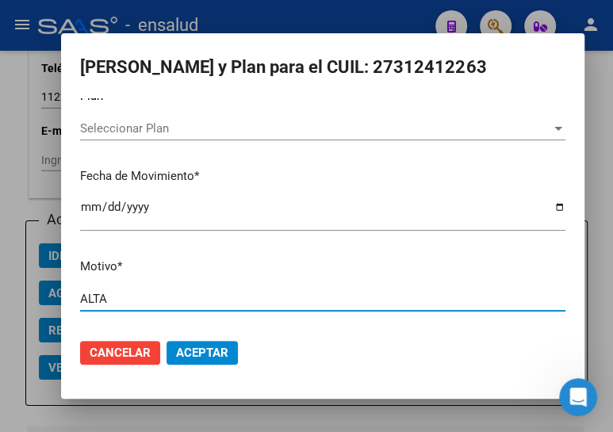
type input "ALTA"
click at [196, 341] on button "Aceptar" at bounding box center [201, 353] width 71 height 24
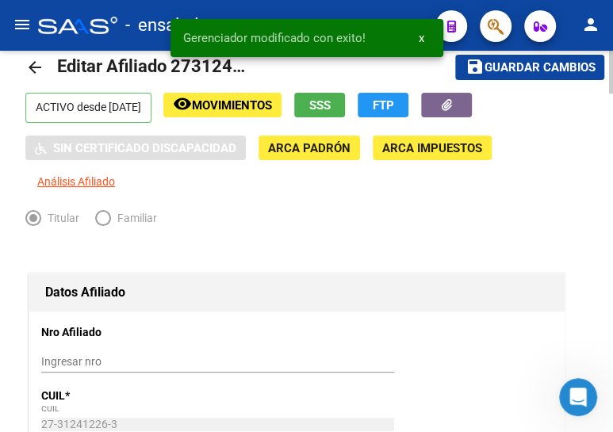
scroll to position [0, 0]
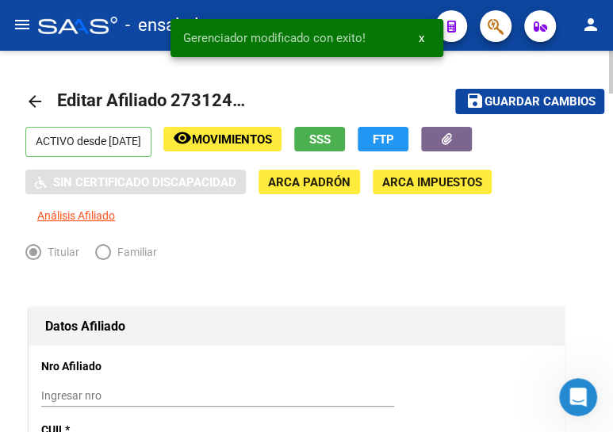
drag, startPoint x: 524, startPoint y: 103, endPoint x: 288, endPoint y: 101, distance: 236.3
click at [523, 103] on span "Guardar cambios" at bounding box center [539, 102] width 111 height 14
click at [32, 97] on mat-icon "arrow_back" at bounding box center [34, 101] width 19 height 19
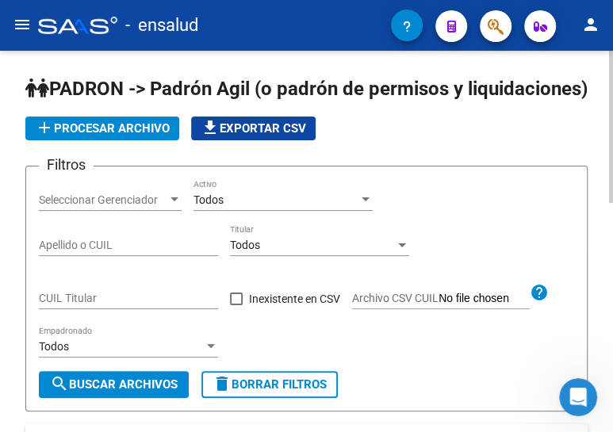
click at [123, 305] on input "CUIL Titular" at bounding box center [128, 298] width 179 height 13
paste input "20-31503906-2"
type input "20-31503906-2"
click at [136, 392] on span "search Buscar Archivos" at bounding box center [114, 384] width 128 height 14
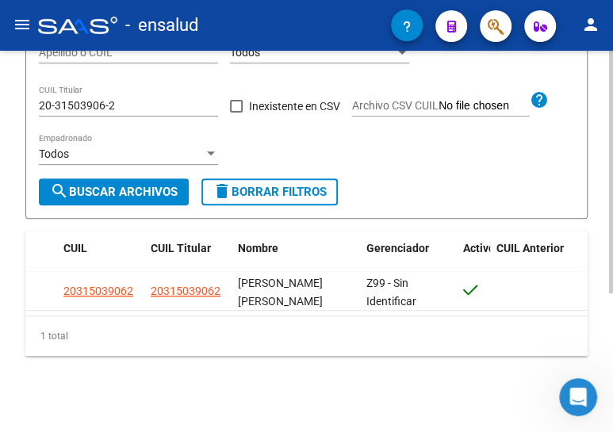
scroll to position [216, 0]
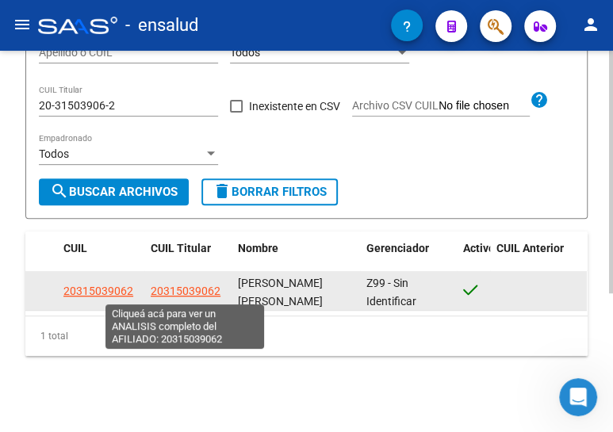
click at [159, 285] on span "20315039062" at bounding box center [186, 291] width 70 height 13
type textarea "20315039062"
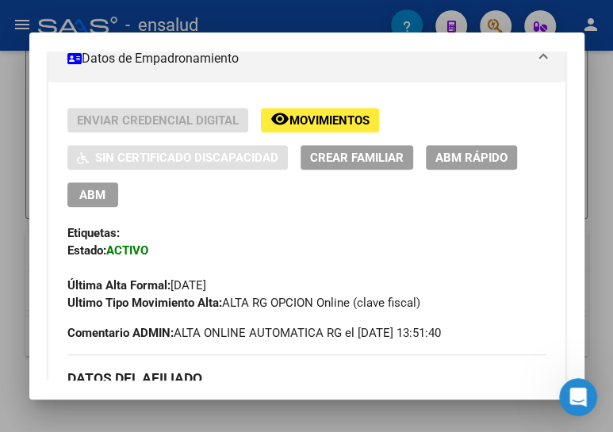
scroll to position [360, 0]
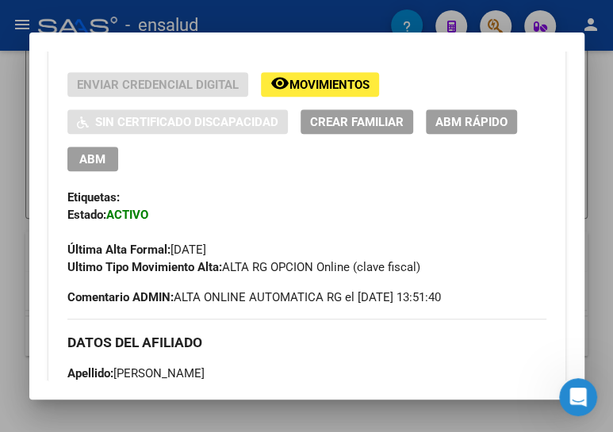
click at [89, 159] on span "ABM" at bounding box center [92, 159] width 26 height 14
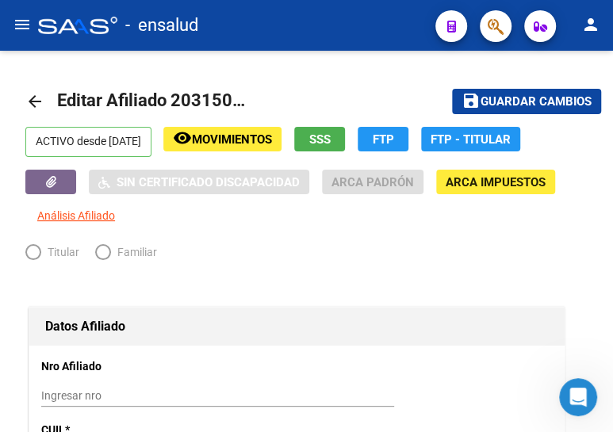
radio input "true"
type input "20-16262637-0"
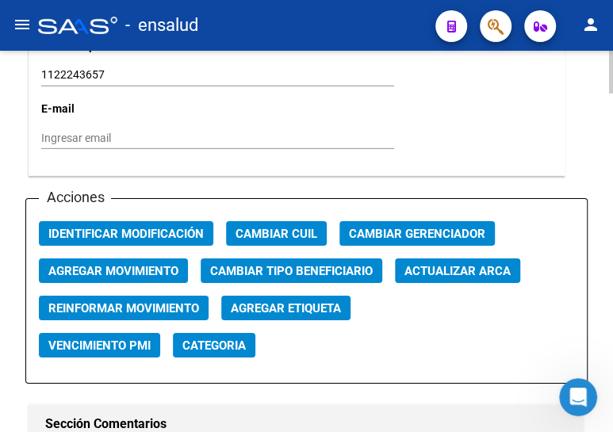
scroll to position [1874, 0]
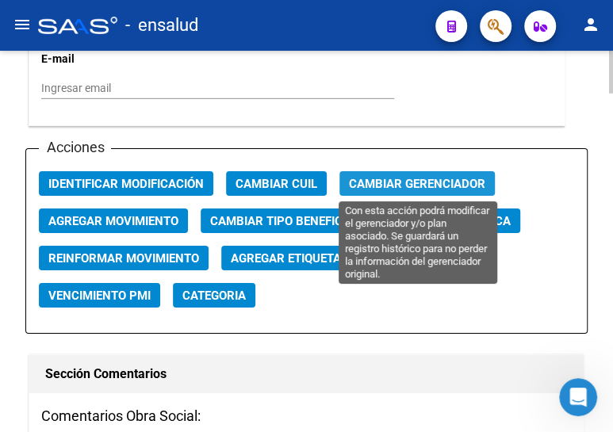
click at [362, 177] on span "Cambiar Gerenciador" at bounding box center [417, 184] width 136 height 14
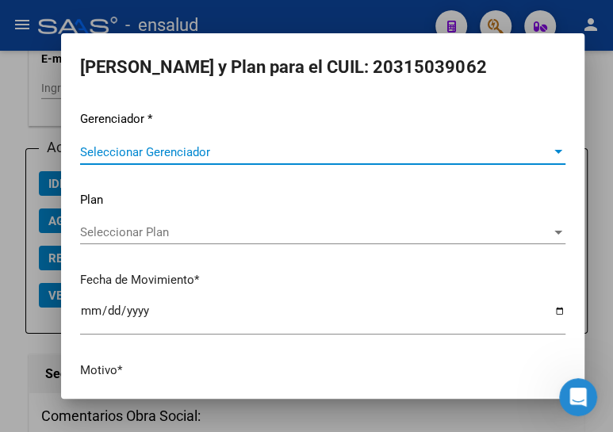
click at [222, 152] on span "Seleccionar Gerenciador" at bounding box center [315, 152] width 471 height 14
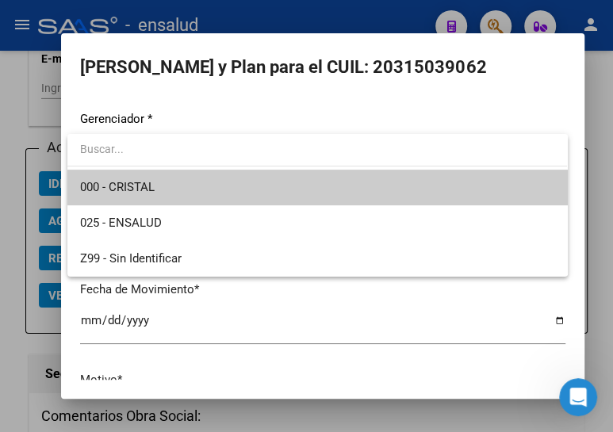
click at [163, 189] on span "000 - CRISTAL" at bounding box center [317, 188] width 474 height 36
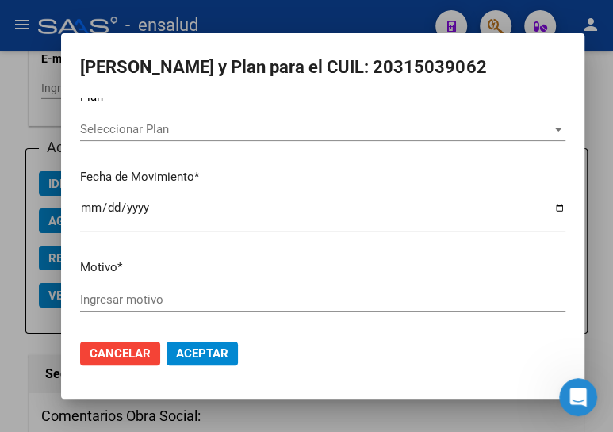
scroll to position [104, 0]
click at [124, 301] on input "Ingresar motivo" at bounding box center [322, 299] width 485 height 14
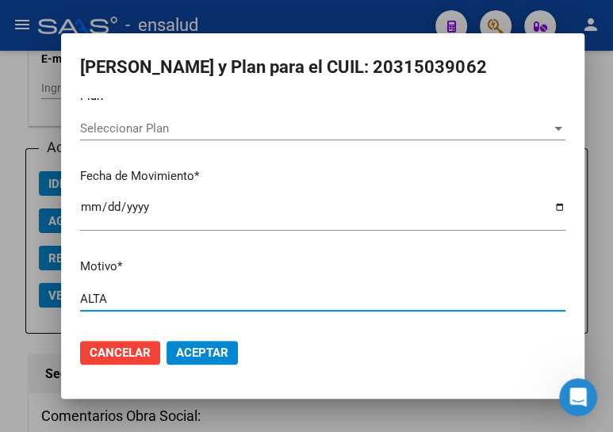
type input "ALTA"
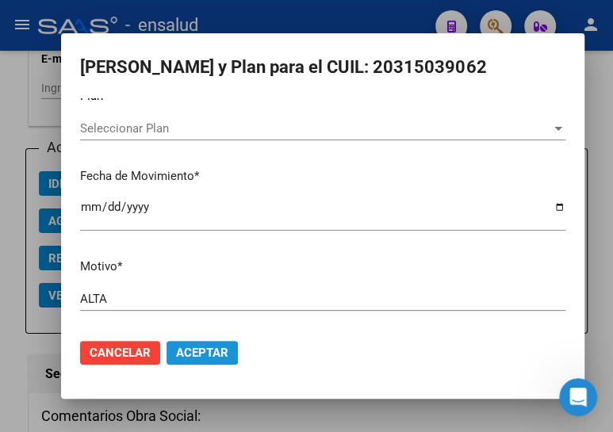
click at [197, 346] on span "Aceptar" at bounding box center [202, 353] width 52 height 14
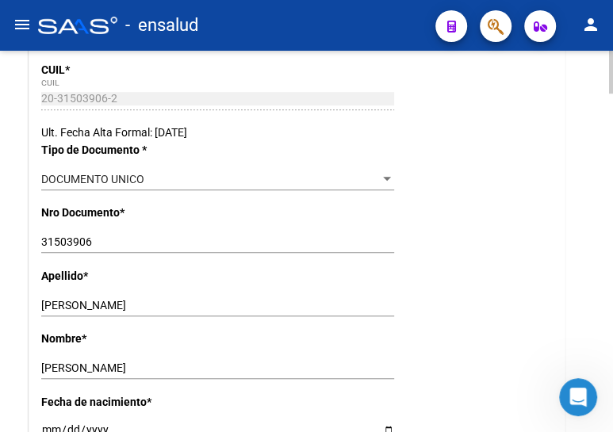
scroll to position [0, 0]
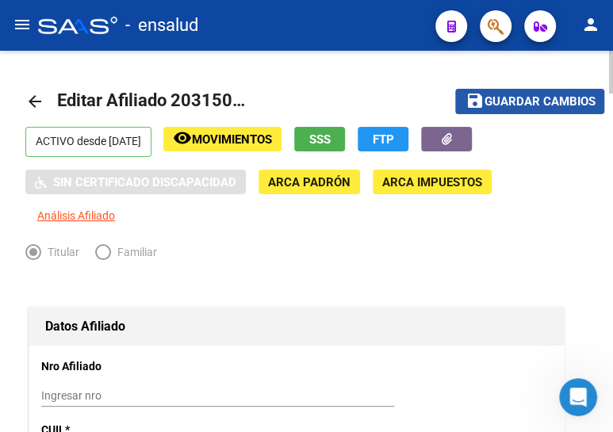
drag, startPoint x: 540, startPoint y: 98, endPoint x: 607, endPoint y: 117, distance: 69.5
click at [541, 98] on span "Guardar cambios" at bounding box center [539, 102] width 111 height 14
drag, startPoint x: 30, startPoint y: 91, endPoint x: 380, endPoint y: 199, distance: 365.9
click at [30, 92] on mat-icon "arrow_back" at bounding box center [34, 101] width 19 height 19
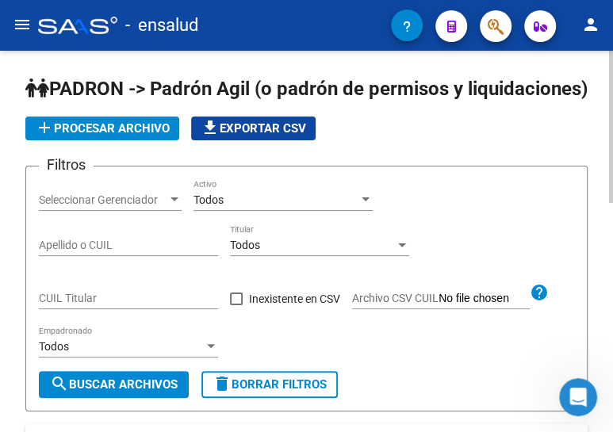
click at [86, 305] on input "CUIL Titular" at bounding box center [128, 298] width 179 height 13
paste input "23-30391376-9"
type input "23-30391376-9"
drag, startPoint x: 97, startPoint y: 408, endPoint x: 129, endPoint y: 358, distance: 59.6
click at [100, 392] on span "search Buscar Archivos" at bounding box center [114, 384] width 128 height 14
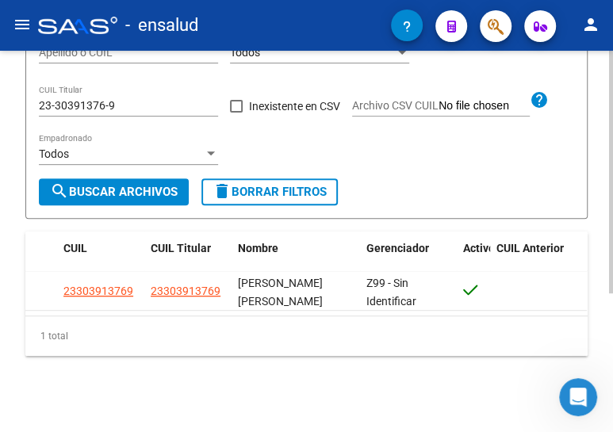
scroll to position [216, 0]
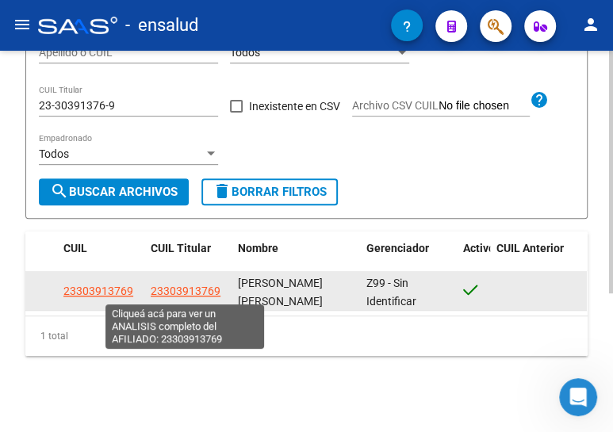
click at [178, 292] on span "23303913769" at bounding box center [186, 291] width 70 height 13
type textarea "23303913769"
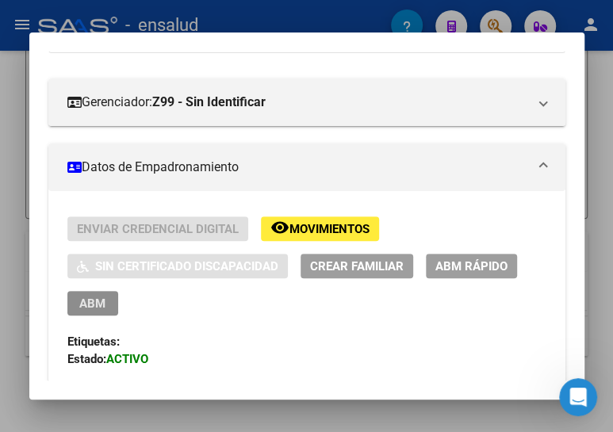
drag, startPoint x: 85, startPoint y: 293, endPoint x: 305, endPoint y: 188, distance: 244.3
click at [86, 296] on span "ABM" at bounding box center [92, 303] width 26 height 14
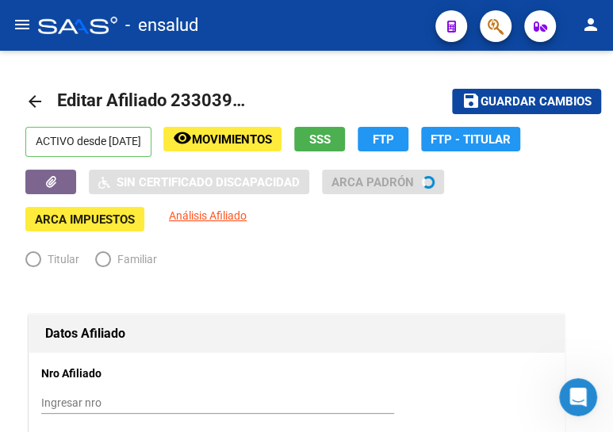
radio input "true"
type input "30-71070768-1"
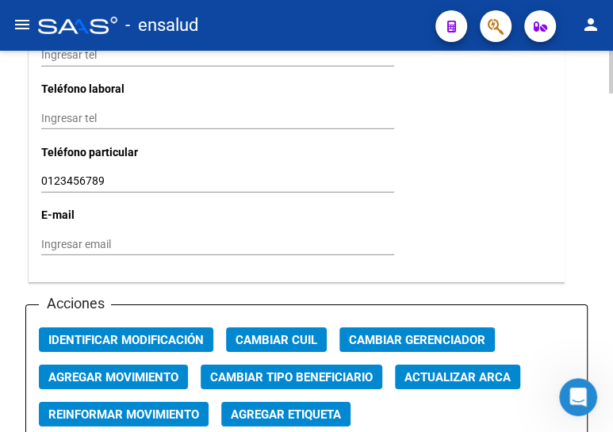
scroll to position [1801, 0]
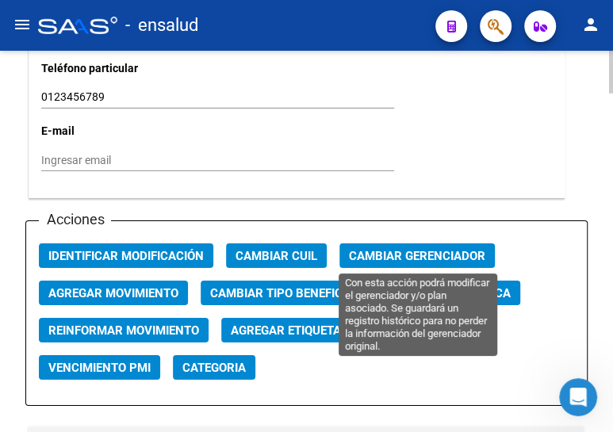
click at [427, 253] on span "Cambiar Gerenciador" at bounding box center [417, 256] width 136 height 14
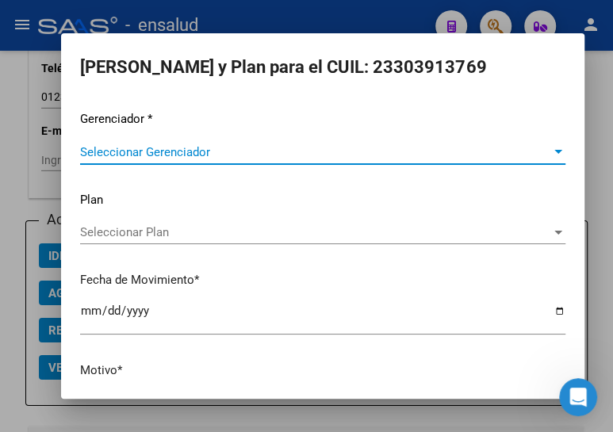
click at [160, 138] on div "Gerenciador * Seleccionar Gerenciador Seleccionar Gerenciador Plan Seleccionar …" at bounding box center [322, 270] width 485 height 320
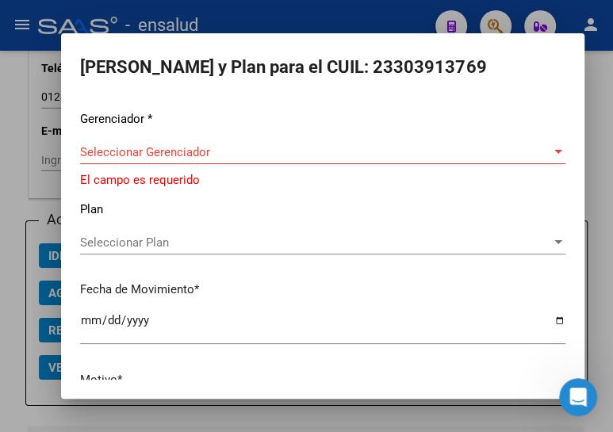
click at [171, 143] on div "Seleccionar Gerenciador Seleccionar Gerenciador" at bounding box center [322, 152] width 485 height 24
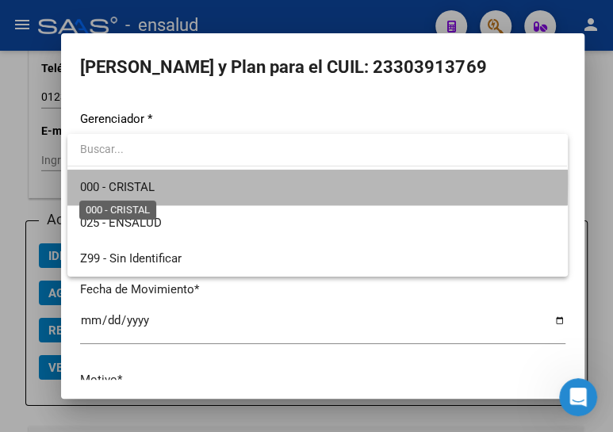
click at [151, 183] on span "000 - CRISTAL" at bounding box center [117, 187] width 75 height 14
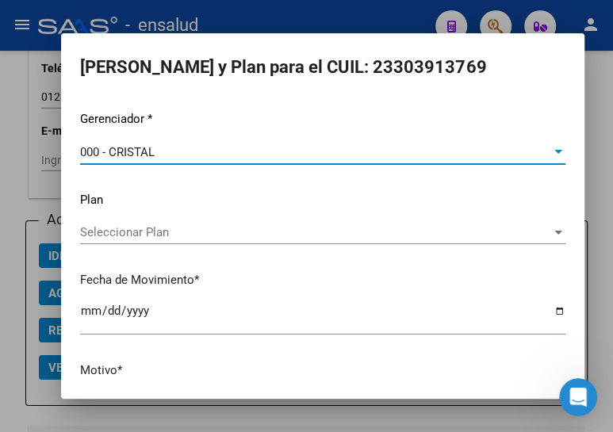
scroll to position [104, 0]
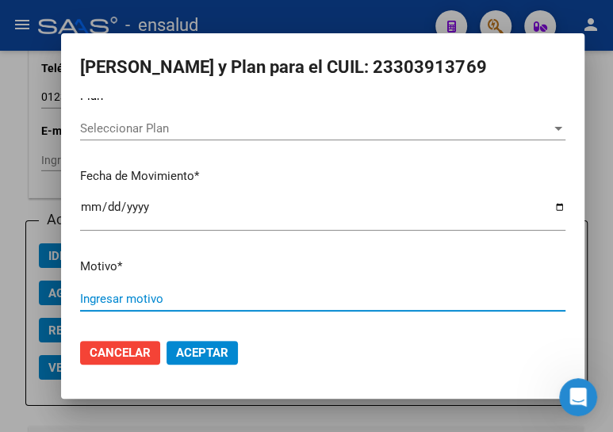
click at [139, 292] on input "Ingresar motivo" at bounding box center [322, 299] width 485 height 14
type input "ALTA"
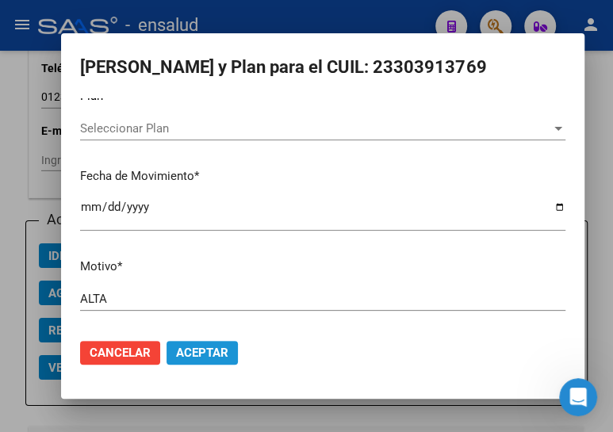
click at [193, 346] on span "Aceptar" at bounding box center [202, 353] width 52 height 14
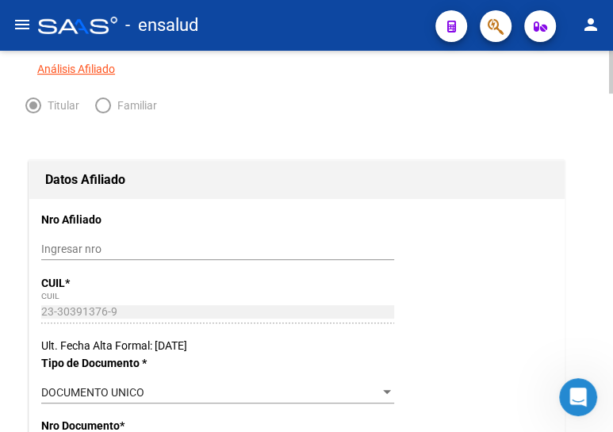
scroll to position [0, 0]
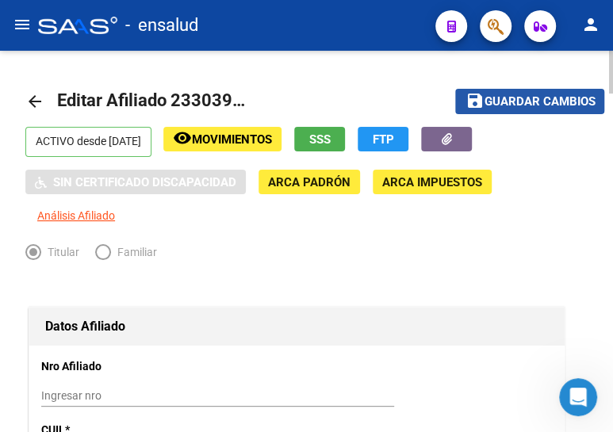
drag, startPoint x: 529, startPoint y: 95, endPoint x: 414, endPoint y: 78, distance: 116.2
click at [528, 95] on span "Guardar cambios" at bounding box center [539, 102] width 111 height 14
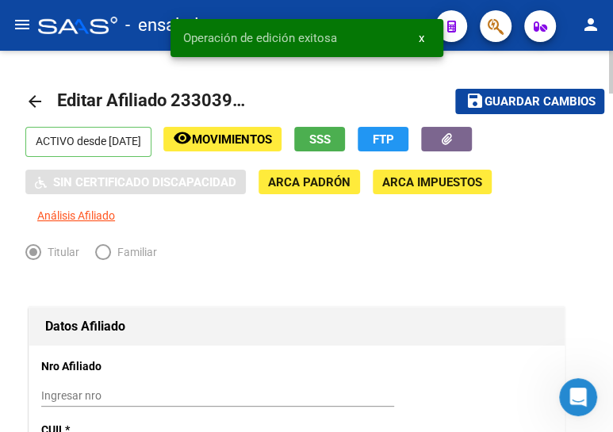
click at [33, 97] on mat-icon "arrow_back" at bounding box center [34, 101] width 19 height 19
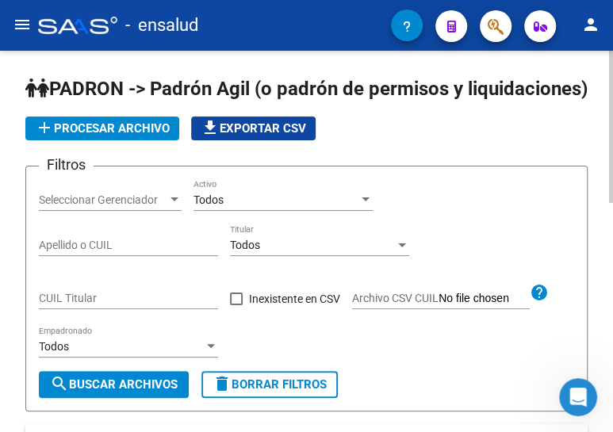
click at [119, 309] on div "CUIL Titular" at bounding box center [128, 293] width 179 height 32
paste input "20-41198168-2"
type input "20-41198168-2"
drag, startPoint x: 122, startPoint y: 412, endPoint x: 206, endPoint y: 360, distance: 99.0
click at [127, 392] on span "search Buscar Archivos" at bounding box center [114, 384] width 128 height 14
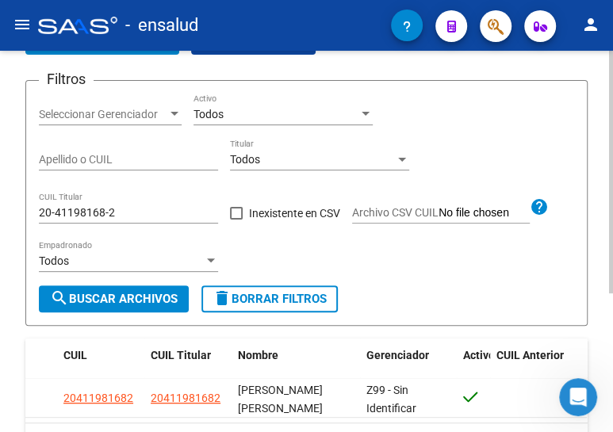
scroll to position [216, 0]
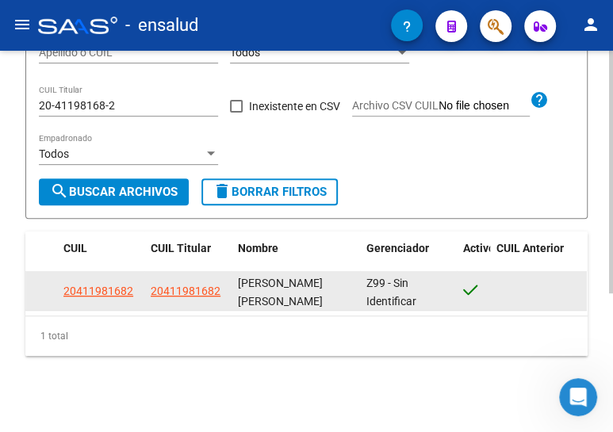
click at [174, 298] on app-link-go-to "20411981682" at bounding box center [186, 291] width 70 height 18
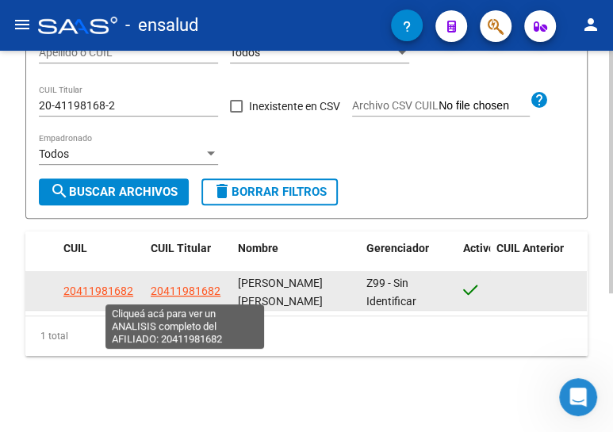
click at [176, 291] on span "20411981682" at bounding box center [186, 291] width 70 height 13
type textarea "20411981682"
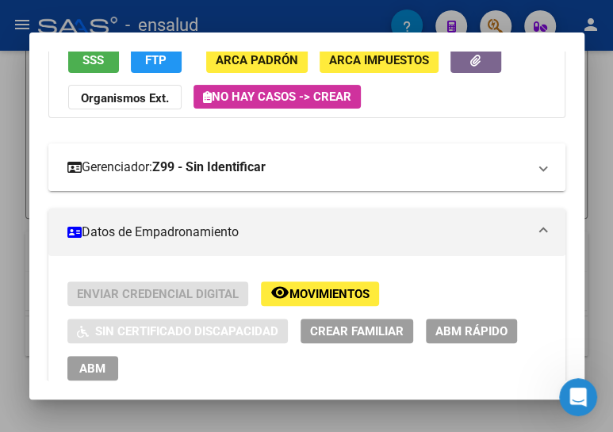
scroll to position [360, 0]
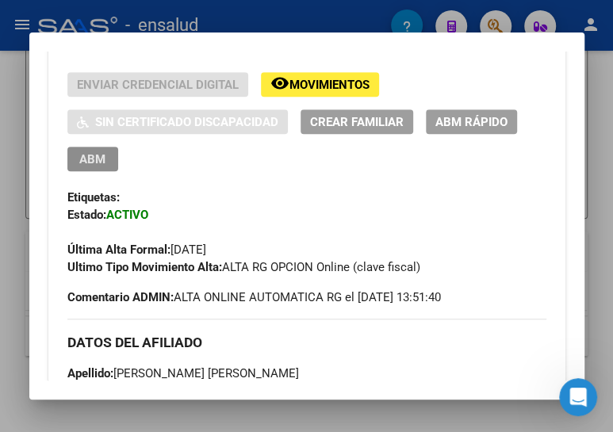
click at [88, 156] on span "ABM" at bounding box center [92, 159] width 26 height 14
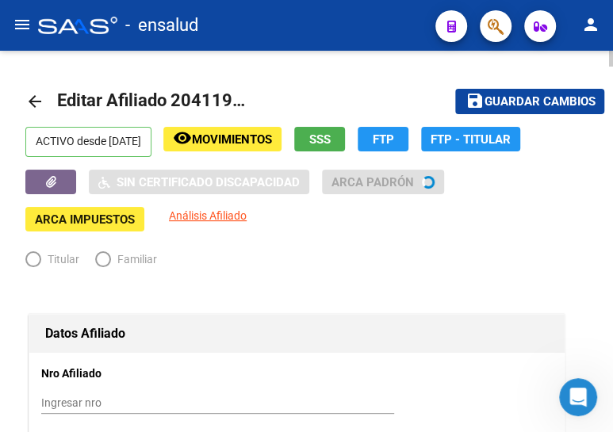
radio input "true"
type input "30-71070768-1"
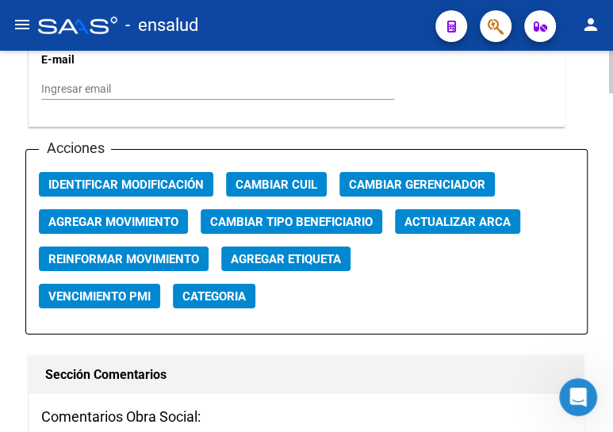
scroll to position [1874, 0]
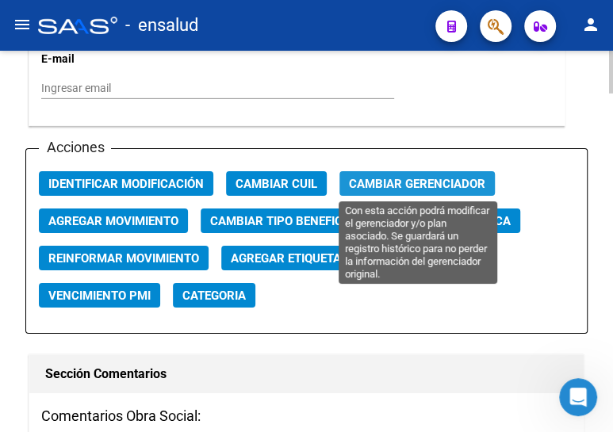
click at [414, 177] on span "Cambiar Gerenciador" at bounding box center [417, 184] width 136 height 14
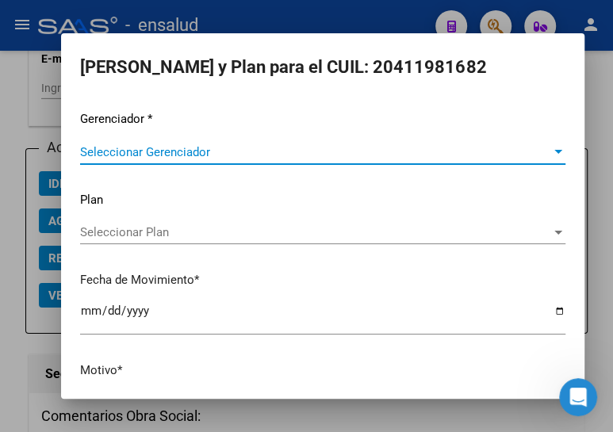
click at [199, 151] on span "Seleccionar Gerenciador" at bounding box center [315, 152] width 471 height 14
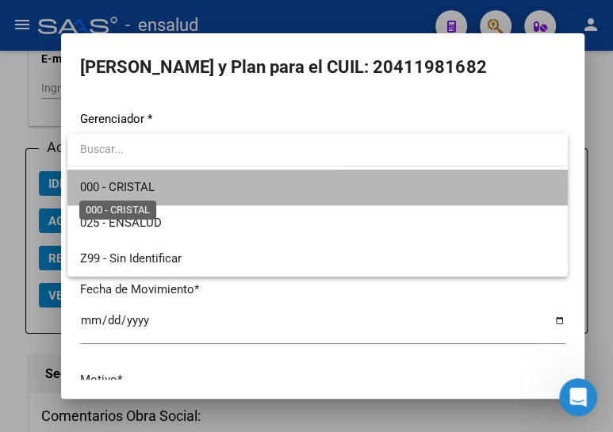
click at [151, 187] on span "000 - CRISTAL" at bounding box center [117, 187] width 75 height 14
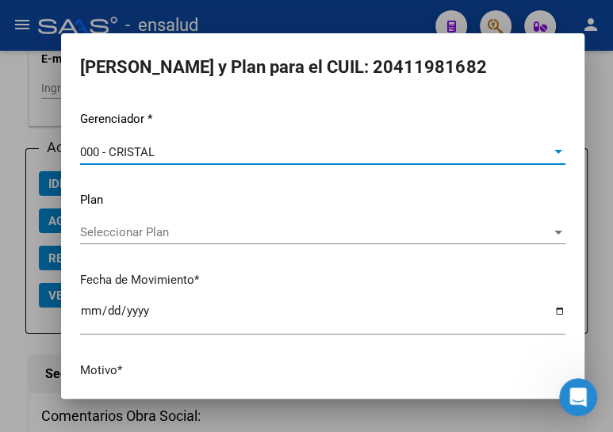
scroll to position [104, 0]
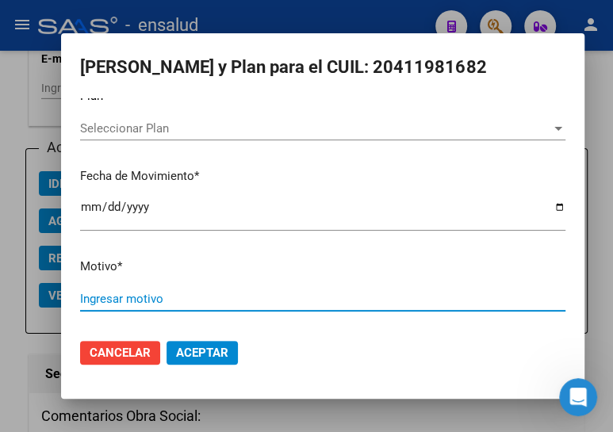
click at [132, 292] on input "Ingresar motivo" at bounding box center [322, 299] width 485 height 14
type input "ALTA"
click at [214, 343] on button "Aceptar" at bounding box center [201, 353] width 71 height 24
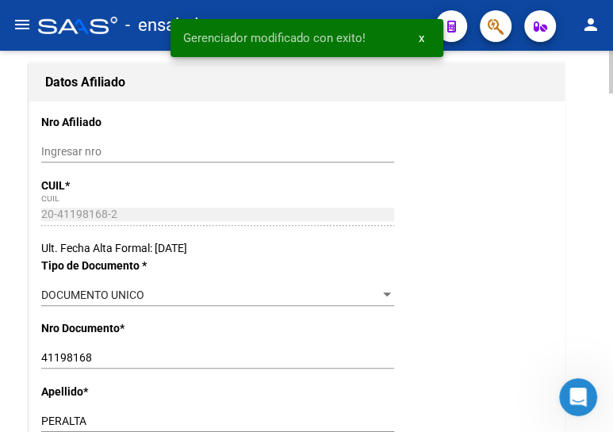
scroll to position [0, 0]
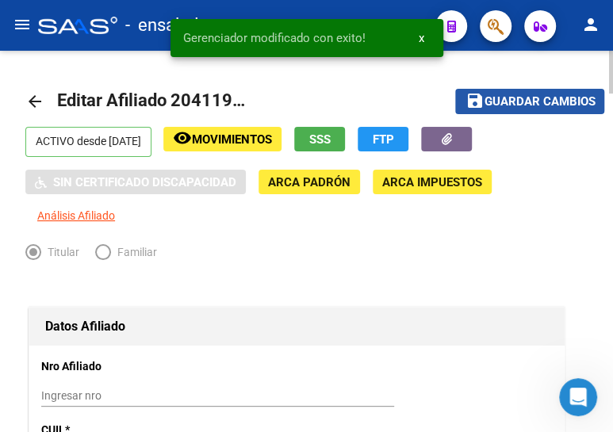
click at [526, 105] on span "Guardar cambios" at bounding box center [539, 102] width 111 height 14
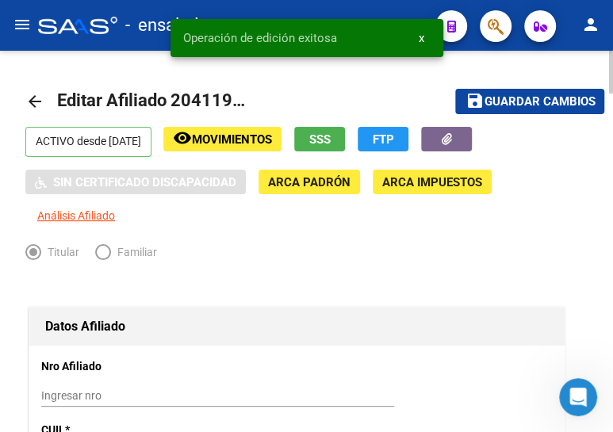
click at [35, 96] on mat-icon "arrow_back" at bounding box center [34, 101] width 19 height 19
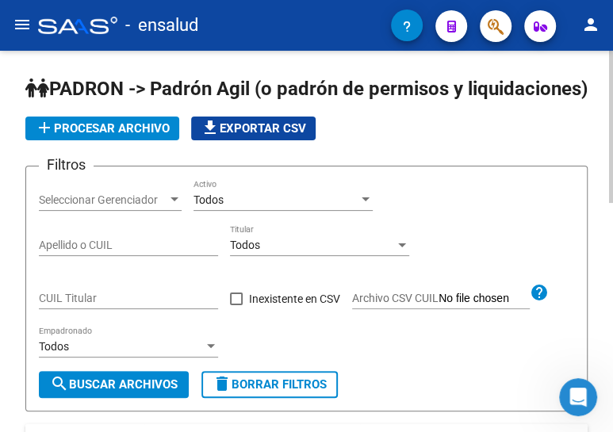
click at [93, 305] on input "CUIL Titular" at bounding box center [128, 298] width 179 height 13
paste input "27-43035333-0"
click at [147, 392] on span "search Buscar Archivos" at bounding box center [114, 384] width 128 height 14
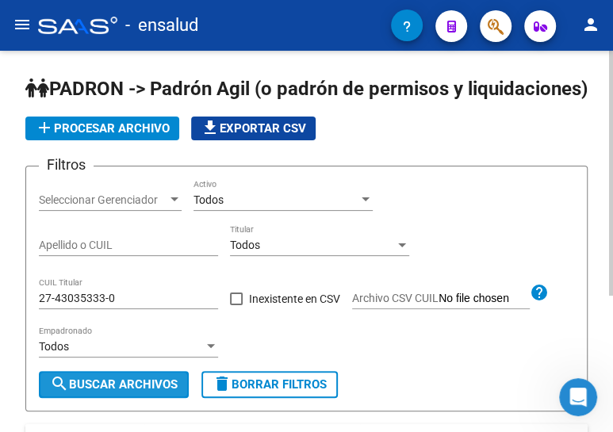
click at [128, 392] on span "search Buscar Archivos" at bounding box center [114, 384] width 128 height 14
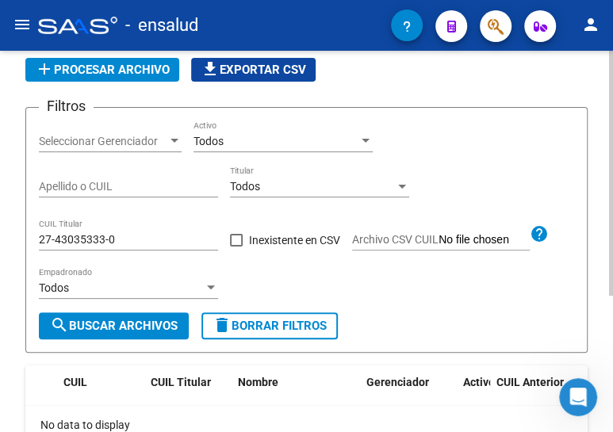
scroll to position [144, 0]
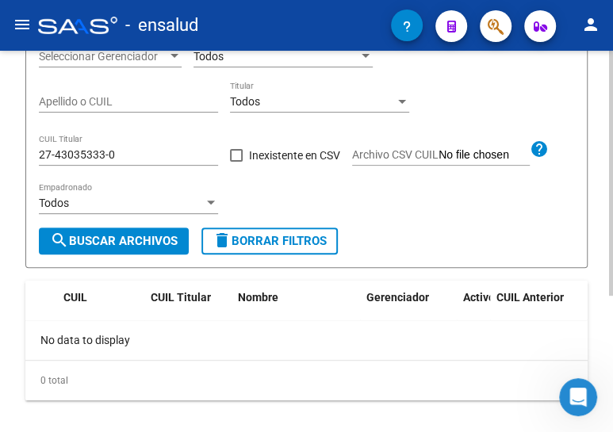
click at [118, 248] on span "search Buscar Archivos" at bounding box center [114, 241] width 128 height 14
drag, startPoint x: 59, startPoint y: 161, endPoint x: 11, endPoint y: 159, distance: 47.6
click at [11, 159] on div "[PERSON_NAME] -> [PERSON_NAME] Agil ([PERSON_NAME] de permisos y liquidaciones)…" at bounding box center [306, 191] width 613 height 569
paste input "3-44546133-4"
type input "23-44546133-4"
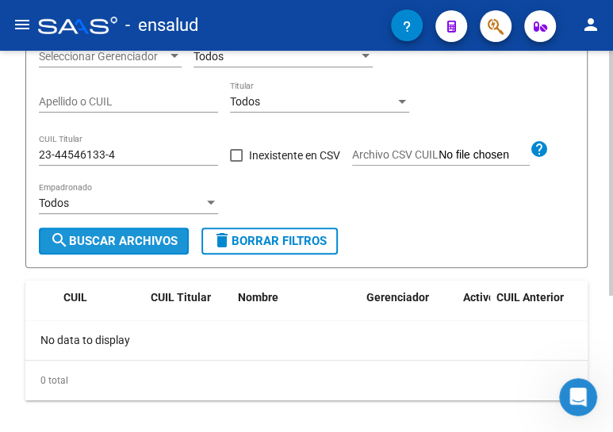
click at [135, 248] on span "search Buscar Archivos" at bounding box center [114, 241] width 128 height 14
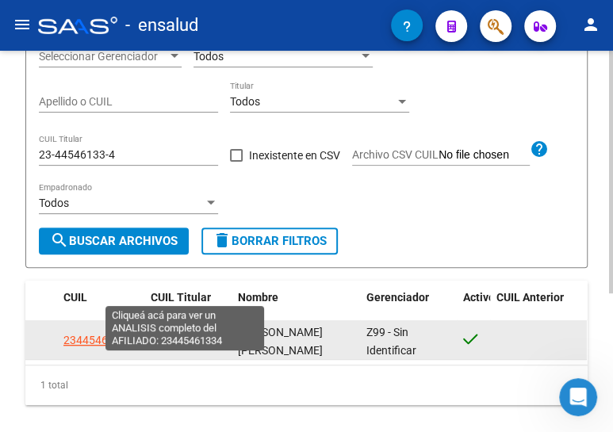
click at [173, 346] on span "23445461334" at bounding box center [186, 340] width 70 height 13
type textarea "23445461334"
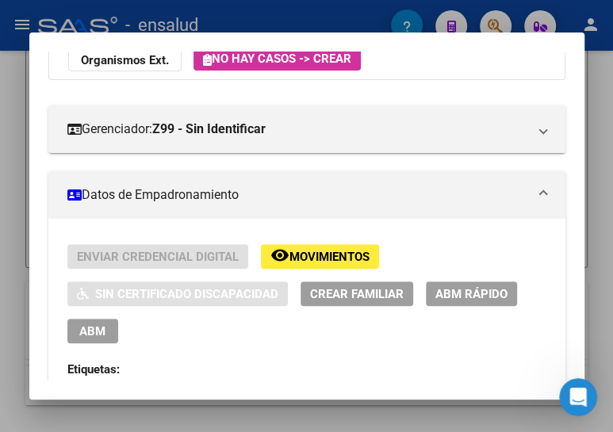
scroll to position [216, 0]
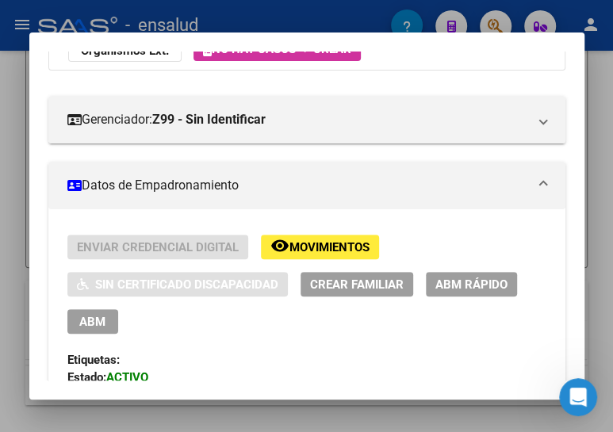
click at [81, 322] on span "ABM" at bounding box center [92, 322] width 26 height 14
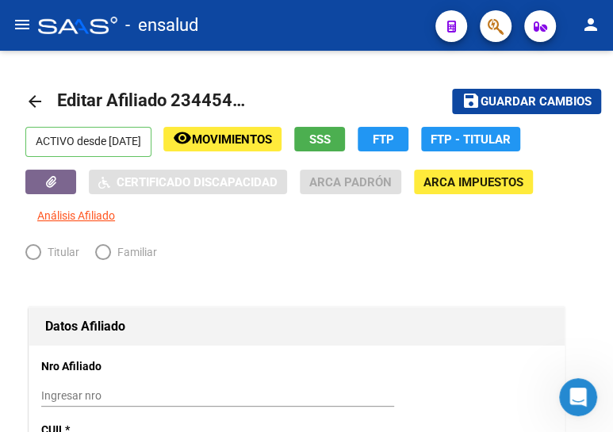
radio input "true"
type input "30-71813942-9"
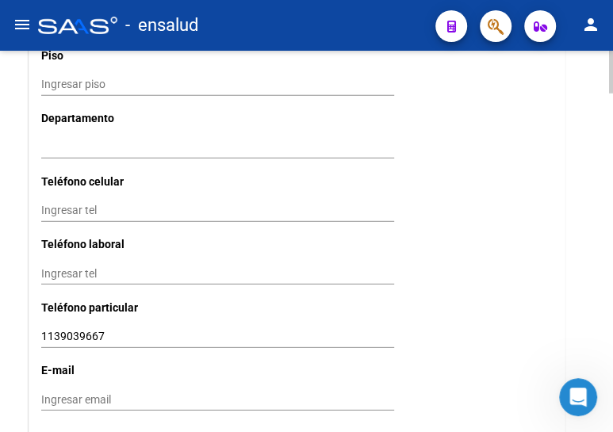
scroll to position [1729, 0]
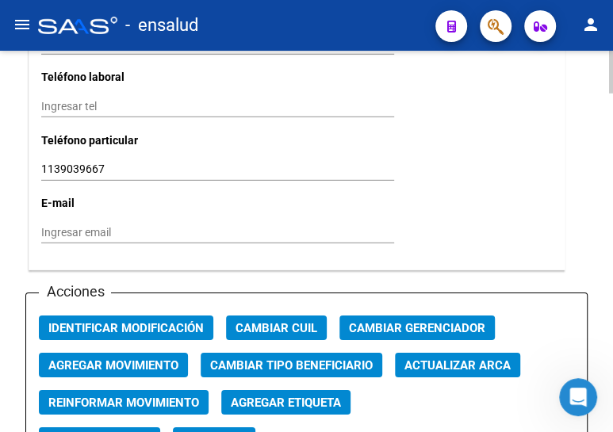
click at [392, 340] on div "Acciones Identificar Modificación Cambiar CUIL Cambiar Gerenciador Agregar Movi…" at bounding box center [306, 386] width 562 height 186
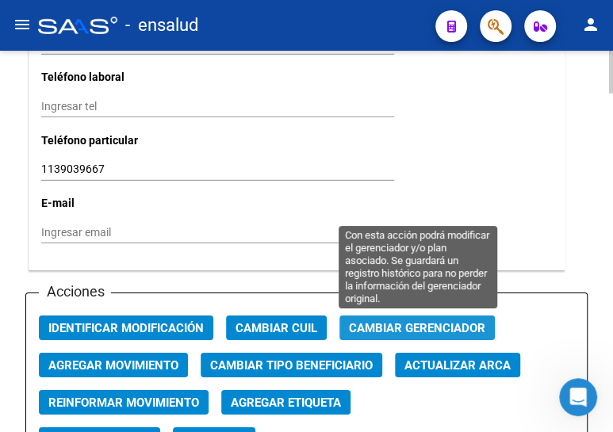
click at [388, 330] on span "Cambiar Gerenciador" at bounding box center [417, 328] width 136 height 14
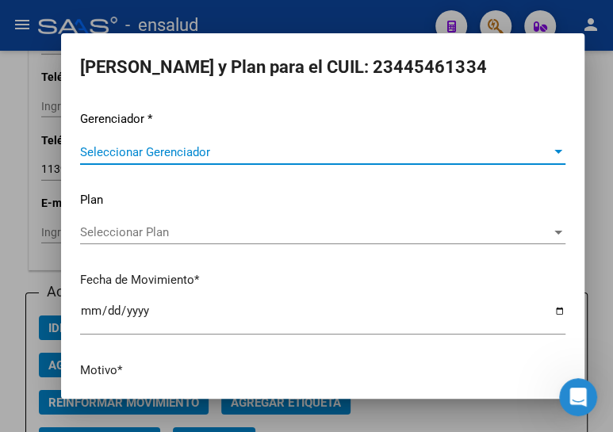
click at [144, 143] on div "Seleccionar Gerenciador Seleccionar Gerenciador" at bounding box center [322, 152] width 485 height 24
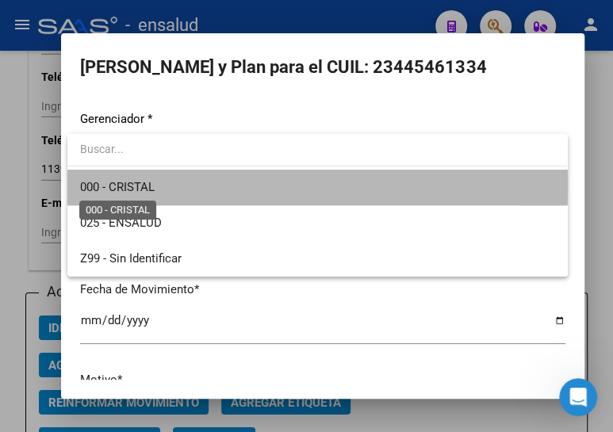
click at [142, 187] on span "000 - CRISTAL" at bounding box center [117, 187] width 75 height 14
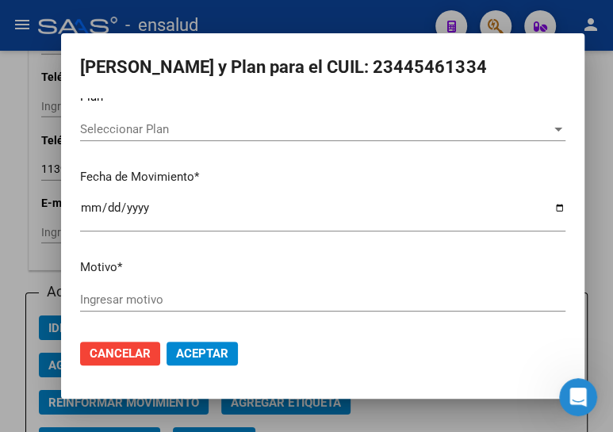
scroll to position [104, 0]
click at [138, 300] on input "Ingresar motivo" at bounding box center [322, 299] width 485 height 14
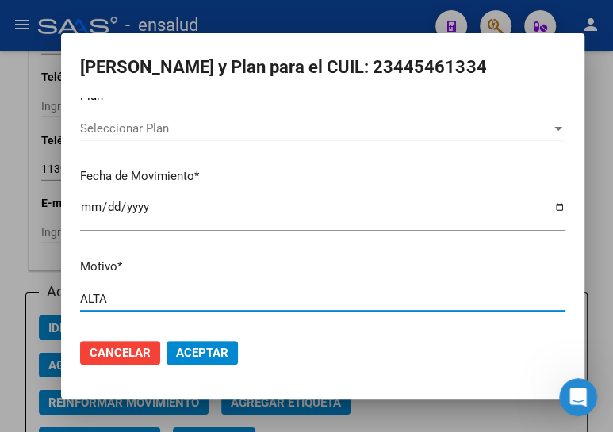
type input "ALTA"
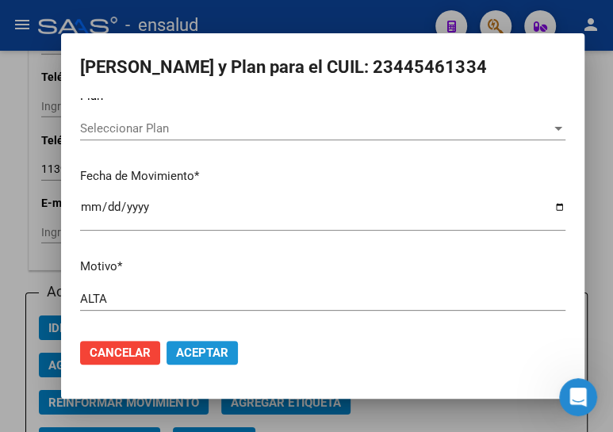
click at [212, 352] on span "Aceptar" at bounding box center [202, 353] width 52 height 14
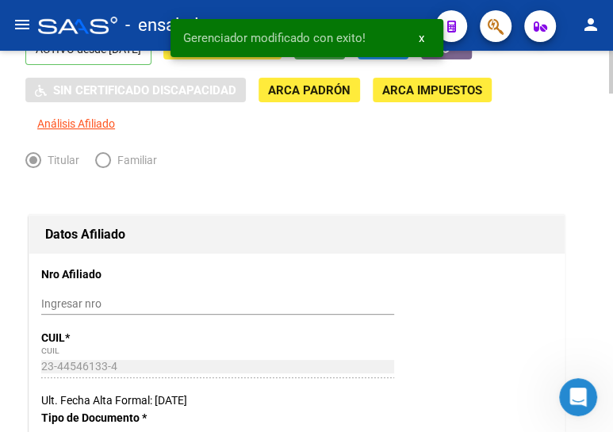
scroll to position [0, 0]
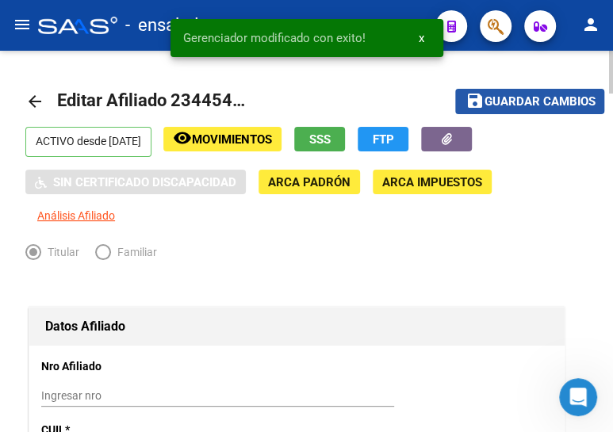
click at [494, 96] on span "Guardar cambios" at bounding box center [539, 102] width 111 height 14
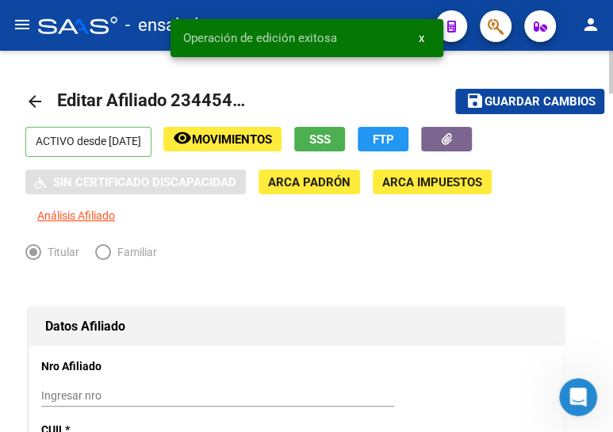
click at [33, 95] on mat-icon "arrow_back" at bounding box center [34, 101] width 19 height 19
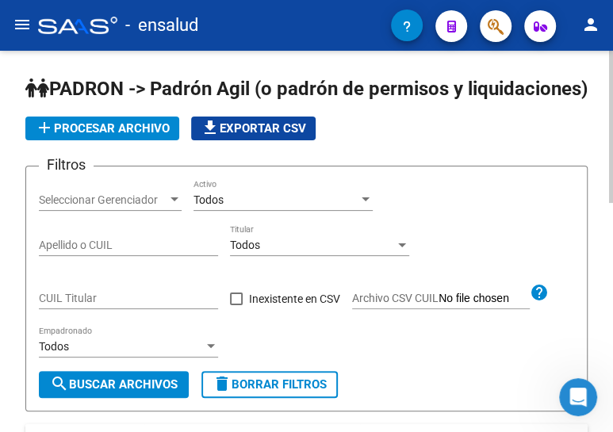
click at [98, 305] on input "CUIL Titular" at bounding box center [128, 298] width 179 height 13
paste input "27-43035333-0"
drag, startPoint x: 121, startPoint y: 404, endPoint x: 277, endPoint y: 277, distance: 201.3
click at [122, 392] on span "search Buscar Archivos" at bounding box center [114, 384] width 128 height 14
drag, startPoint x: 40, startPoint y: 316, endPoint x: 11, endPoint y: 310, distance: 29.1
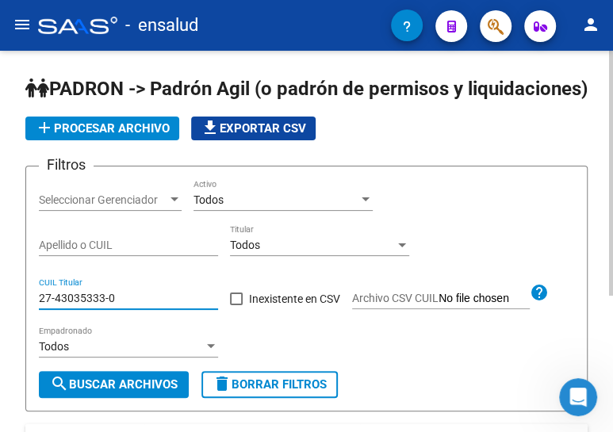
click at [11, 310] on div "[PERSON_NAME] -> [PERSON_NAME] Agil ([PERSON_NAME] de permisos y liquidaciones)…" at bounding box center [306, 335] width 613 height 569
paste input "25152674"
type input "27-25152674-0"
click at [113, 392] on span "search Buscar Archivos" at bounding box center [114, 384] width 128 height 14
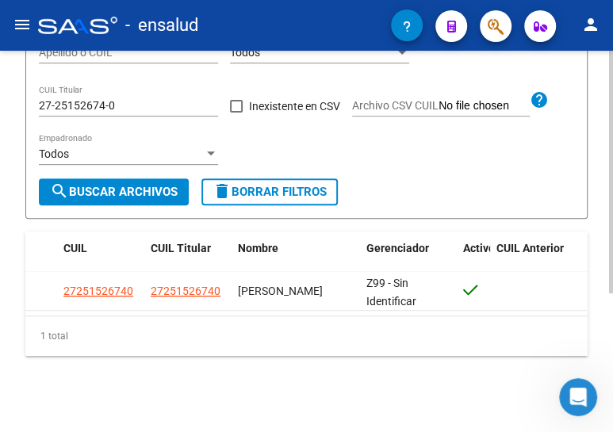
scroll to position [217, 0]
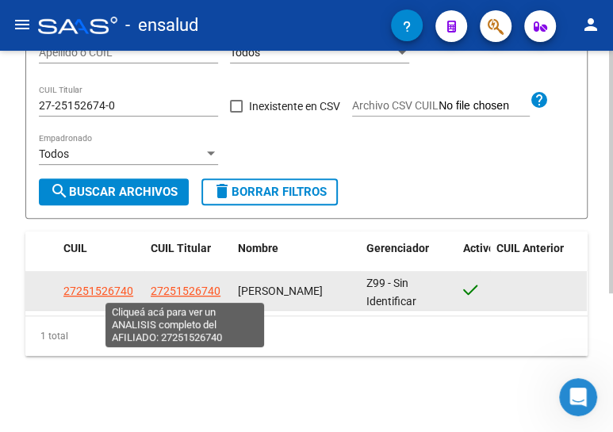
click at [170, 289] on span "27251526740" at bounding box center [186, 291] width 70 height 13
type textarea "27251526740"
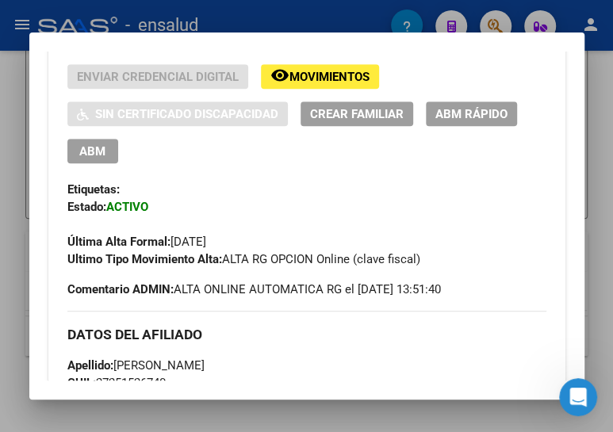
scroll to position [288, 0]
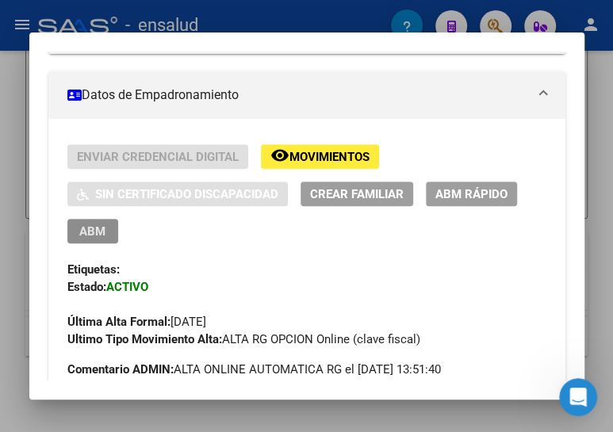
click at [90, 232] on span "ABM" at bounding box center [92, 231] width 26 height 14
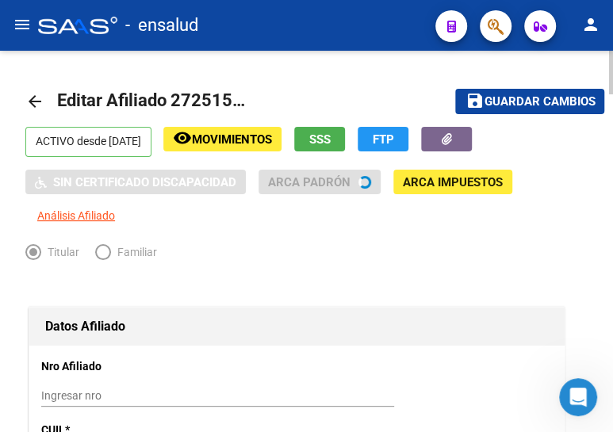
radio input "true"
type input "30-71687673-6"
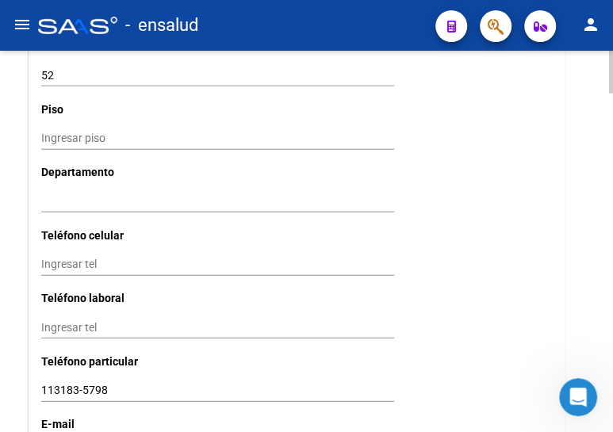
scroll to position [1729, 0]
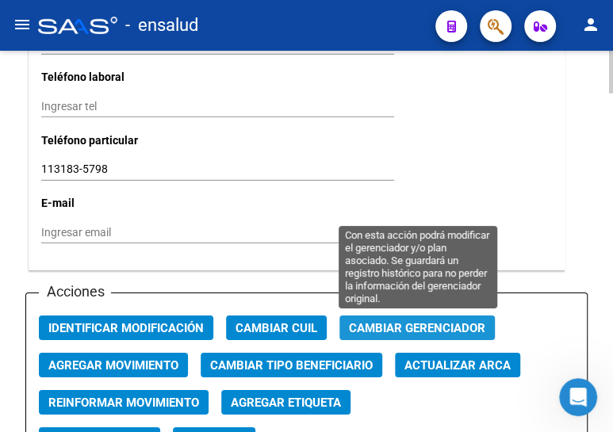
click at [414, 323] on span "Cambiar Gerenciador" at bounding box center [417, 328] width 136 height 14
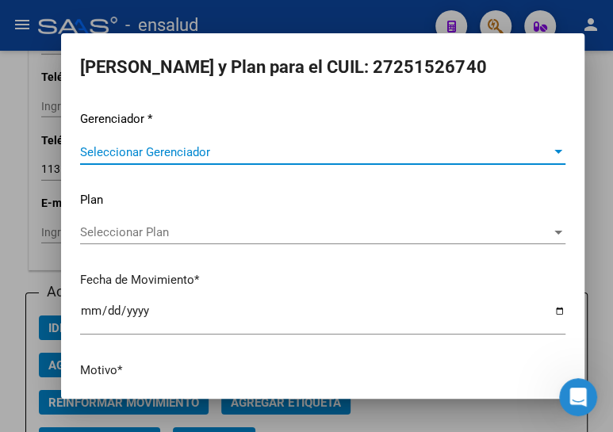
click at [121, 150] on span "Seleccionar Gerenciador" at bounding box center [315, 152] width 471 height 14
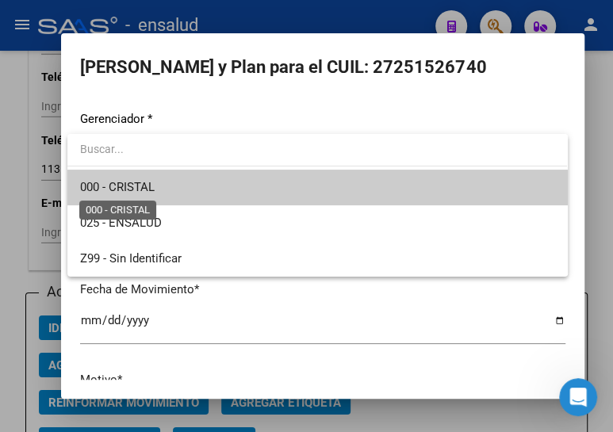
click at [144, 183] on span "000 - CRISTAL" at bounding box center [117, 187] width 75 height 14
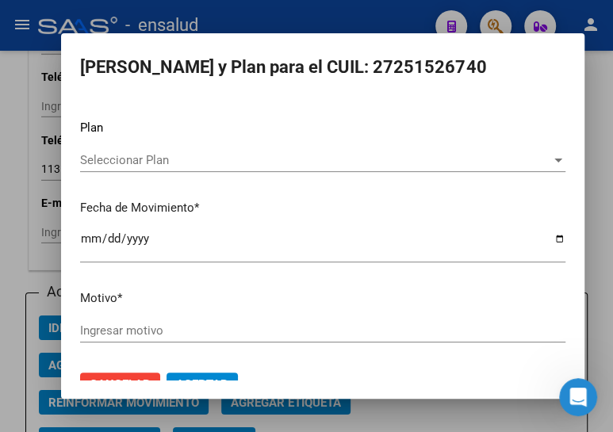
scroll to position [104, 0]
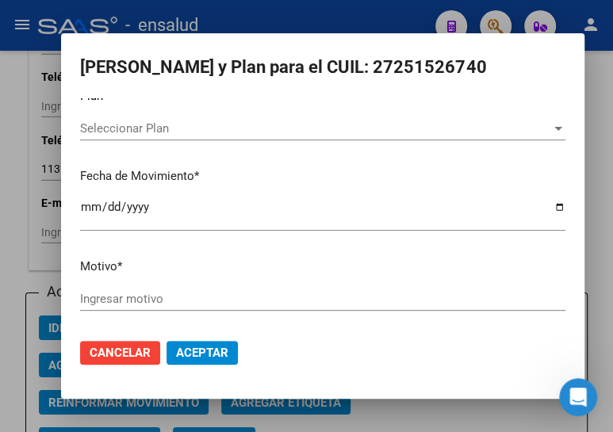
click at [148, 287] on div "Ingresar motivo" at bounding box center [322, 299] width 485 height 24
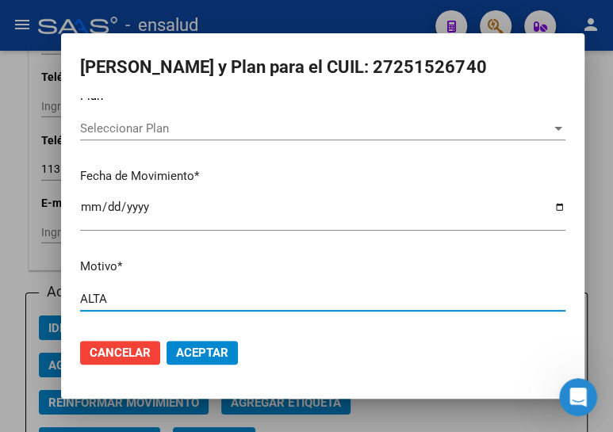
type input "ALTA"
click at [209, 347] on span "Aceptar" at bounding box center [202, 353] width 52 height 14
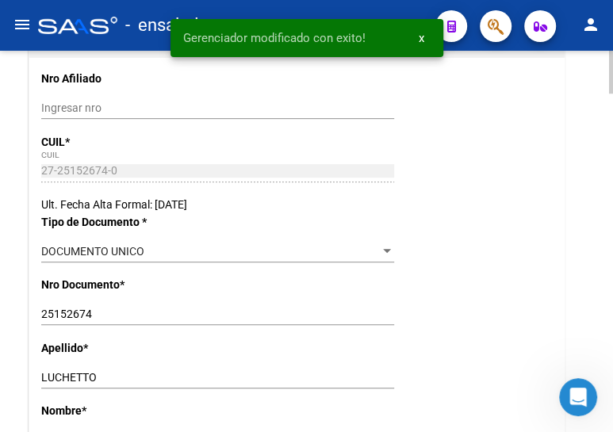
scroll to position [0, 0]
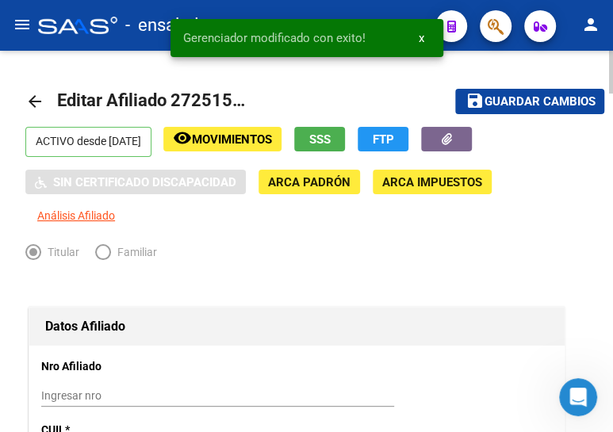
drag, startPoint x: 510, startPoint y: 94, endPoint x: 67, endPoint y: 78, distance: 442.7
click at [509, 95] on span "Guardar cambios" at bounding box center [539, 102] width 111 height 14
drag, startPoint x: 32, startPoint y: 94, endPoint x: 595, endPoint y: 182, distance: 569.6
click at [33, 94] on mat-icon "arrow_back" at bounding box center [34, 101] width 19 height 19
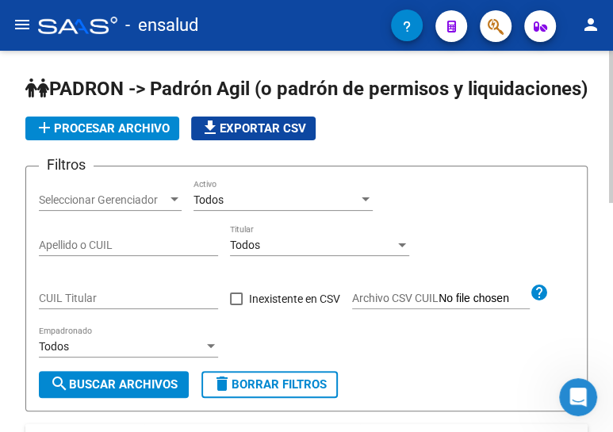
click at [122, 305] on input "CUIL Titular" at bounding box center [128, 298] width 179 height 13
paste input "20-45420756-5"
type input "20-45420756-5"
drag, startPoint x: 151, startPoint y: 404, endPoint x: 179, endPoint y: 369, distance: 44.5
click at [151, 392] on span "search Buscar Archivos" at bounding box center [114, 384] width 128 height 14
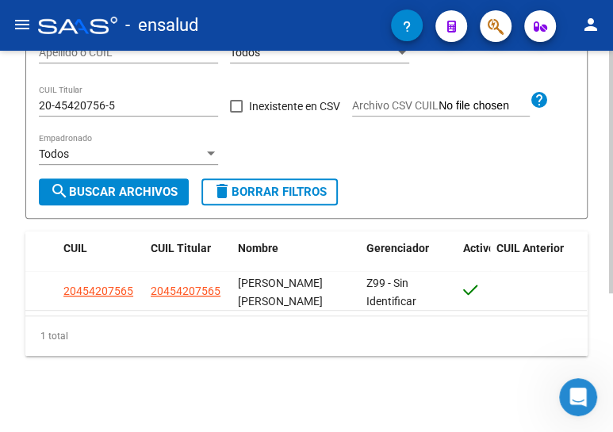
scroll to position [217, 0]
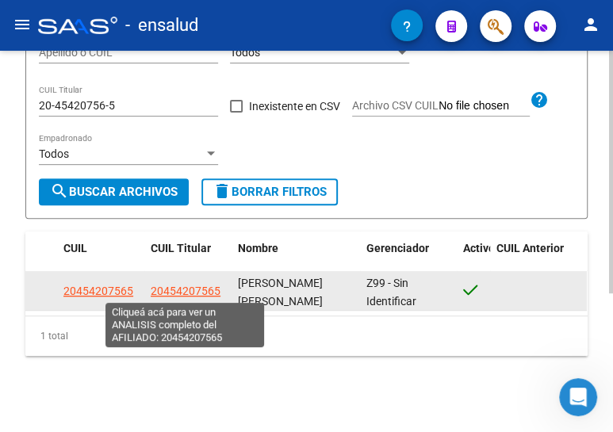
click at [181, 288] on span "20454207565" at bounding box center [186, 291] width 70 height 13
type textarea "20454207565"
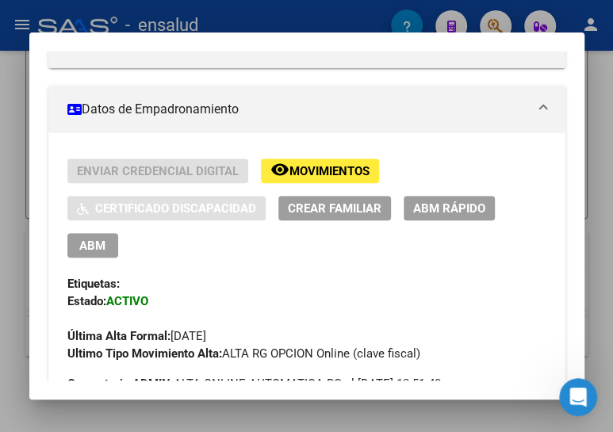
scroll to position [288, 0]
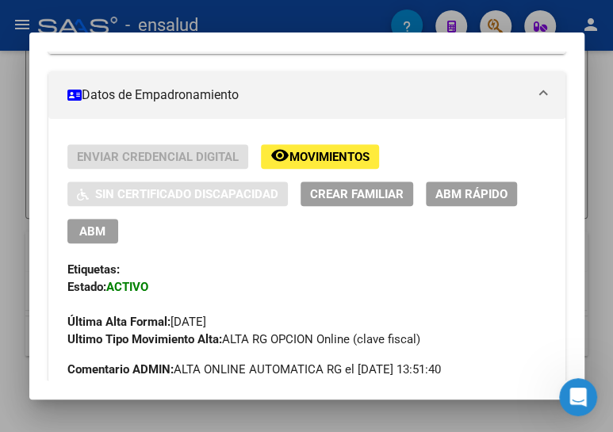
click at [94, 229] on span "ABM" at bounding box center [92, 231] width 26 height 14
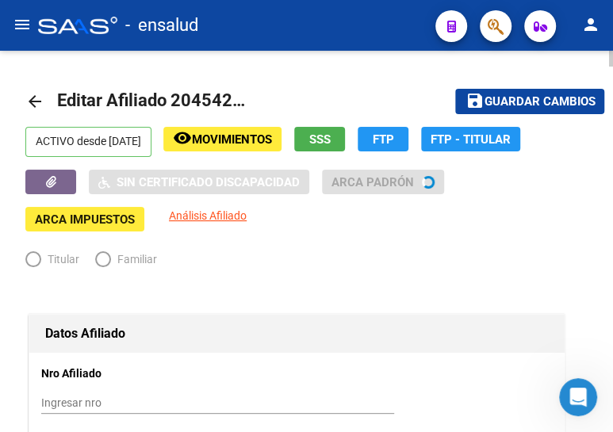
radio input "true"
type input "30-56845745-1"
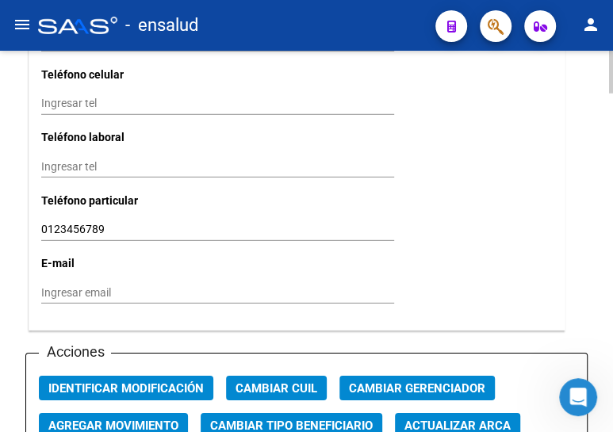
scroll to position [1874, 0]
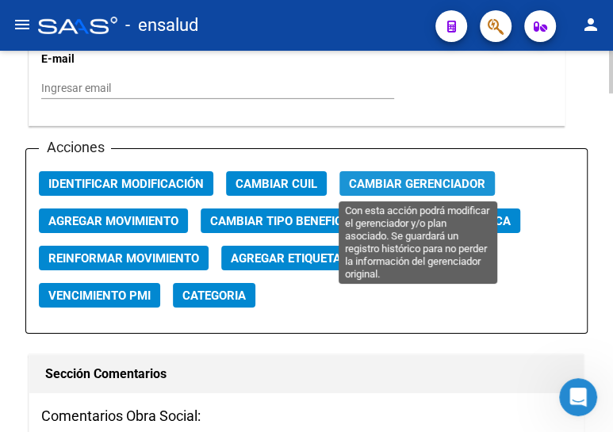
click at [381, 182] on span "Cambiar Gerenciador" at bounding box center [417, 184] width 136 height 14
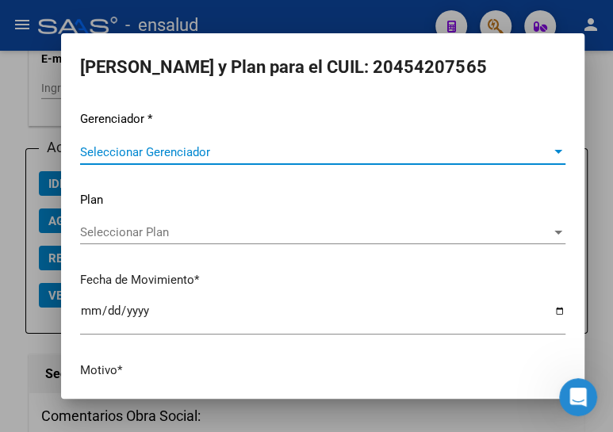
click at [145, 144] on div "Seleccionar Gerenciador Seleccionar Gerenciador" at bounding box center [322, 152] width 485 height 24
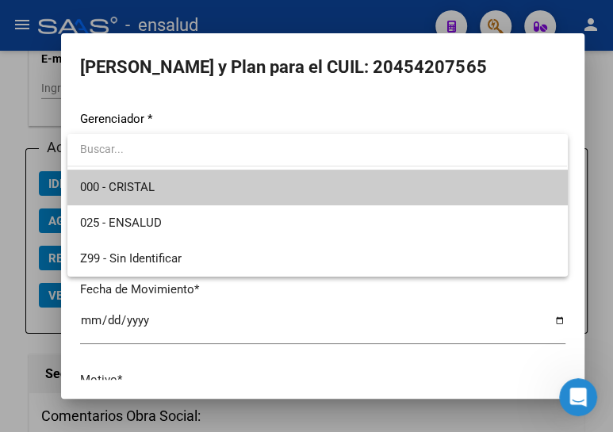
click at [151, 177] on span "000 - CRISTAL" at bounding box center [317, 188] width 474 height 36
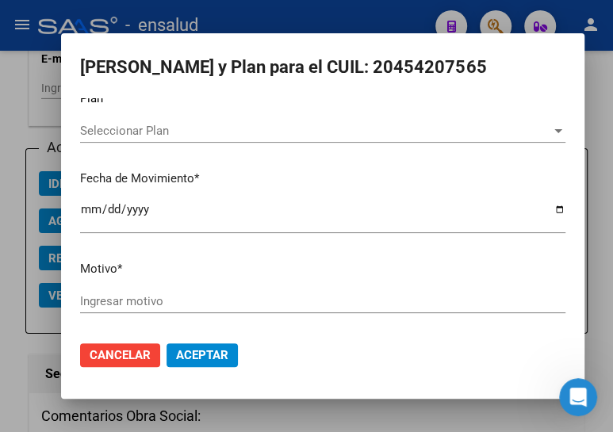
scroll to position [104, 0]
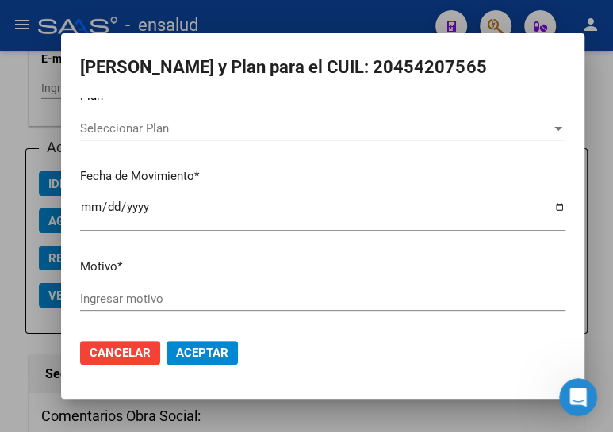
click at [137, 298] on input "Ingresar motivo" at bounding box center [322, 299] width 485 height 14
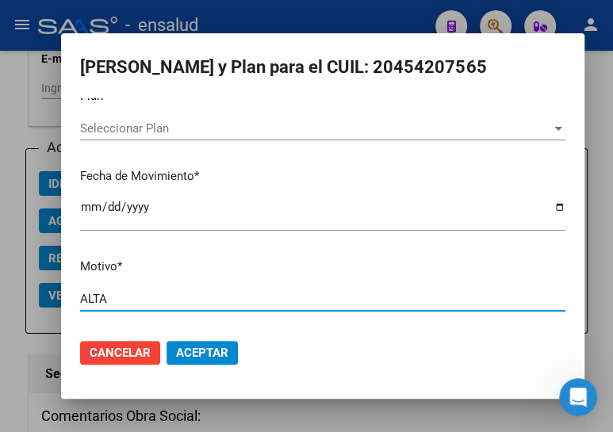
type input "ALTA"
click at [195, 350] on span "Aceptar" at bounding box center [202, 353] width 52 height 14
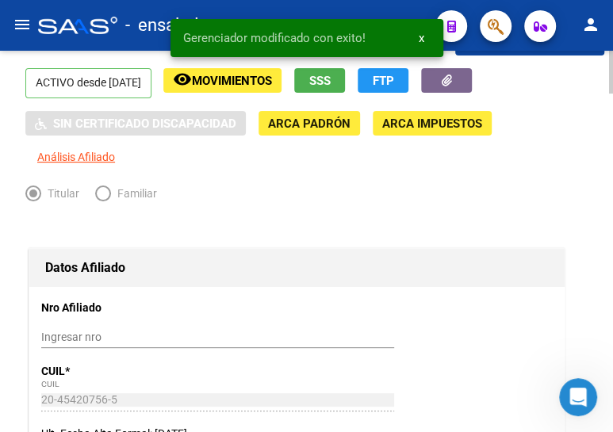
scroll to position [0, 0]
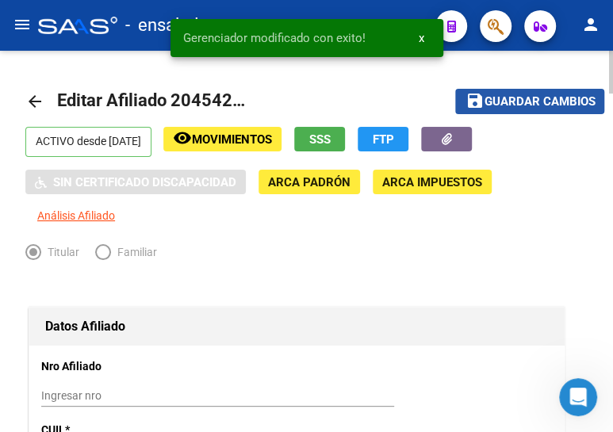
drag, startPoint x: 515, startPoint y: 97, endPoint x: 151, endPoint y: 101, distance: 364.7
click at [492, 101] on span "Guardar cambios" at bounding box center [539, 102] width 111 height 14
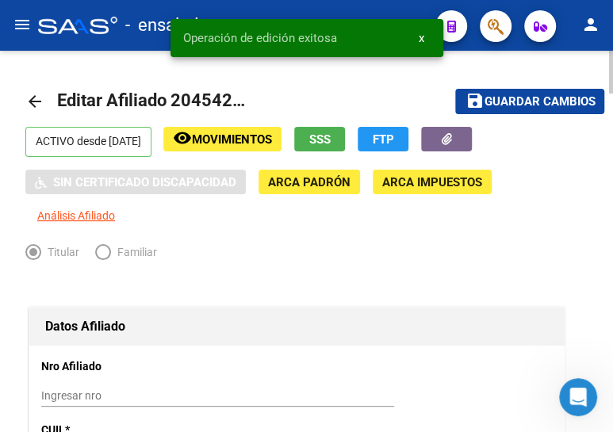
drag, startPoint x: 37, startPoint y: 99, endPoint x: 606, endPoint y: 255, distance: 589.5
click at [38, 99] on mat-icon "arrow_back" at bounding box center [34, 101] width 19 height 19
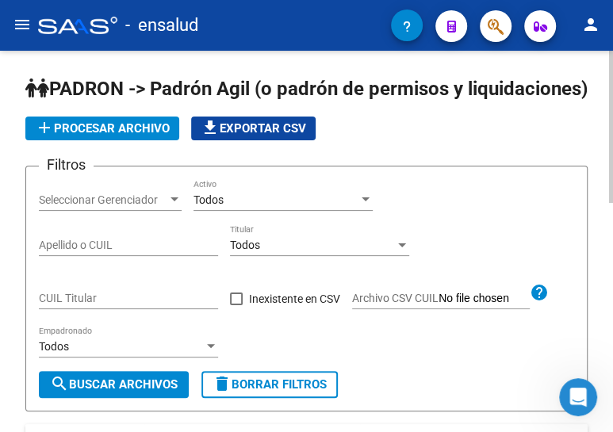
click at [106, 305] on input "CUIL Titular" at bounding box center [128, 298] width 179 height 13
paste input "20-39513312-9"
type input "20-39513312-9"
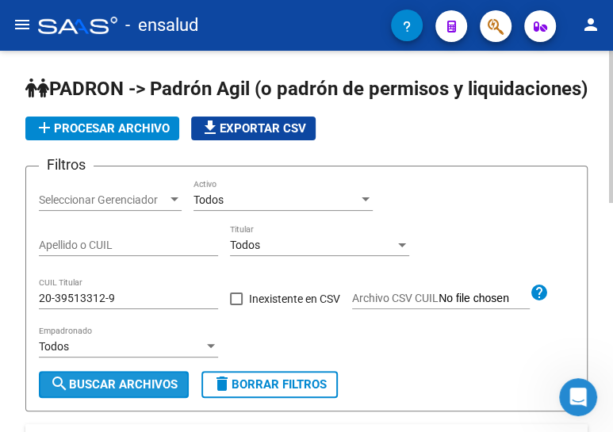
drag, startPoint x: 127, startPoint y: 399, endPoint x: 137, endPoint y: 392, distance: 12.5
click at [128, 397] on button "search Buscar Archivos" at bounding box center [114, 384] width 150 height 27
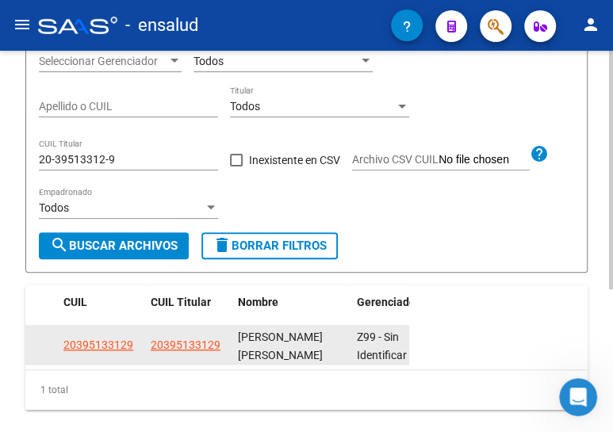
scroll to position [144, 0]
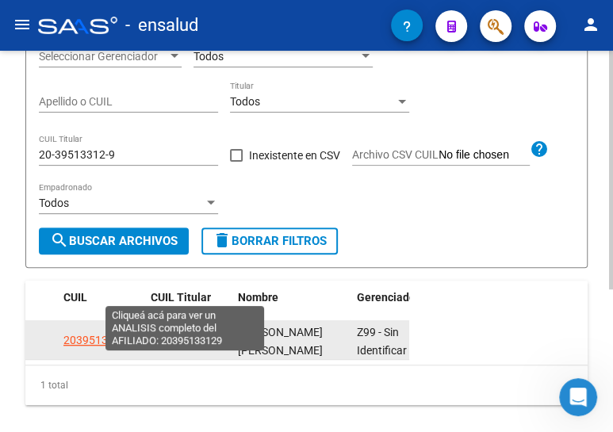
click at [173, 346] on span "20395133129" at bounding box center [186, 340] width 70 height 13
type textarea "20395133129"
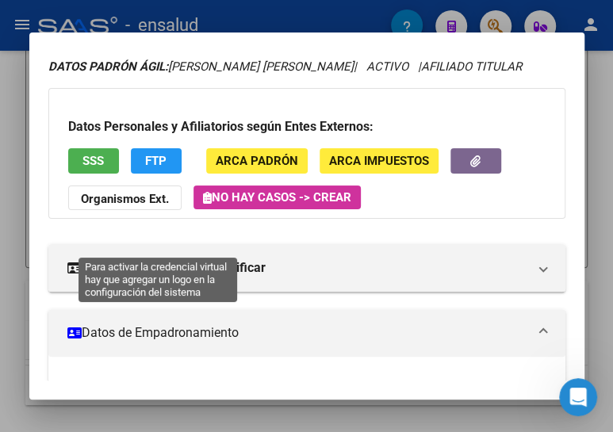
scroll to position [216, 0]
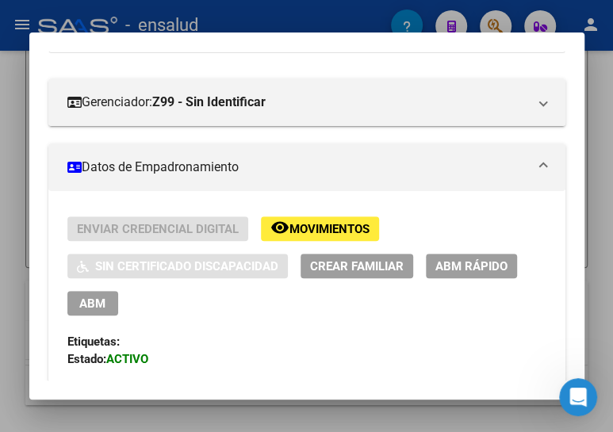
click at [90, 297] on span "ABM" at bounding box center [92, 304] width 26 height 14
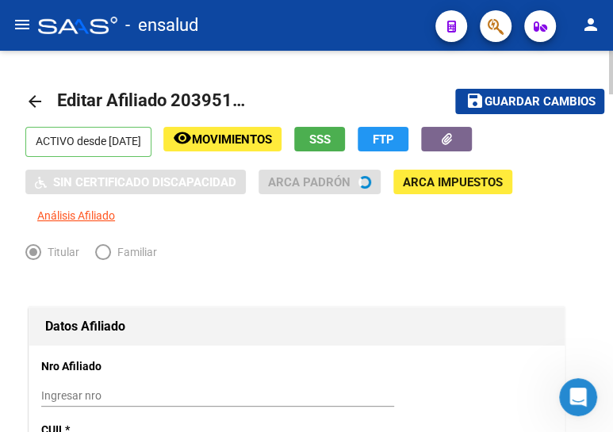
radio input "true"
type input "30-71070768-1"
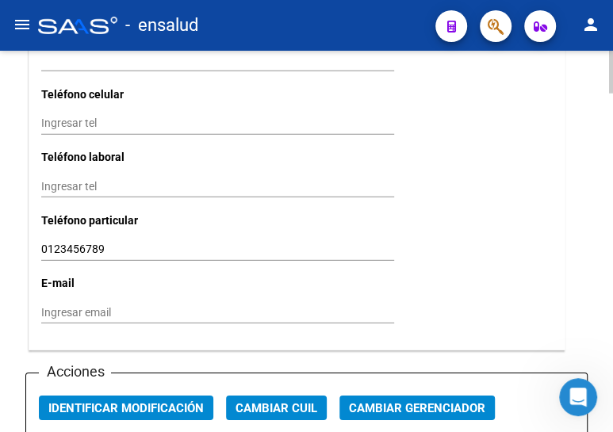
scroll to position [1657, 0]
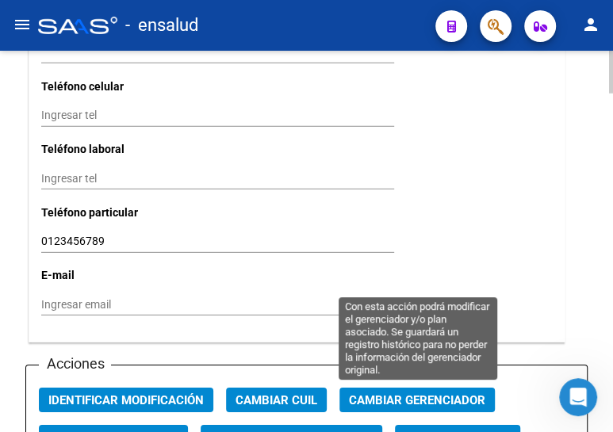
click at [421, 398] on span "Cambiar Gerenciador" at bounding box center [417, 400] width 136 height 14
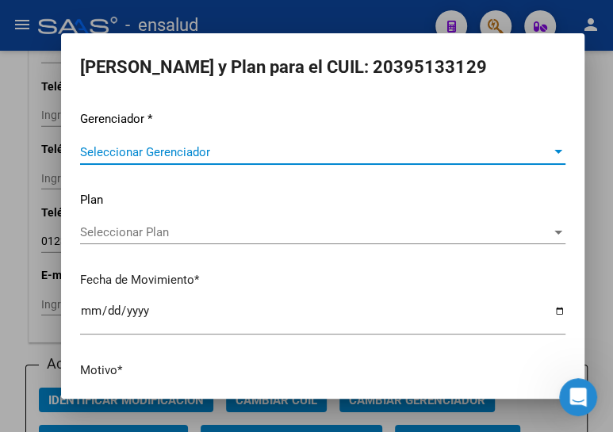
click at [222, 147] on span "Seleccionar Gerenciador" at bounding box center [315, 152] width 471 height 14
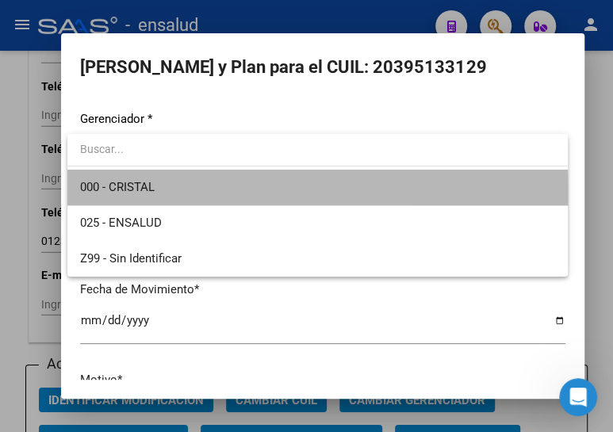
click at [188, 193] on span "000 - CRISTAL" at bounding box center [317, 188] width 474 height 36
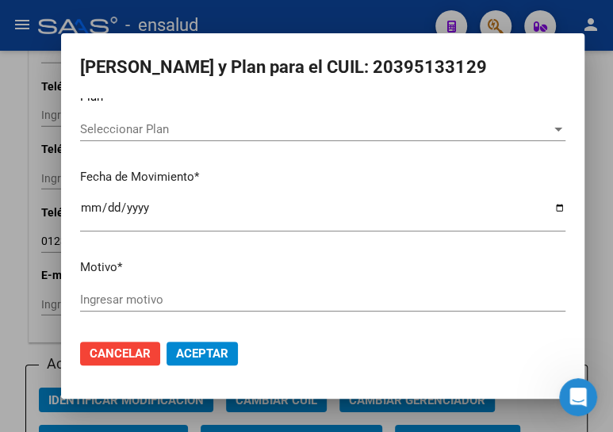
scroll to position [104, 0]
click at [143, 293] on input "Ingresar motivo" at bounding box center [322, 299] width 485 height 14
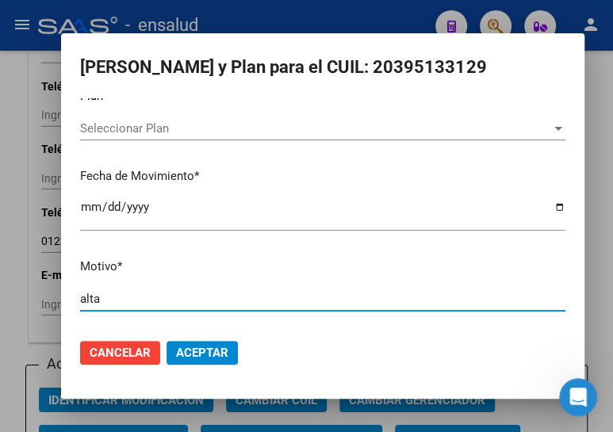
type input "alta"
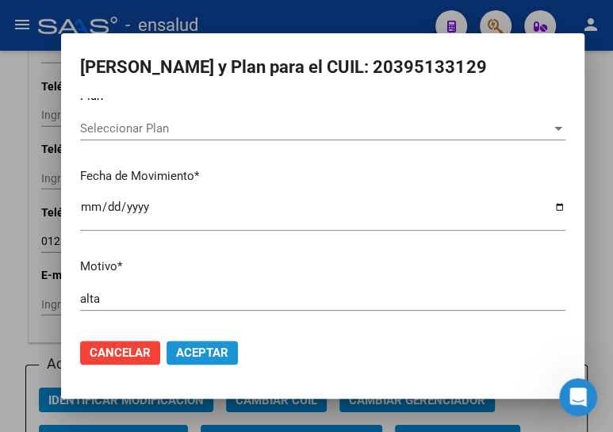
click at [197, 349] on span "Aceptar" at bounding box center [202, 353] width 52 height 14
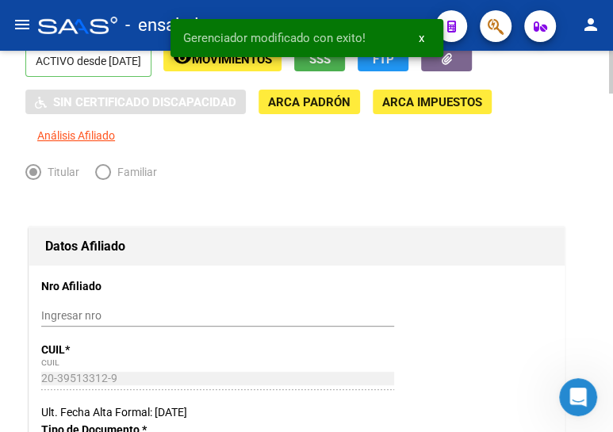
scroll to position [0, 0]
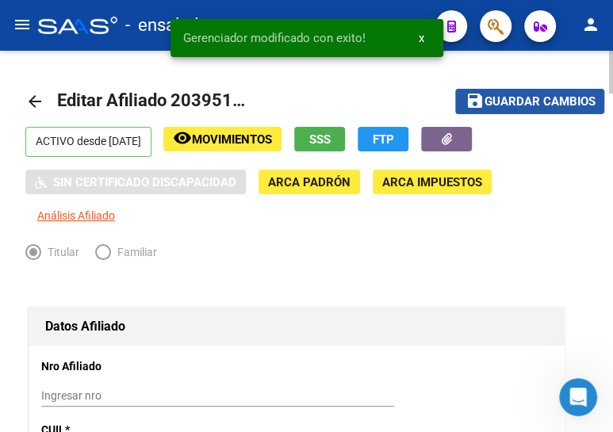
click at [499, 100] on span "Guardar cambios" at bounding box center [539, 102] width 111 height 14
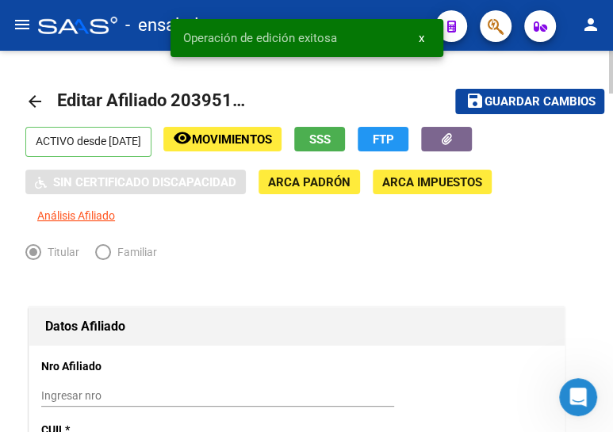
drag, startPoint x: 18, startPoint y: 97, endPoint x: 38, endPoint y: 96, distance: 19.8
click at [38, 94] on mat-icon "arrow_back" at bounding box center [34, 101] width 19 height 19
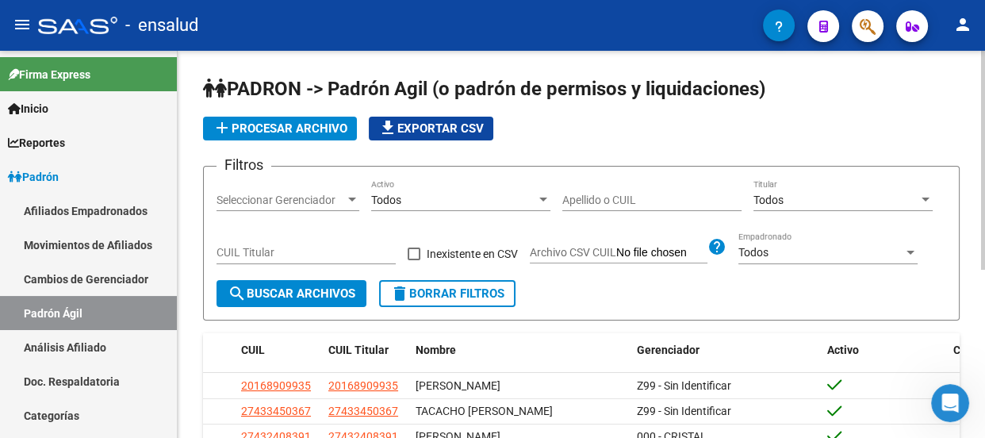
click at [285, 251] on input "CUIL Titular" at bounding box center [305, 252] width 179 height 13
click at [277, 247] on input "CUIL Titular" at bounding box center [305, 252] width 179 height 13
paste input "20-39513312-9"
click at [285, 289] on span "search Buscar Archivos" at bounding box center [292, 293] width 128 height 14
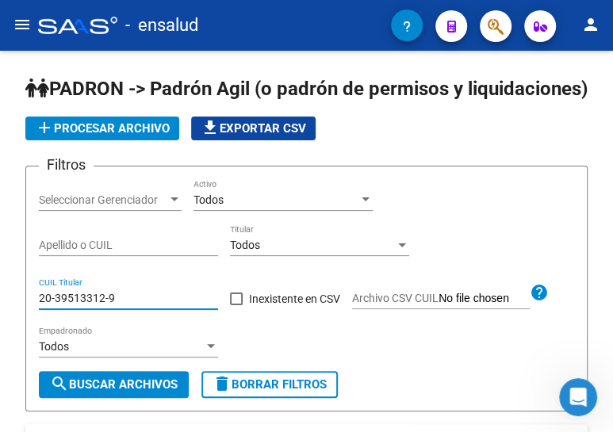
drag, startPoint x: 145, startPoint y: 322, endPoint x: -6, endPoint y: 308, distance: 152.1
click at [0, 308] on html "menu - ensalud person Firma Express Inicio Calendario SSS Instructivos Contacto…" at bounding box center [306, 216] width 613 height 432
paste input "45911527-8"
type input "20-45911527-8"
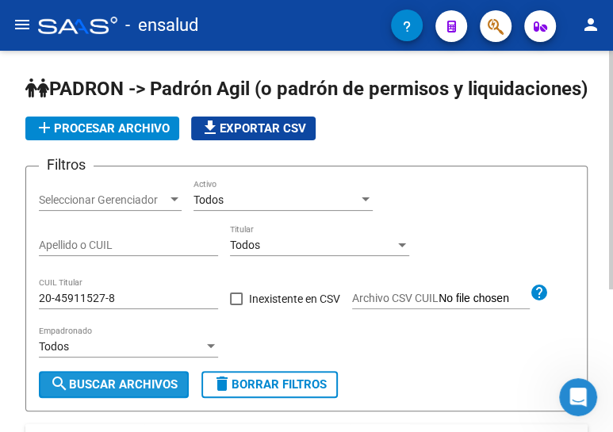
click at [117, 392] on span "search Buscar Archivos" at bounding box center [114, 384] width 128 height 14
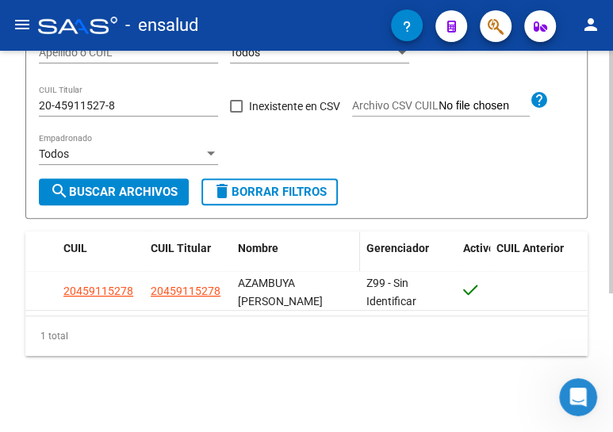
scroll to position [217, 0]
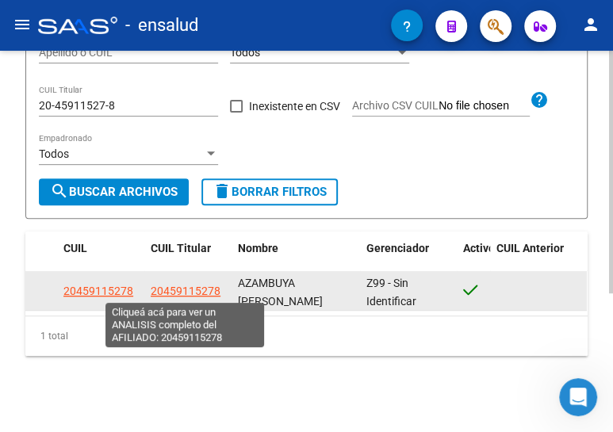
click at [174, 290] on span "20459115278" at bounding box center [186, 291] width 70 height 13
type textarea "20459115278"
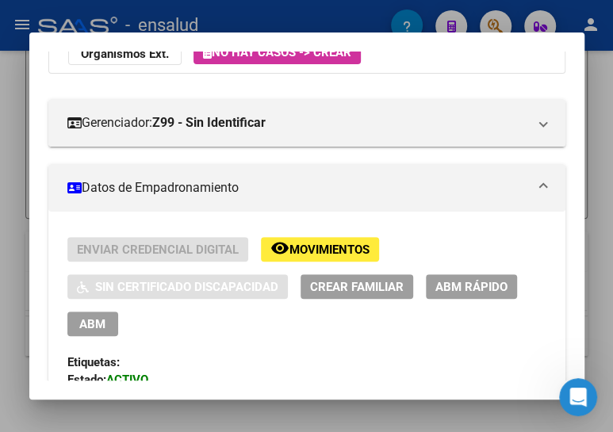
scroll to position [216, 0]
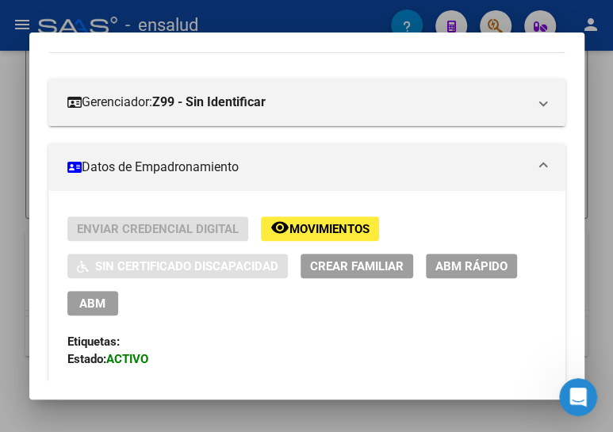
click at [91, 301] on span "ABM" at bounding box center [92, 304] width 26 height 14
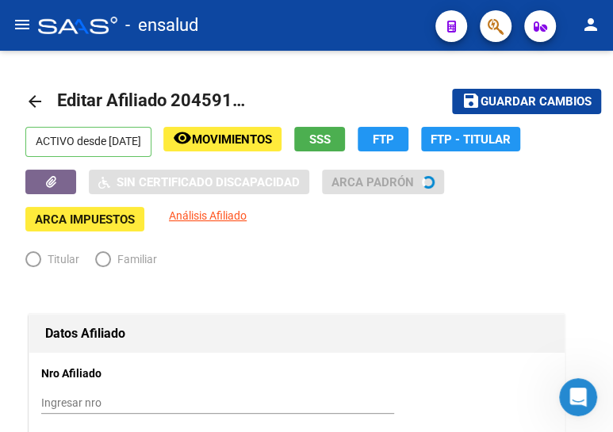
radio input "true"
type input "30-71803925-4"
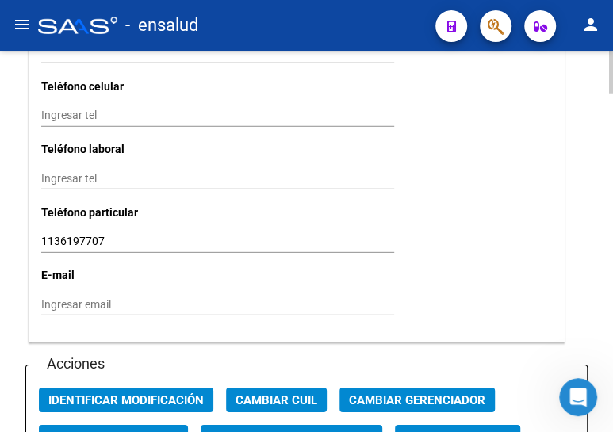
scroll to position [1657, 0]
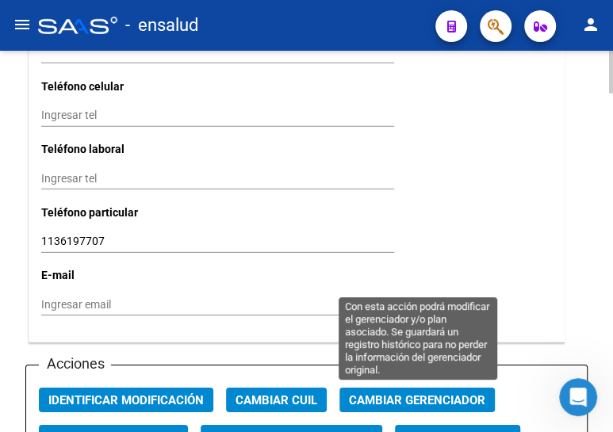
click at [384, 400] on span "Cambiar Gerenciador" at bounding box center [417, 400] width 136 height 14
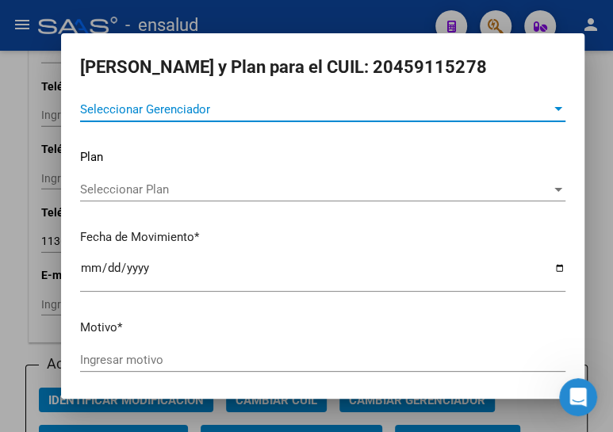
scroll to position [0, 0]
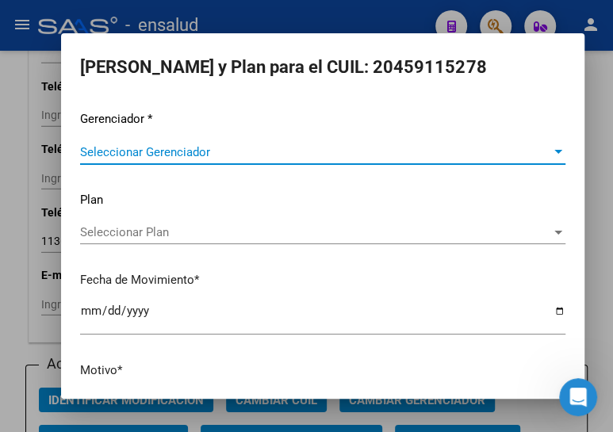
click at [168, 144] on div "Seleccionar Gerenciador Seleccionar Gerenciador" at bounding box center [322, 152] width 485 height 24
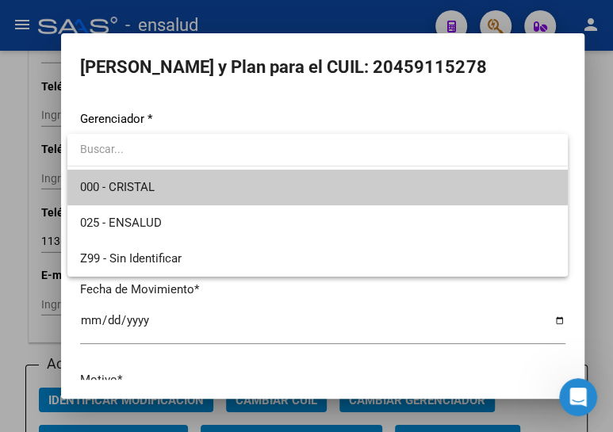
click at [158, 186] on span "000 - CRISTAL" at bounding box center [317, 188] width 474 height 36
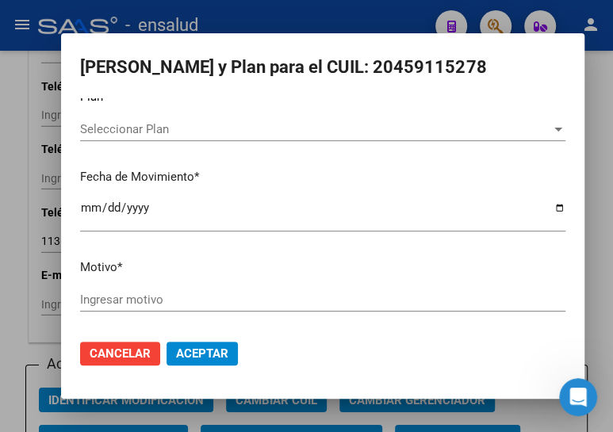
scroll to position [104, 0]
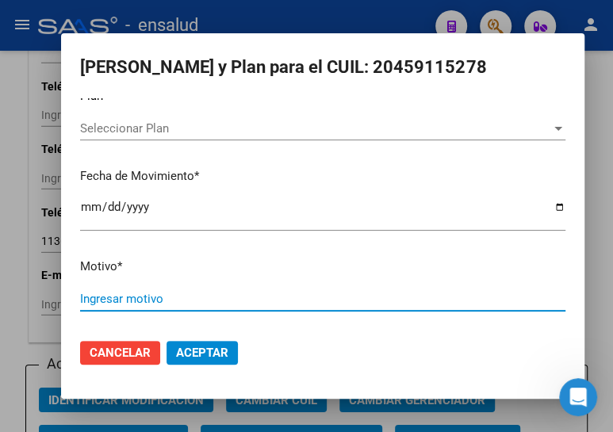
click at [150, 294] on input "Ingresar motivo" at bounding box center [322, 299] width 485 height 14
type input "ALTA"
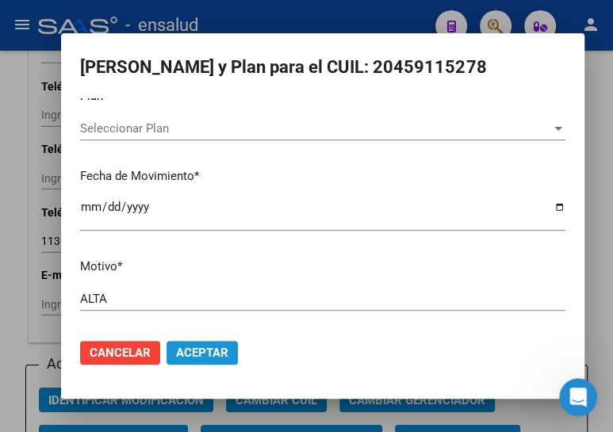
click at [196, 356] on span "Aceptar" at bounding box center [202, 353] width 52 height 14
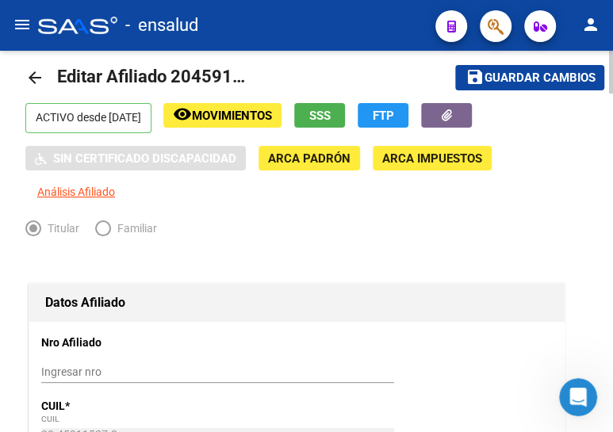
scroll to position [0, 0]
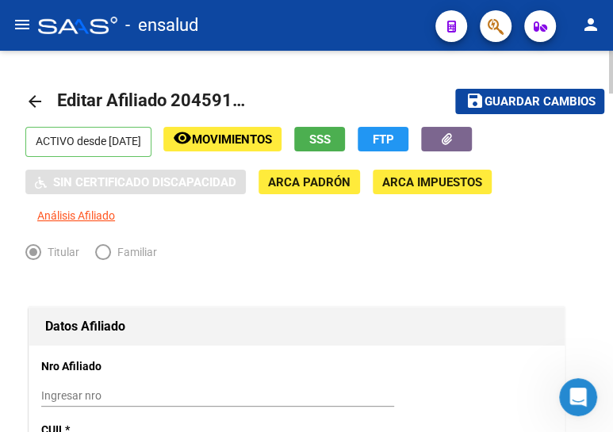
click at [474, 95] on mat-icon "save" at bounding box center [474, 100] width 19 height 19
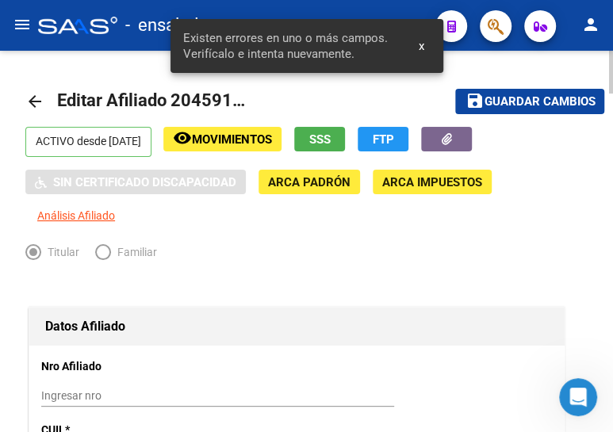
click at [29, 102] on mat-icon "arrow_back" at bounding box center [34, 101] width 19 height 19
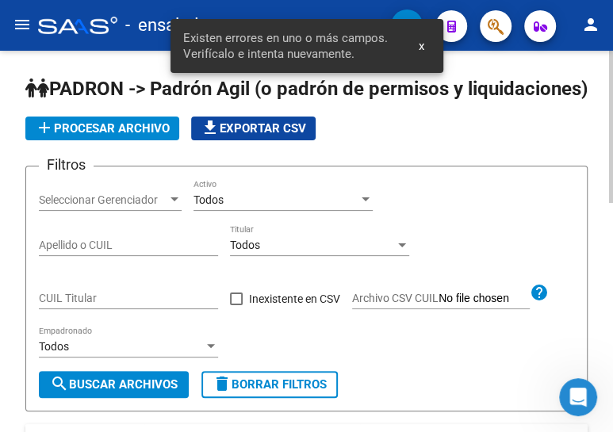
click at [83, 305] on input "CUIL Titular" at bounding box center [128, 298] width 179 height 13
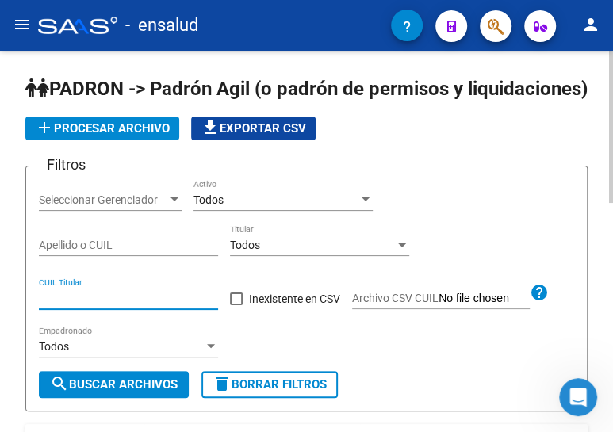
paste input "20-40290345-8"
type input "20-40290345-8"
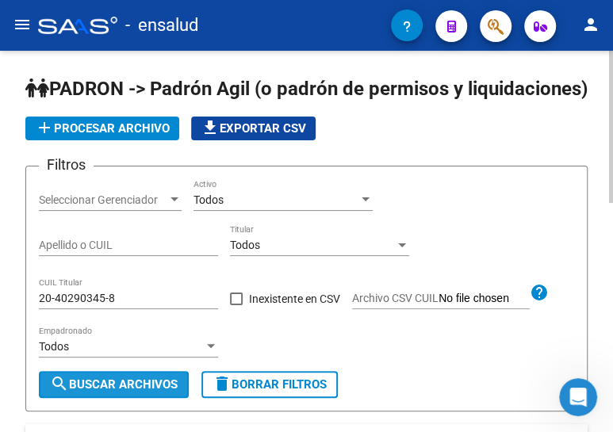
drag, startPoint x: 103, startPoint y: 406, endPoint x: 166, endPoint y: 355, distance: 80.6
click at [103, 392] on span "search Buscar Archivos" at bounding box center [114, 384] width 128 height 14
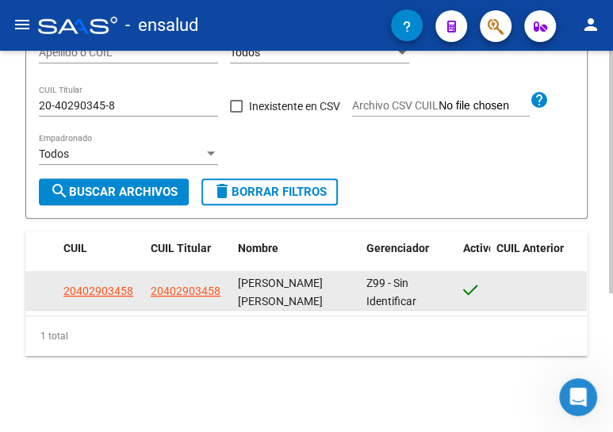
scroll to position [217, 0]
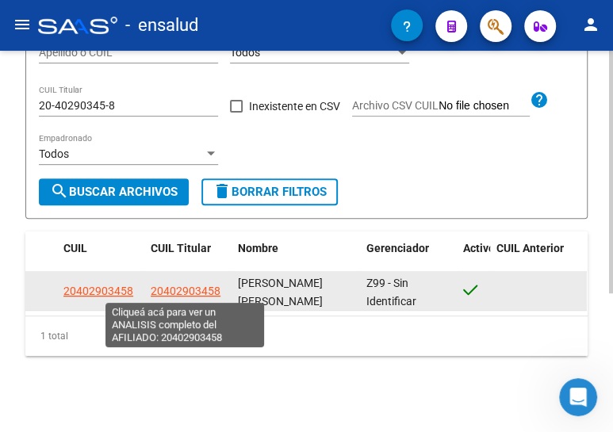
click at [178, 291] on span "20402903458" at bounding box center [186, 291] width 70 height 13
type textarea "20402903458"
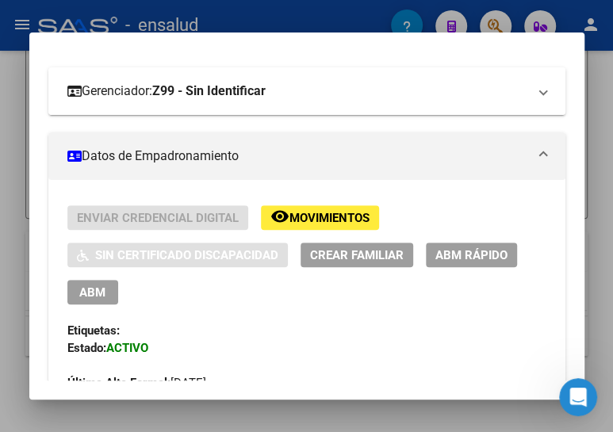
scroll to position [288, 0]
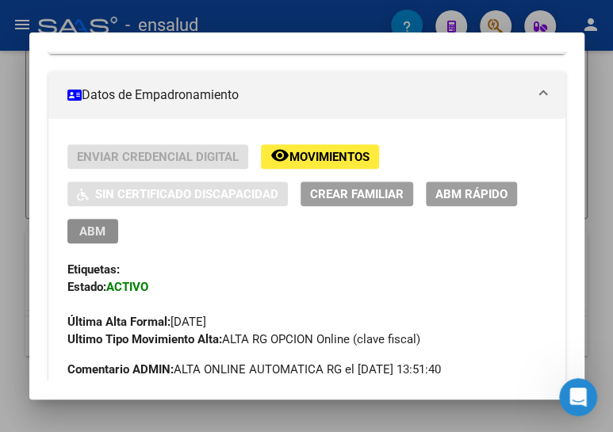
click at [79, 232] on span "ABM" at bounding box center [92, 231] width 26 height 14
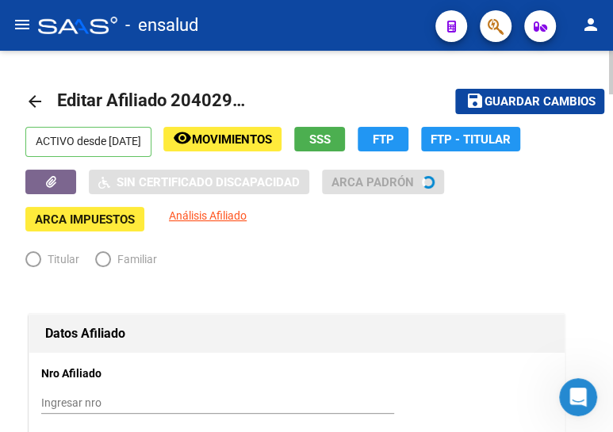
radio input "true"
type input "30-70834920-4"
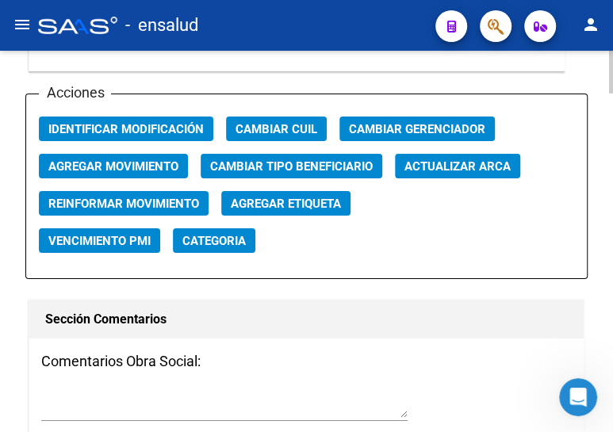
scroll to position [1946, 0]
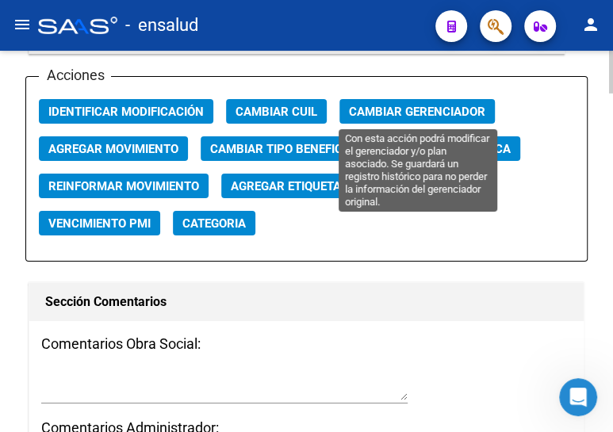
click at [397, 107] on span "Cambiar Gerenciador" at bounding box center [417, 112] width 136 height 14
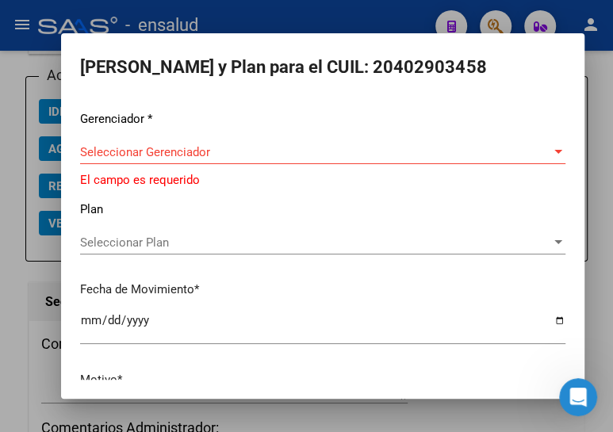
click at [182, 139] on div "Gerenciador * Seleccionar Gerenciador Seleccionar Gerenciador El campo es reque…" at bounding box center [322, 274] width 485 height 329
click at [178, 151] on span "Seleccionar Gerenciador" at bounding box center [315, 152] width 471 height 14
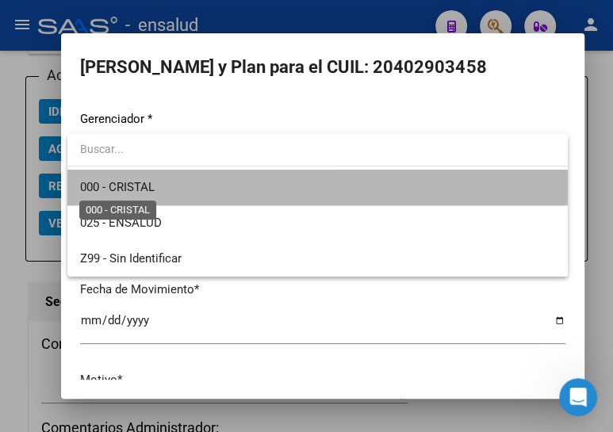
click at [148, 186] on span "000 - CRISTAL" at bounding box center [117, 187] width 75 height 14
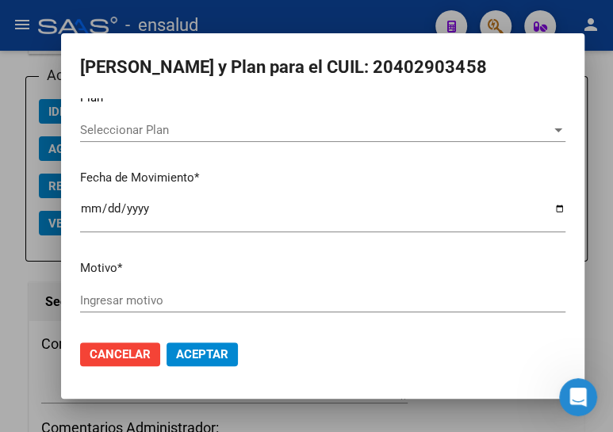
scroll to position [104, 0]
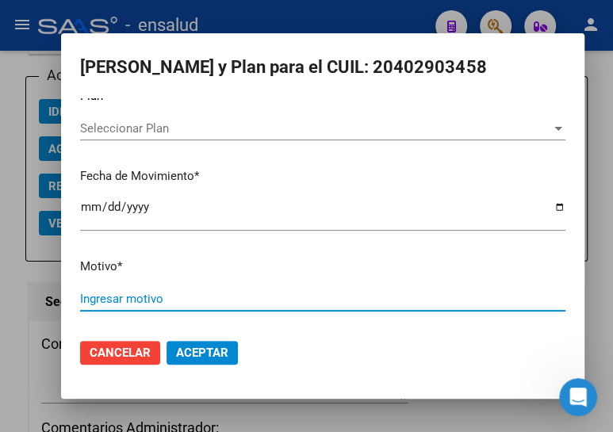
click at [117, 296] on input "Ingresar motivo" at bounding box center [322, 299] width 485 height 14
type input "ALTA"
click at [190, 350] on span "Aceptar" at bounding box center [202, 353] width 52 height 14
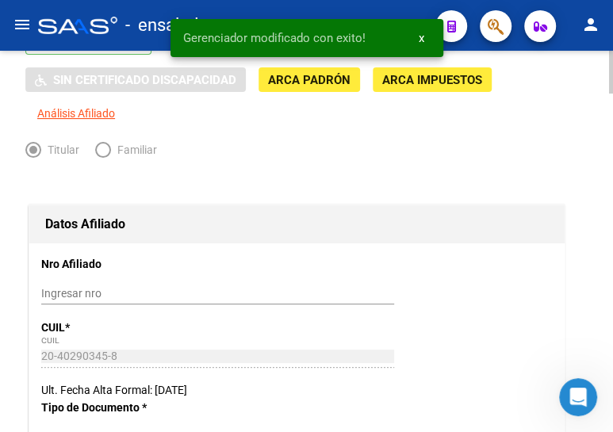
scroll to position [0, 0]
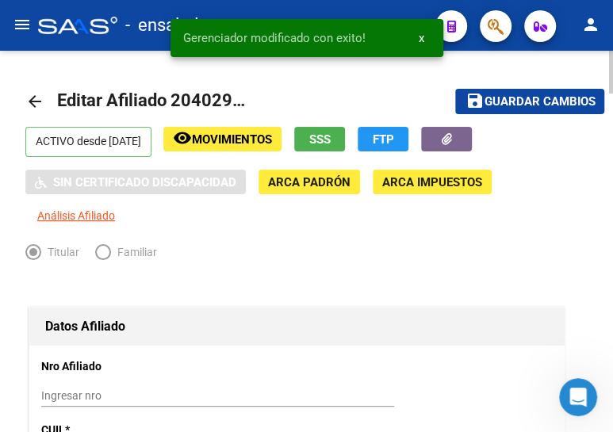
drag, startPoint x: 518, startPoint y: 103, endPoint x: 559, endPoint y: 140, distance: 55.6
click at [518, 102] on span "Guardar cambios" at bounding box center [539, 102] width 111 height 14
click at [30, 100] on mat-icon "arrow_back" at bounding box center [34, 101] width 19 height 19
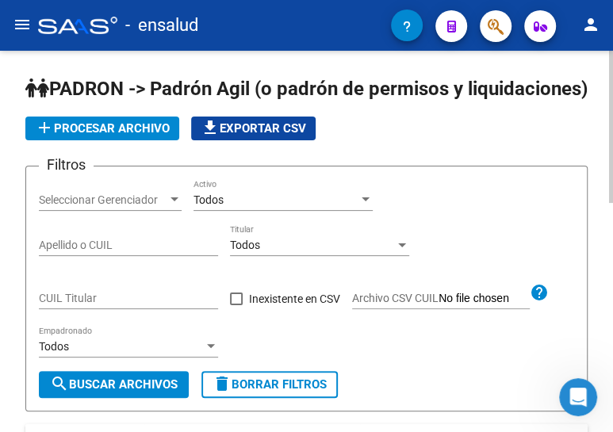
click at [102, 309] on div "CUIL Titular" at bounding box center [128, 293] width 179 height 32
click at [98, 305] on input "CUIL Titular" at bounding box center [128, 298] width 179 height 13
paste input "20-37584655-2"
type input "20-37584655-2"
click at [139, 392] on span "search Buscar Archivos" at bounding box center [114, 384] width 128 height 14
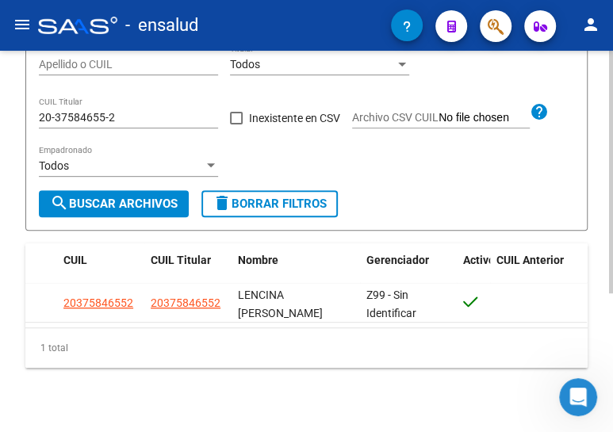
scroll to position [217, 0]
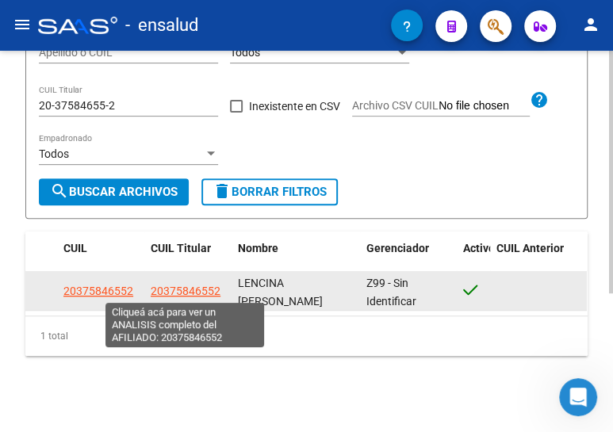
click at [174, 290] on span "20375846552" at bounding box center [186, 291] width 70 height 13
type textarea "20375846552"
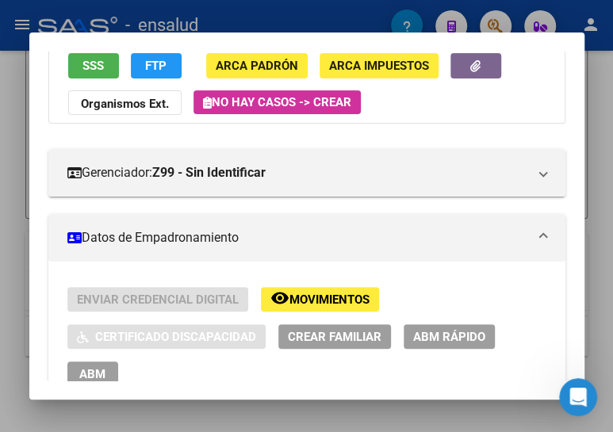
scroll to position [288, 0]
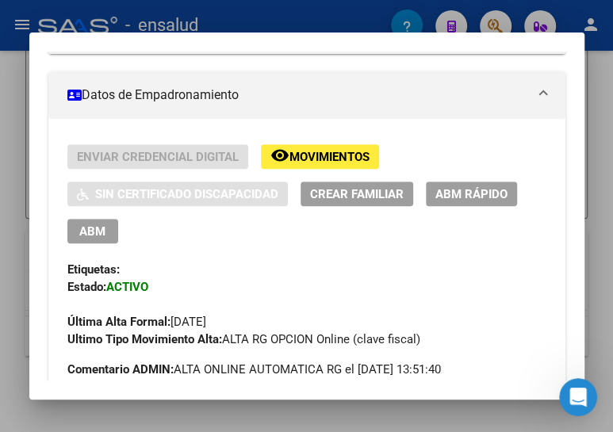
click at [102, 232] on span "ABM" at bounding box center [92, 231] width 26 height 14
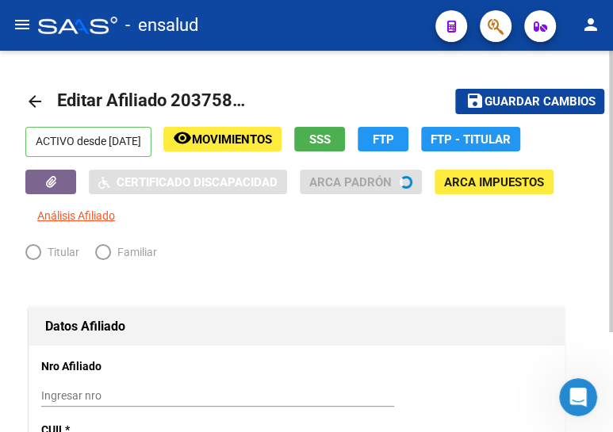
radio input "true"
type input "30-71456176-2"
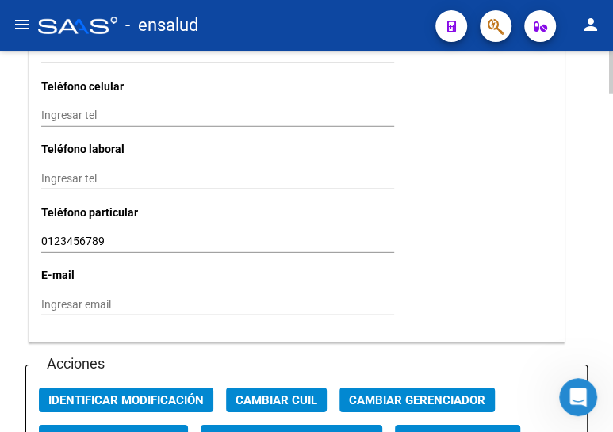
scroll to position [1729, 0]
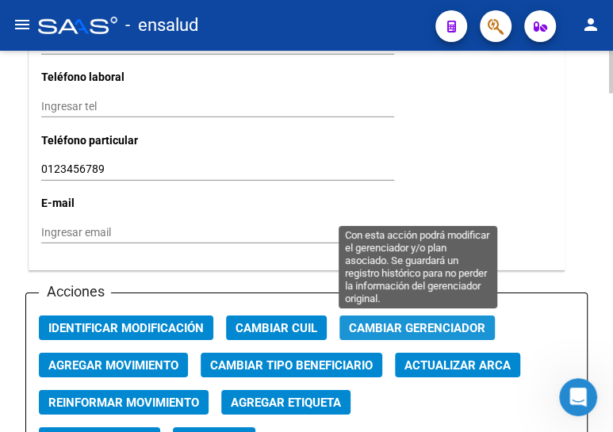
click at [380, 322] on span "Cambiar Gerenciador" at bounding box center [417, 328] width 136 height 14
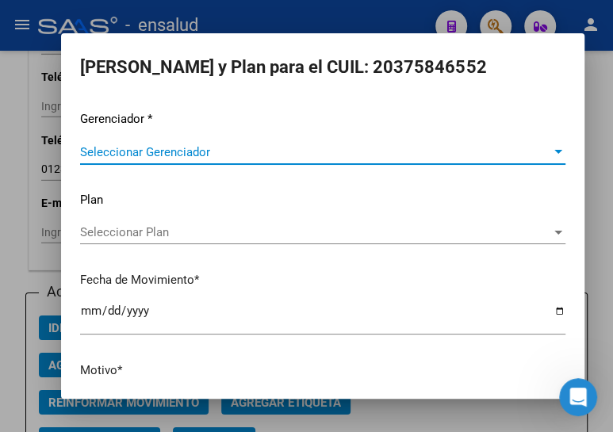
click at [174, 140] on div "Seleccionar Gerenciador Seleccionar Gerenciador" at bounding box center [322, 152] width 485 height 24
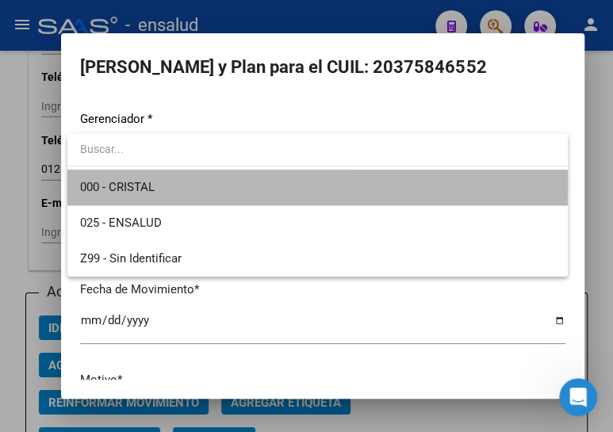
click at [158, 186] on span "000 - CRISTAL" at bounding box center [317, 188] width 474 height 36
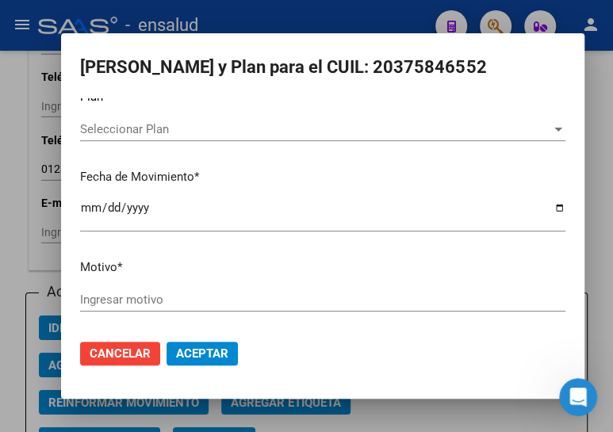
scroll to position [104, 0]
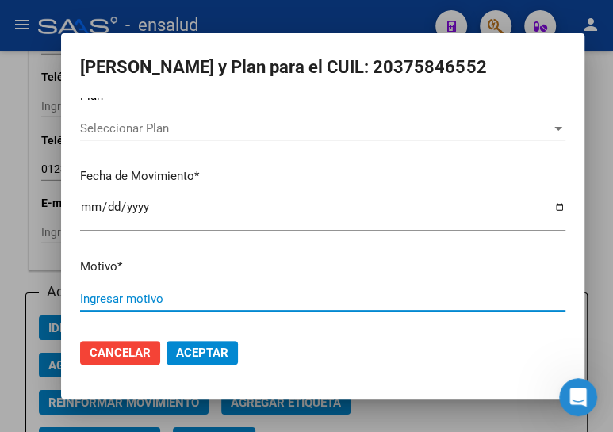
click at [107, 293] on input "Ingresar motivo" at bounding box center [322, 299] width 485 height 14
type input "ALTA"
click at [205, 346] on span "Aceptar" at bounding box center [202, 353] width 52 height 14
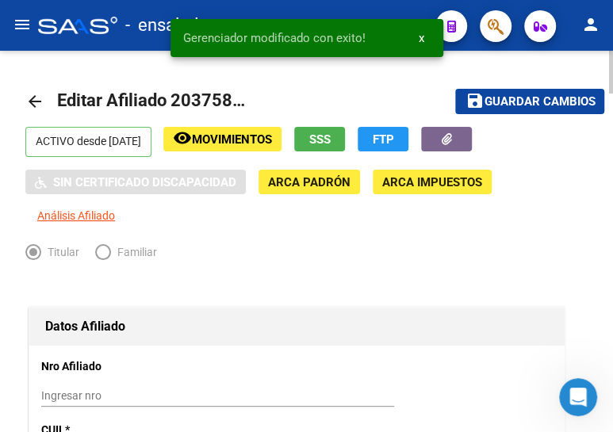
scroll to position [0, 0]
click at [507, 99] on span "Guardar cambios" at bounding box center [539, 102] width 111 height 14
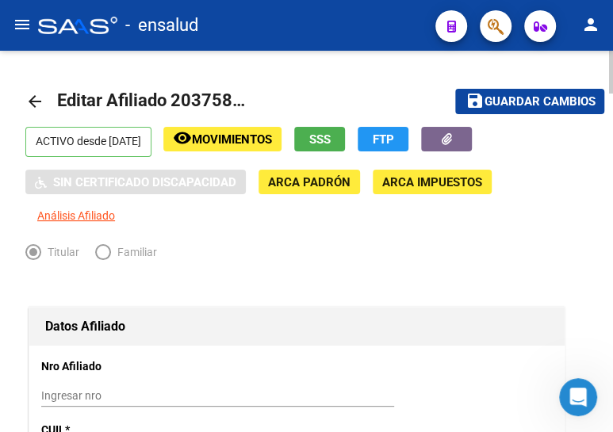
drag, startPoint x: 36, startPoint y: 98, endPoint x: 48, endPoint y: 96, distance: 12.0
click at [36, 98] on mat-icon "arrow_back" at bounding box center [34, 101] width 19 height 19
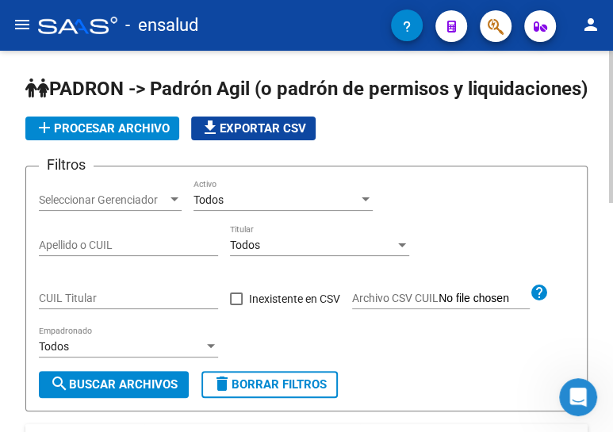
click at [103, 305] on input "CUIL Titular" at bounding box center [128, 298] width 179 height 13
paste input "20-42593504-7"
type input "20-42593504-7"
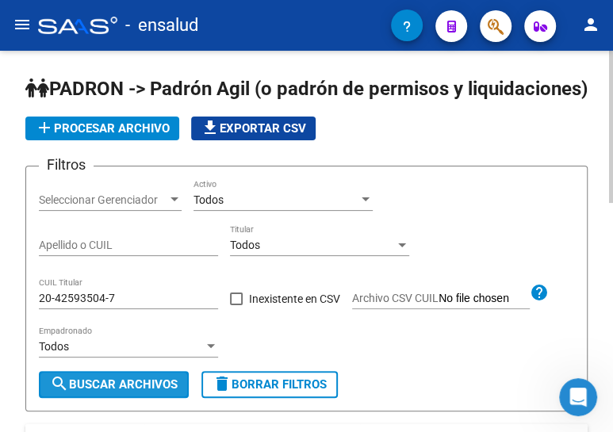
click at [139, 392] on span "search Buscar Archivos" at bounding box center [114, 384] width 128 height 14
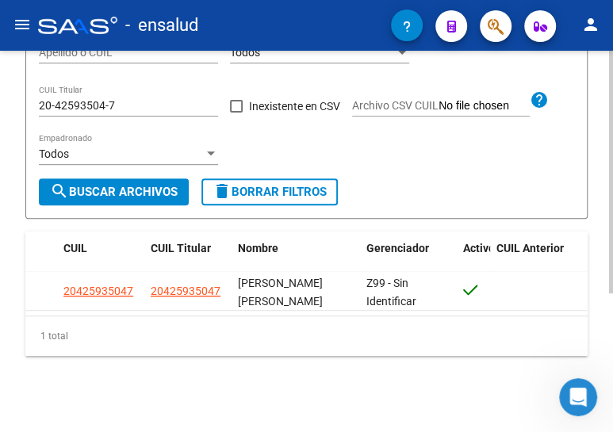
scroll to position [217, 0]
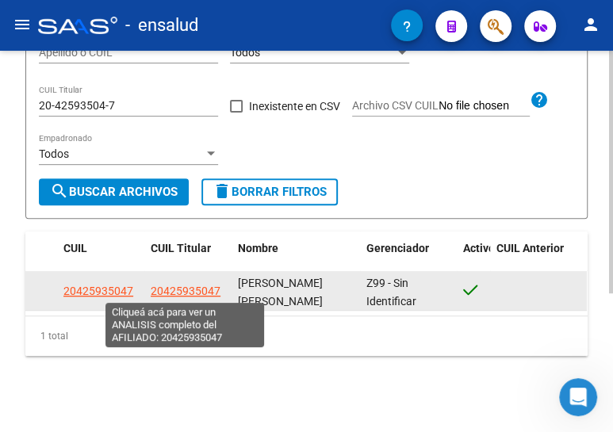
click at [182, 293] on span "20425935047" at bounding box center [186, 291] width 70 height 13
type textarea "20425935047"
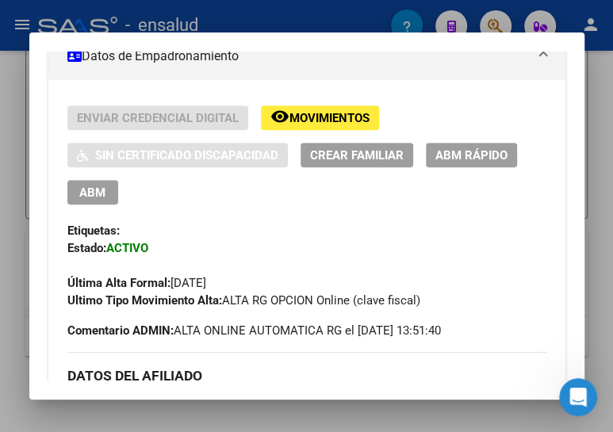
scroll to position [360, 0]
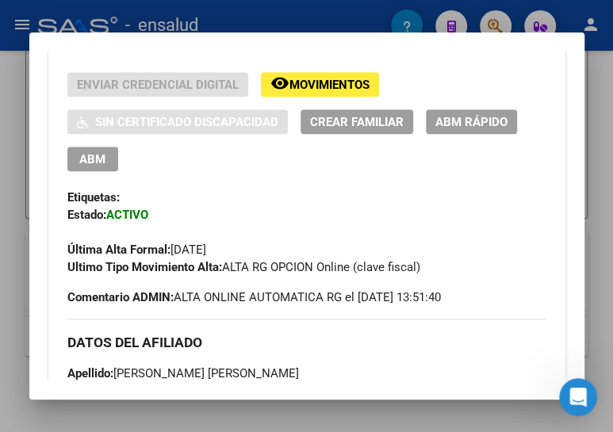
click at [98, 160] on span "ABM" at bounding box center [92, 159] width 26 height 14
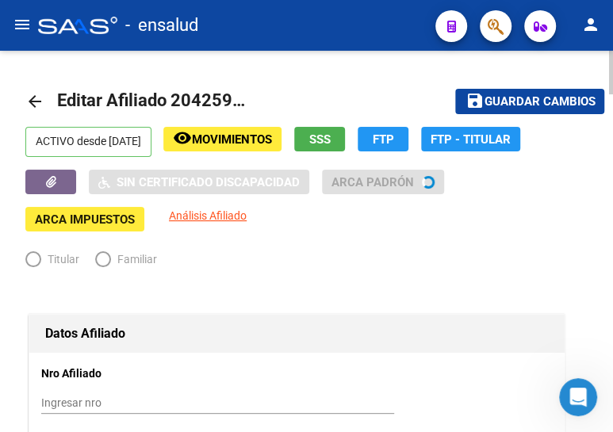
radio input "true"
type input "30-67820993-3"
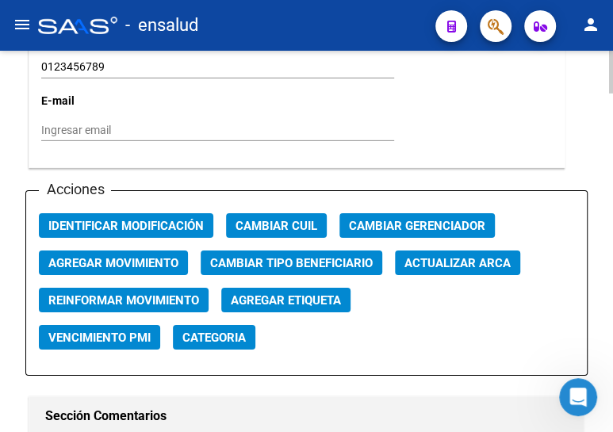
scroll to position [1874, 0]
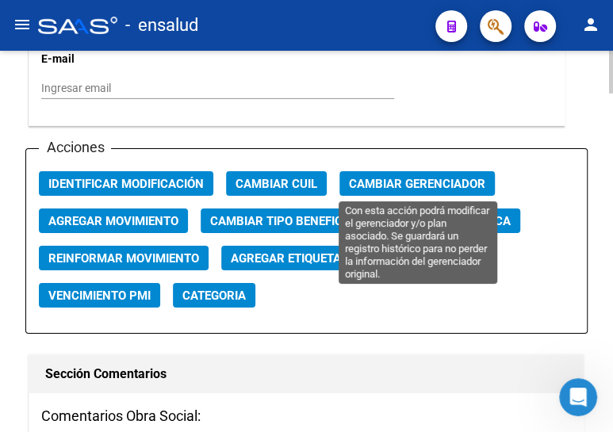
click at [373, 180] on span "Cambiar Gerenciador" at bounding box center [417, 184] width 136 height 14
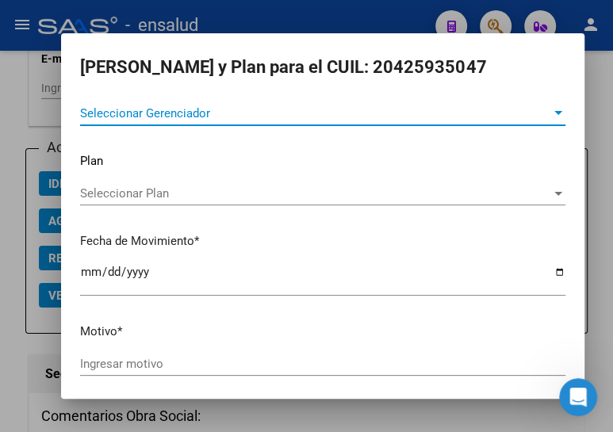
scroll to position [0, 0]
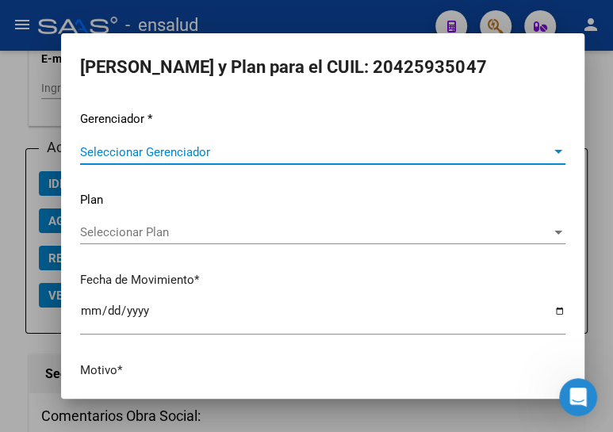
click at [135, 149] on span "Seleccionar Gerenciador" at bounding box center [315, 152] width 471 height 14
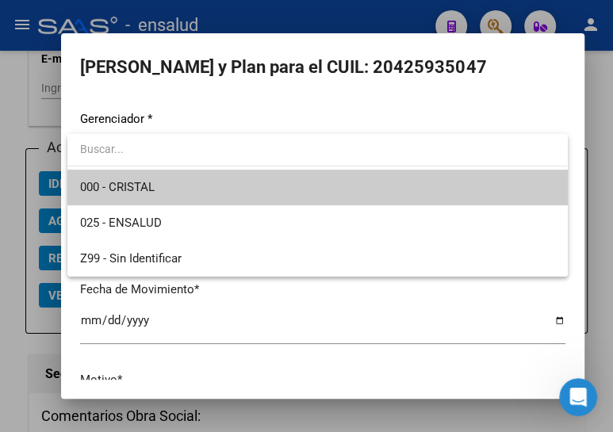
click at [182, 186] on span "000 - CRISTAL" at bounding box center [317, 188] width 474 height 36
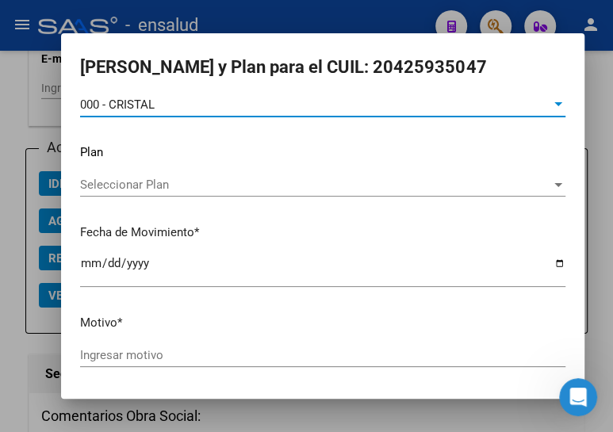
scroll to position [104, 0]
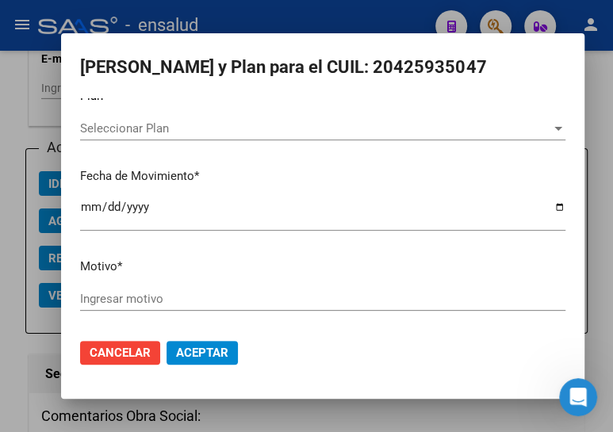
click at [162, 292] on input "Ingresar motivo" at bounding box center [322, 299] width 485 height 14
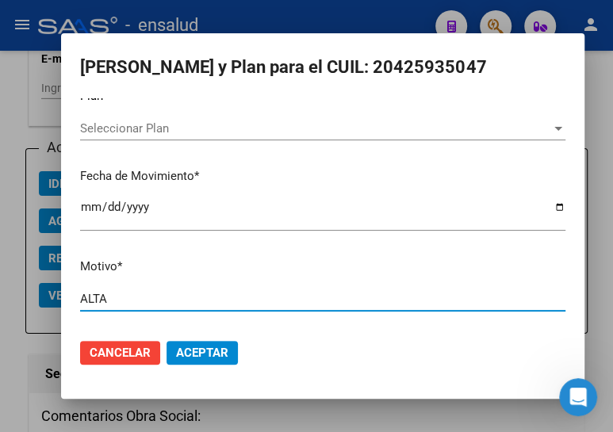
type input "ALTA"
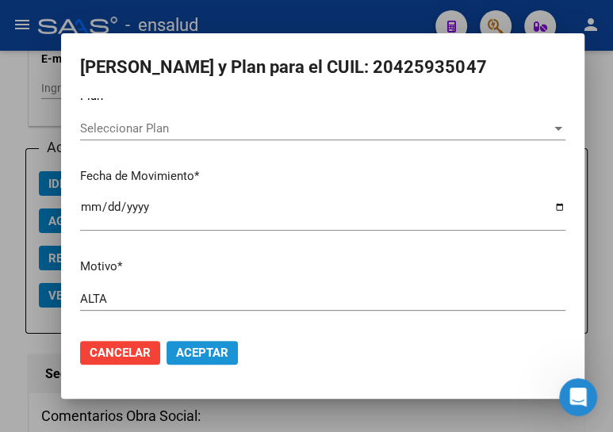
click at [209, 352] on span "Aceptar" at bounding box center [202, 353] width 52 height 14
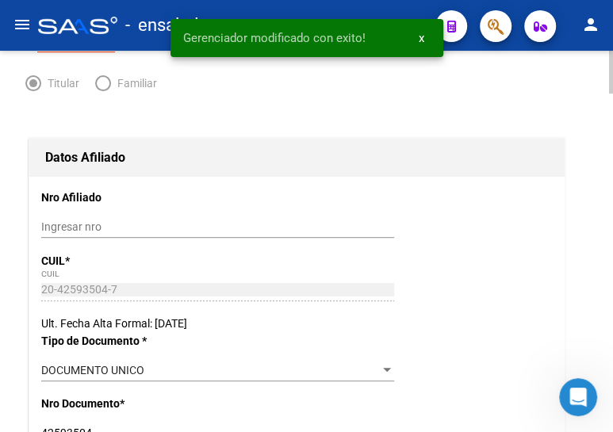
scroll to position [0, 0]
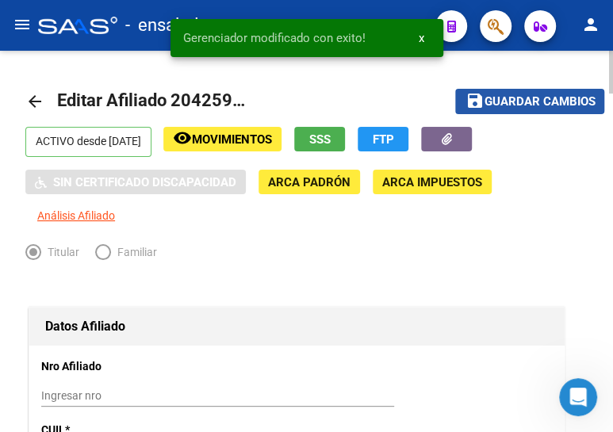
click at [484, 98] on span "Guardar cambios" at bounding box center [539, 102] width 111 height 14
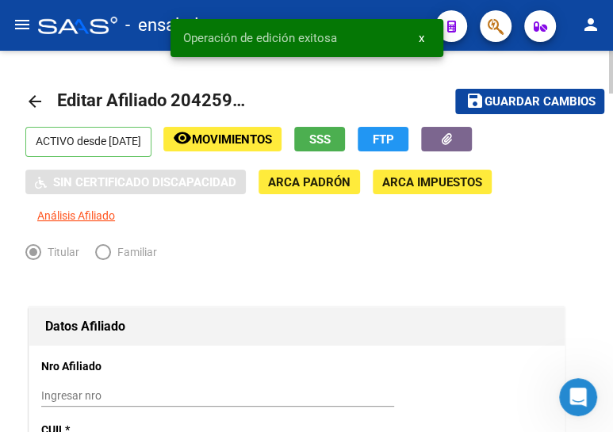
click at [37, 99] on mat-icon "arrow_back" at bounding box center [34, 101] width 19 height 19
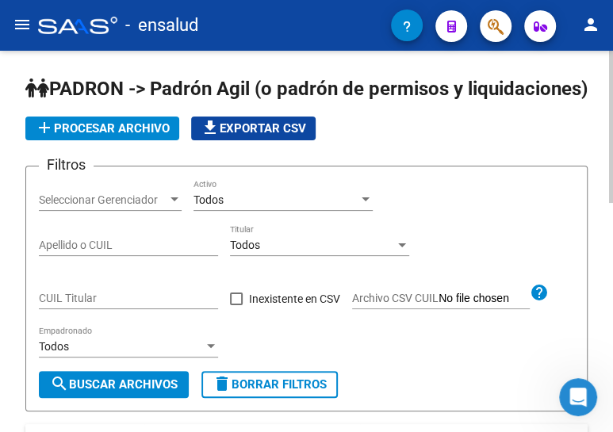
click at [83, 309] on div "CUIL Titular" at bounding box center [128, 293] width 179 height 32
click at [82, 305] on input "CUIL Titular" at bounding box center [128, 298] width 179 height 13
paste input "27-96107062-2"
type input "27-96107062-2"
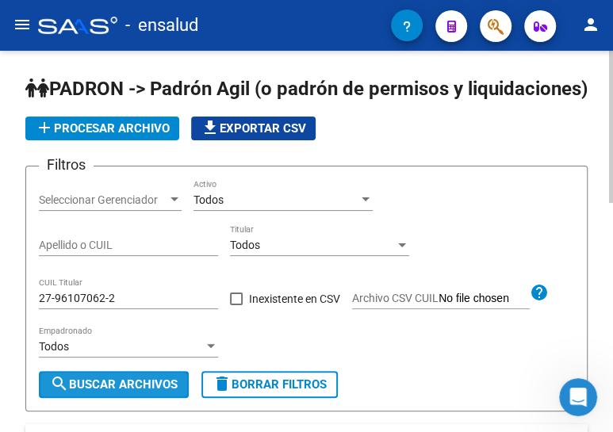
drag, startPoint x: 108, startPoint y: 405, endPoint x: 113, endPoint y: 394, distance: 12.1
click at [109, 392] on span "search Buscar Archivos" at bounding box center [114, 384] width 128 height 14
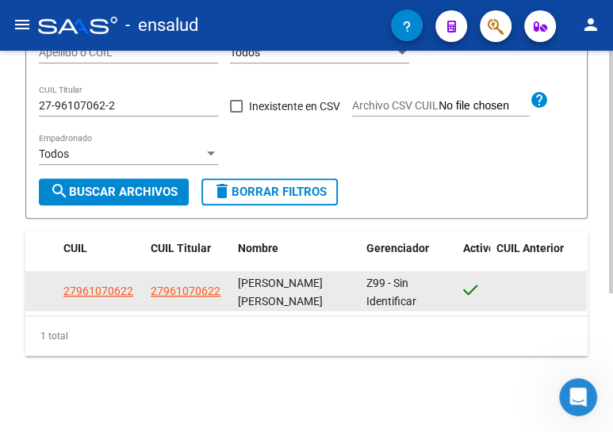
scroll to position [217, 0]
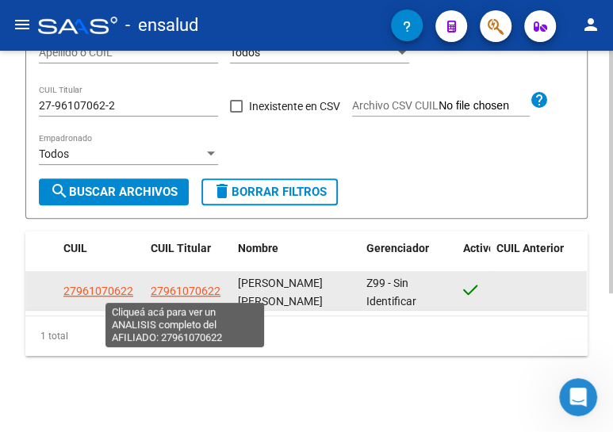
click at [174, 292] on span "27961070622" at bounding box center [186, 291] width 70 height 13
type textarea "27961070622"
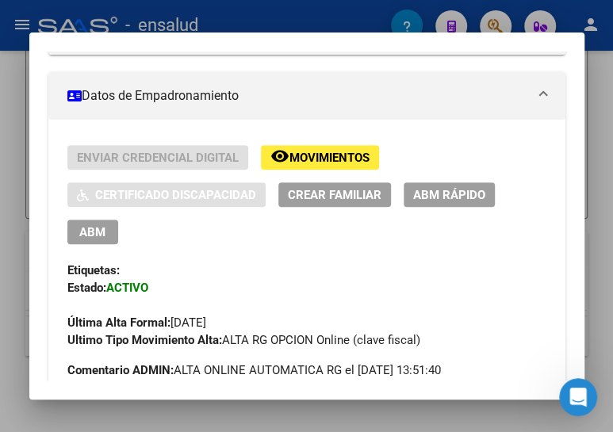
scroll to position [288, 0]
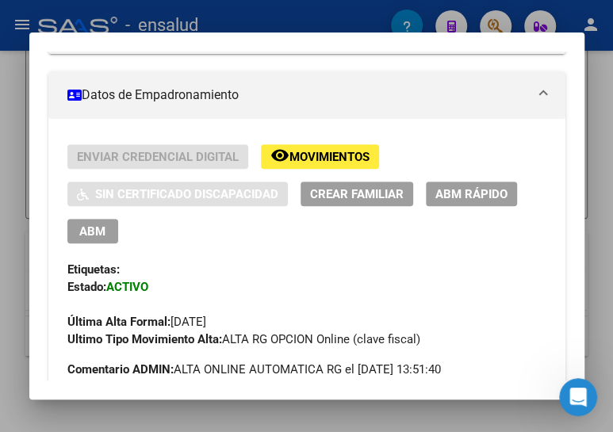
click at [94, 229] on span "ABM" at bounding box center [92, 231] width 26 height 14
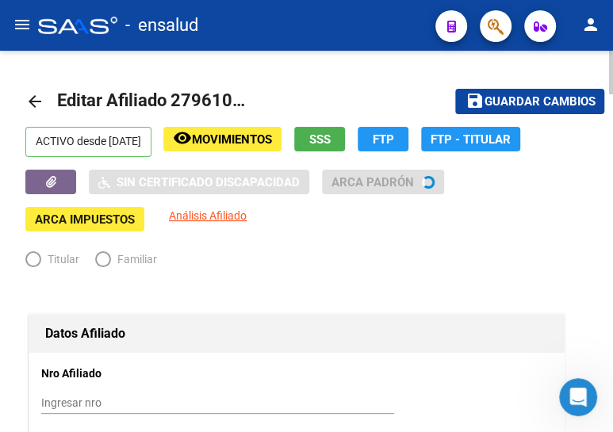
radio input "true"
type input "30-71735135-1"
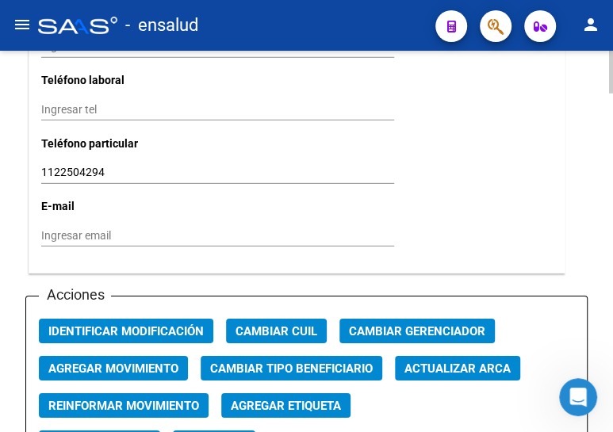
scroll to position [1729, 0]
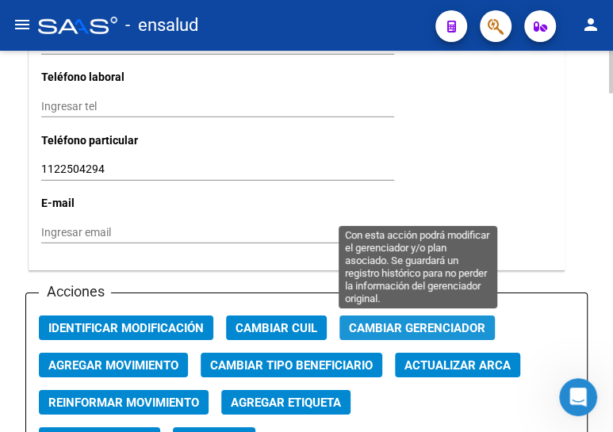
click at [385, 324] on span "Cambiar Gerenciador" at bounding box center [417, 328] width 136 height 14
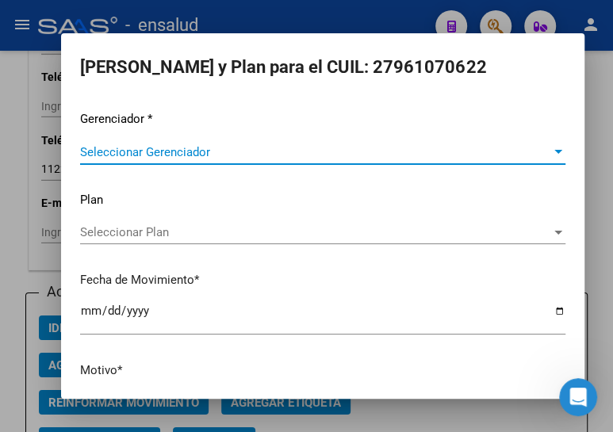
click at [98, 151] on span "Seleccionar Gerenciador" at bounding box center [315, 152] width 471 height 14
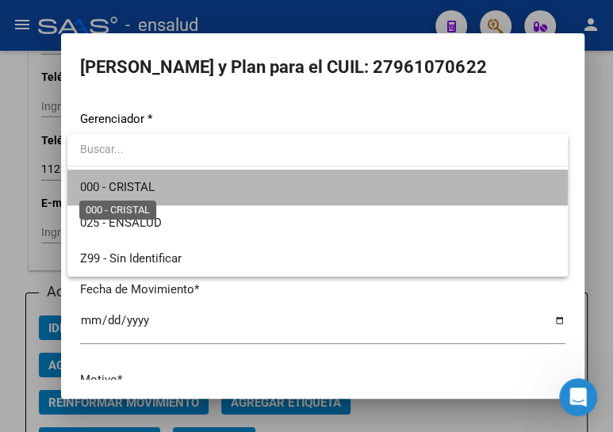
click at [138, 186] on span "000 - CRISTAL" at bounding box center [117, 187] width 75 height 14
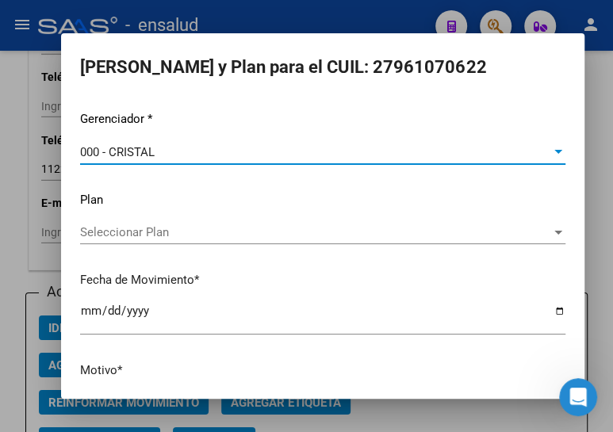
scroll to position [104, 0]
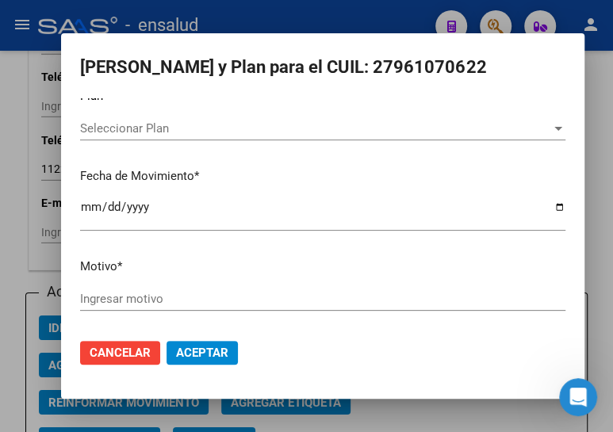
click at [143, 289] on div "Ingresar motivo" at bounding box center [322, 299] width 485 height 24
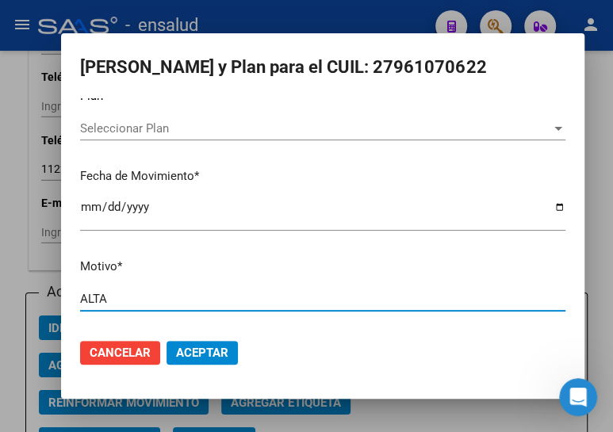
type input "ALTA"
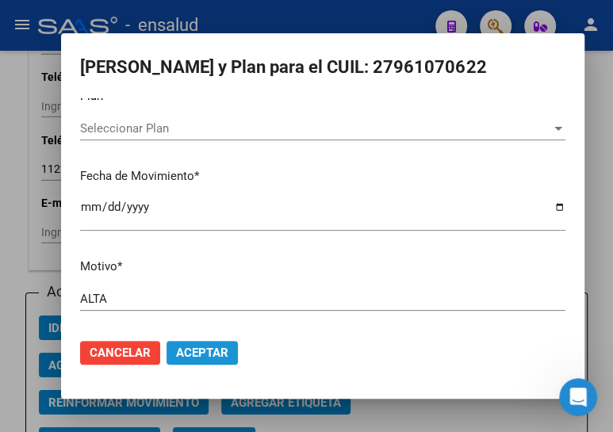
click at [198, 346] on span "Aceptar" at bounding box center [202, 353] width 52 height 14
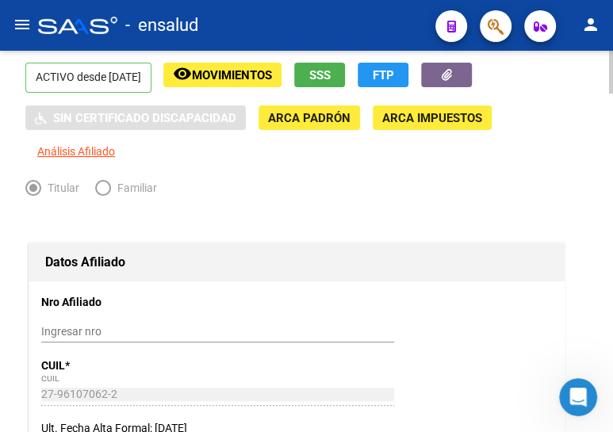
scroll to position [0, 0]
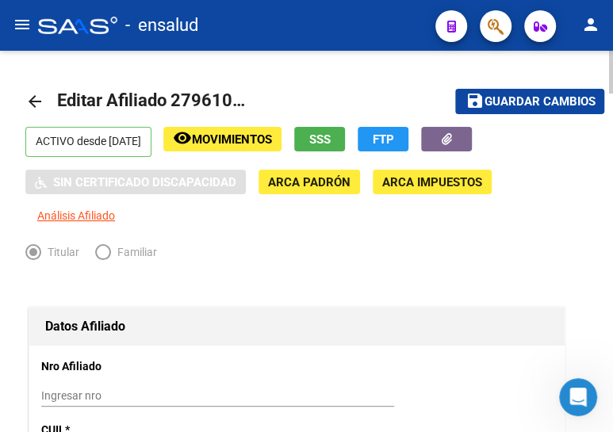
click at [511, 98] on span "Guardar cambios" at bounding box center [539, 102] width 111 height 14
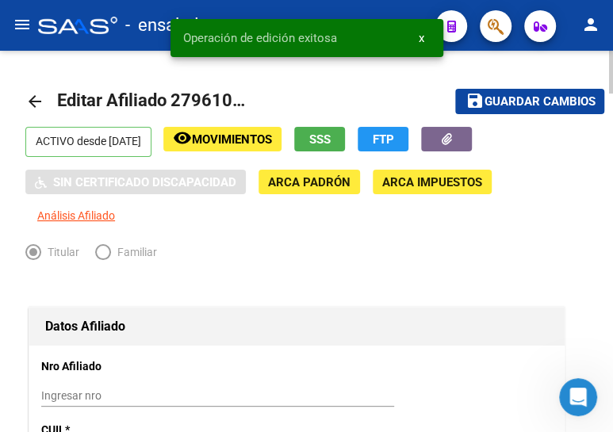
click at [37, 94] on mat-icon "arrow_back" at bounding box center [34, 101] width 19 height 19
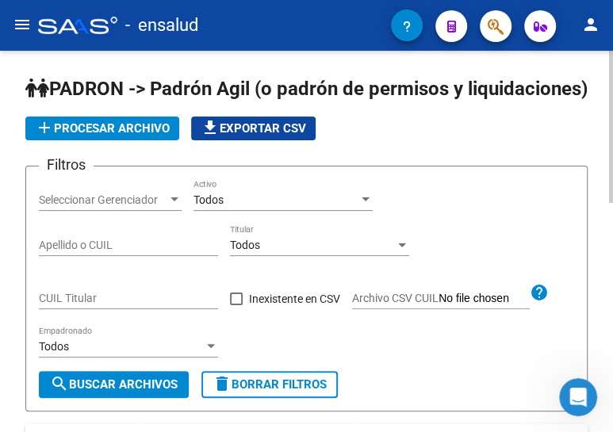
click at [98, 305] on input "CUIL Titular" at bounding box center [128, 298] width 179 height 13
paste input "27-34470188-7"
type input "27-34470188-7"
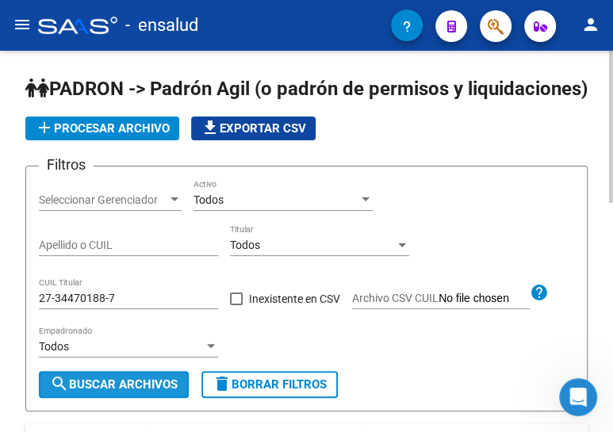
drag, startPoint x: 145, startPoint y: 404, endPoint x: 174, endPoint y: 297, distance: 111.7
click at [146, 392] on span "search Buscar Archivos" at bounding box center [114, 384] width 128 height 14
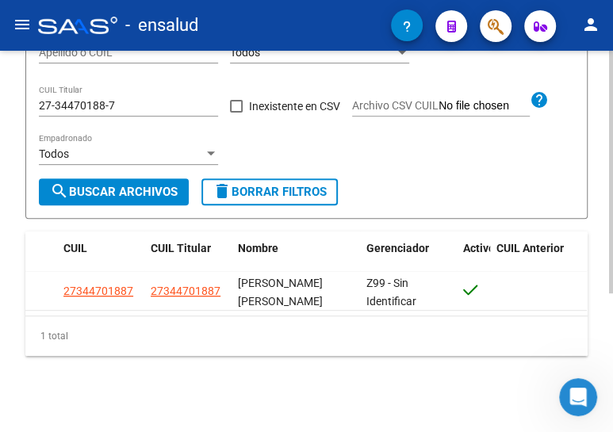
scroll to position [216, 0]
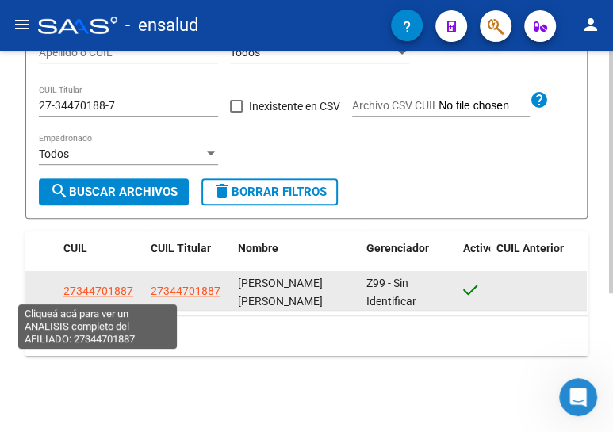
click at [92, 285] on span "27344701887" at bounding box center [98, 291] width 70 height 13
type textarea "27344701887"
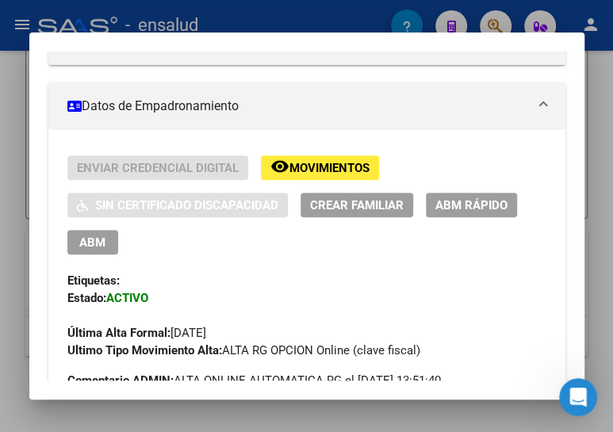
scroll to position [288, 0]
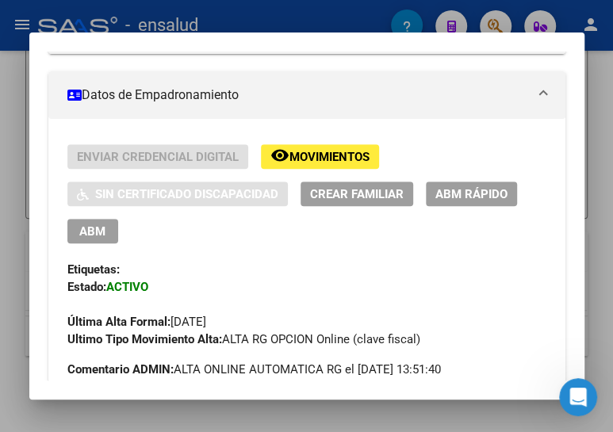
click at [90, 230] on span "ABM" at bounding box center [92, 231] width 26 height 14
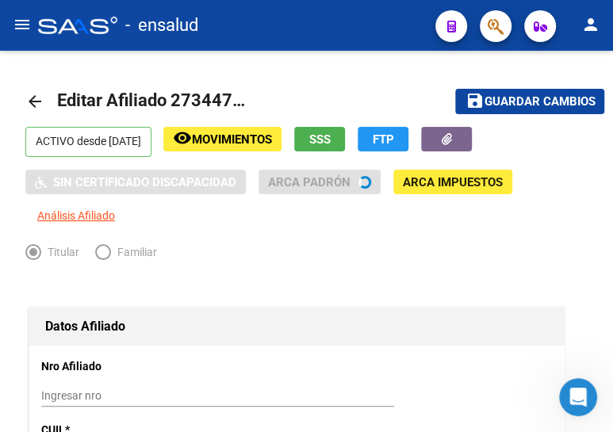
radio input "true"
type input "30-99900131-5"
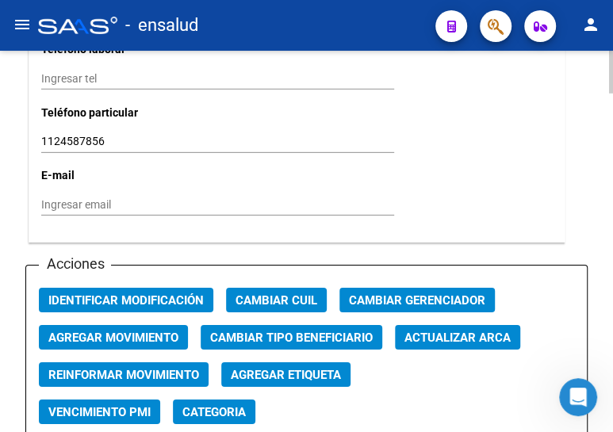
scroll to position [1801, 0]
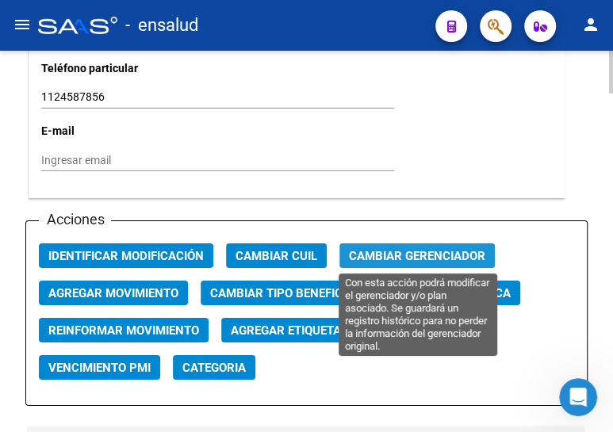
click at [414, 254] on span "Cambiar Gerenciador" at bounding box center [417, 256] width 136 height 14
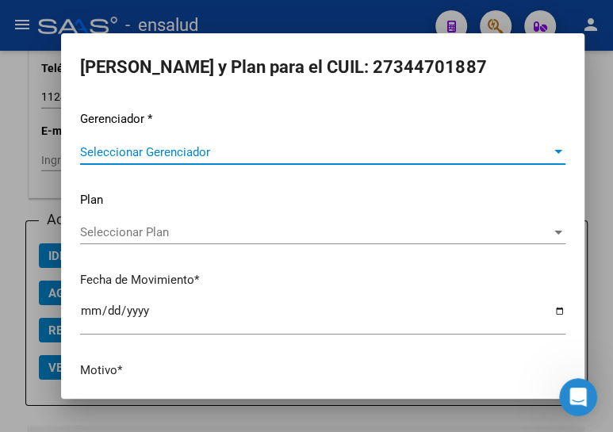
click at [149, 148] on span "Seleccionar Gerenciador" at bounding box center [315, 152] width 471 height 14
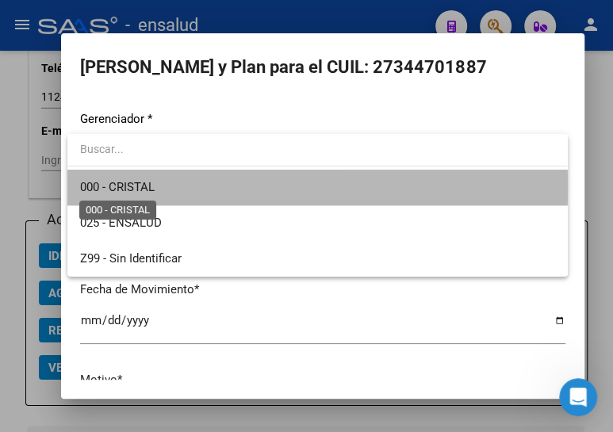
drag, startPoint x: 153, startPoint y: 189, endPoint x: 170, endPoint y: 293, distance: 105.2
click at [155, 189] on span "000 - CRISTAL" at bounding box center [117, 187] width 75 height 14
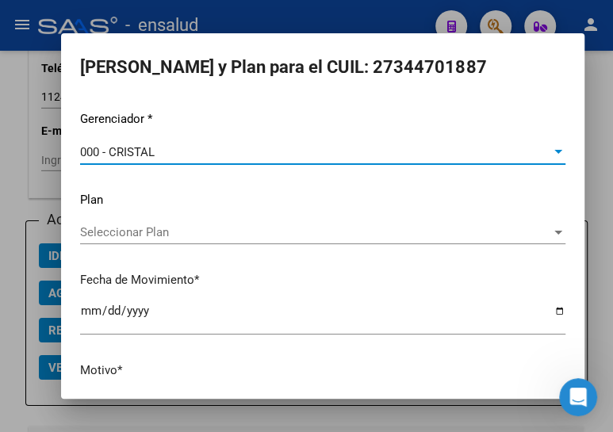
scroll to position [104, 0]
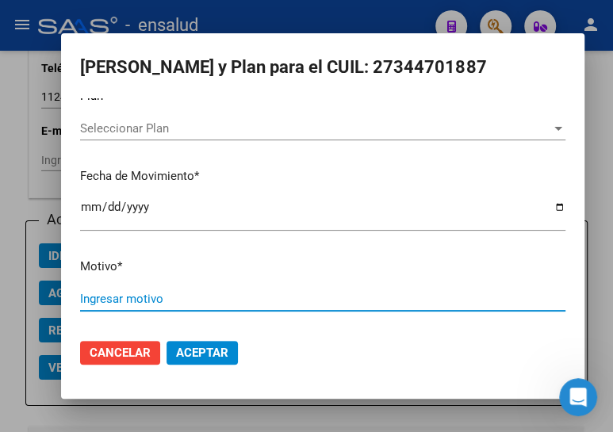
click at [140, 293] on input "Ingresar motivo" at bounding box center [322, 299] width 485 height 14
type input "ALTA"
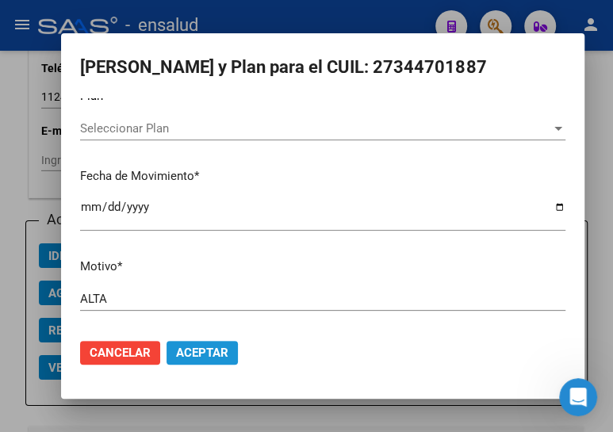
click at [201, 342] on button "Aceptar" at bounding box center [201, 353] width 71 height 24
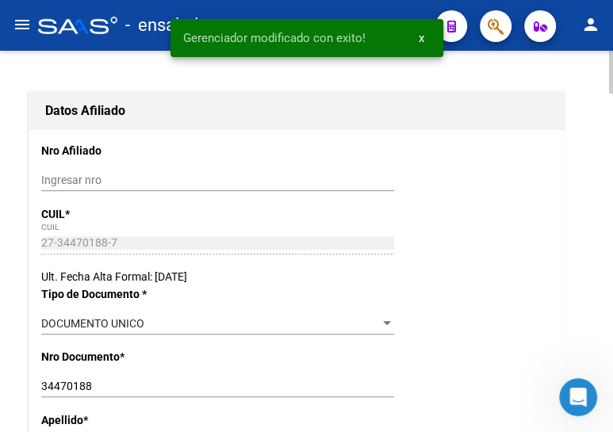
scroll to position [0, 0]
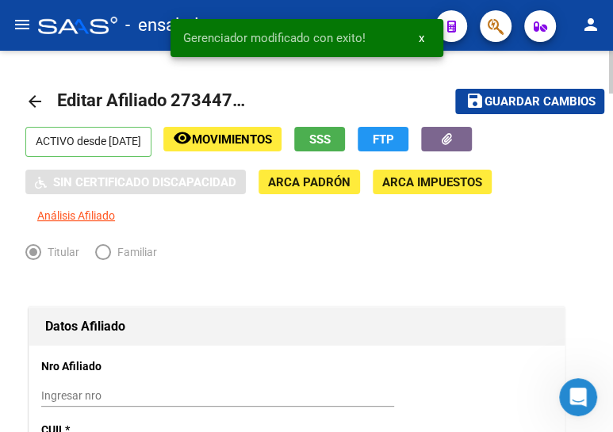
click at [503, 104] on span "Guardar cambios" at bounding box center [539, 102] width 111 height 14
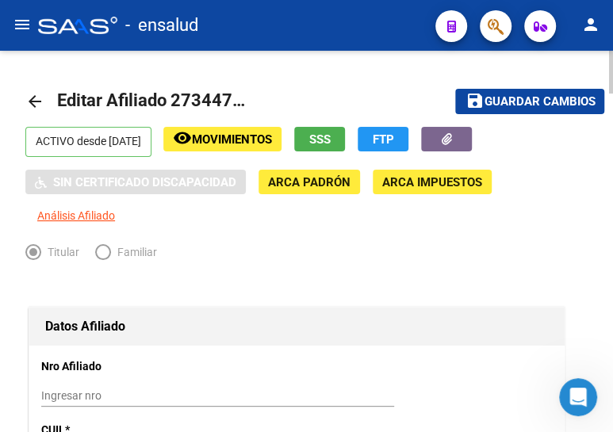
drag, startPoint x: 40, startPoint y: 98, endPoint x: 428, endPoint y: 135, distance: 389.4
click at [42, 98] on mat-icon "arrow_back" at bounding box center [34, 101] width 19 height 19
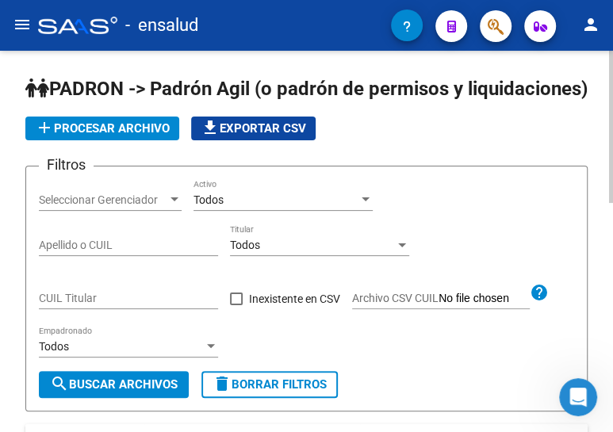
click at [104, 305] on input "CUIL Titular" at bounding box center [128, 298] width 179 height 13
paste input "20-42687655-9"
type input "20-42687655-9"
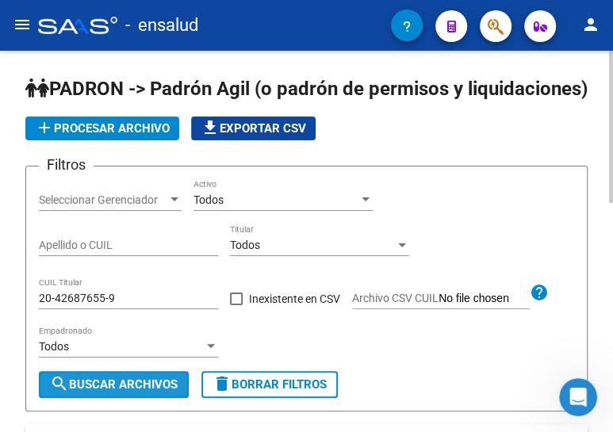
click at [125, 392] on span "search Buscar Archivos" at bounding box center [114, 384] width 128 height 14
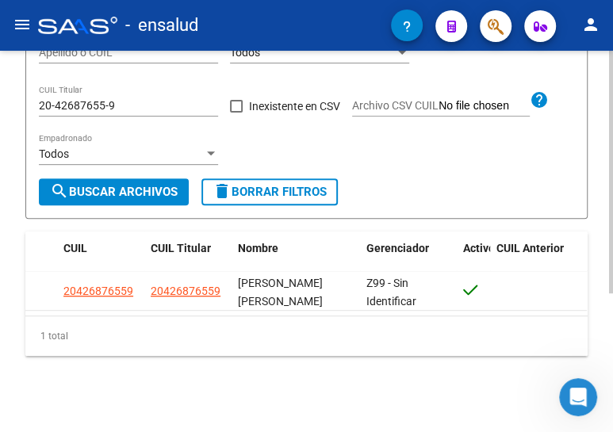
scroll to position [217, 0]
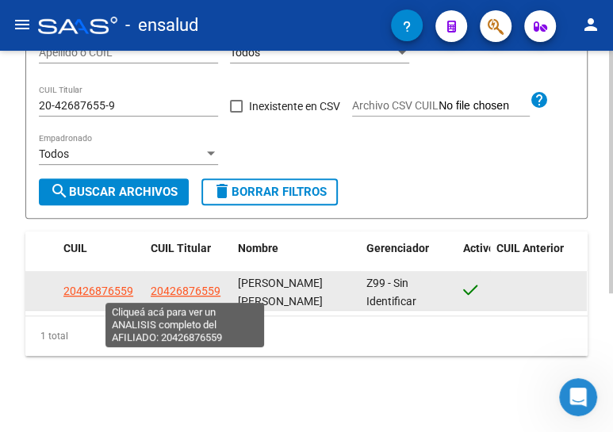
click at [160, 285] on span "20426876559" at bounding box center [186, 291] width 70 height 13
type textarea "20426876559"
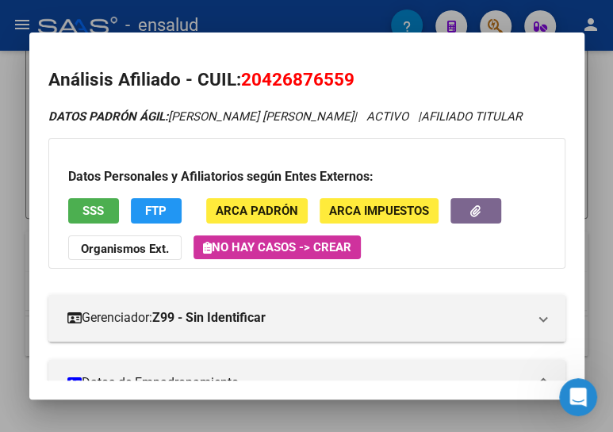
scroll to position [288, 0]
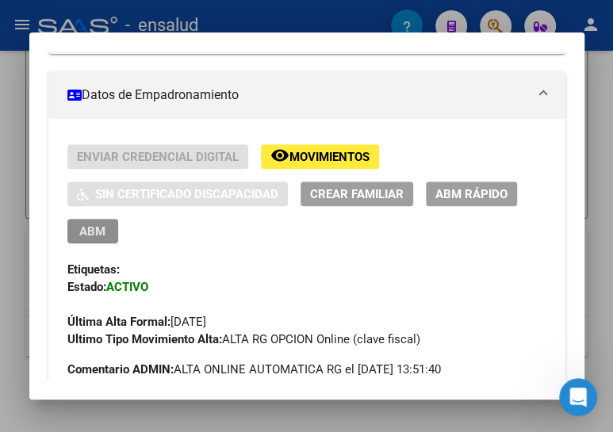
click at [90, 224] on span "ABM" at bounding box center [92, 231] width 26 height 14
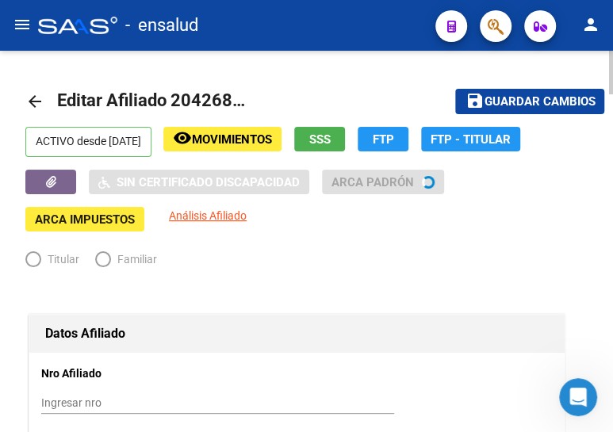
radio input "true"
type input "30-51998567-1"
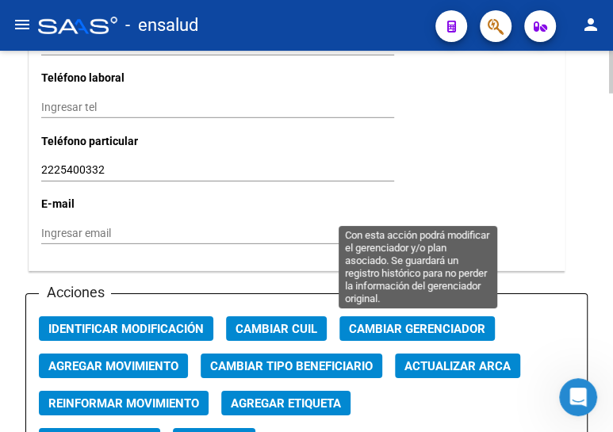
scroll to position [1729, 0]
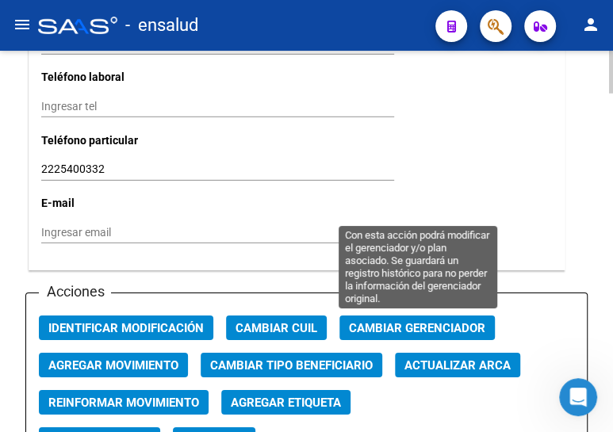
click at [373, 325] on span "Cambiar Gerenciador" at bounding box center [417, 328] width 136 height 14
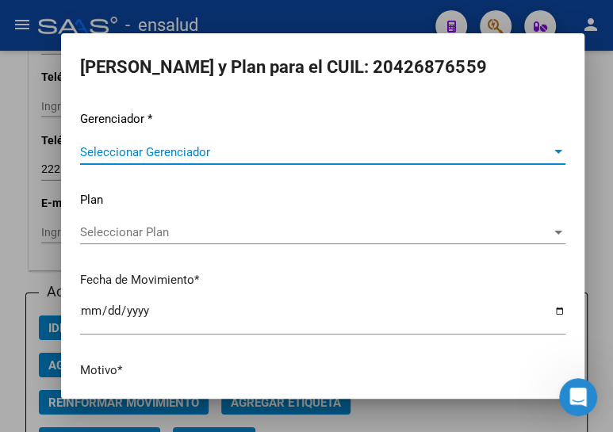
click at [132, 151] on span "Seleccionar Gerenciador" at bounding box center [315, 152] width 471 height 14
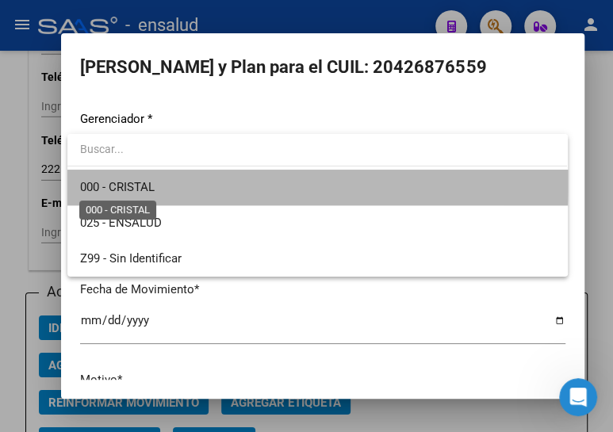
click at [133, 180] on span "000 - CRISTAL" at bounding box center [117, 187] width 75 height 14
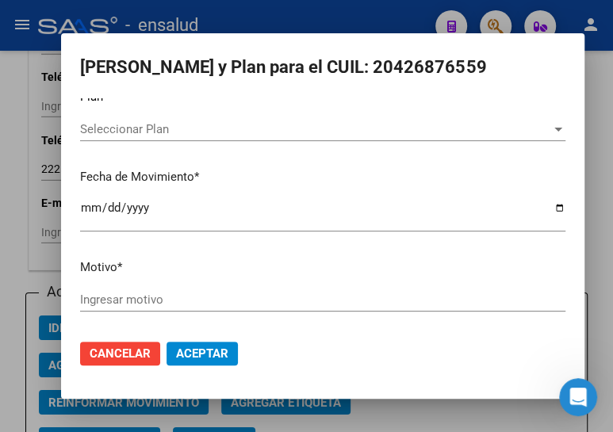
scroll to position [104, 0]
click at [135, 289] on div "Ingresar motivo" at bounding box center [322, 299] width 485 height 24
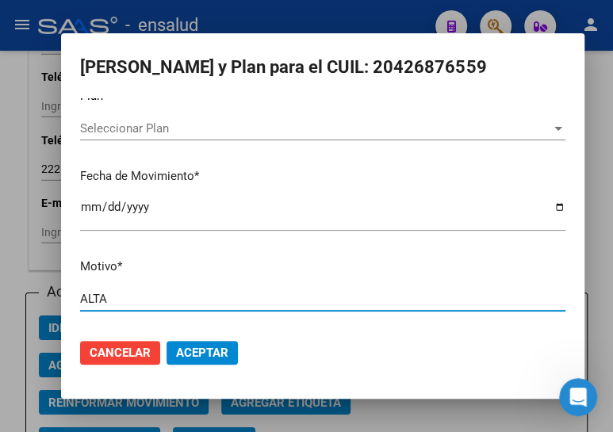
type input "ALTA"
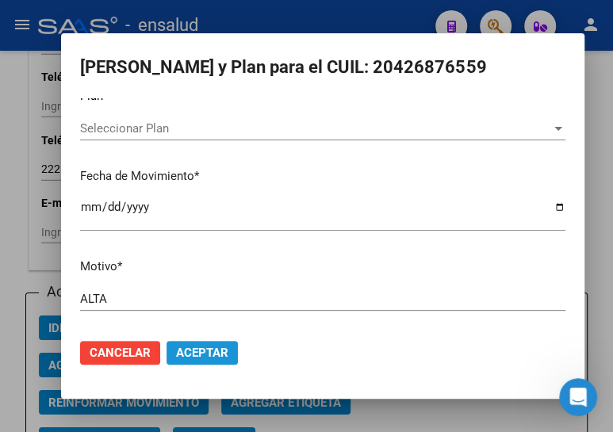
drag, startPoint x: 197, startPoint y: 343, endPoint x: 232, endPoint y: 335, distance: 35.2
click at [200, 346] on span "Aceptar" at bounding box center [202, 353] width 52 height 14
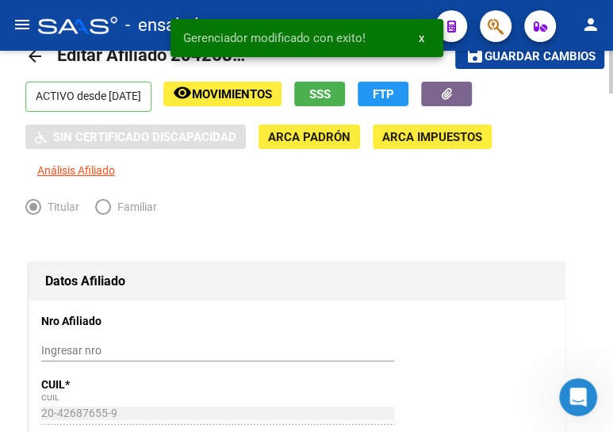
scroll to position [0, 0]
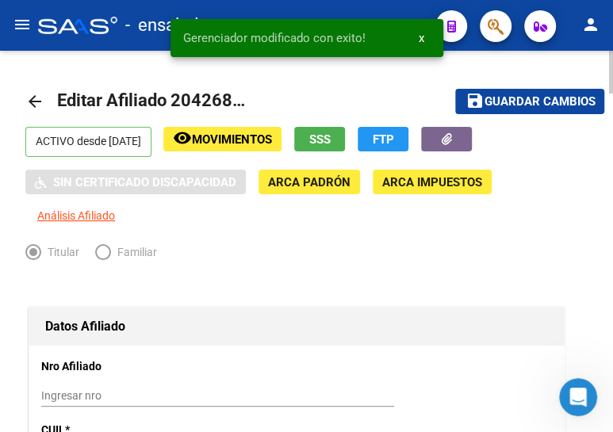
drag, startPoint x: 511, startPoint y: 94, endPoint x: 4, endPoint y: 105, distance: 506.8
click at [507, 95] on span "Guardar cambios" at bounding box center [539, 102] width 111 height 14
drag, startPoint x: 32, startPoint y: 96, endPoint x: 607, endPoint y: 159, distance: 578.3
click at [32, 95] on mat-icon "arrow_back" at bounding box center [34, 101] width 19 height 19
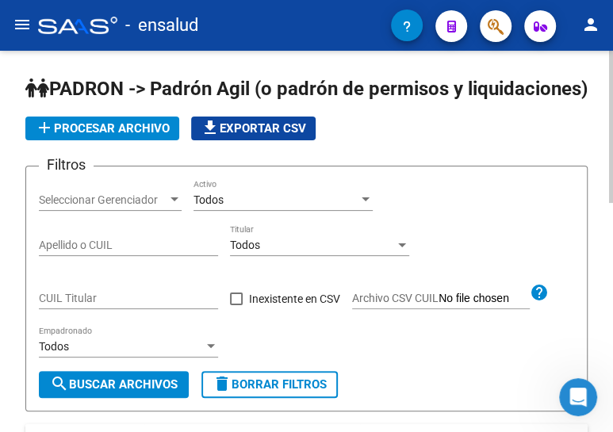
click at [61, 309] on div "CUIL Titular" at bounding box center [128, 293] width 179 height 32
paste input "20-42687655-9"
drag, startPoint x: 89, startPoint y: 408, endPoint x: 171, endPoint y: 322, distance: 119.4
click at [90, 392] on span "search Buscar Archivos" at bounding box center [114, 384] width 128 height 14
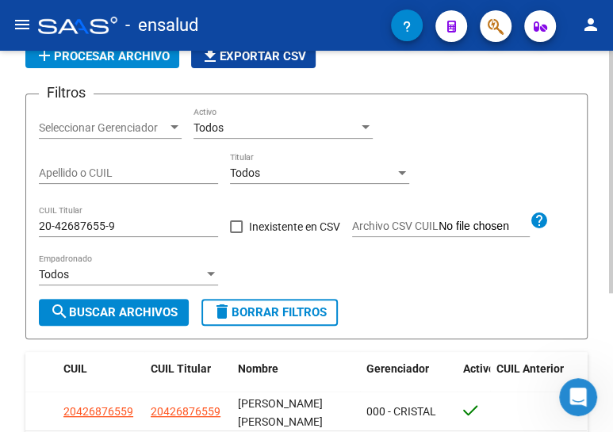
scroll to position [71, 0]
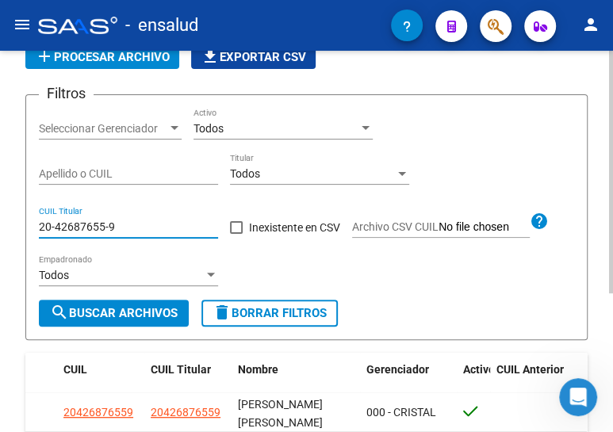
drag, startPoint x: 127, startPoint y: 251, endPoint x: 7, endPoint y: 246, distance: 119.8
click at [7, 246] on div "[PERSON_NAME] -> [PERSON_NAME] Agil ([PERSON_NAME] de permisos y liquidaciones)…" at bounding box center [306, 266] width 613 height 574
paste input "3-94763683"
type input "23-94763683-9"
click at [102, 320] on span "search Buscar Archivos" at bounding box center [114, 313] width 128 height 14
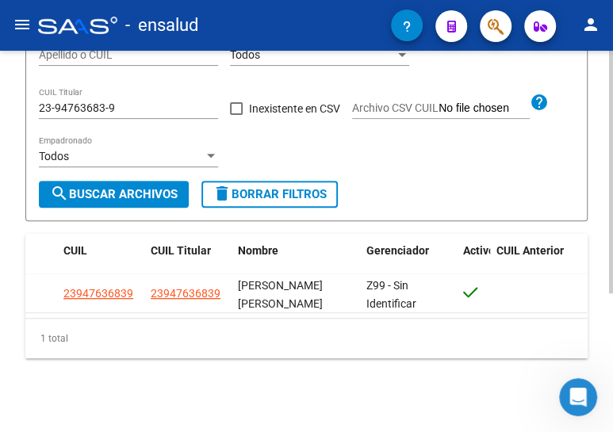
scroll to position [216, 0]
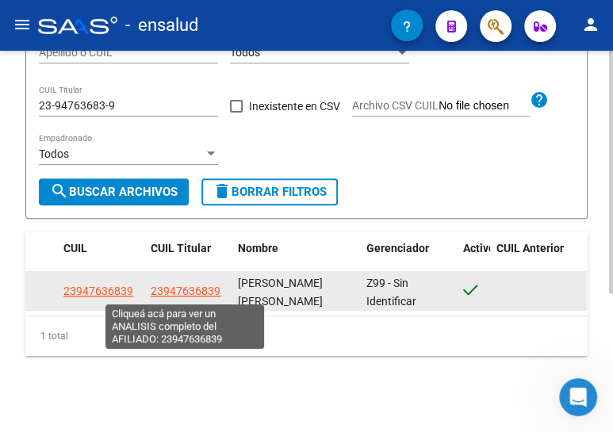
click at [196, 286] on span "23947636839" at bounding box center [186, 291] width 70 height 13
type textarea "23947636839"
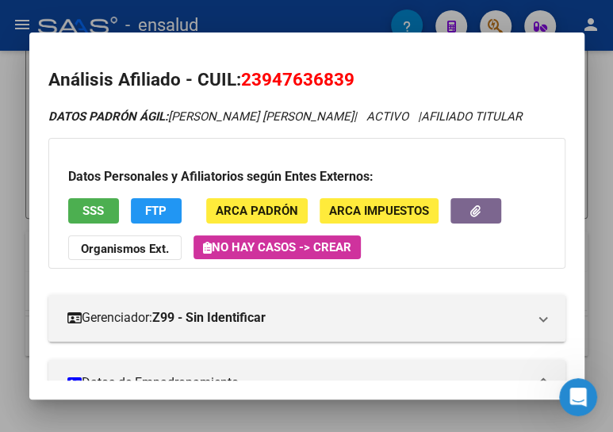
scroll to position [10, 0]
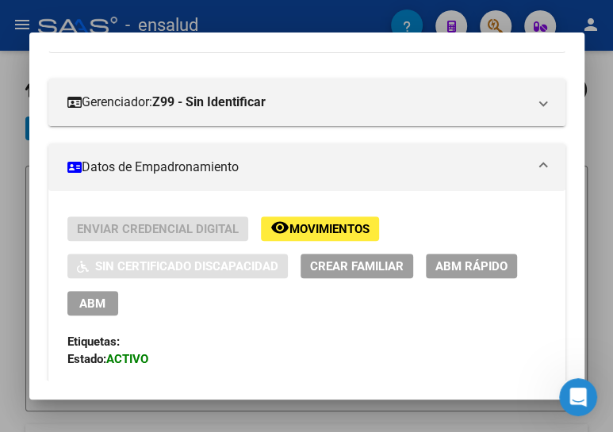
scroll to position [94, 0]
click at [85, 293] on button "ABM" at bounding box center [92, 303] width 51 height 25
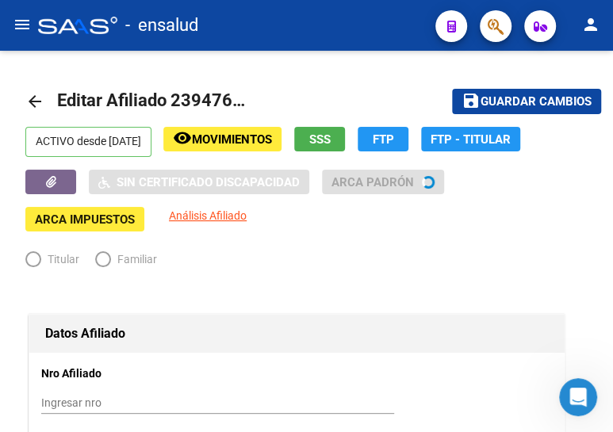
radio input "true"
type input "33-70225354-9"
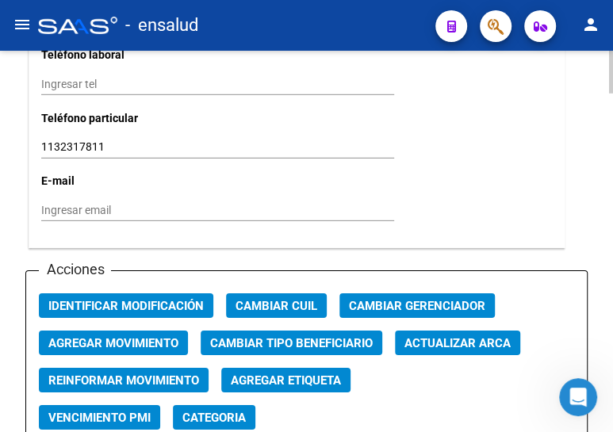
scroll to position [1801, 0]
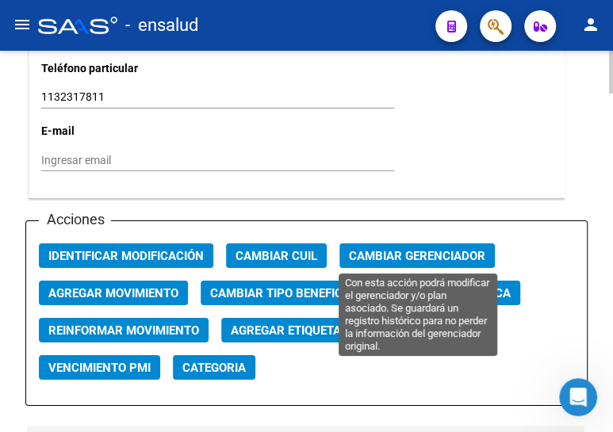
click at [383, 254] on span "Cambiar Gerenciador" at bounding box center [417, 256] width 136 height 14
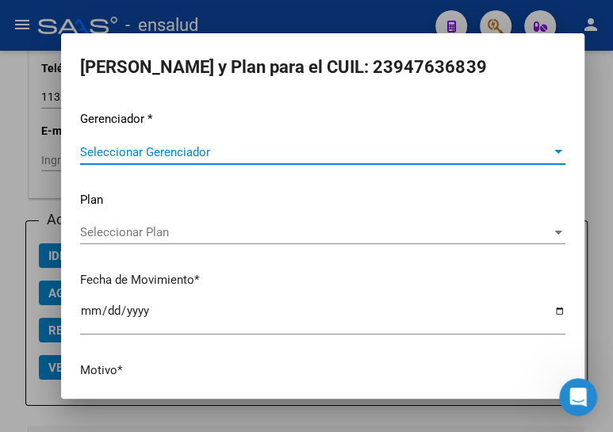
click at [154, 151] on span "Seleccionar Gerenciador" at bounding box center [315, 152] width 471 height 14
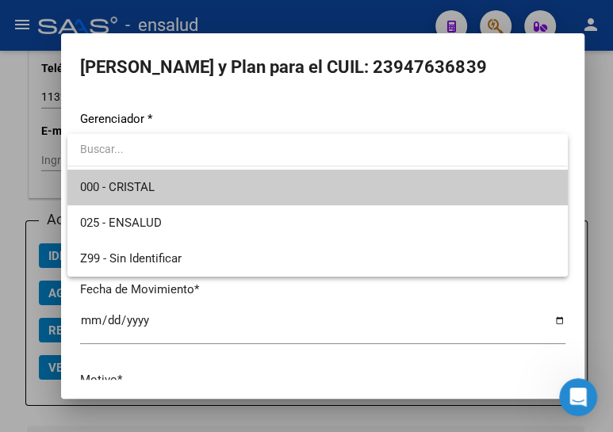
drag, startPoint x: 141, startPoint y: 177, endPoint x: 155, endPoint y: 203, distance: 29.4
click at [141, 178] on span "000 - CRISTAL" at bounding box center [317, 188] width 474 height 36
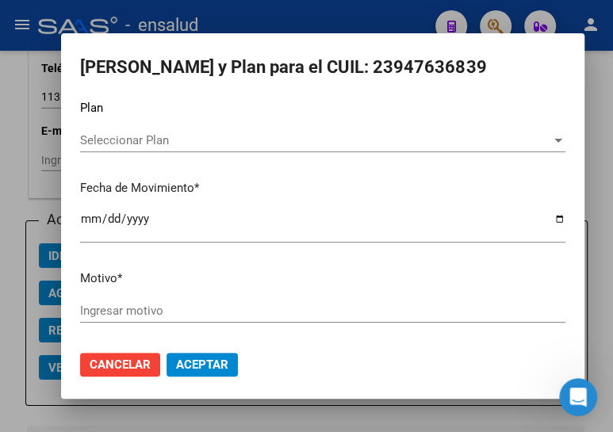
scroll to position [104, 0]
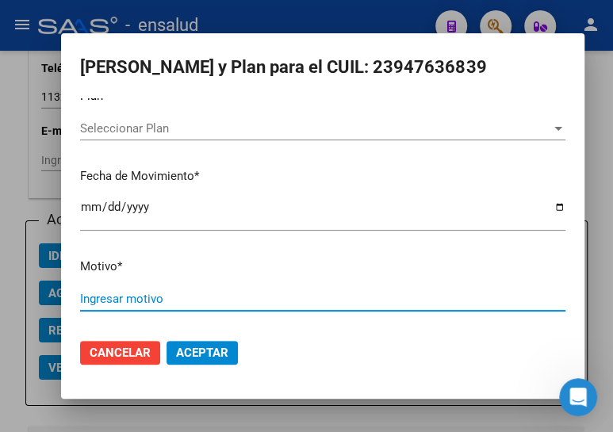
click at [140, 297] on input "Ingresar motivo" at bounding box center [322, 299] width 485 height 14
type input "ALTA"
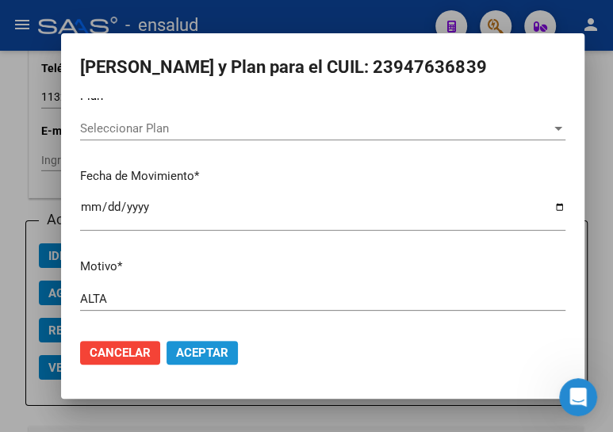
click at [208, 346] on span "Aceptar" at bounding box center [202, 353] width 52 height 14
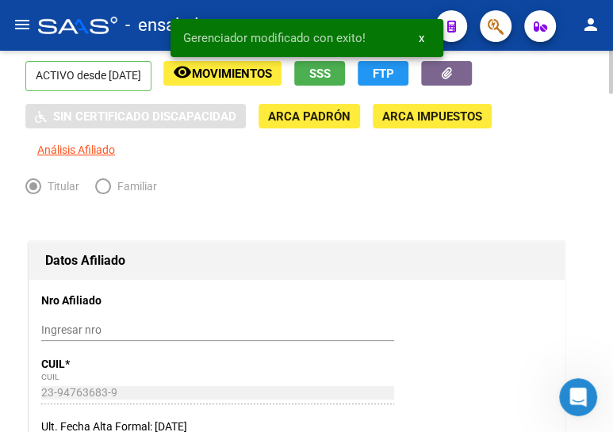
scroll to position [0, 0]
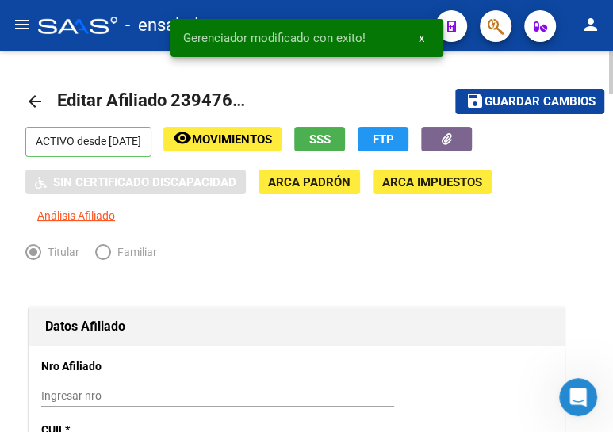
click at [502, 98] on span "Guardar cambios" at bounding box center [539, 102] width 111 height 14
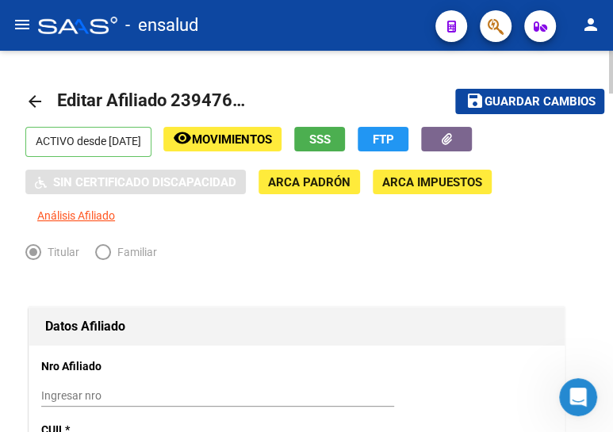
click at [30, 95] on mat-icon "arrow_back" at bounding box center [34, 101] width 19 height 19
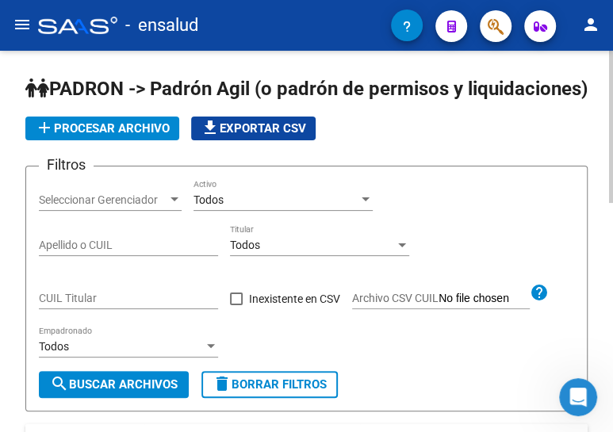
click at [98, 305] on input "CUIL Titular" at bounding box center [128, 298] width 179 height 13
paste input "23-38040777-9"
type input "23-38040777-9"
click at [139, 392] on span "search Buscar Archivos" at bounding box center [114, 384] width 128 height 14
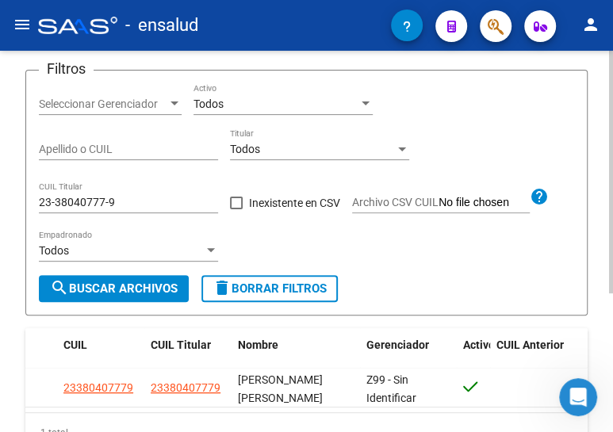
scroll to position [216, 0]
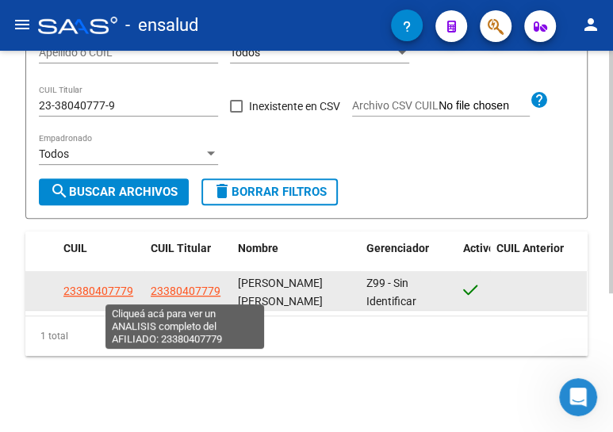
click at [207, 290] on span "23380407779" at bounding box center [186, 291] width 70 height 13
type textarea "23380407779"
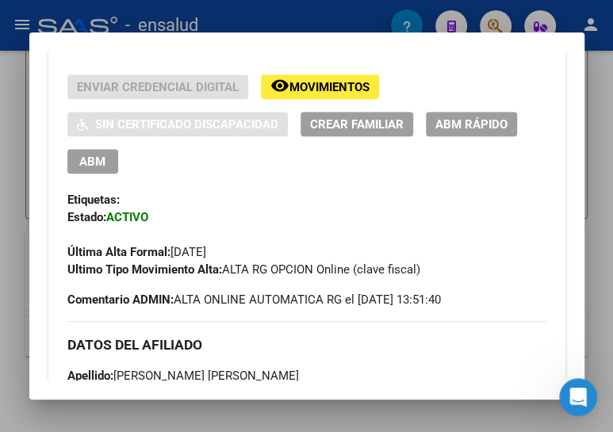
scroll to position [360, 0]
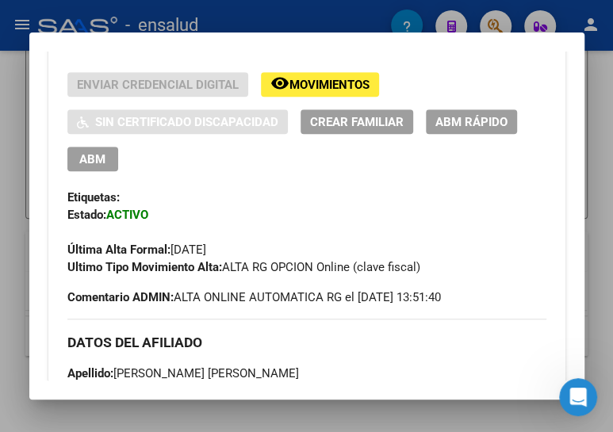
click at [94, 152] on span "ABM" at bounding box center [92, 159] width 26 height 14
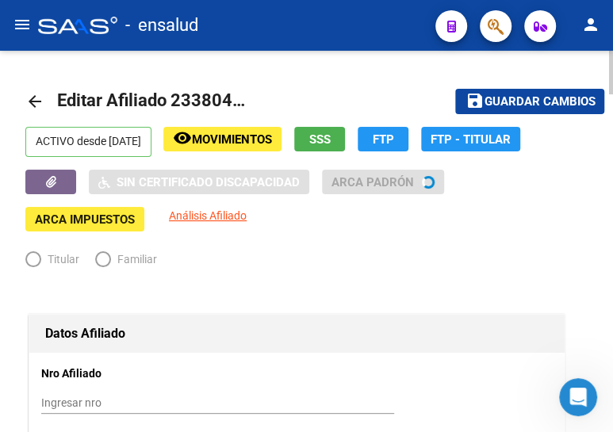
radio input "true"
type input "30-64343350-4"
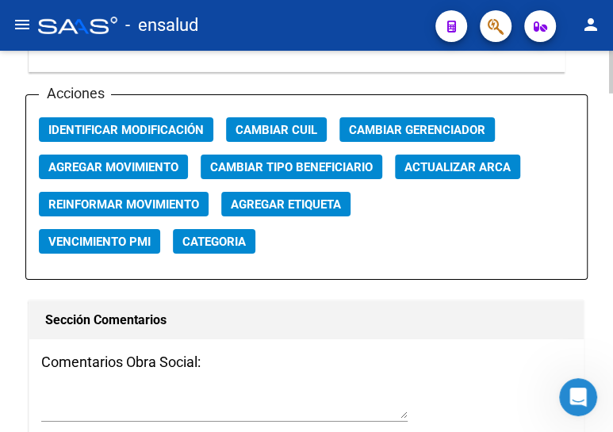
scroll to position [1946, 0]
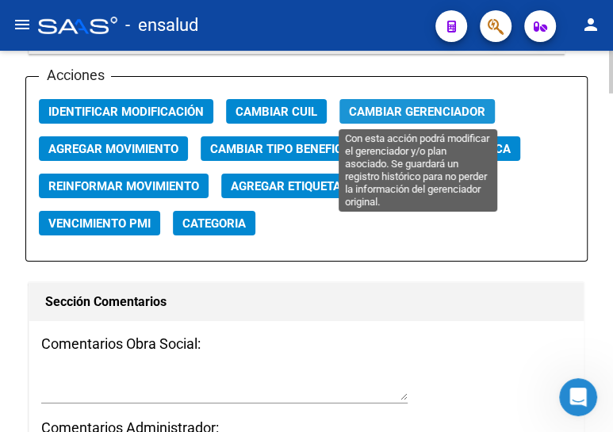
click at [442, 105] on span "Cambiar Gerenciador" at bounding box center [417, 112] width 136 height 14
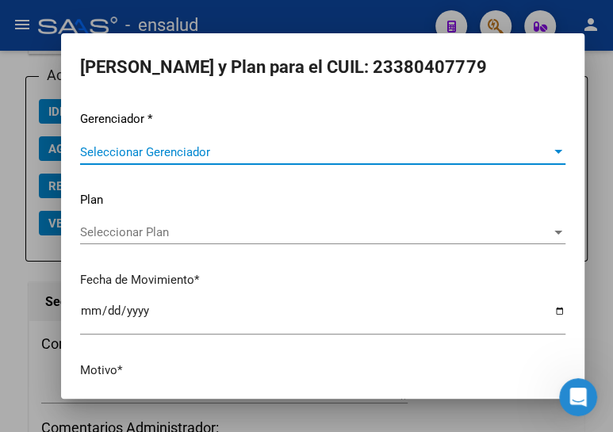
click at [182, 151] on span "Seleccionar Gerenciador" at bounding box center [315, 152] width 471 height 14
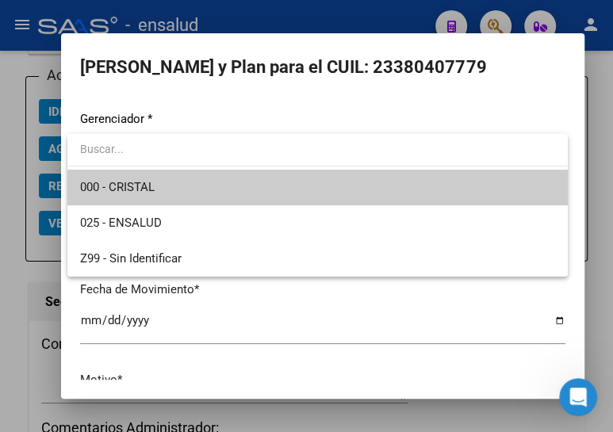
click at [166, 189] on span "000 - CRISTAL" at bounding box center [317, 188] width 474 height 36
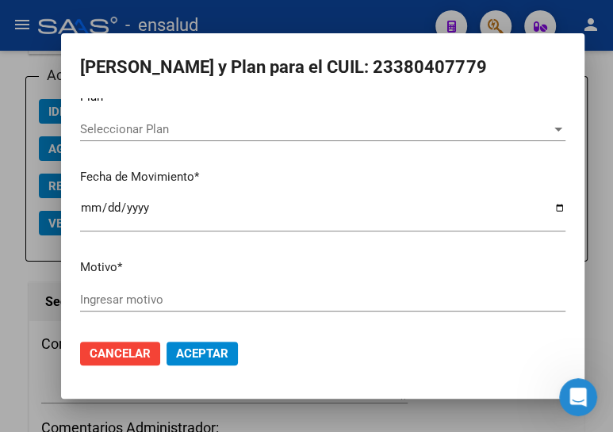
scroll to position [104, 0]
click at [167, 287] on div "Ingresar motivo" at bounding box center [322, 299] width 485 height 24
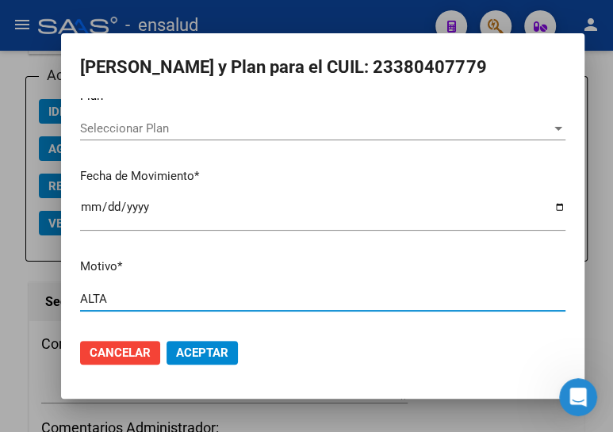
type input "ALTA"
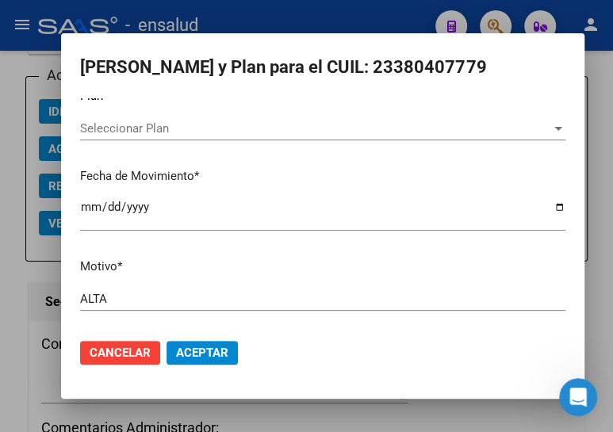
click at [210, 338] on mat-dialog-actions "Cancelar Aceptar" at bounding box center [322, 353] width 485 height 54
click at [209, 348] on span "Aceptar" at bounding box center [202, 353] width 52 height 14
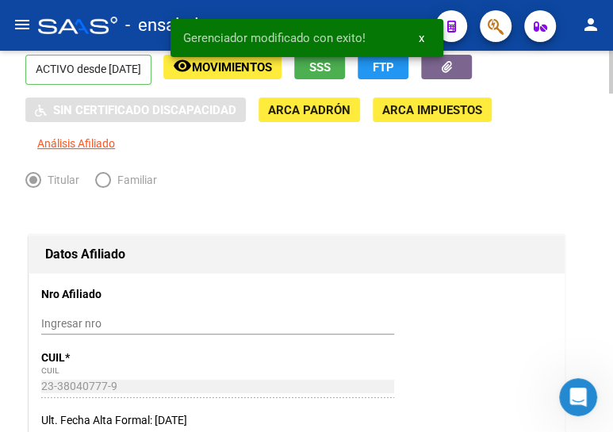
scroll to position [0, 0]
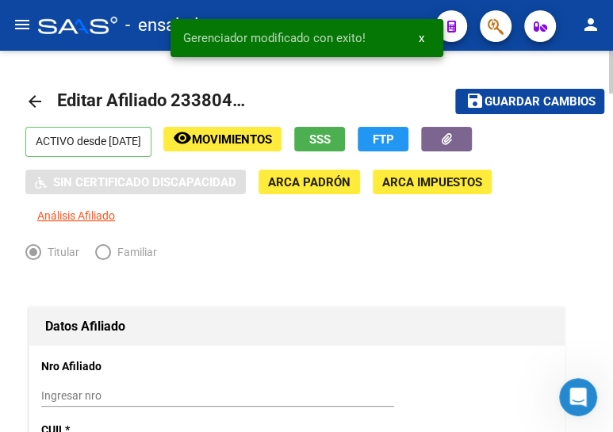
click at [511, 100] on span "Guardar cambios" at bounding box center [539, 102] width 111 height 14
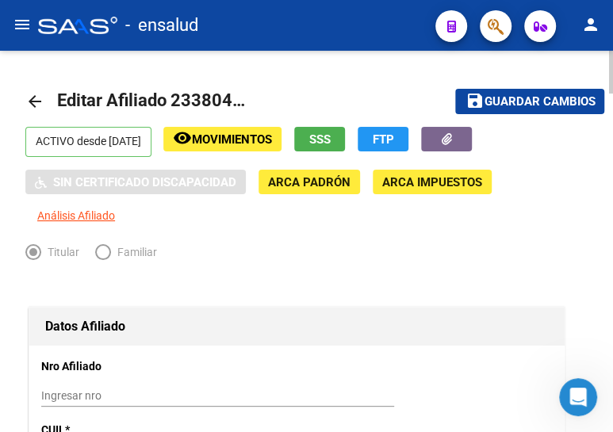
drag, startPoint x: 31, startPoint y: 95, endPoint x: 606, endPoint y: 115, distance: 575.2
click at [32, 95] on mat-icon "arrow_back" at bounding box center [34, 101] width 19 height 19
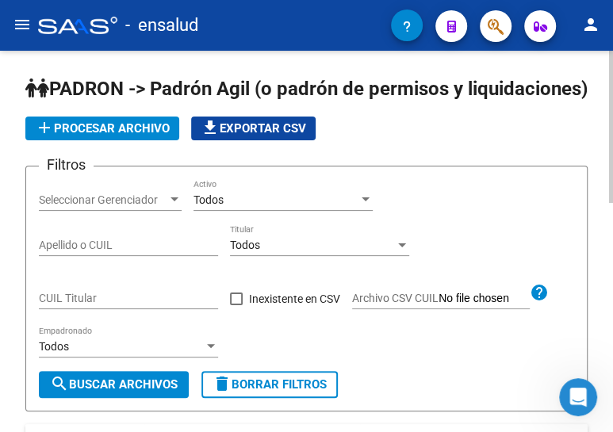
click at [114, 305] on input "CUIL Titular" at bounding box center [128, 298] width 179 height 13
paste input "27-25998900-6"
type input "27-25998900-6"
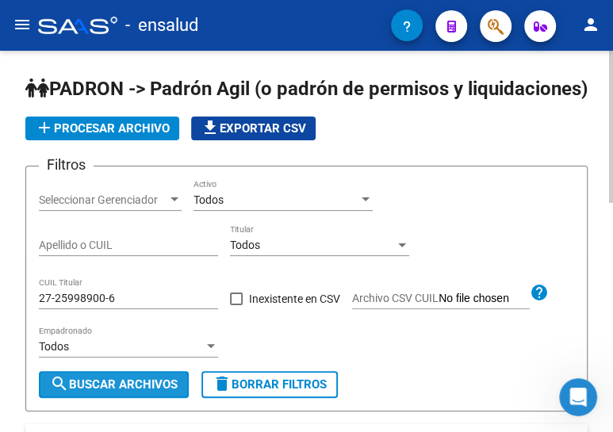
drag, startPoint x: 109, startPoint y: 410, endPoint x: 133, endPoint y: 381, distance: 37.8
click at [110, 392] on span "search Buscar Archivos" at bounding box center [114, 384] width 128 height 14
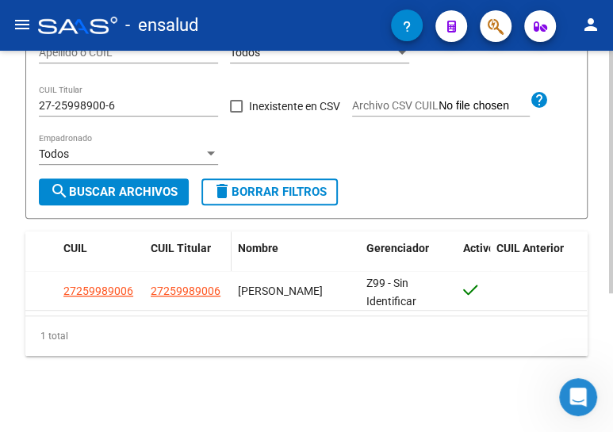
scroll to position [216, 0]
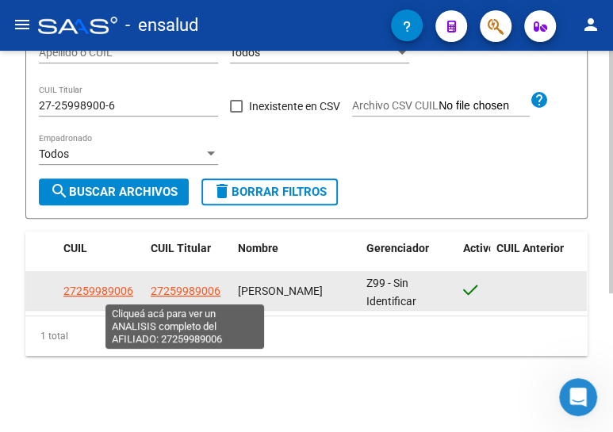
click at [203, 293] on span "27259989006" at bounding box center [186, 291] width 70 height 13
type textarea "27259989006"
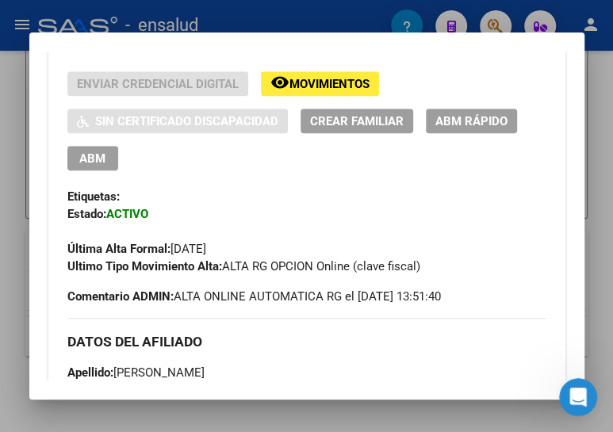
scroll to position [360, 0]
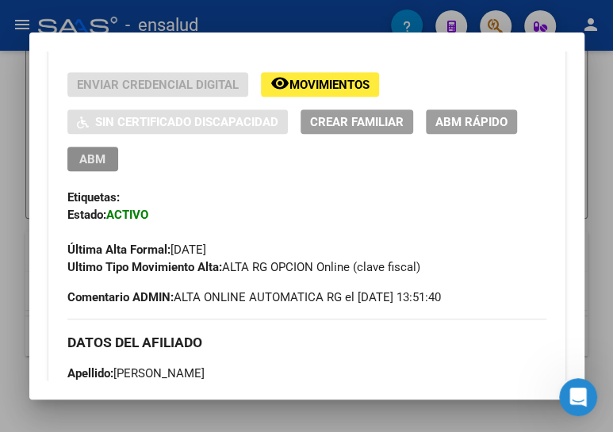
click at [90, 157] on span "ABM" at bounding box center [92, 159] width 26 height 14
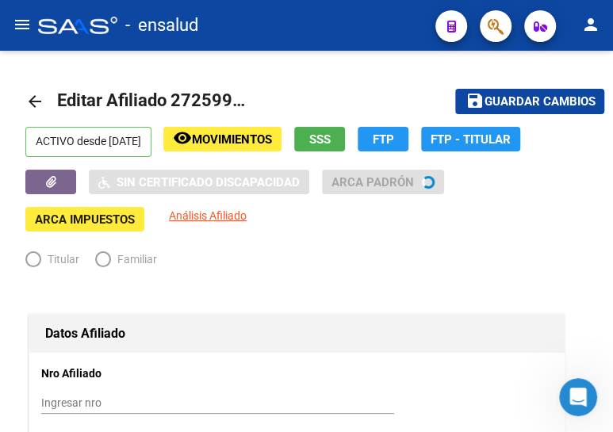
radio input "true"
type input "30-99900131-5"
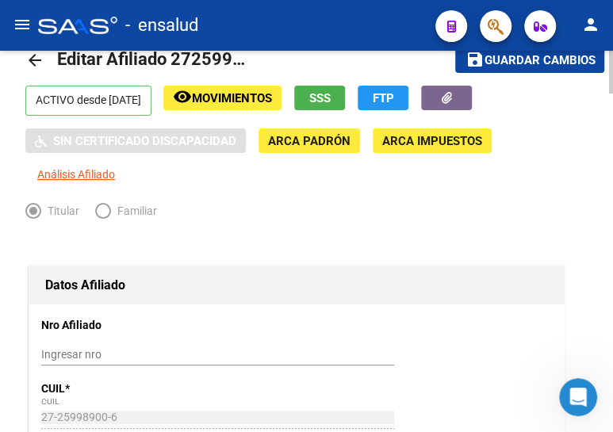
scroll to position [144, 0]
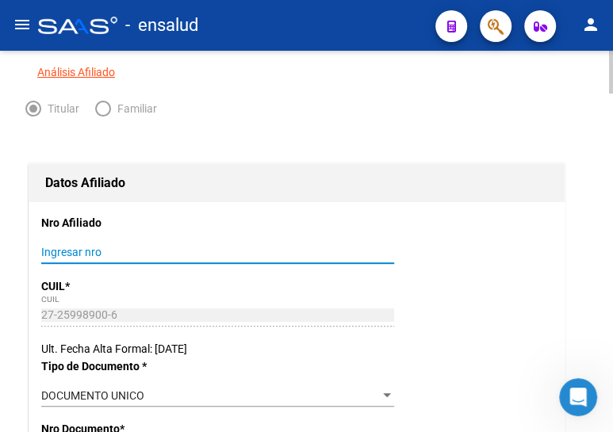
click at [141, 251] on input "Ingresar nro" at bounding box center [217, 252] width 353 height 13
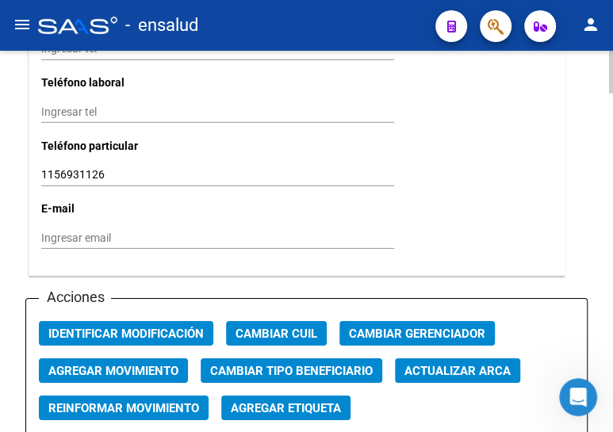
scroll to position [1729, 0]
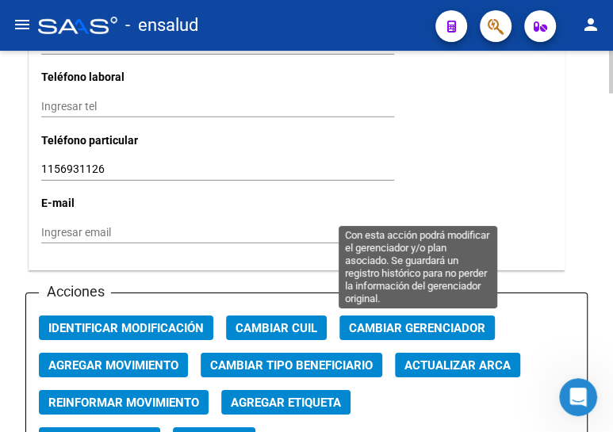
click at [436, 327] on span "Cambiar Gerenciador" at bounding box center [417, 328] width 136 height 14
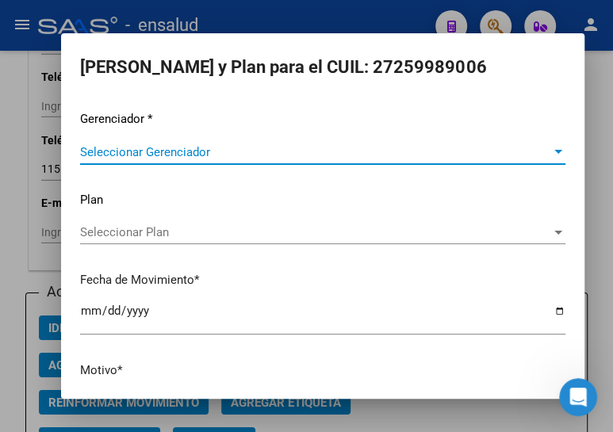
click at [128, 155] on span "Seleccionar Gerenciador" at bounding box center [315, 152] width 471 height 14
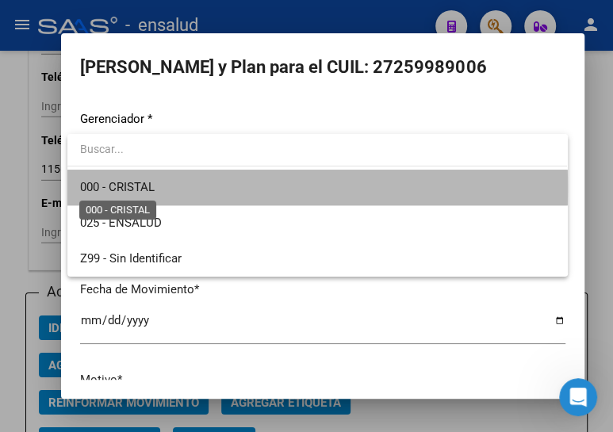
click at [140, 189] on span "000 - CRISTAL" at bounding box center [117, 187] width 75 height 14
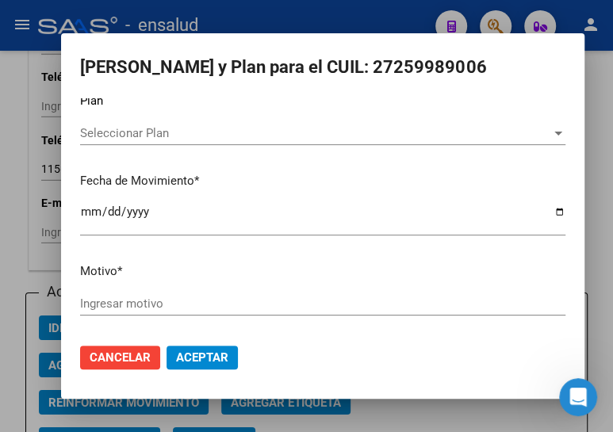
scroll to position [104, 0]
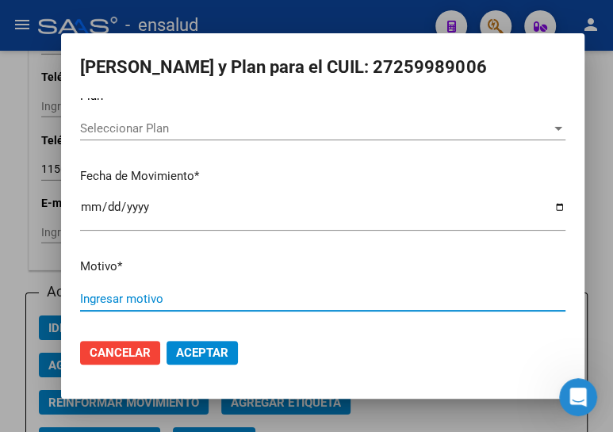
click at [142, 300] on input "Ingresar motivo" at bounding box center [322, 299] width 485 height 14
type input "ALTA"
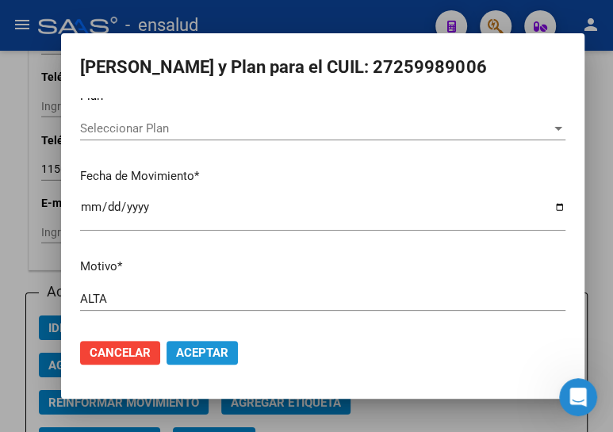
click at [231, 355] on button "Aceptar" at bounding box center [201, 353] width 71 height 24
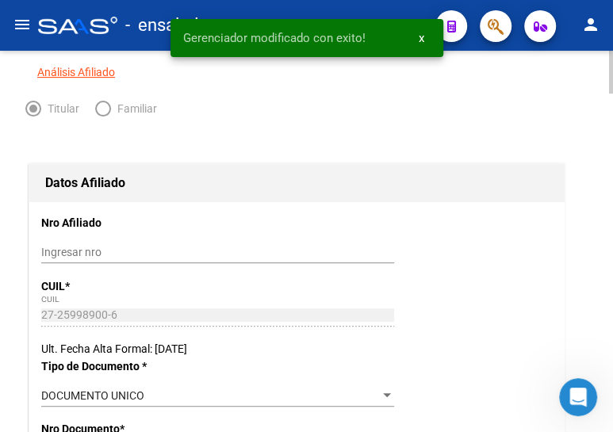
scroll to position [0, 0]
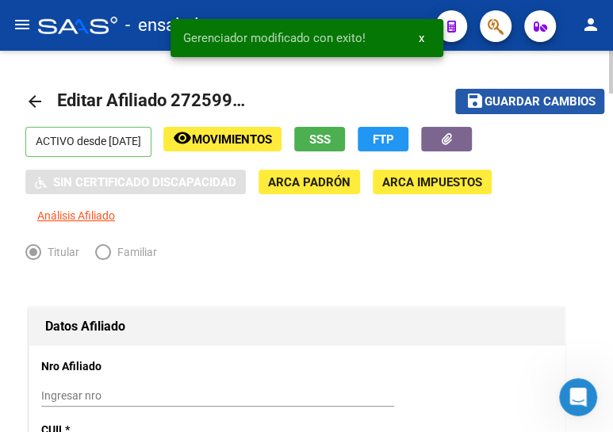
click at [542, 98] on span "Guardar cambios" at bounding box center [539, 102] width 111 height 14
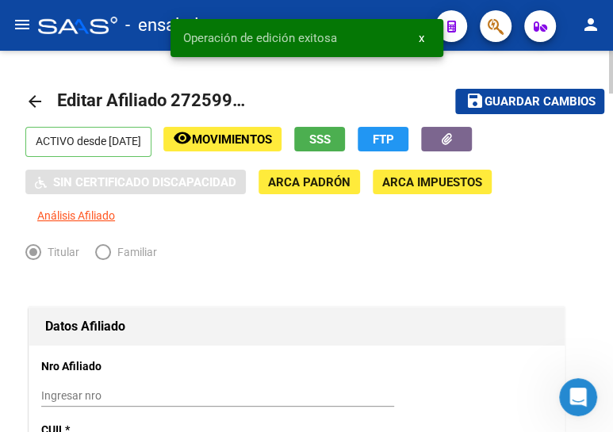
click at [33, 96] on mat-icon "arrow_back" at bounding box center [34, 101] width 19 height 19
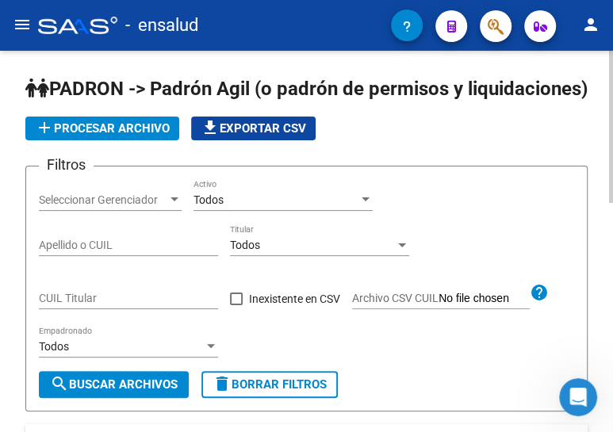
click at [94, 305] on input "CUIL Titular" at bounding box center [128, 298] width 179 height 13
paste input "20-22710753-8"
type input "20-22710753-8"
drag, startPoint x: 116, startPoint y: 402, endPoint x: 308, endPoint y: 267, distance: 234.5
click at [116, 392] on span "search Buscar Archivos" at bounding box center [114, 384] width 128 height 14
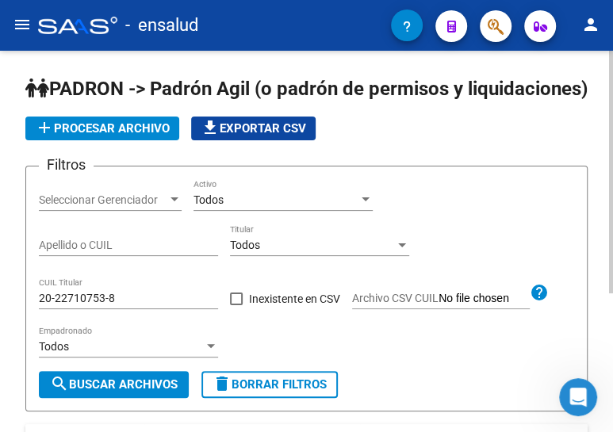
scroll to position [216, 0]
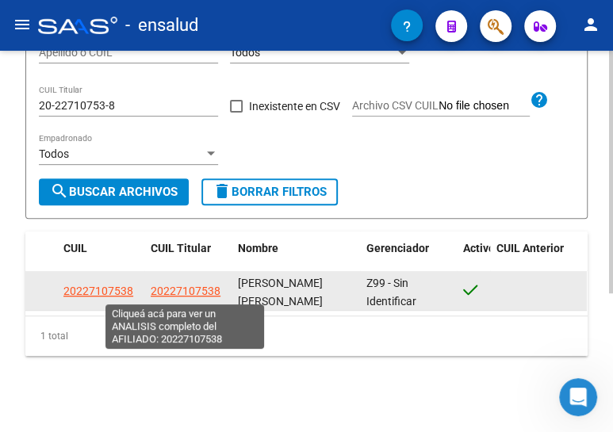
click at [206, 293] on span "20227107538" at bounding box center [186, 291] width 70 height 13
type textarea "20227107538"
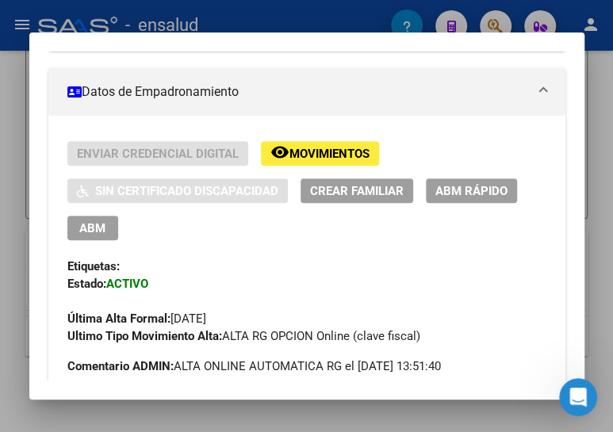
scroll to position [288, 0]
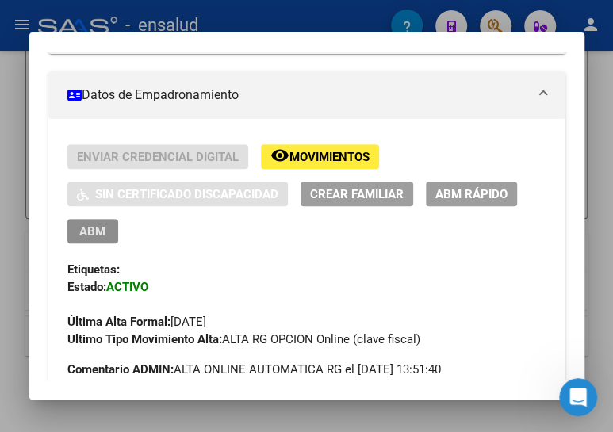
drag, startPoint x: 77, startPoint y: 232, endPoint x: 155, endPoint y: 218, distance: 79.0
click at [78, 232] on button "ABM" at bounding box center [92, 231] width 51 height 25
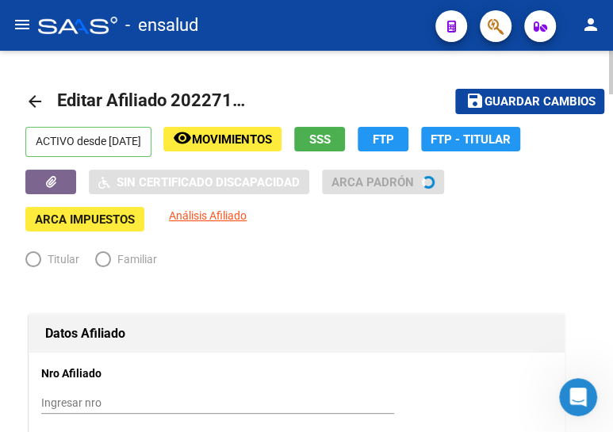
radio input "true"
type input "30-99900131-5"
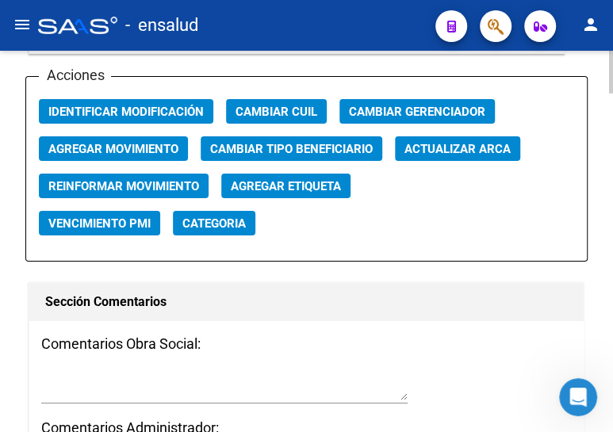
scroll to position [1874, 0]
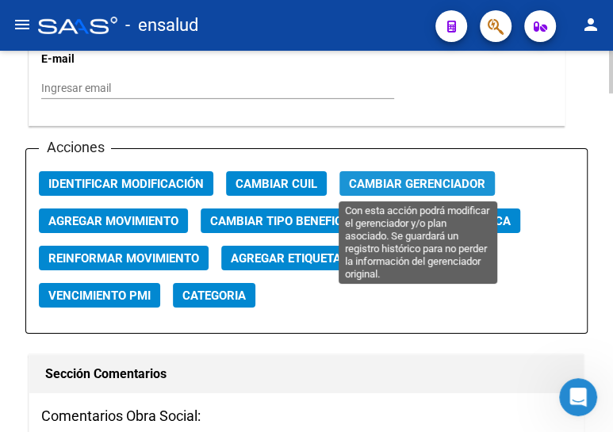
click at [371, 182] on span "Cambiar Gerenciador" at bounding box center [417, 184] width 136 height 14
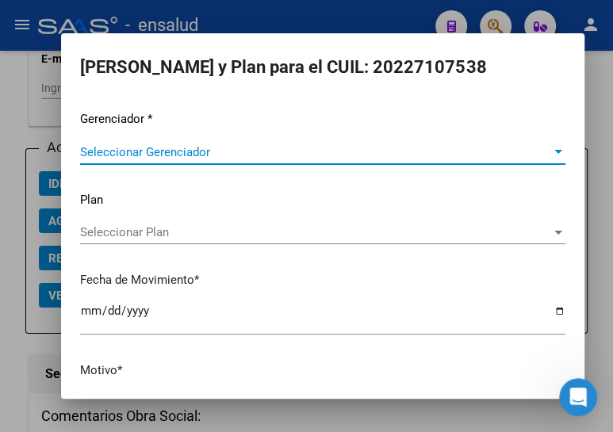
click at [159, 147] on span "Seleccionar Gerenciador" at bounding box center [315, 152] width 471 height 14
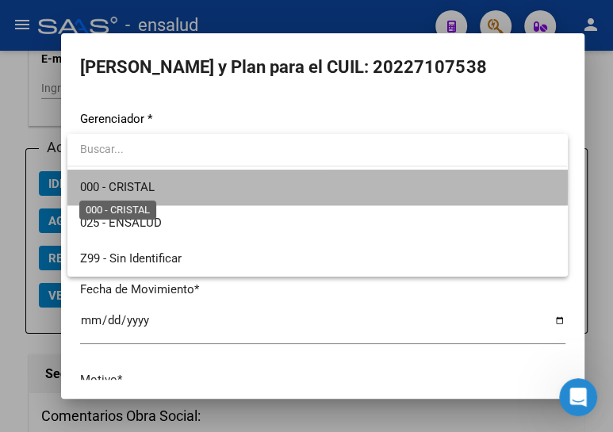
drag, startPoint x: 146, startPoint y: 186, endPoint x: 157, endPoint y: 297, distance: 112.3
click at [145, 186] on span "000 - CRISTAL" at bounding box center [117, 187] width 75 height 14
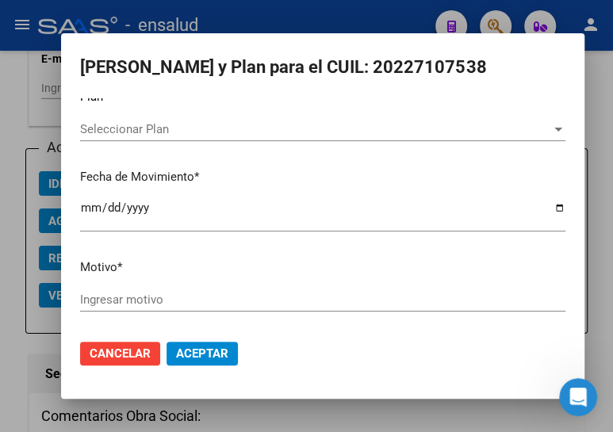
scroll to position [104, 0]
click at [146, 301] on input "Ingresar motivo" at bounding box center [322, 299] width 485 height 14
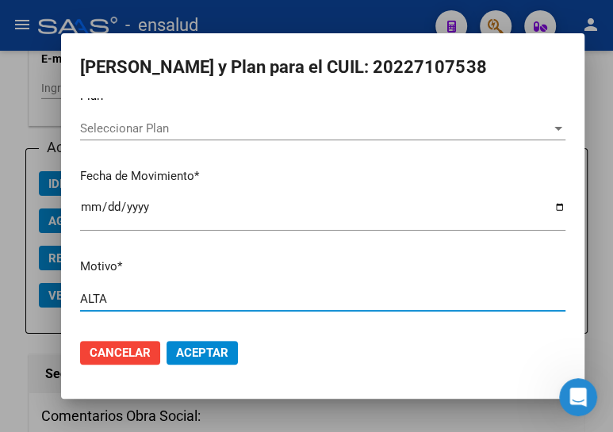
type input "ALTA"
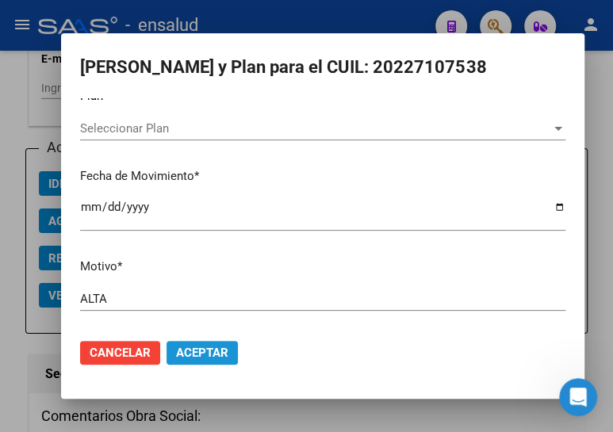
click at [205, 350] on span "Aceptar" at bounding box center [202, 353] width 52 height 14
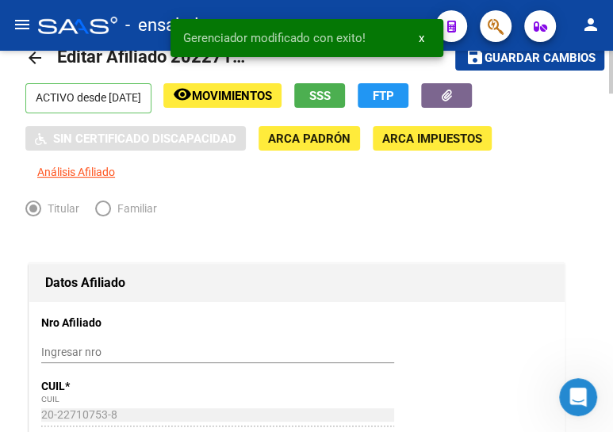
scroll to position [0, 0]
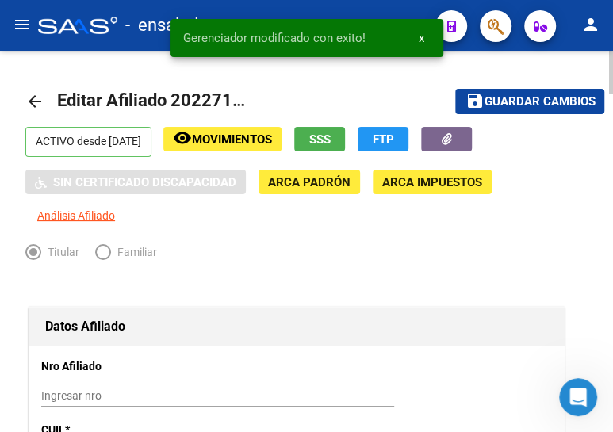
click at [534, 102] on span "Guardar cambios" at bounding box center [539, 102] width 111 height 14
drag, startPoint x: 36, startPoint y: 94, endPoint x: 609, endPoint y: 105, distance: 573.4
click at [36, 93] on mat-icon "arrow_back" at bounding box center [34, 101] width 19 height 19
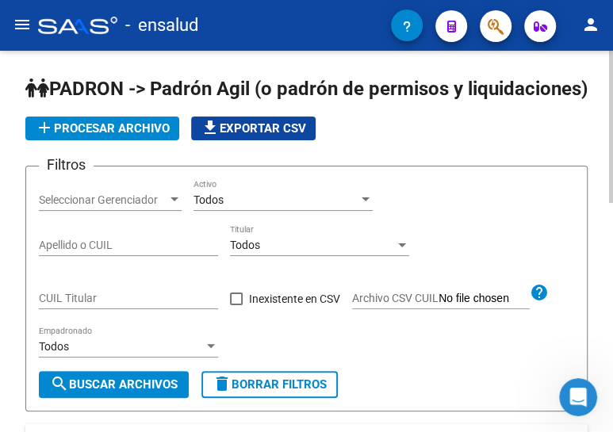
click at [135, 305] on input "CUIL Titular" at bounding box center [128, 298] width 179 height 13
paste input "20-22710753-8"
click at [124, 392] on span "search Buscar Archivos" at bounding box center [114, 384] width 128 height 14
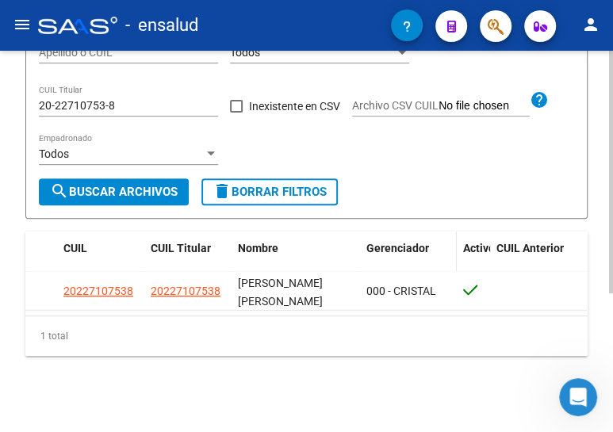
scroll to position [217, 0]
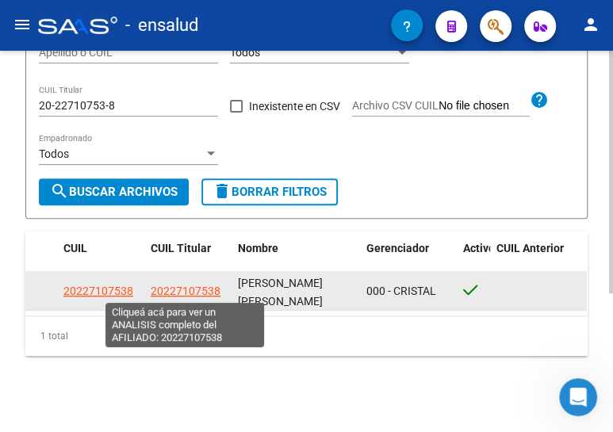
click at [207, 293] on span "20227107538" at bounding box center [186, 291] width 70 height 13
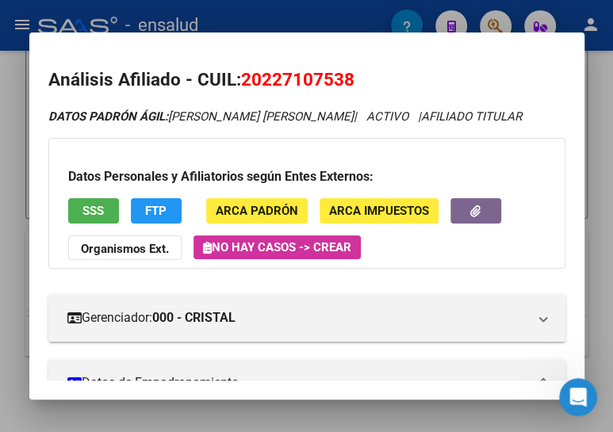
drag, startPoint x: 346, startPoint y: 12, endPoint x: 251, endPoint y: 55, distance: 103.9
click at [346, 12] on div at bounding box center [306, 216] width 613 height 432
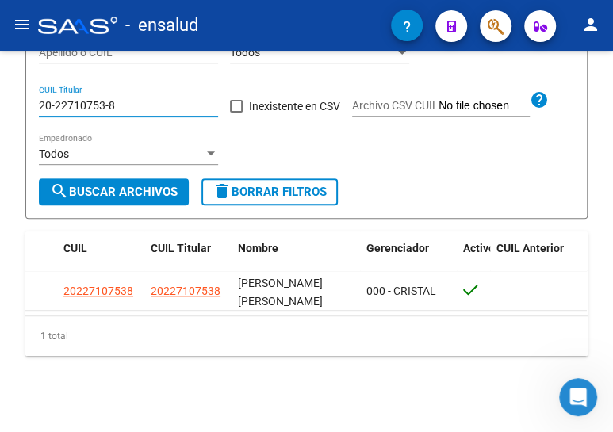
drag, startPoint x: 130, startPoint y: 99, endPoint x: -6, endPoint y: 98, distance: 136.4
click at [0, 98] on html "menu - ensalud person Firma Express Inicio Calendario SSS Instructivos Contacto…" at bounding box center [306, 216] width 613 height 432
paste input "7-46424419-6"
type input "27-46424419-6"
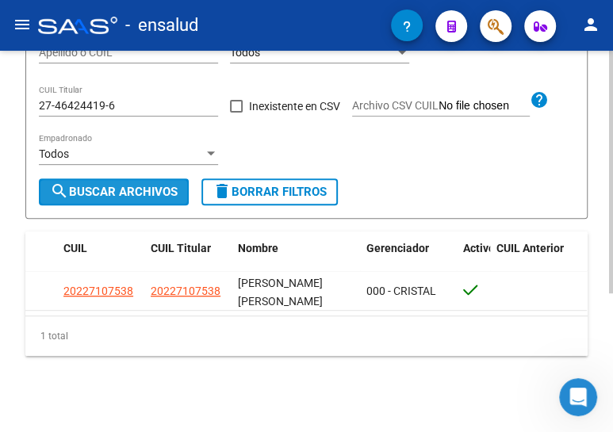
click at [111, 193] on span "search Buscar Archivos" at bounding box center [114, 192] width 128 height 14
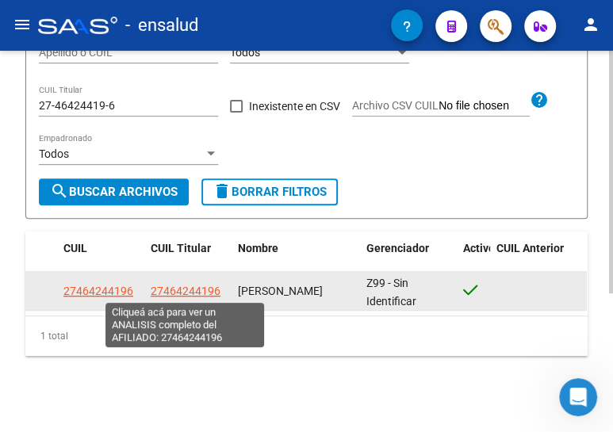
click at [166, 291] on span "27464244196" at bounding box center [186, 291] width 70 height 13
type textarea "27464244196"
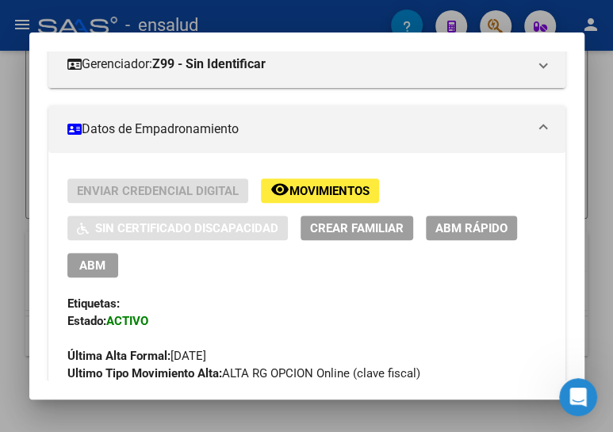
scroll to position [273, 0]
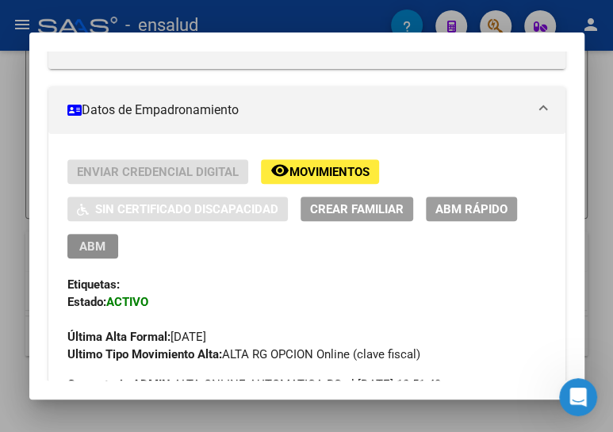
click at [86, 247] on span "ABM" at bounding box center [92, 246] width 26 height 14
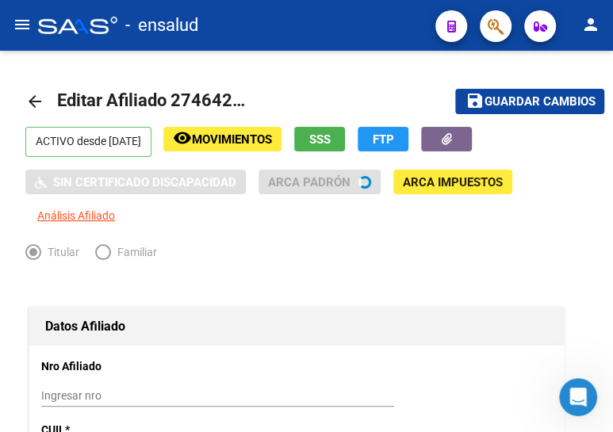
radio input "true"
type input "30-99900131-5"
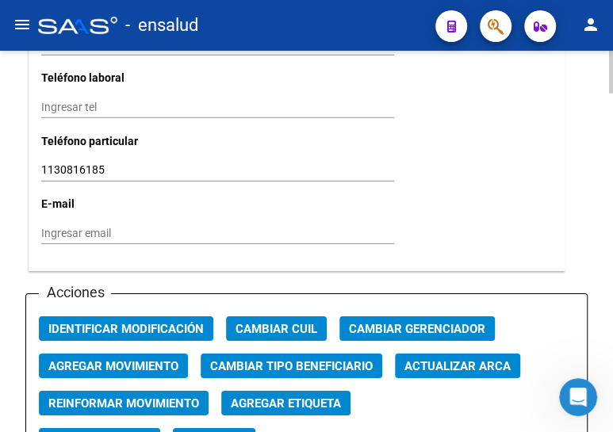
scroll to position [1729, 0]
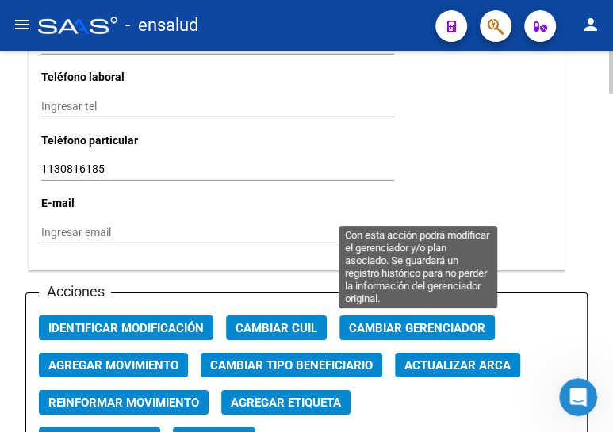
click at [377, 321] on span "Cambiar Gerenciador" at bounding box center [417, 328] width 136 height 14
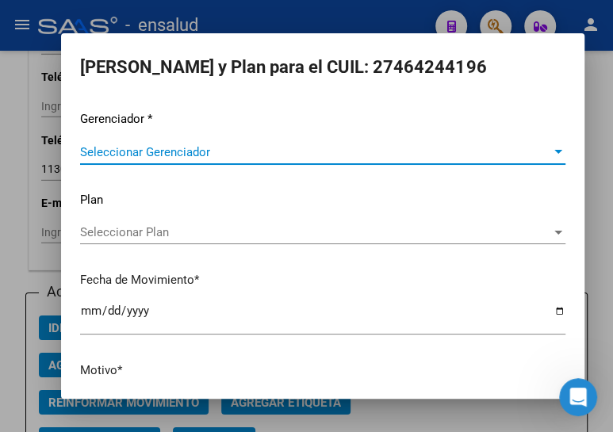
click at [177, 151] on span "Seleccionar Gerenciador" at bounding box center [315, 152] width 471 height 14
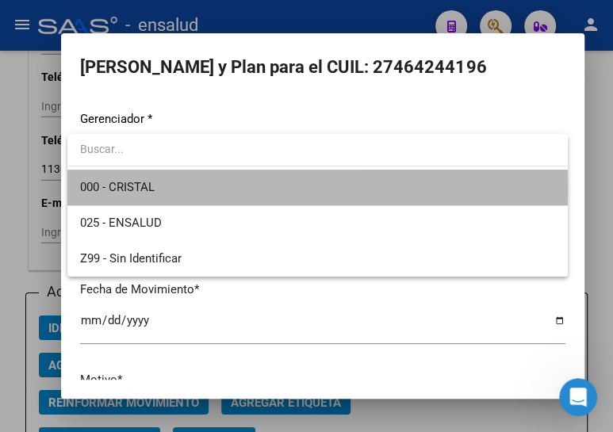
click at [161, 189] on span "000 - CRISTAL" at bounding box center [317, 188] width 474 height 36
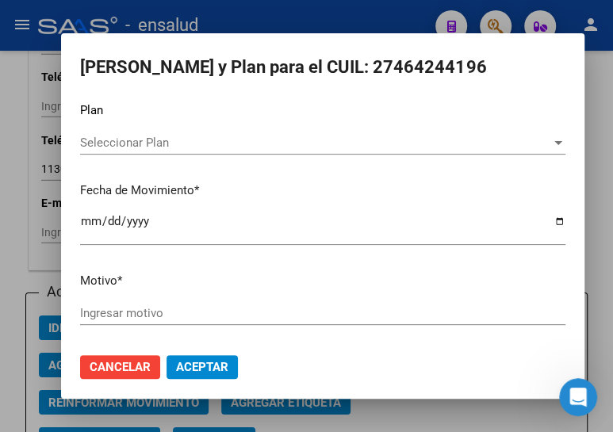
scroll to position [104, 0]
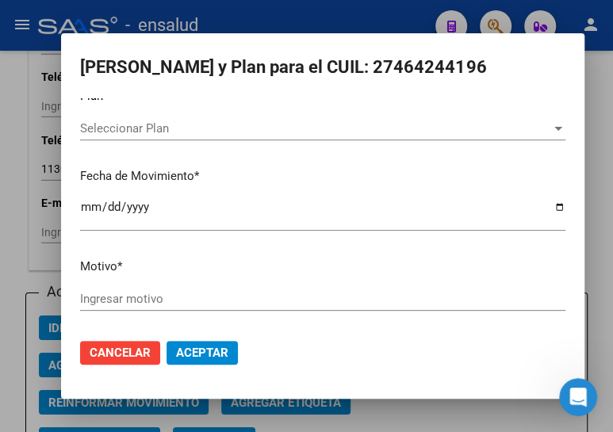
click at [139, 302] on input "Ingresar motivo" at bounding box center [322, 299] width 485 height 14
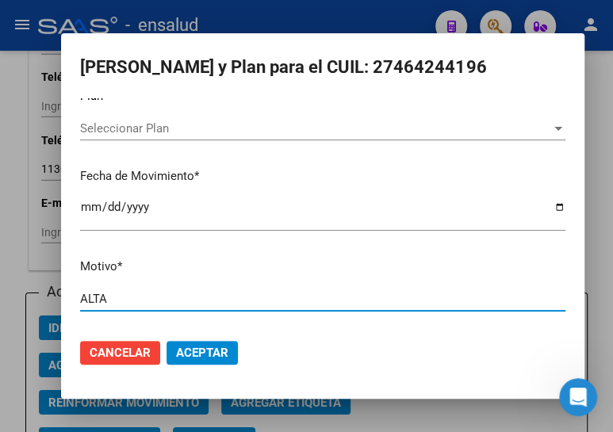
type input "ALTA"
click at [209, 346] on span "Aceptar" at bounding box center [202, 353] width 52 height 14
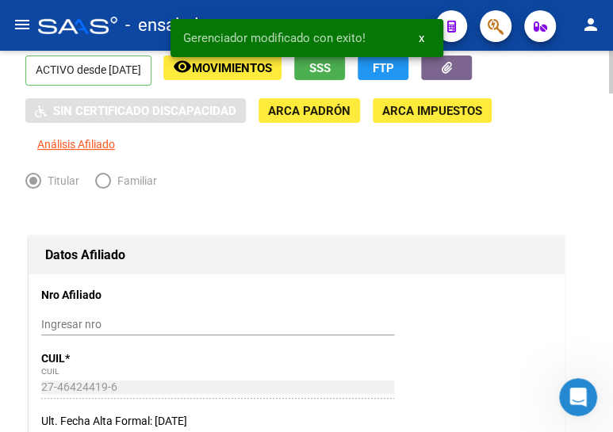
scroll to position [0, 0]
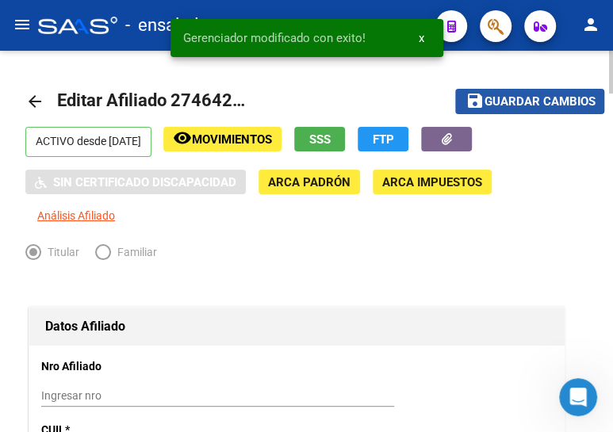
click at [489, 101] on span "Guardar cambios" at bounding box center [539, 102] width 111 height 14
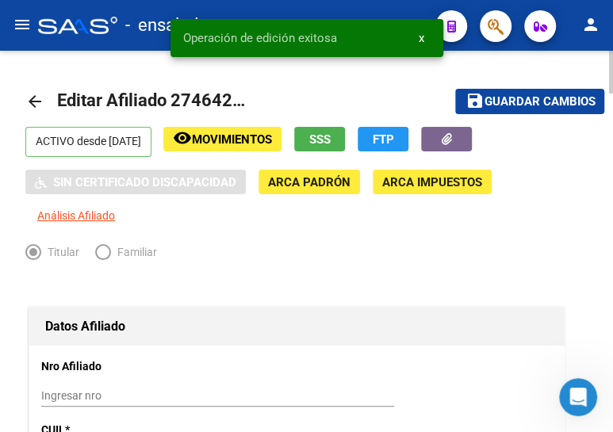
drag, startPoint x: 30, startPoint y: 96, endPoint x: 603, endPoint y: 199, distance: 582.4
click at [30, 96] on mat-icon "arrow_back" at bounding box center [34, 101] width 19 height 19
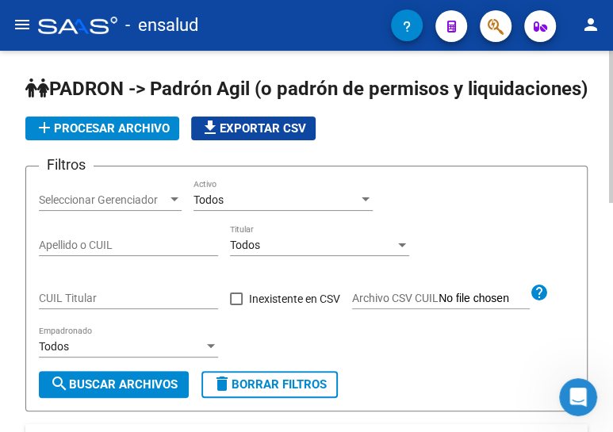
click at [89, 309] on div "CUIL Titular" at bounding box center [128, 293] width 179 height 32
paste input "20-23365847-3"
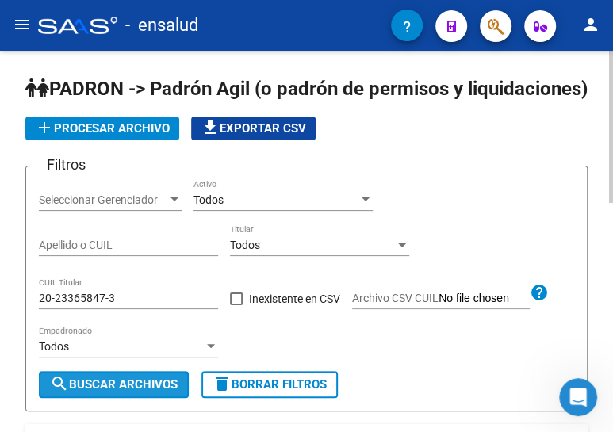
click at [140, 392] on span "search Buscar Archivos" at bounding box center [114, 384] width 128 height 14
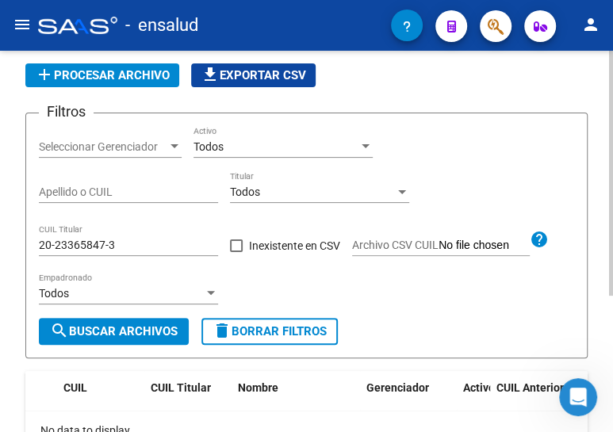
scroll to position [212, 0]
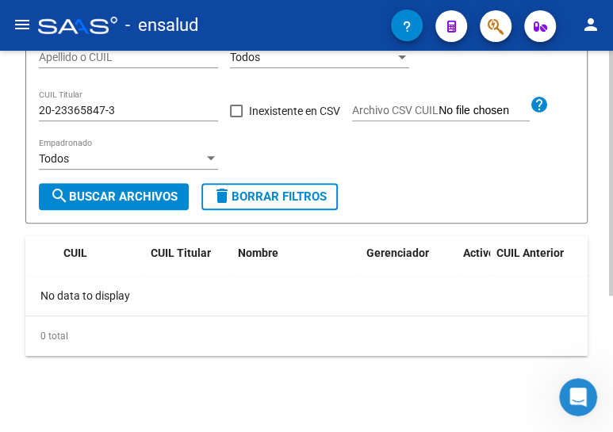
click at [130, 103] on div "20-23365847-3 CUIL Titular" at bounding box center [128, 106] width 179 height 32
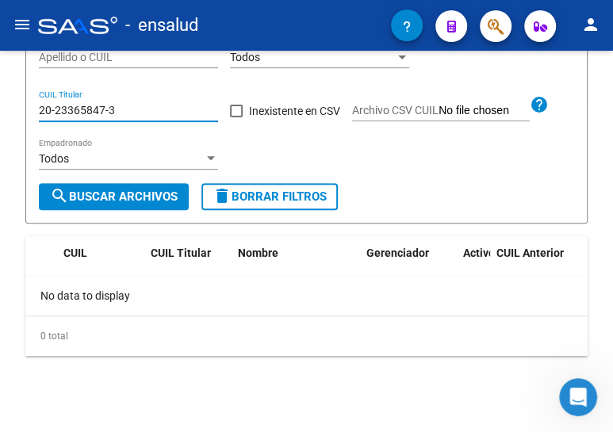
drag, startPoint x: 125, startPoint y: 107, endPoint x: -6, endPoint y: 111, distance: 131.7
click at [0, 111] on html "menu - ensalud person Firma Express Inicio Calendario SSS Instructivos Contacto…" at bounding box center [306, 216] width 613 height 432
paste input "45301537-9"
type input "20-45301537-9"
drag, startPoint x: 121, startPoint y: 192, endPoint x: 144, endPoint y: 189, distance: 23.1
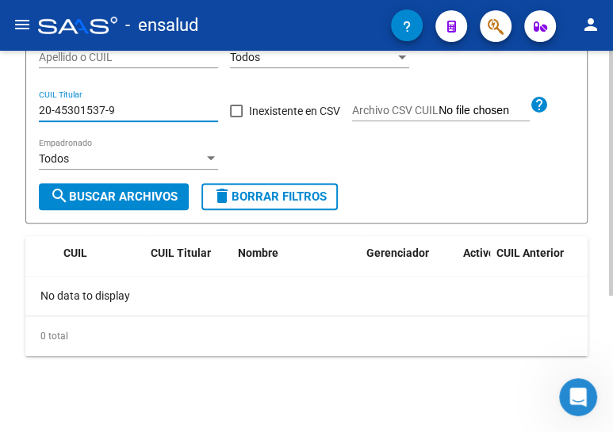
click at [122, 192] on span "search Buscar Archivos" at bounding box center [114, 196] width 128 height 14
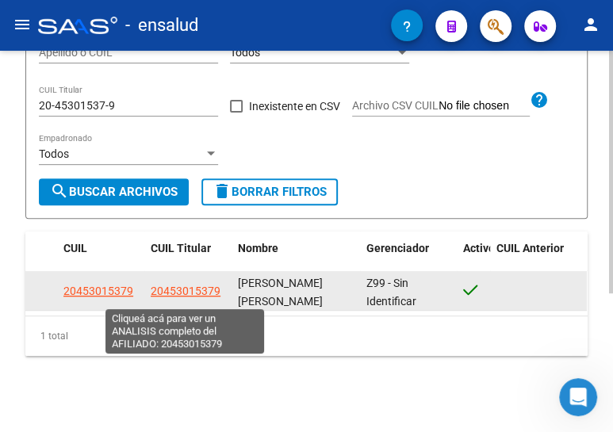
click at [188, 297] on span "20453015379" at bounding box center [186, 291] width 70 height 13
type textarea "20453015379"
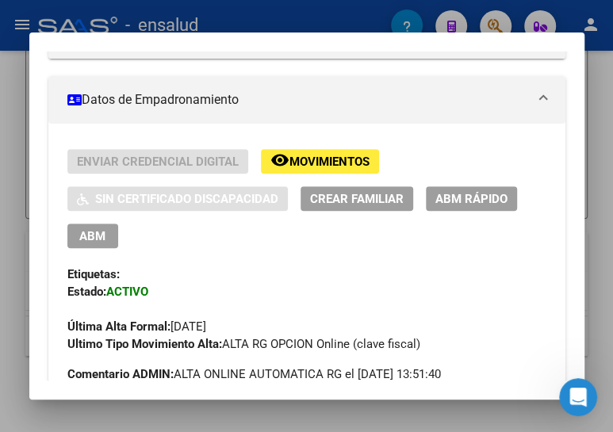
scroll to position [288, 0]
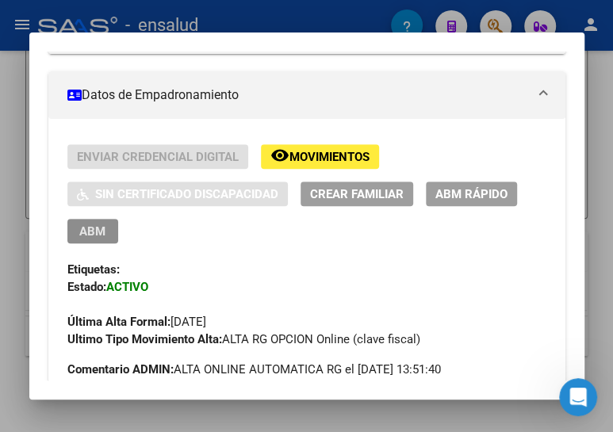
drag, startPoint x: 86, startPoint y: 226, endPoint x: 111, endPoint y: 224, distance: 24.7
click at [90, 226] on span "ABM" at bounding box center [92, 231] width 26 height 14
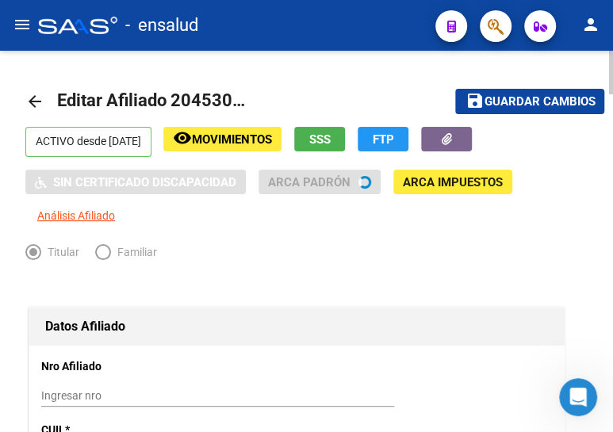
radio input "true"
type input "30-71681762-4"
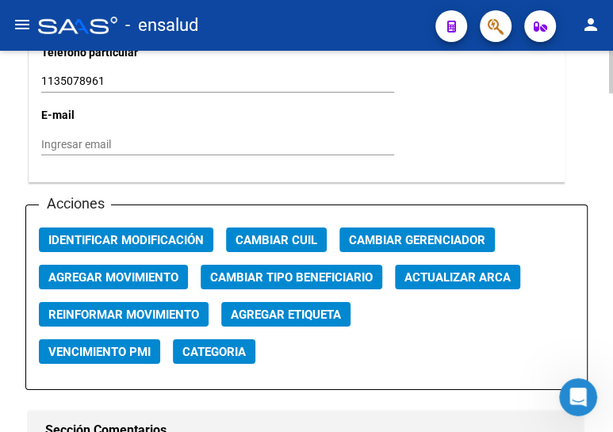
scroll to position [1801, 0]
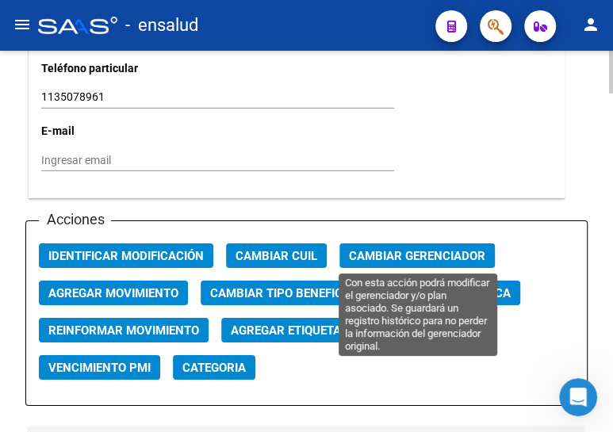
click at [389, 254] on span "Cambiar Gerenciador" at bounding box center [417, 256] width 136 height 14
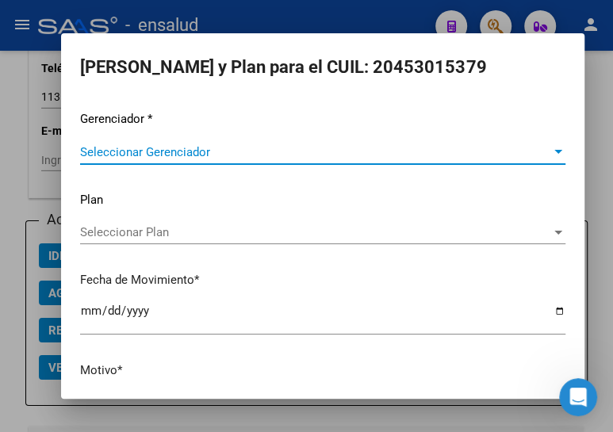
click at [159, 154] on span "Seleccionar Gerenciador" at bounding box center [315, 152] width 471 height 14
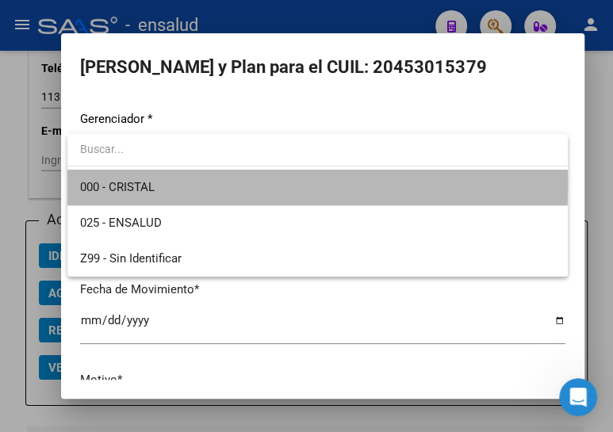
click at [168, 182] on span "000 - CRISTAL" at bounding box center [317, 188] width 474 height 36
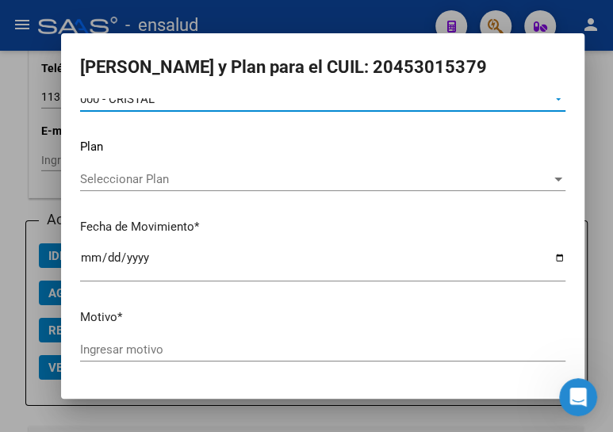
scroll to position [104, 0]
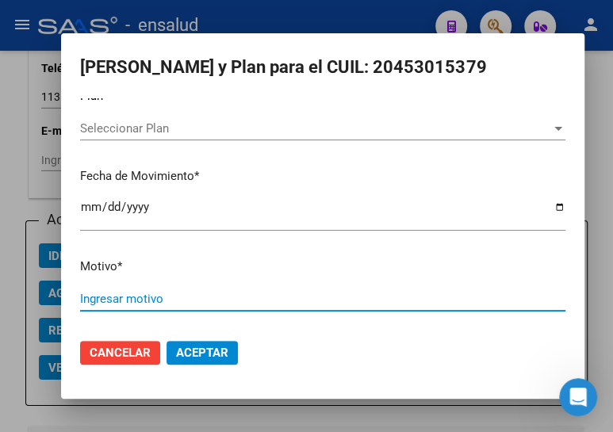
click at [133, 300] on input "Ingresar motivo" at bounding box center [322, 299] width 485 height 14
type input "ALTA"
click at [217, 349] on span "Aceptar" at bounding box center [202, 353] width 52 height 14
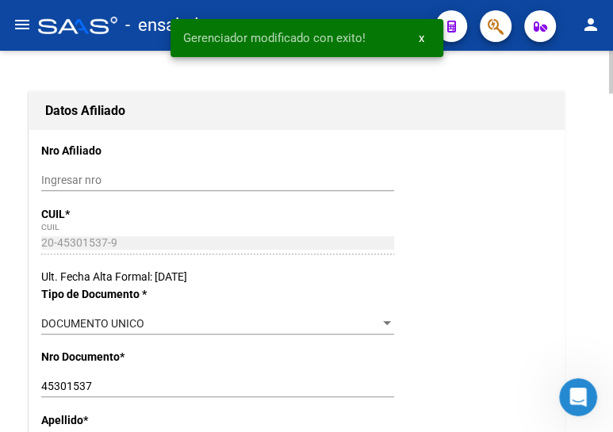
scroll to position [0, 0]
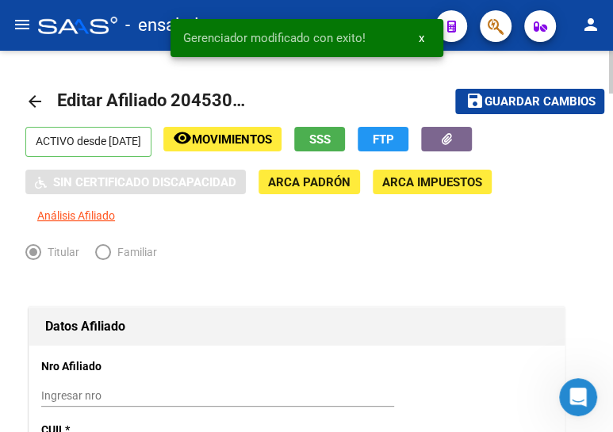
click at [502, 95] on span "Guardar cambios" at bounding box center [539, 102] width 111 height 14
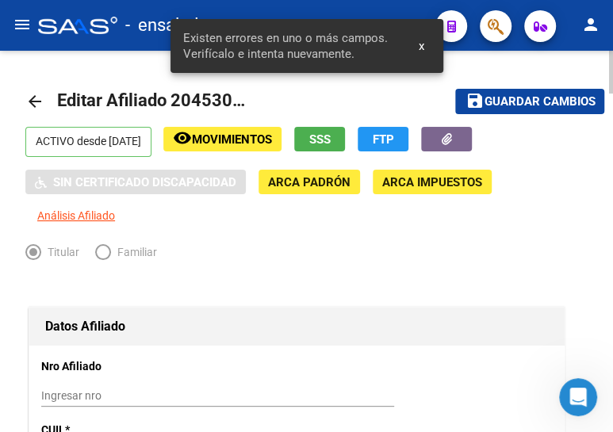
drag, startPoint x: 33, startPoint y: 99, endPoint x: 365, endPoint y: 109, distance: 331.5
click at [34, 99] on mat-icon "arrow_back" at bounding box center [34, 101] width 19 height 19
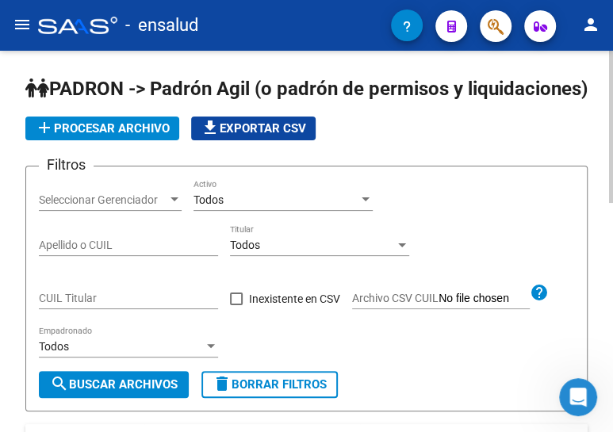
click at [111, 307] on div "CUIL Titular" at bounding box center [128, 293] width 179 height 32
click at [109, 305] on input "CUIL Titular" at bounding box center [128, 298] width 179 height 13
paste input "24-22499742-2"
type input "24-22499742-2"
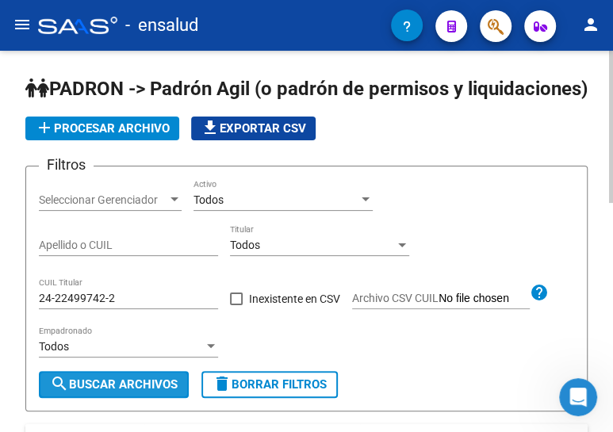
click at [120, 392] on span "search Buscar Archivos" at bounding box center [114, 384] width 128 height 14
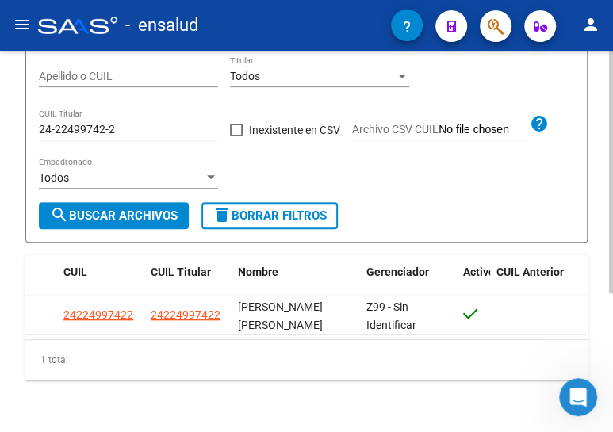
scroll to position [217, 0]
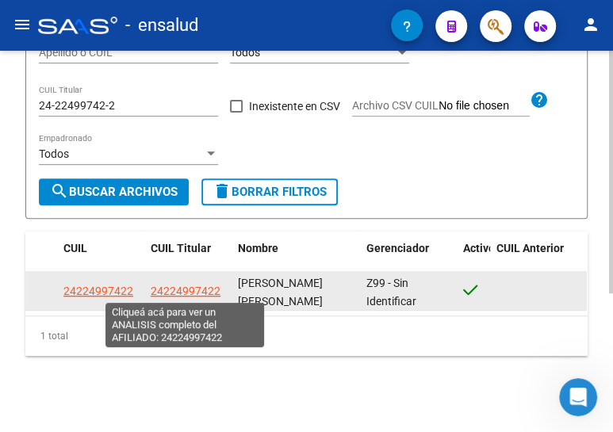
click at [178, 289] on span "24224997422" at bounding box center [186, 291] width 70 height 13
type textarea "24224997422"
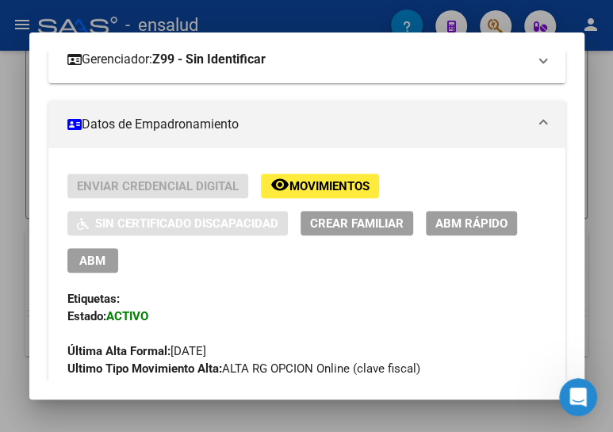
scroll to position [288, 0]
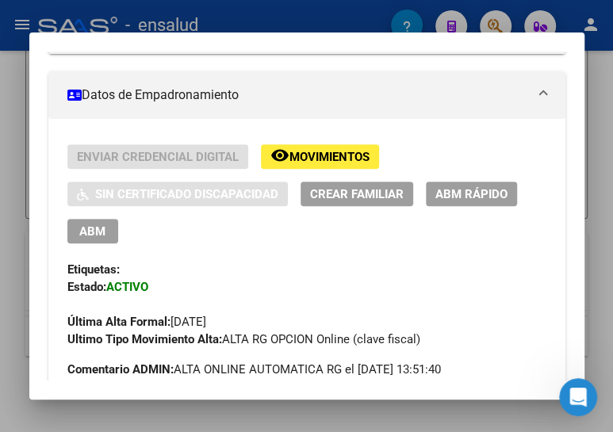
click at [94, 227] on span "ABM" at bounding box center [92, 231] width 26 height 14
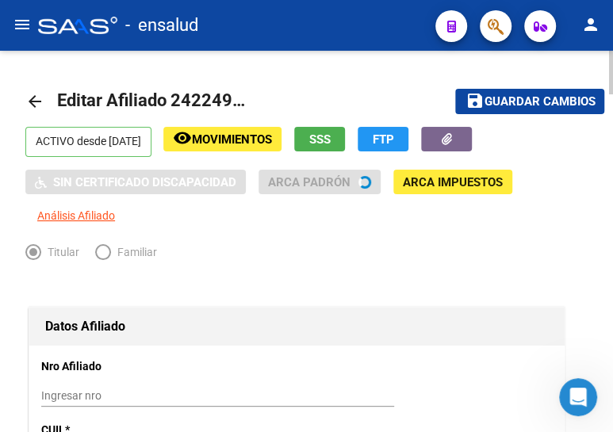
radio input "true"
type input "30-99900131-5"
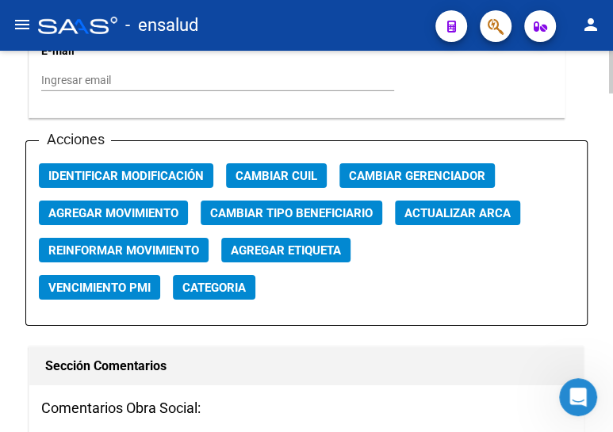
scroll to position [1874, 0]
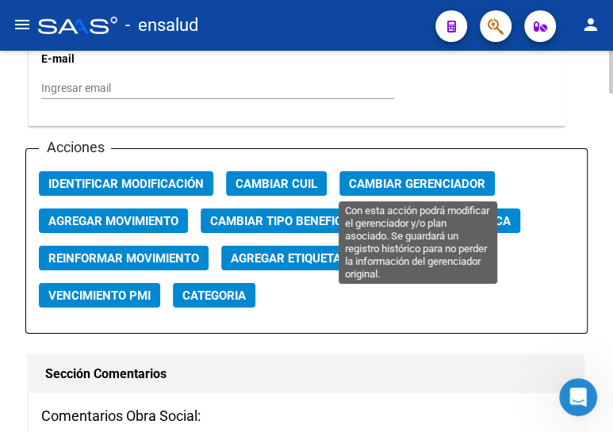
click at [428, 177] on span "Cambiar Gerenciador" at bounding box center [417, 184] width 136 height 14
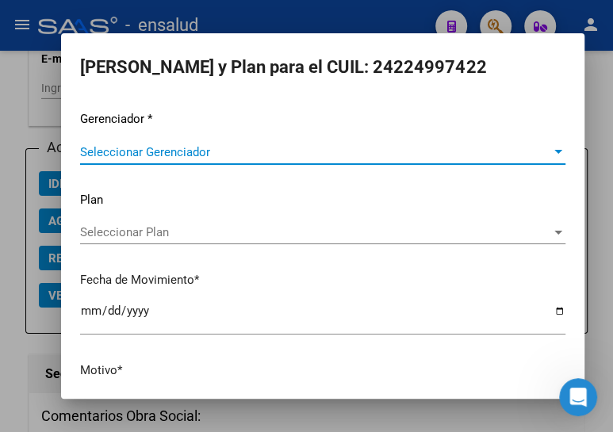
click at [127, 150] on span "Seleccionar Gerenciador" at bounding box center [315, 152] width 471 height 14
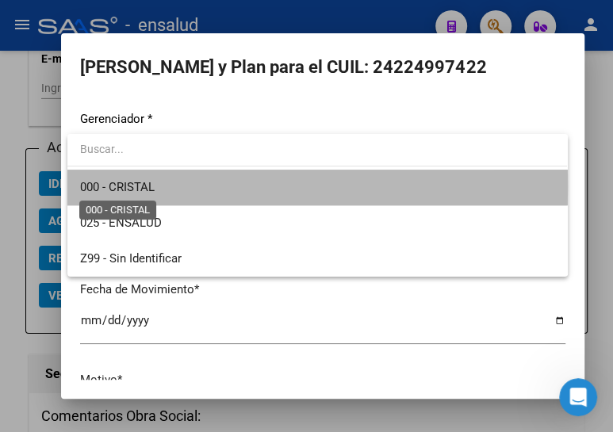
drag, startPoint x: 128, startPoint y: 186, endPoint x: 142, endPoint y: 308, distance: 122.1
click at [129, 186] on span "000 - CRISTAL" at bounding box center [117, 187] width 75 height 14
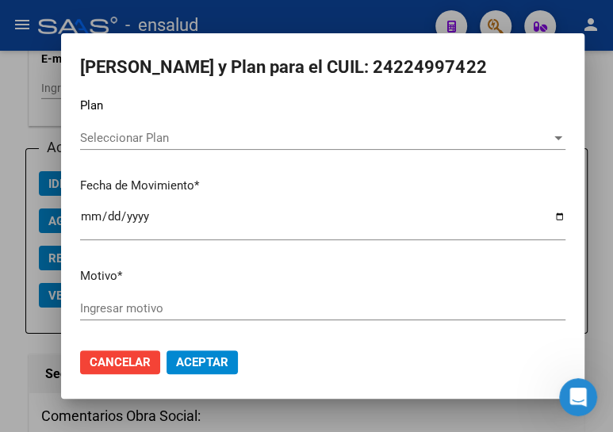
scroll to position [104, 0]
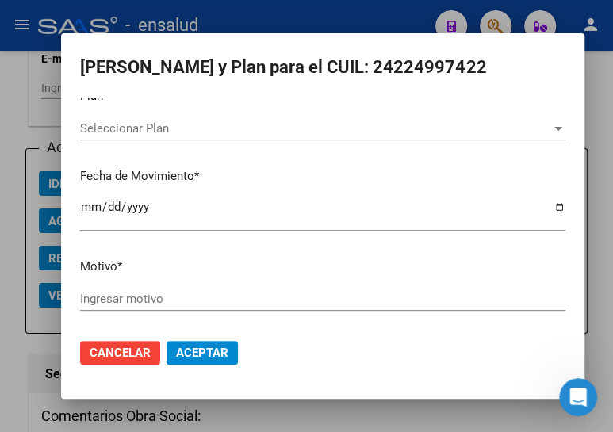
click at [125, 296] on input "Ingresar motivo" at bounding box center [322, 299] width 485 height 14
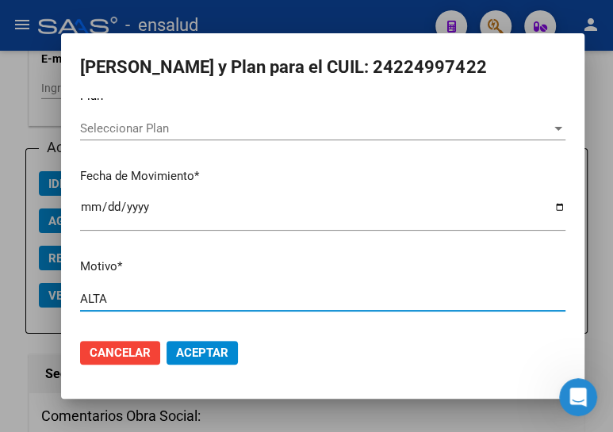
type input "ALTA"
click at [218, 352] on span "Aceptar" at bounding box center [202, 353] width 52 height 14
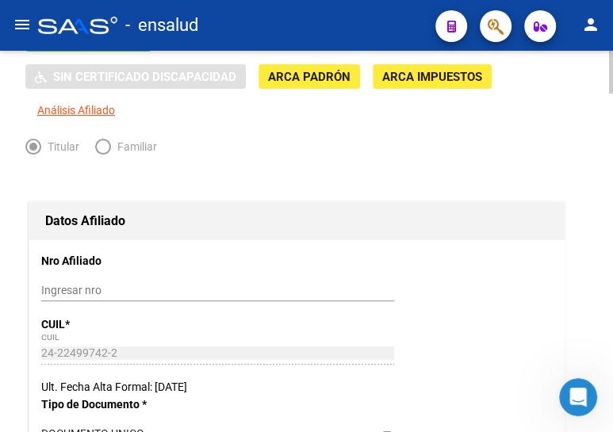
scroll to position [0, 0]
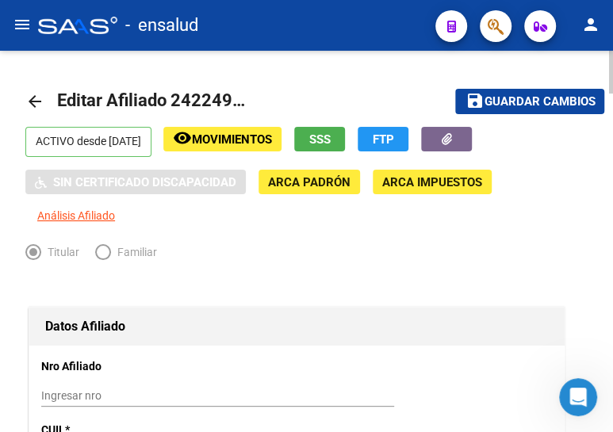
drag, startPoint x: 40, startPoint y: 91, endPoint x: 47, endPoint y: 87, distance: 8.2
click at [40, 92] on mat-icon "arrow_back" at bounding box center [34, 101] width 19 height 19
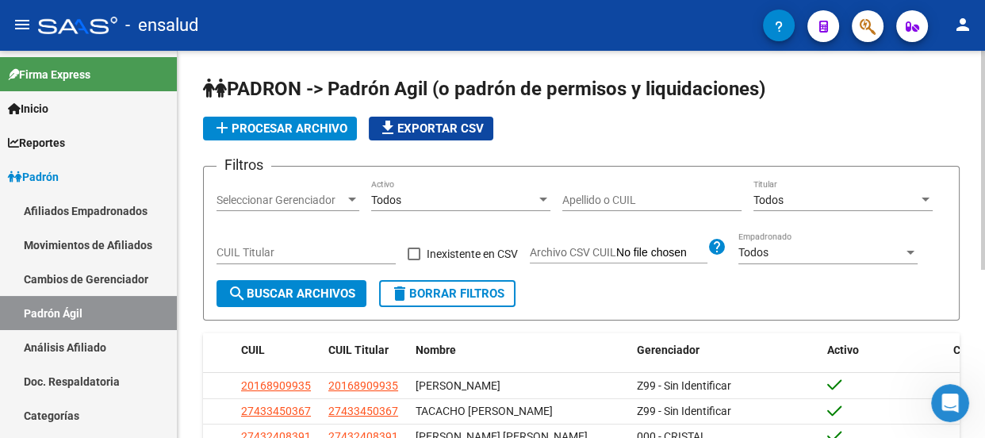
click at [284, 252] on input "CUIL Titular" at bounding box center [305, 252] width 179 height 13
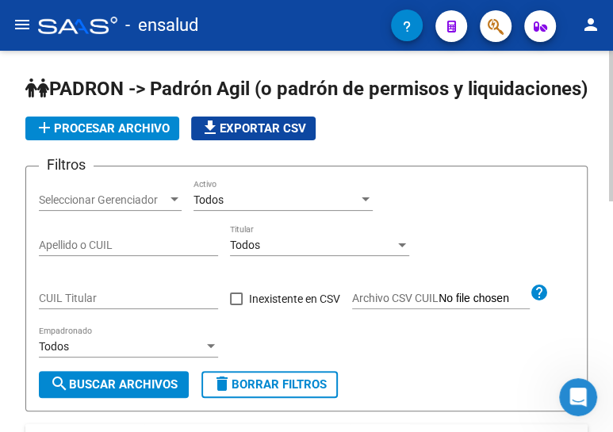
click at [98, 305] on input "CUIL Titular" at bounding box center [128, 298] width 179 height 13
paste input "20-14751509-0"
type input "20-14751509-0"
click at [120, 398] on button "search Buscar Archivos" at bounding box center [114, 384] width 150 height 27
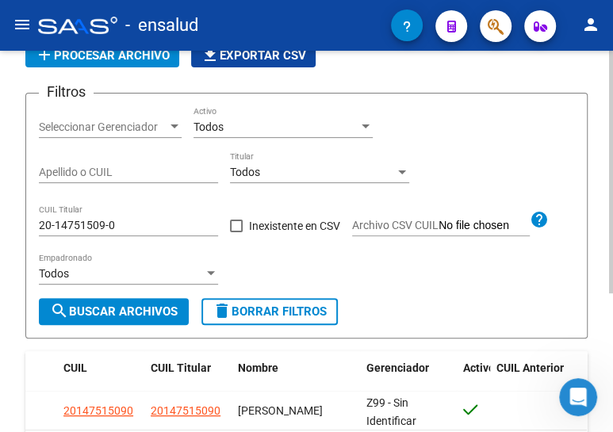
scroll to position [217, 0]
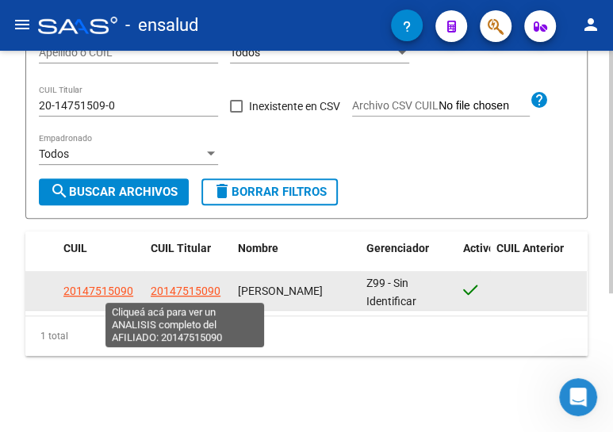
click at [178, 285] on span "20147515090" at bounding box center [186, 291] width 70 height 13
type textarea "20147515090"
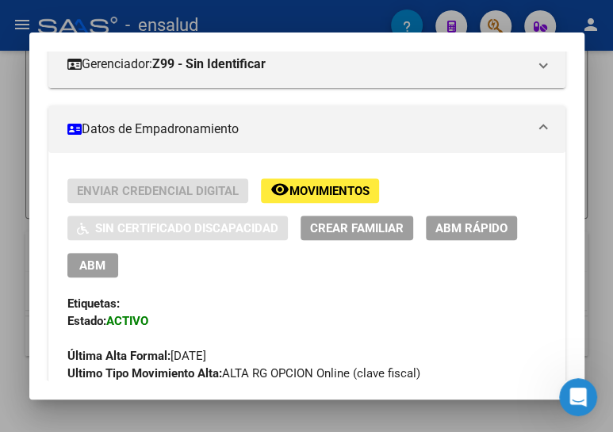
scroll to position [288, 0]
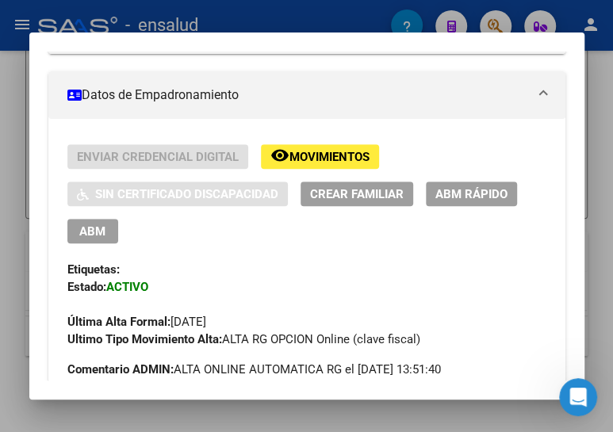
click at [94, 224] on span "ABM" at bounding box center [92, 231] width 26 height 14
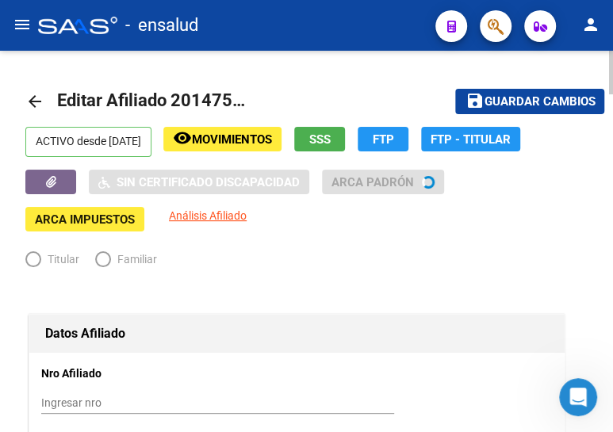
radio input "true"
type input "30-69284560-5"
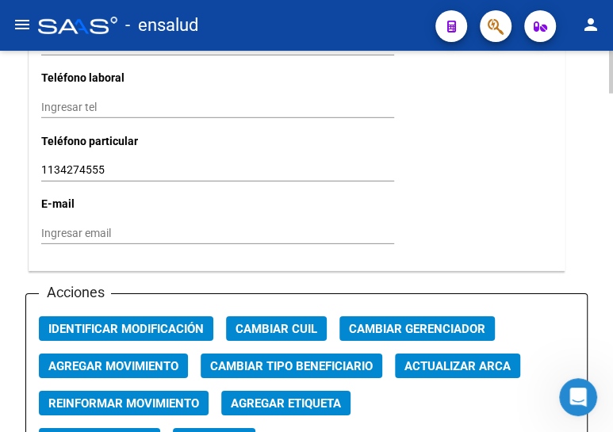
scroll to position [1801, 0]
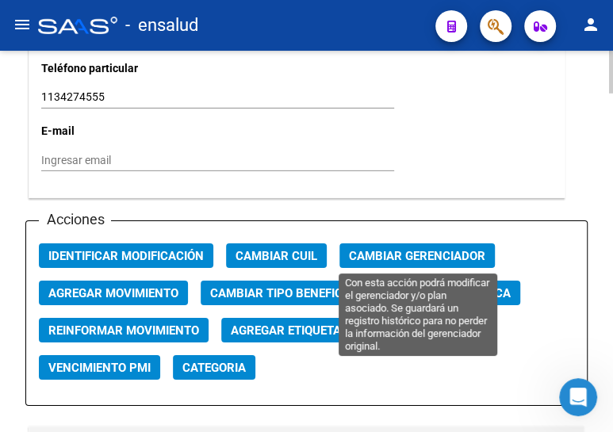
click at [404, 254] on span "Cambiar Gerenciador" at bounding box center [417, 256] width 136 height 14
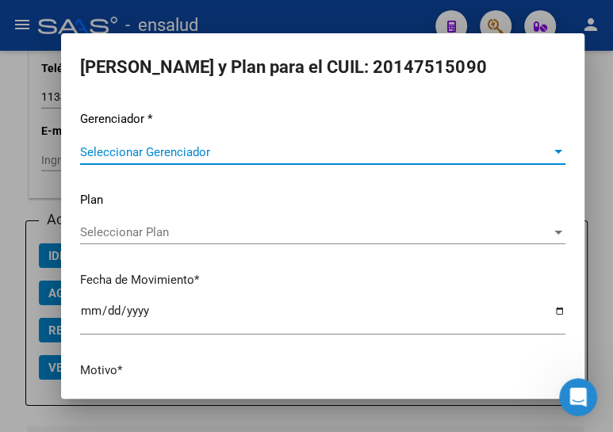
scroll to position [0, 0]
click at [212, 151] on span "Seleccionar Gerenciador" at bounding box center [315, 152] width 471 height 14
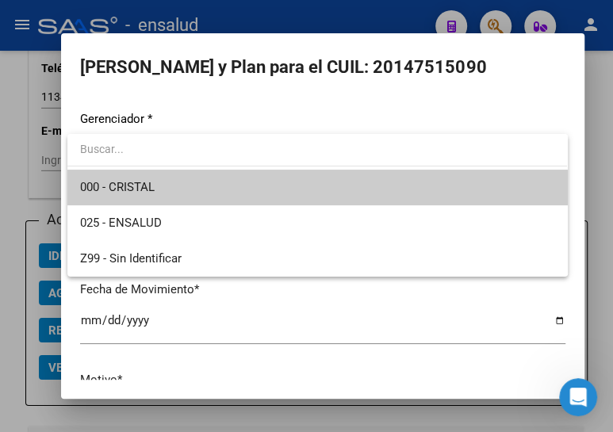
click at [185, 188] on span "000 - CRISTAL" at bounding box center [317, 188] width 474 height 36
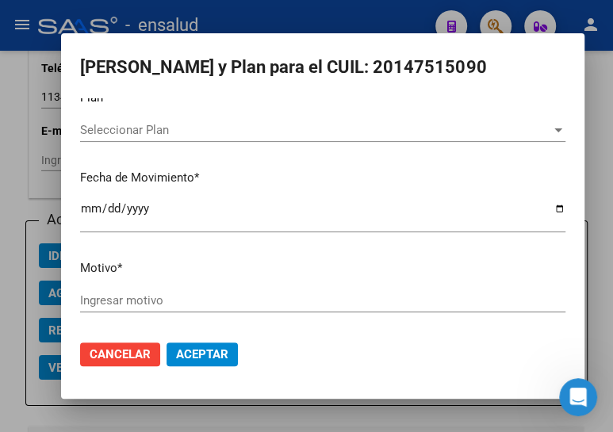
scroll to position [104, 0]
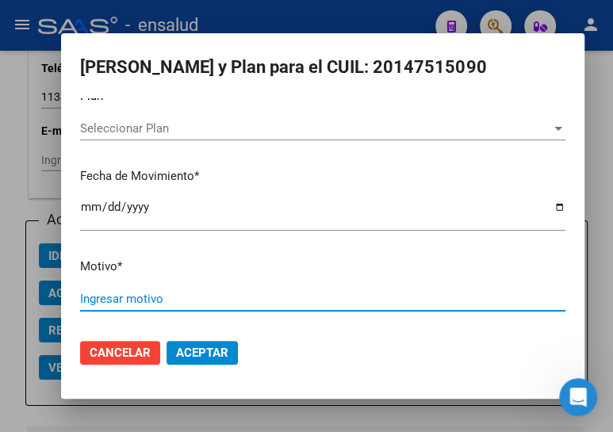
click at [127, 298] on input "Ingresar motivo" at bounding box center [322, 299] width 485 height 14
type input "ALTA"
drag, startPoint x: 202, startPoint y: 345, endPoint x: 394, endPoint y: 308, distance: 195.5
click at [205, 346] on span "Aceptar" at bounding box center [202, 353] width 52 height 14
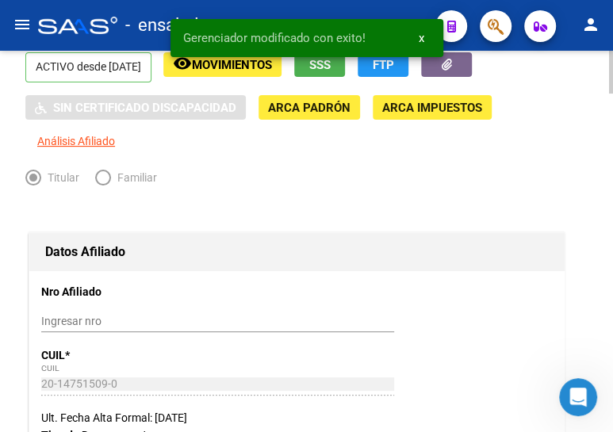
scroll to position [0, 0]
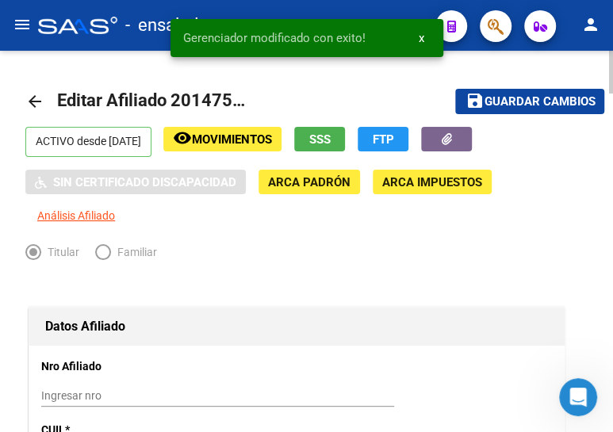
click at [503, 98] on span "Guardar cambios" at bounding box center [539, 102] width 111 height 14
click at [30, 98] on mat-icon "arrow_back" at bounding box center [34, 101] width 19 height 19
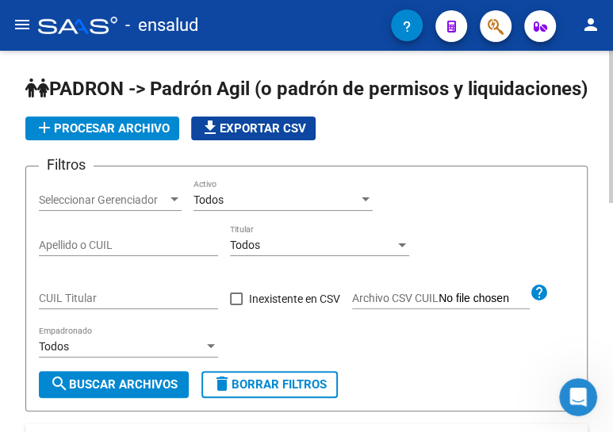
click at [86, 305] on input "CUIL Titular" at bounding box center [128, 298] width 179 height 13
paste input "27-46753560-4"
type input "27-46753560-4"
drag, startPoint x: 130, startPoint y: 402, endPoint x: 174, endPoint y: 342, distance: 74.4
click at [132, 392] on span "search Buscar Archivos" at bounding box center [114, 384] width 128 height 14
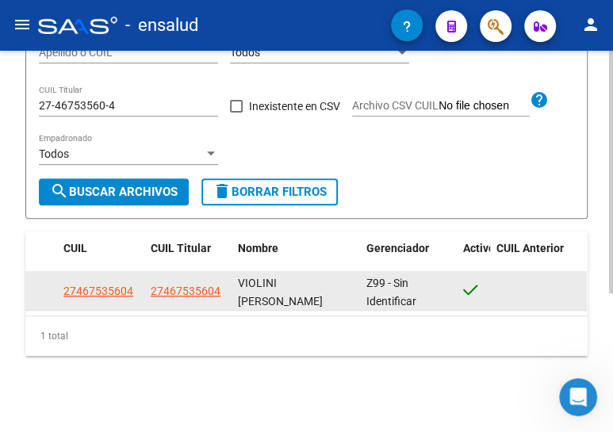
scroll to position [217, 0]
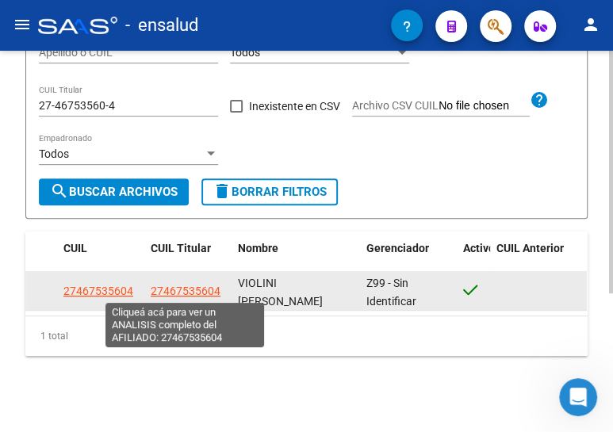
click at [166, 290] on span "27467535604" at bounding box center [186, 291] width 70 height 13
type textarea "27467535604"
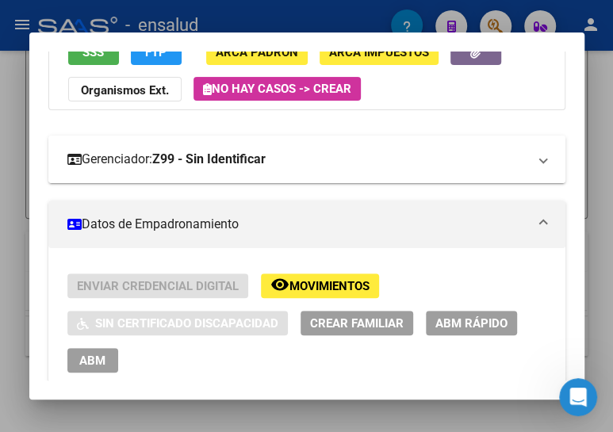
scroll to position [360, 0]
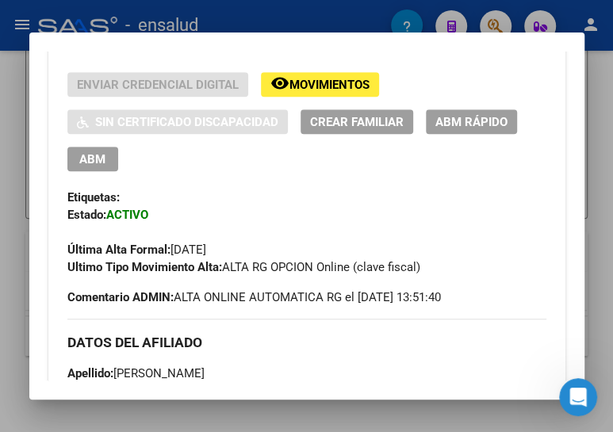
click at [86, 160] on span "ABM" at bounding box center [92, 159] width 26 height 14
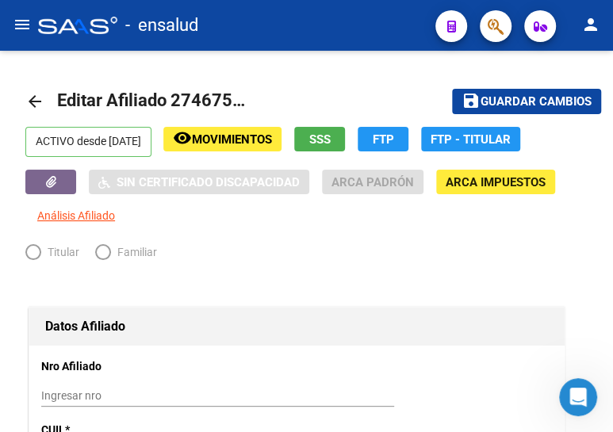
radio input "true"
type input "33-71757301-9"
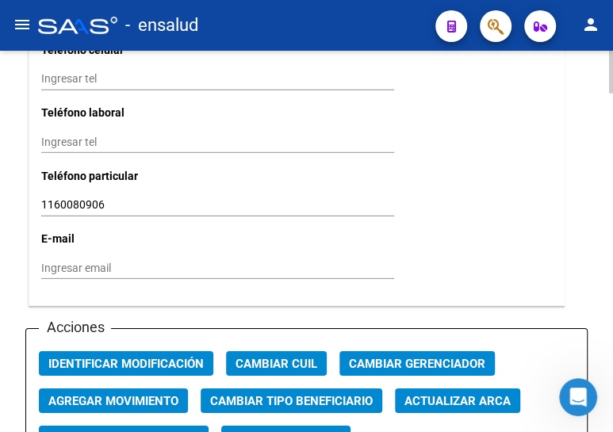
scroll to position [1874, 0]
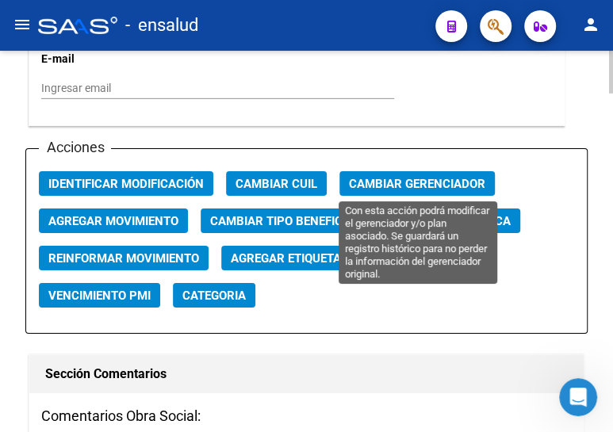
click at [396, 178] on span "Cambiar Gerenciador" at bounding box center [417, 184] width 136 height 14
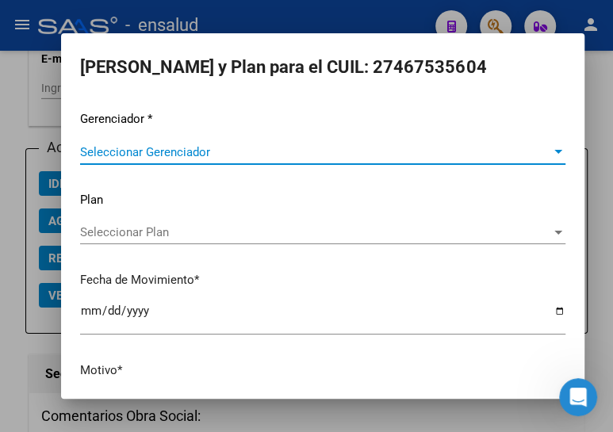
click at [199, 151] on span "Seleccionar Gerenciador" at bounding box center [315, 152] width 471 height 14
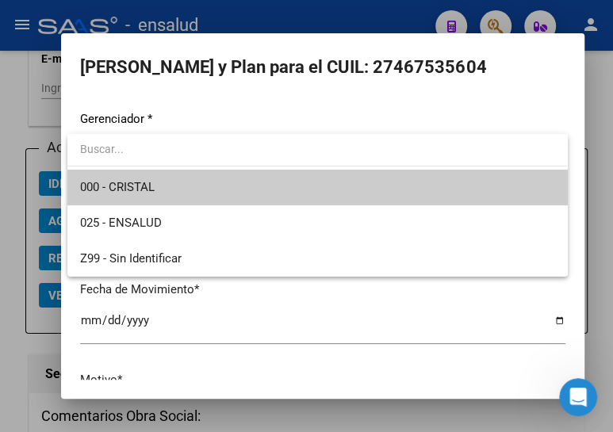
click at [195, 178] on span "000 - CRISTAL" at bounding box center [317, 188] width 474 height 36
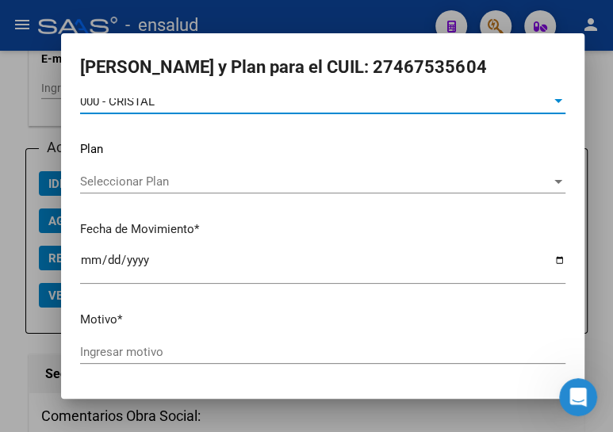
scroll to position [104, 0]
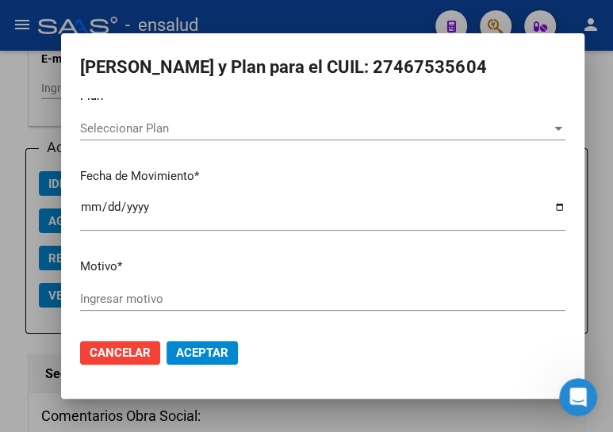
click at [196, 292] on input "Ingresar motivo" at bounding box center [322, 299] width 485 height 14
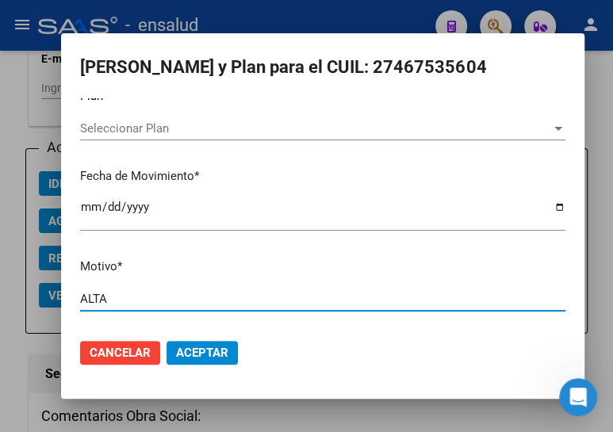
type input "ALTA"
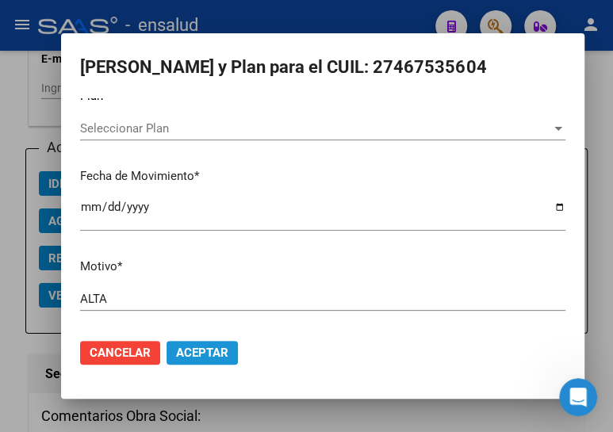
click at [205, 346] on span "Aceptar" at bounding box center [202, 353] width 52 height 14
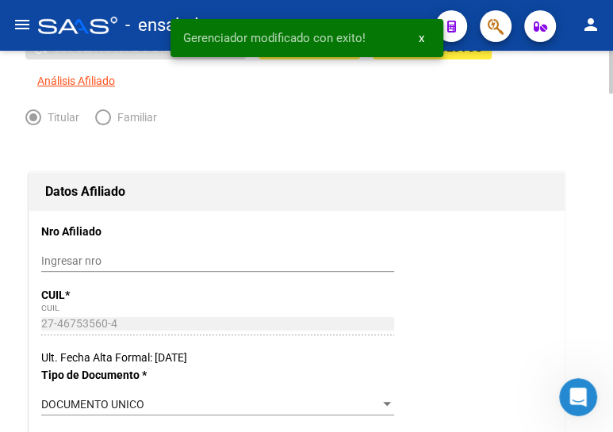
scroll to position [0, 0]
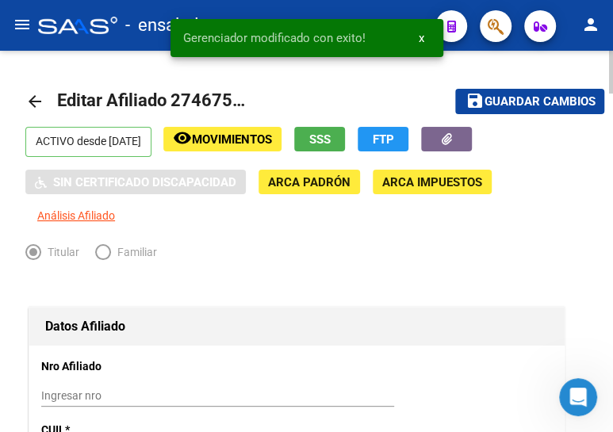
click at [530, 102] on span "Guardar cambios" at bounding box center [539, 102] width 111 height 14
click at [29, 95] on mat-icon "arrow_back" at bounding box center [34, 101] width 19 height 19
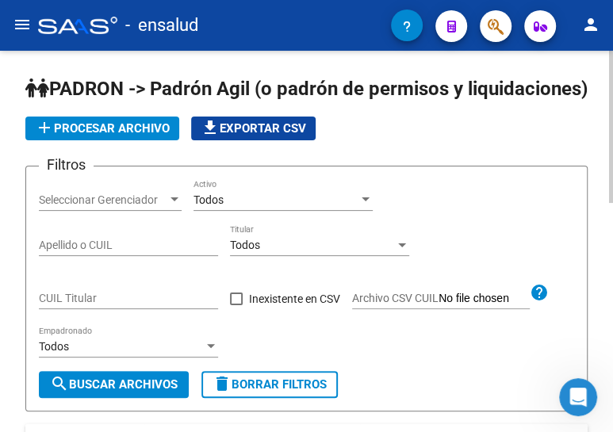
click at [79, 305] on input "CUIL Titular" at bounding box center [128, 298] width 179 height 13
paste input "27-45226094-3"
type input "27-45226094-3"
click at [124, 392] on span "search Buscar Archivos" at bounding box center [114, 384] width 128 height 14
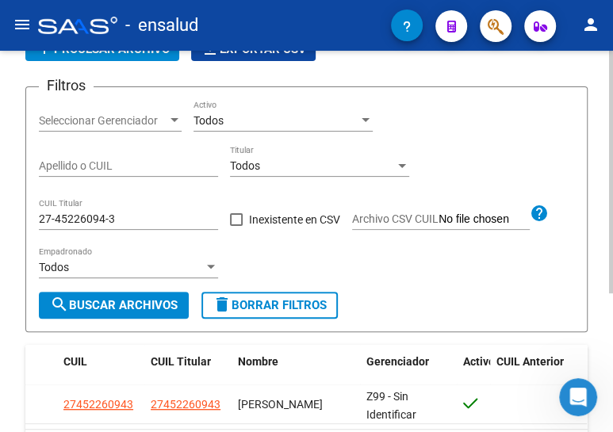
scroll to position [217, 0]
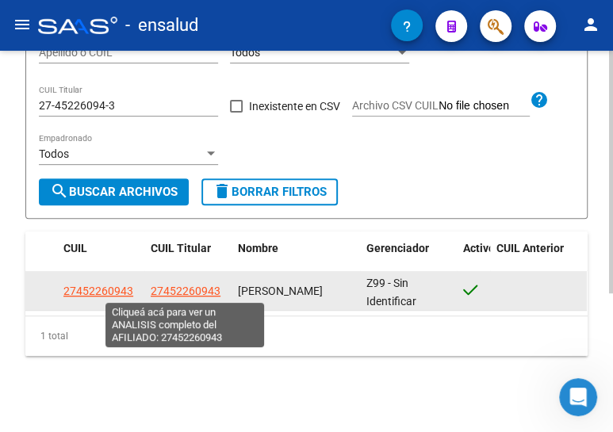
click at [172, 285] on span "27452260943" at bounding box center [186, 291] width 70 height 13
type textarea "27452260943"
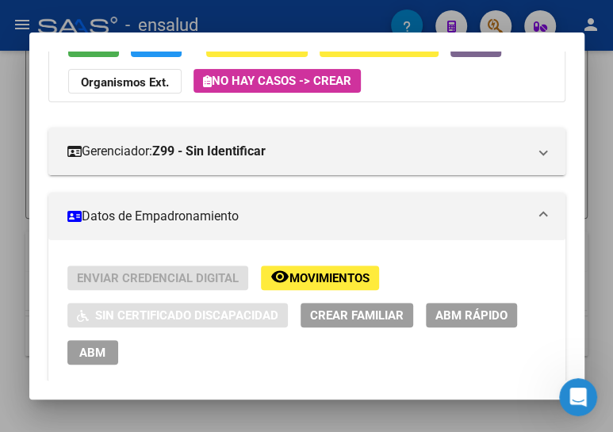
scroll to position [216, 0]
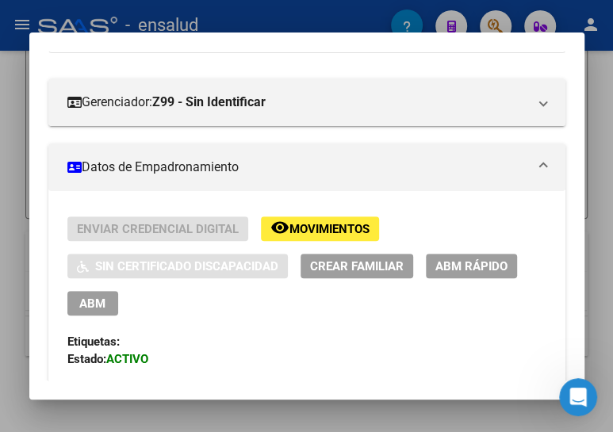
drag, startPoint x: 90, startPoint y: 298, endPoint x: 295, endPoint y: 143, distance: 257.5
click at [90, 297] on span "ABM" at bounding box center [92, 304] width 26 height 14
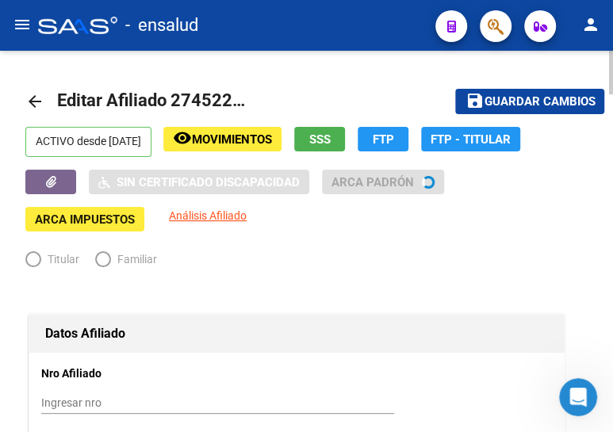
radio input "true"
type input "30-70816365-8"
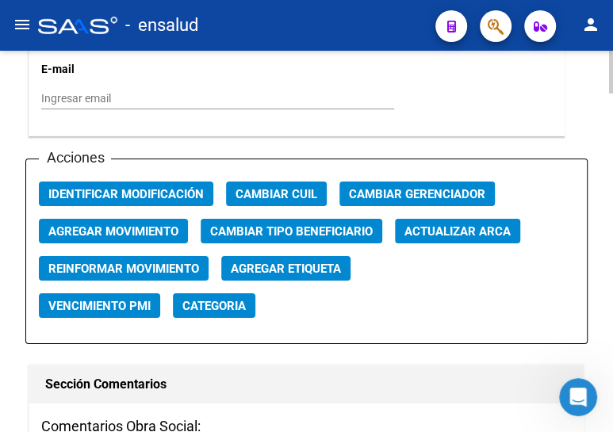
scroll to position [1874, 0]
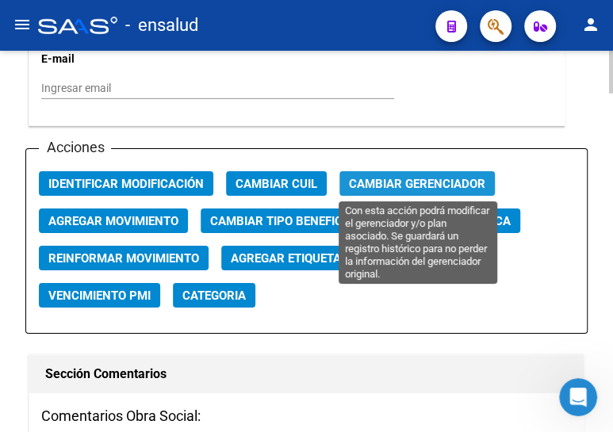
click at [395, 171] on button "Cambiar Gerenciador" at bounding box center [416, 183] width 155 height 25
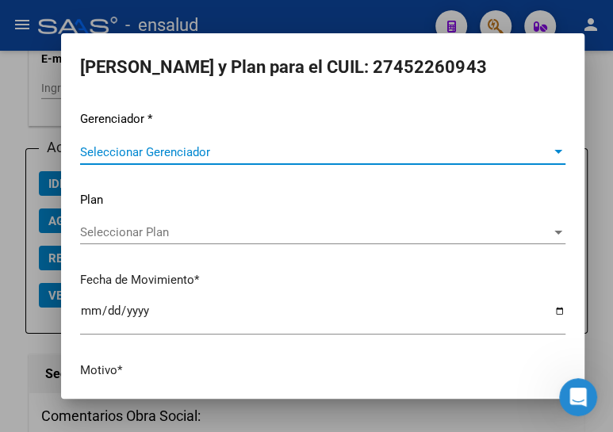
click at [157, 152] on span "Seleccionar Gerenciador" at bounding box center [315, 152] width 471 height 14
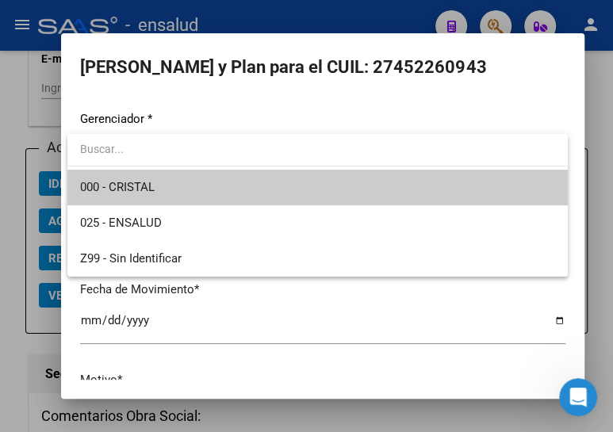
click at [160, 189] on span "000 - CRISTAL" at bounding box center [317, 188] width 474 height 36
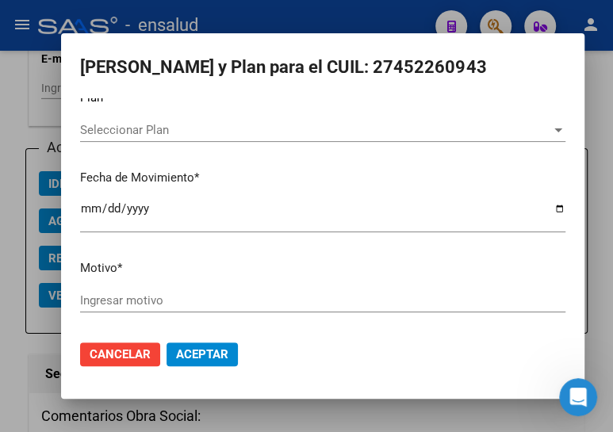
scroll to position [104, 0]
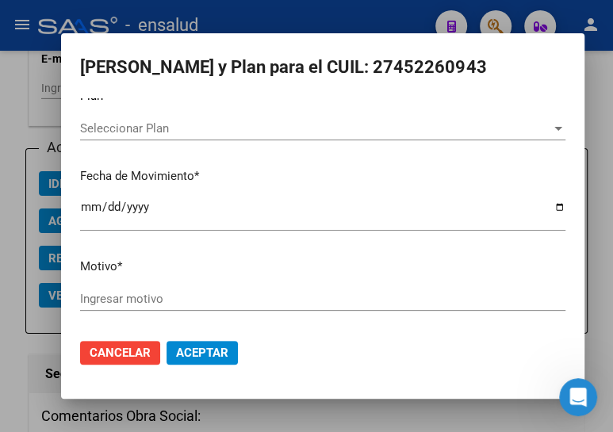
click at [127, 293] on input "Ingresar motivo" at bounding box center [322, 299] width 485 height 14
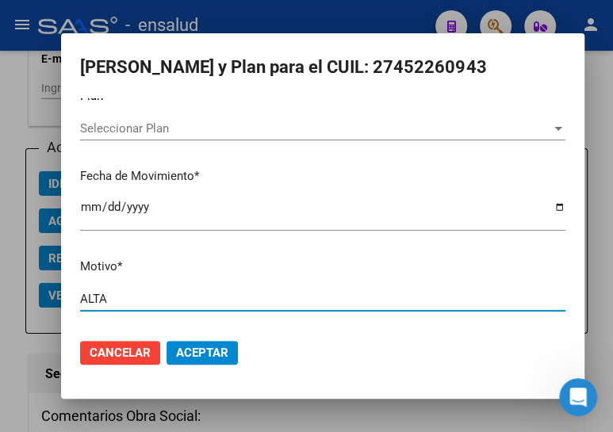
type input "ALTA"
click at [205, 341] on button "Aceptar" at bounding box center [201, 353] width 71 height 24
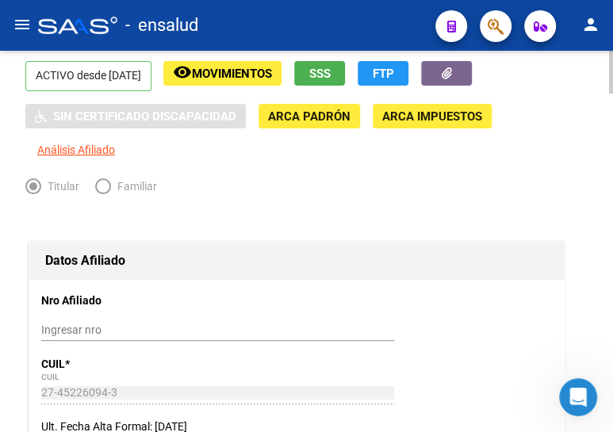
scroll to position [0, 0]
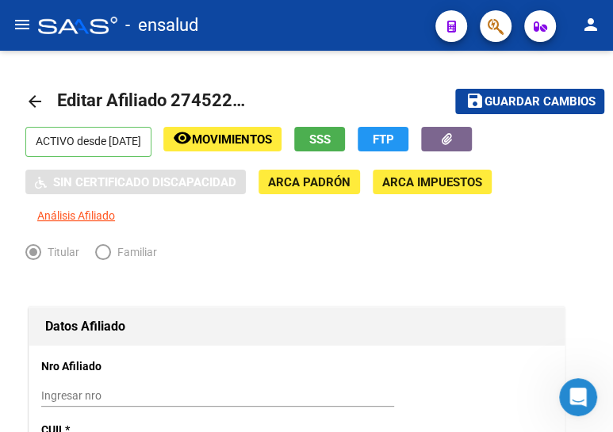
drag, startPoint x: 483, startPoint y: 97, endPoint x: 5, endPoint y: 13, distance: 485.3
click at [481, 97] on mat-icon "save" at bounding box center [474, 100] width 19 height 19
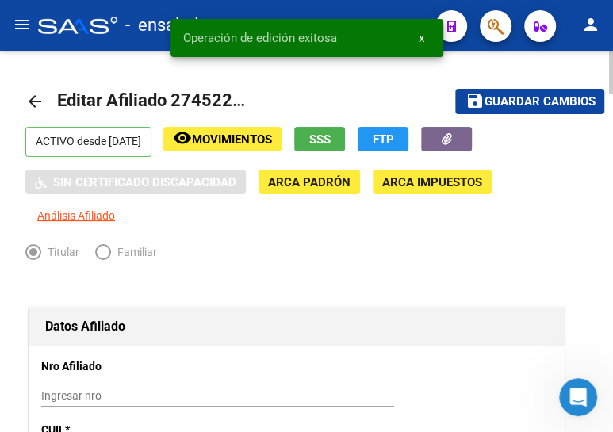
click at [36, 94] on mat-icon "arrow_back" at bounding box center [34, 101] width 19 height 19
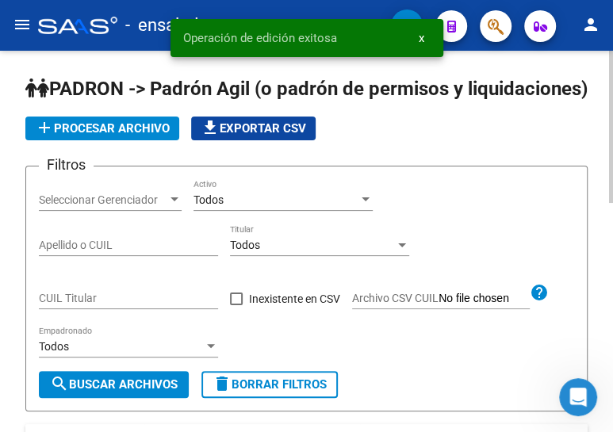
click at [77, 309] on div "CUIL Titular" at bounding box center [128, 293] width 179 height 32
paste input "20-40776594-0"
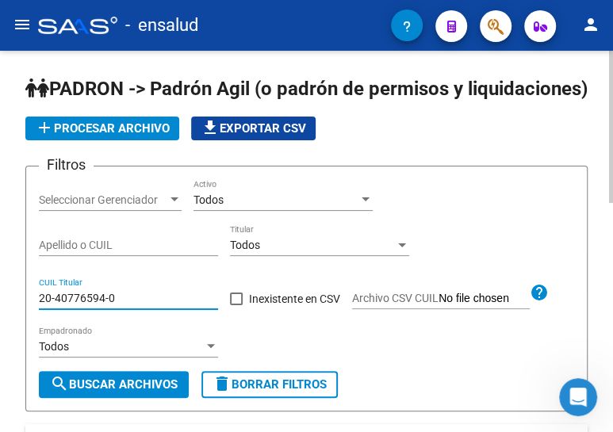
type input "20-40776594-0"
click at [92, 392] on span "search Buscar Archivos" at bounding box center [114, 384] width 128 height 14
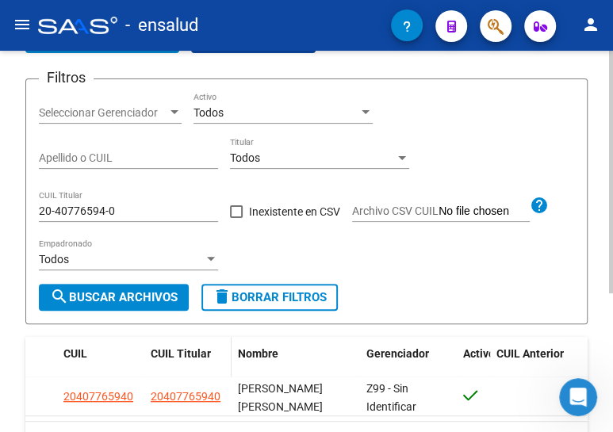
scroll to position [217, 0]
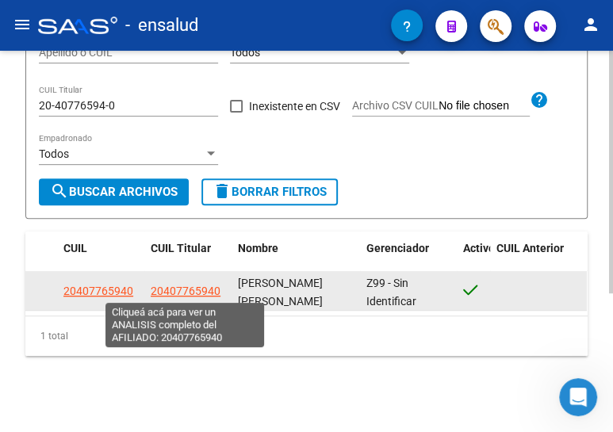
click at [189, 285] on span "20407765940" at bounding box center [186, 291] width 70 height 13
type textarea "20407765940"
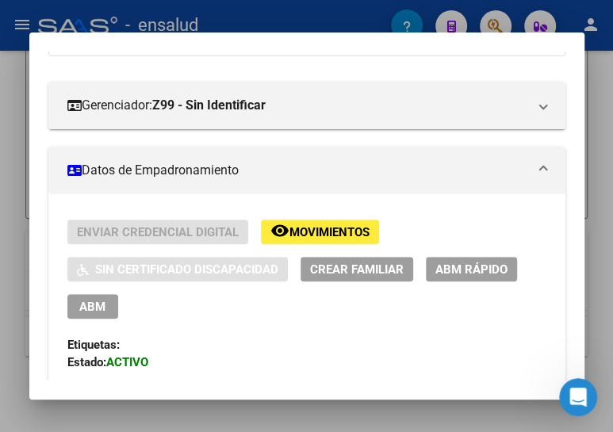
scroll to position [216, 0]
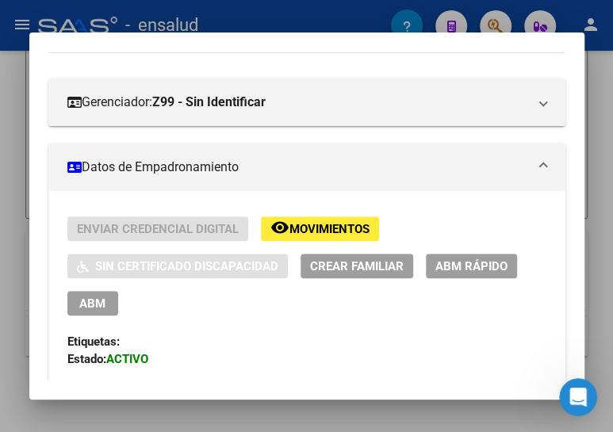
drag, startPoint x: 94, startPoint y: 298, endPoint x: 239, endPoint y: 261, distance: 149.8
click at [94, 299] on span "ABM" at bounding box center [92, 304] width 26 height 14
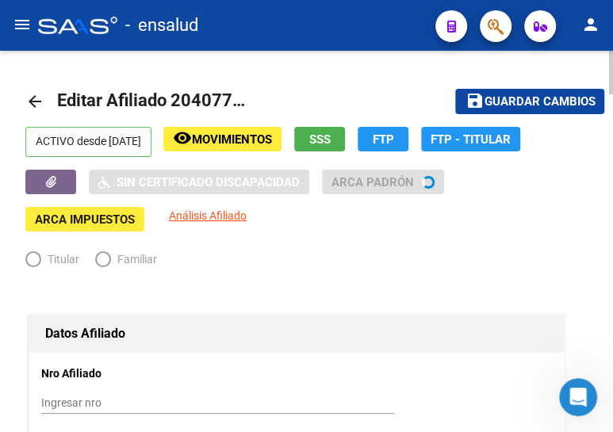
radio input "true"
type input "30-71552215-9"
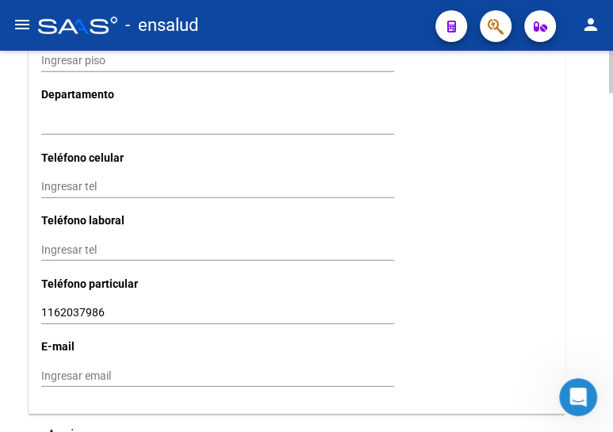
scroll to position [1874, 0]
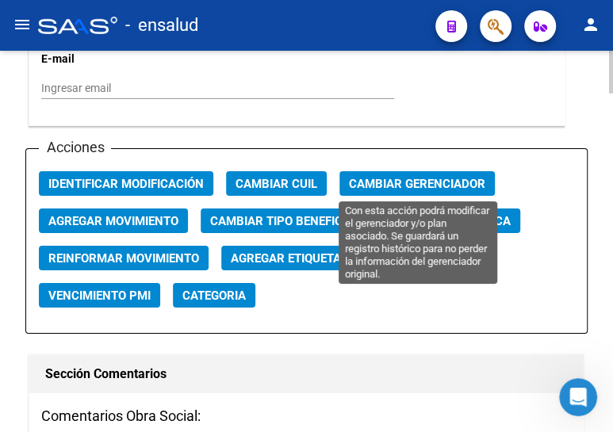
click at [415, 176] on span "Cambiar Gerenciador" at bounding box center [417, 183] width 136 height 14
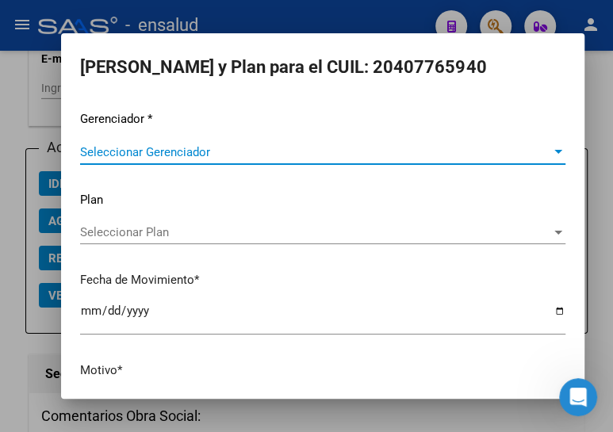
click at [116, 149] on span "Seleccionar Gerenciador" at bounding box center [315, 152] width 471 height 14
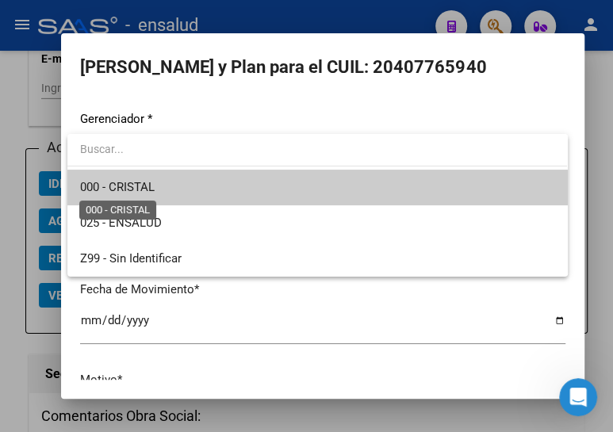
click at [136, 186] on span "000 - CRISTAL" at bounding box center [117, 187] width 75 height 14
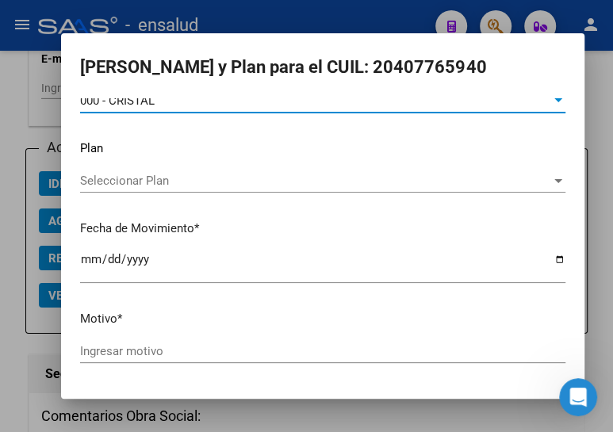
scroll to position [104, 0]
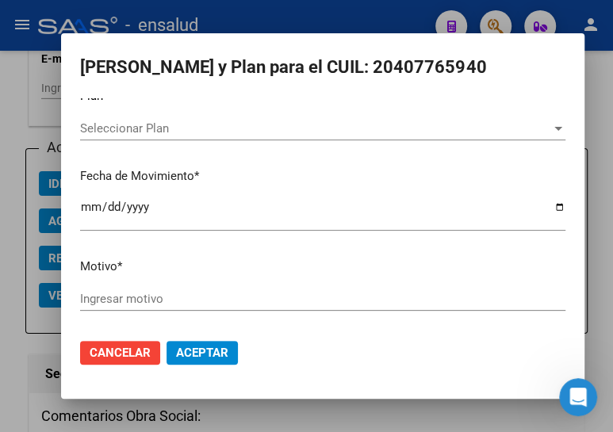
click at [147, 292] on input "Ingresar motivo" at bounding box center [322, 299] width 485 height 14
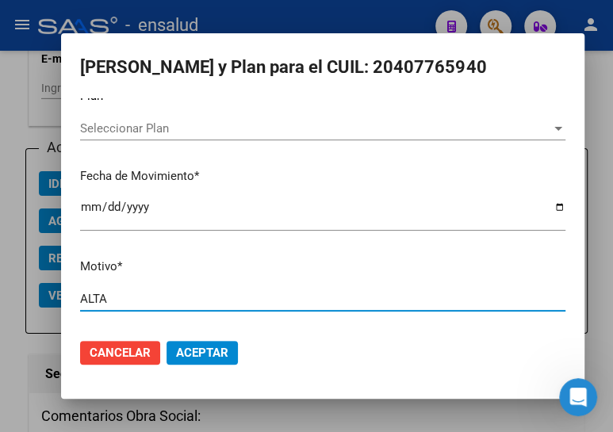
type input "ALTA"
click at [209, 348] on span "Aceptar" at bounding box center [202, 353] width 52 height 14
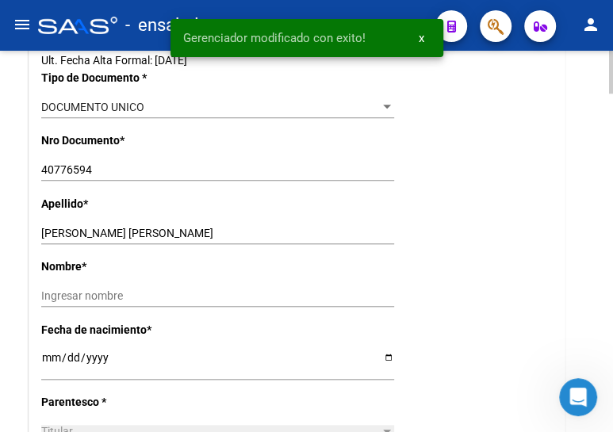
scroll to position [0, 0]
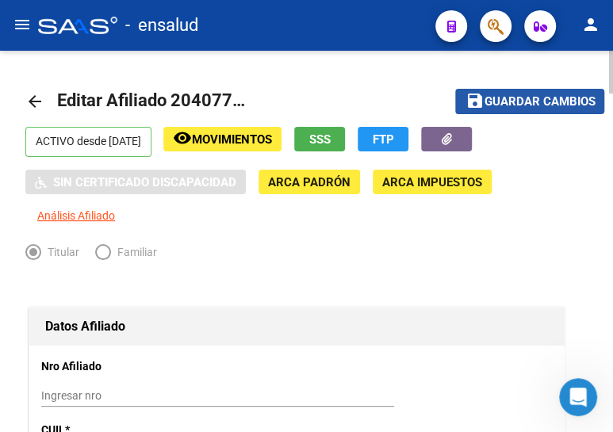
drag, startPoint x: 515, startPoint y: 101, endPoint x: 510, endPoint y: 109, distance: 9.0
click at [514, 101] on span "Guardar cambios" at bounding box center [539, 102] width 111 height 14
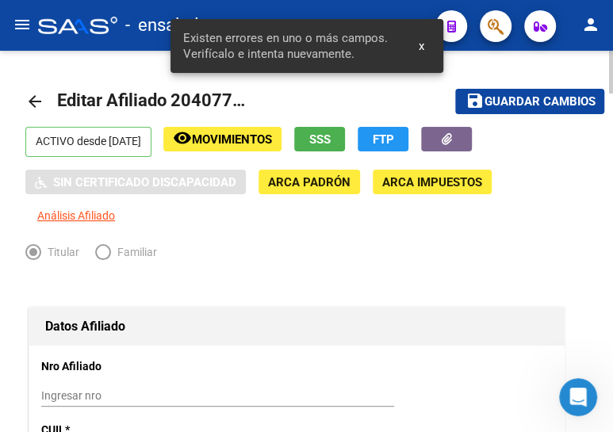
drag, startPoint x: 25, startPoint y: 99, endPoint x: 256, endPoint y: 148, distance: 236.7
click at [29, 99] on mat-icon "arrow_back" at bounding box center [34, 101] width 19 height 19
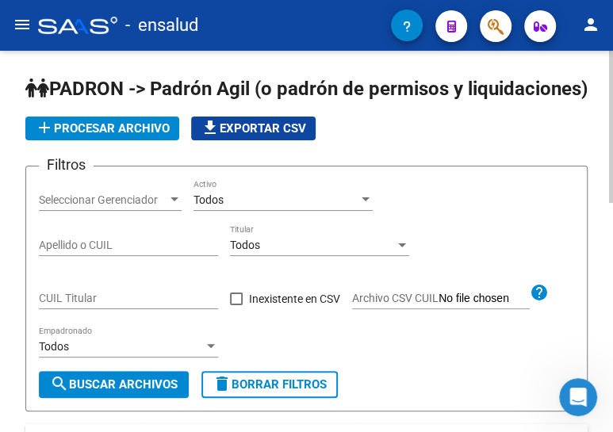
click at [69, 305] on input "CUIL Titular" at bounding box center [128, 298] width 179 height 13
paste input "20-40896560-9"
type input "20-40896560-9"
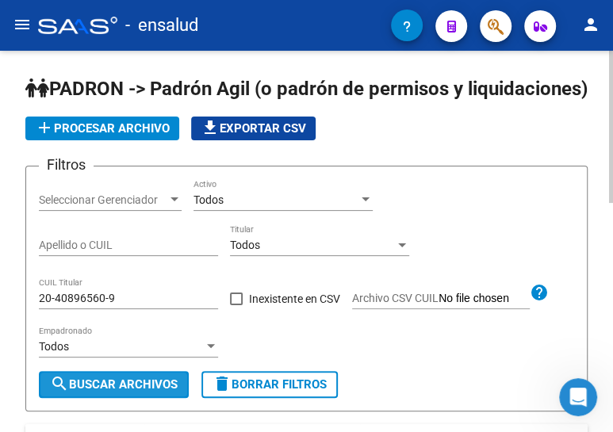
drag, startPoint x: 127, startPoint y: 410, endPoint x: 167, endPoint y: 348, distance: 73.9
click at [128, 392] on span "search Buscar Archivos" at bounding box center [114, 384] width 128 height 14
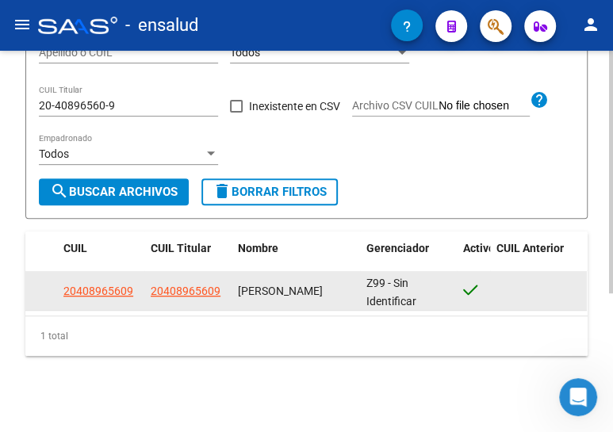
scroll to position [217, 0]
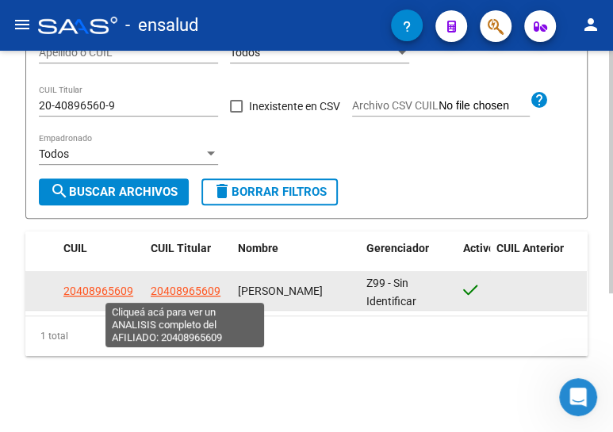
click at [179, 292] on span "20408965609" at bounding box center [186, 291] width 70 height 13
type textarea "20408965609"
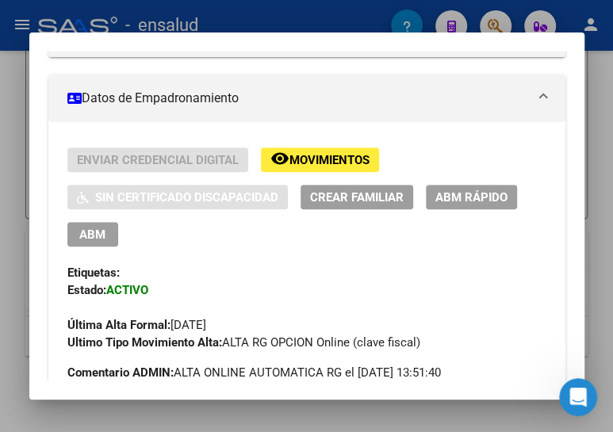
scroll to position [288, 0]
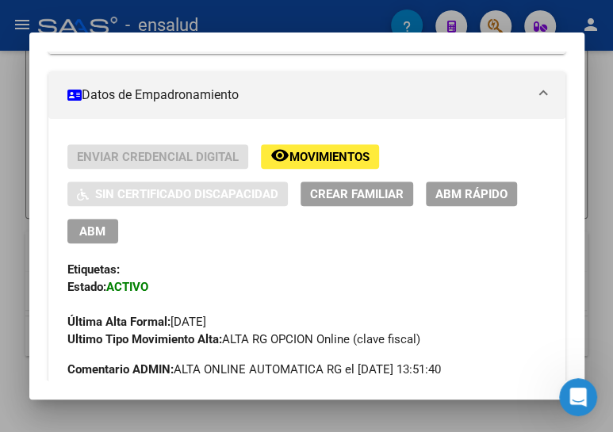
drag, startPoint x: 94, startPoint y: 230, endPoint x: 139, endPoint y: 213, distance: 48.2
click at [93, 230] on span "ABM" at bounding box center [92, 231] width 26 height 14
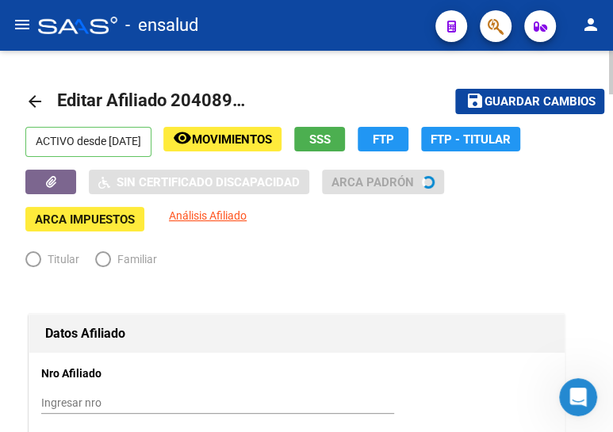
radio input "true"
type input "30-71475595-8"
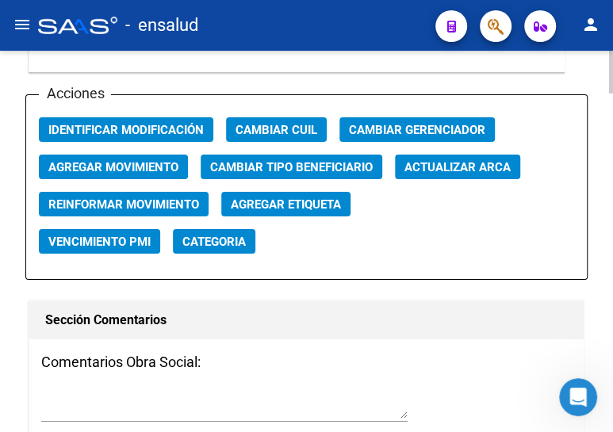
scroll to position [1946, 0]
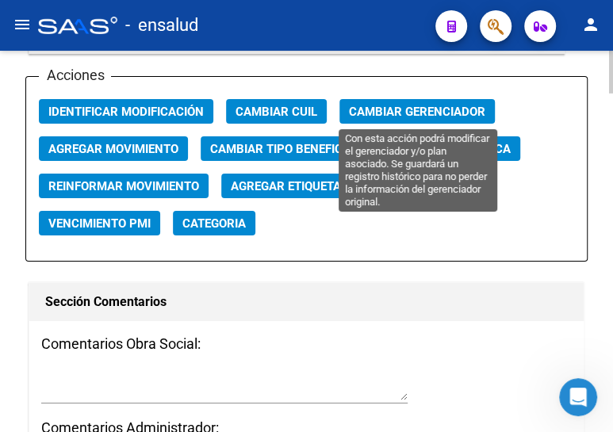
click at [407, 109] on span "Cambiar Gerenciador" at bounding box center [417, 112] width 136 height 14
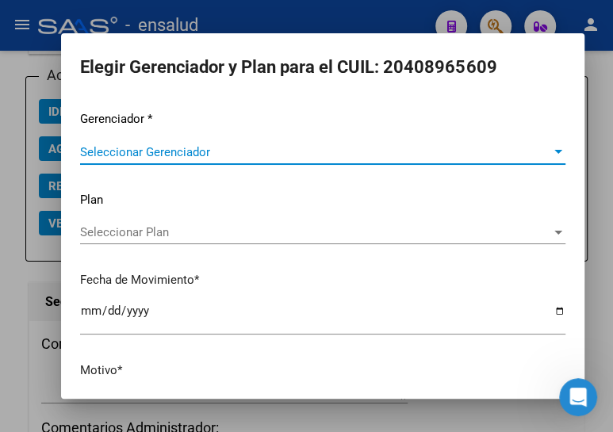
click at [257, 151] on span "Seleccionar Gerenciador" at bounding box center [315, 152] width 471 height 14
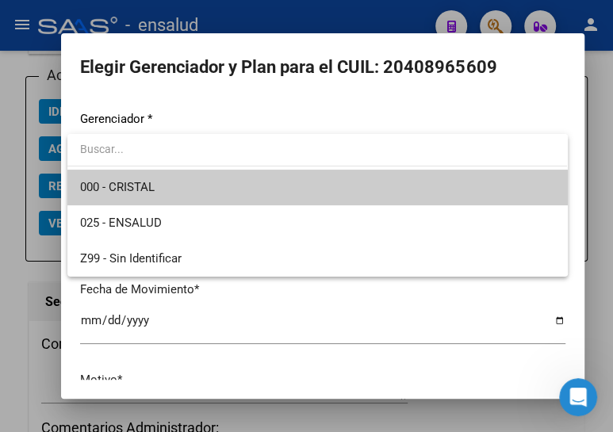
click at [227, 183] on span "000 - CRISTAL" at bounding box center [317, 188] width 474 height 36
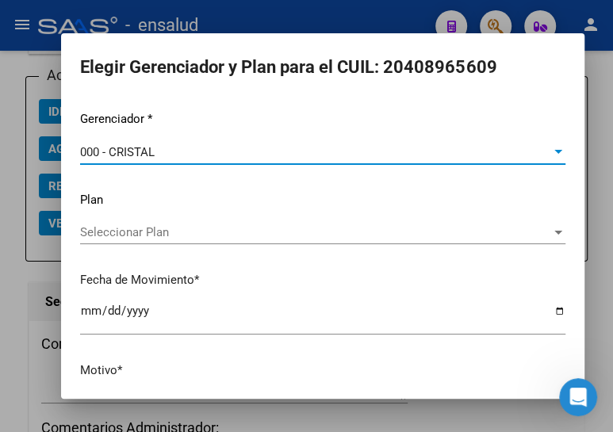
scroll to position [104, 0]
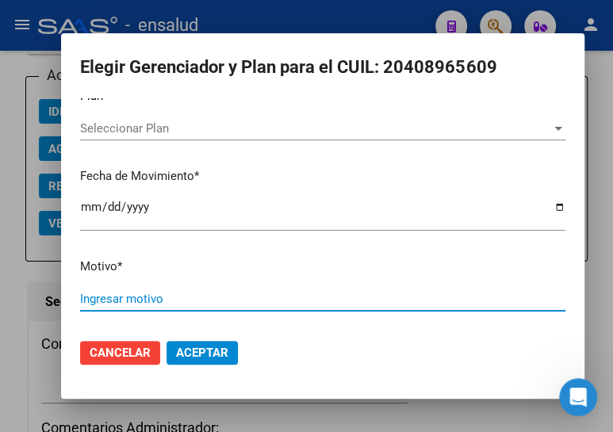
drag, startPoint x: 180, startPoint y: 299, endPoint x: 182, endPoint y: 291, distance: 8.3
click at [180, 298] on input "Ingresar motivo" at bounding box center [322, 299] width 485 height 14
type input "ALTA"
click at [193, 354] on span "Aceptar" at bounding box center [202, 353] width 52 height 14
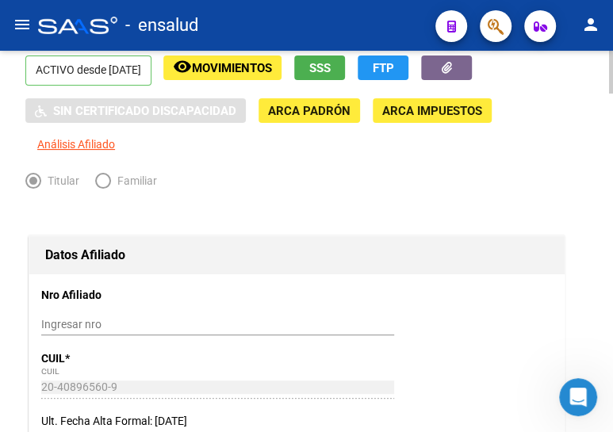
scroll to position [0, 0]
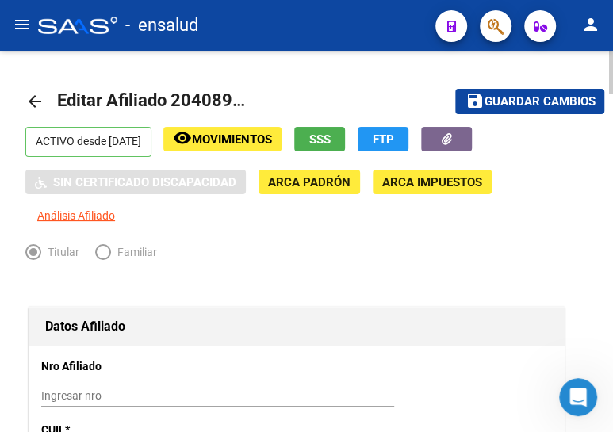
click at [531, 101] on span "Guardar cambios" at bounding box center [539, 102] width 111 height 14
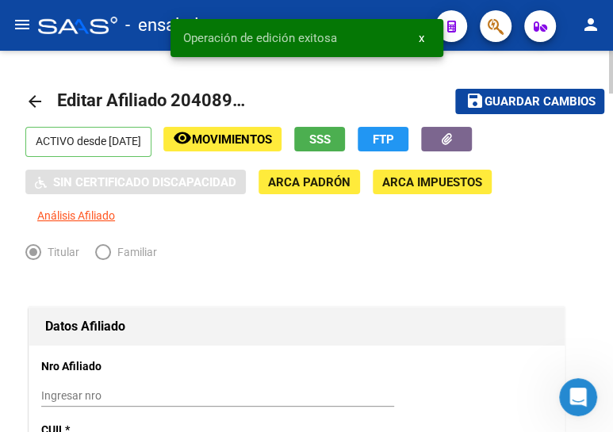
click at [36, 98] on mat-icon "arrow_back" at bounding box center [34, 101] width 19 height 19
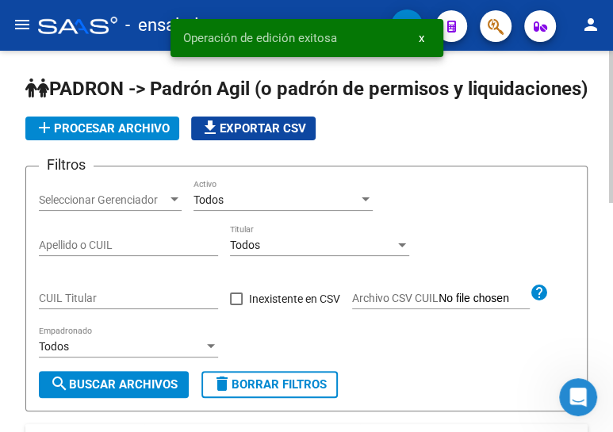
click at [76, 309] on div "CUIL Titular" at bounding box center [128, 293] width 179 height 32
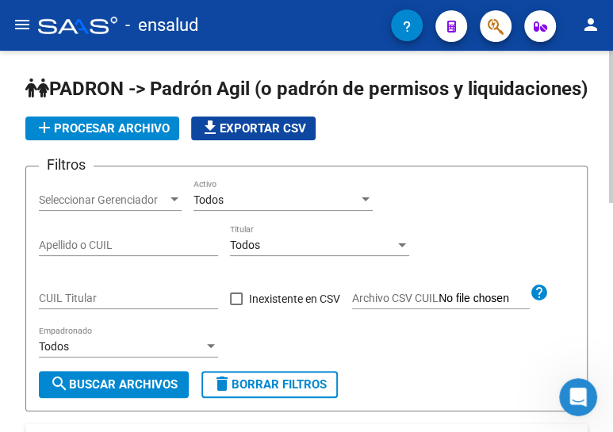
click at [85, 305] on input "CUIL Titular" at bounding box center [128, 298] width 179 height 13
paste input "23-26411557-4"
type input "23-26411557-4"
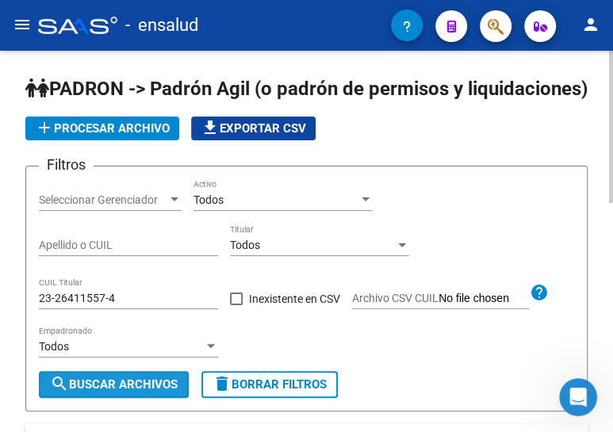
click at [87, 392] on span "search Buscar Archivos" at bounding box center [114, 384] width 128 height 14
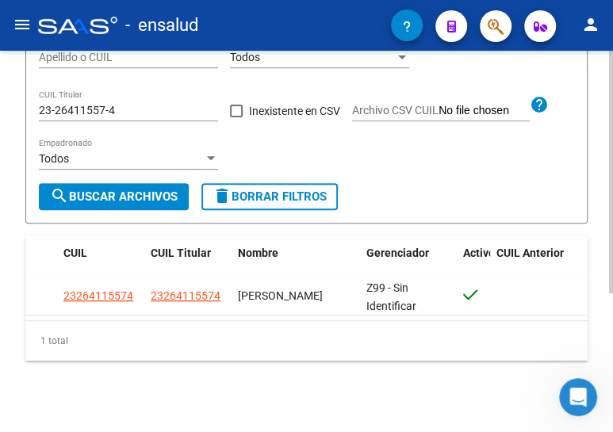
scroll to position [217, 0]
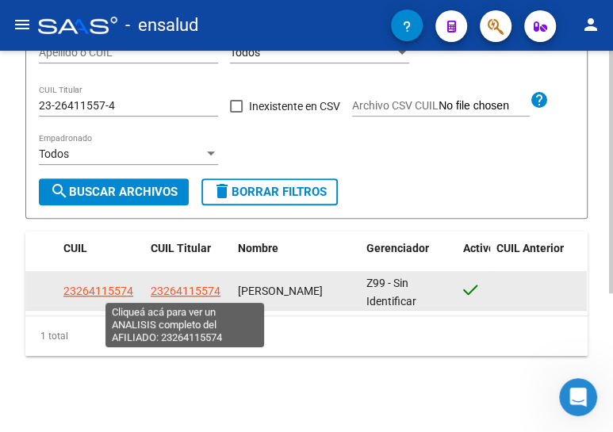
click at [176, 285] on span "23264115574" at bounding box center [186, 291] width 70 height 13
type textarea "23264115574"
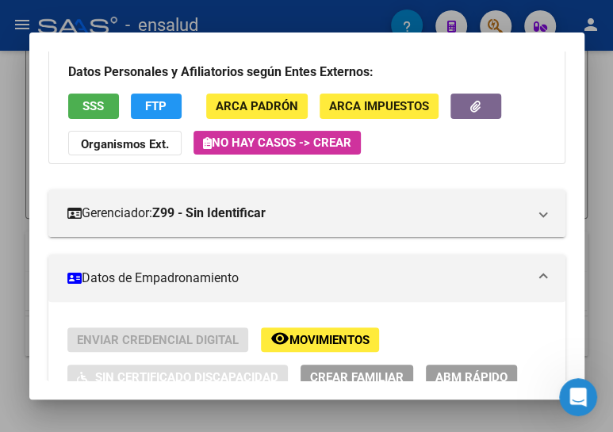
scroll to position [216, 0]
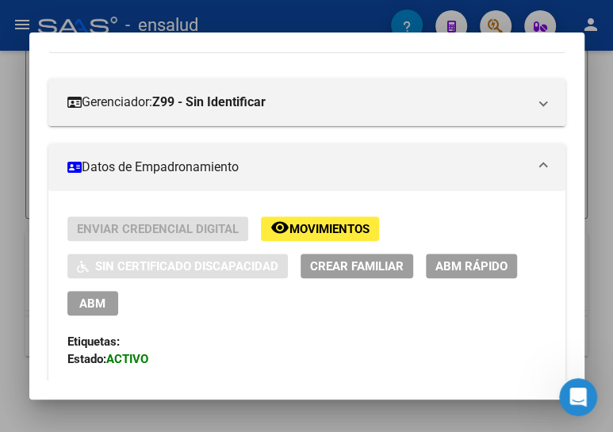
click at [94, 297] on span "ABM" at bounding box center [92, 304] width 26 height 14
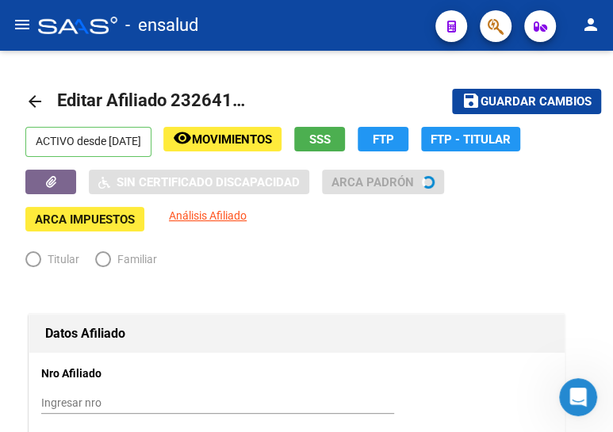
radio input "true"
type input "30-62221968-5"
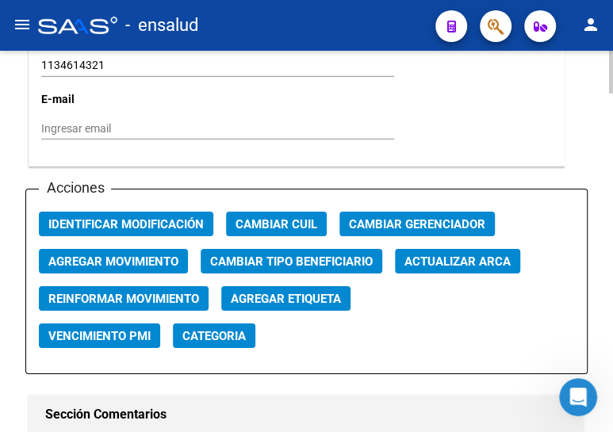
scroll to position [1874, 0]
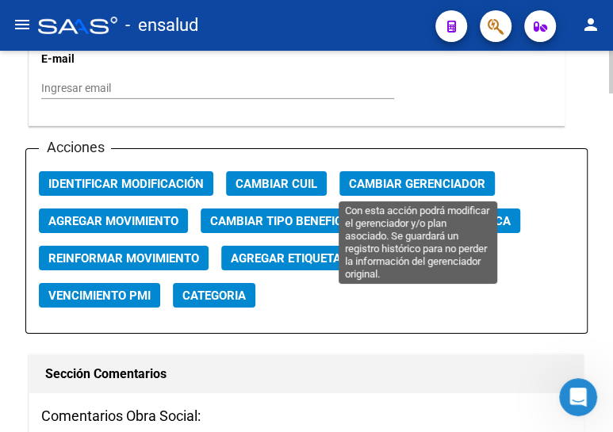
click at [405, 177] on span "Cambiar Gerenciador" at bounding box center [417, 184] width 136 height 14
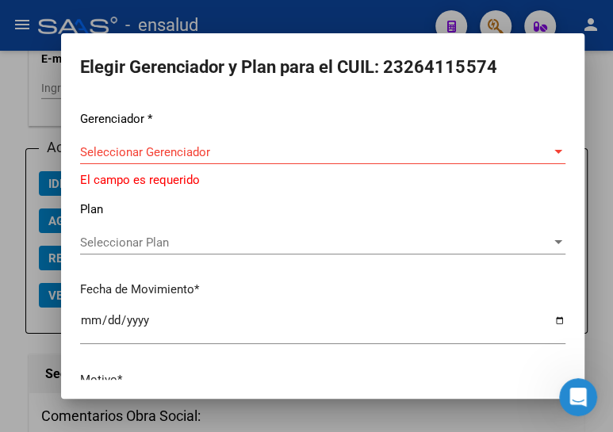
click at [157, 135] on div "Gerenciador * Seleccionar Gerenciador Seleccionar Gerenciador El campo es reque…" at bounding box center [322, 274] width 485 height 329
click at [140, 151] on span "Seleccionar Gerenciador" at bounding box center [315, 152] width 471 height 14
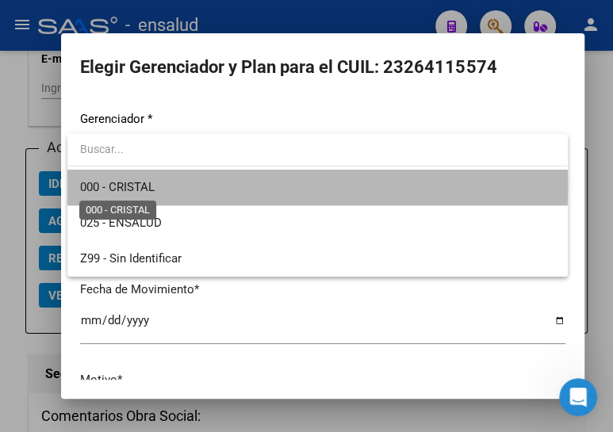
click at [131, 186] on span "000 - CRISTAL" at bounding box center [117, 187] width 75 height 14
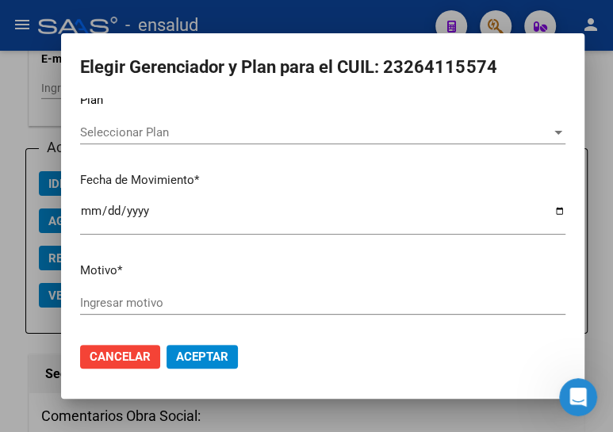
scroll to position [104, 0]
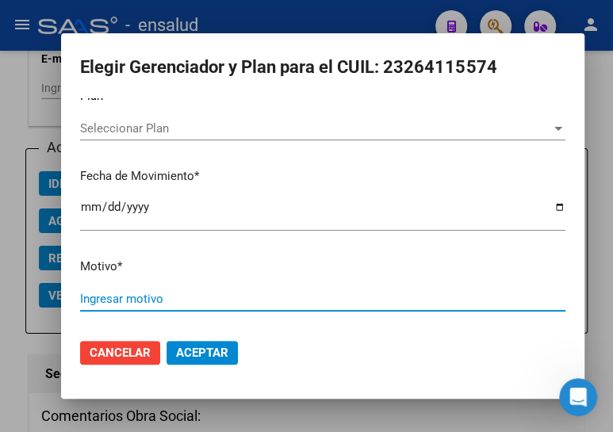
click at [120, 293] on input "Ingresar motivo" at bounding box center [322, 299] width 485 height 14
type input "ALTA"
click at [203, 354] on span "Aceptar" at bounding box center [202, 353] width 52 height 14
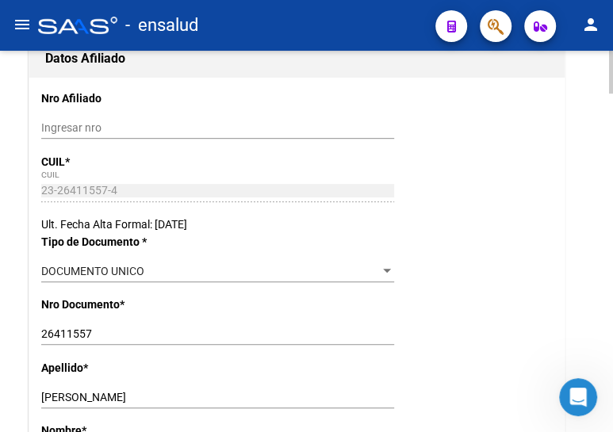
scroll to position [0, 0]
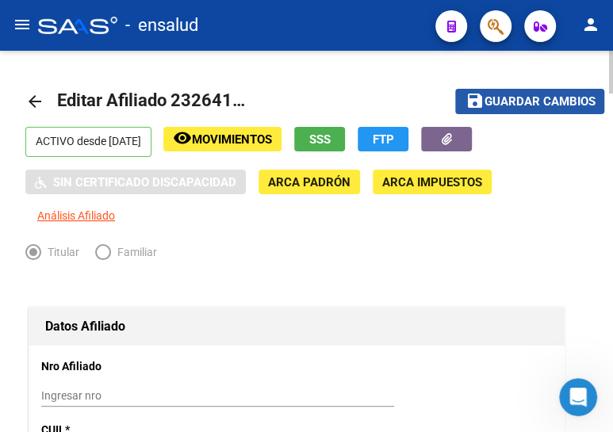
click at [504, 95] on span "Guardar cambios" at bounding box center [539, 102] width 111 height 14
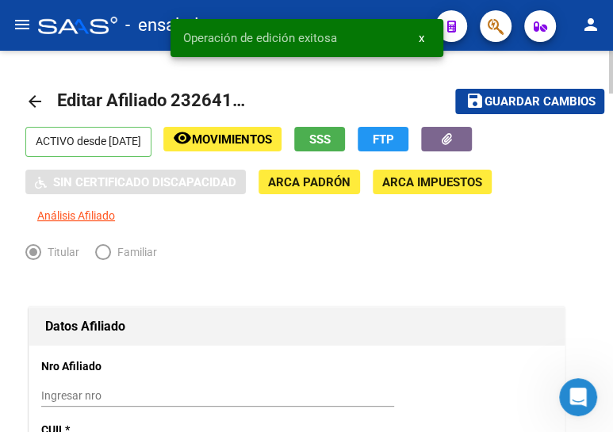
click at [31, 97] on mat-icon "arrow_back" at bounding box center [34, 101] width 19 height 19
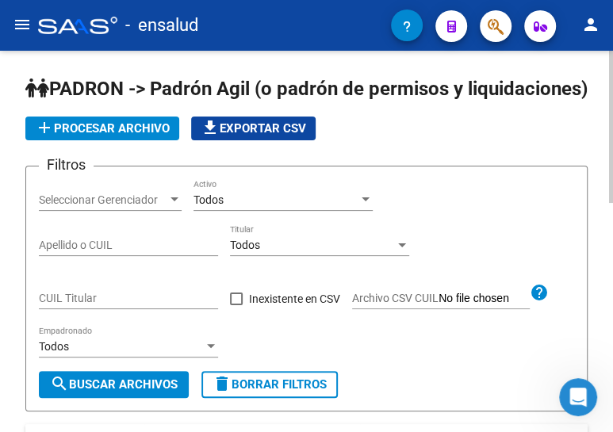
drag, startPoint x: 85, startPoint y: 308, endPoint x: 91, endPoint y: 334, distance: 26.9
click at [85, 308] on div "CUIL Titular" at bounding box center [128, 293] width 179 height 32
paste input "20-43721646-1"
type input "20-43721646-1"
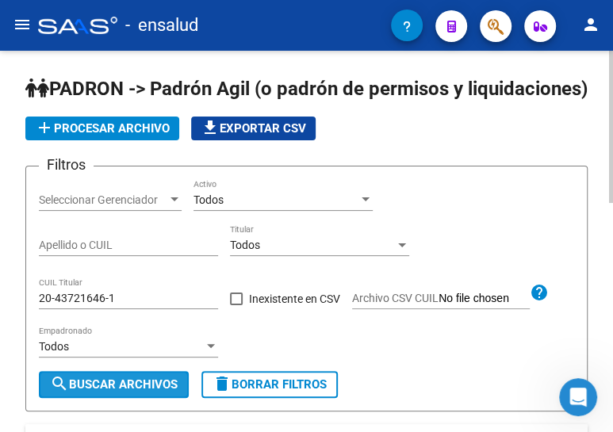
drag, startPoint x: 137, startPoint y: 404, endPoint x: 175, endPoint y: 343, distance: 71.3
click at [137, 392] on span "search Buscar Archivos" at bounding box center [114, 384] width 128 height 14
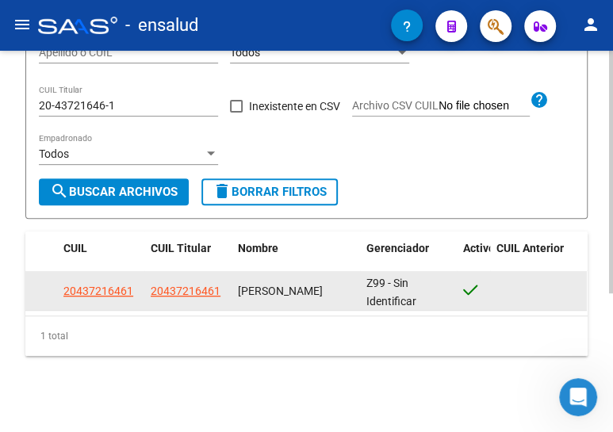
scroll to position [217, 0]
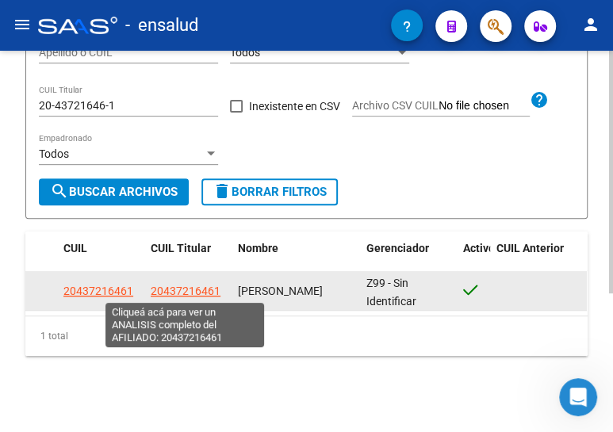
click at [189, 285] on span "20437216461" at bounding box center [186, 291] width 70 height 13
type textarea "20437216461"
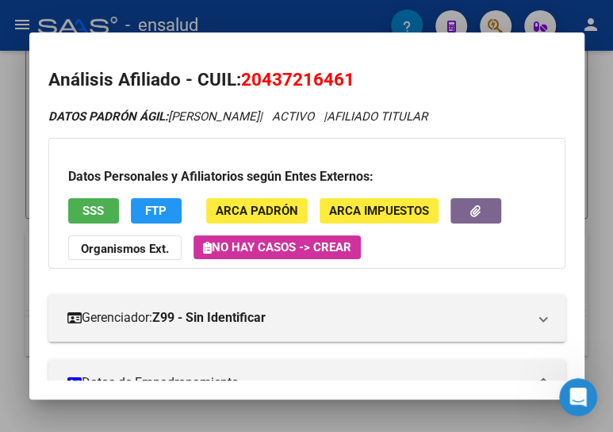
scroll to position [216, 0]
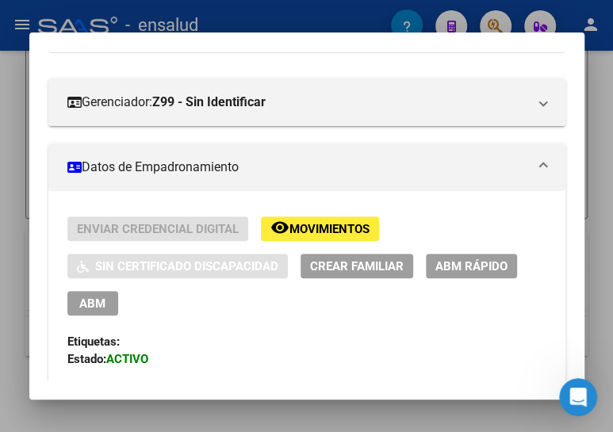
click at [95, 301] on span "ABM" at bounding box center [92, 304] width 26 height 14
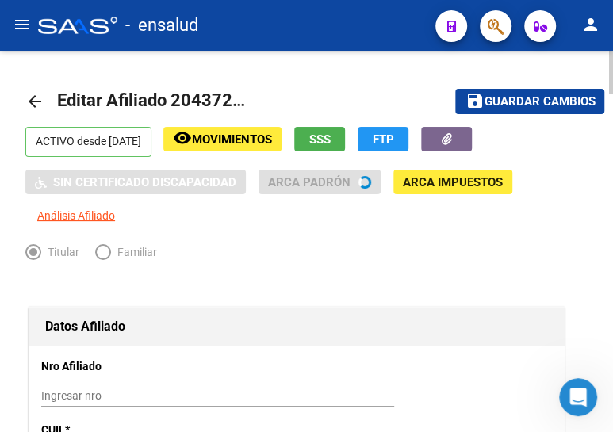
radio input "true"
type input "30-71427886-6"
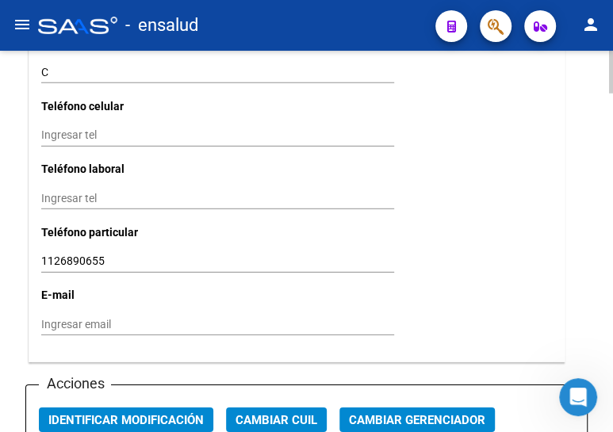
scroll to position [1874, 0]
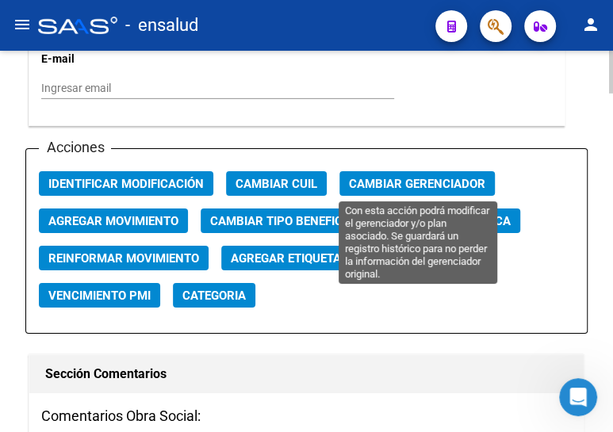
click at [363, 183] on span "Cambiar Gerenciador" at bounding box center [417, 184] width 136 height 14
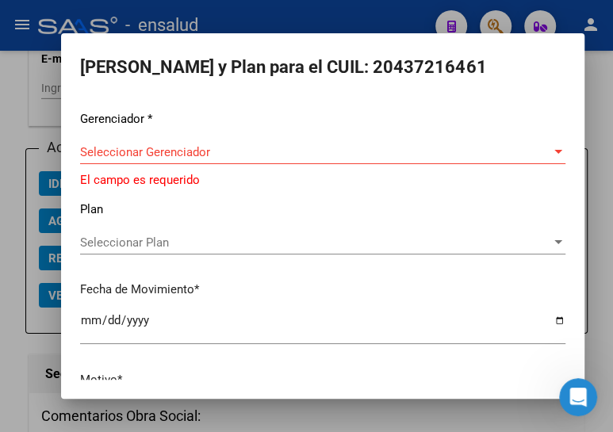
click at [174, 144] on div "Seleccionar Gerenciador Seleccionar Gerenciador" at bounding box center [322, 152] width 485 height 24
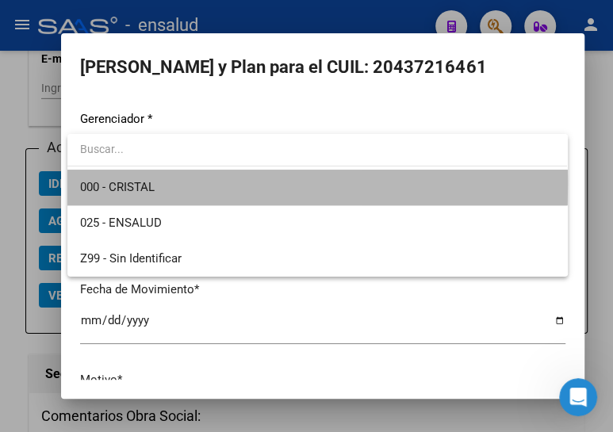
click at [163, 183] on span "000 - CRISTAL" at bounding box center [317, 188] width 474 height 36
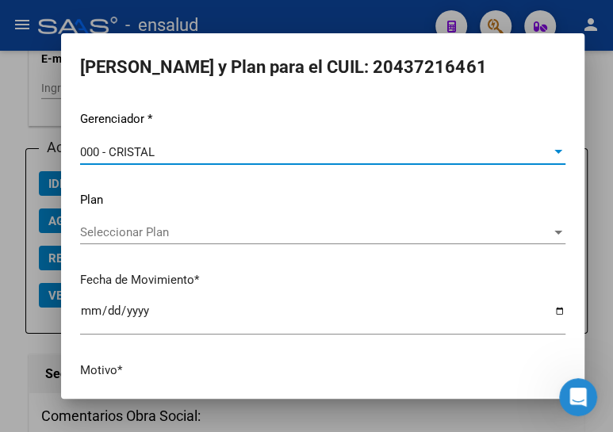
scroll to position [104, 0]
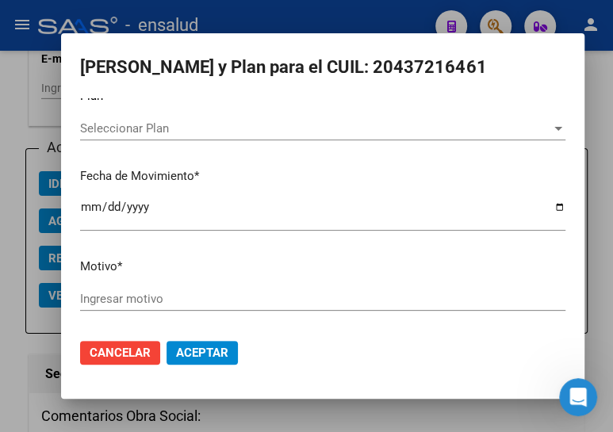
click at [105, 292] on input "Ingresar motivo" at bounding box center [322, 299] width 485 height 14
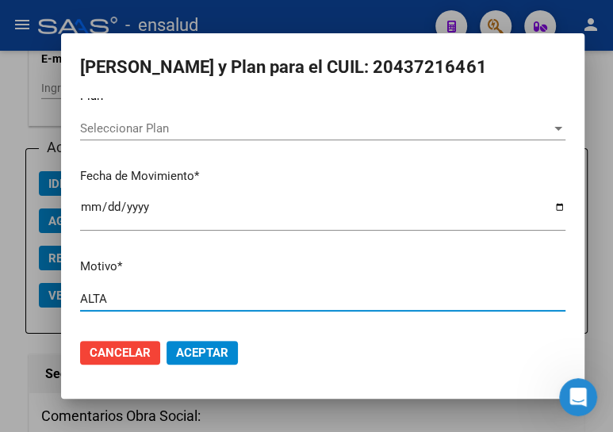
type input "ALTA"
drag, startPoint x: 204, startPoint y: 352, endPoint x: 199, endPoint y: 332, distance: 20.4
click at [204, 350] on span "Aceptar" at bounding box center [202, 353] width 52 height 14
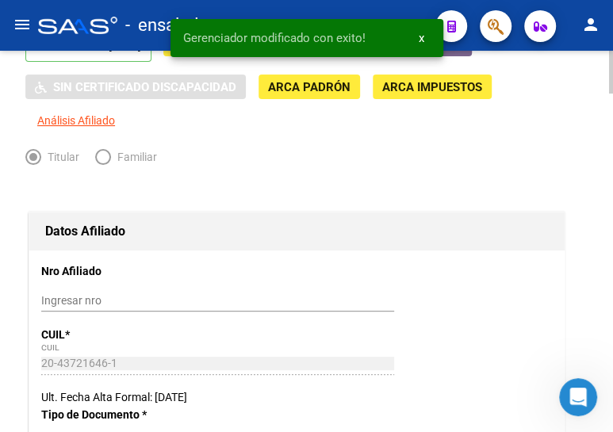
scroll to position [0, 0]
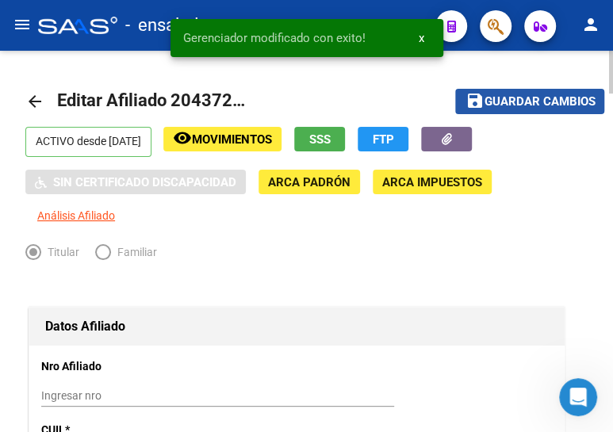
drag, startPoint x: 507, startPoint y: 96, endPoint x: 71, endPoint y: 75, distance: 436.6
click at [507, 98] on span "Guardar cambios" at bounding box center [539, 102] width 111 height 14
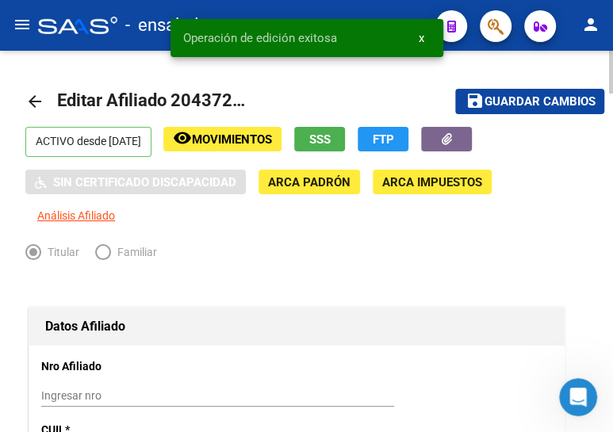
click at [29, 98] on mat-icon "arrow_back" at bounding box center [34, 101] width 19 height 19
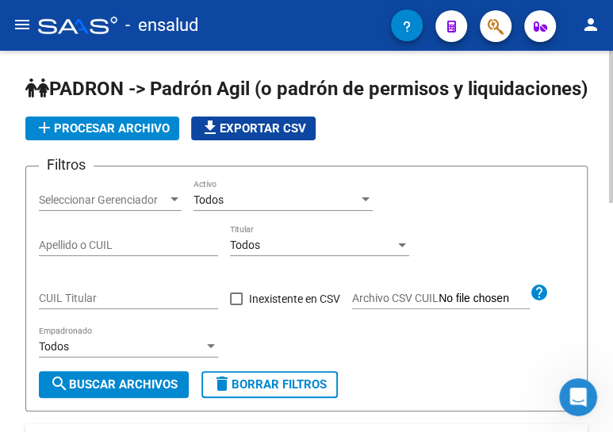
click at [101, 305] on input "CUIL Titular" at bounding box center [128, 298] width 179 height 13
paste input "20-92295970-7"
type input "20-92295970-7"
drag, startPoint x: 112, startPoint y: 404, endPoint x: 228, endPoint y: 224, distance: 214.4
click at [114, 392] on span "search Buscar Archivos" at bounding box center [114, 384] width 128 height 14
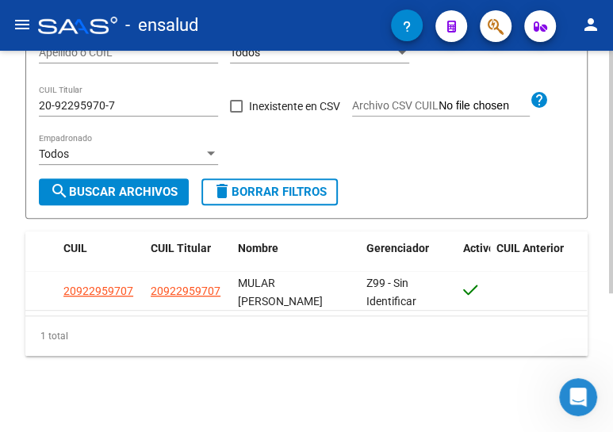
scroll to position [217, 0]
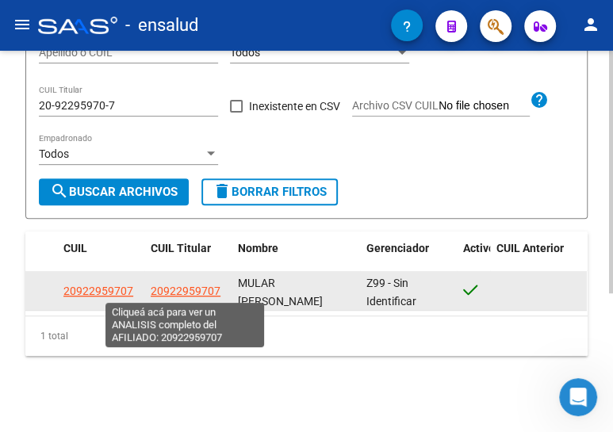
click at [198, 291] on span "20922959707" at bounding box center [186, 291] width 70 height 13
type textarea "20922959707"
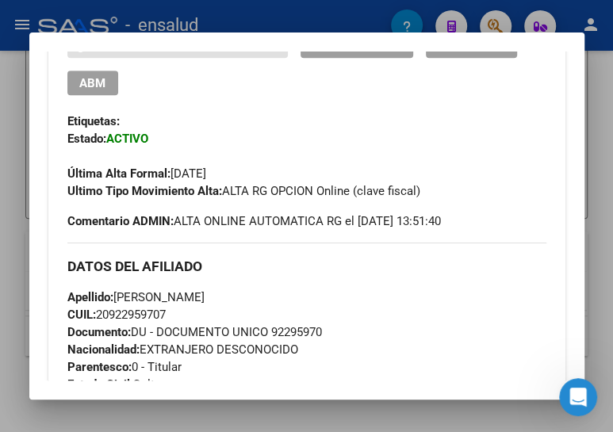
scroll to position [360, 0]
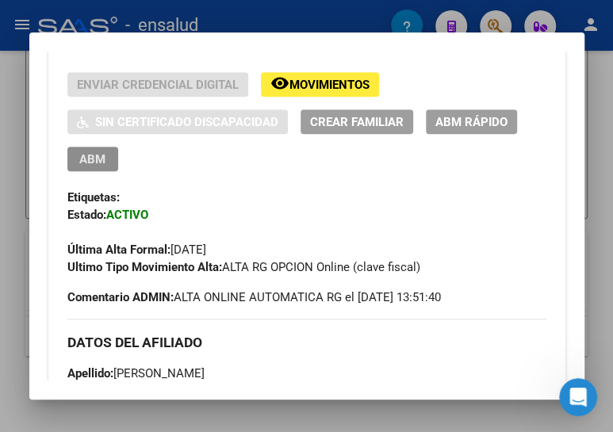
click at [99, 159] on span "ABM" at bounding box center [92, 159] width 26 height 14
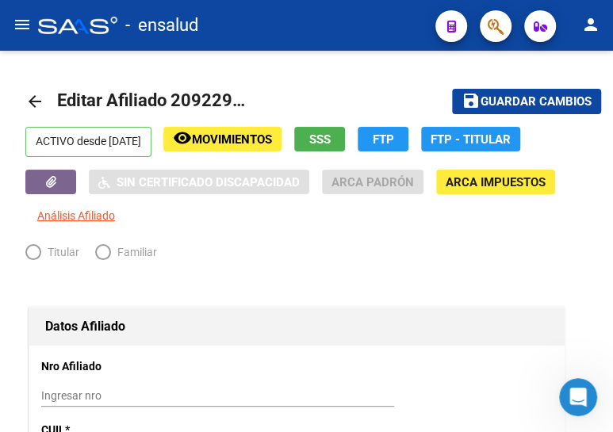
radio input "true"
type input "30-65511620-2"
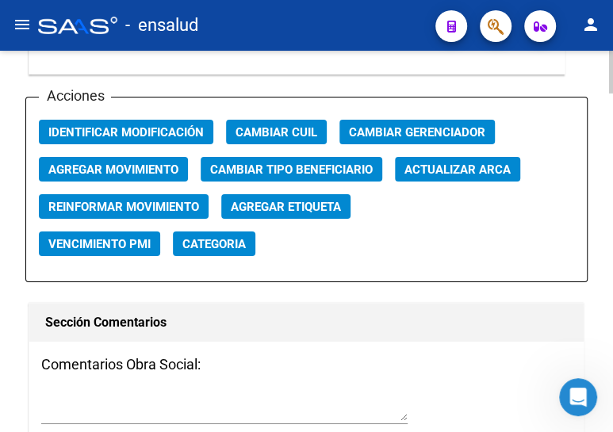
scroll to position [1801, 0]
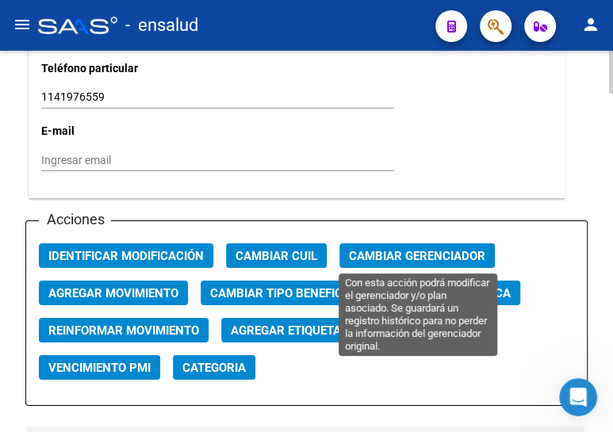
click at [400, 254] on span "Cambiar Gerenciador" at bounding box center [417, 256] width 136 height 14
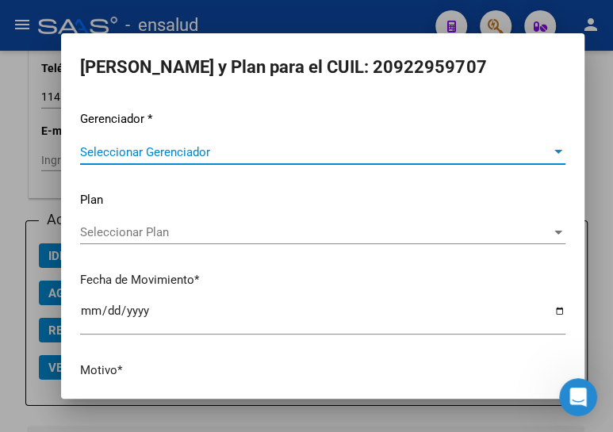
click at [192, 155] on span "Seleccionar Gerenciador" at bounding box center [315, 152] width 471 height 14
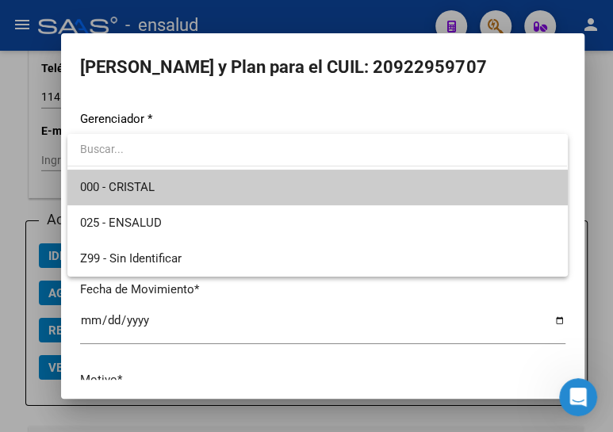
click at [182, 179] on span "000 - CRISTAL" at bounding box center [317, 188] width 474 height 36
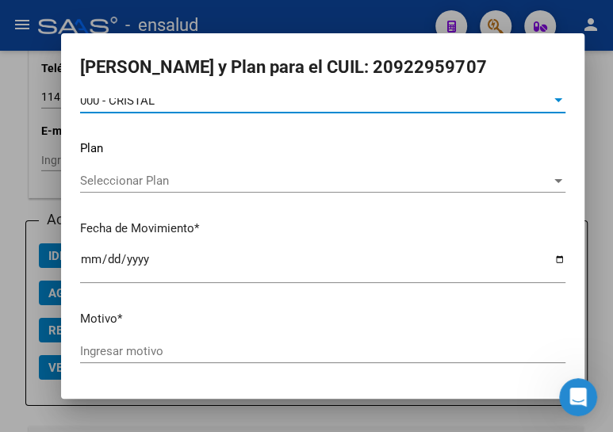
scroll to position [104, 0]
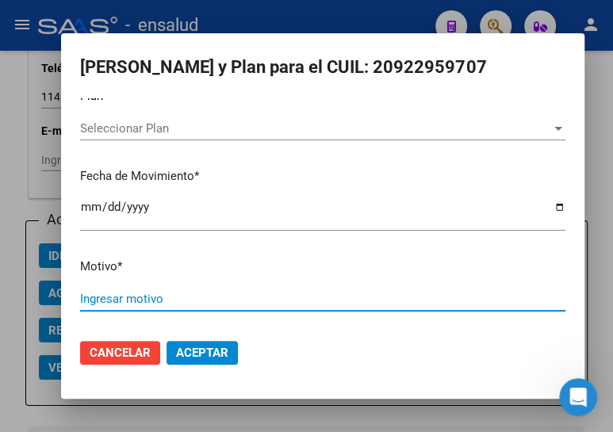
click at [155, 292] on input "Ingresar motivo" at bounding box center [322, 299] width 485 height 14
type input "ALTA"
click at [202, 348] on span "Aceptar" at bounding box center [202, 353] width 52 height 14
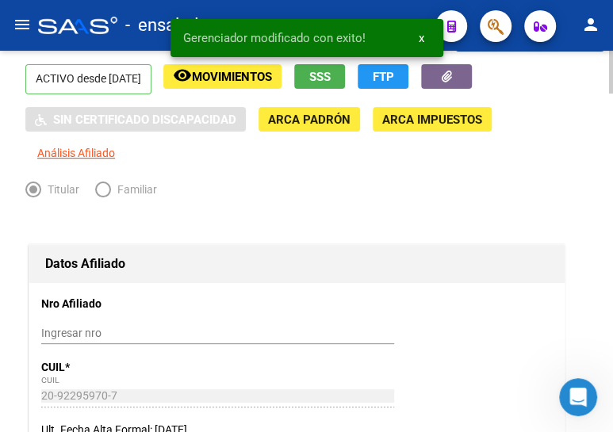
scroll to position [0, 0]
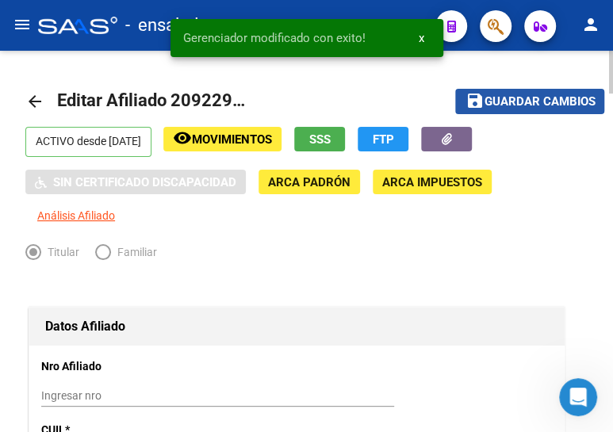
click at [495, 94] on span "save Guardar cambios" at bounding box center [530, 101] width 130 height 14
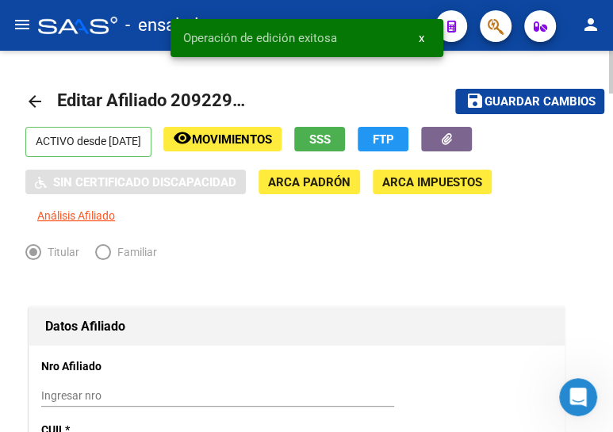
click at [33, 99] on mat-icon "arrow_back" at bounding box center [34, 101] width 19 height 19
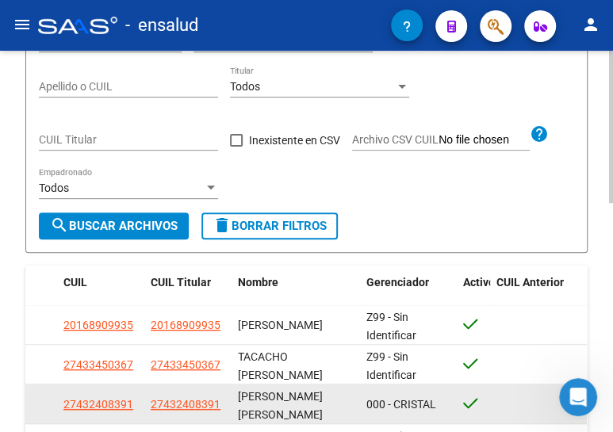
scroll to position [216, 0]
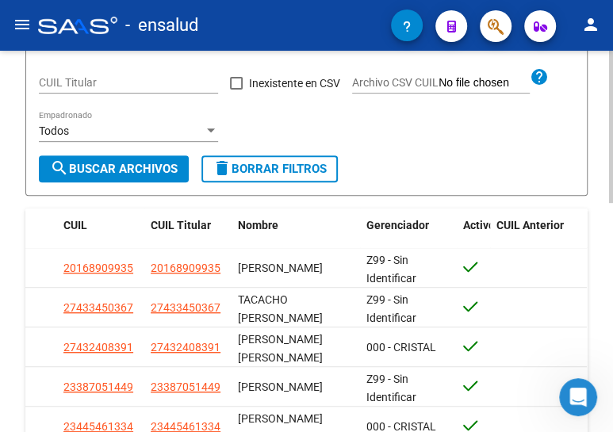
click at [90, 90] on input "CUIL Titular" at bounding box center [128, 82] width 179 height 13
paste input "27-47484709-3"
type input "27-47484709-3"
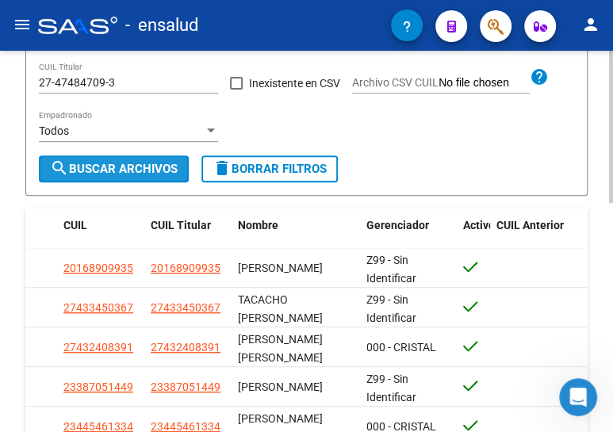
click at [121, 182] on button "search Buscar Archivos" at bounding box center [114, 168] width 150 height 27
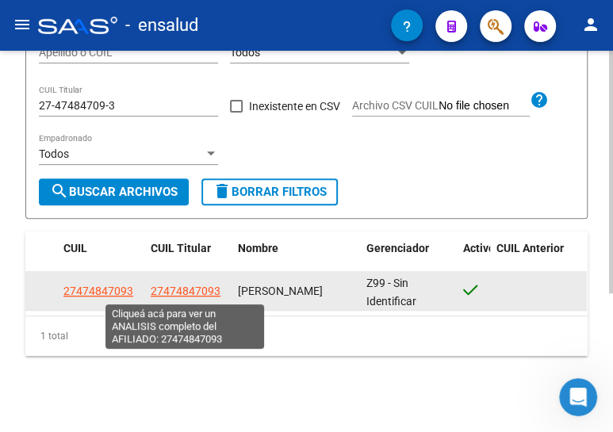
click at [187, 289] on span "27474847093" at bounding box center [186, 291] width 70 height 13
type textarea "27474847093"
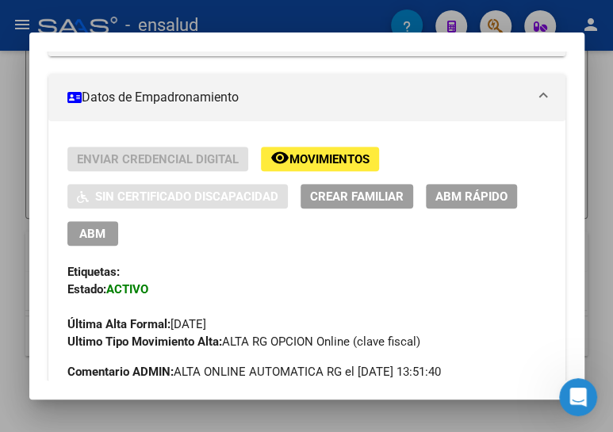
scroll to position [288, 0]
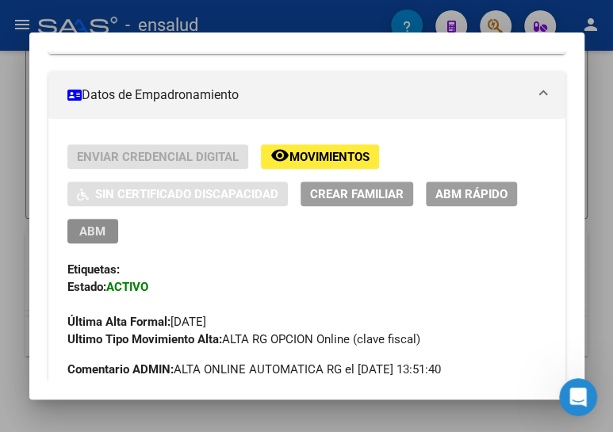
click at [82, 232] on span "ABM" at bounding box center [92, 231] width 26 height 14
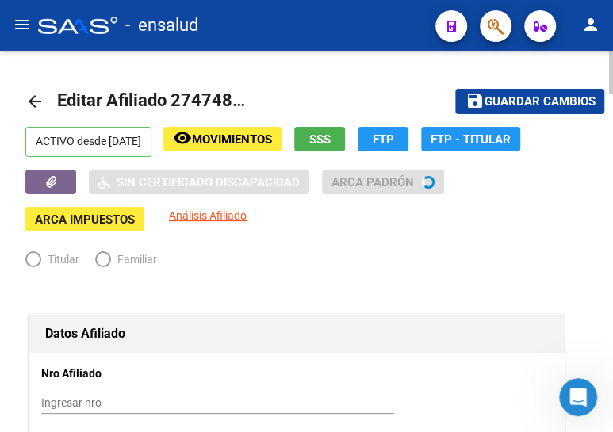
radio input "true"
type input "30-54808315-6"
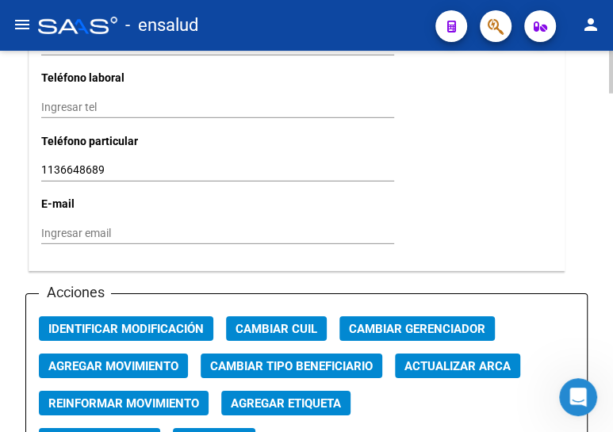
scroll to position [1729, 0]
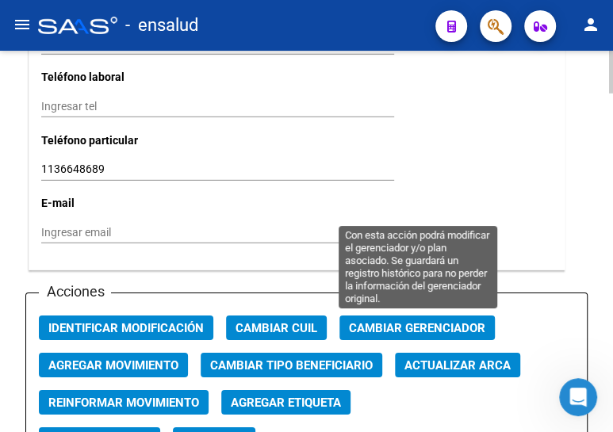
click at [404, 322] on span "Cambiar Gerenciador" at bounding box center [417, 328] width 136 height 14
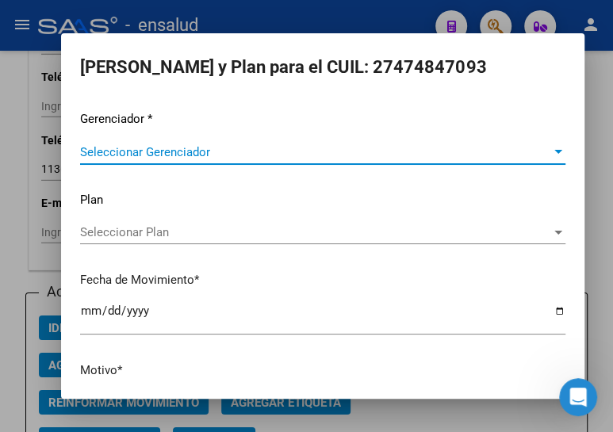
click at [145, 151] on span "Seleccionar Gerenciador" at bounding box center [315, 152] width 471 height 14
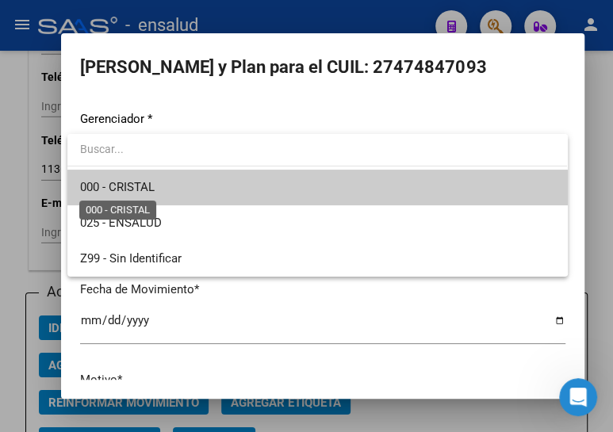
click at [146, 188] on span "000 - CRISTAL" at bounding box center [117, 187] width 75 height 14
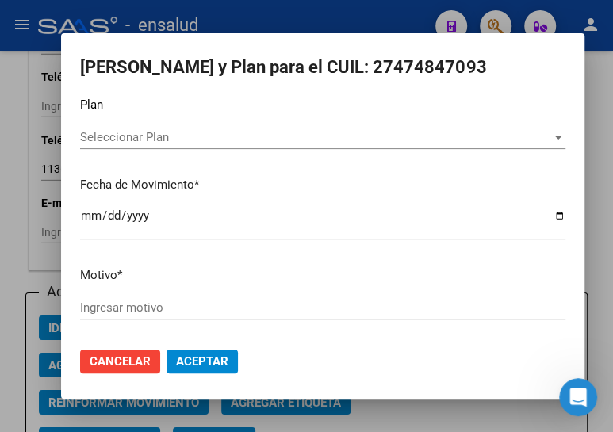
scroll to position [104, 0]
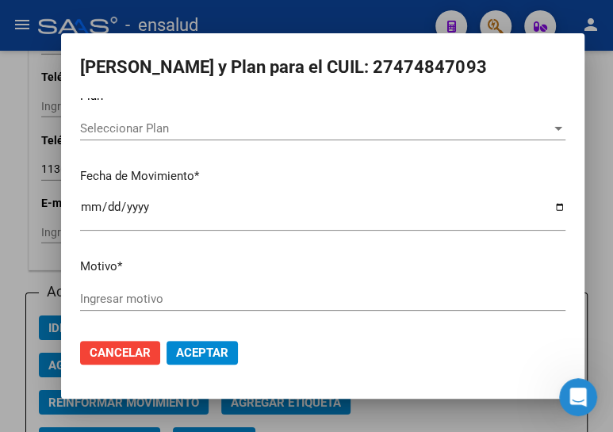
click at [111, 292] on input "Ingresar motivo" at bounding box center [322, 299] width 485 height 14
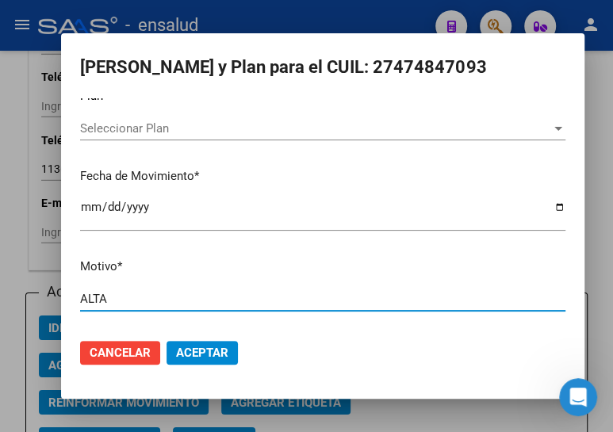
type input "ALTA"
drag, startPoint x: 213, startPoint y: 354, endPoint x: 220, endPoint y: 349, distance: 8.6
click at [213, 352] on span "Aceptar" at bounding box center [202, 353] width 52 height 14
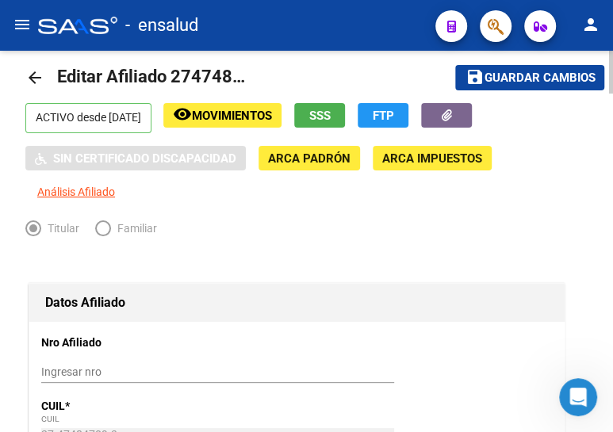
scroll to position [0, 0]
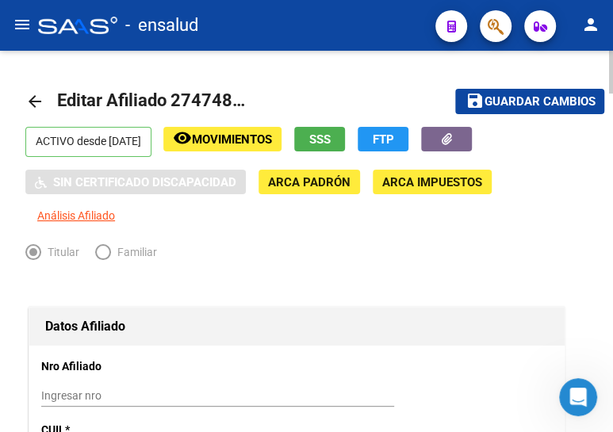
drag, startPoint x: 473, startPoint y: 94, endPoint x: 211, endPoint y: 78, distance: 262.9
click at [474, 94] on mat-icon "save" at bounding box center [474, 100] width 19 height 19
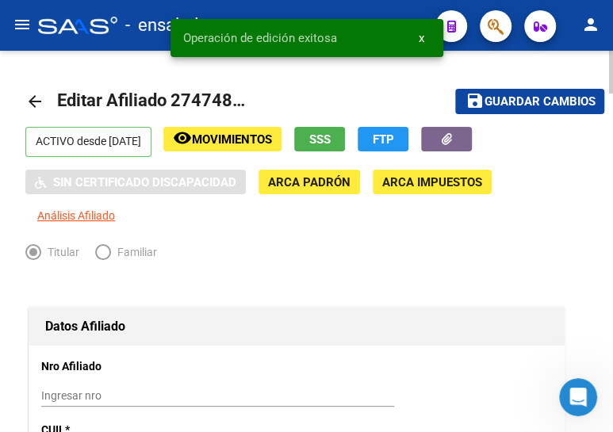
click at [31, 94] on mat-icon "arrow_back" at bounding box center [34, 101] width 19 height 19
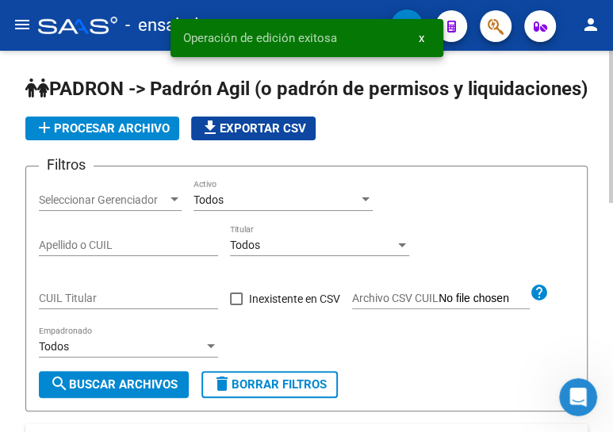
click at [73, 309] on div "CUIL Titular" at bounding box center [128, 293] width 179 height 32
paste input "20-42586749-1"
type input "20-42586749-1"
drag, startPoint x: 97, startPoint y: 404, endPoint x: 118, endPoint y: 392, distance: 24.5
click at [97, 392] on span "search Buscar Archivos" at bounding box center [114, 384] width 128 height 14
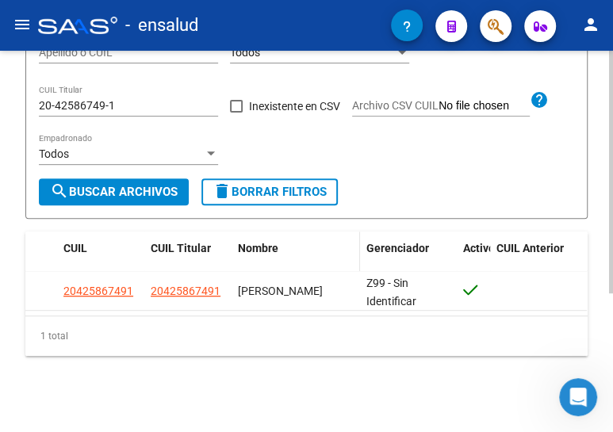
scroll to position [216, 0]
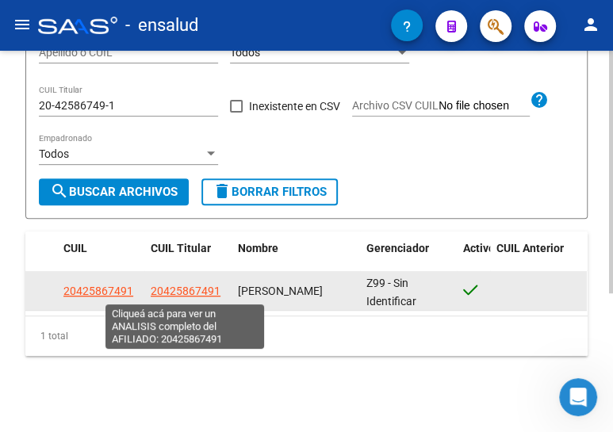
click at [170, 293] on span "20425867491" at bounding box center [186, 291] width 70 height 13
type textarea "20425867491"
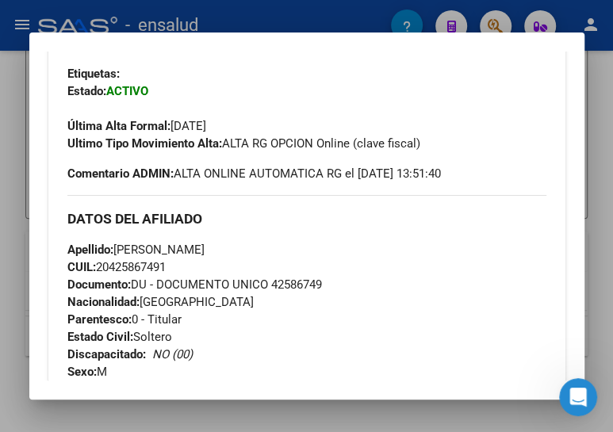
scroll to position [360, 0]
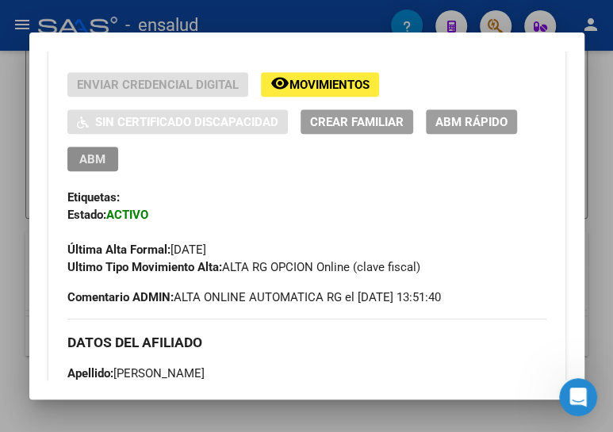
click at [91, 157] on span "ABM" at bounding box center [92, 159] width 26 height 14
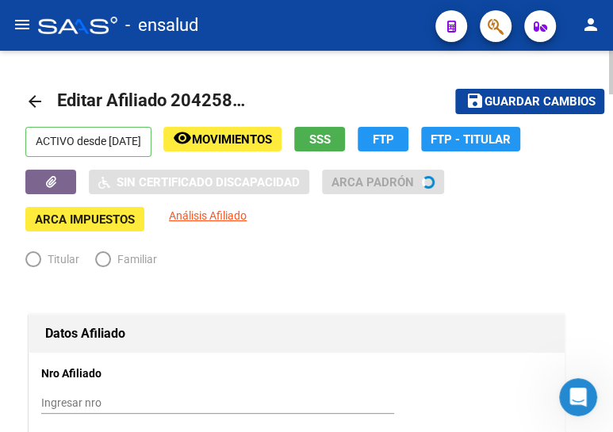
radio input "true"
type input "30-71642949-7"
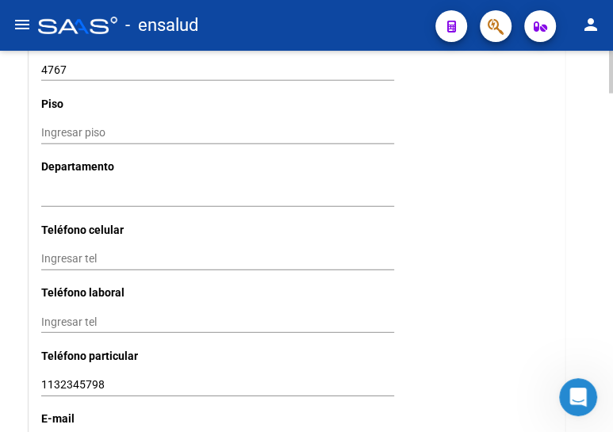
scroll to position [1801, 0]
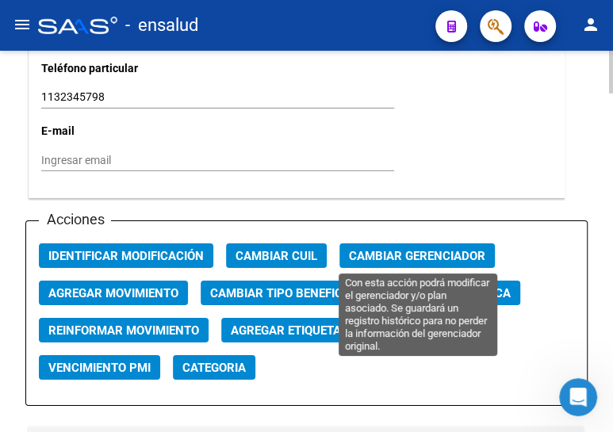
click at [427, 251] on span "Cambiar Gerenciador" at bounding box center [417, 256] width 136 height 14
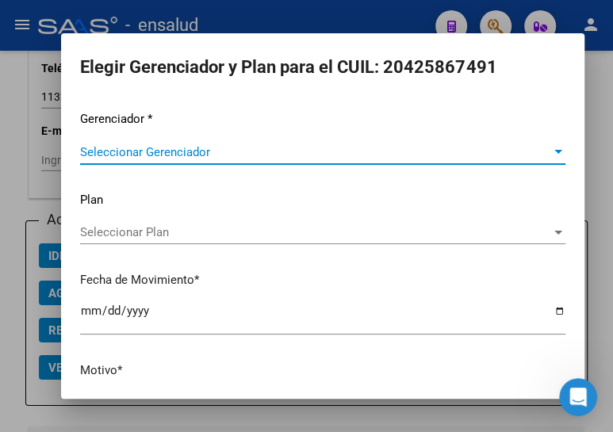
click at [152, 149] on span "Seleccionar Gerenciador" at bounding box center [315, 152] width 471 height 14
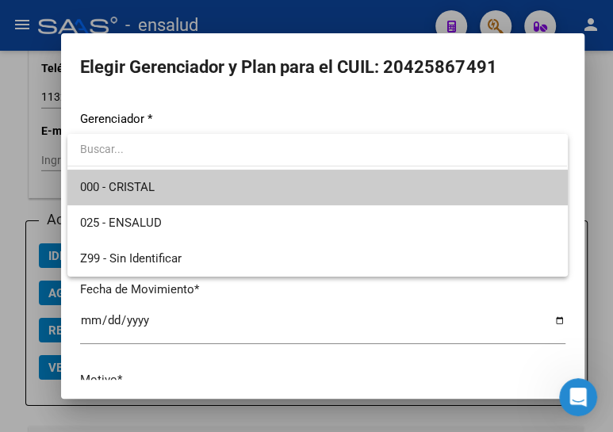
click at [156, 186] on span "000 - CRISTAL" at bounding box center [317, 188] width 474 height 36
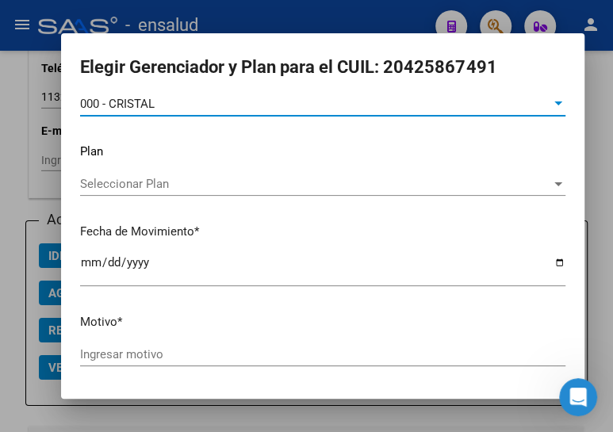
scroll to position [104, 0]
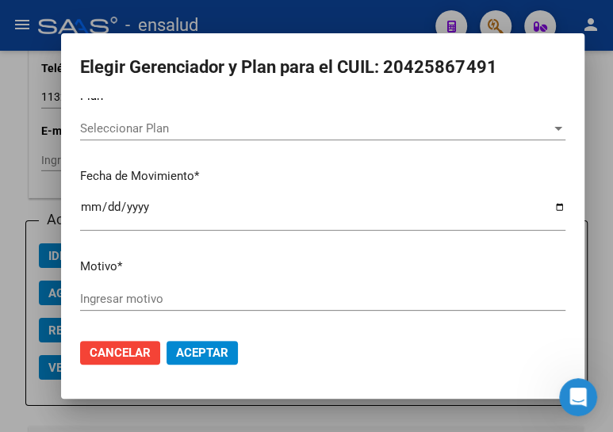
drag, startPoint x: 165, startPoint y: 298, endPoint x: 187, endPoint y: 265, distance: 40.0
click at [164, 297] on input "Ingresar motivo" at bounding box center [322, 299] width 485 height 14
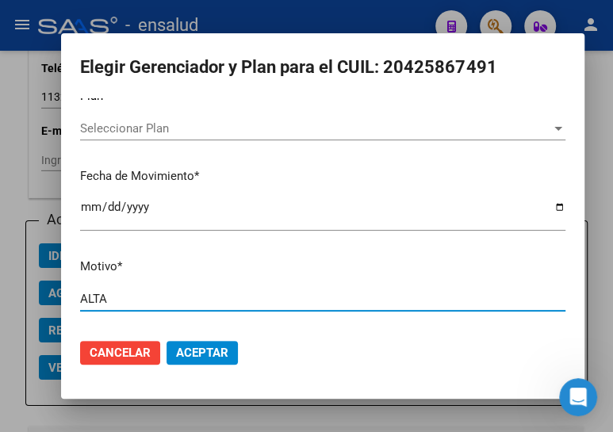
type input "ALTA"
drag, startPoint x: 201, startPoint y: 347, endPoint x: 412, endPoint y: 293, distance: 218.4
click at [200, 347] on span "Aceptar" at bounding box center [202, 353] width 52 height 14
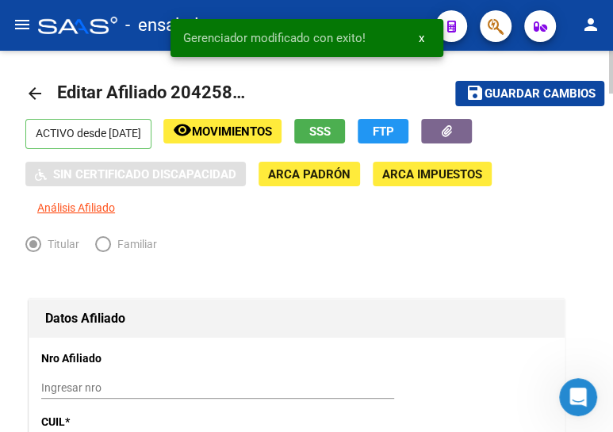
scroll to position [0, 0]
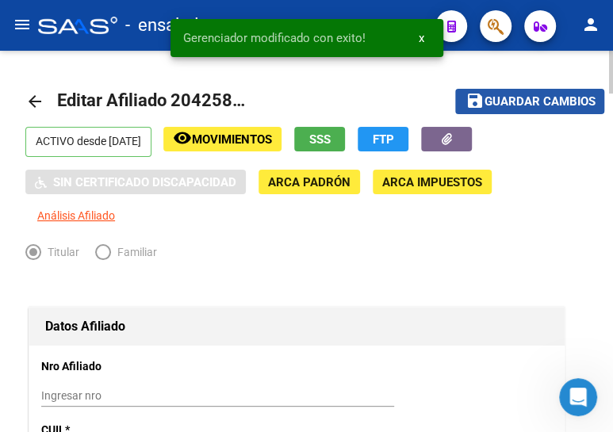
click at [528, 99] on span "Guardar cambios" at bounding box center [539, 102] width 111 height 14
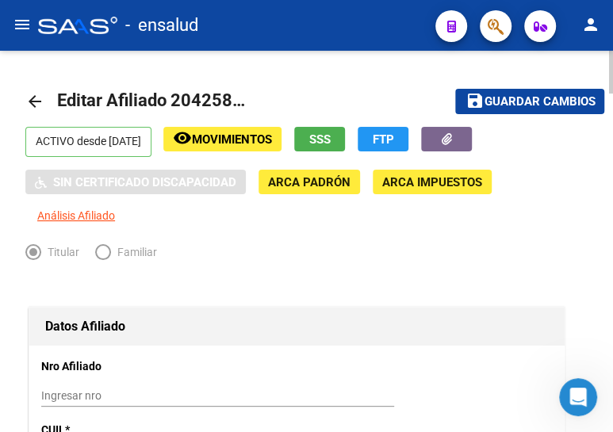
drag, startPoint x: 40, startPoint y: 96, endPoint x: 89, endPoint y: 94, distance: 49.2
click at [40, 96] on mat-icon "arrow_back" at bounding box center [34, 101] width 19 height 19
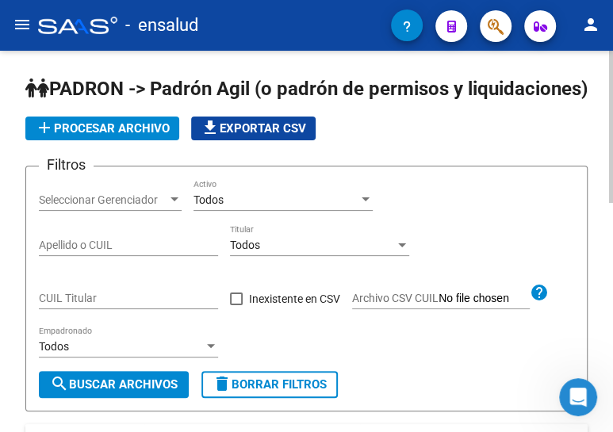
click at [86, 309] on div "CUIL Titular" at bounding box center [128, 293] width 179 height 32
paste input "20-23365847-3"
type input "20-23365847-3"
drag, startPoint x: 141, startPoint y: 404, endPoint x: 206, endPoint y: 350, distance: 84.5
click at [143, 392] on span "search Buscar Archivos" at bounding box center [114, 384] width 128 height 14
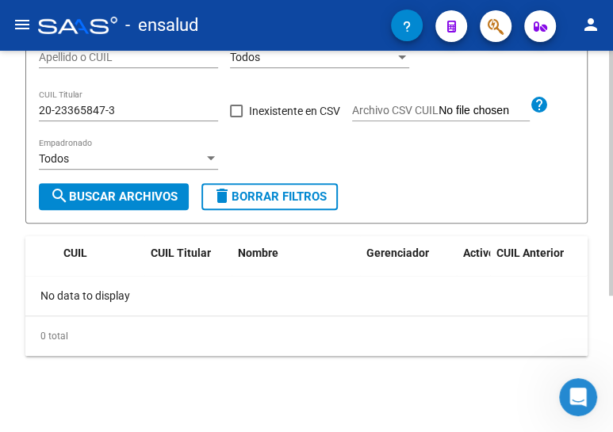
scroll to position [212, 0]
drag, startPoint x: 547, startPoint y: 343, endPoint x: 604, endPoint y: 316, distance: 63.1
click at [548, 343] on div "0 total" at bounding box center [306, 336] width 562 height 40
